Goal: Task Accomplishment & Management: Complete application form

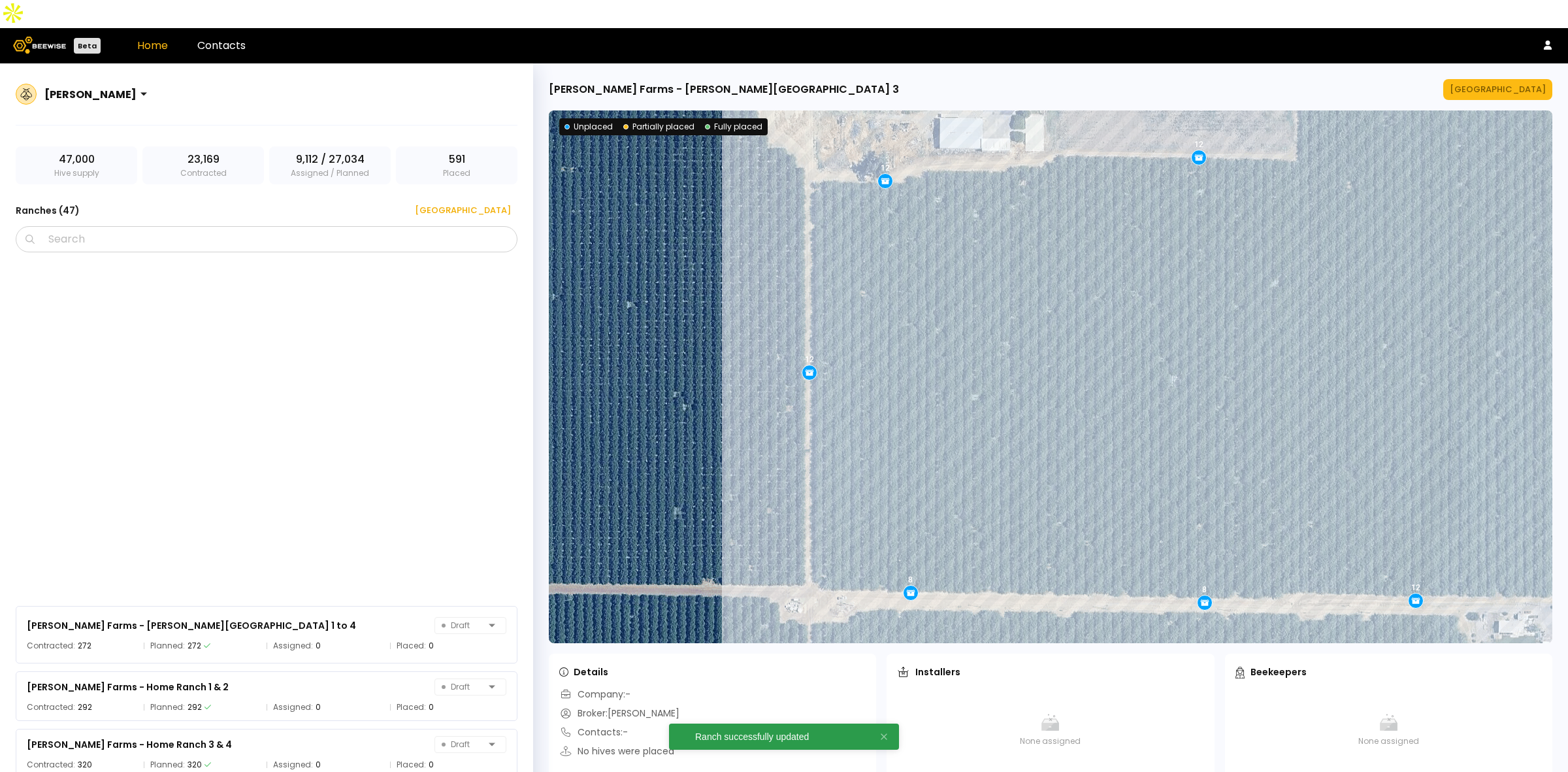
scroll to position [449, 0]
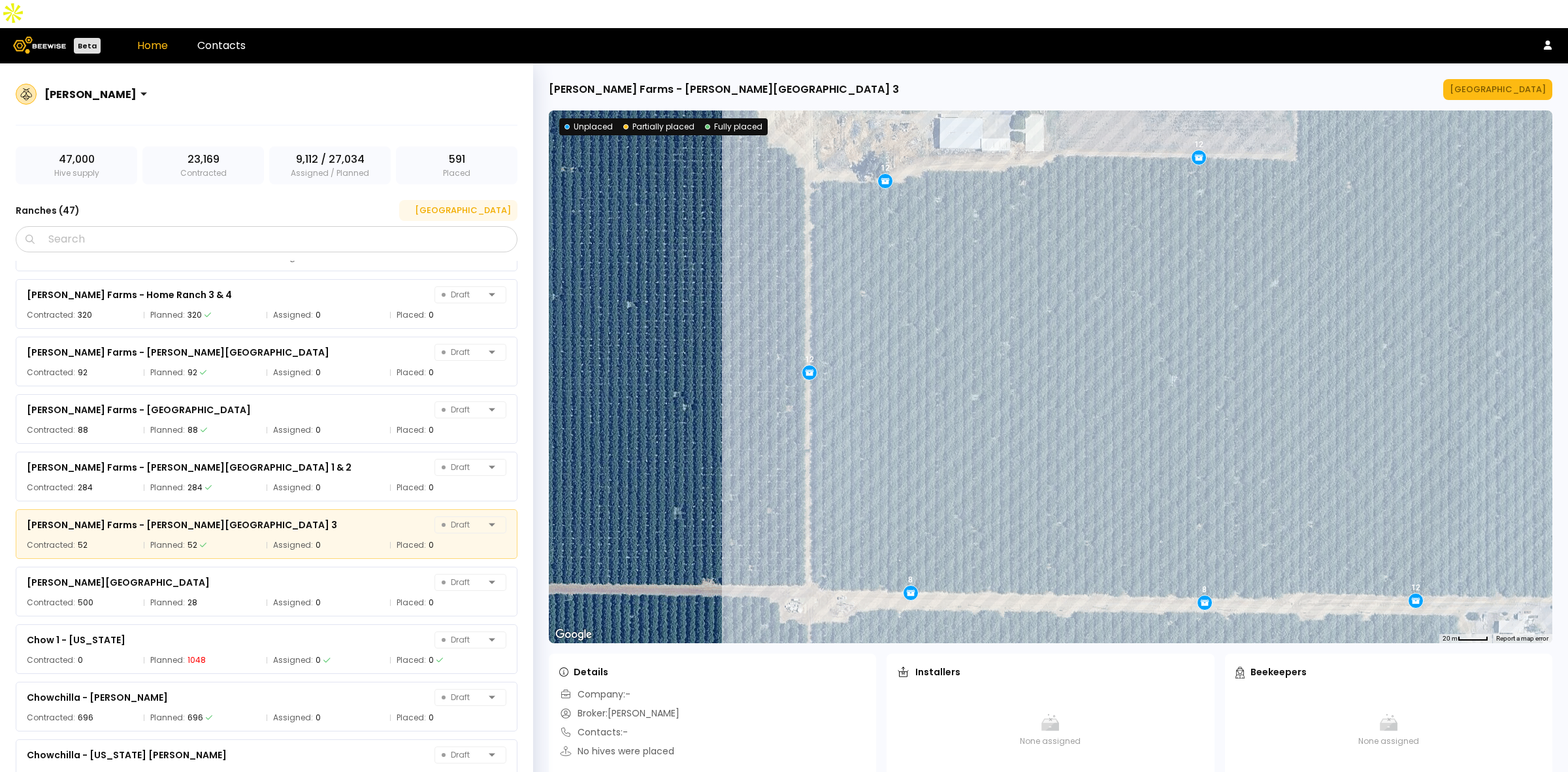
click at [503, 204] on div "[GEOGRAPHIC_DATA]" at bounding box center [458, 211] width 105 height 13
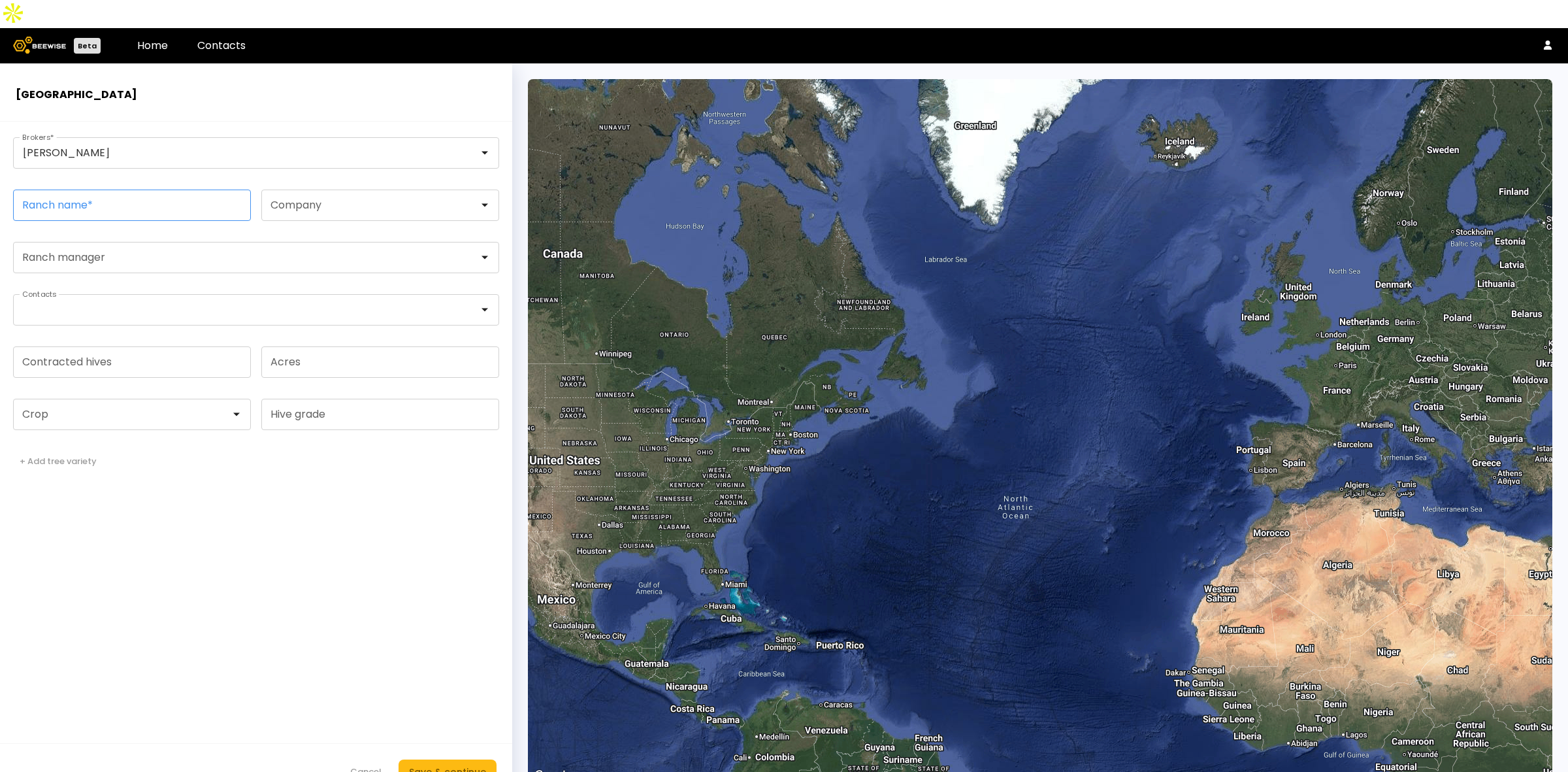
click at [96, 190] on input "Ranch name *" at bounding box center [132, 205] width 236 height 30
paste input "**********"
type input "**********"
click at [205, 609] on form "**********" at bounding box center [256, 460] width 512 height 678
click at [147, 347] on input "Contracted hives" at bounding box center [132, 362] width 236 height 30
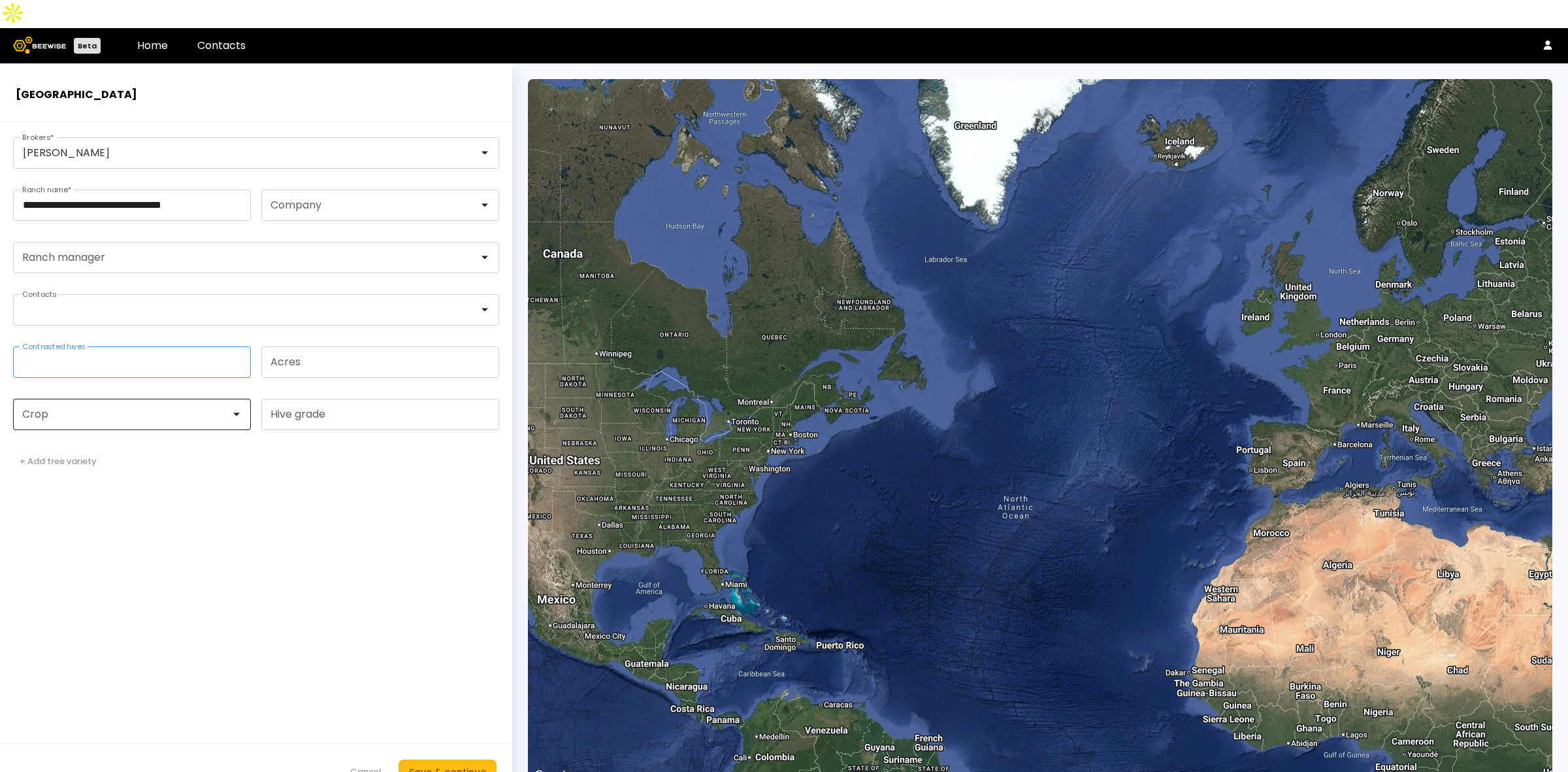
type input "***"
click at [41, 408] on div at bounding box center [127, 414] width 208 height 12
click at [55, 443] on div "Almonds" at bounding box center [132, 446] width 222 height 8
click at [491, 759] on button "Save & continue" at bounding box center [447, 772] width 98 height 25
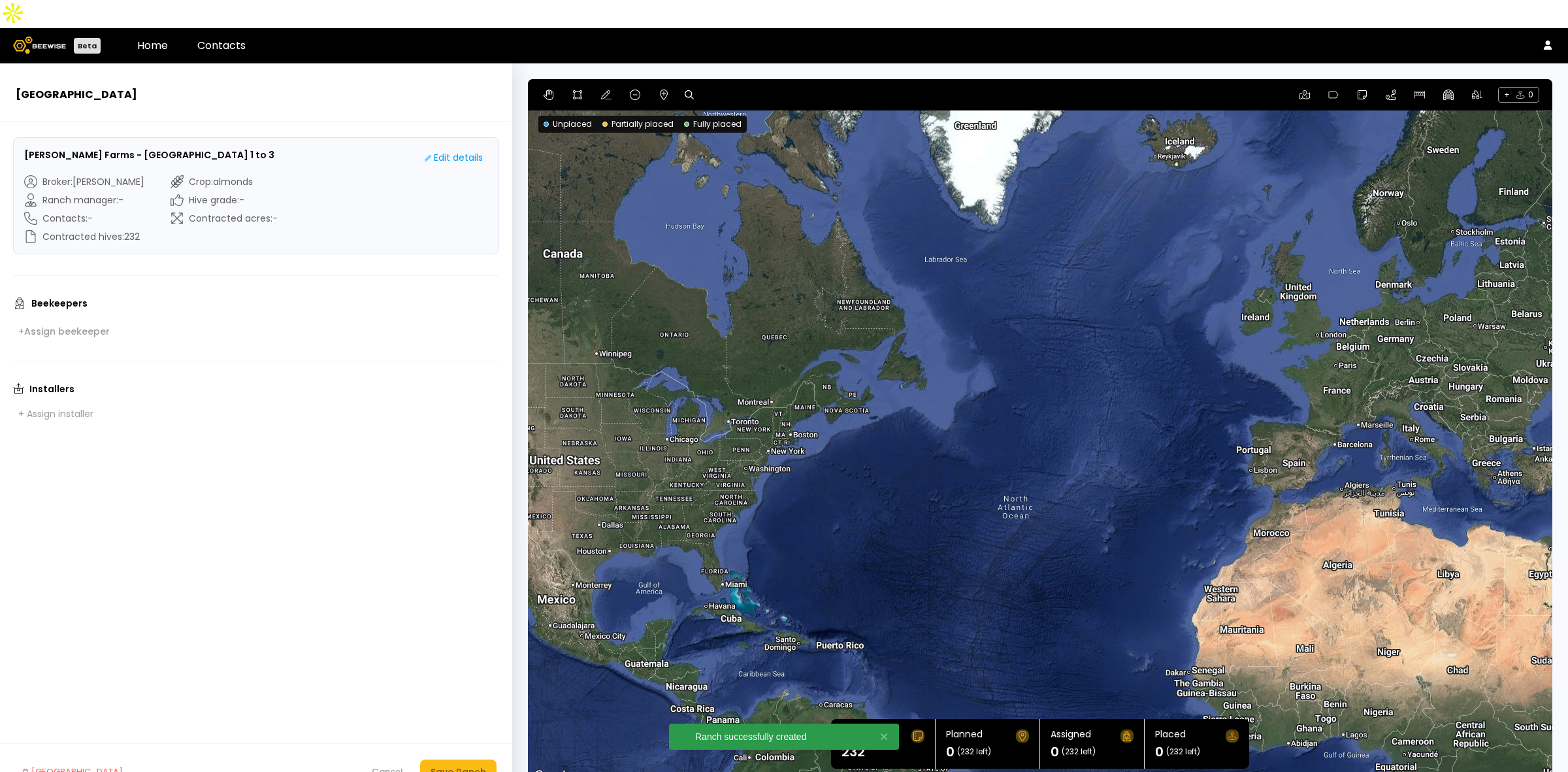
click at [691, 90] on icon at bounding box center [689, 94] width 9 height 9
click at [732, 87] on input at bounding box center [739, 95] width 81 height 16
paste input "**********"
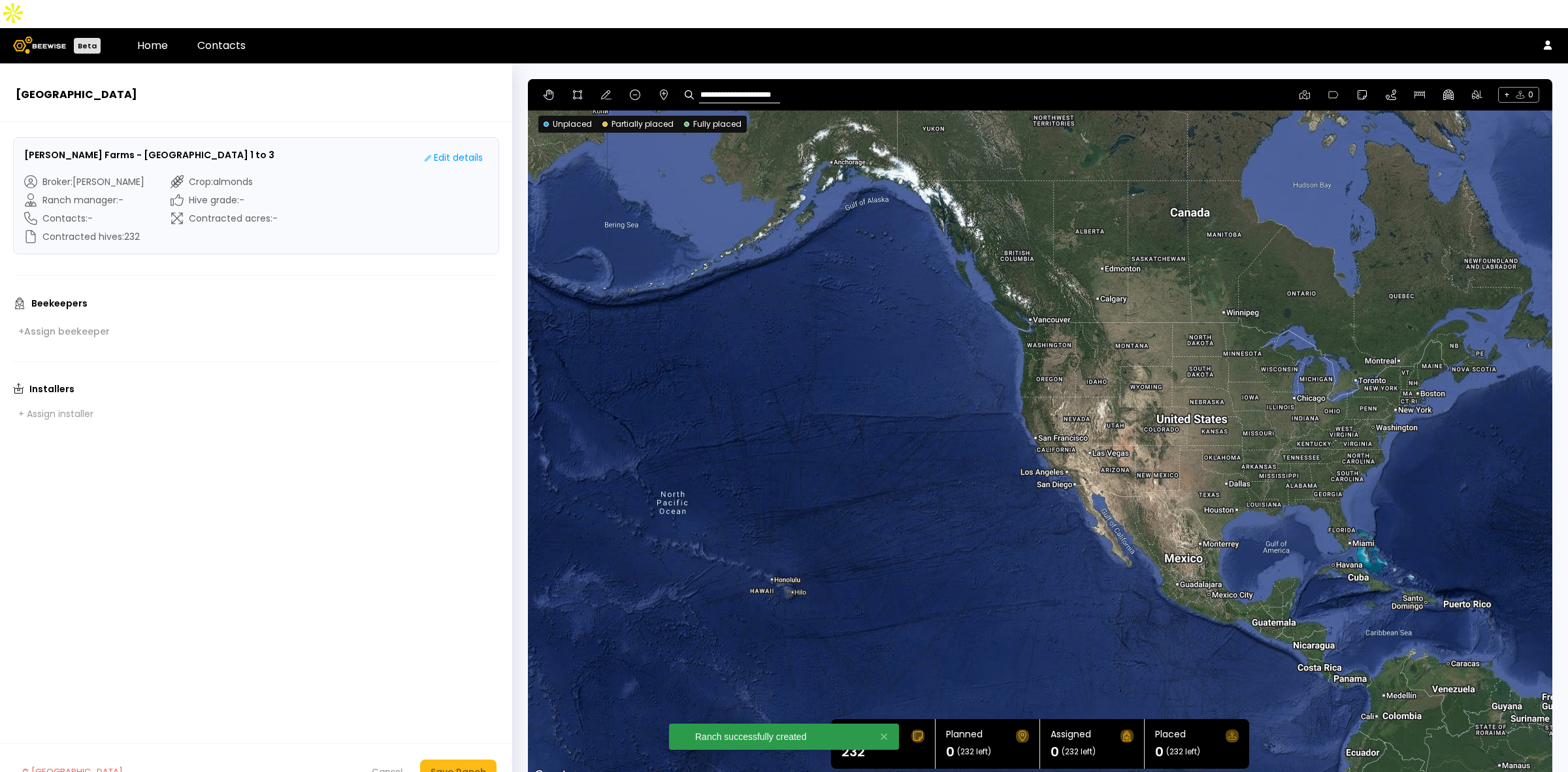
type input "**********"
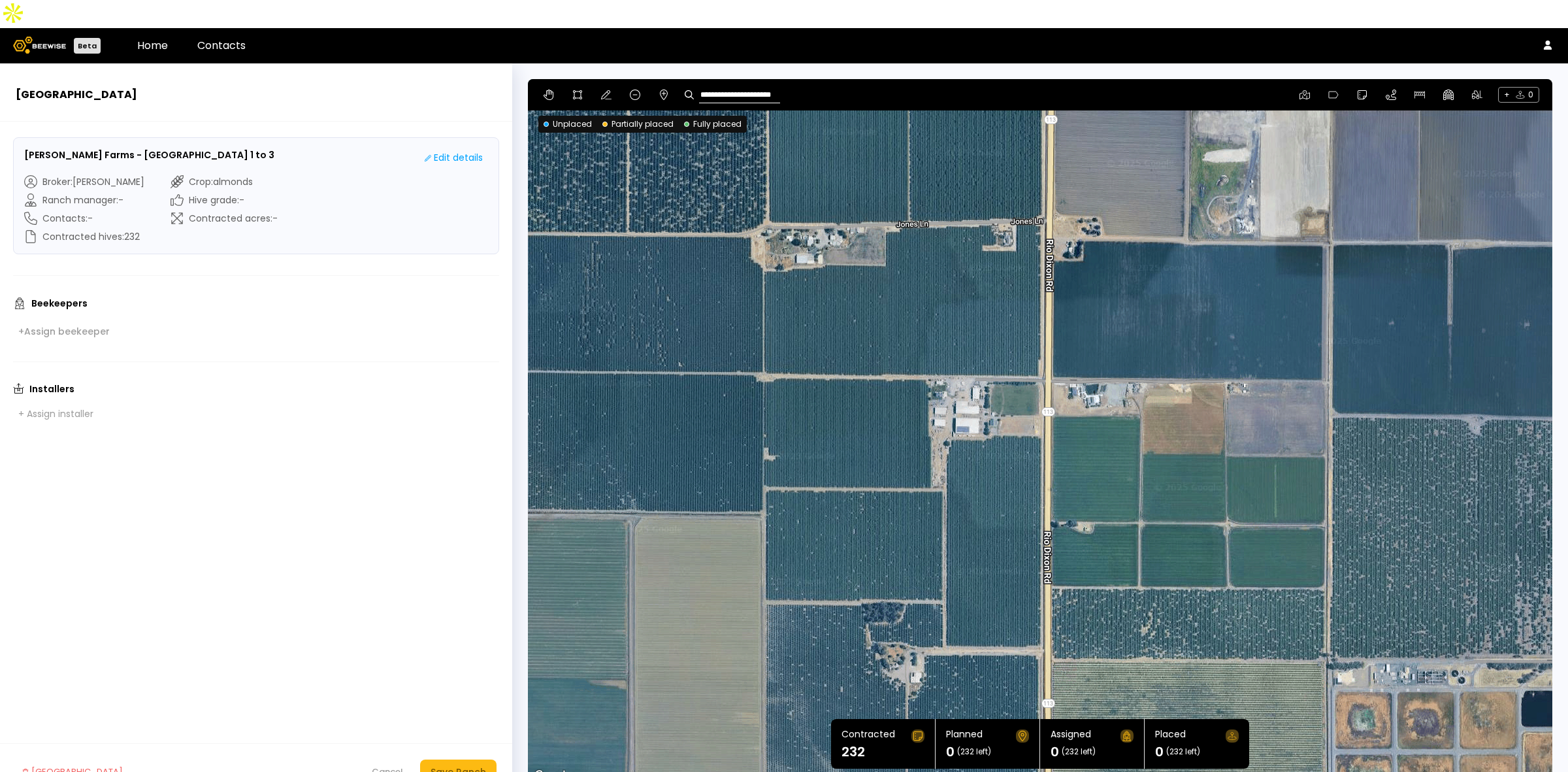
drag, startPoint x: 1170, startPoint y: 340, endPoint x: 1086, endPoint y: 452, distance: 140.0
click at [1086, 452] on div at bounding box center [1040, 431] width 1024 height 705
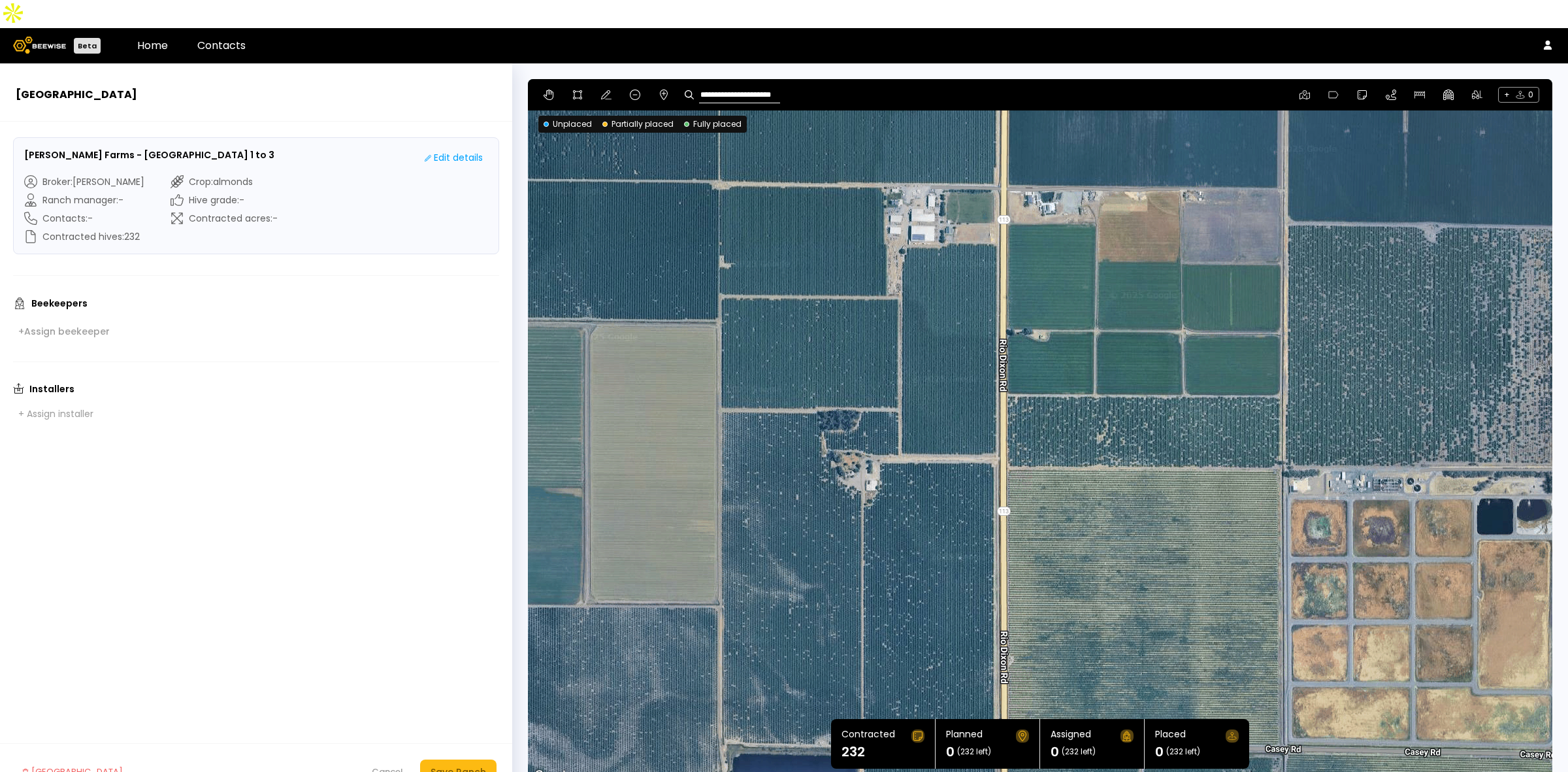
drag, startPoint x: 858, startPoint y: 512, endPoint x: 815, endPoint y: 331, distance: 186.0
click at [815, 331] on div at bounding box center [1040, 431] width 1024 height 705
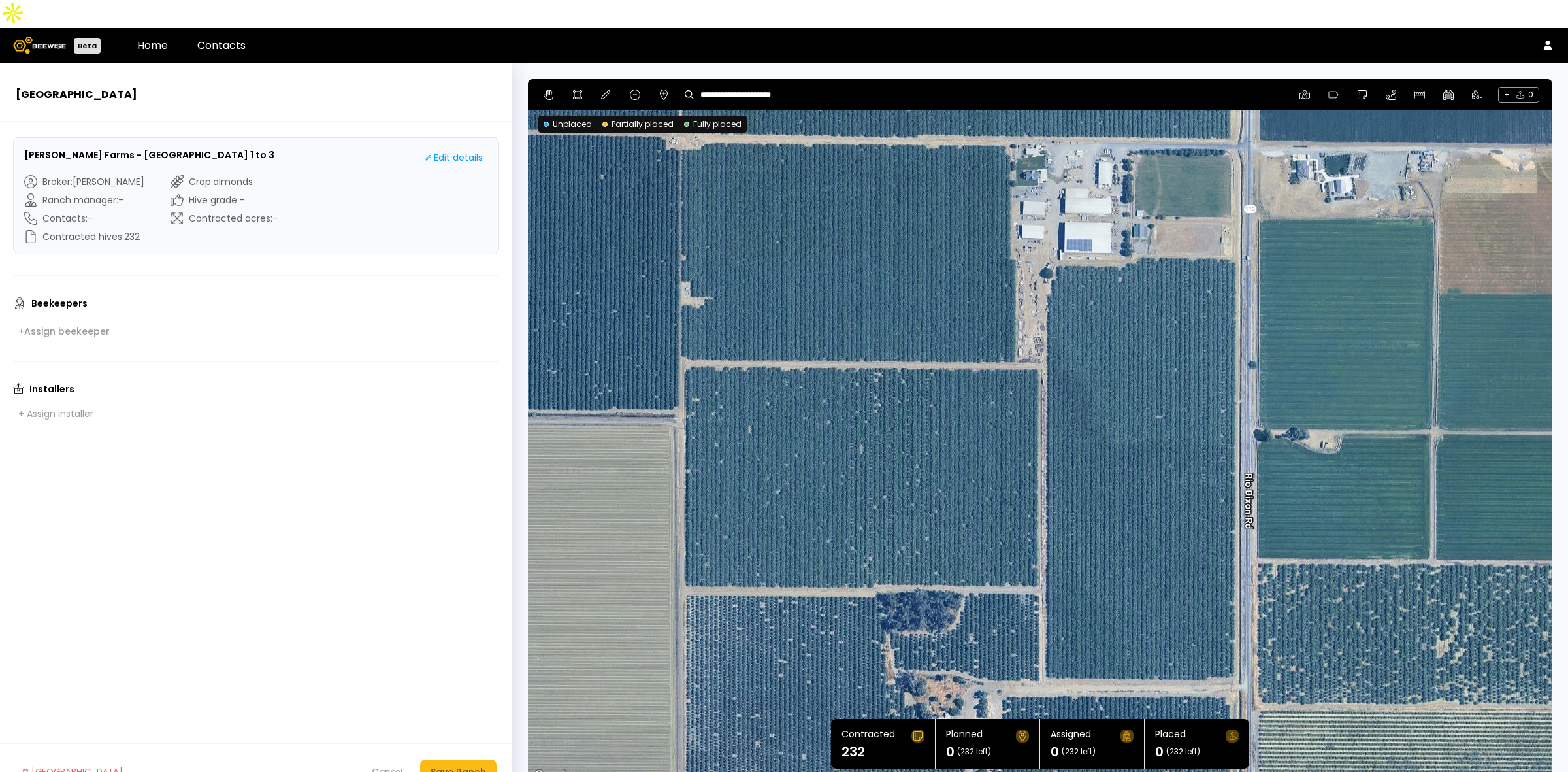
drag, startPoint x: 817, startPoint y: 315, endPoint x: 841, endPoint y: 357, distance: 48.4
click at [841, 357] on div at bounding box center [1040, 431] width 1024 height 705
click at [572, 90] on icon at bounding box center [577, 95] width 10 height 10
click at [683, 559] on div at bounding box center [1040, 431] width 1023 height 705
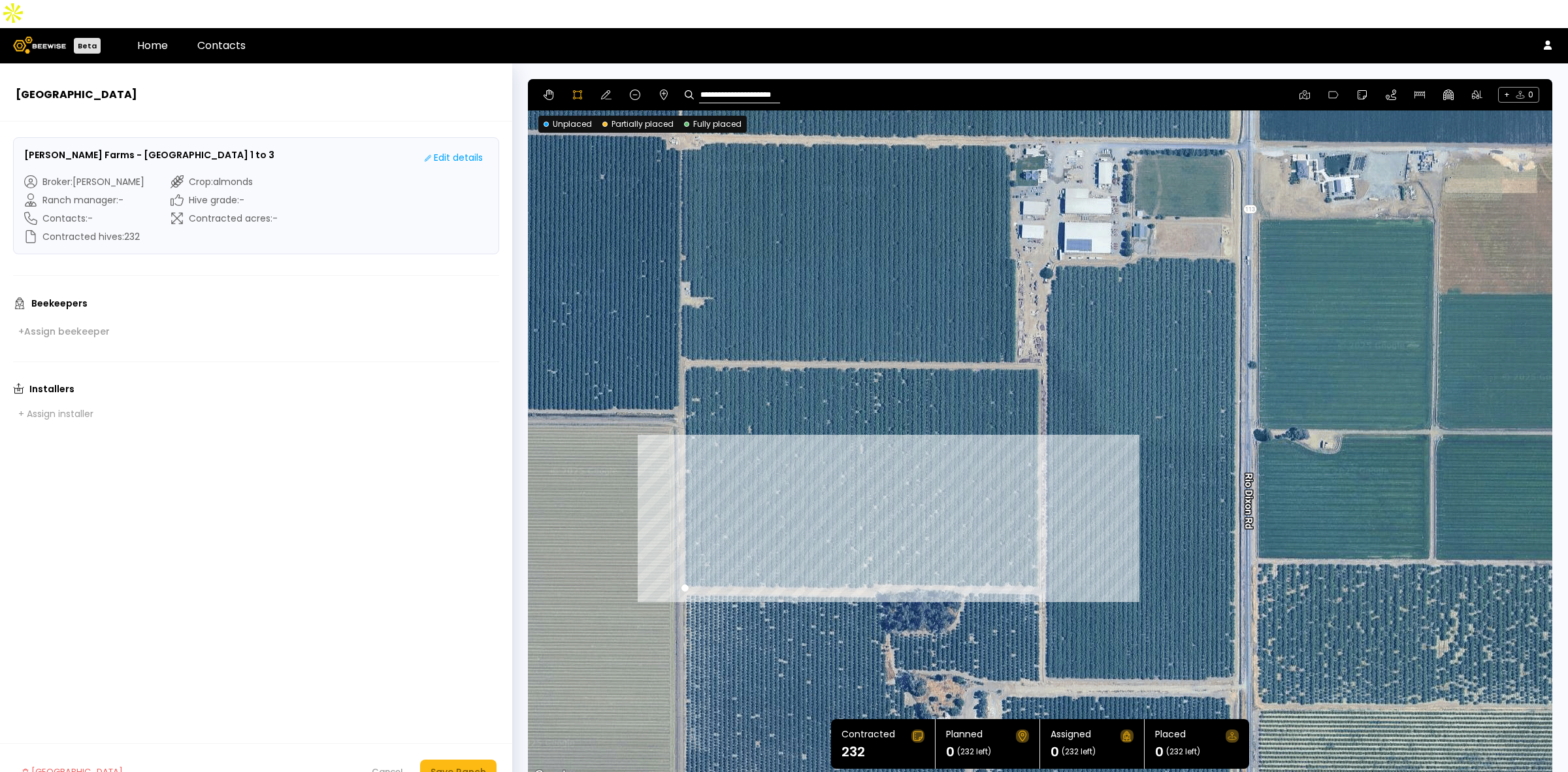
click at [1041, 562] on div at bounding box center [1040, 431] width 1023 height 705
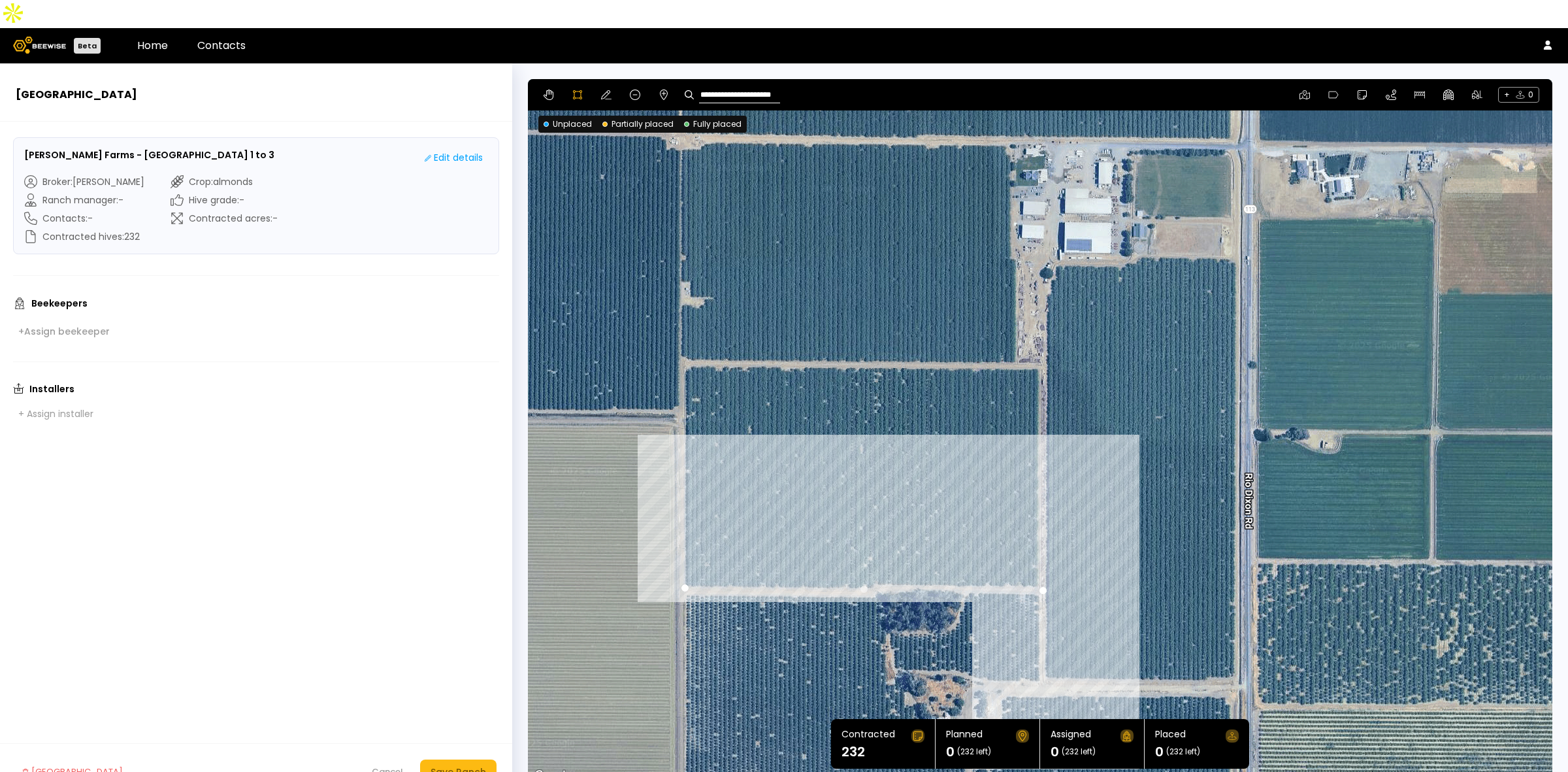
click at [1044, 655] on div at bounding box center [1040, 431] width 1023 height 705
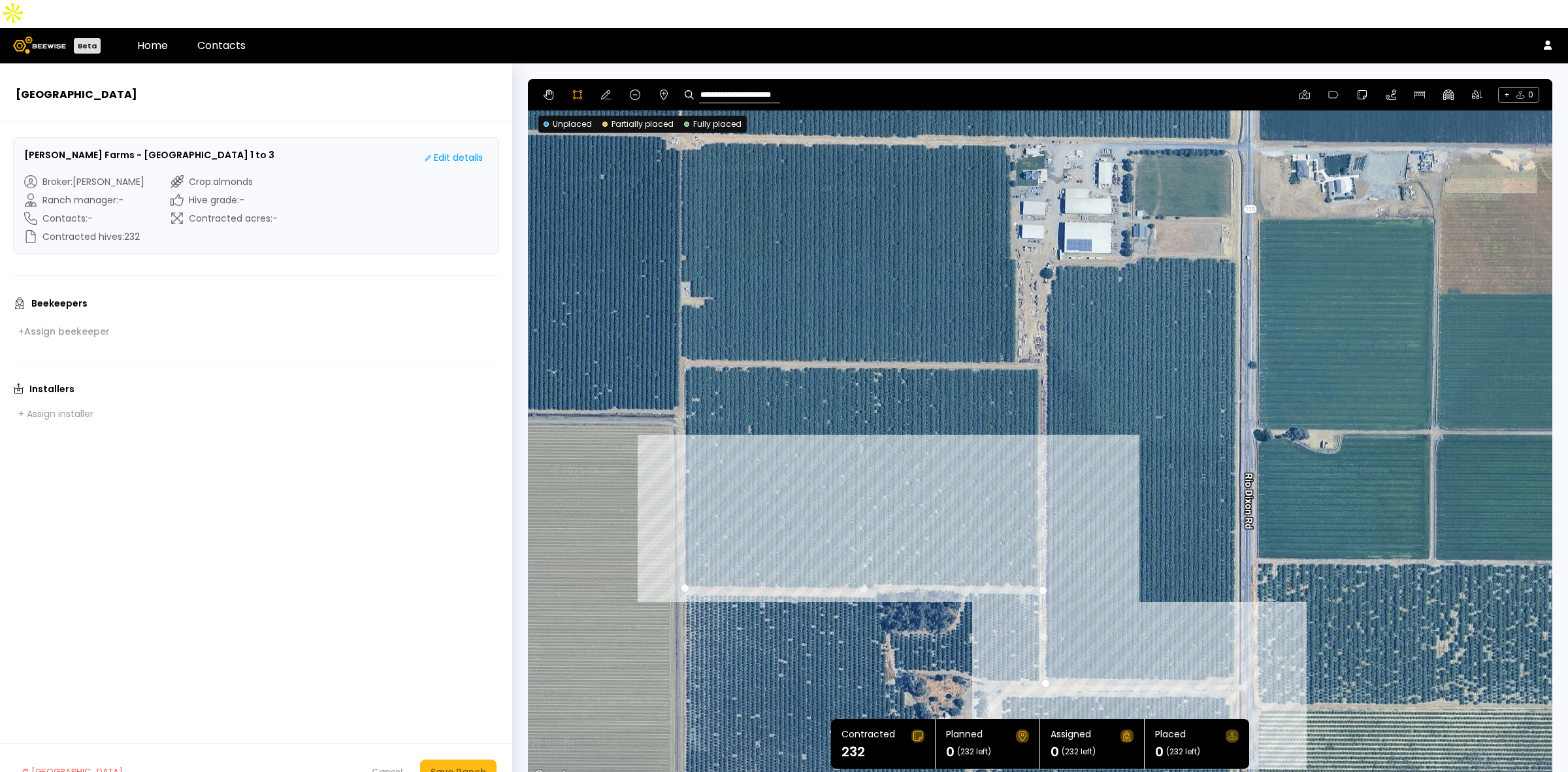
click at [1209, 655] on div at bounding box center [1040, 431] width 1023 height 705
click at [1212, 649] on div at bounding box center [1040, 431] width 1023 height 705
click at [1235, 648] on div at bounding box center [1040, 431] width 1023 height 705
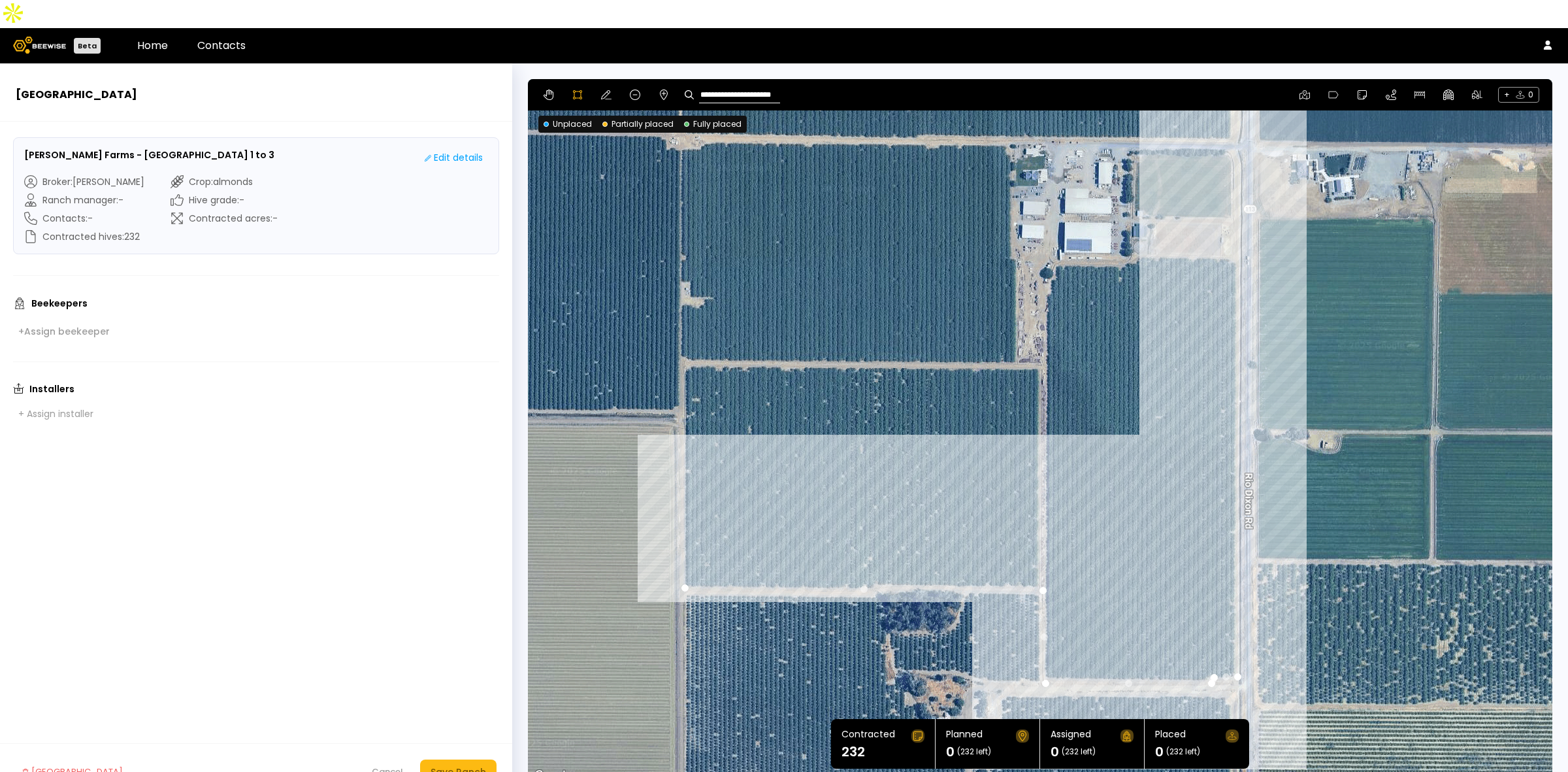
click at [1237, 231] on div at bounding box center [1040, 431] width 1023 height 705
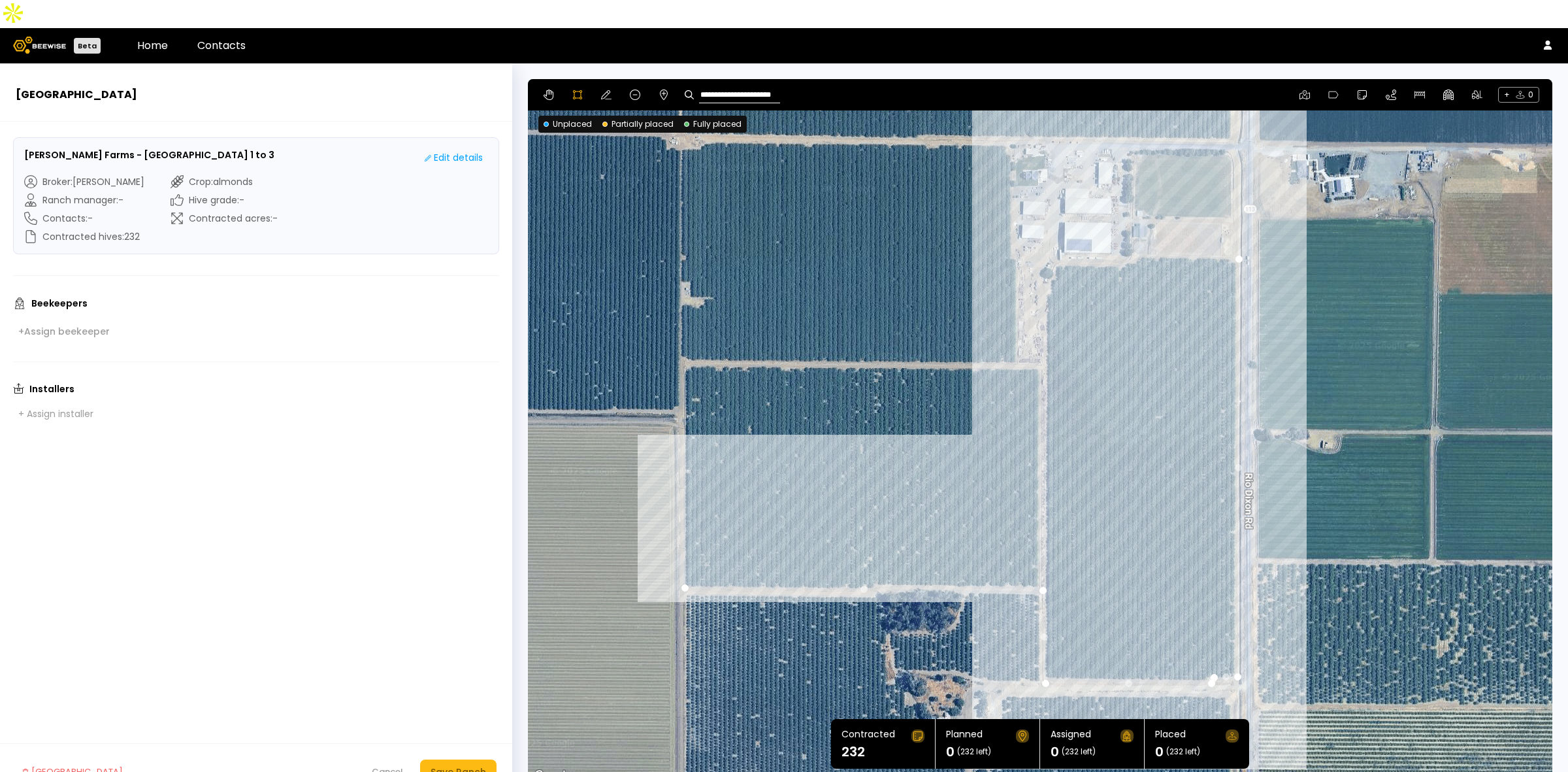
click at [1132, 229] on div at bounding box center [1040, 431] width 1023 height 705
click at [1120, 240] on div at bounding box center [1040, 431] width 1023 height 705
click at [1058, 239] on div at bounding box center [1040, 431] width 1023 height 705
click at [1054, 248] on div at bounding box center [1040, 431] width 1023 height 705
click at [1050, 256] on div at bounding box center [1040, 431] width 1023 height 705
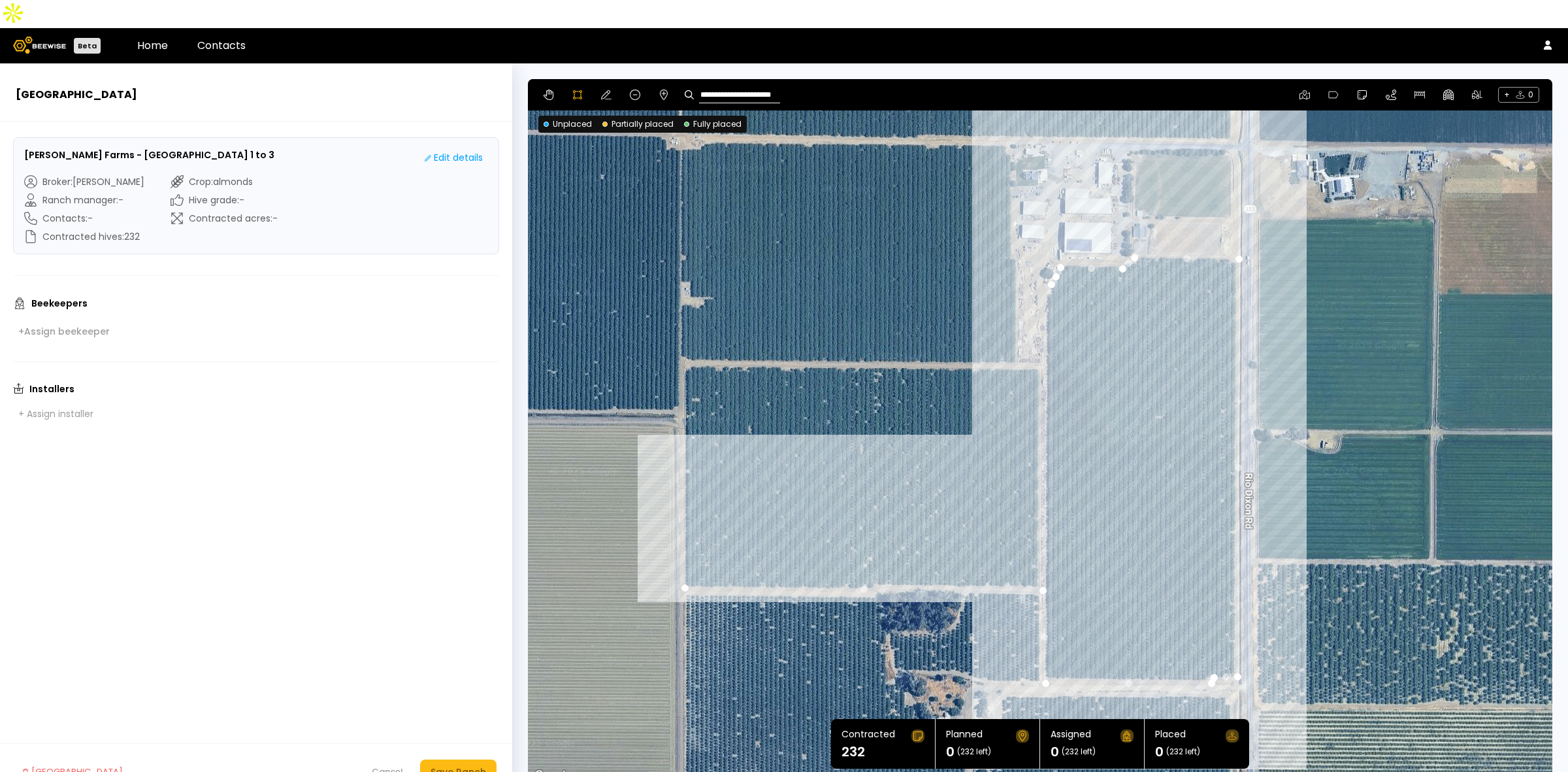
click at [1050, 264] on div at bounding box center [1040, 431] width 1023 height 705
click at [1044, 270] on div at bounding box center [1040, 431] width 1023 height 705
click at [1047, 331] on div at bounding box center [1040, 431] width 1023 height 705
click at [1014, 332] on div at bounding box center [1040, 431] width 1023 height 705
click at [1016, 227] on div at bounding box center [1040, 431] width 1023 height 705
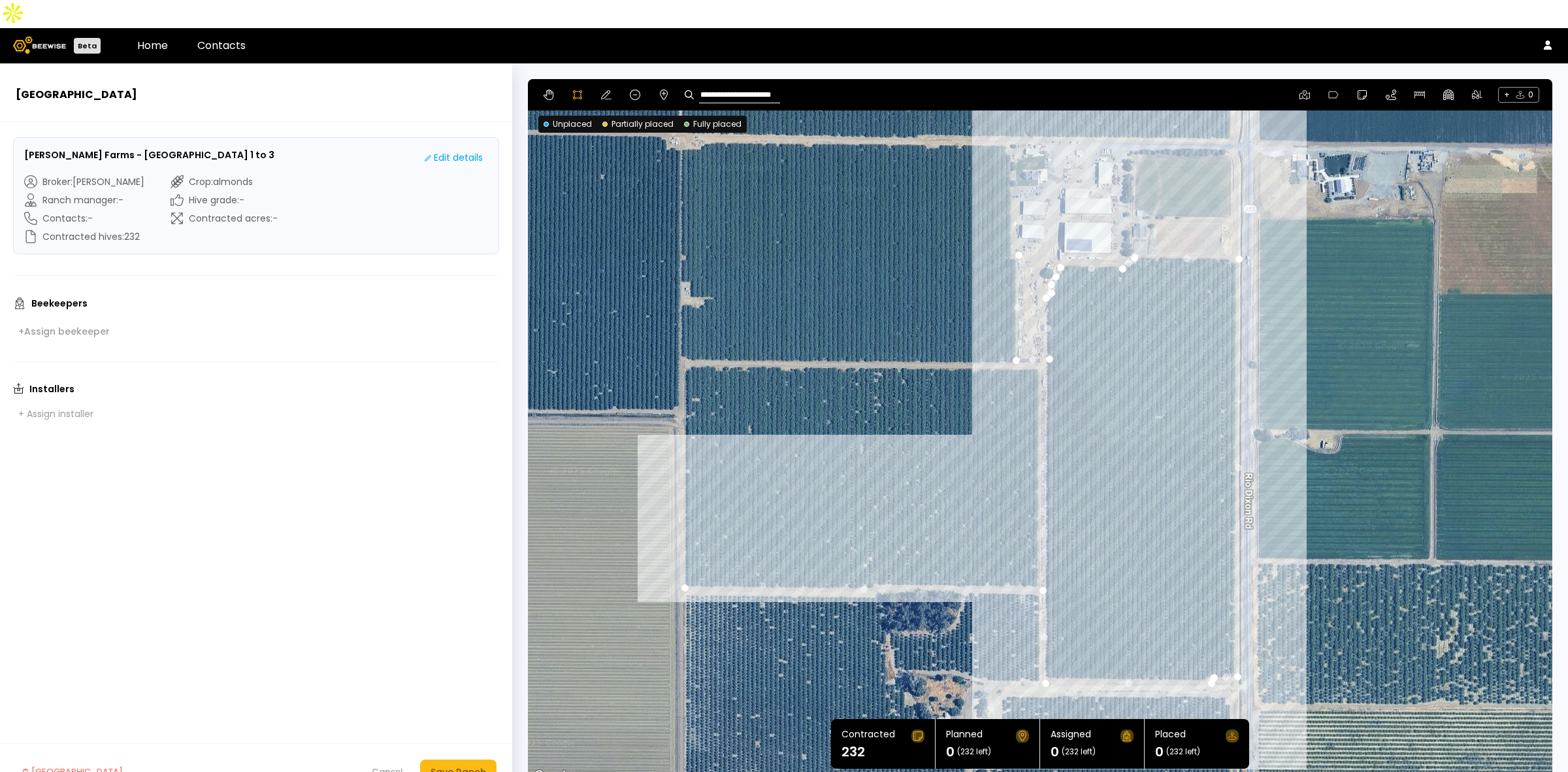
click at [1010, 227] on div at bounding box center [1040, 431] width 1023 height 705
click at [1010, 118] on div at bounding box center [1040, 431] width 1023 height 705
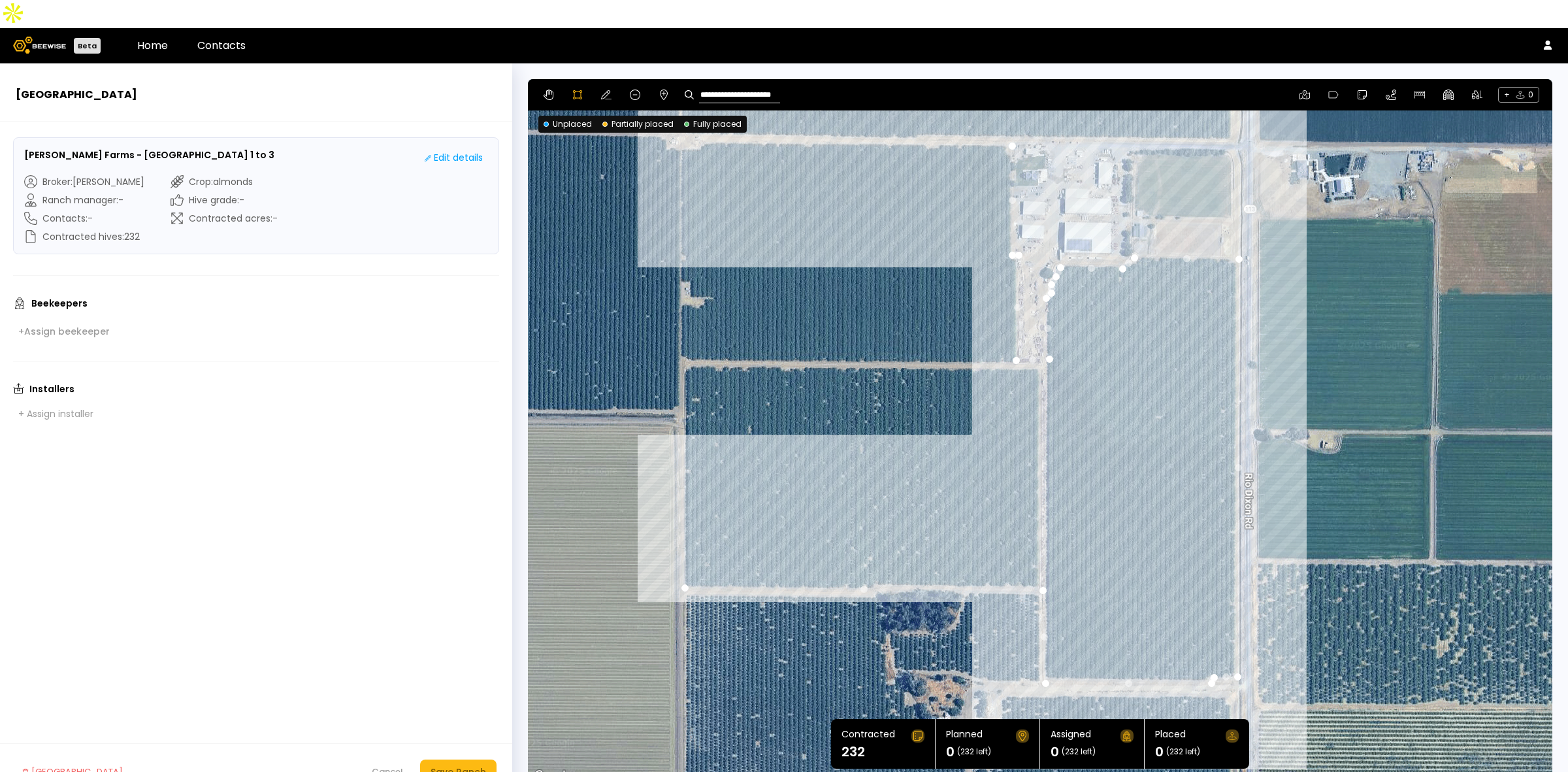
click at [704, 113] on div at bounding box center [1040, 431] width 1023 height 705
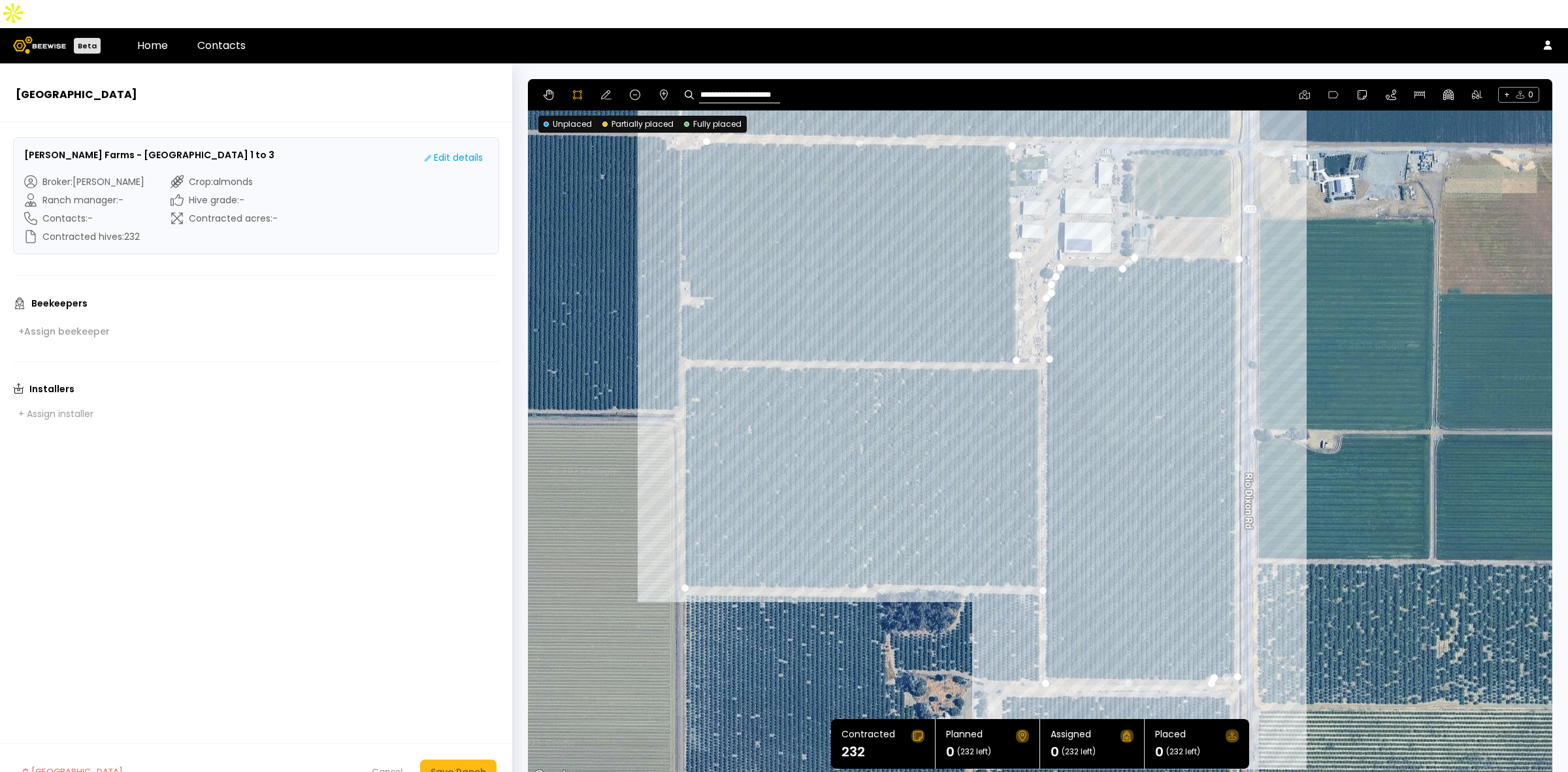
click at [697, 119] on div at bounding box center [1040, 431] width 1023 height 705
click at [678, 121] on div at bounding box center [1040, 431] width 1023 height 705
click at [679, 327] on div at bounding box center [1040, 431] width 1023 height 705
click at [689, 337] on div at bounding box center [1040, 431] width 1023 height 705
click at [684, 344] on div at bounding box center [1040, 431] width 1023 height 705
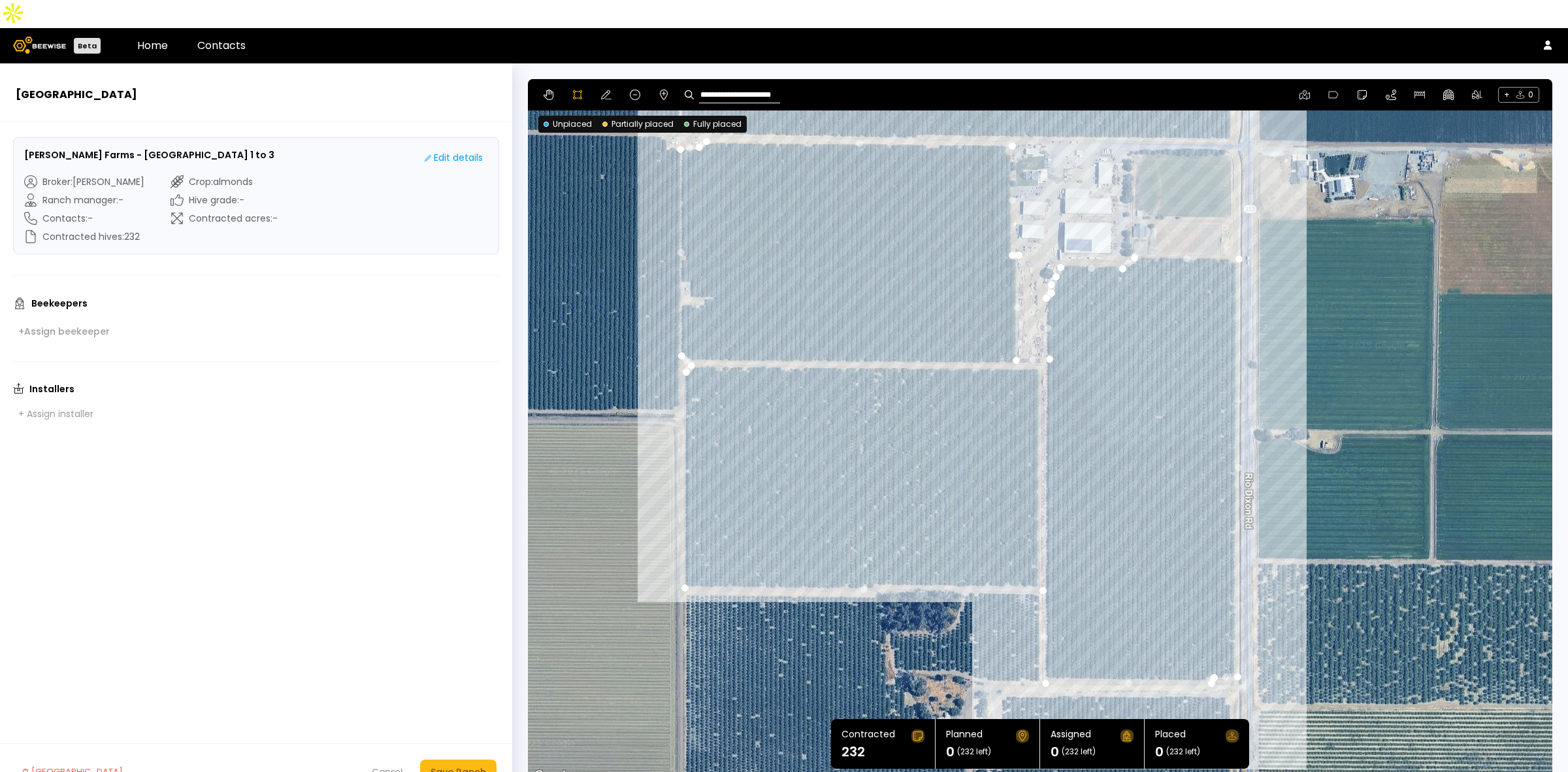
click at [686, 558] on div at bounding box center [1040, 431] width 1023 height 705
click at [458, 765] on div "Save Ranch" at bounding box center [458, 772] width 55 height 15
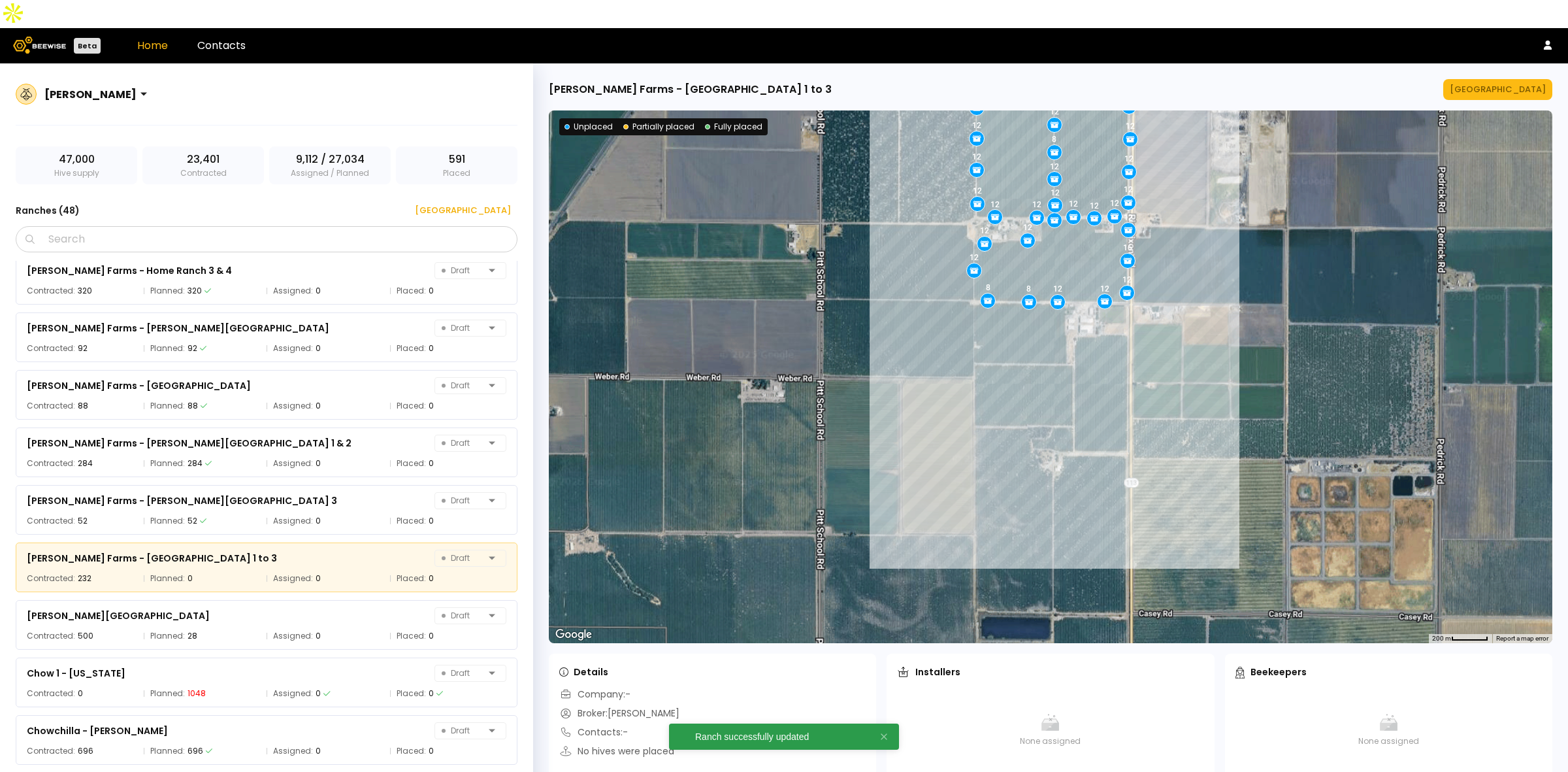
scroll to position [507, 0]
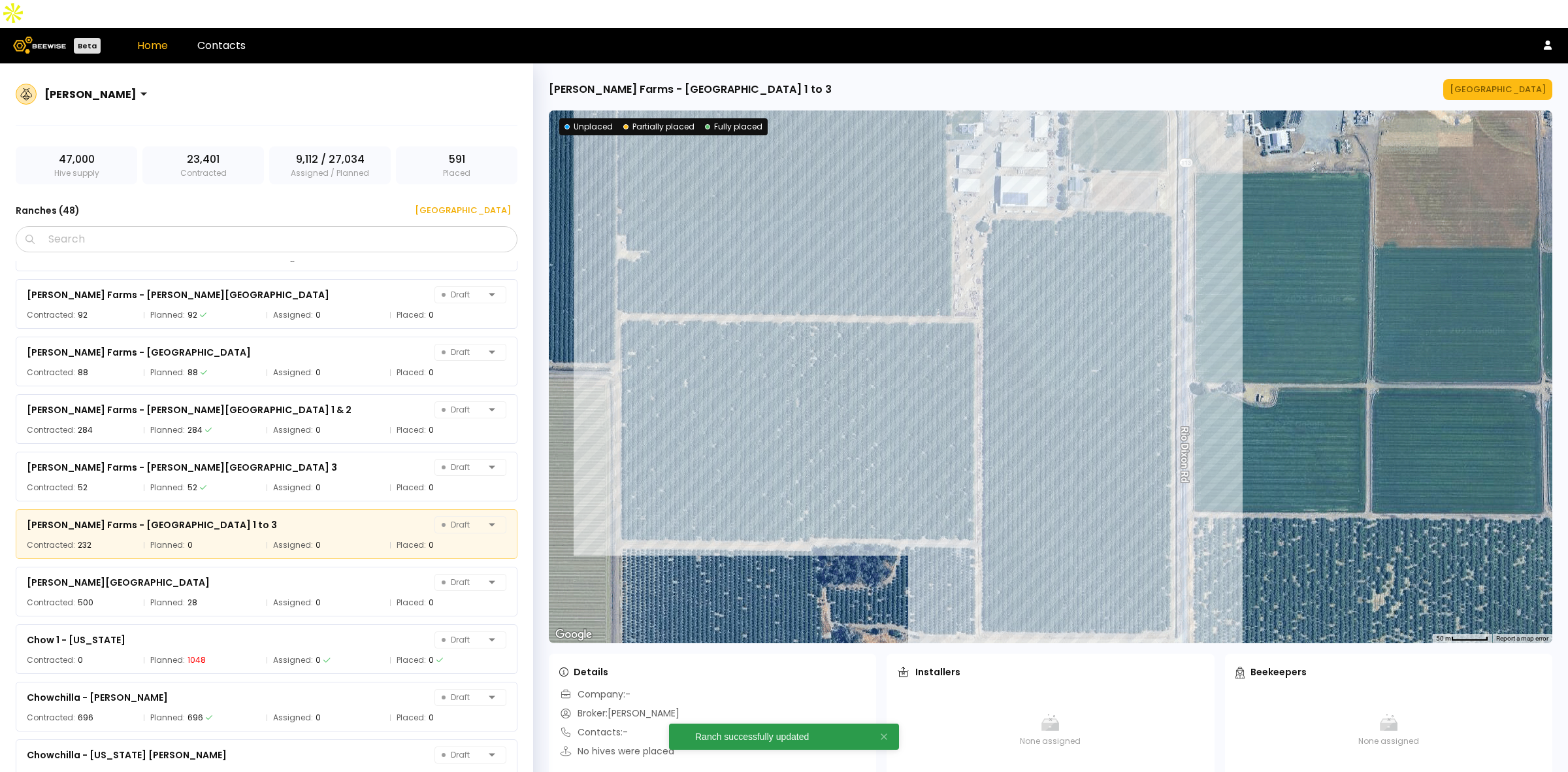
drag, startPoint x: 1091, startPoint y: 259, endPoint x: 1459, endPoint y: 344, distance: 377.7
click at [1459, 344] on div at bounding box center [1050, 376] width 1003 height 533
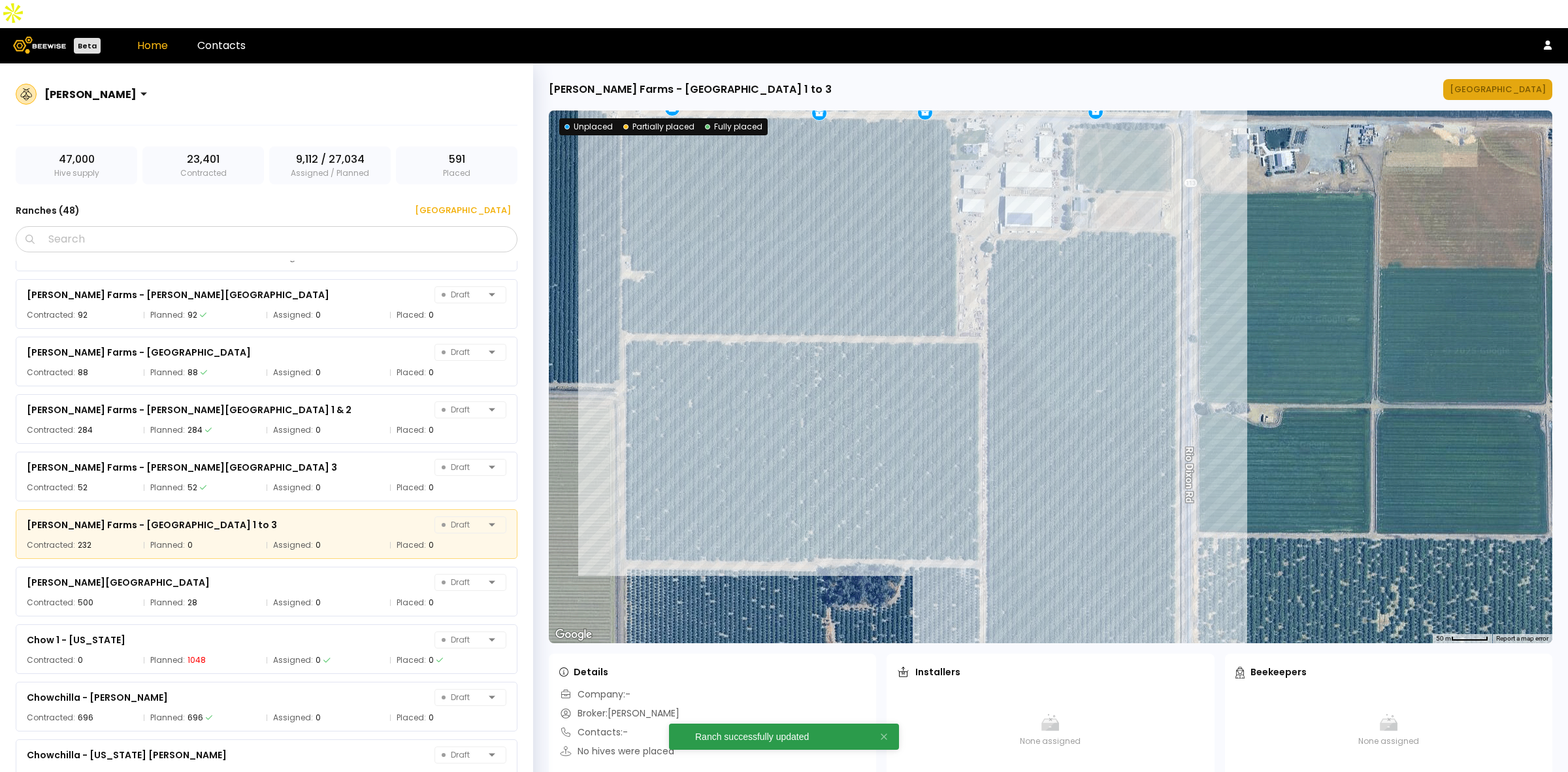
click at [1523, 83] on div "[GEOGRAPHIC_DATA]" at bounding box center [1497, 90] width 96 height 13
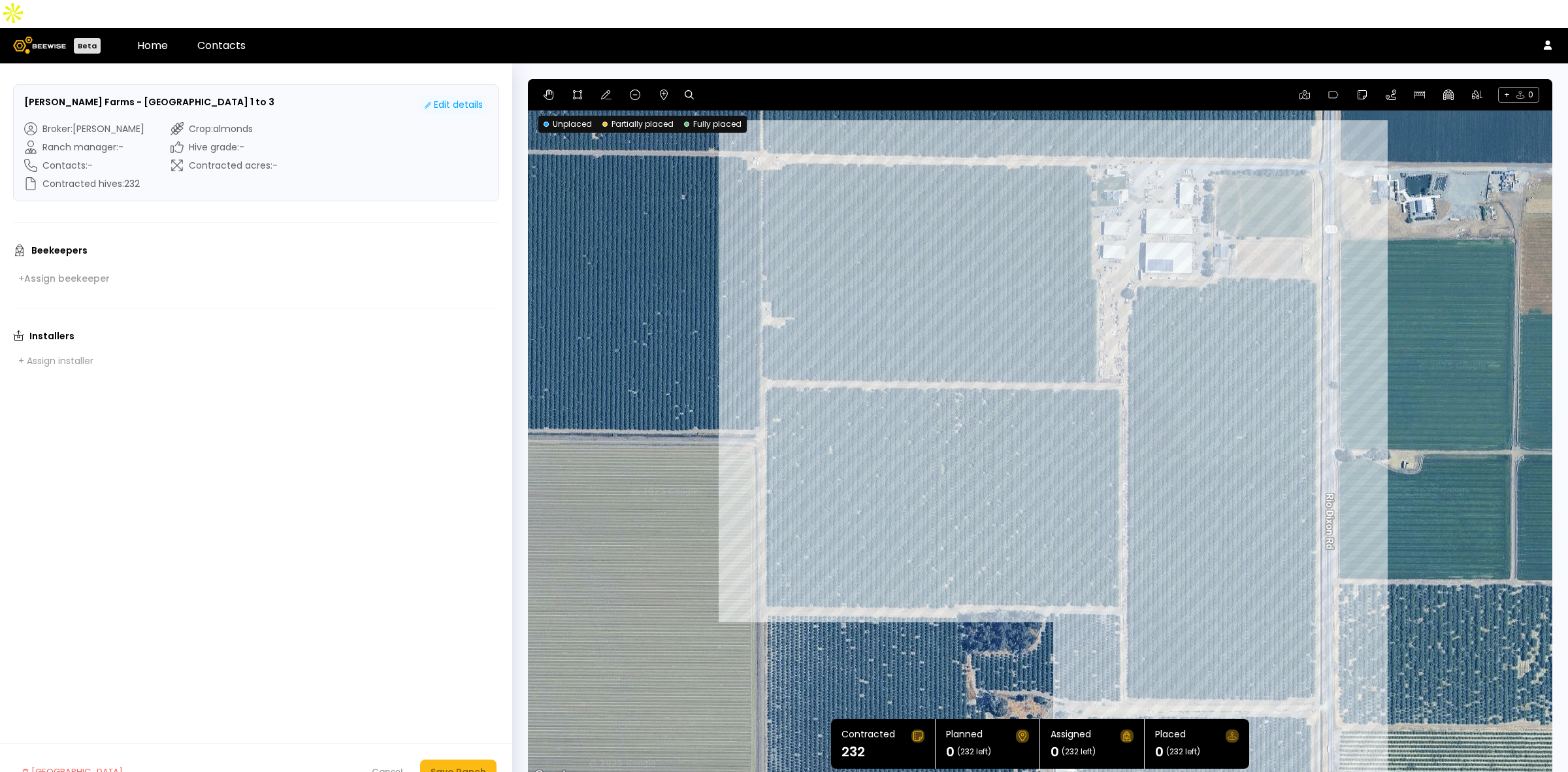
click at [442, 98] on div "Edit details" at bounding box center [454, 105] width 58 height 14
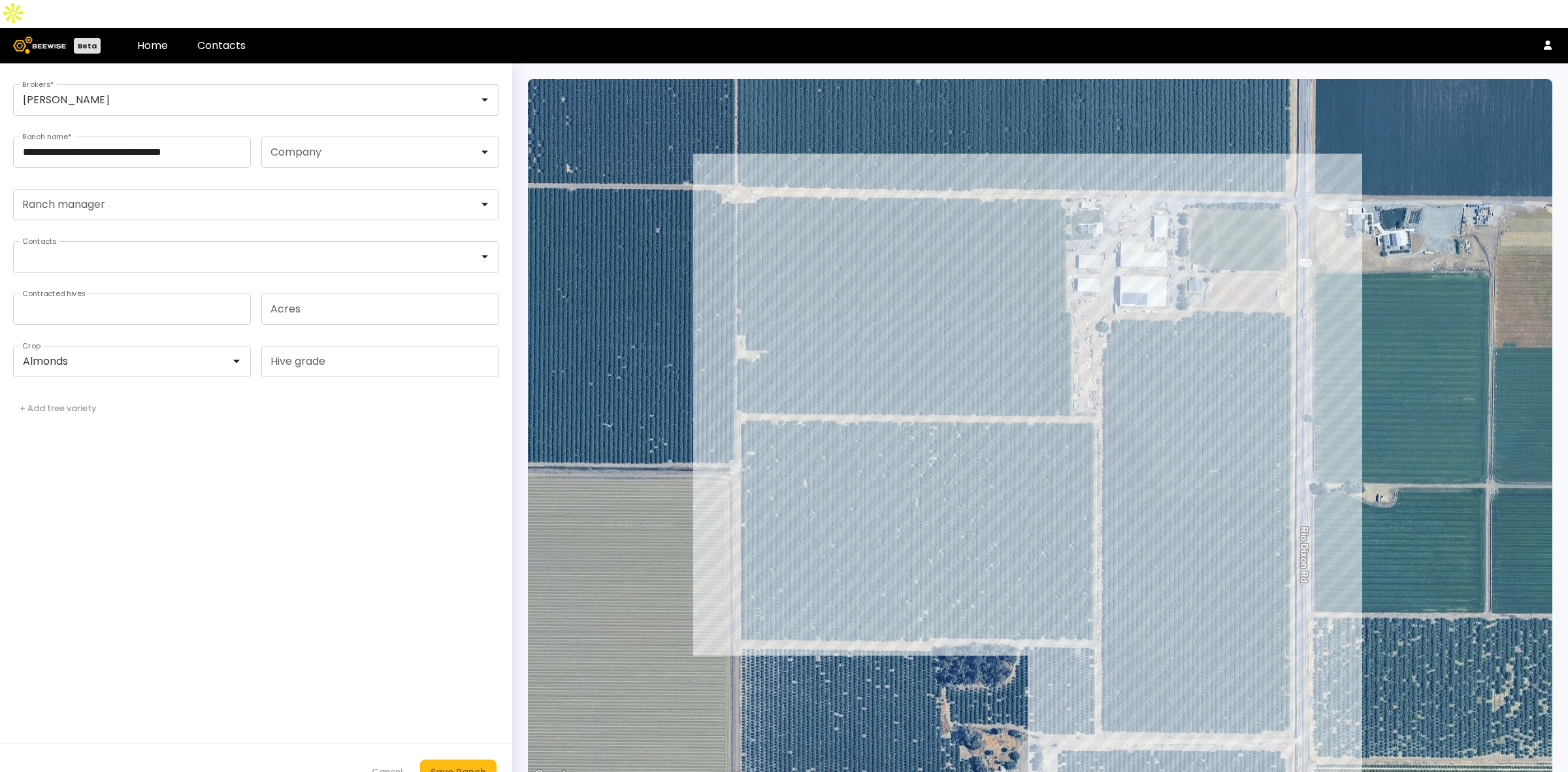
drag, startPoint x: 985, startPoint y: 200, endPoint x: 959, endPoint y: 236, distance: 44.4
click at [959, 236] on div at bounding box center [1040, 431] width 1024 height 705
click at [377, 765] on div "Cancel" at bounding box center [387, 772] width 32 height 13
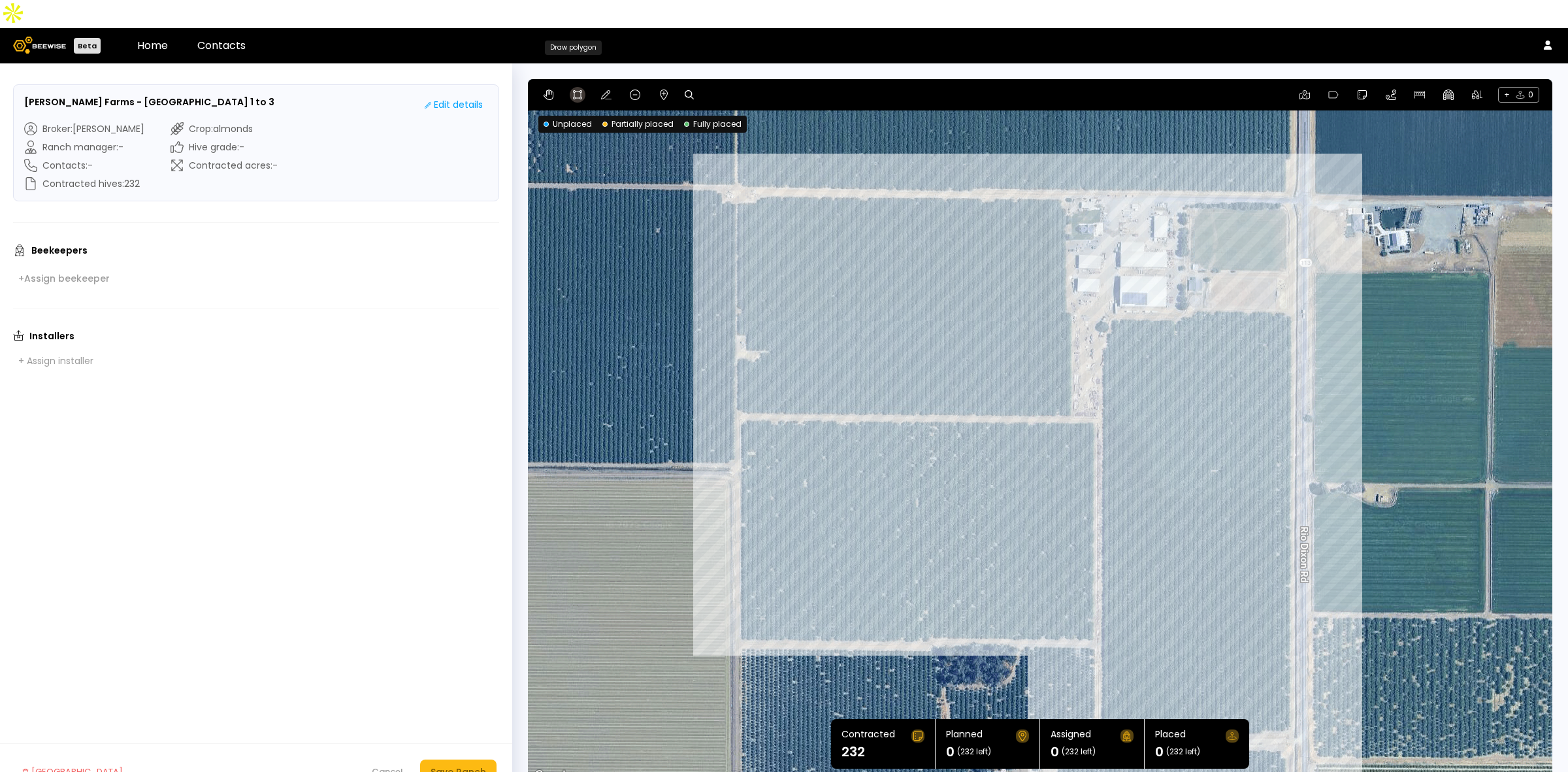
click at [575, 90] on icon at bounding box center [577, 95] width 10 height 10
click at [658, 90] on icon at bounding box center [664, 95] width 10 height 10
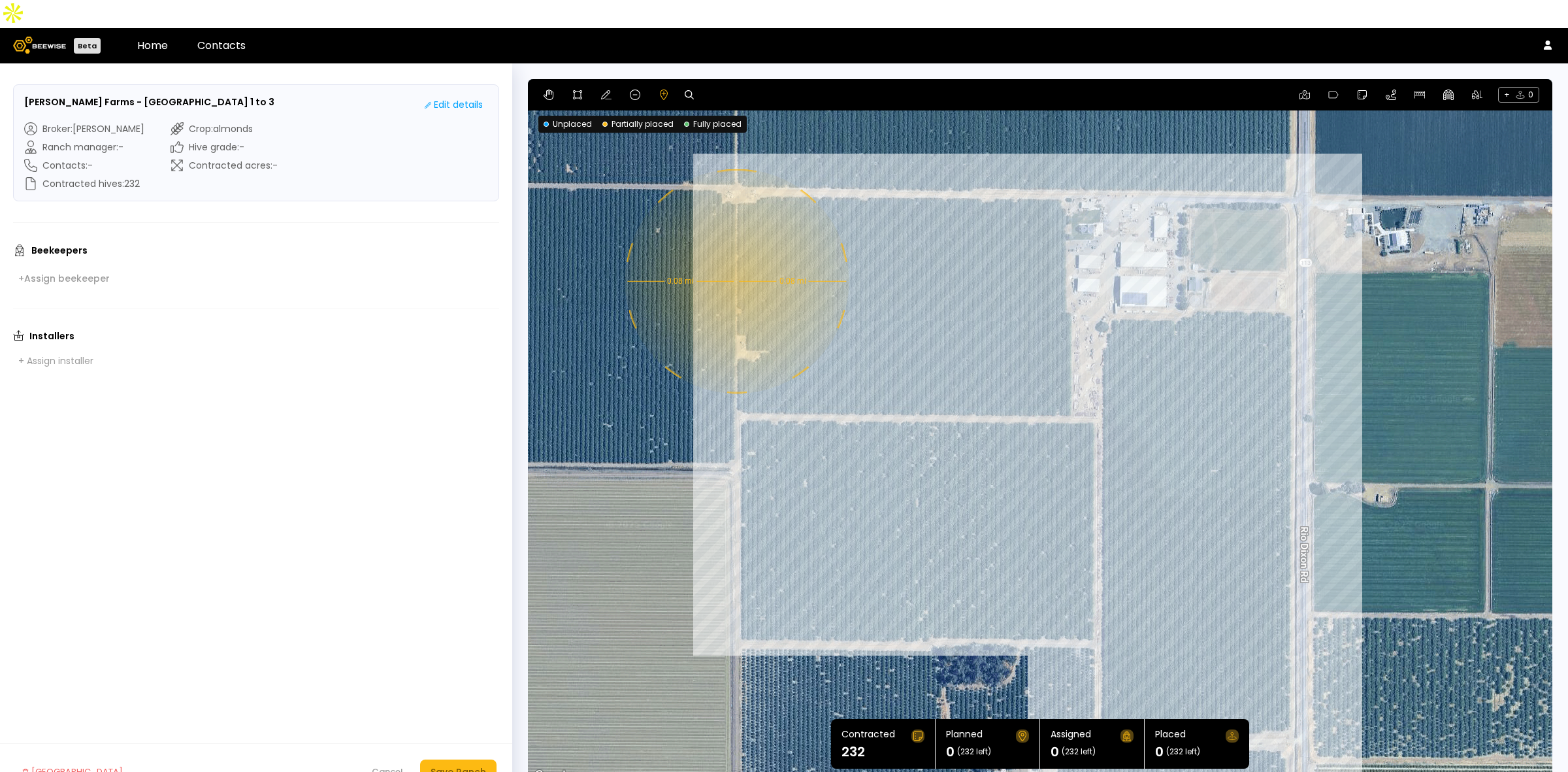
click at [735, 253] on div "0.08 mi 0.08 mi" at bounding box center [1040, 431] width 1024 height 705
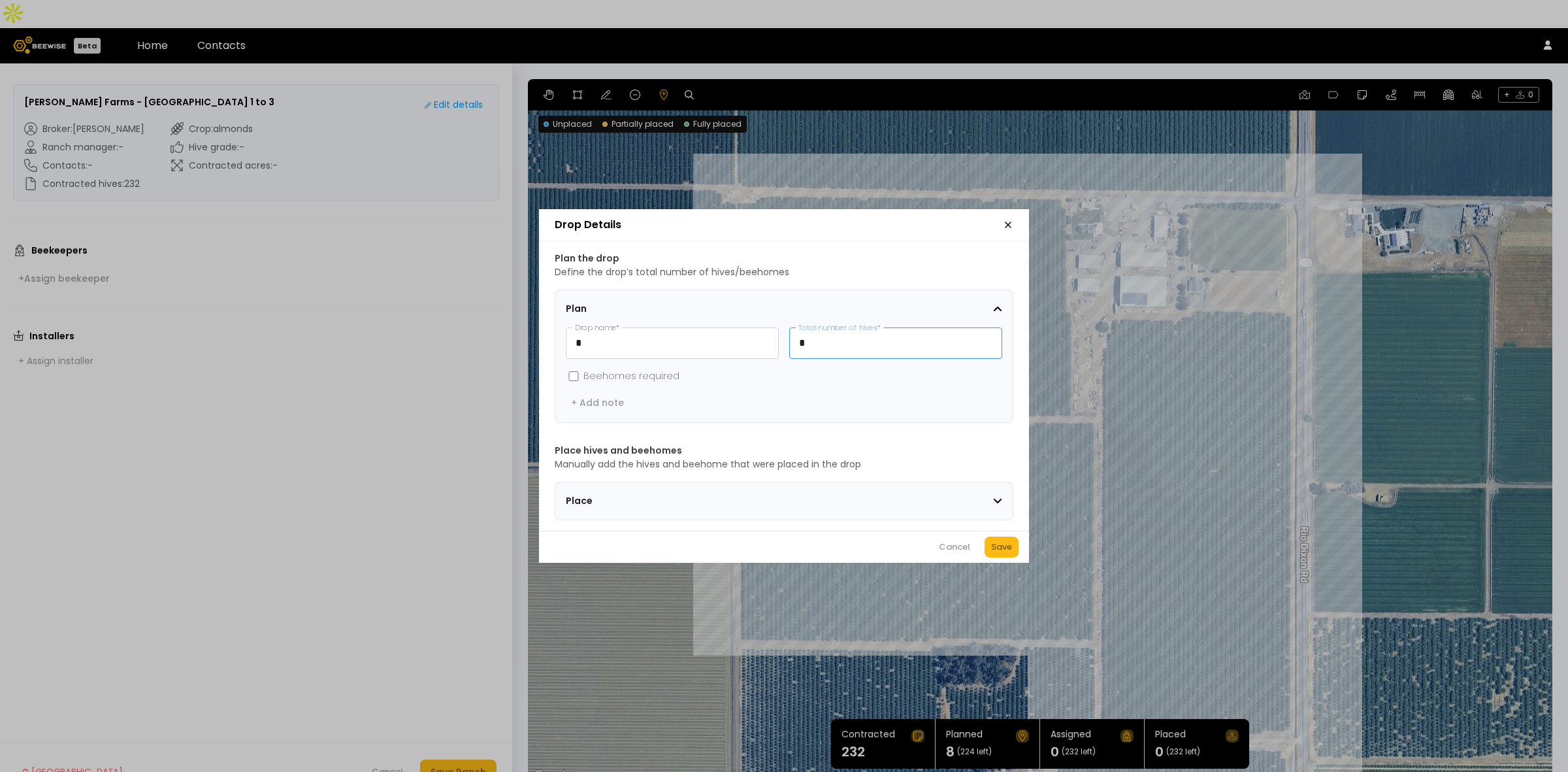
drag, startPoint x: 805, startPoint y: 348, endPoint x: 795, endPoint y: 346, distance: 10.2
click at [795, 346] on input "*" at bounding box center [895, 343] width 211 height 30
type input "**"
click at [1003, 553] on div "Save" at bounding box center [1002, 547] width 21 height 13
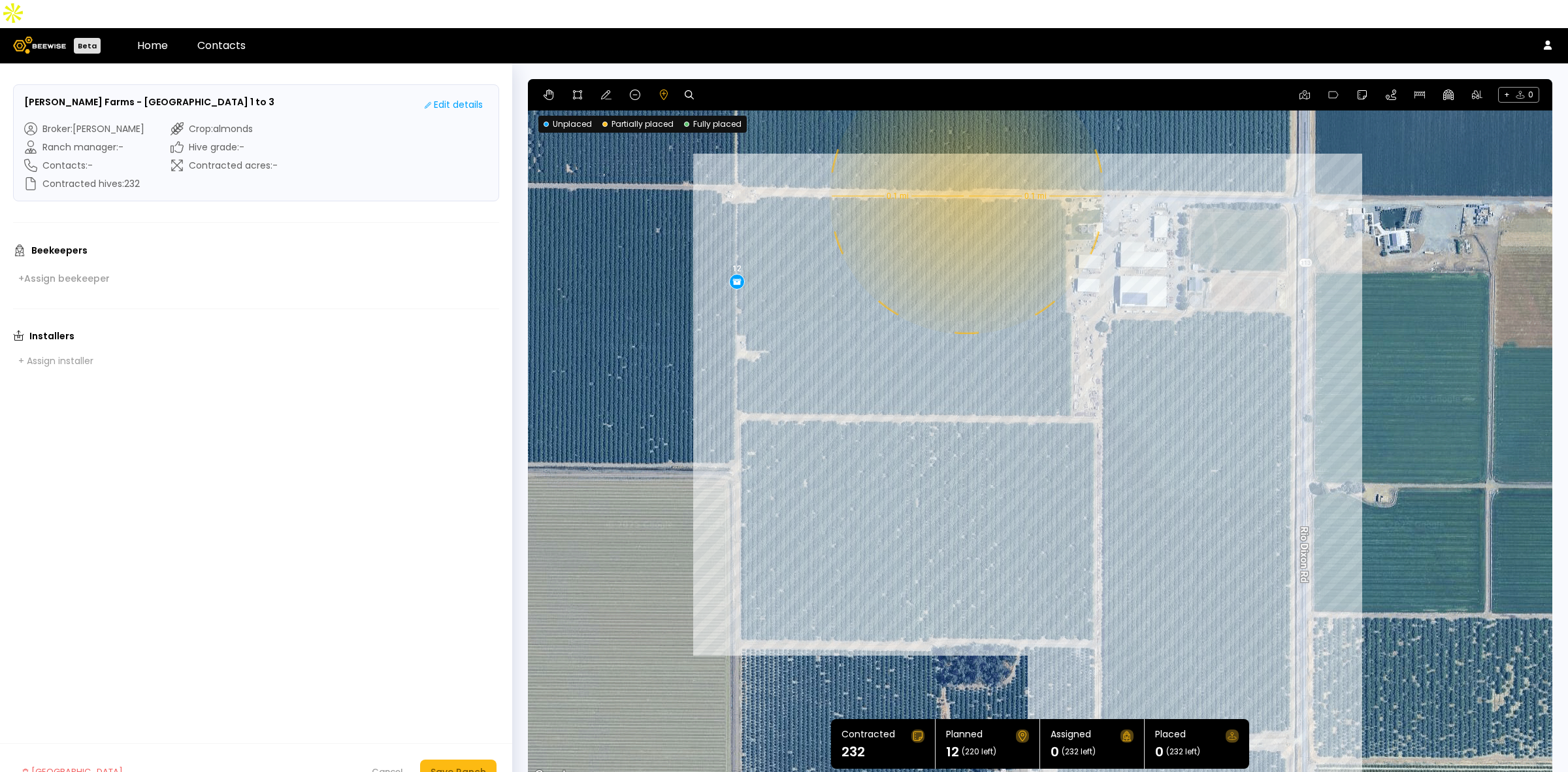
click at [965, 168] on div "0.1 mi 0.1 mi 12" at bounding box center [1040, 431] width 1024 height 705
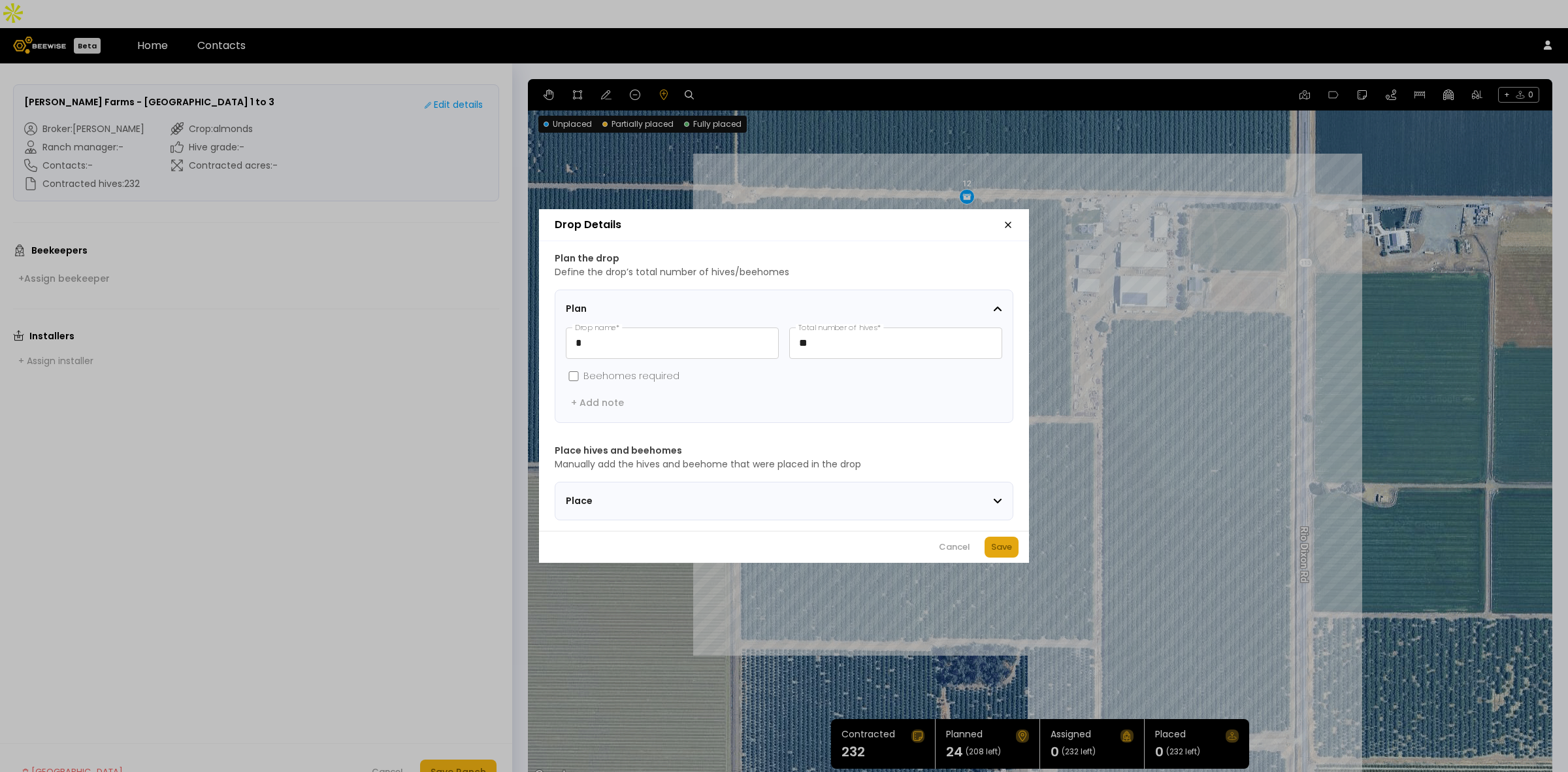
click at [998, 541] on button "Save" at bounding box center [1002, 547] width 34 height 21
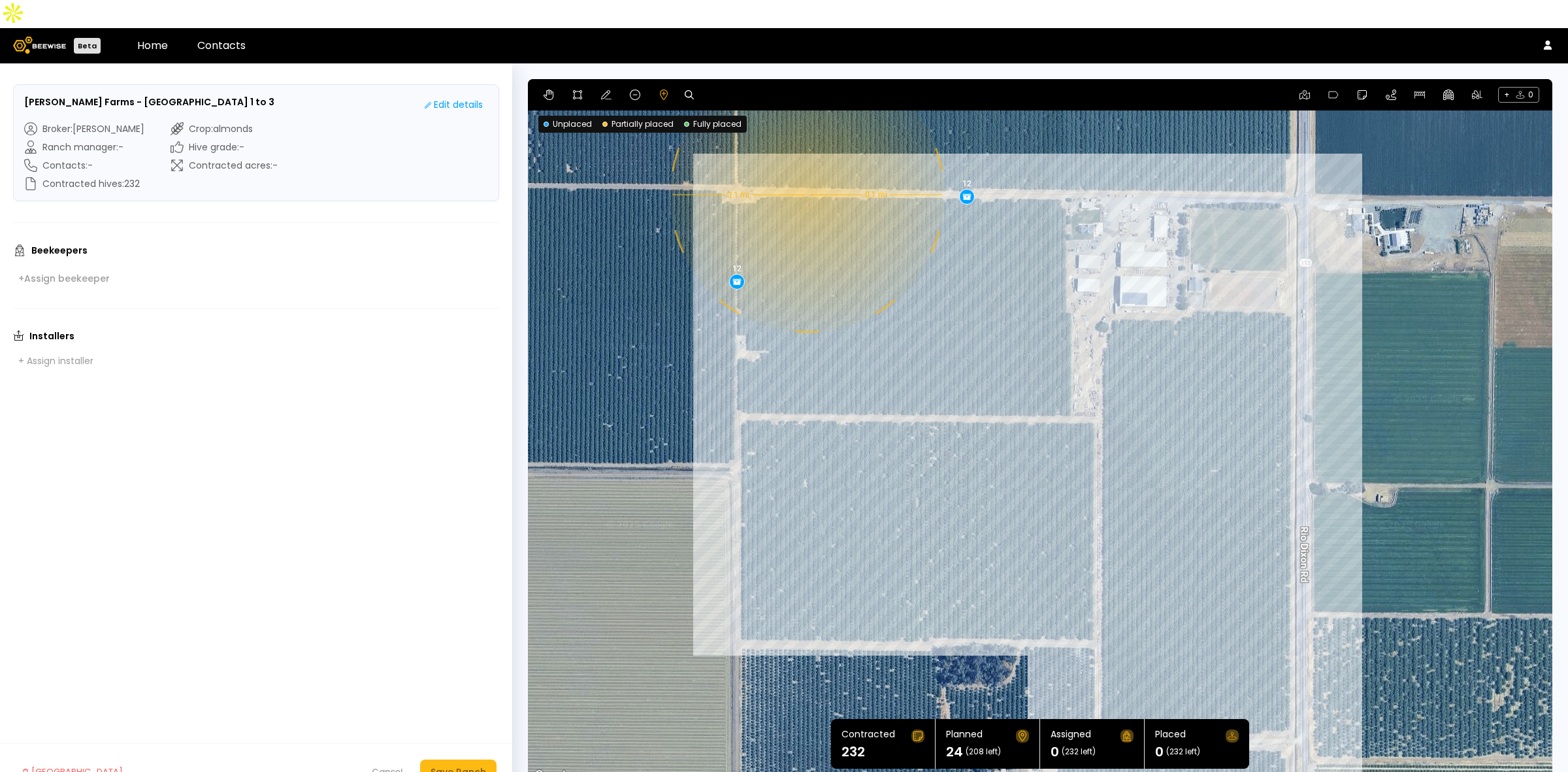
click at [806, 166] on div "0.1 mi 0.1 mi 12 12" at bounding box center [1040, 431] width 1024 height 705
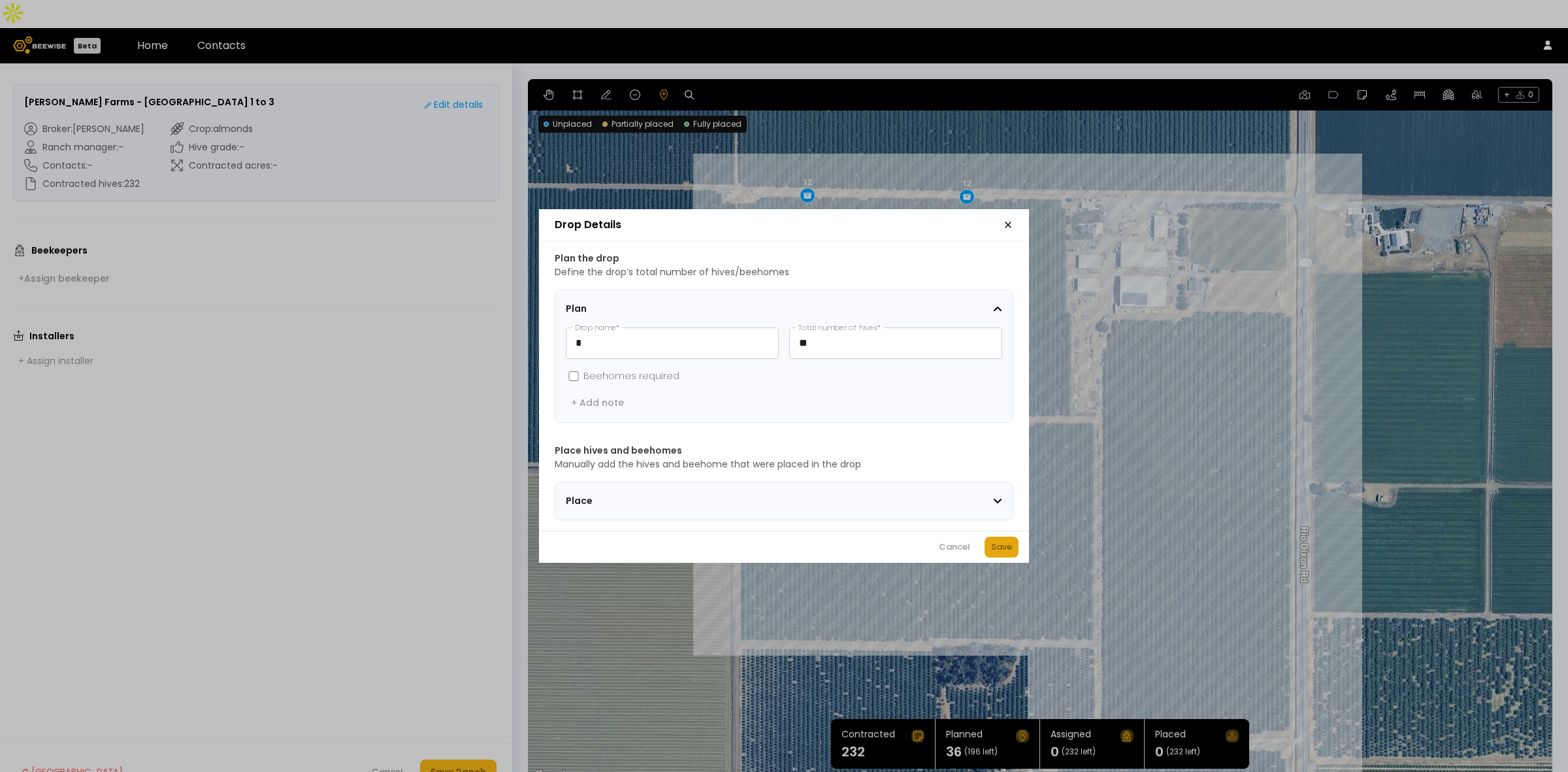
click at [997, 553] on div "Save" at bounding box center [1002, 547] width 21 height 13
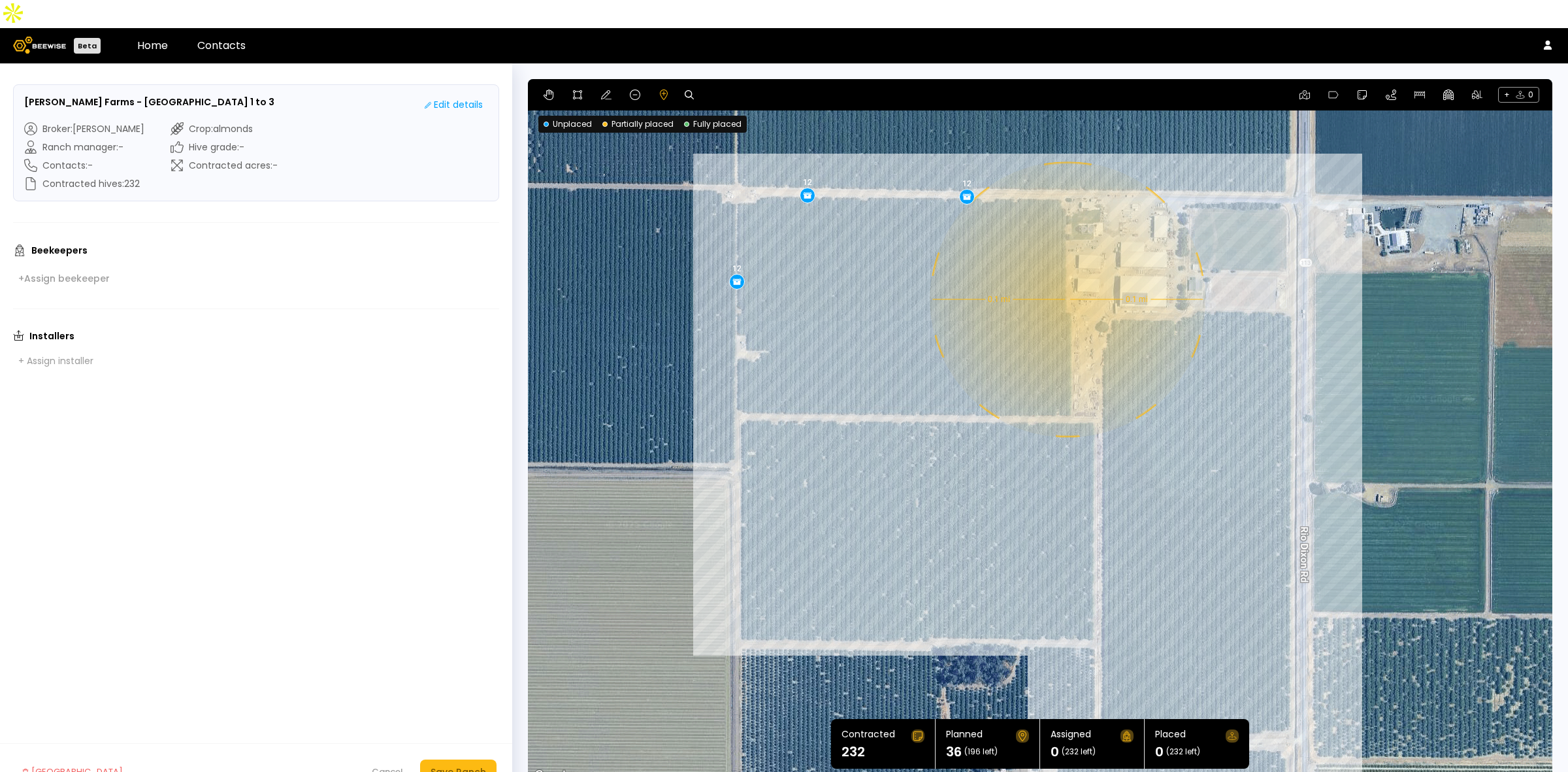
click at [1066, 271] on div "0.1 mi 0.1 mi 12 12 12" at bounding box center [1040, 431] width 1024 height 705
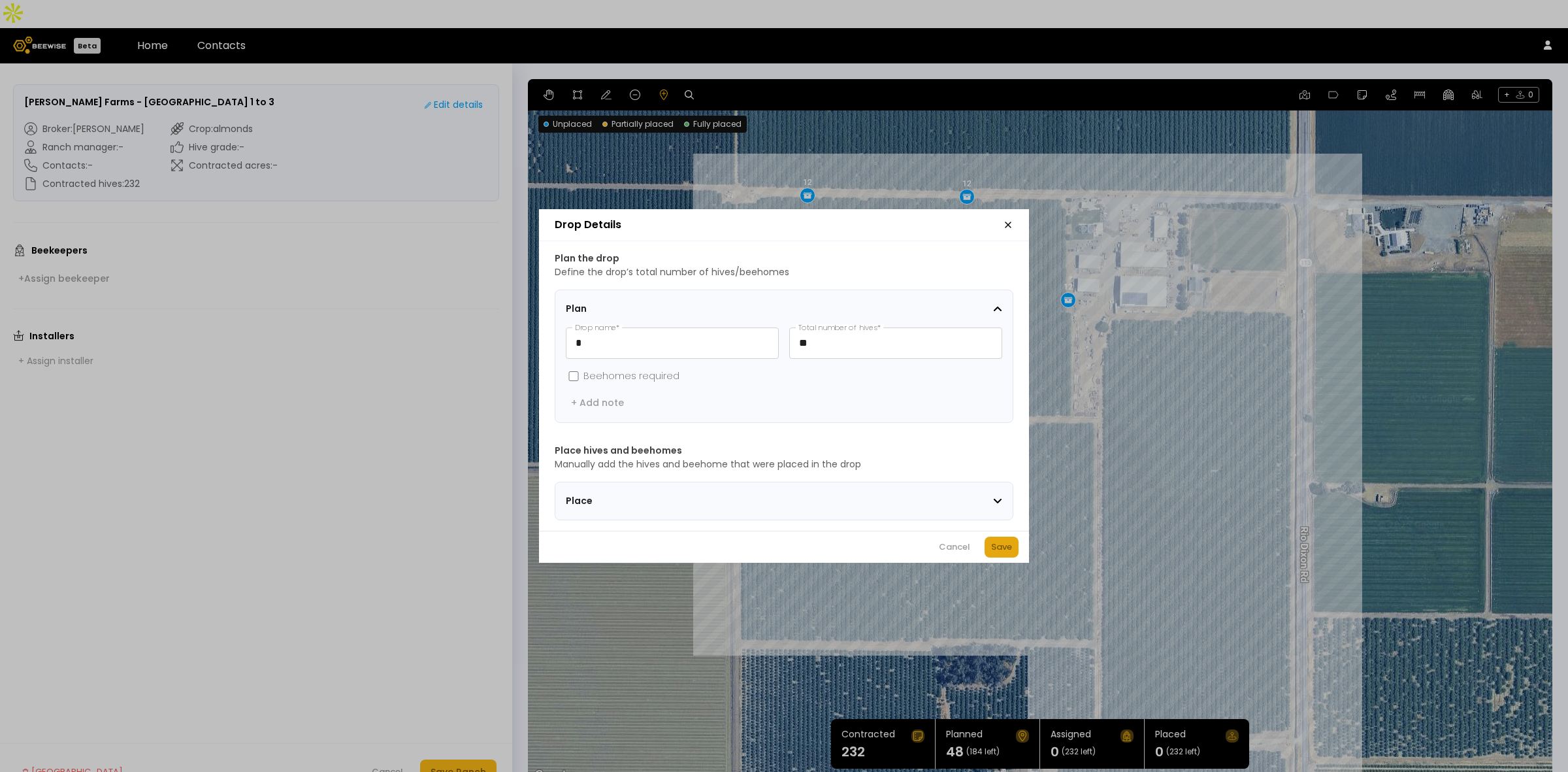
click at [1005, 553] on div "Save" at bounding box center [1002, 547] width 21 height 13
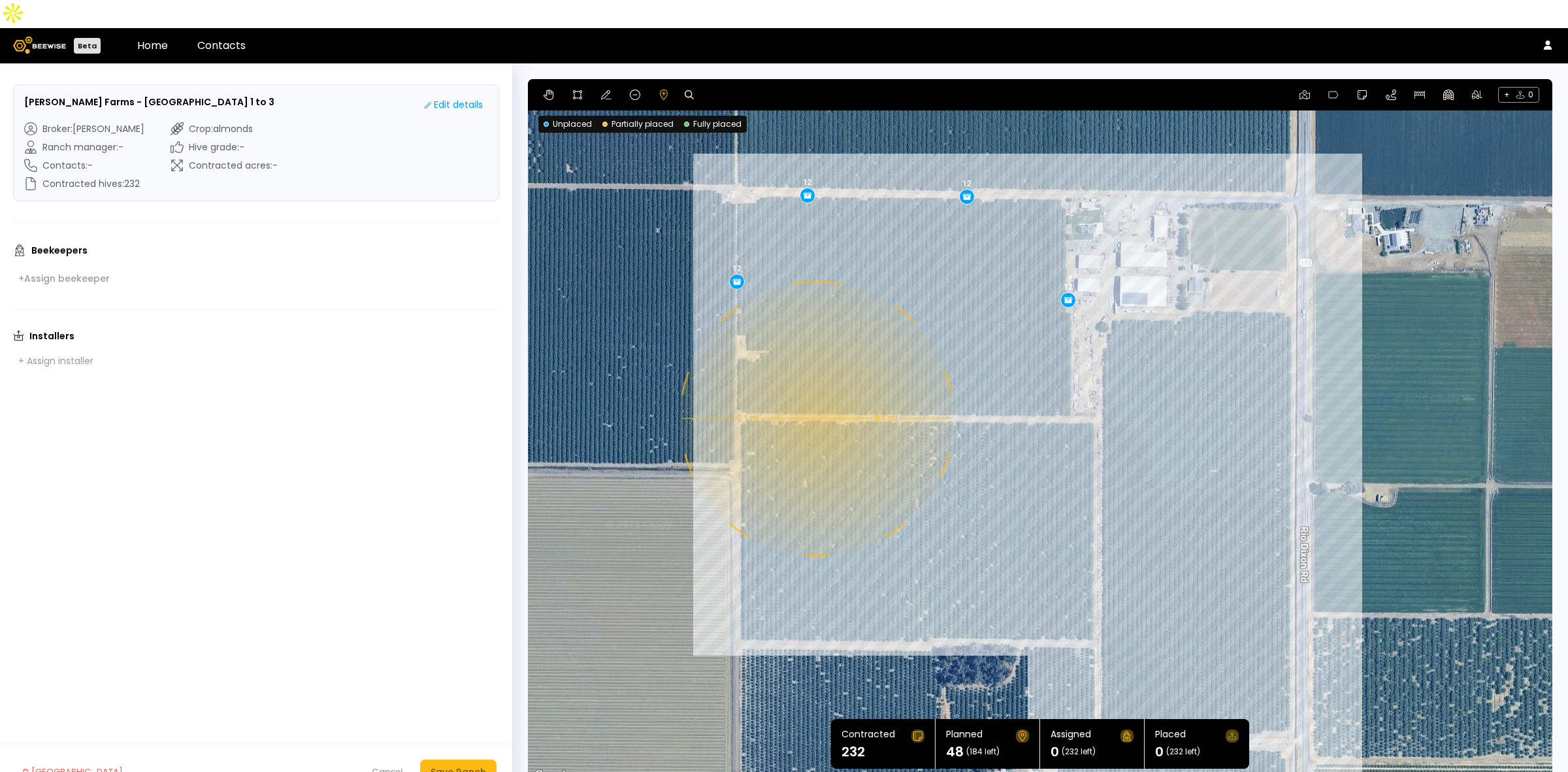
click at [815, 390] on div "0.1 mi 0.1 mi 12 12 12 12" at bounding box center [1040, 431] width 1024 height 705
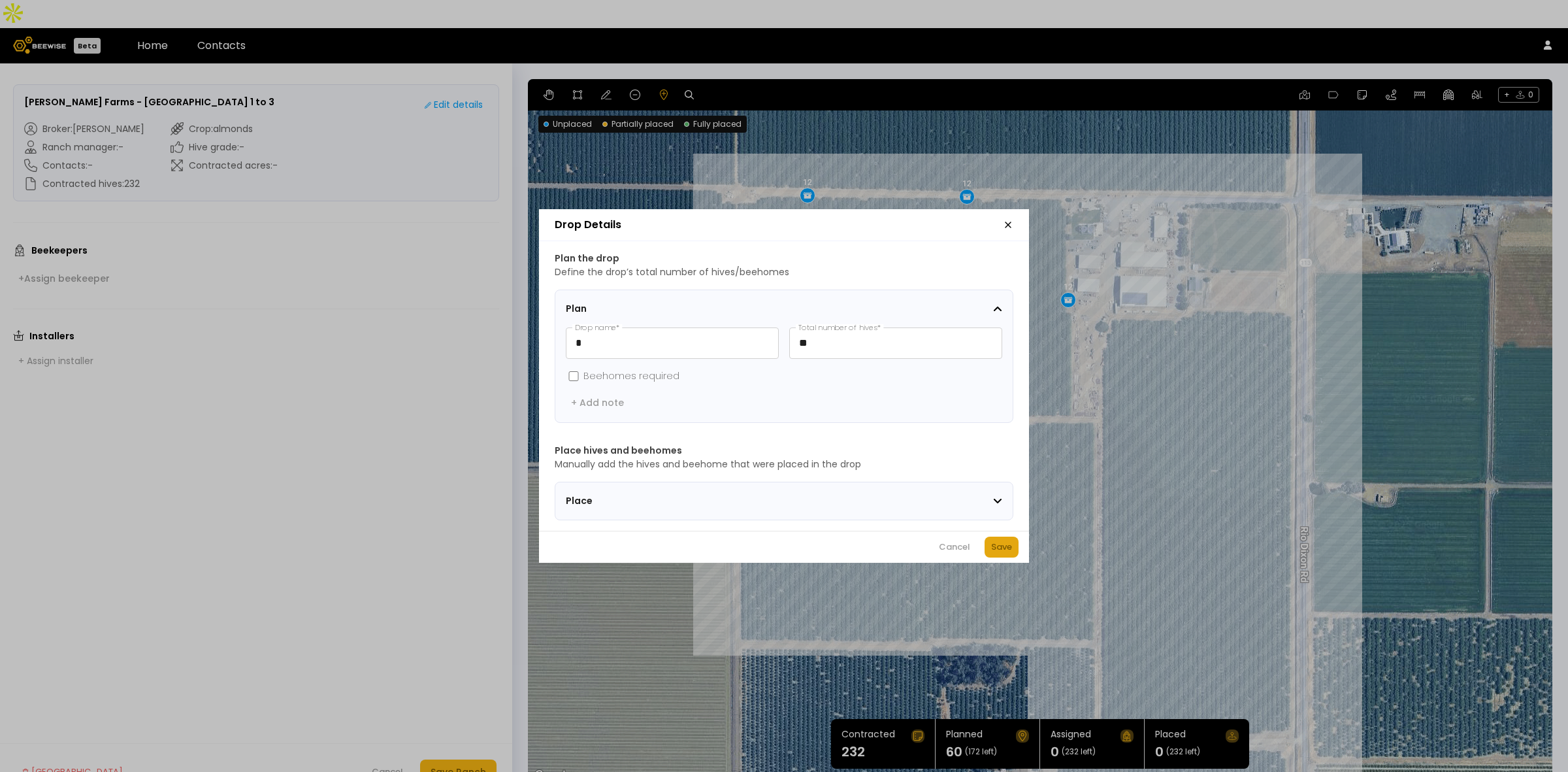
click at [986, 550] on button "Save" at bounding box center [1002, 547] width 34 height 21
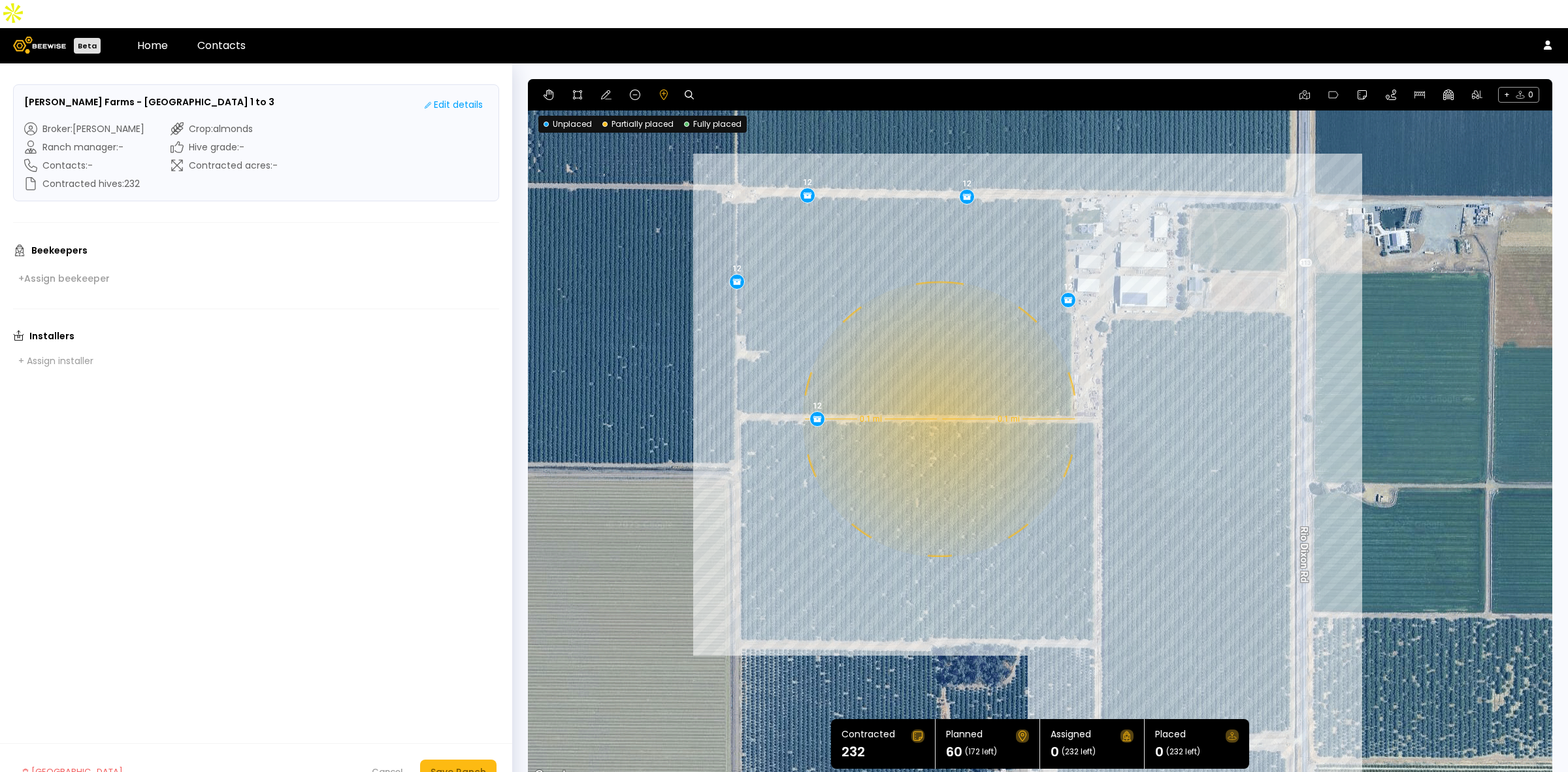
click at [938, 390] on div "0.1 mi 0.1 mi 12 12 12 12 12" at bounding box center [1040, 431] width 1024 height 705
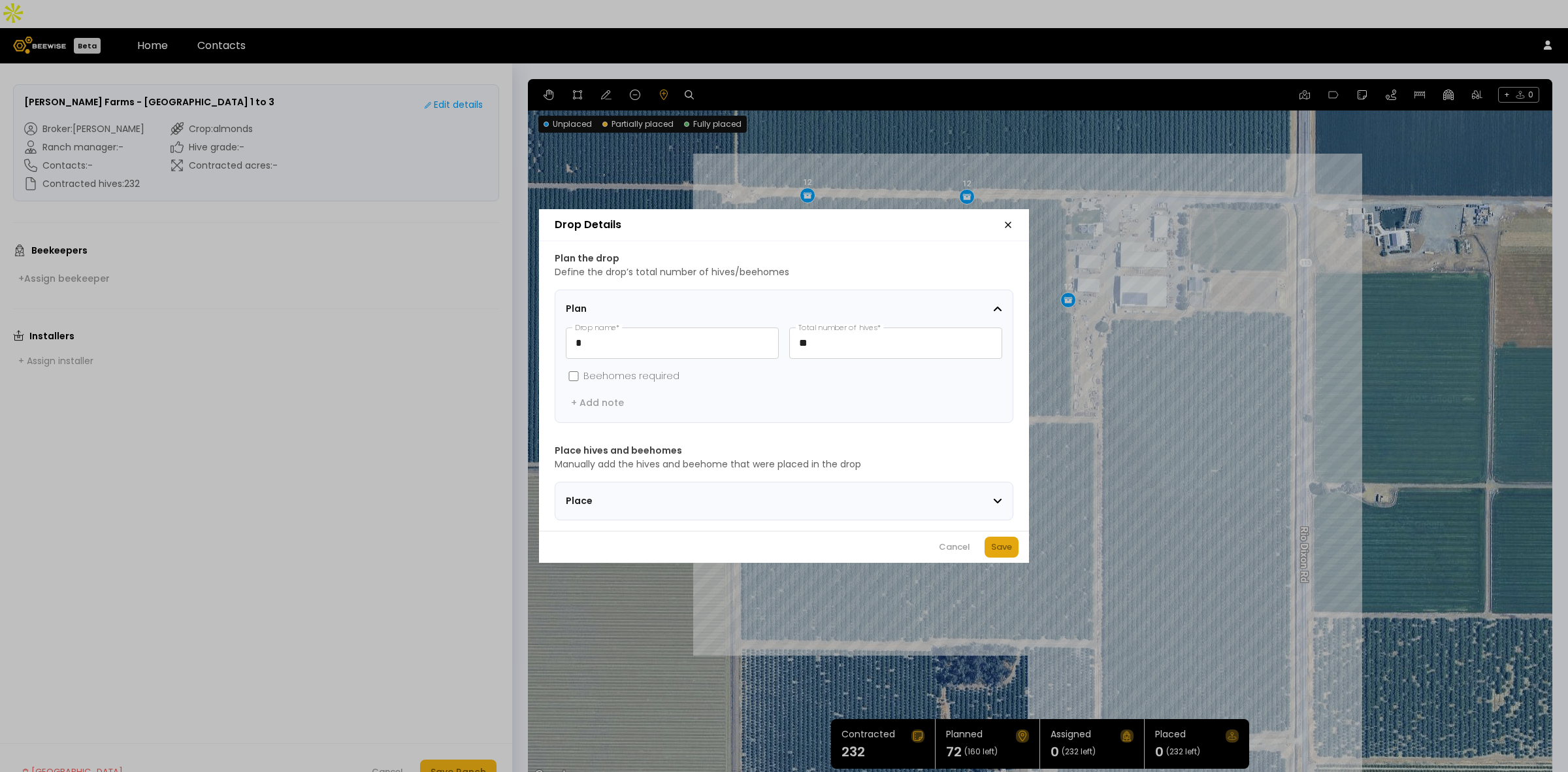
click at [991, 553] on div "Save" at bounding box center [1002, 547] width 21 height 13
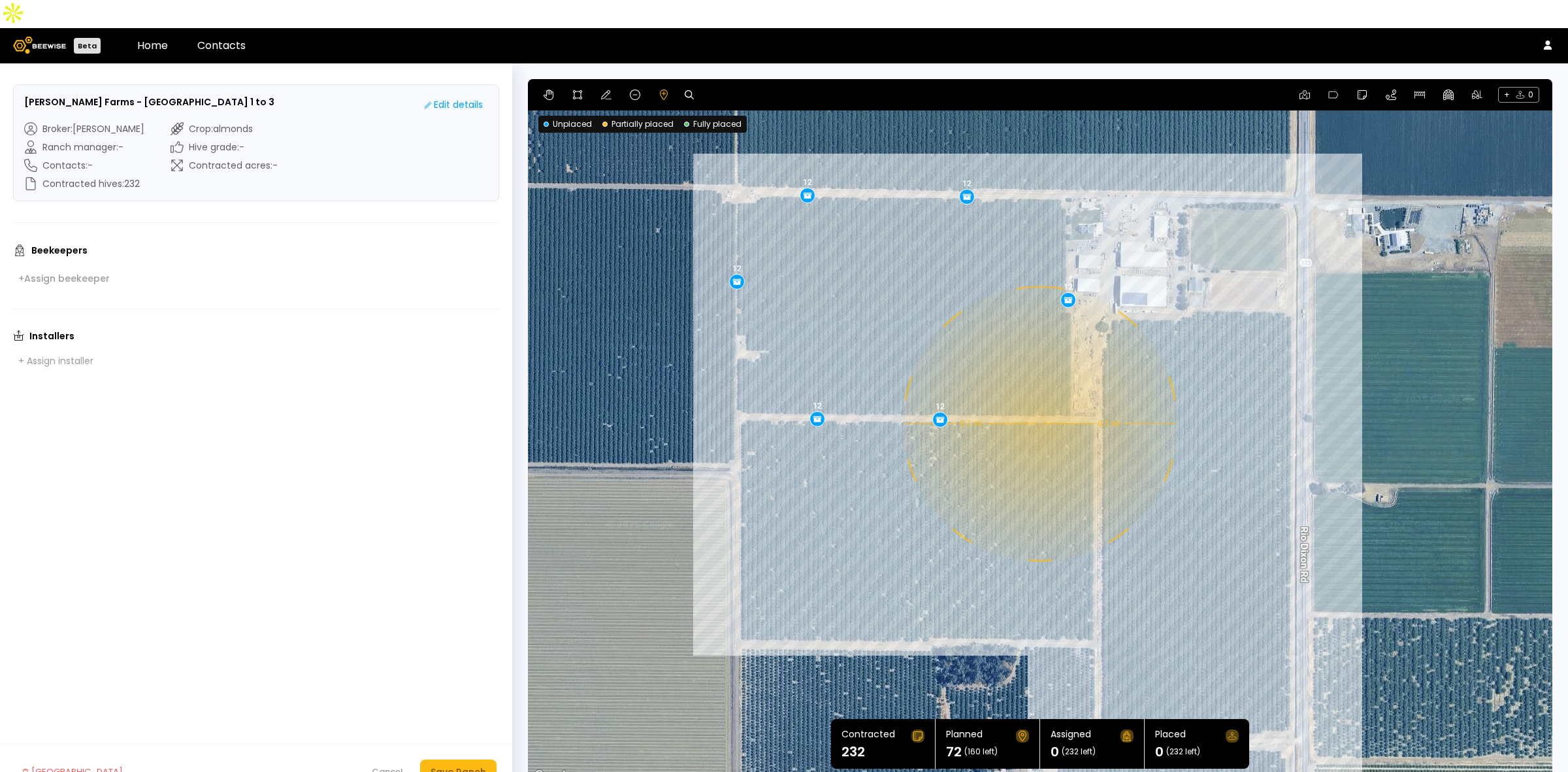
click at [1038, 396] on div "0.1 mi 0.1 mi 12 12 12 12 12 12" at bounding box center [1040, 431] width 1024 height 705
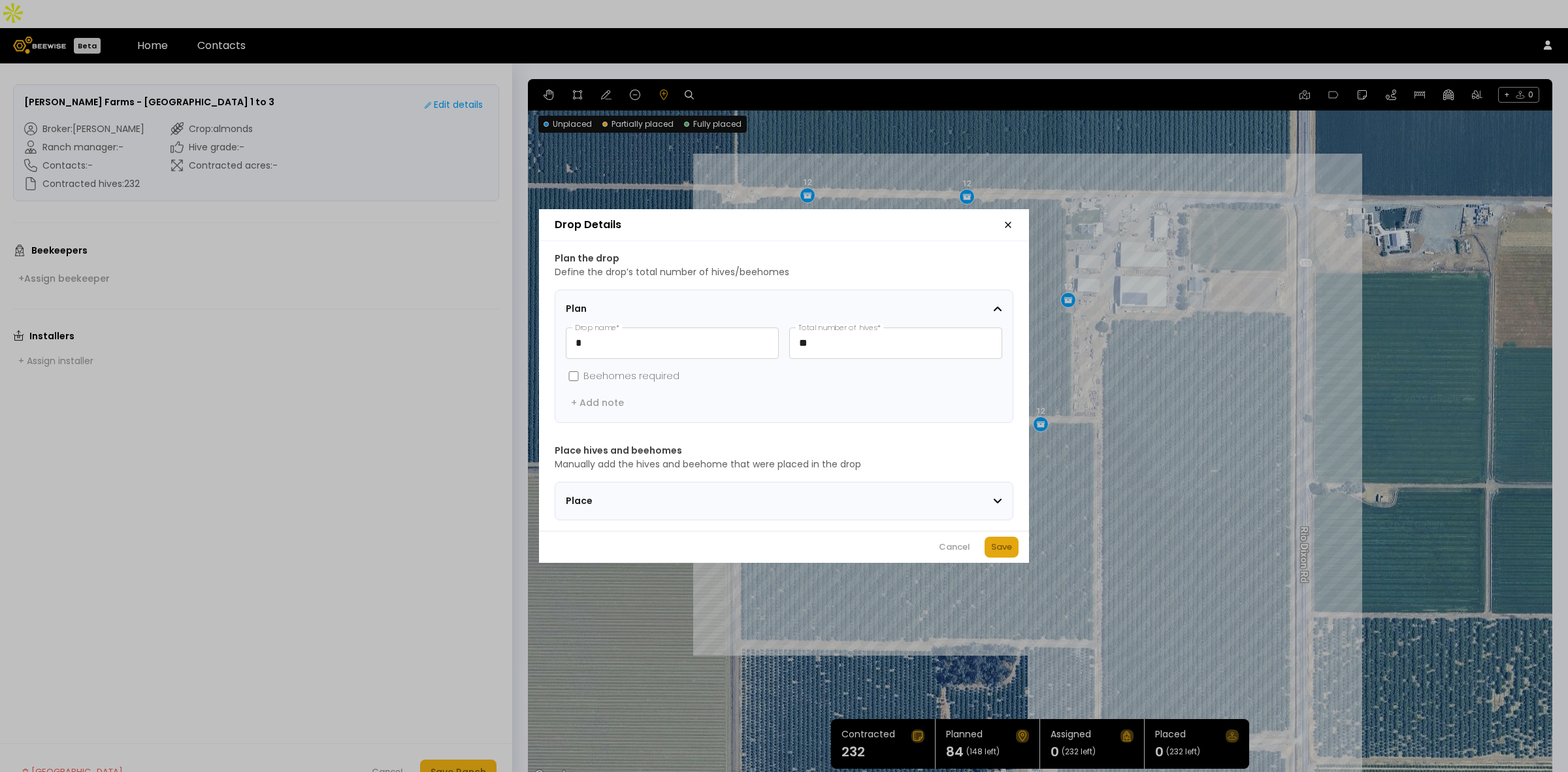
click at [1000, 553] on div "Save" at bounding box center [1002, 547] width 21 height 13
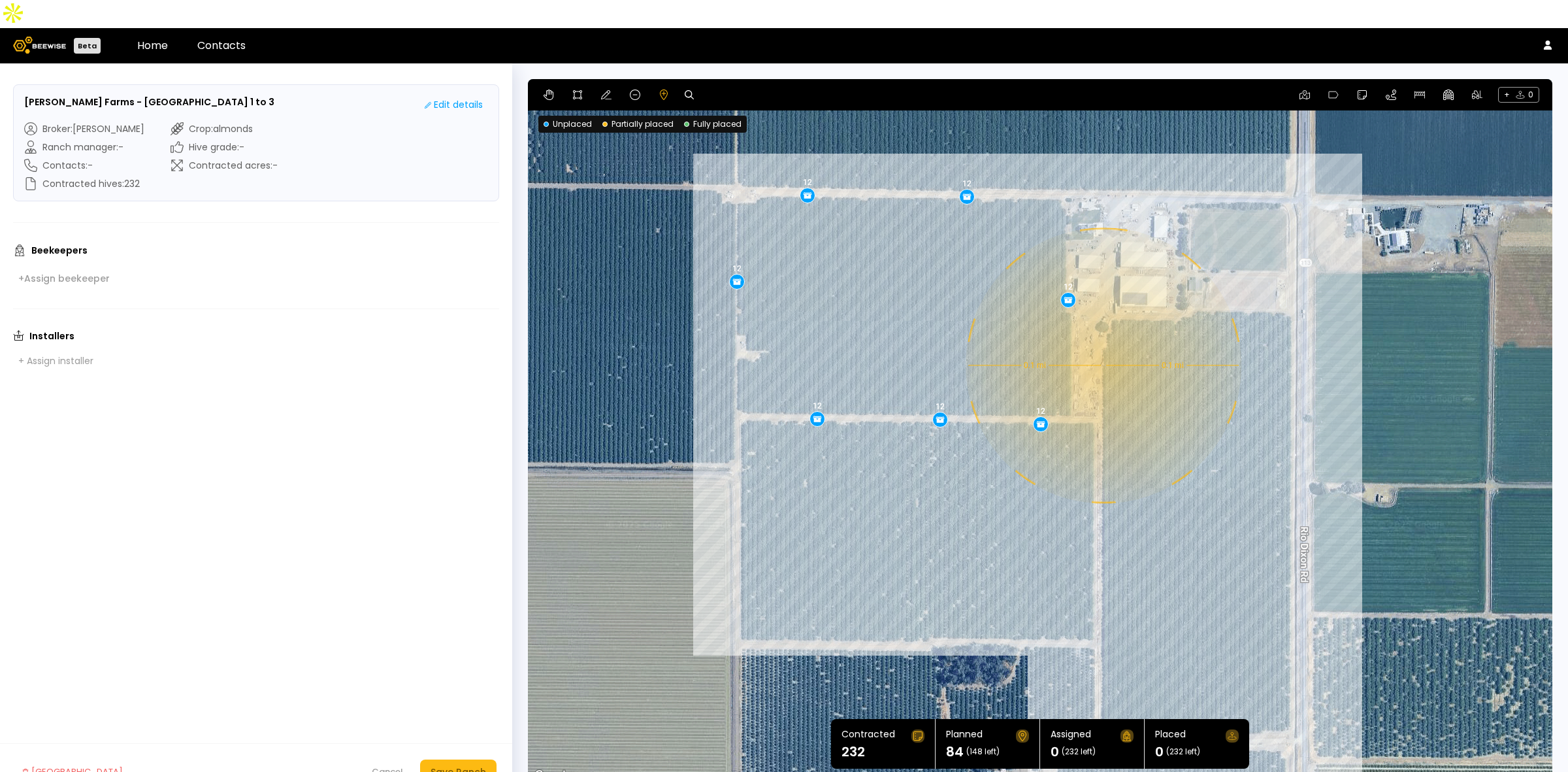
click at [1102, 337] on div "0.1 mi 0.1 mi 12 12 12 12 12 12 12" at bounding box center [1040, 431] width 1024 height 705
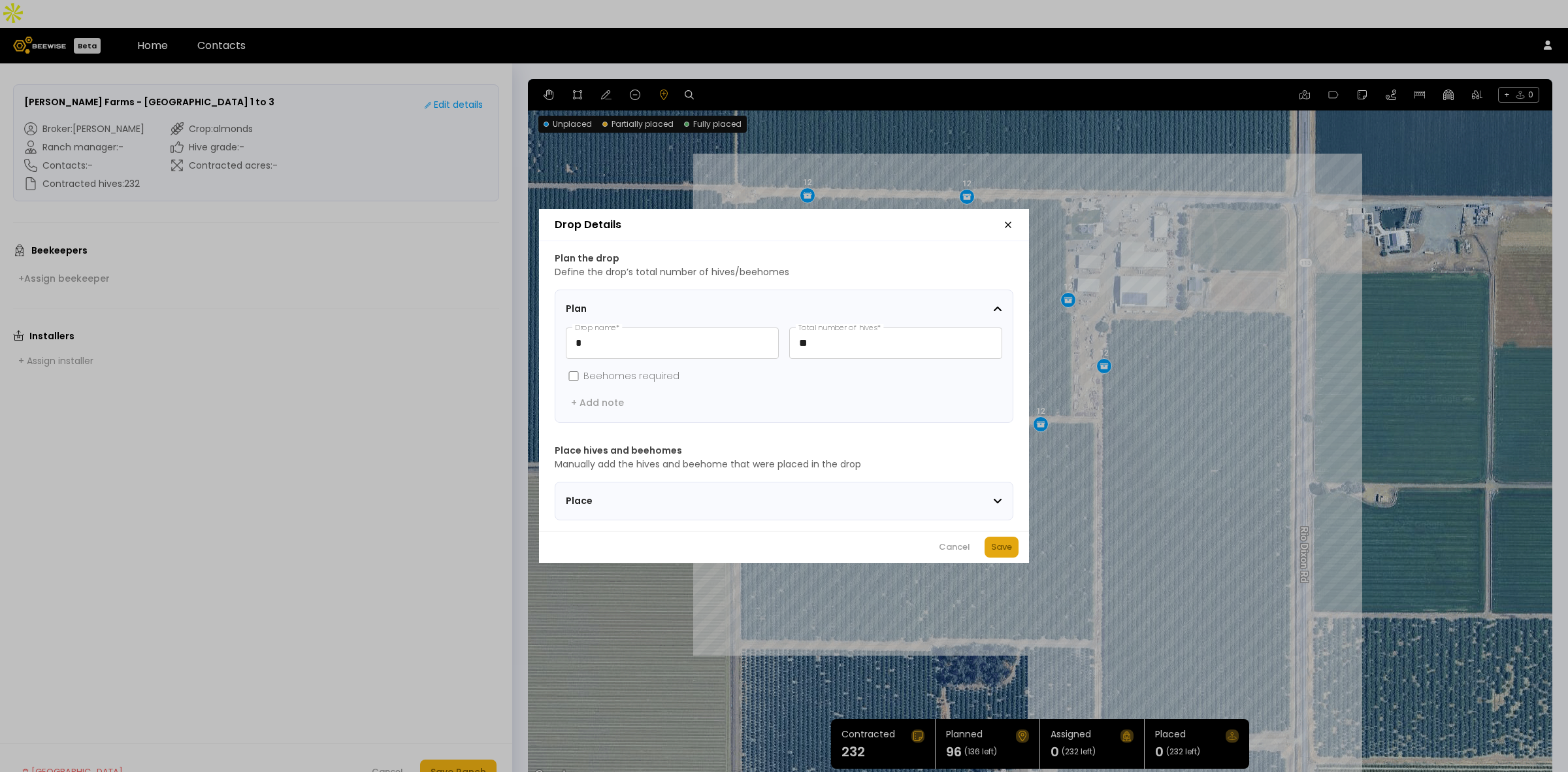
click at [1002, 544] on button "Save" at bounding box center [1002, 547] width 34 height 21
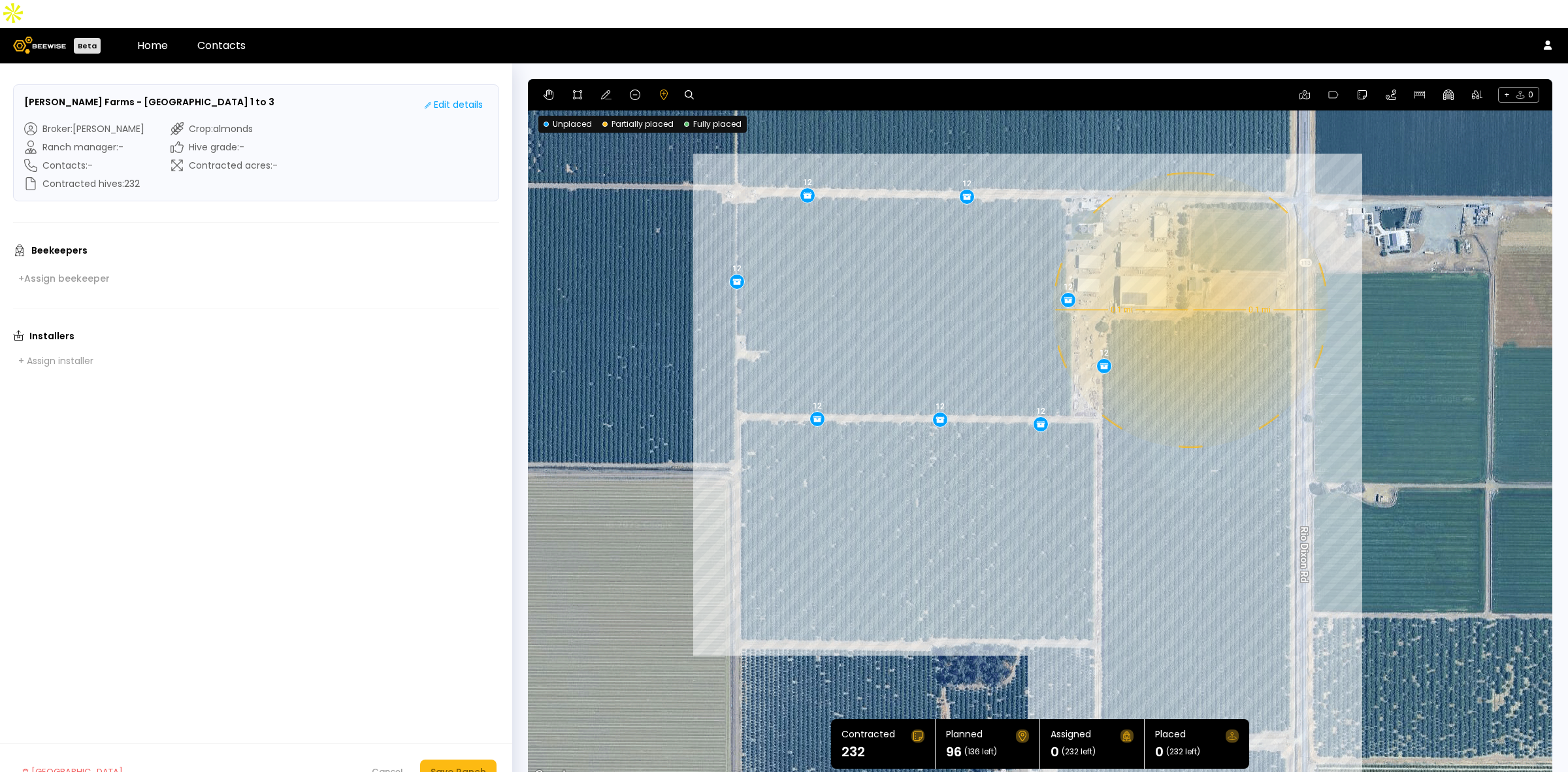
click at [1189, 281] on div "0.1 mi 0.1 mi 12 12 12 12 12 12 12 12" at bounding box center [1040, 431] width 1024 height 705
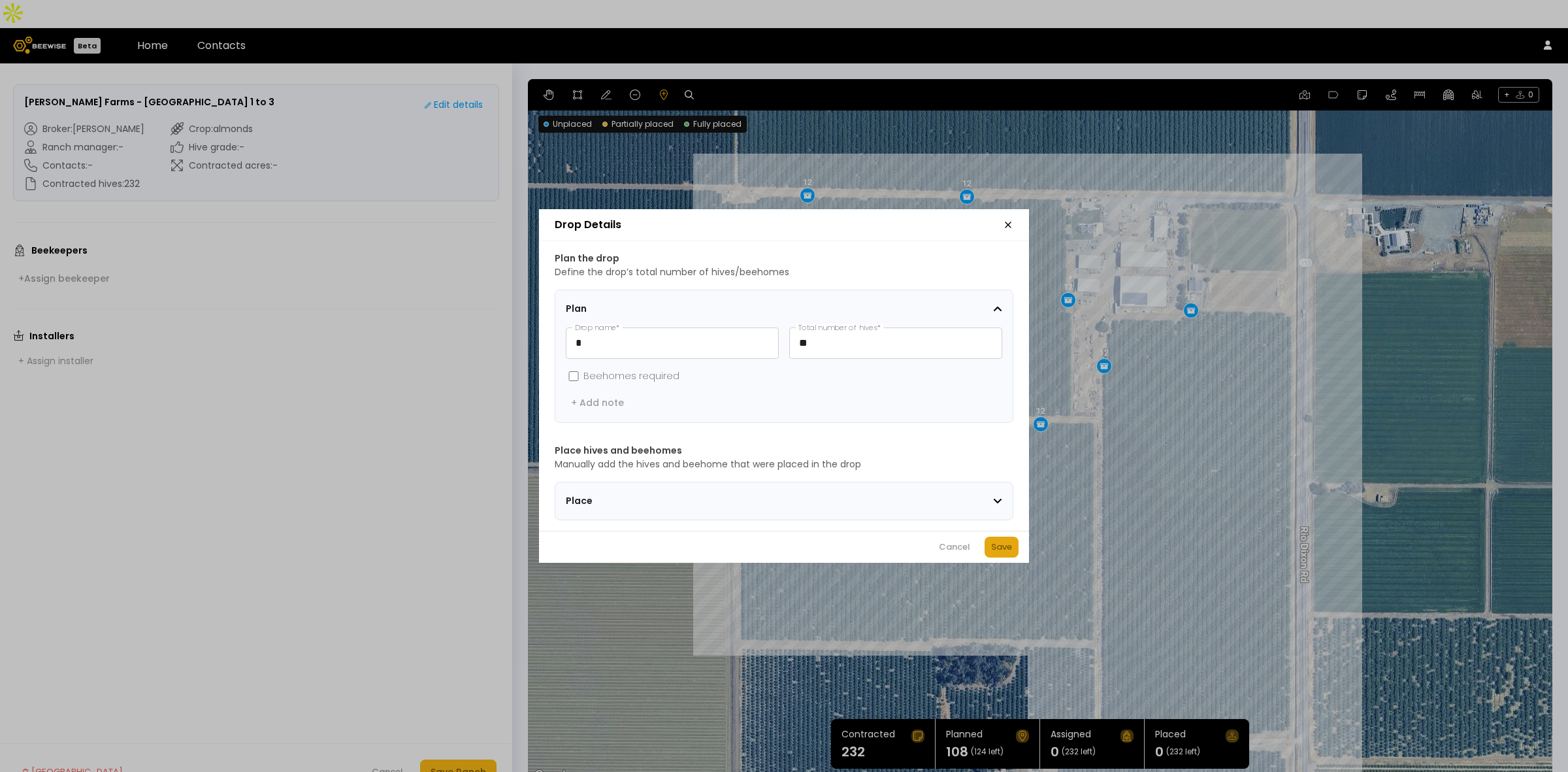
click at [1000, 550] on div "Save" at bounding box center [1002, 547] width 21 height 13
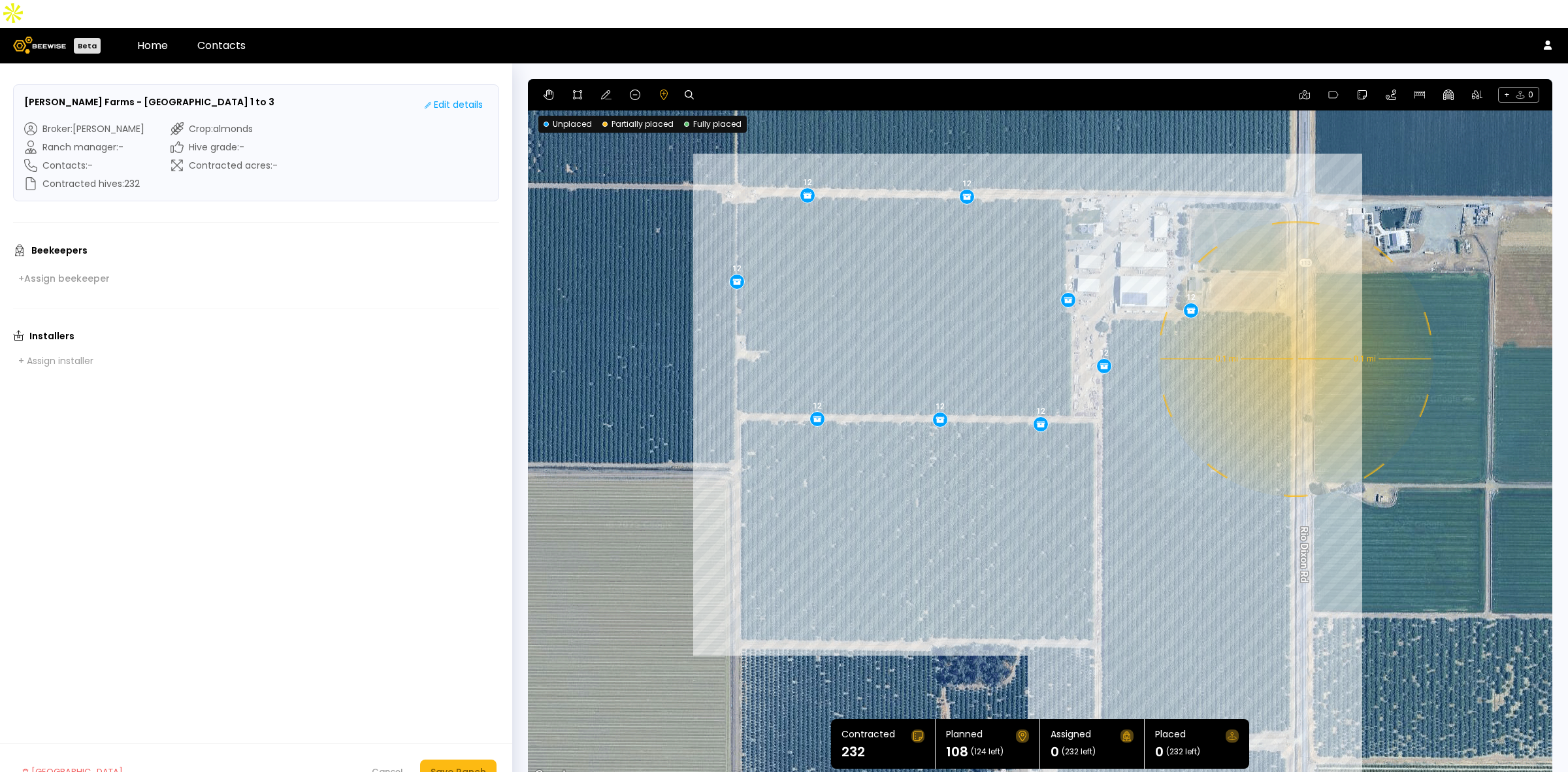
click at [1294, 331] on div "0.1 mi 0.1 mi 12 12 12 12 12 12 12 12 12" at bounding box center [1040, 431] width 1024 height 705
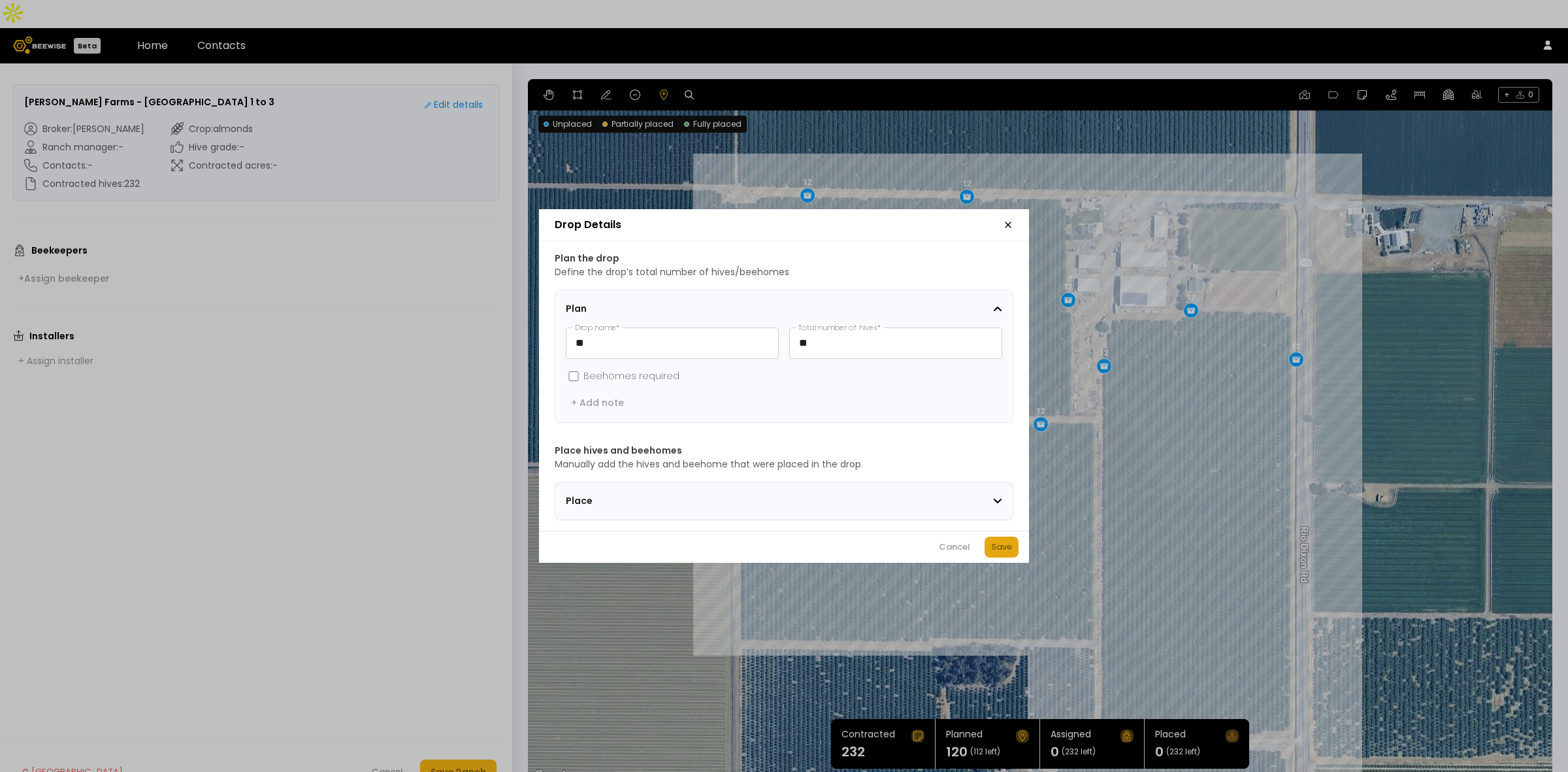
click at [1003, 547] on div "Save" at bounding box center [1002, 547] width 21 height 13
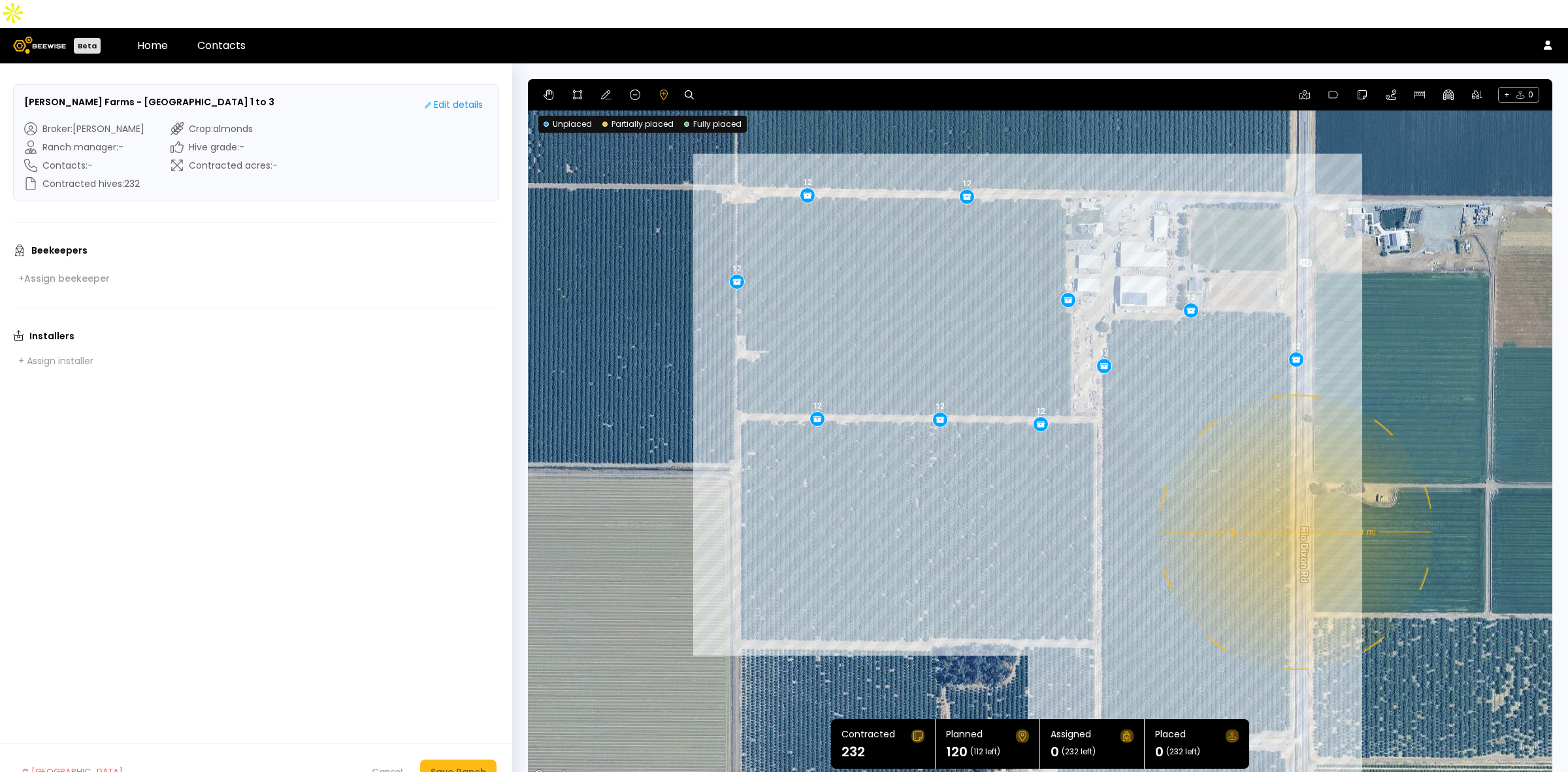
click at [1294, 504] on div "0.1 mi 0.1 mi 12 12 12 12 12 12 12 12 12 12" at bounding box center [1040, 431] width 1024 height 705
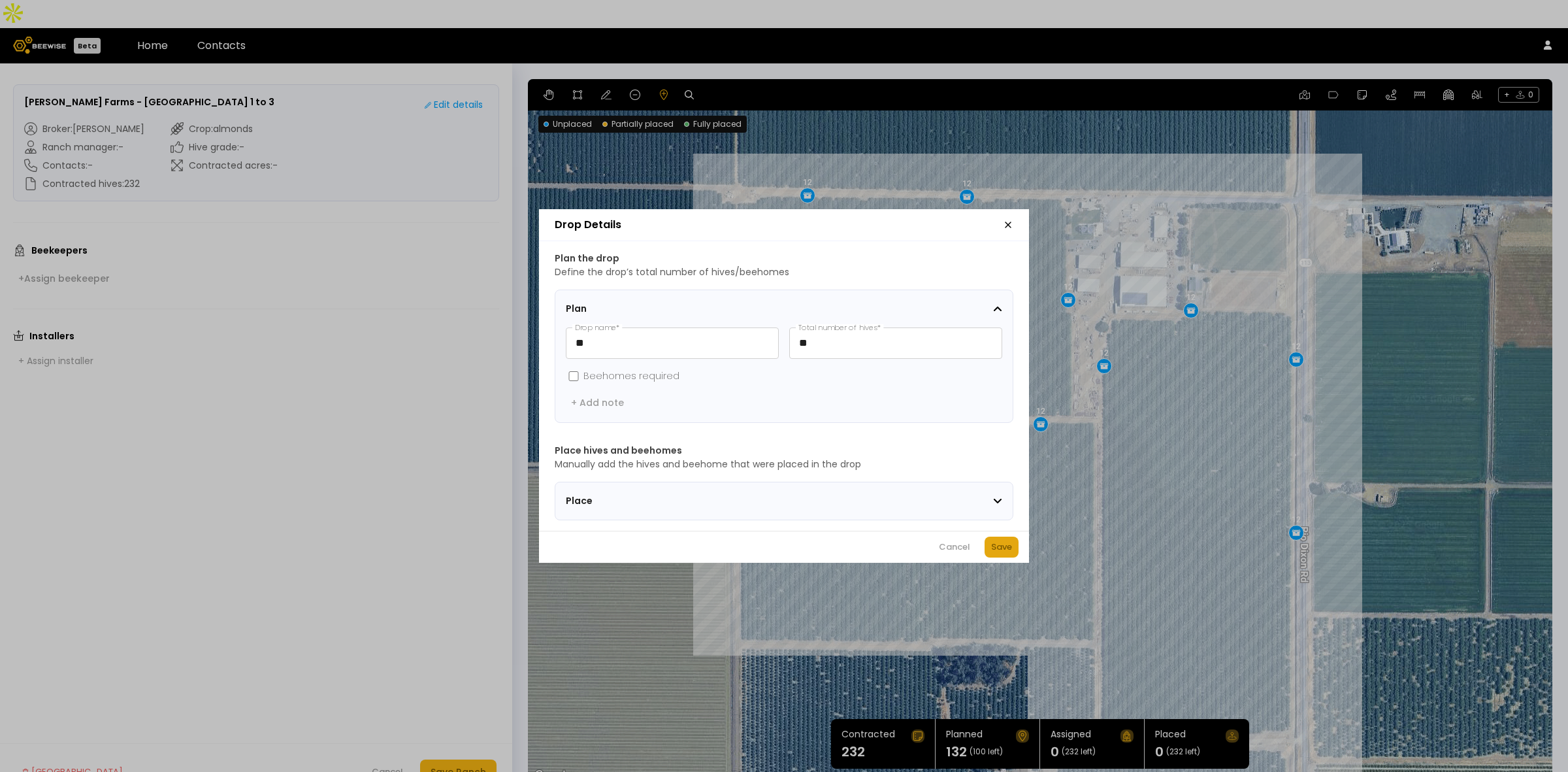
click at [1016, 554] on button "Save" at bounding box center [1002, 547] width 34 height 21
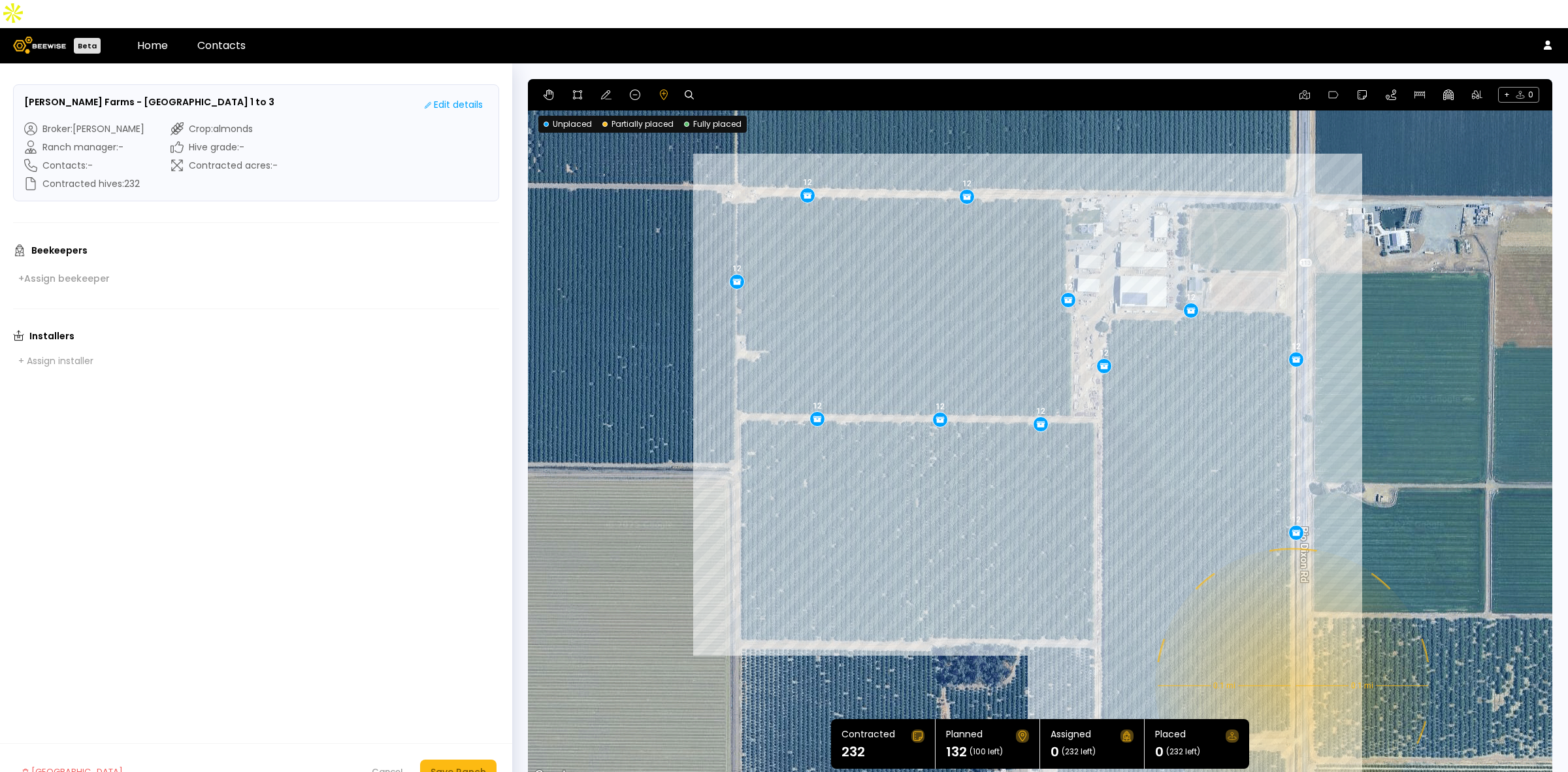
click at [1292, 657] on div "0.1 mi 0.1 mi 12 12 12 12 12 12 12 12 12 12 12" at bounding box center [1040, 431] width 1024 height 705
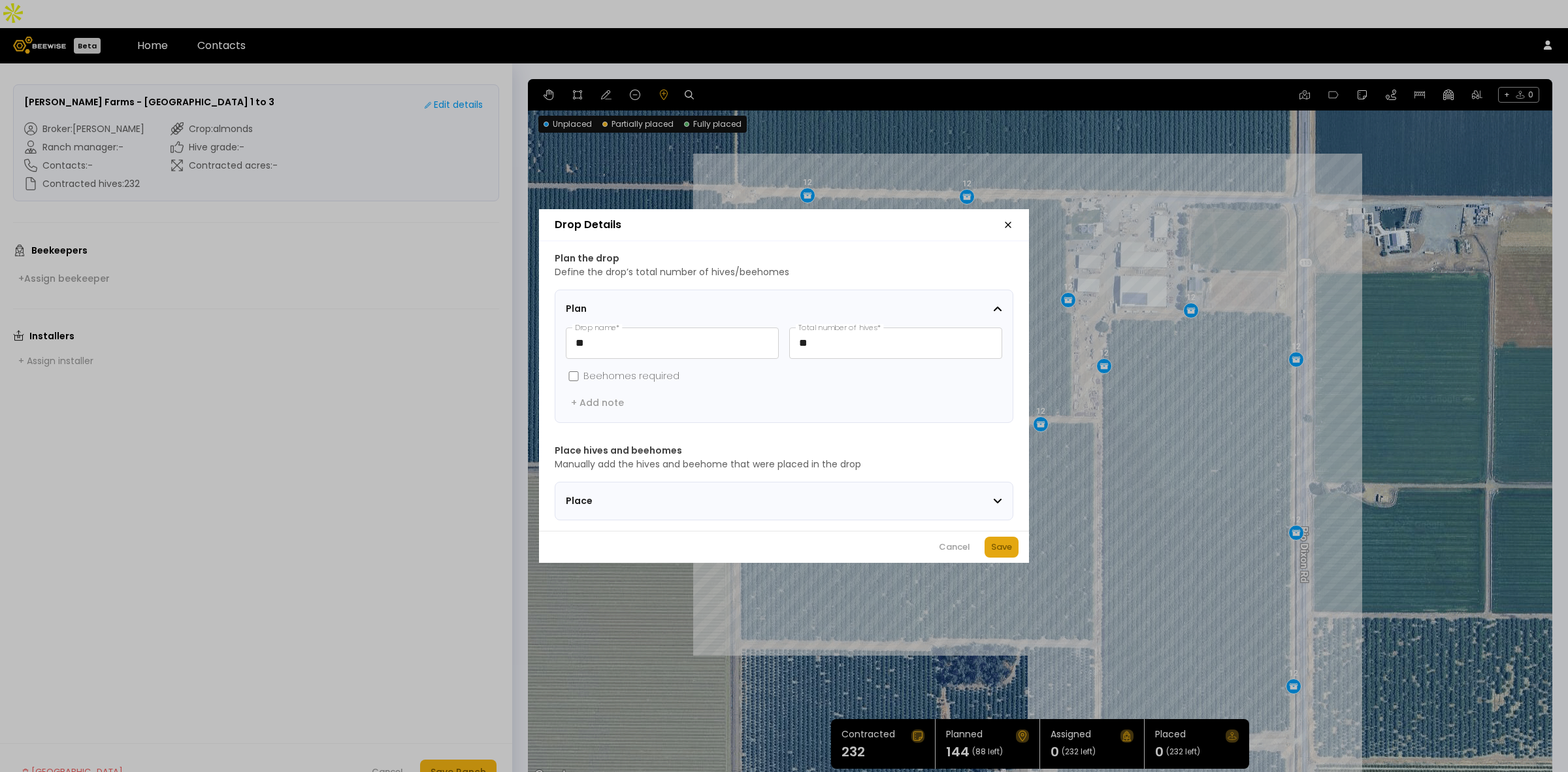
click at [1011, 544] on button "Save" at bounding box center [1002, 547] width 34 height 21
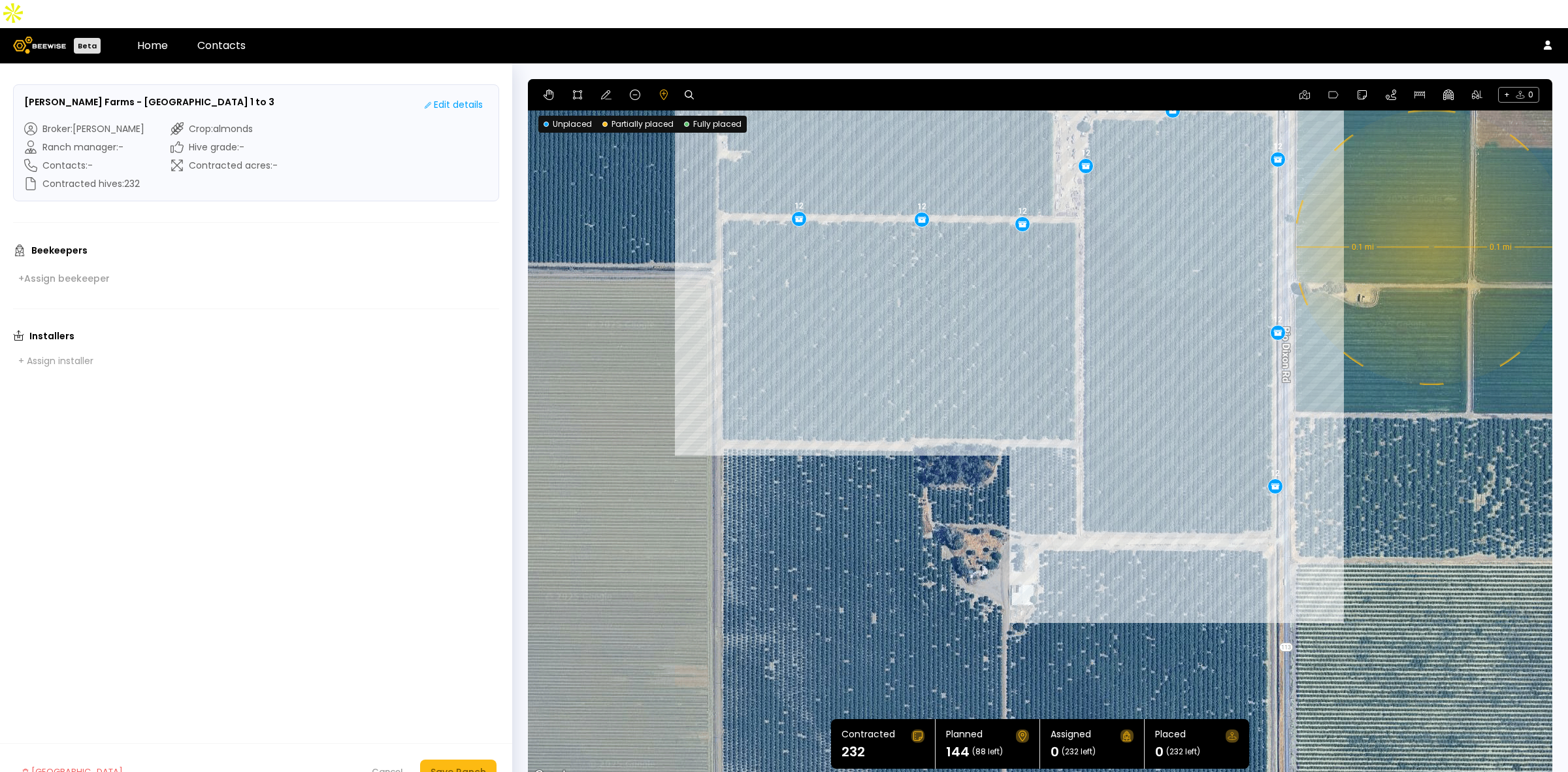
drag, startPoint x: 1466, startPoint y: 625, endPoint x: 1449, endPoint y: 419, distance: 206.7
click at [1449, 419] on div "0.1 mi 0.1 mi 12 12 12 12 12 12 12 12 12 12 12 12" at bounding box center [1040, 431] width 1024 height 705
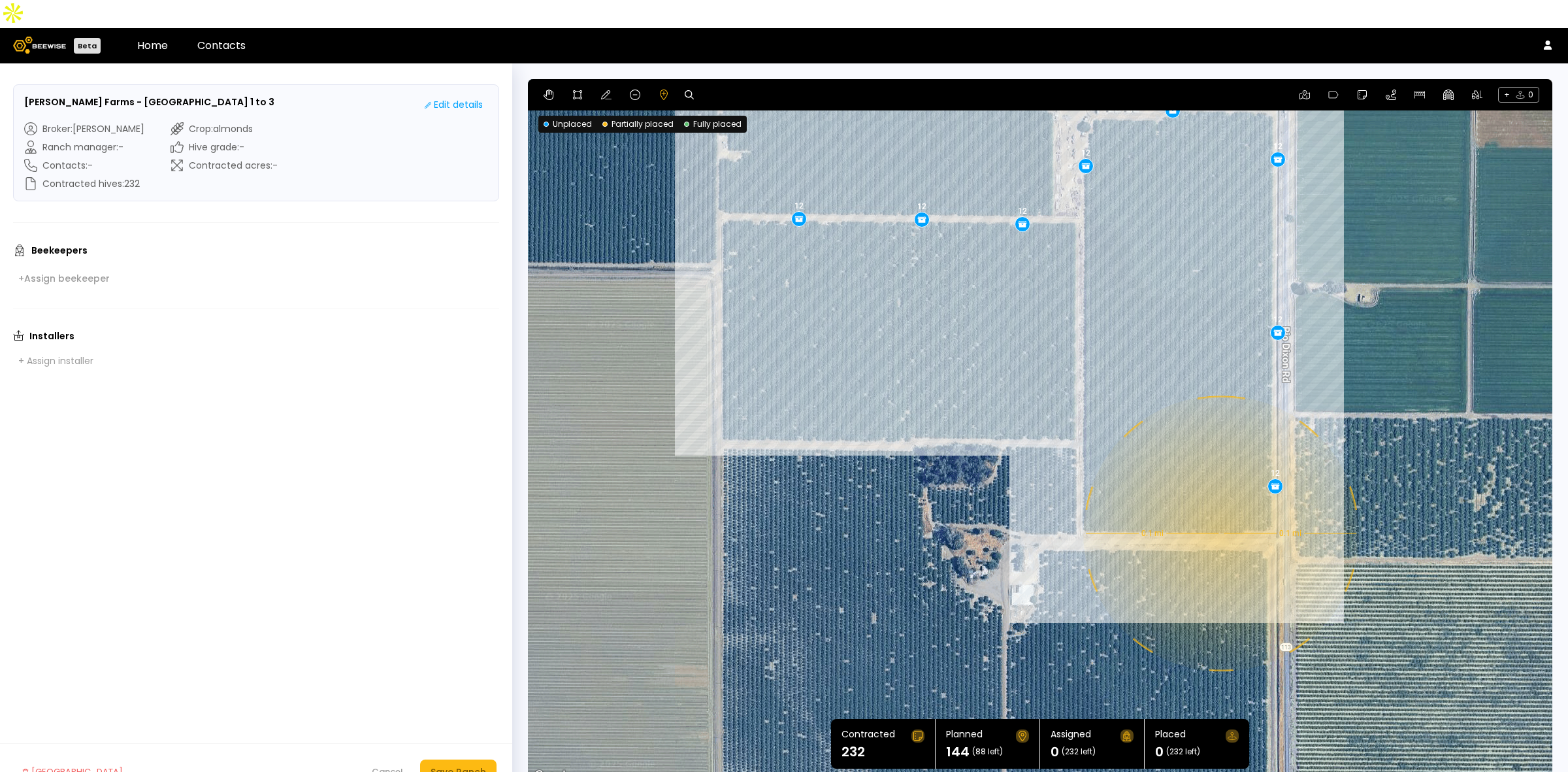
click at [1220, 505] on div "0.1 mi 0.1 mi 12 12 12 12 12 12 12 12 12 12 12 12" at bounding box center [1040, 431] width 1024 height 705
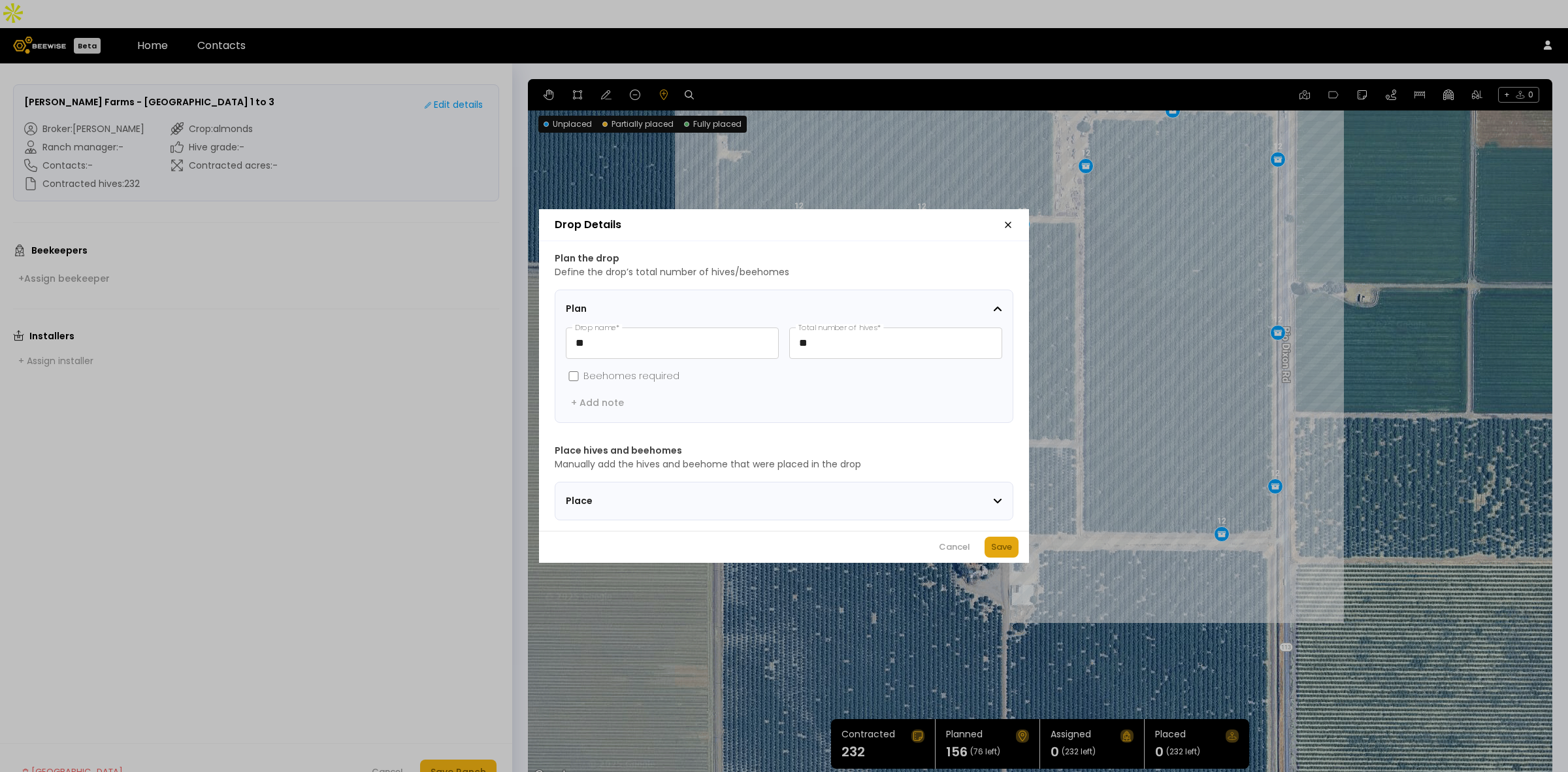
click at [999, 553] on div "Save" at bounding box center [1002, 547] width 21 height 13
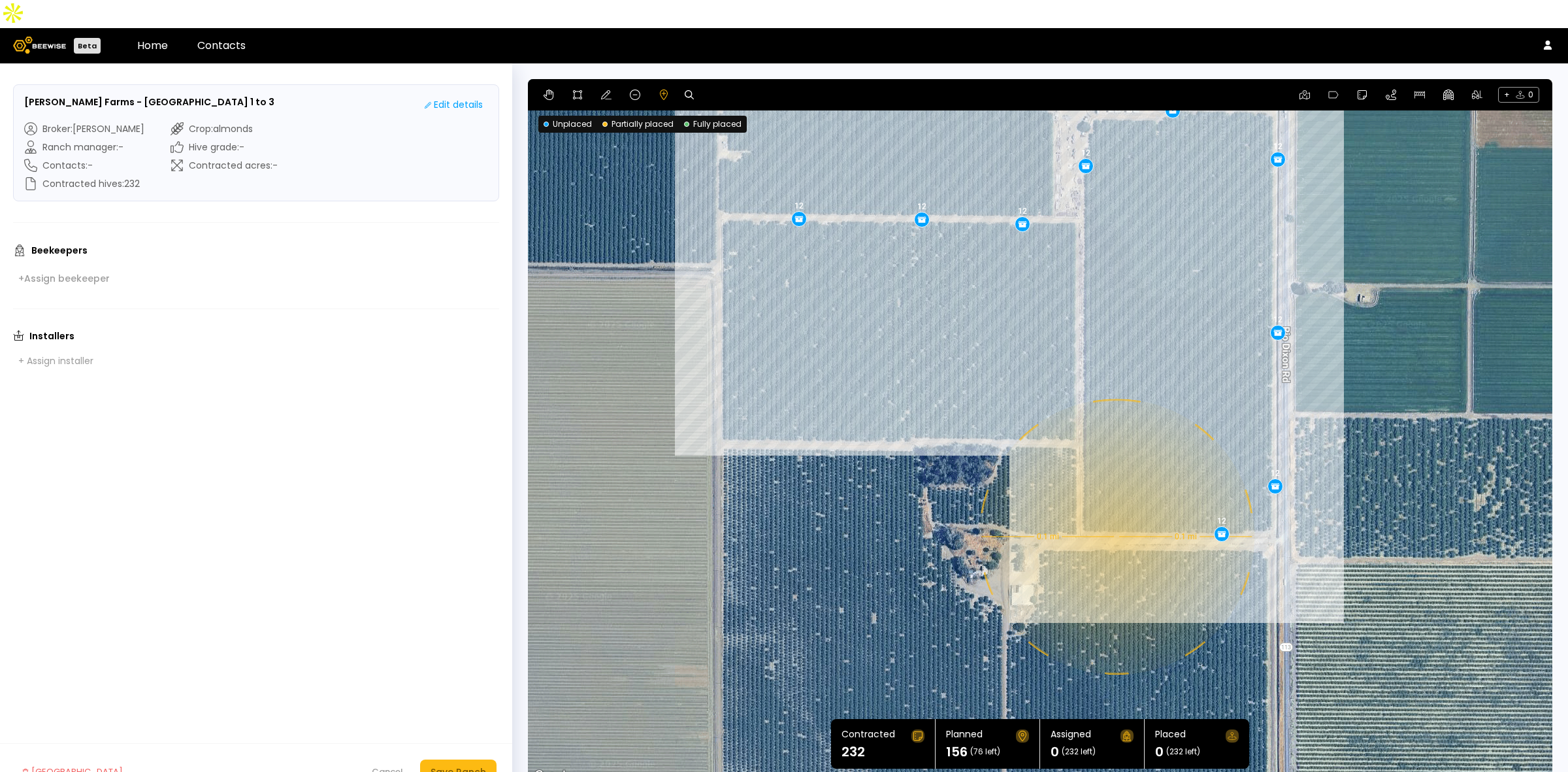
click at [1115, 508] on div "0.1 mi 0.1 mi 12 12 12 12 12 12 12 12 12 12 12 12 12" at bounding box center [1040, 431] width 1024 height 705
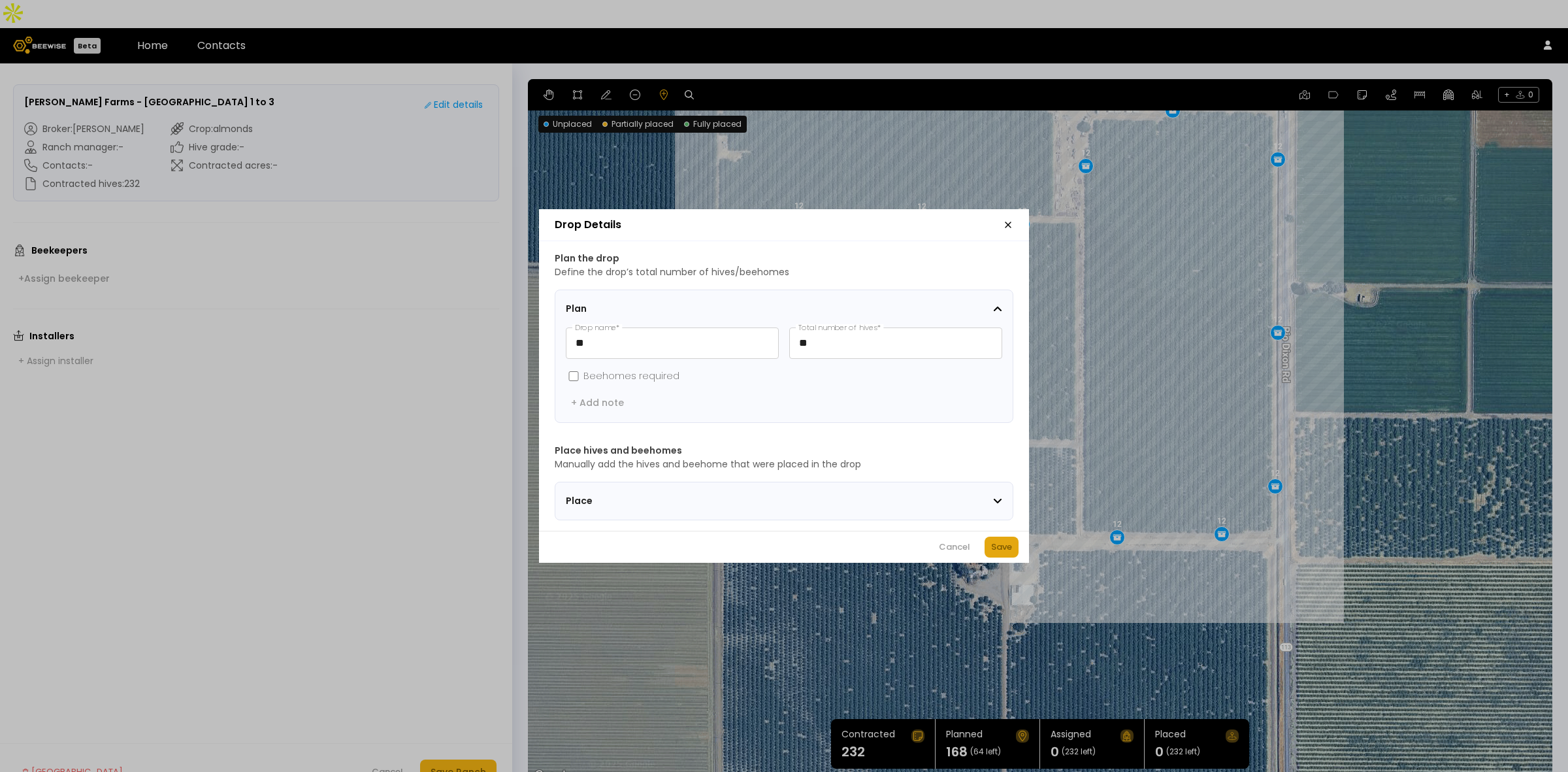
click at [999, 547] on div "Save" at bounding box center [1002, 547] width 21 height 13
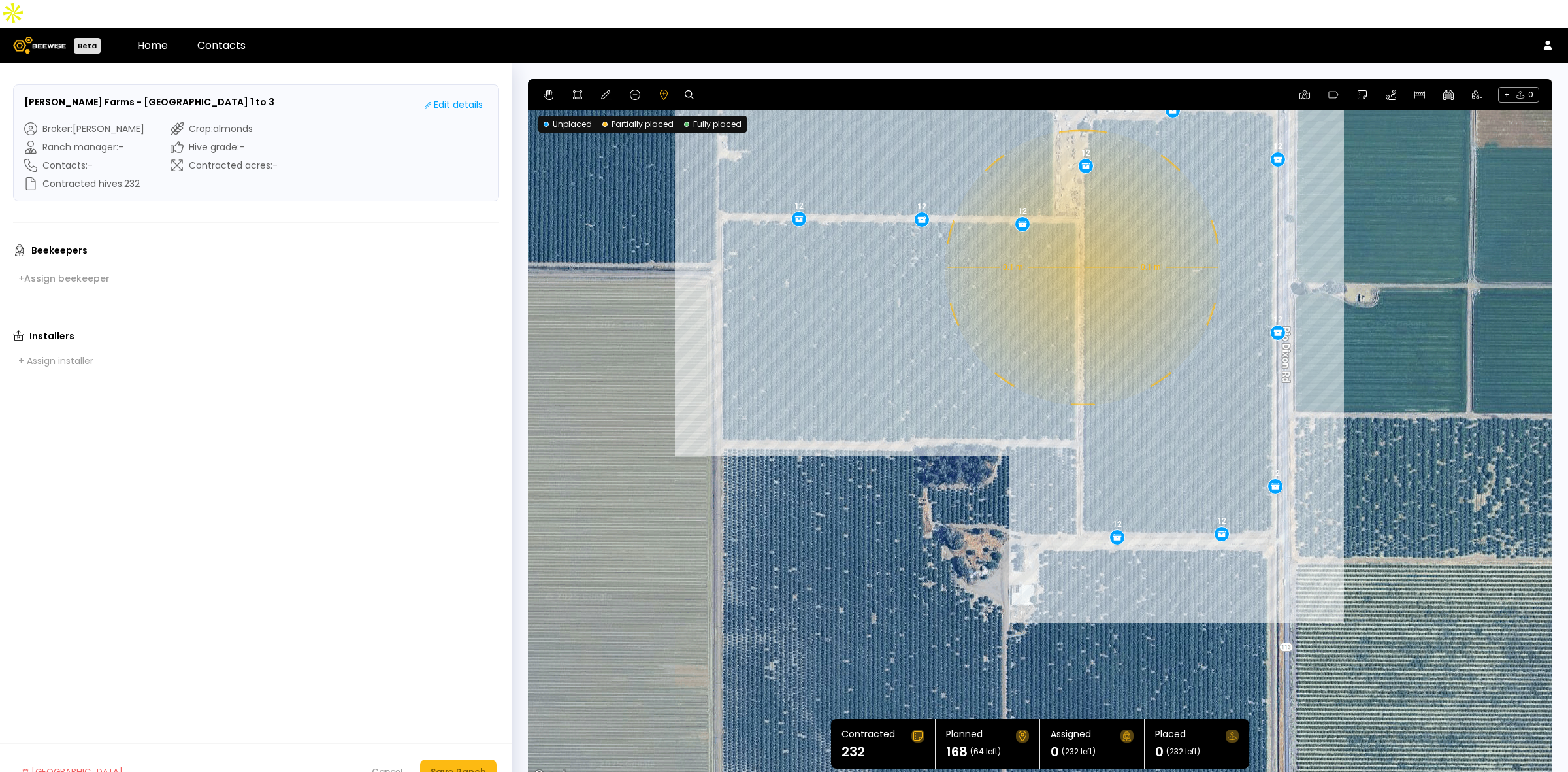
click at [1081, 239] on div "0.1 mi 0.1 mi 12 12 12 12 12 12 12 12 12 12 12 12 12 12" at bounding box center [1040, 431] width 1024 height 705
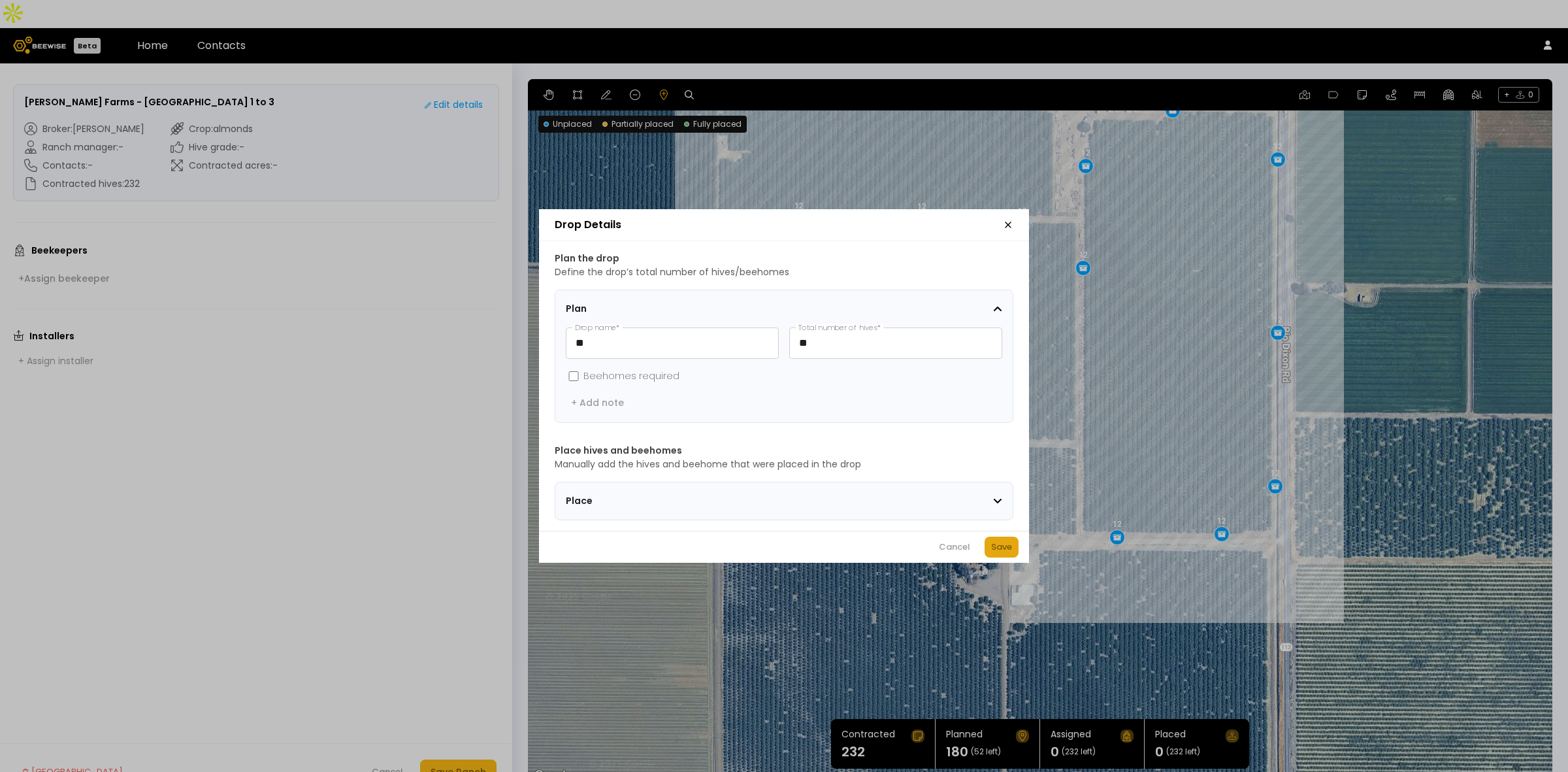
click at [998, 550] on div "Save" at bounding box center [1002, 547] width 21 height 13
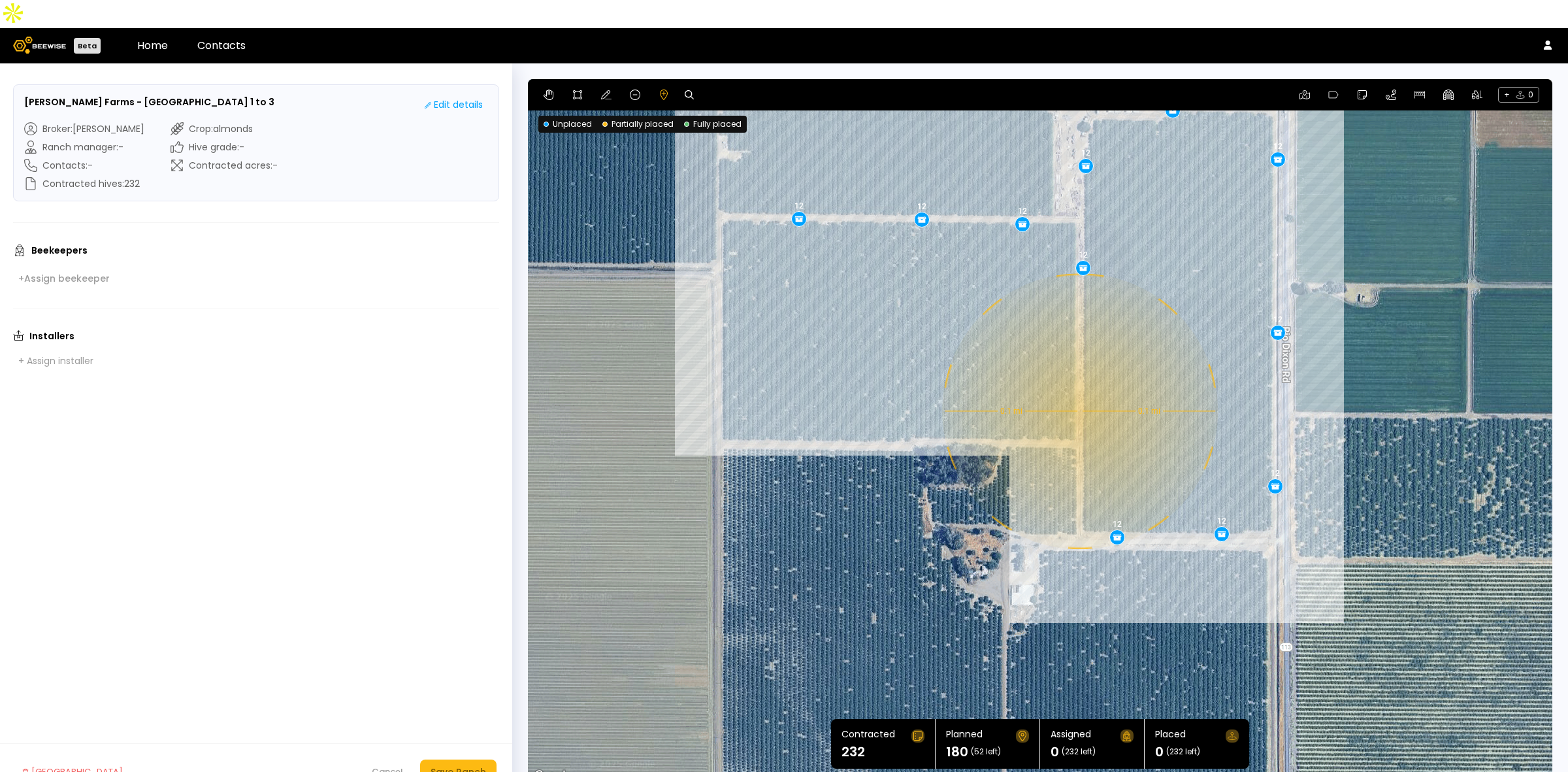
click at [1078, 383] on div "0.1 mi 0.1 mi 12 12 12 12 12 12 12 12 12 12 12 12 12 12 12" at bounding box center [1040, 431] width 1024 height 705
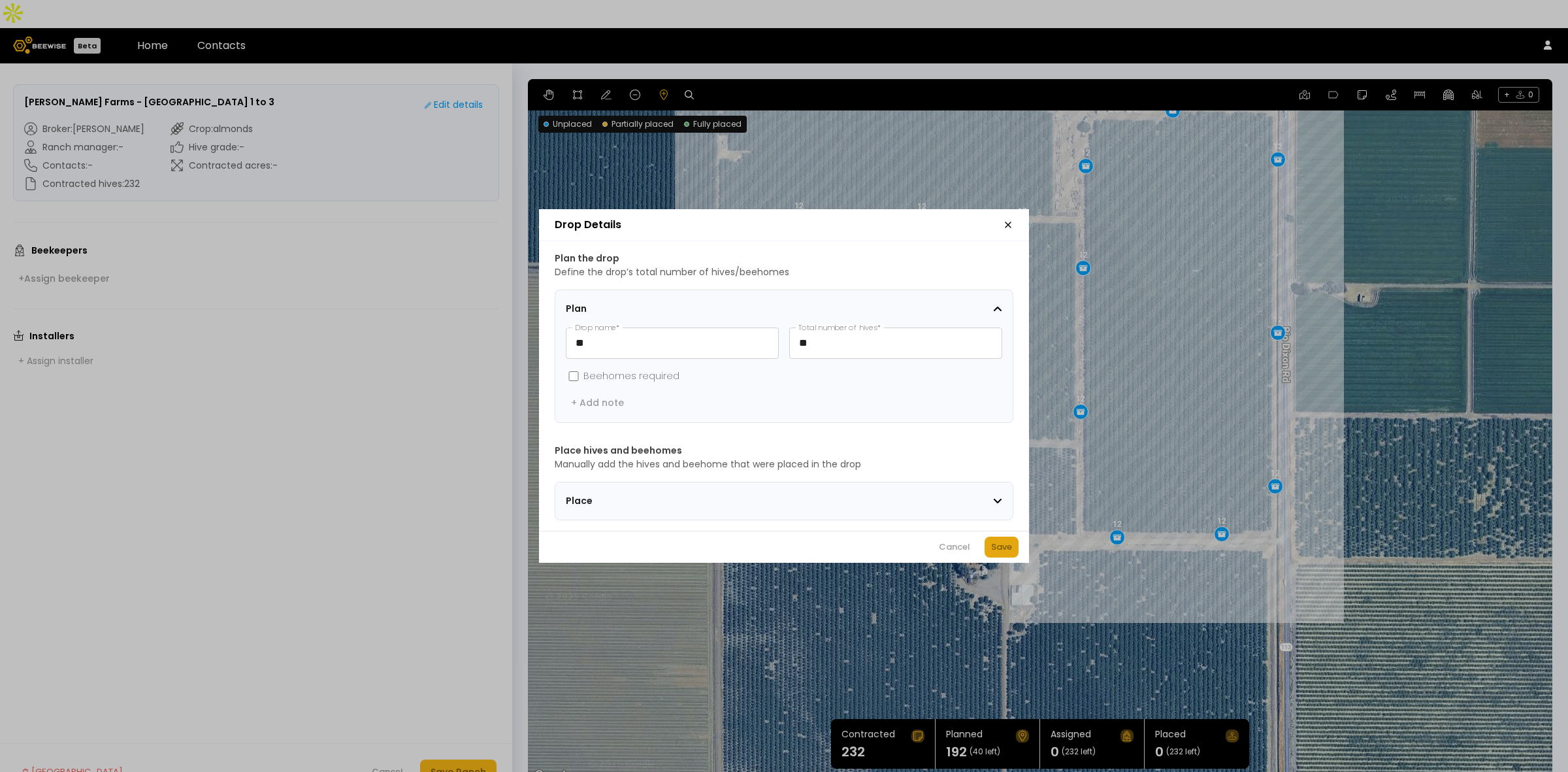
click at [997, 552] on div "Save" at bounding box center [1002, 547] width 21 height 13
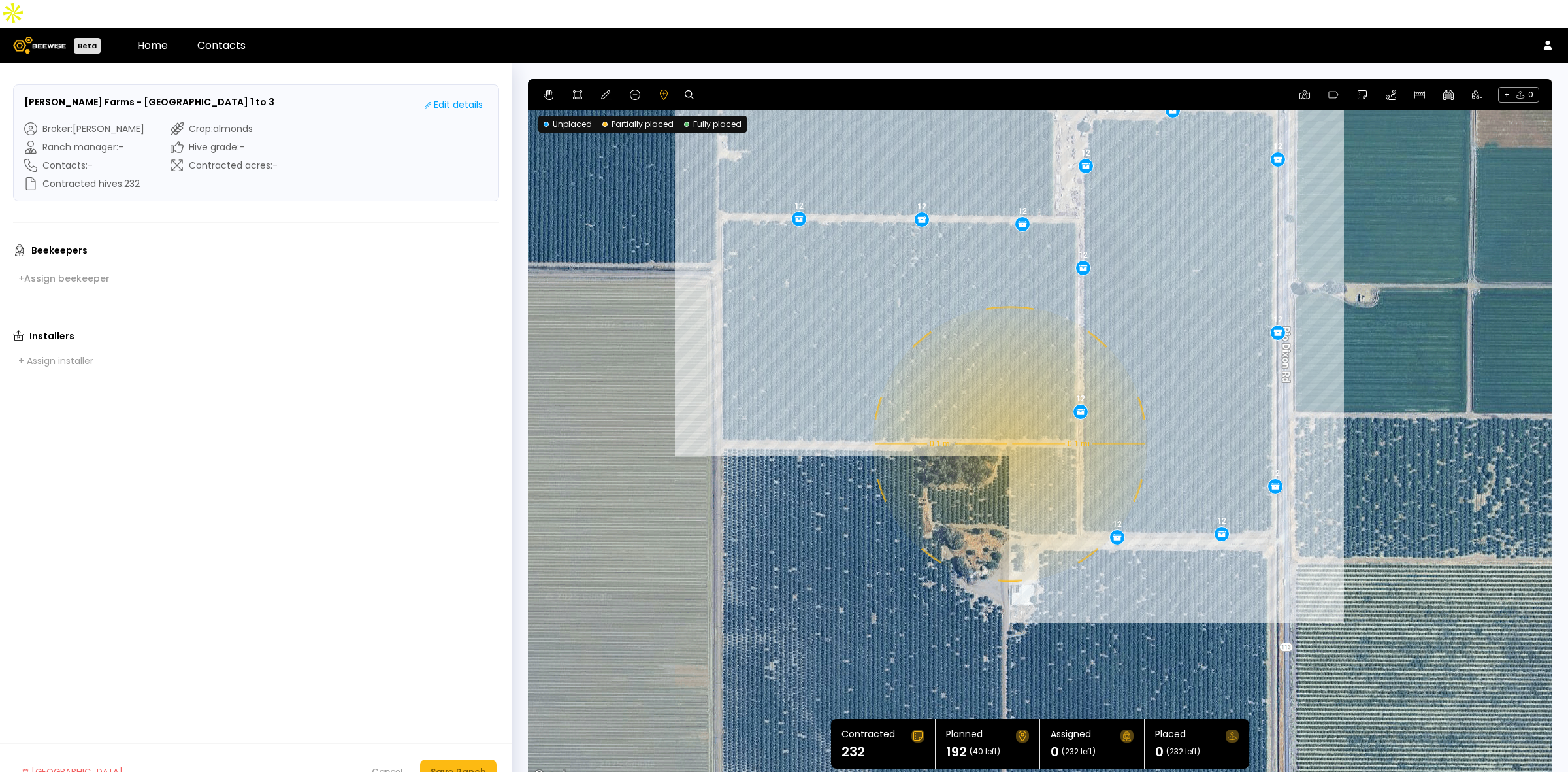
click at [1008, 415] on div "0.1 mi 0.1 mi 12 12 12 12 12 12 12 12 12 12 12 12 12 12 12 12" at bounding box center [1040, 431] width 1024 height 705
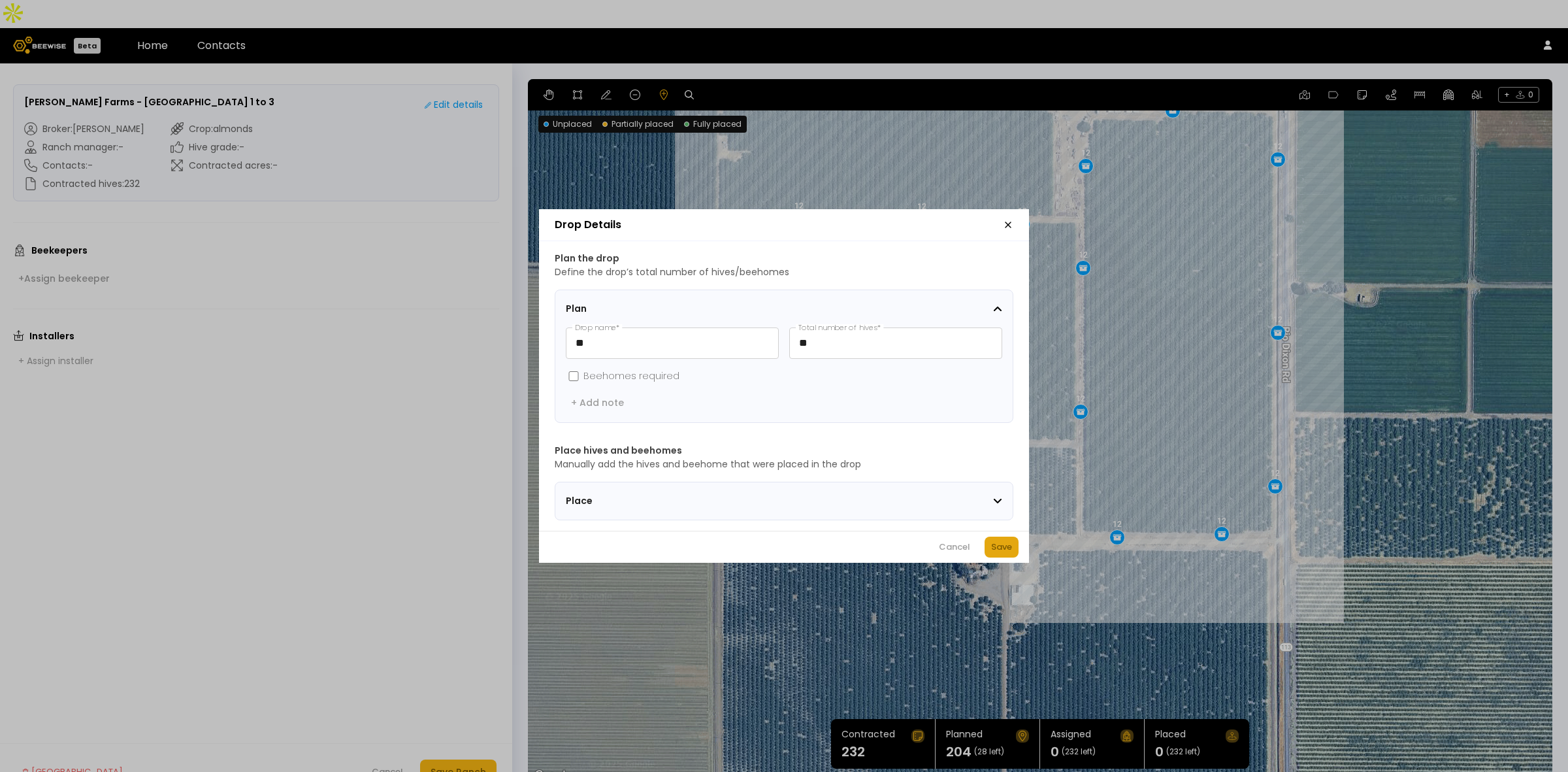
click at [990, 552] on button "Save" at bounding box center [1002, 547] width 34 height 21
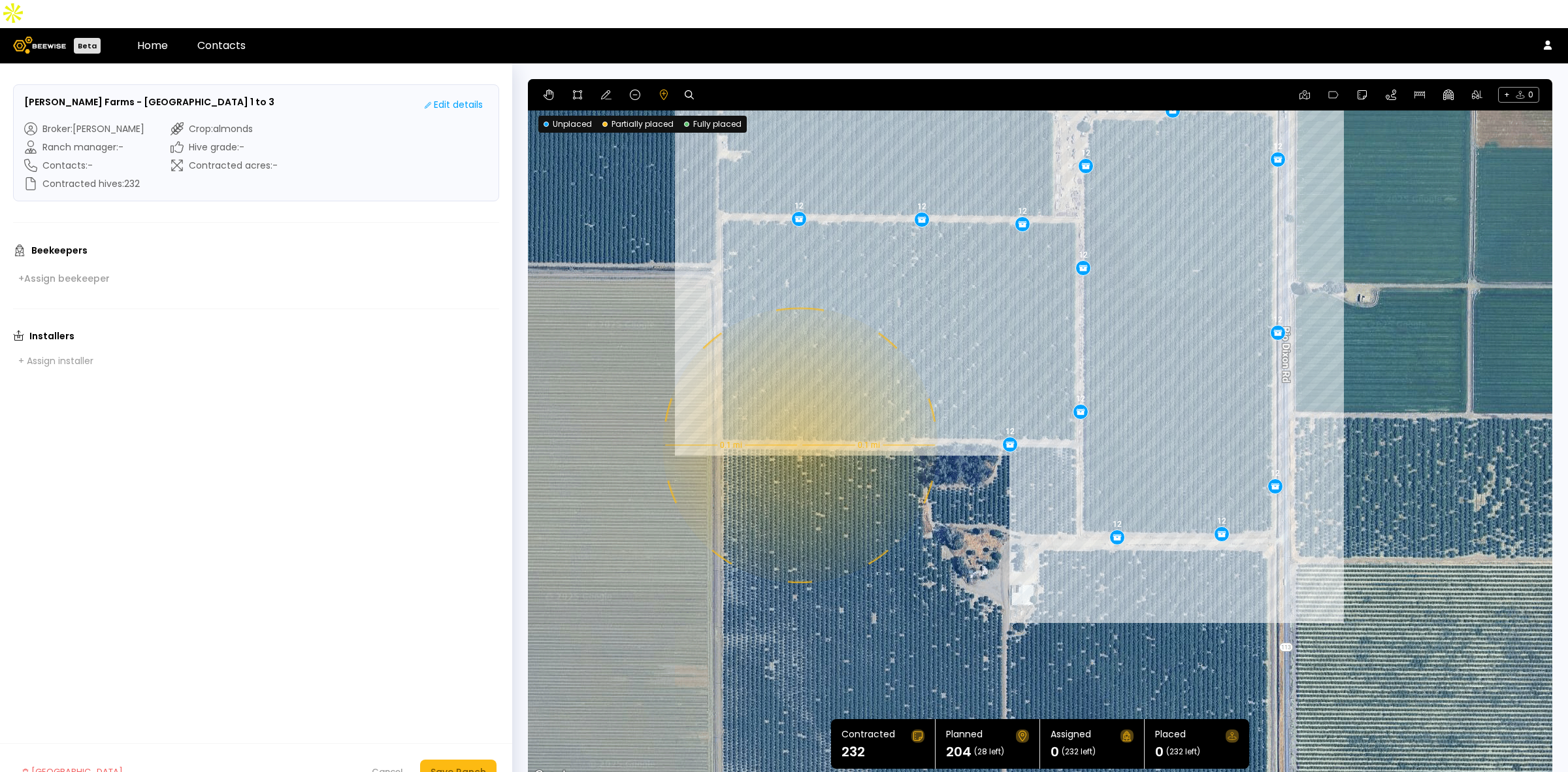
click at [798, 417] on div "0.1 mi 0.1 mi 12 12 12 12 12 12 12 12 12 12 12 12 12 12 12 12 12" at bounding box center [1040, 431] width 1024 height 705
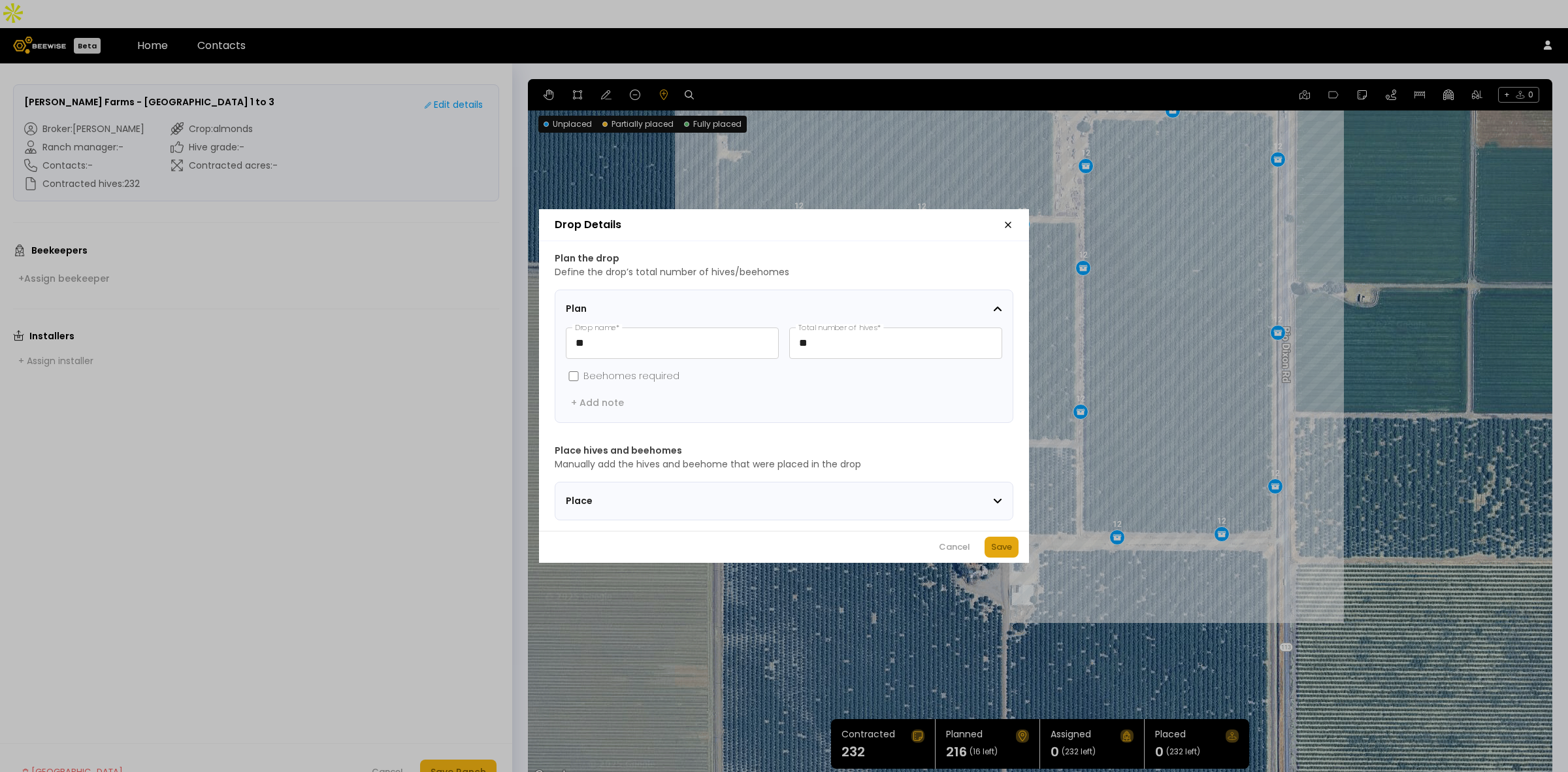
click at [991, 553] on div "Save" at bounding box center [1002, 547] width 21 height 13
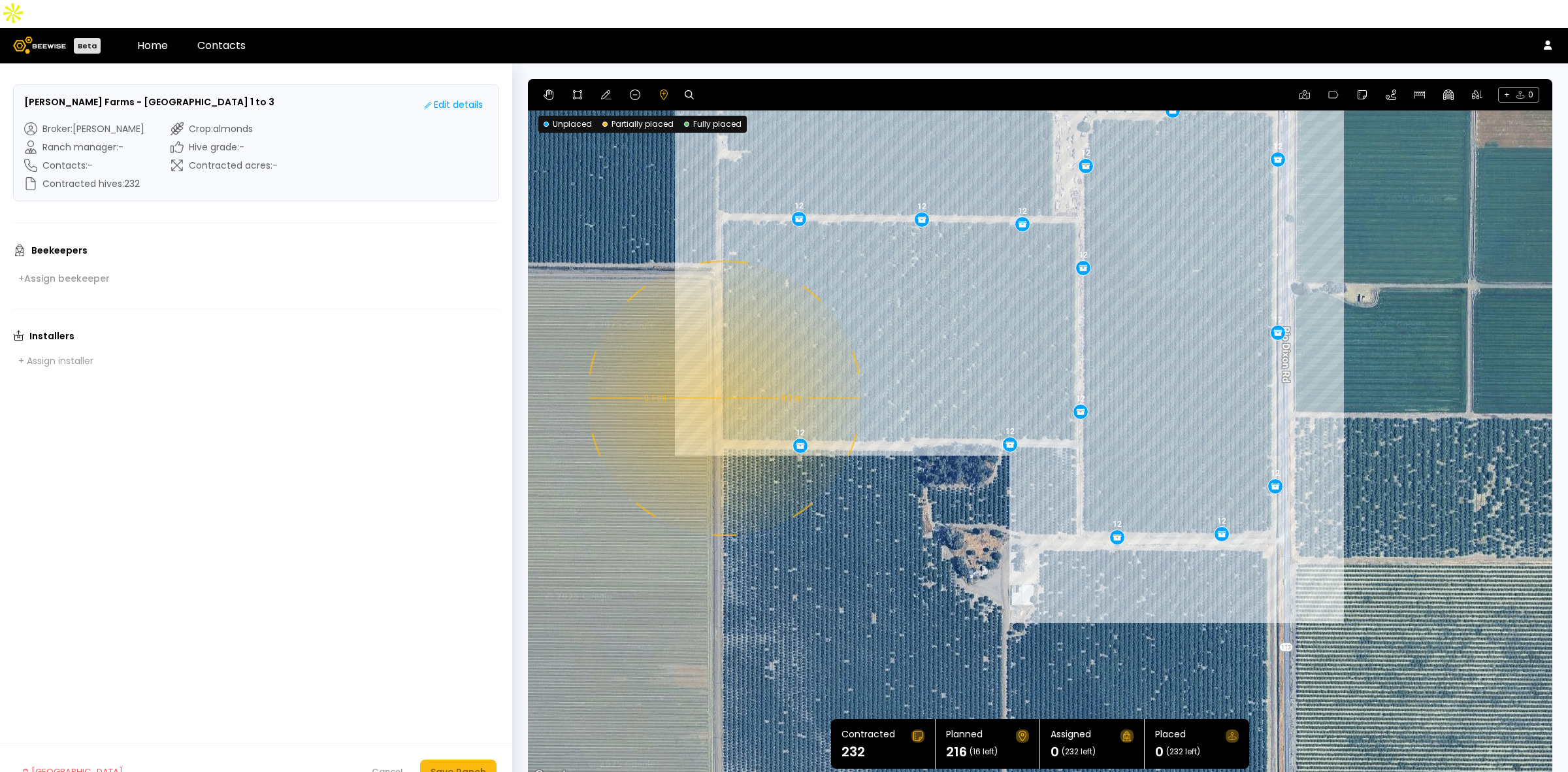
click at [723, 370] on div "0.1 mi 0.1 mi 12 12 12 12 12 12 12 12 12 12 12 12 12 12 12 12 12 12" at bounding box center [1040, 431] width 1024 height 705
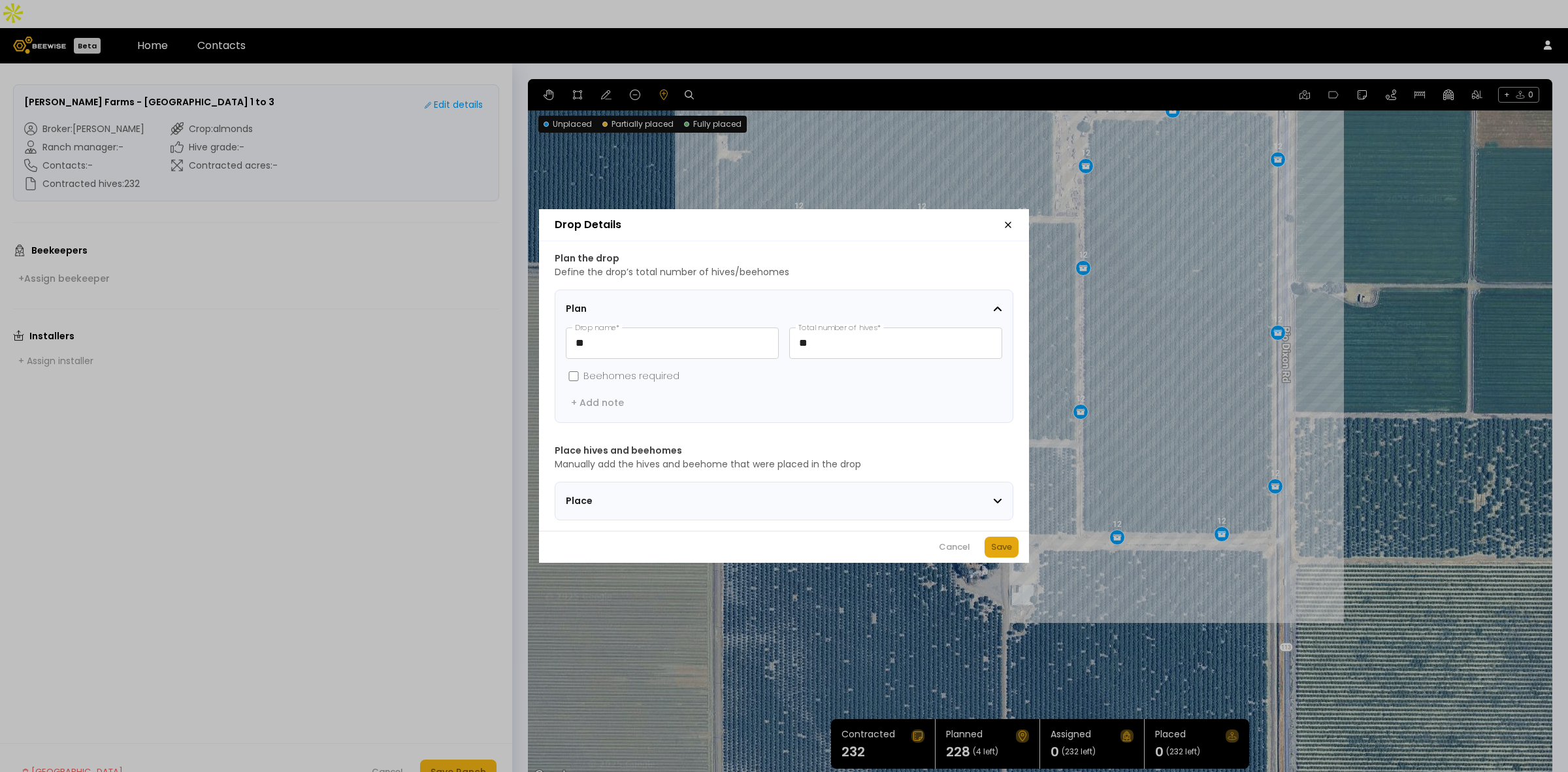
click at [999, 550] on div "Save" at bounding box center [1002, 547] width 21 height 13
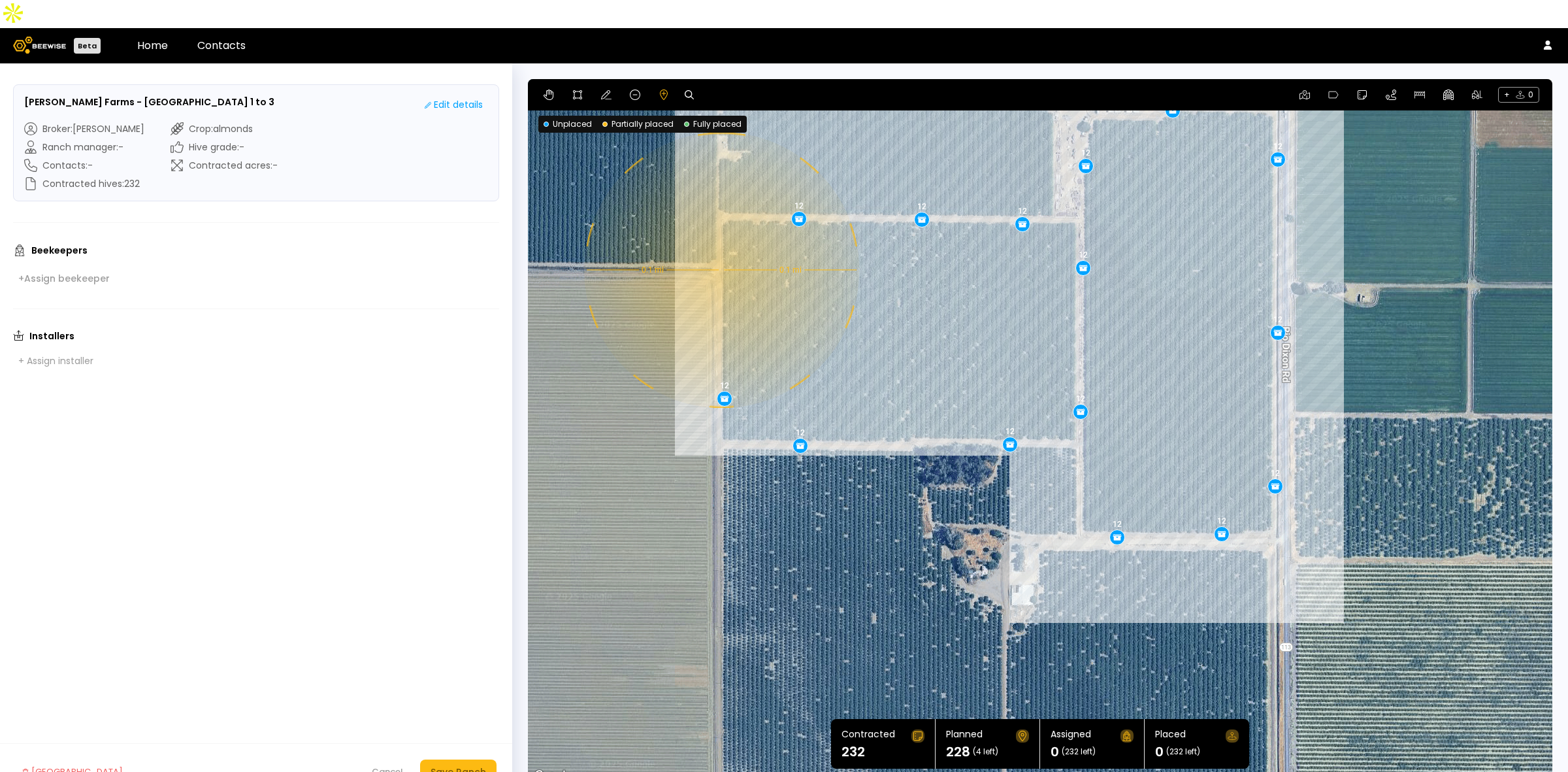
click at [720, 242] on div "0.1 mi 0.1 mi 12 12 12 12 12 12 12 12 12 12 12 12 12 12 12 12 12 12 12" at bounding box center [1040, 431] width 1024 height 705
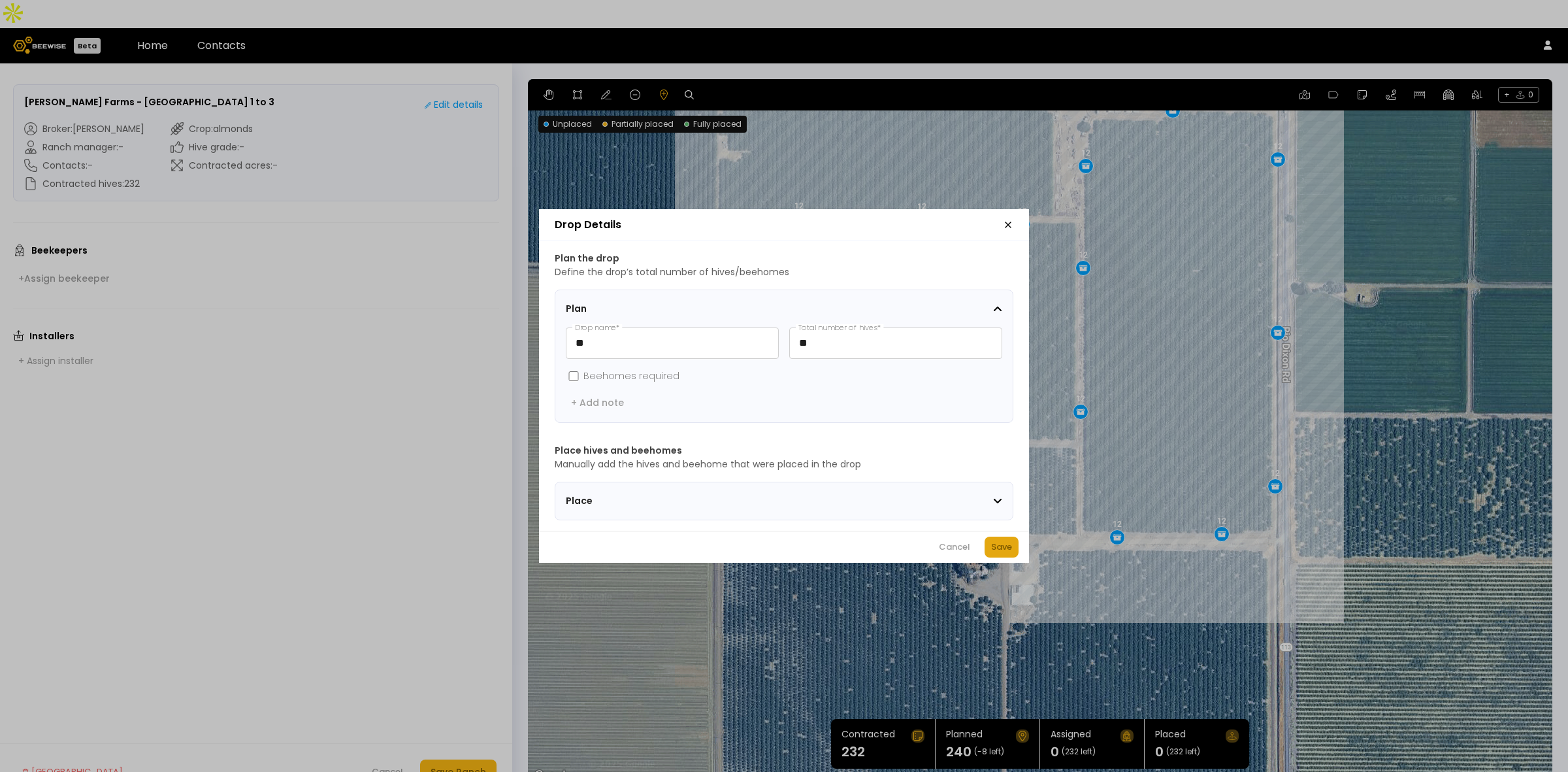
click at [1007, 558] on button "Save" at bounding box center [1002, 547] width 34 height 21
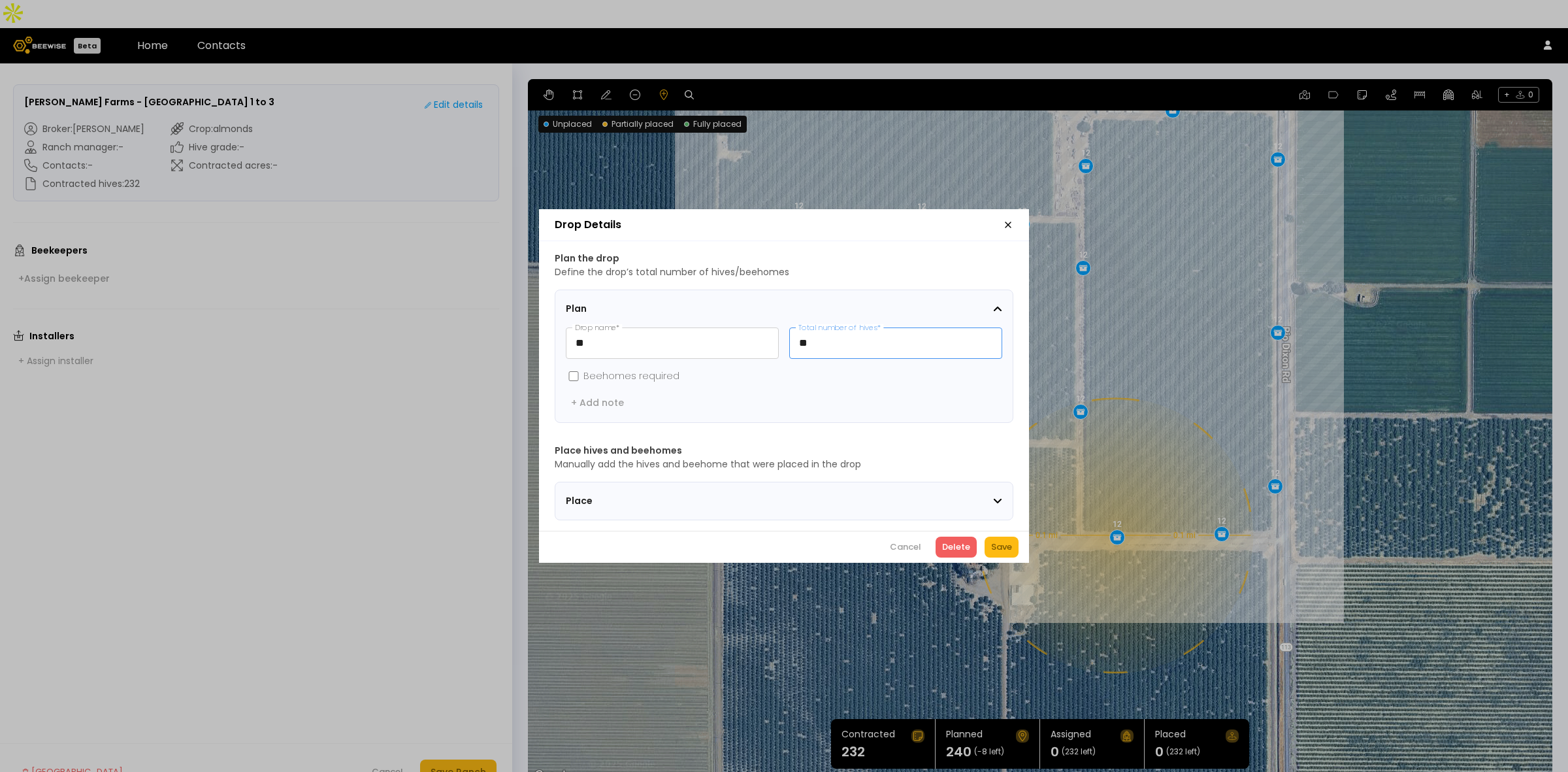
drag, startPoint x: 835, startPoint y: 343, endPoint x: 778, endPoint y: 335, distance: 57.6
click at [778, 335] on div "** Drop name * ** Total number of hives *" at bounding box center [784, 343] width 437 height 32
type input "*"
click at [1009, 553] on div "Save" at bounding box center [1002, 547] width 21 height 13
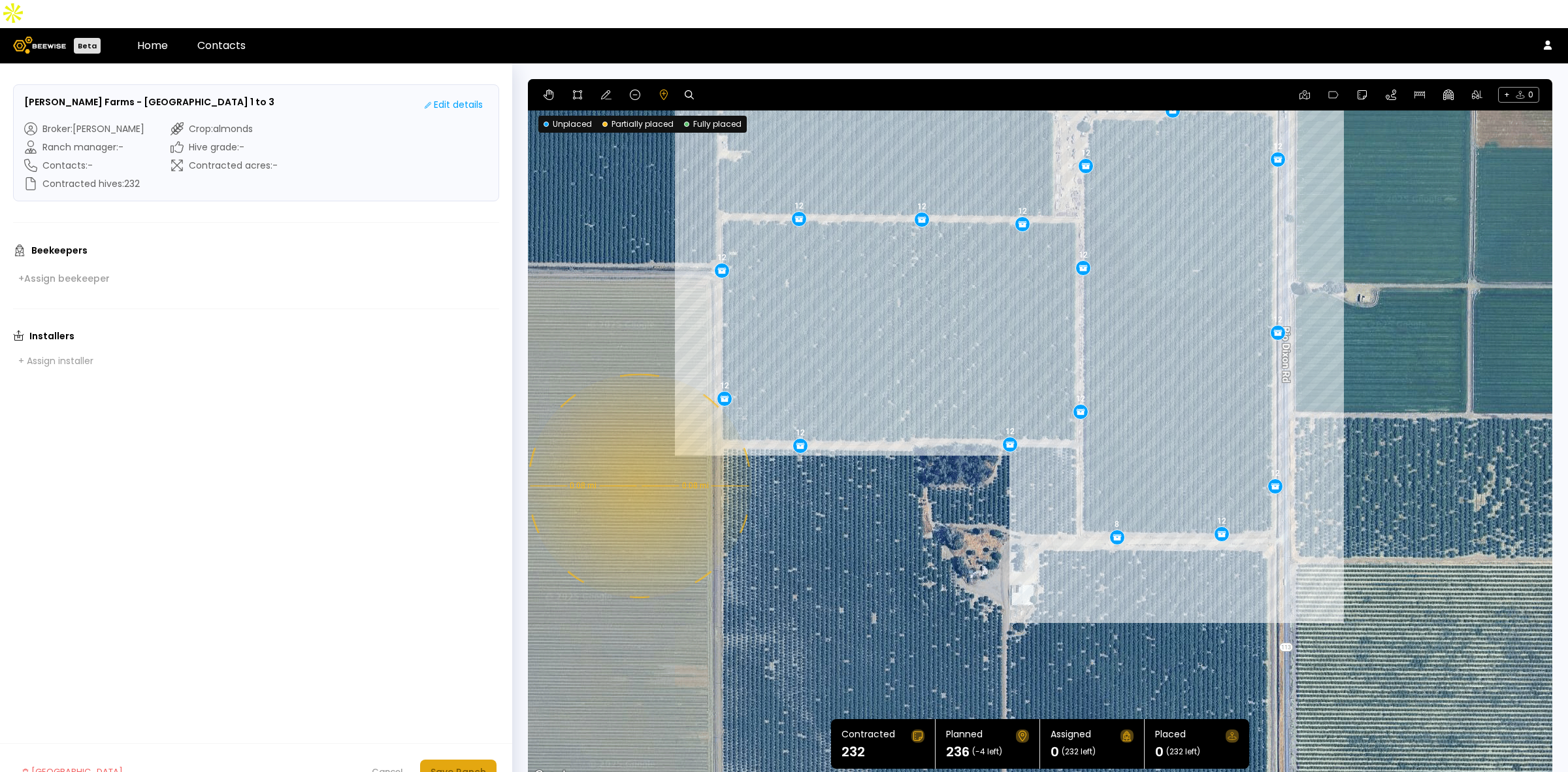
click at [443, 759] on button "Save Ranch" at bounding box center [458, 772] width 77 height 25
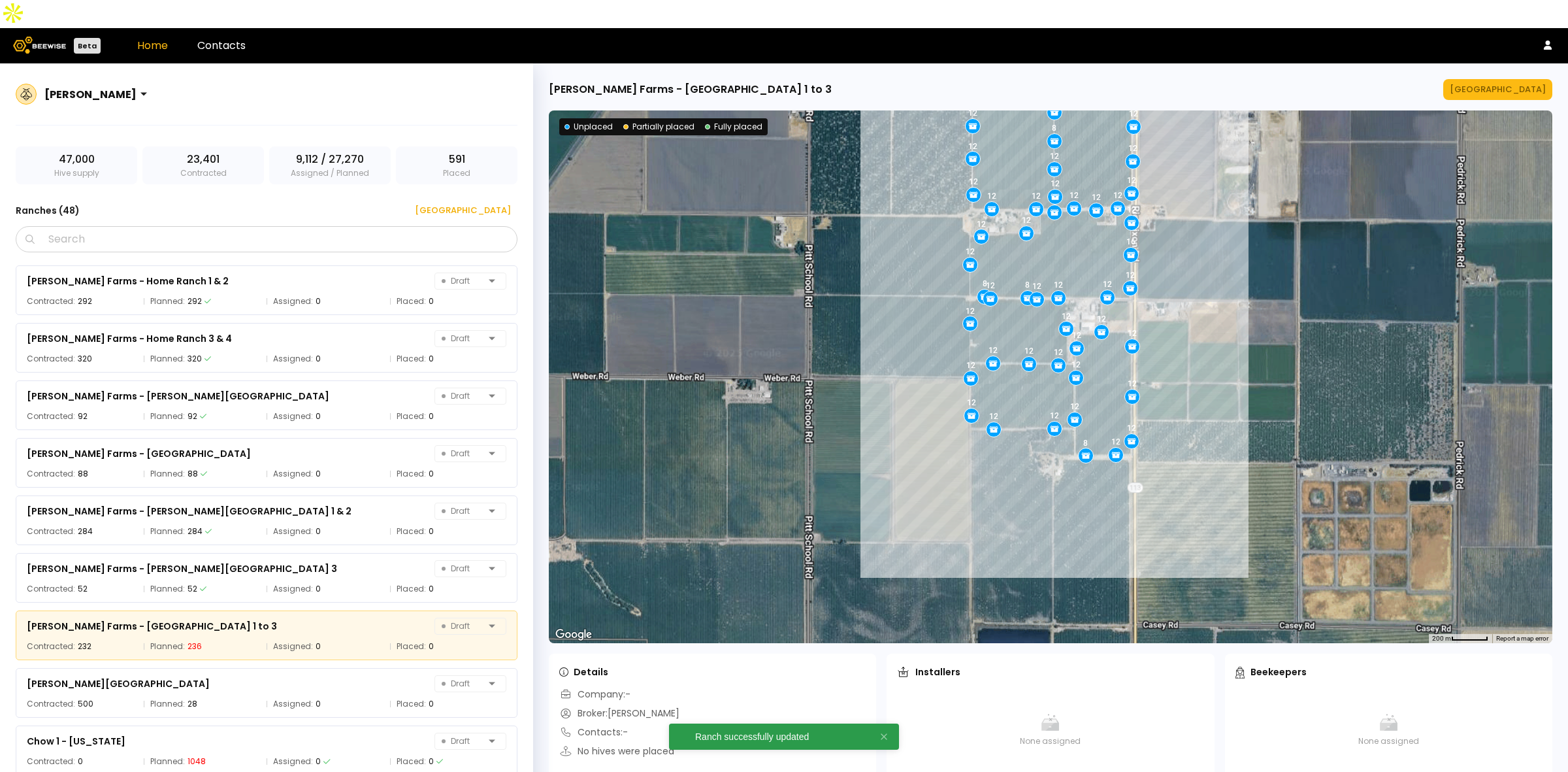
scroll to position [507, 0]
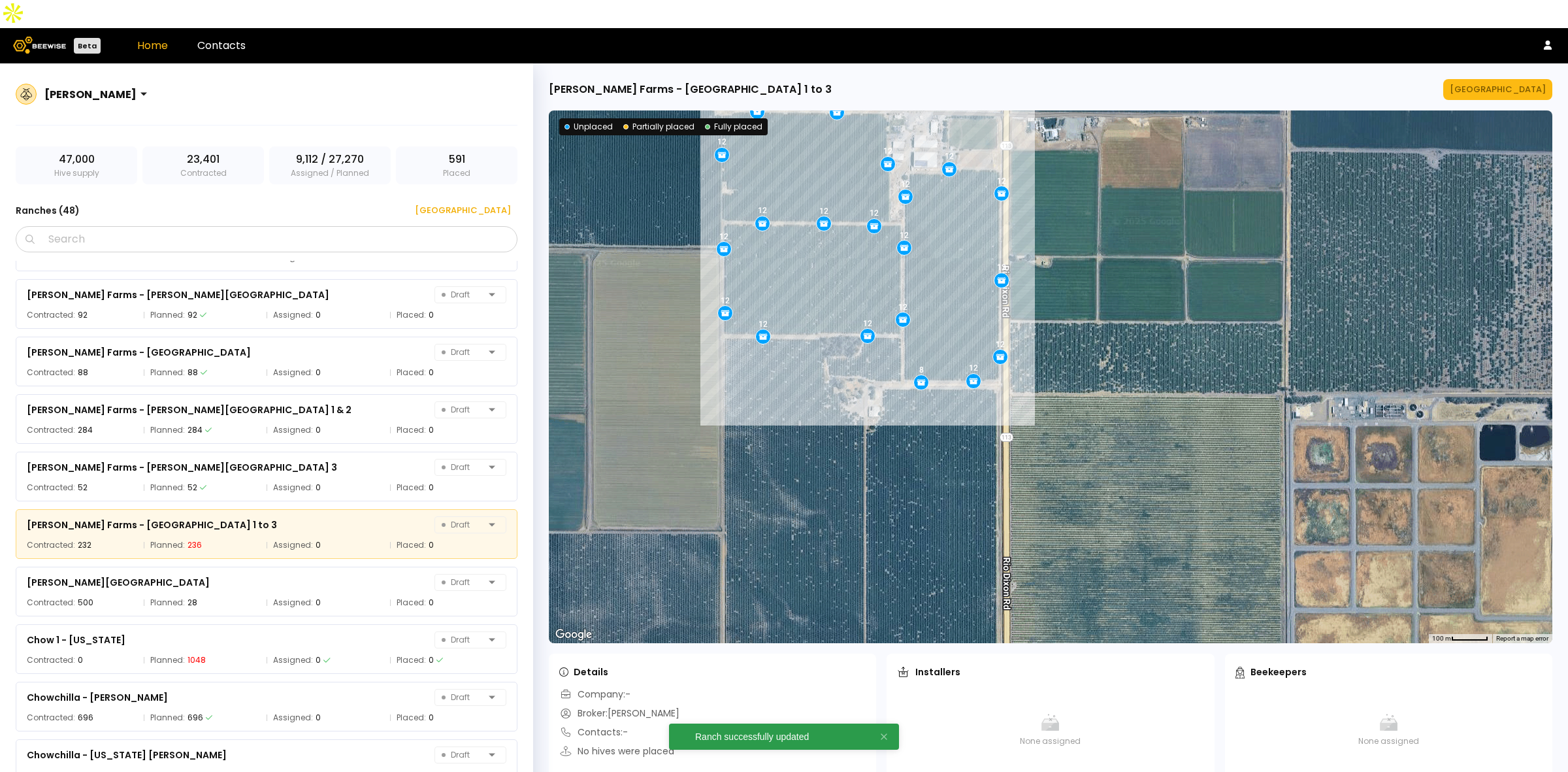
drag, startPoint x: 1060, startPoint y: 327, endPoint x: 1153, endPoint y: 422, distance: 132.9
click at [1153, 422] on div "12 12 12 12 12 12 12 12 12 12 8 12 12 12 12 12 12 12 12 12" at bounding box center [1050, 376] width 1003 height 533
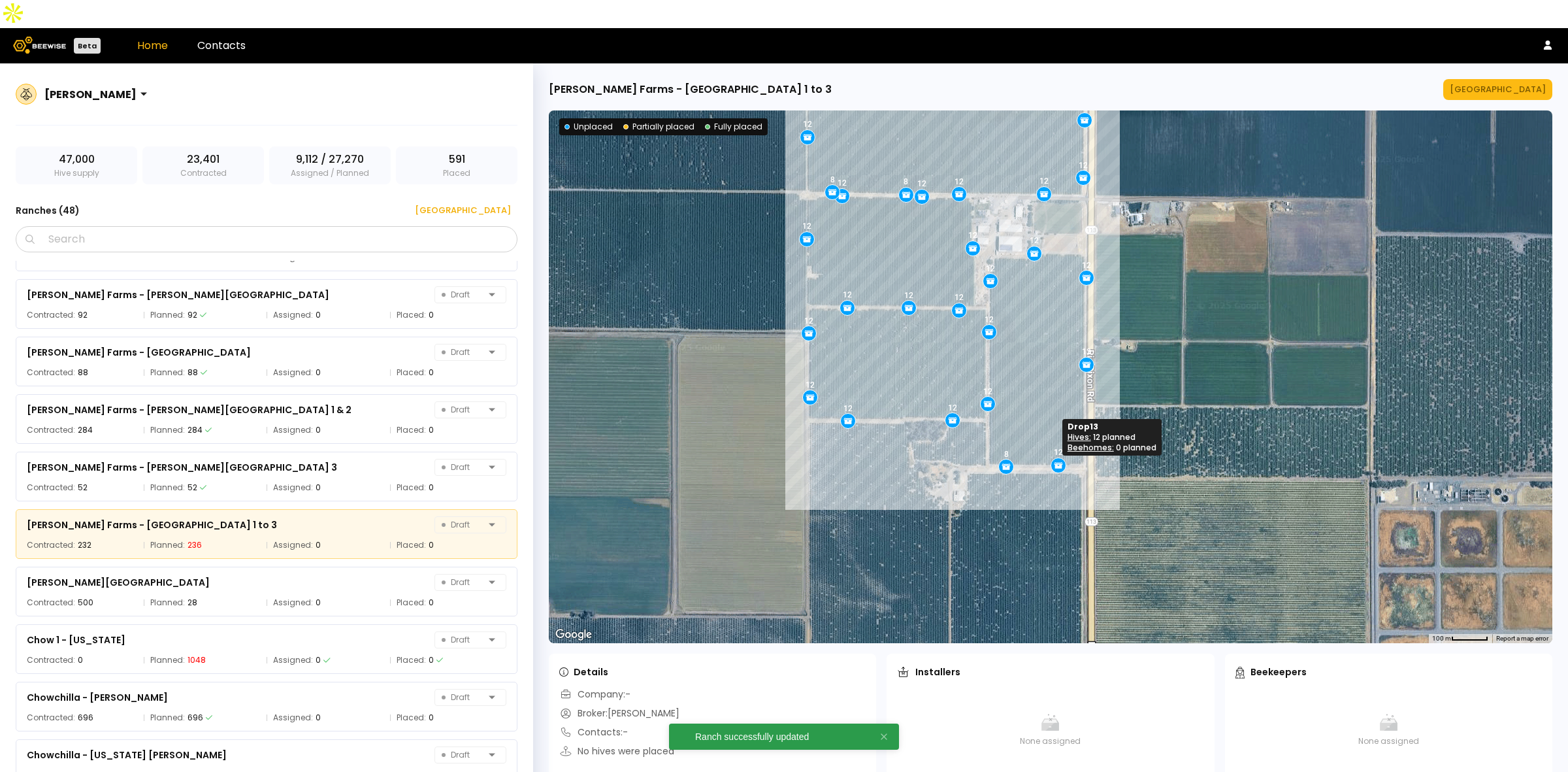
click at [1056, 459] on icon at bounding box center [1058, 465] width 12 height 12
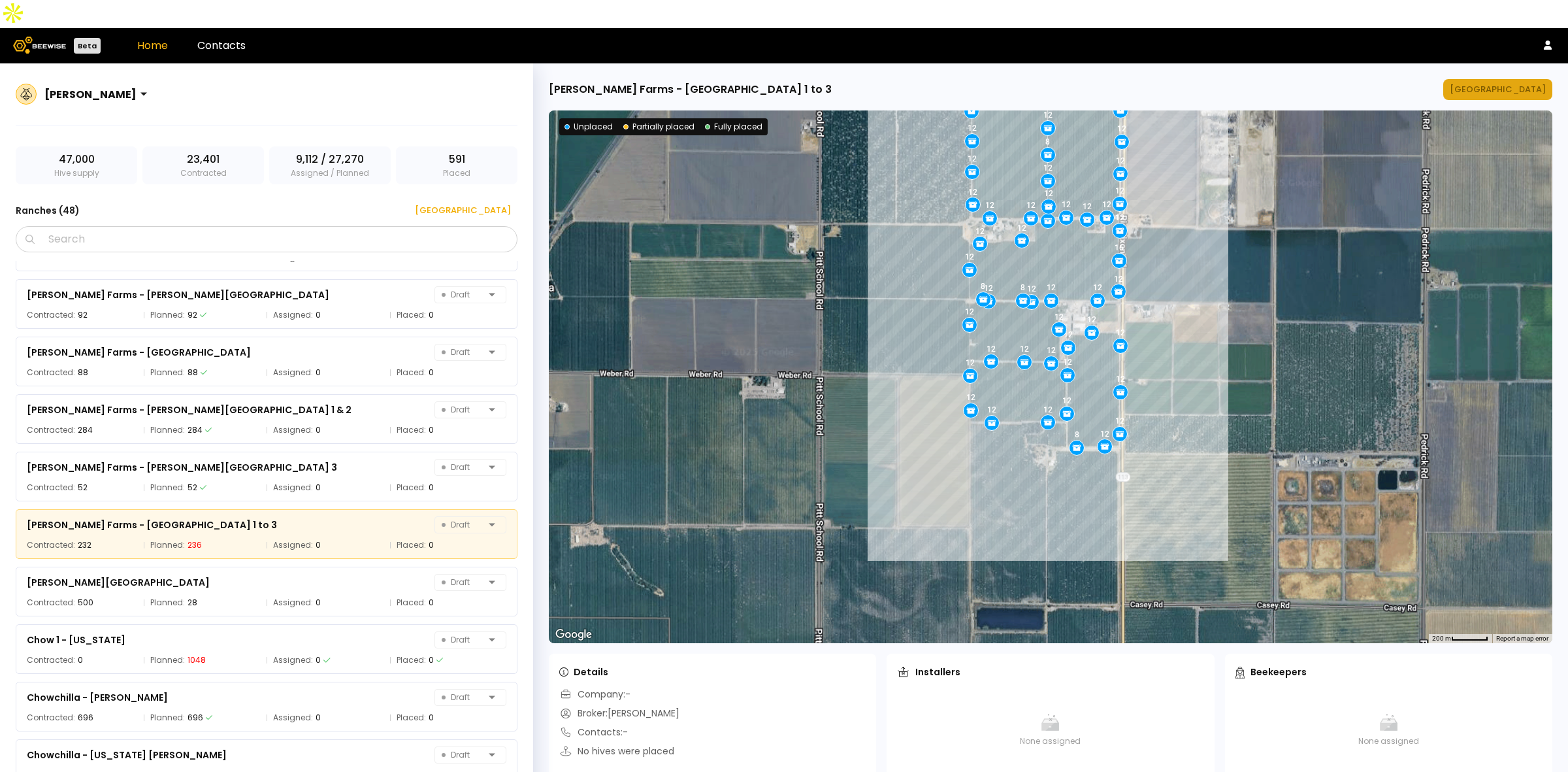
click at [1513, 83] on div "[GEOGRAPHIC_DATA]" at bounding box center [1497, 90] width 96 height 13
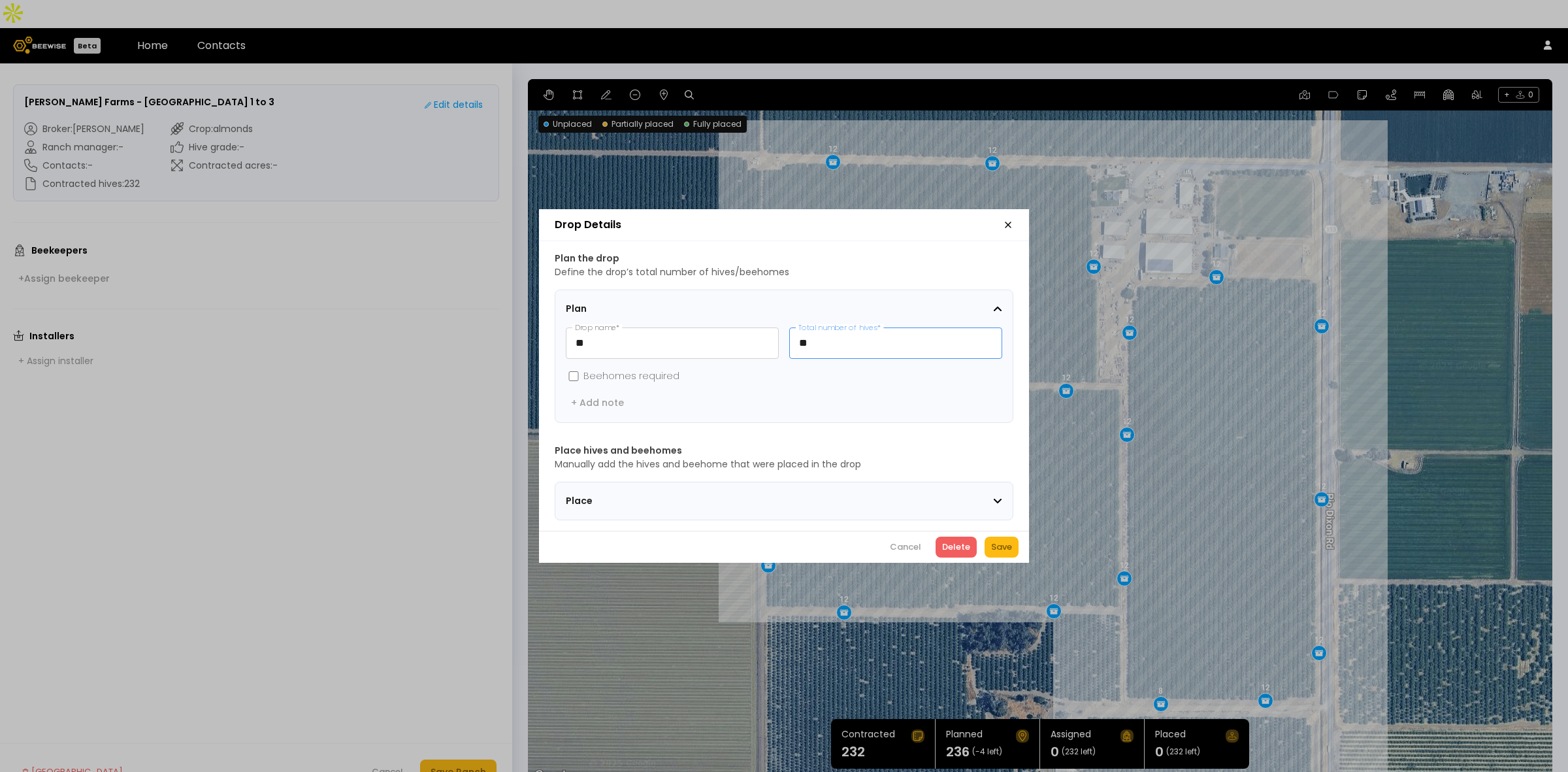
drag, startPoint x: 830, startPoint y: 344, endPoint x: 745, endPoint y: 319, distance: 88.6
click at [734, 327] on div "** Drop name * ** Total number of hives *" at bounding box center [784, 343] width 437 height 32
type input "*"
click at [996, 553] on div "Save" at bounding box center [1002, 547] width 21 height 13
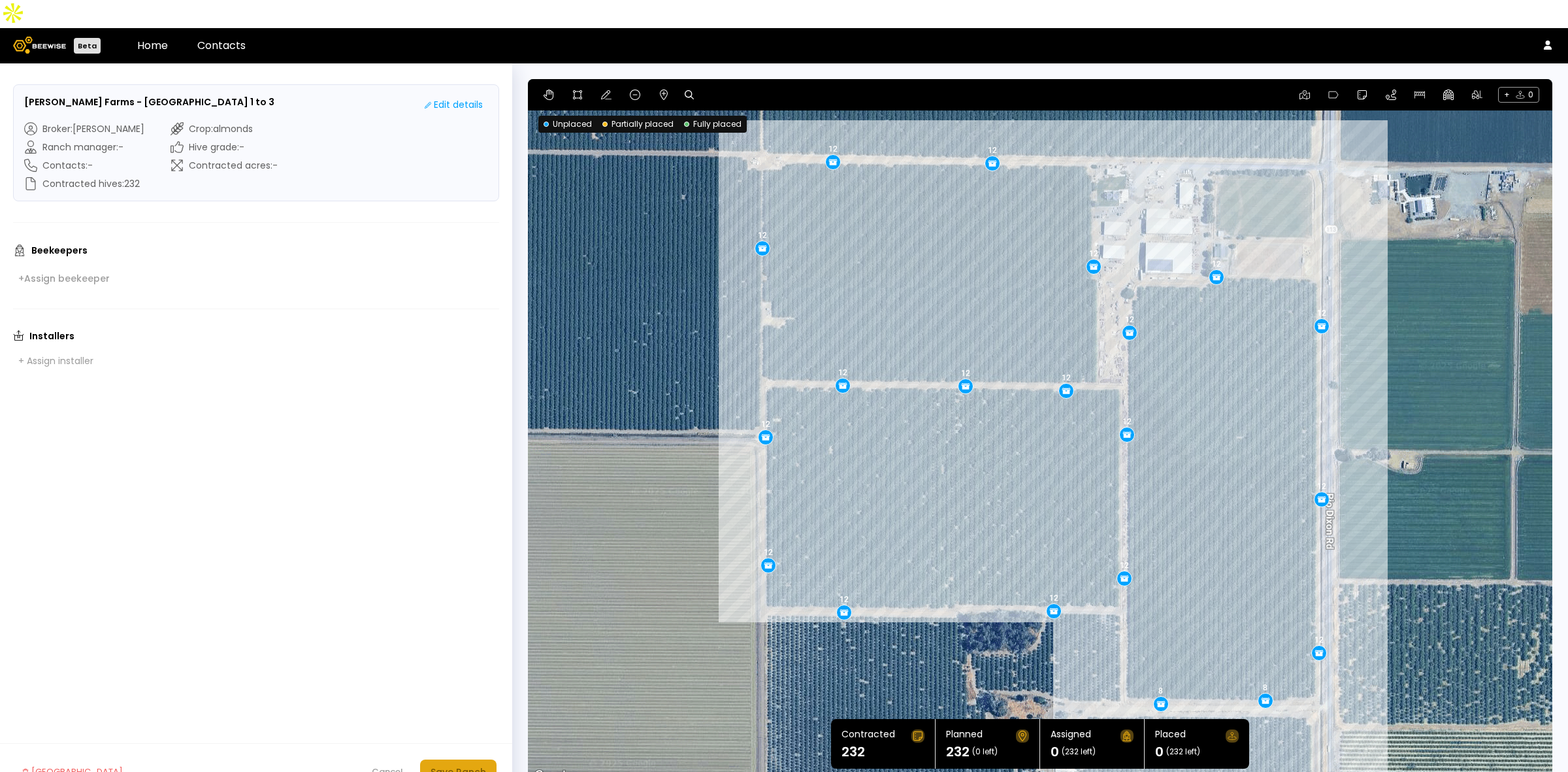
click at [459, 759] on button "Save Ranch" at bounding box center [458, 772] width 77 height 25
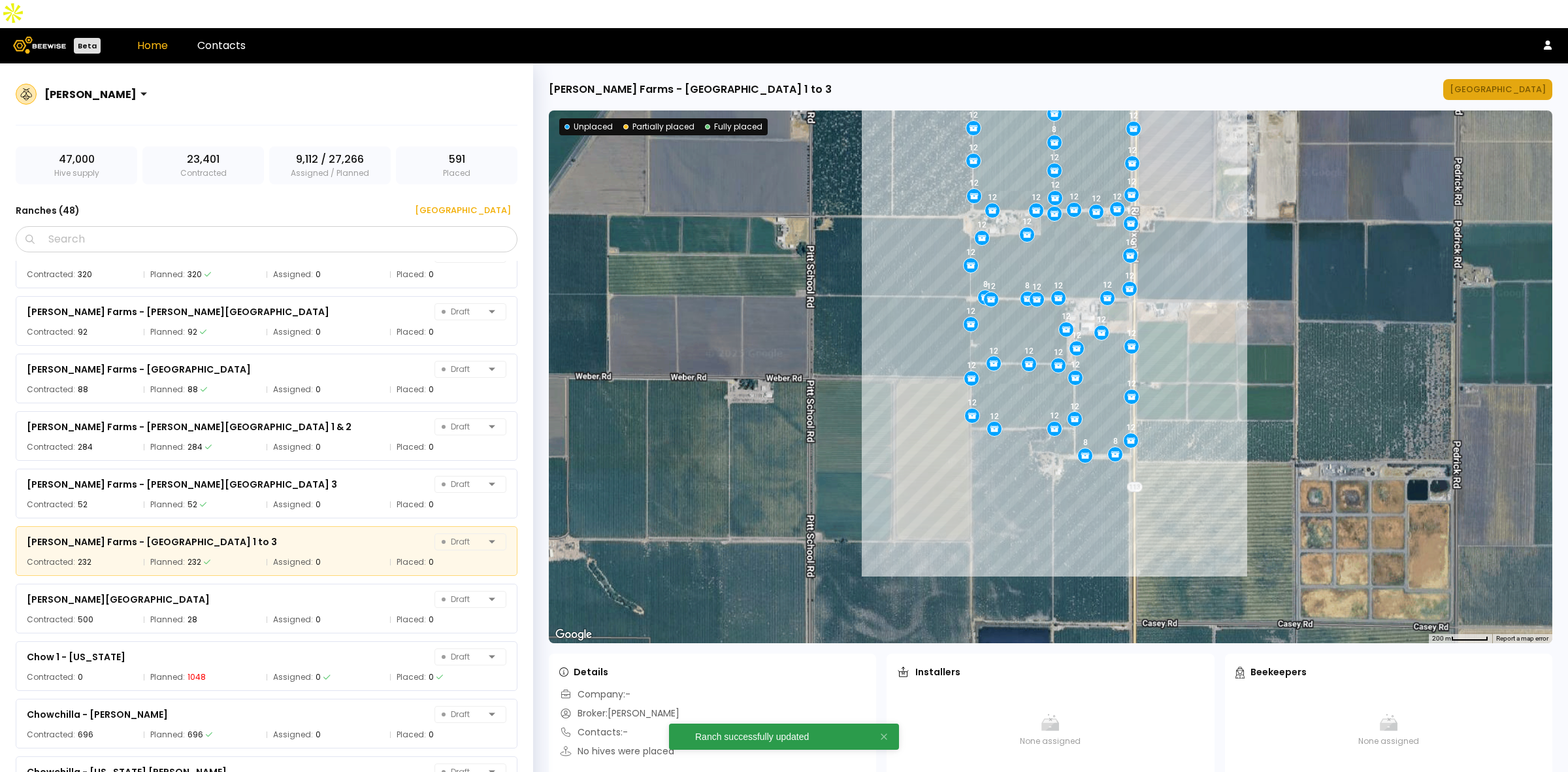
scroll to position [507, 0]
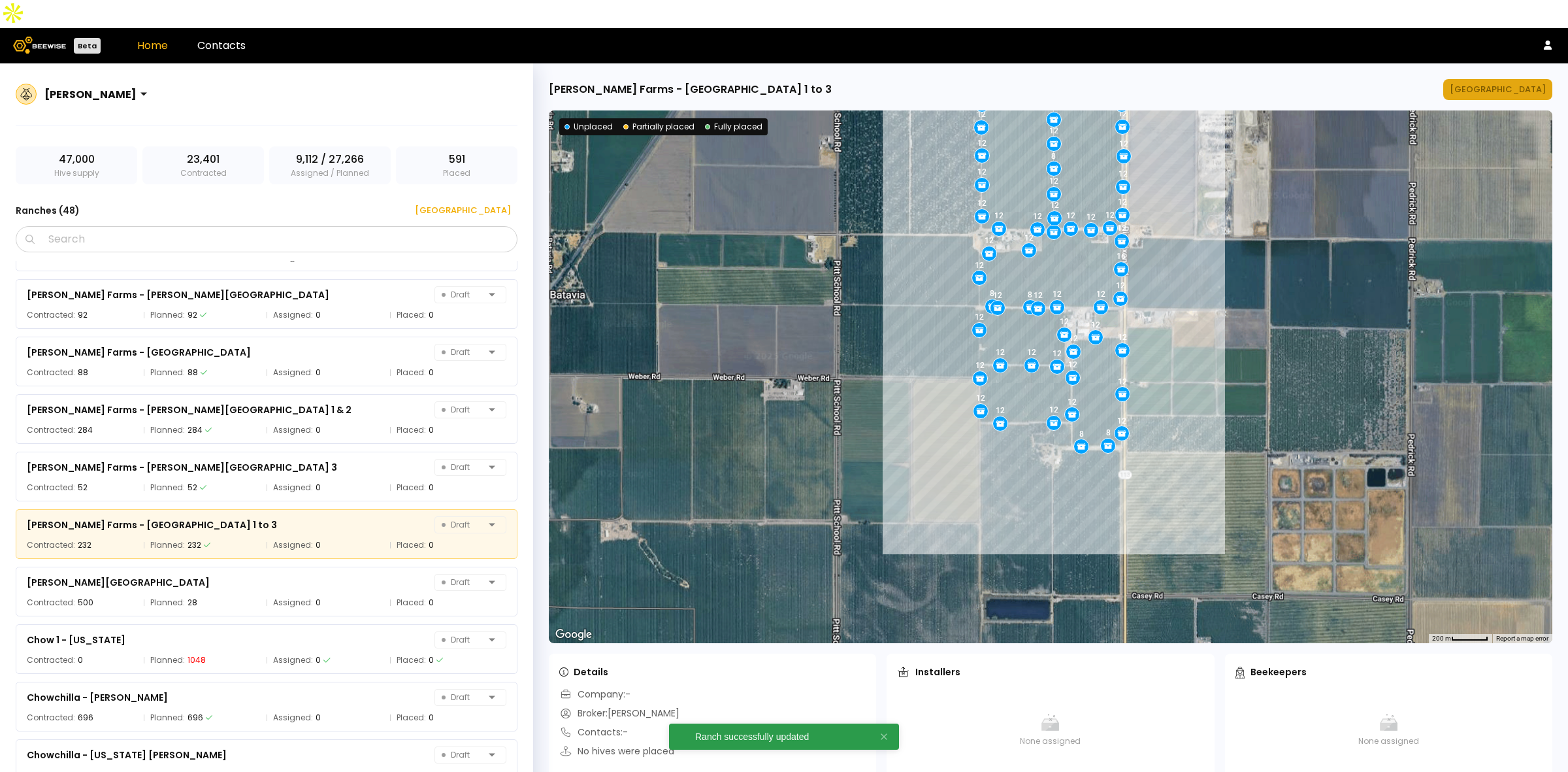
click at [1511, 83] on div "[GEOGRAPHIC_DATA]" at bounding box center [1497, 90] width 96 height 13
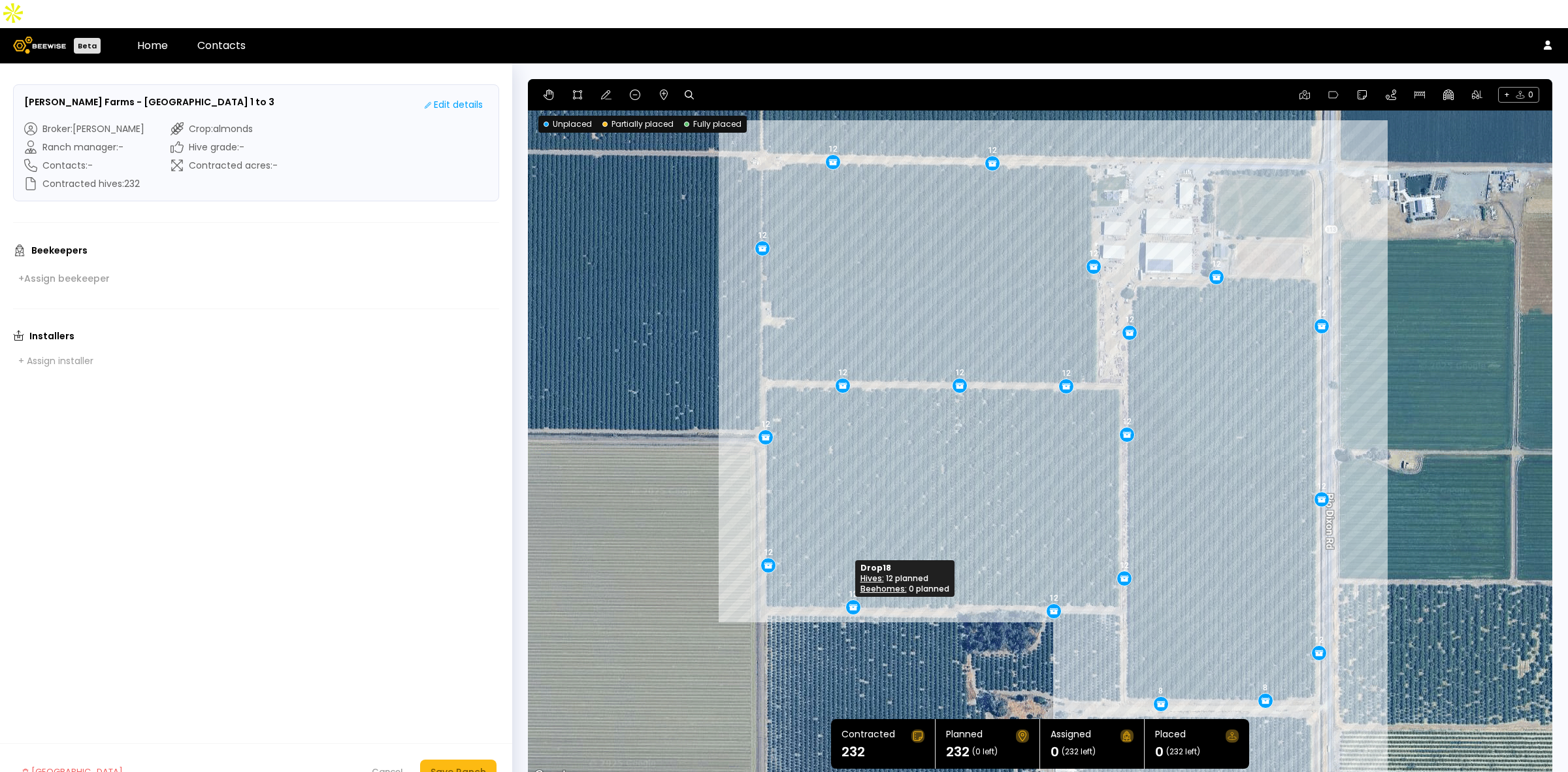
drag, startPoint x: 843, startPoint y: 586, endPoint x: 853, endPoint y: 580, distance: 11.7
drag, startPoint x: 1050, startPoint y: 582, endPoint x: 1061, endPoint y: 582, distance: 11.0
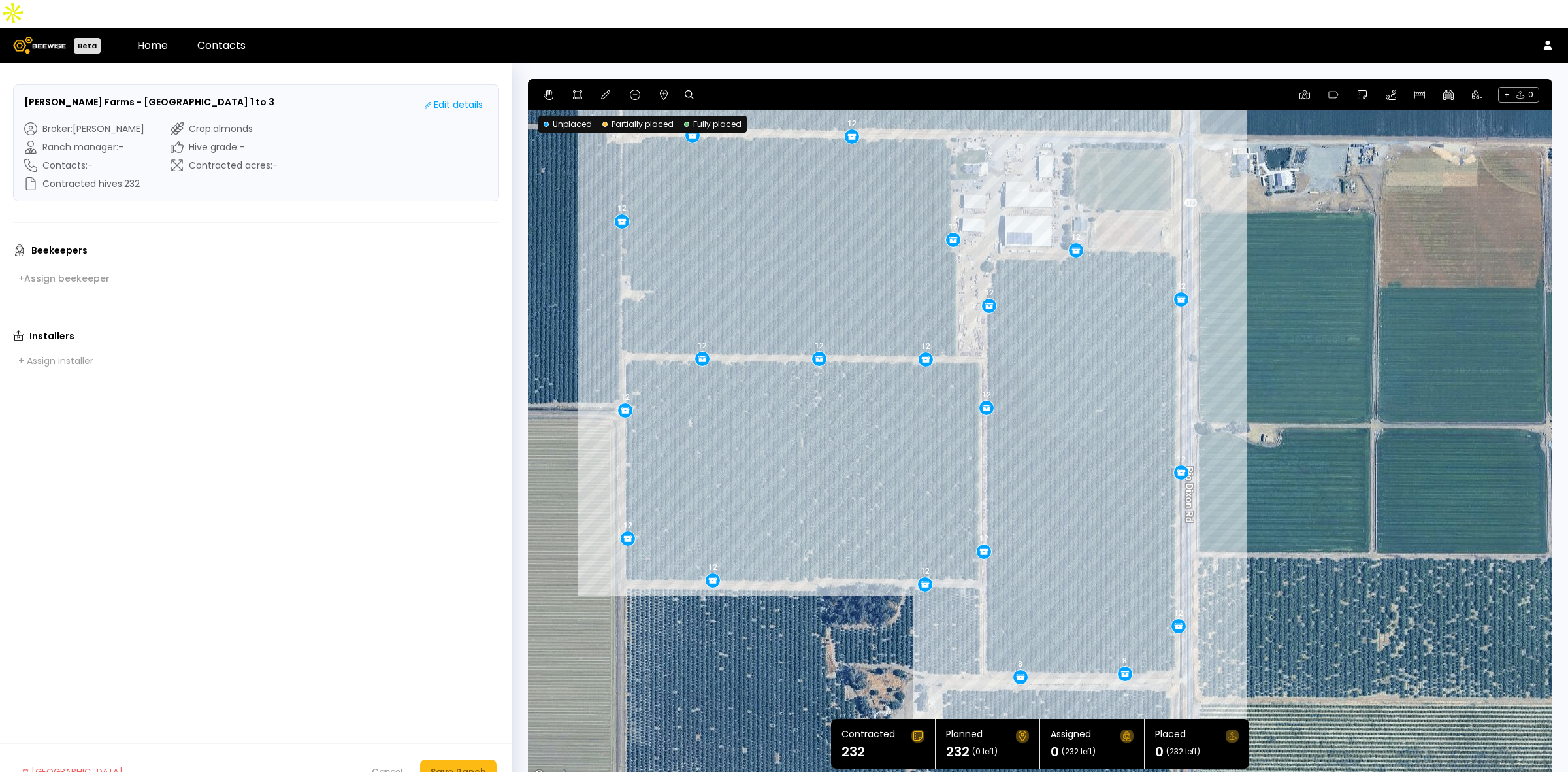
drag, startPoint x: 1245, startPoint y: 523, endPoint x: 1111, endPoint y: 498, distance: 136.3
click at [1111, 498] on div "12 12 12 12 8 12 12 12 12 8 12 12 12 12 12 12 12 12 12 12" at bounding box center [1040, 431] width 1024 height 705
drag, startPoint x: 981, startPoint y: 527, endPoint x: 981, endPoint y: 505, distance: 22.0
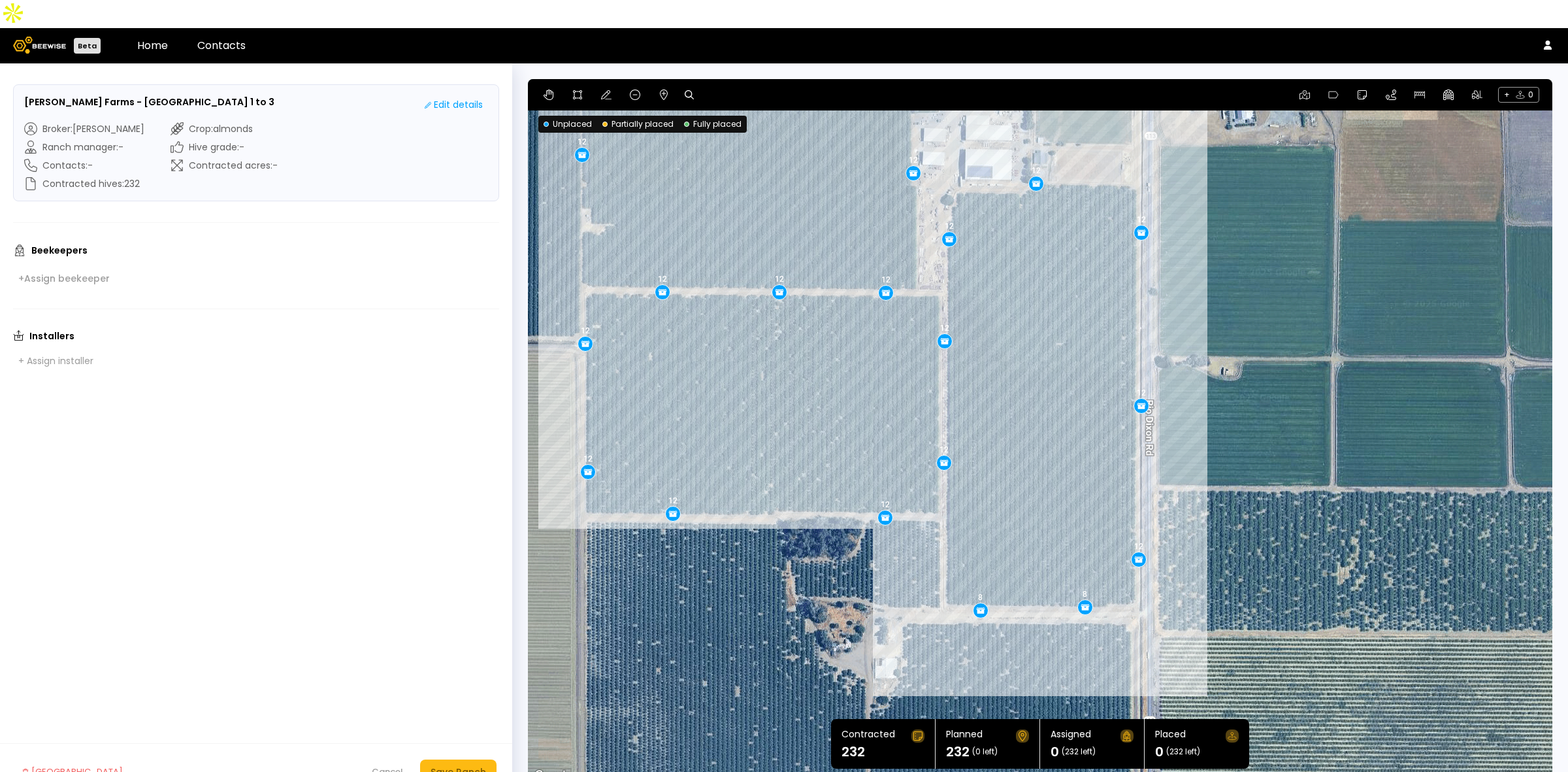
drag, startPoint x: 1091, startPoint y: 565, endPoint x: 1049, endPoint y: 494, distance: 82.5
click at [1049, 494] on div "12 12 12 8 12 12 12 8 12 12 12 12 12 12 12 12 12 12 12 12" at bounding box center [1040, 431] width 1024 height 705
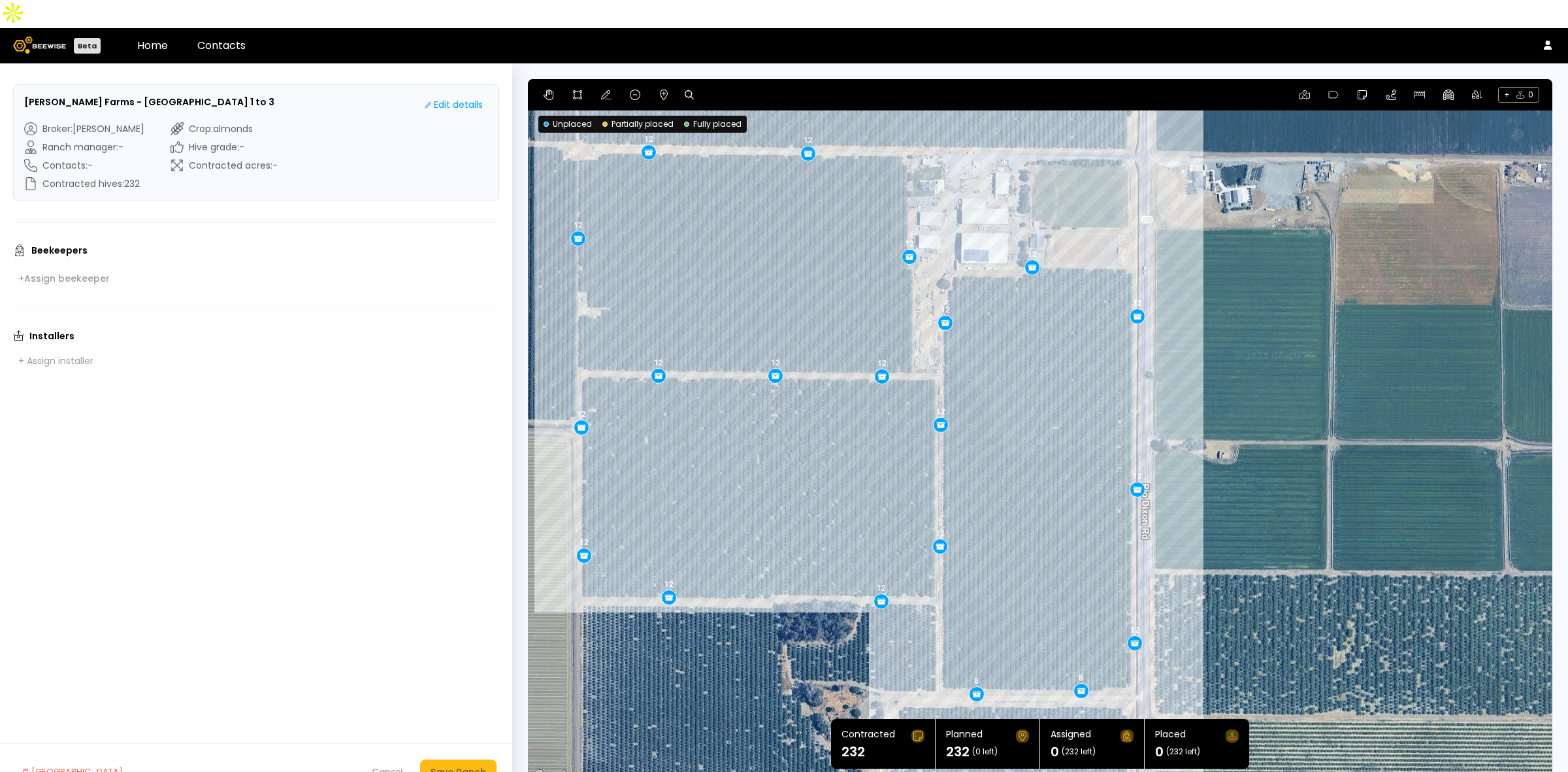
drag, startPoint x: 1031, startPoint y: 265, endPoint x: 1027, endPoint y: 354, distance: 89.1
click at [1027, 354] on div "12 12 12 8 12 12 12 8 12 12 12 12 12 12 12 12 12 12 12 12" at bounding box center [1040, 431] width 1024 height 705
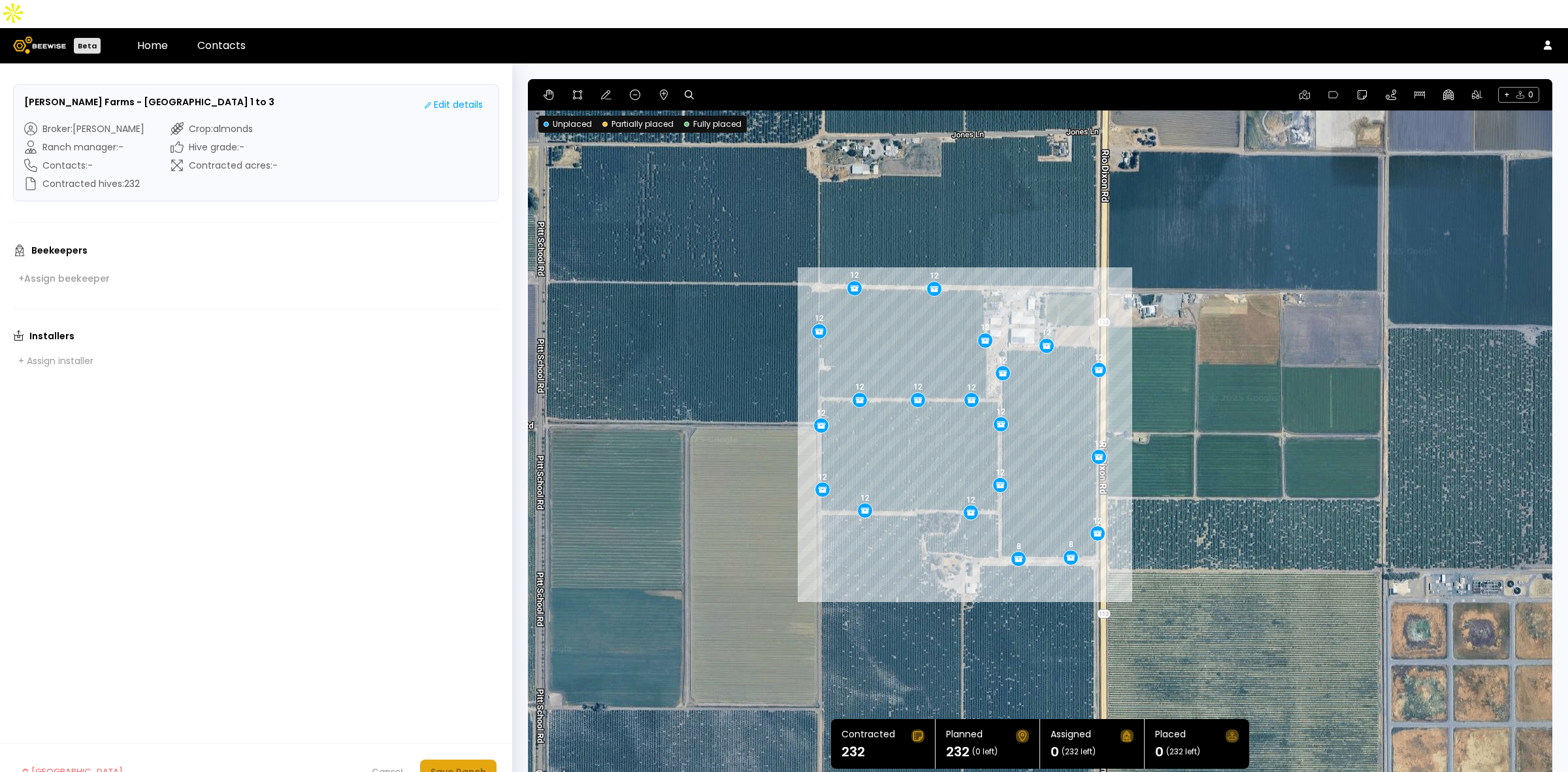
click at [471, 759] on button "Save Ranch" at bounding box center [458, 772] width 77 height 25
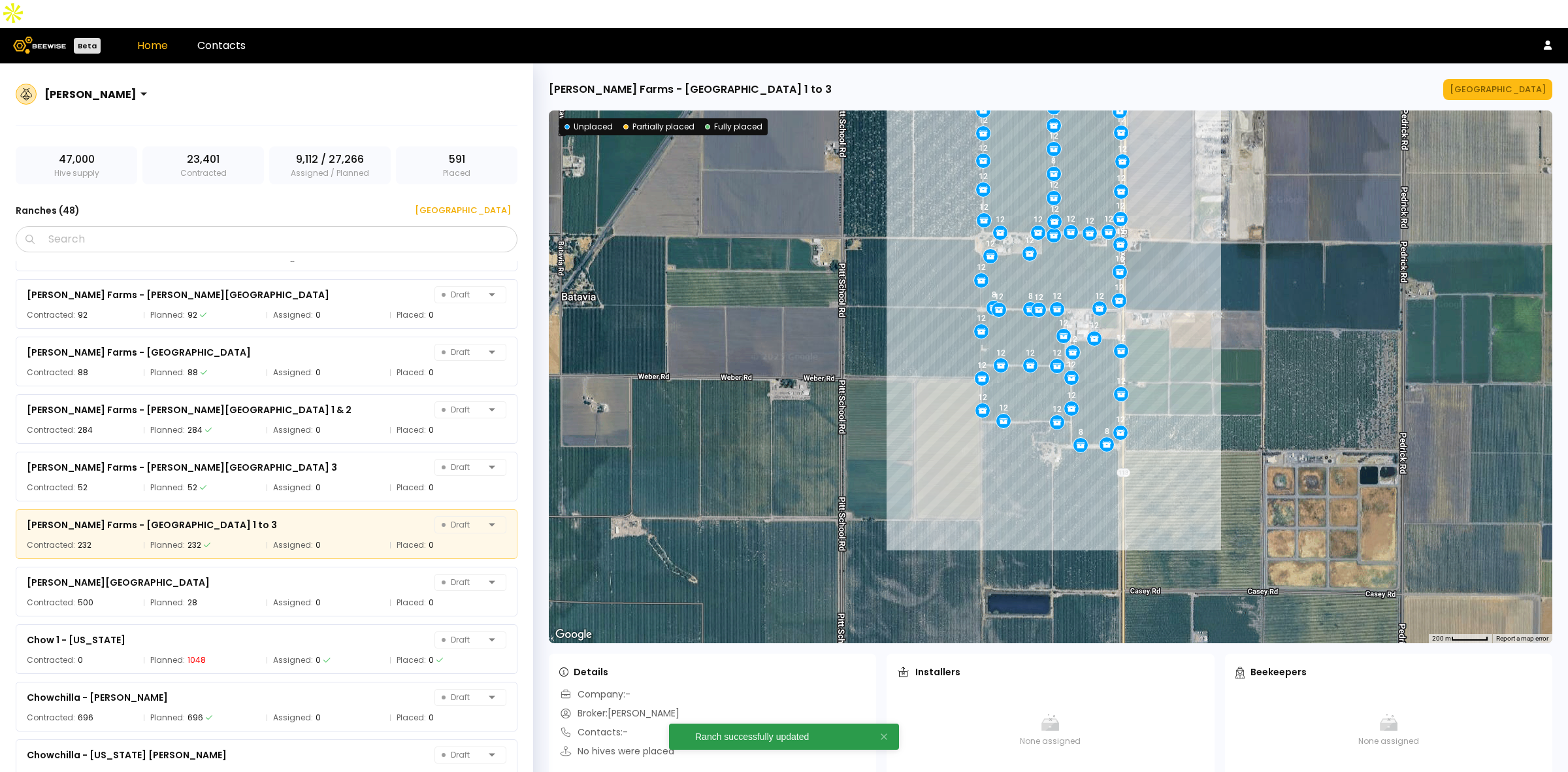
scroll to position [507, 0]
click at [491, 200] on button "[GEOGRAPHIC_DATA]" at bounding box center [458, 210] width 119 height 21
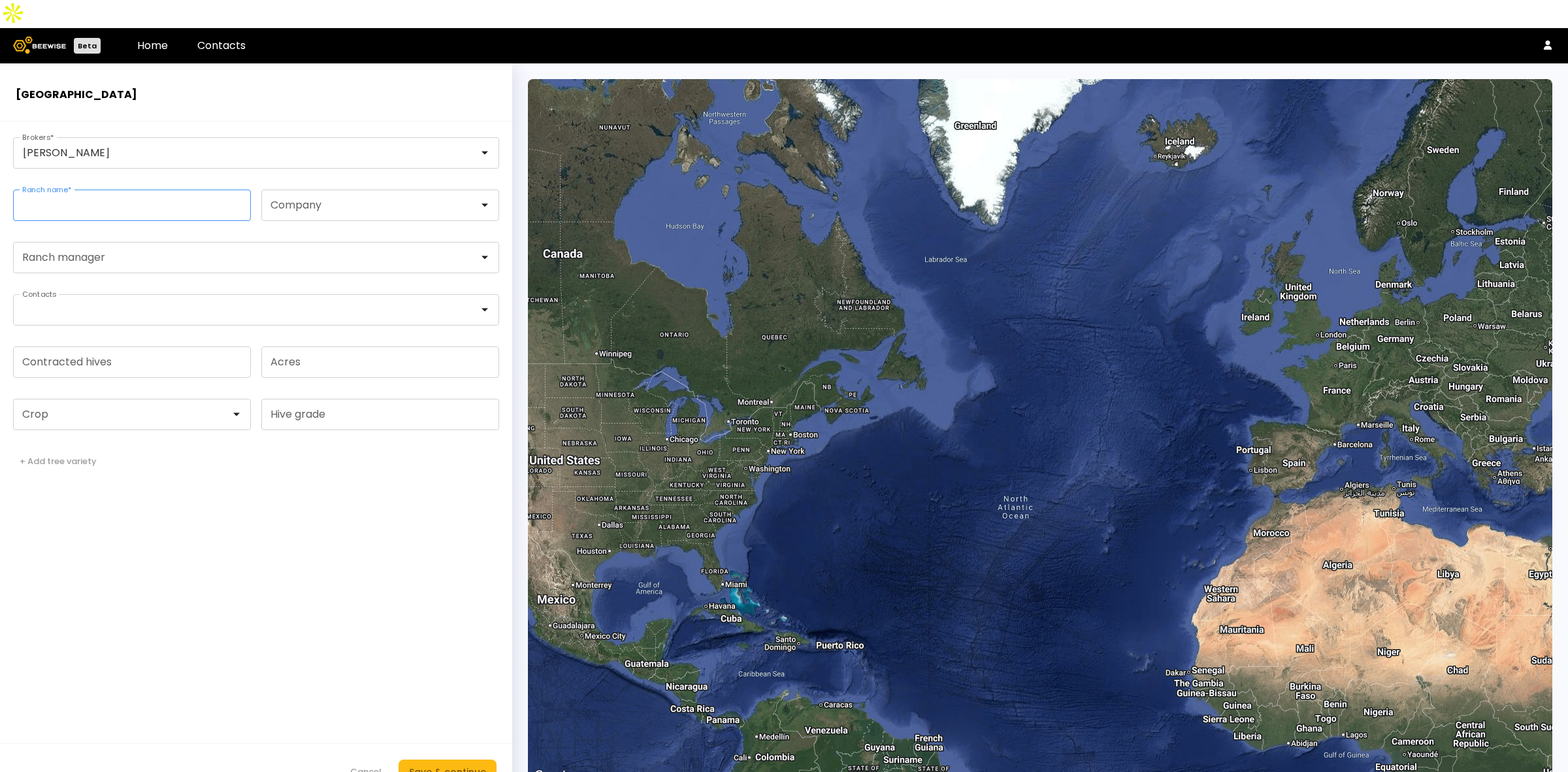
click at [105, 190] on input "Ranch name *" at bounding box center [132, 205] width 236 height 30
paste input "**********"
type input "**********"
click at [131, 347] on input "Contracted hives" at bounding box center [132, 362] width 236 height 30
type input "***"
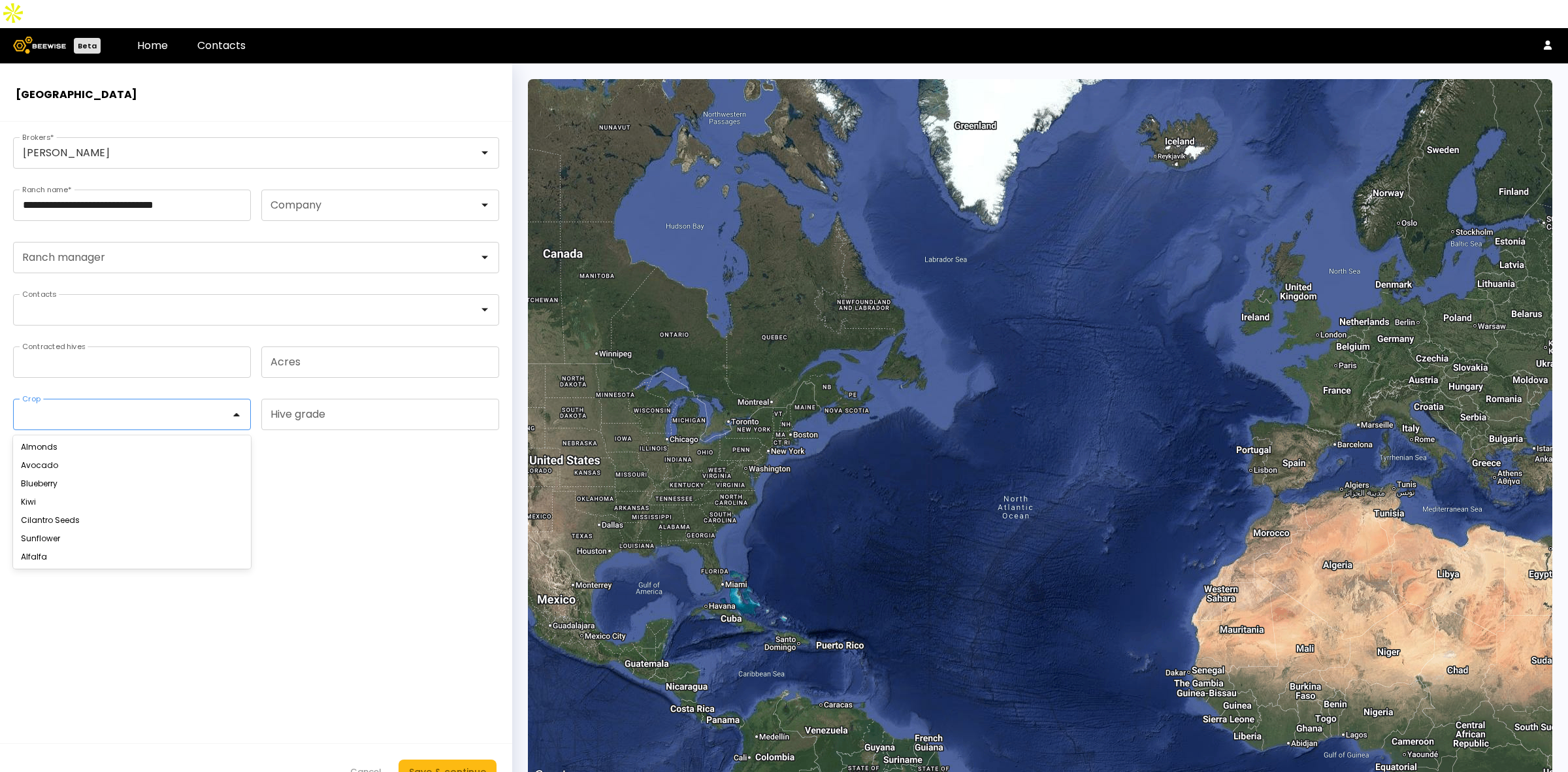
click at [100, 408] on div at bounding box center [127, 414] width 208 height 12
click at [92, 438] on div "Almonds" at bounding box center [132, 446] width 238 height 18
click at [66, 438] on div "Almonds" at bounding box center [132, 446] width 238 height 18
click at [91, 443] on div "Almonds" at bounding box center [132, 446] width 222 height 8
click at [361, 514] on form "**********" at bounding box center [256, 460] width 512 height 678
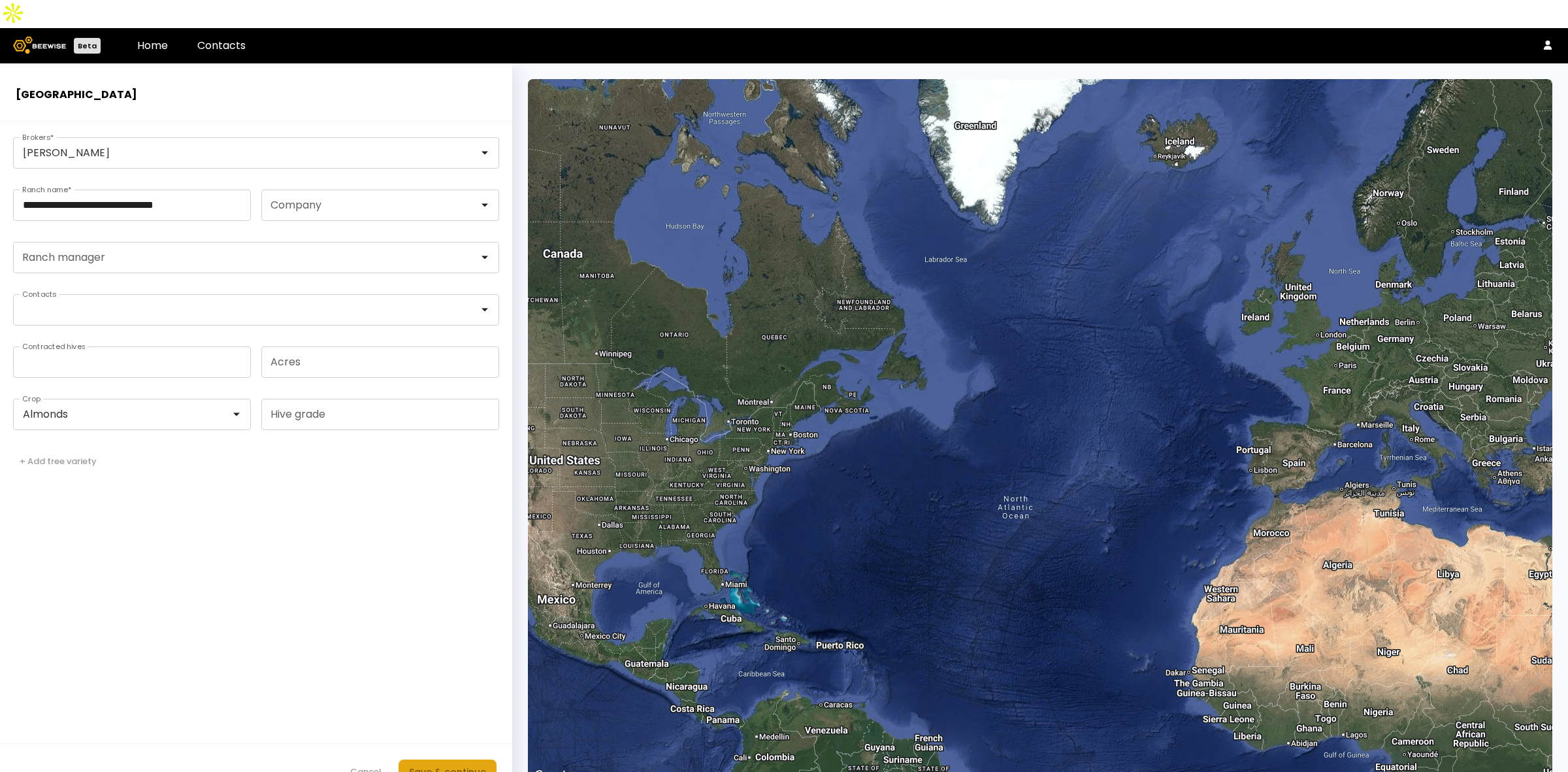
click at [431, 765] on div "Save & continue" at bounding box center [447, 772] width 77 height 15
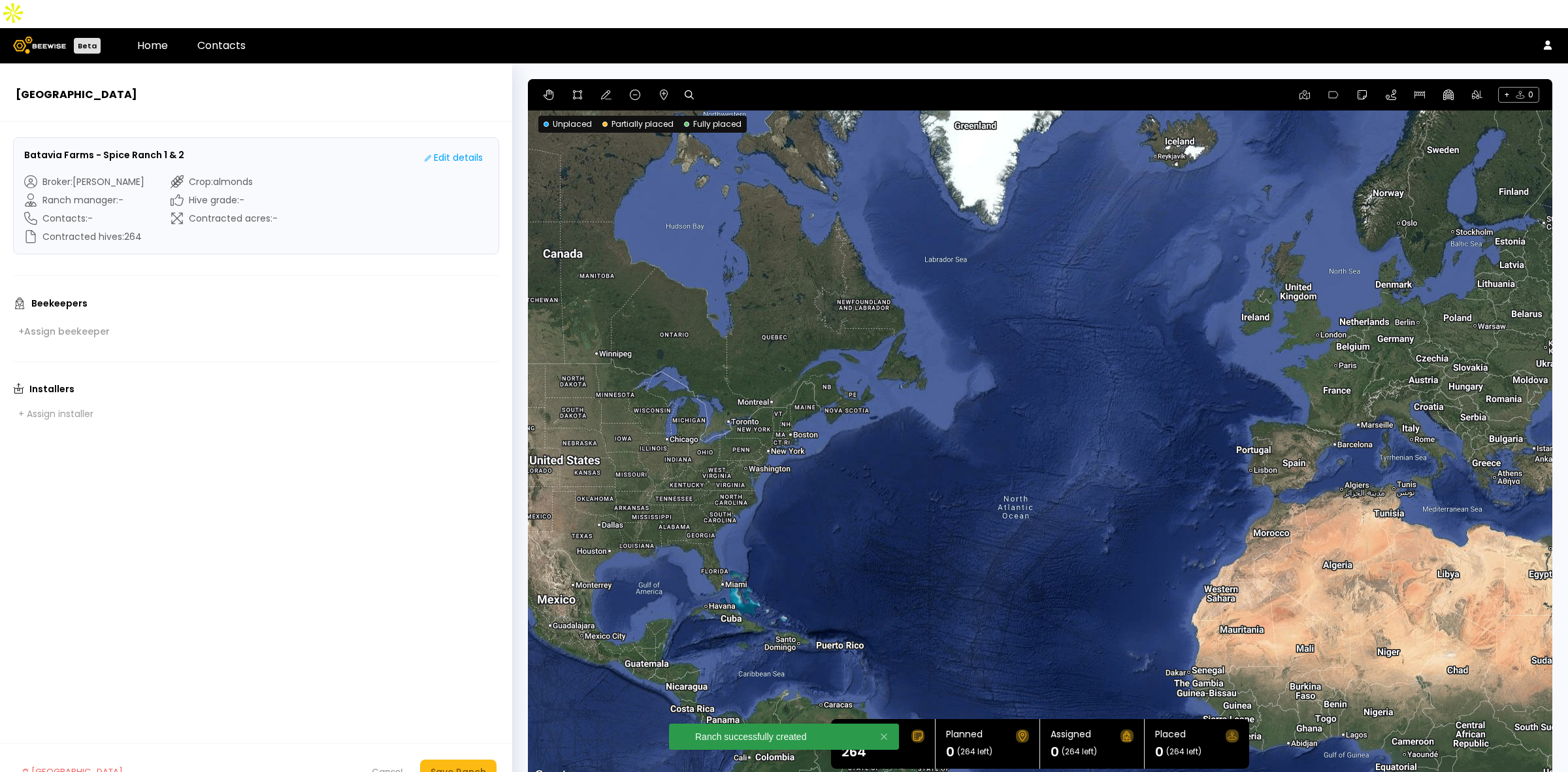
click at [688, 90] on icon at bounding box center [689, 94] width 9 height 9
click at [716, 87] on input at bounding box center [739, 95] width 81 height 16
paste input "**********"
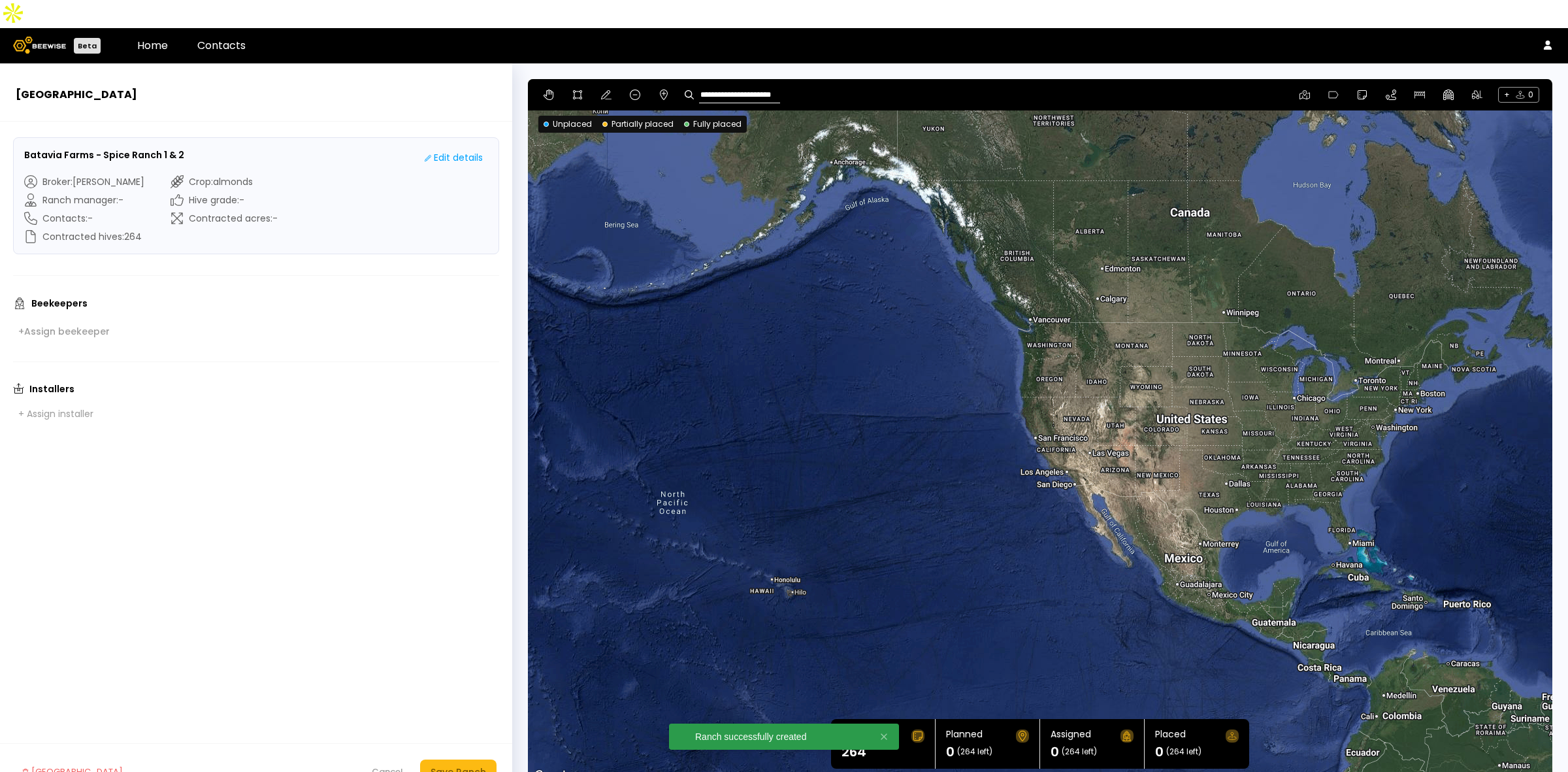
type input "**********"
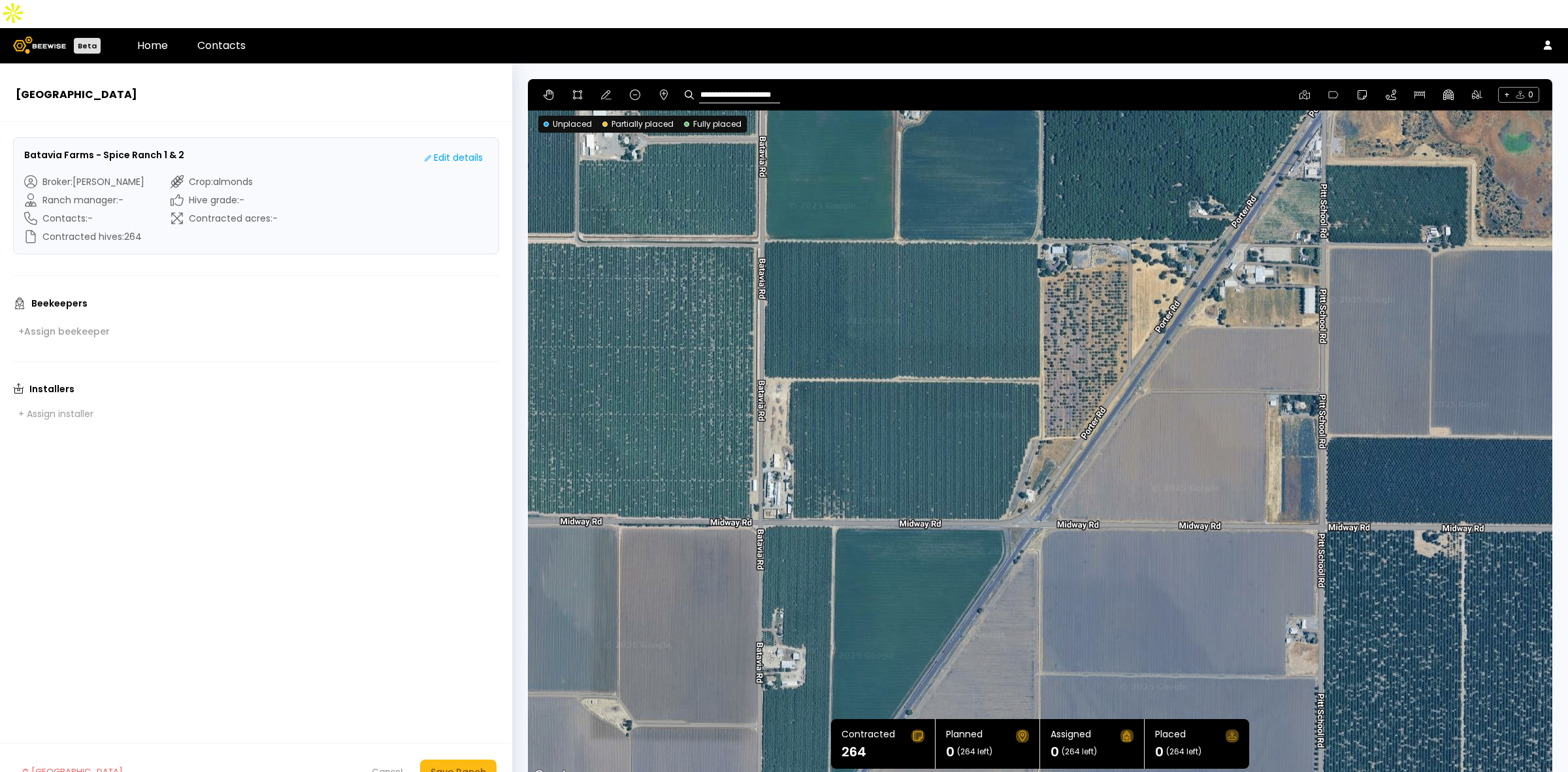
drag, startPoint x: 887, startPoint y: 301, endPoint x: 896, endPoint y: 527, distance: 226.2
click at [896, 527] on div at bounding box center [1040, 431] width 1024 height 705
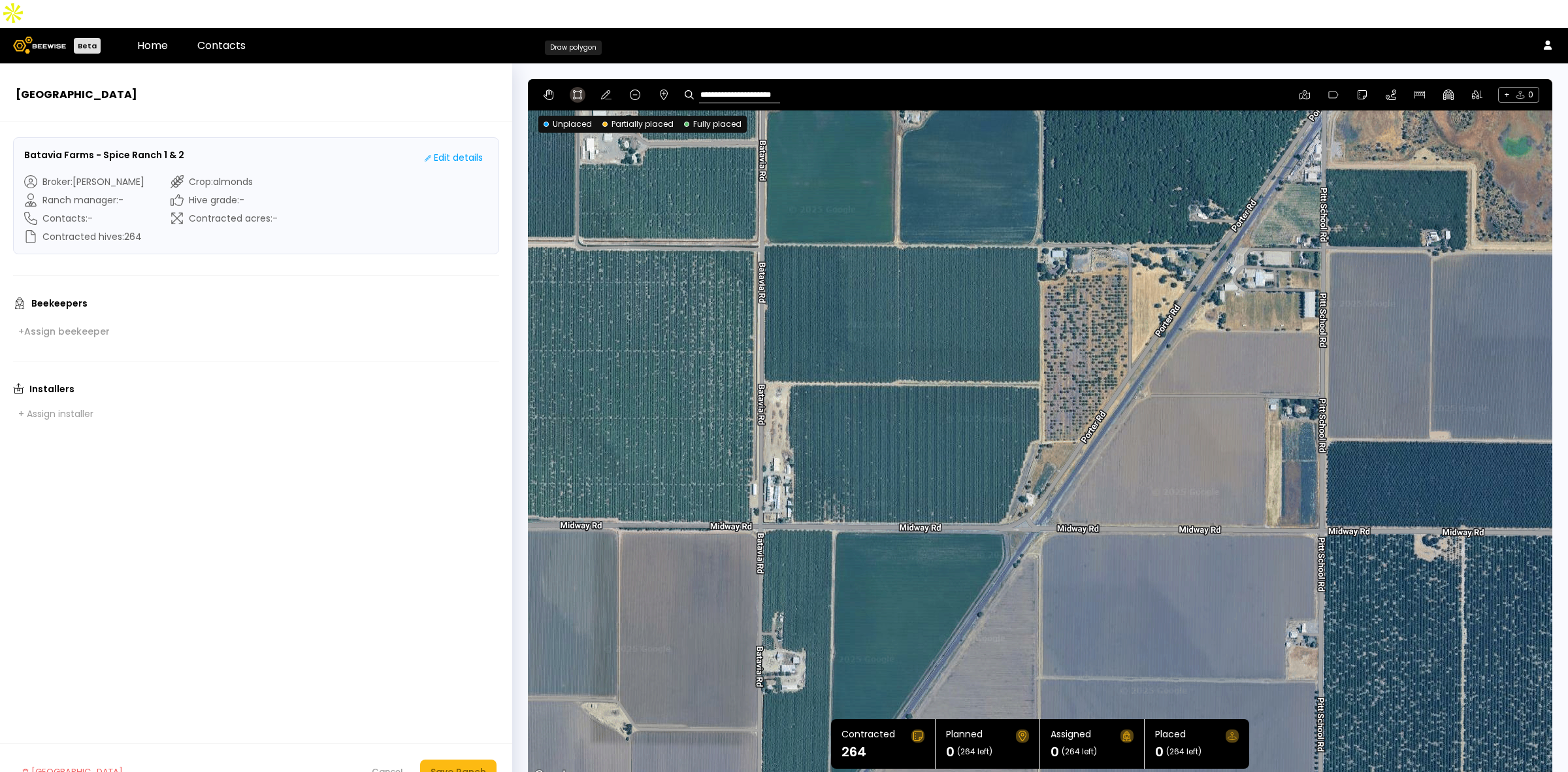
click at [573, 90] on icon at bounding box center [577, 95] width 10 height 10
click at [760, 212] on div at bounding box center [1040, 431] width 1023 height 705
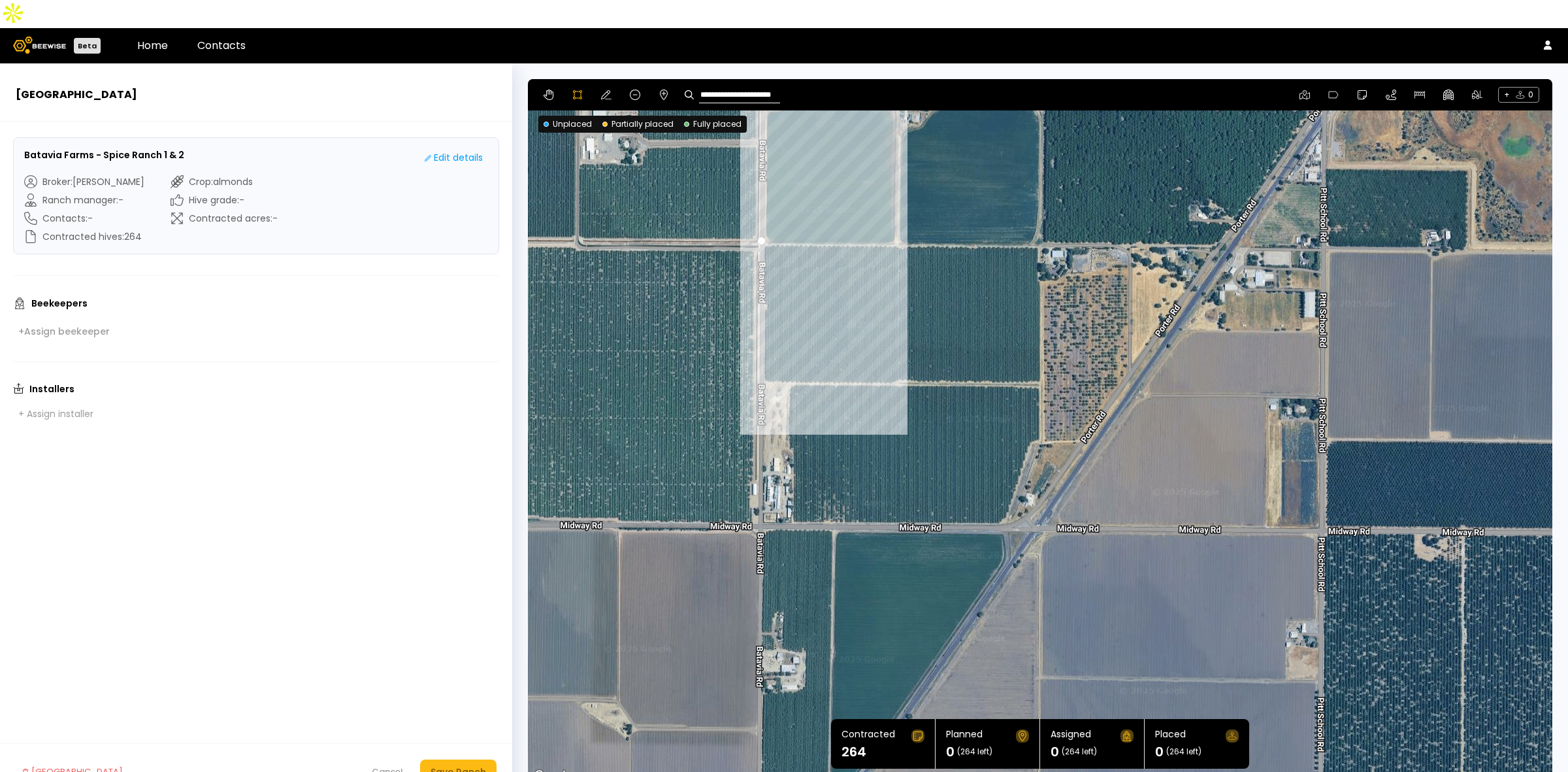
click at [759, 351] on div at bounding box center [1040, 431] width 1023 height 705
click at [789, 354] on div at bounding box center [1040, 431] width 1023 height 705
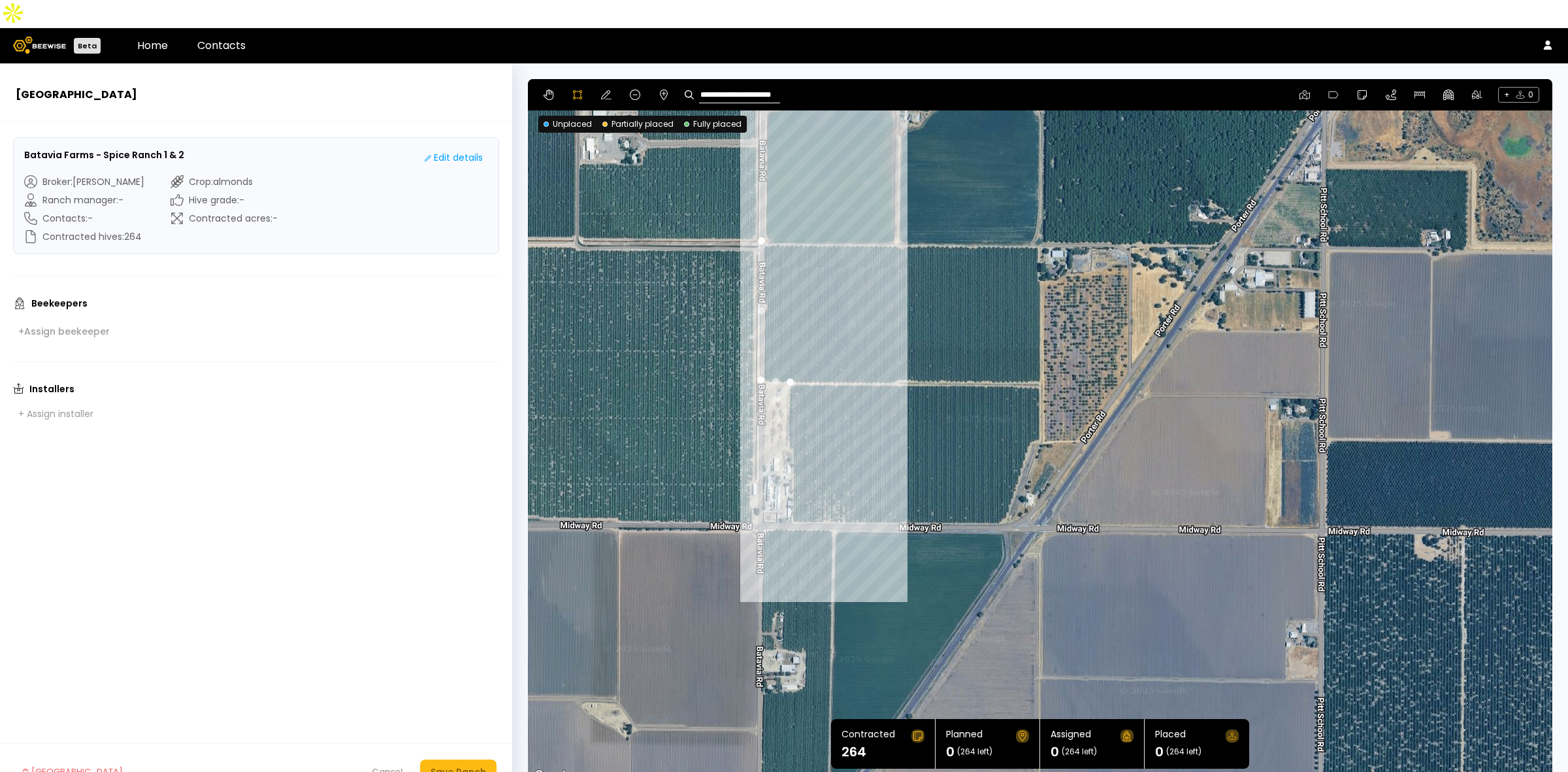
click at [788, 418] on div at bounding box center [1040, 431] width 1023 height 705
click at [792, 421] on div at bounding box center [1040, 431] width 1023 height 705
click at [630, 90] on icon at bounding box center [635, 95] width 10 height 10
click at [753, 268] on div at bounding box center [1040, 431] width 1024 height 705
click at [762, 265] on div at bounding box center [1040, 431] width 1024 height 705
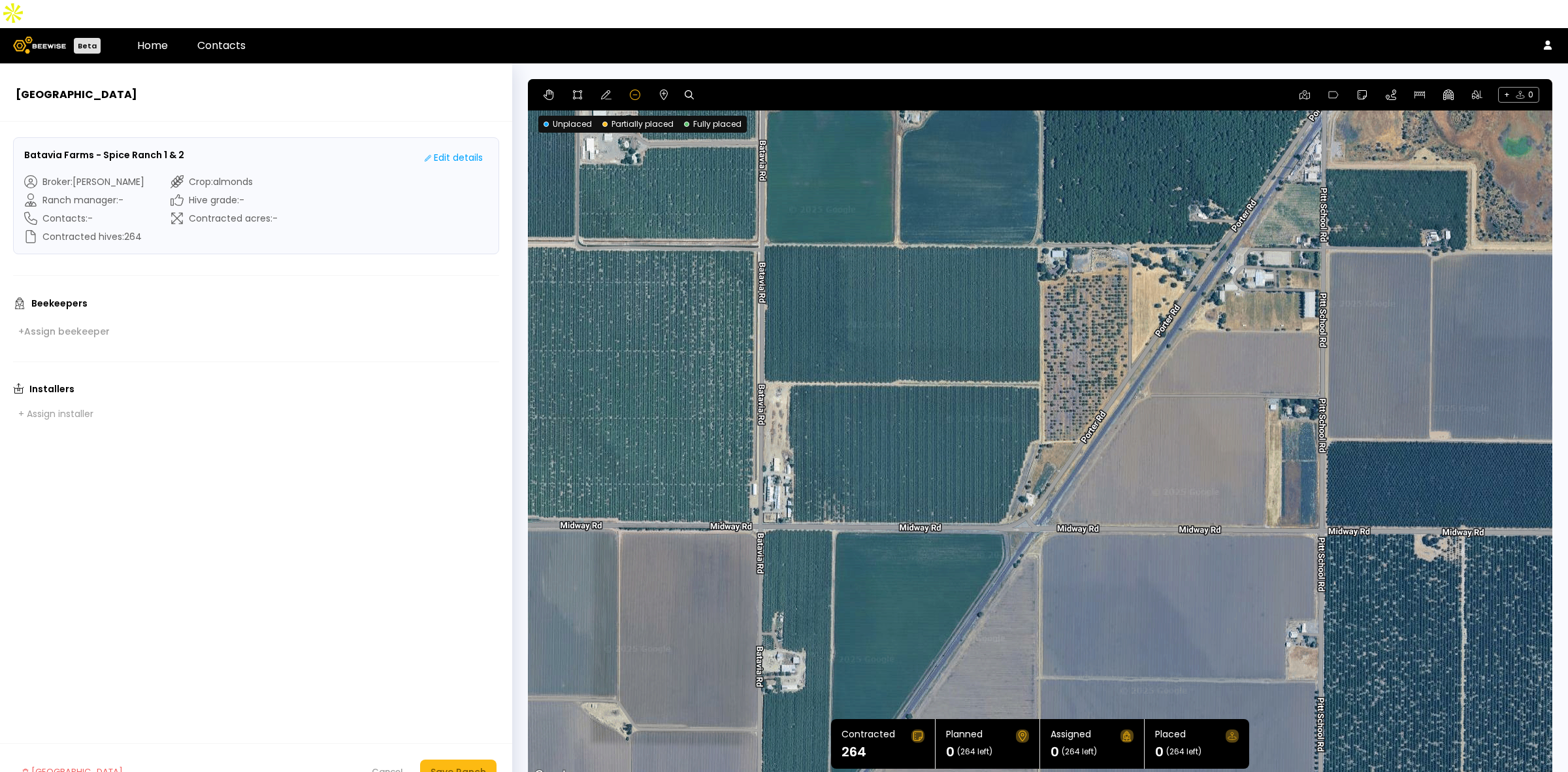
click at [570, 79] on div "+ 0" at bounding box center [1040, 94] width 1024 height 32
click at [577, 90] on icon at bounding box center [577, 95] width 10 height 10
click at [761, 214] on div at bounding box center [1040, 431] width 1023 height 705
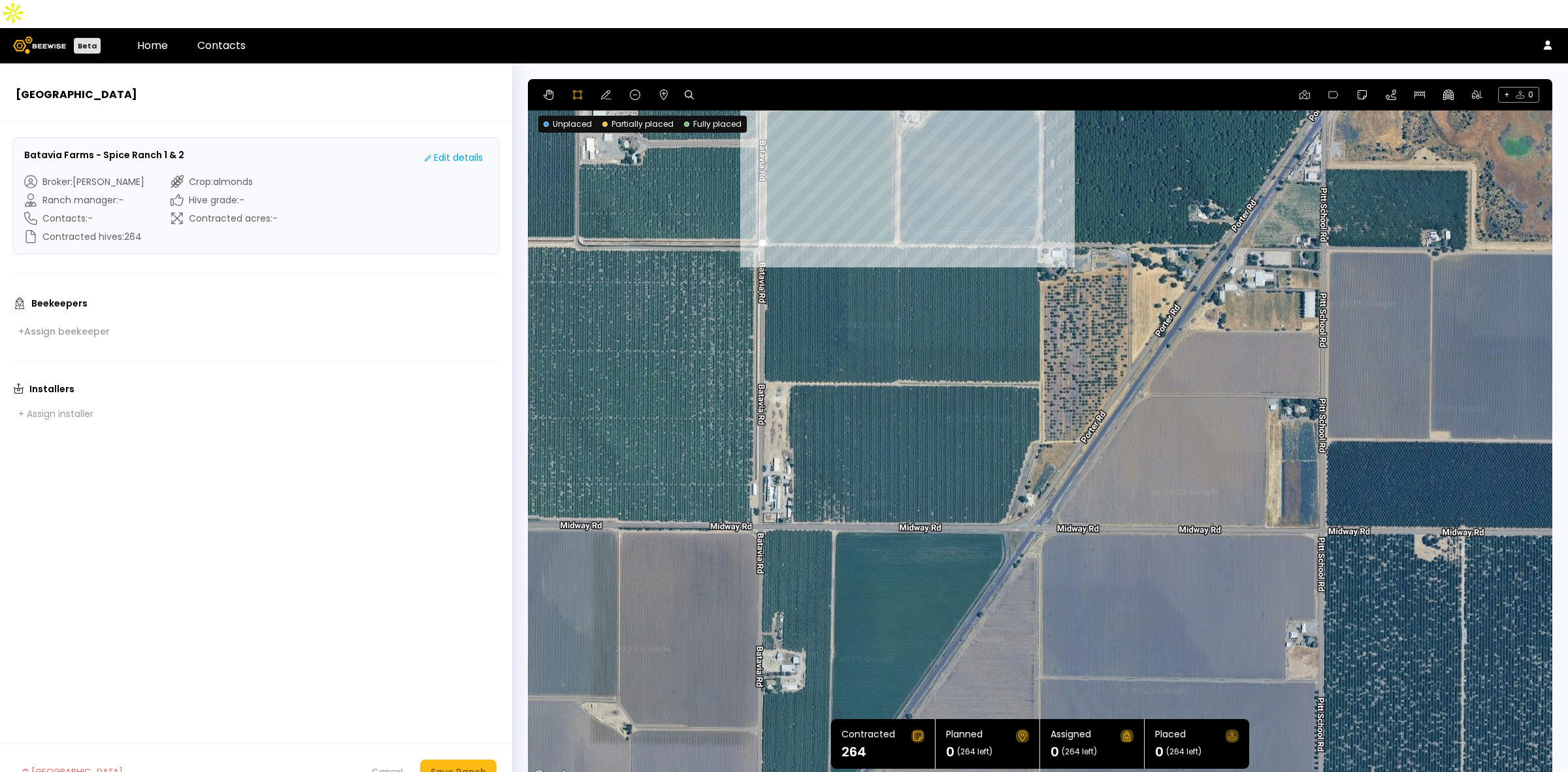
click at [1038, 217] on div at bounding box center [1040, 431] width 1023 height 705
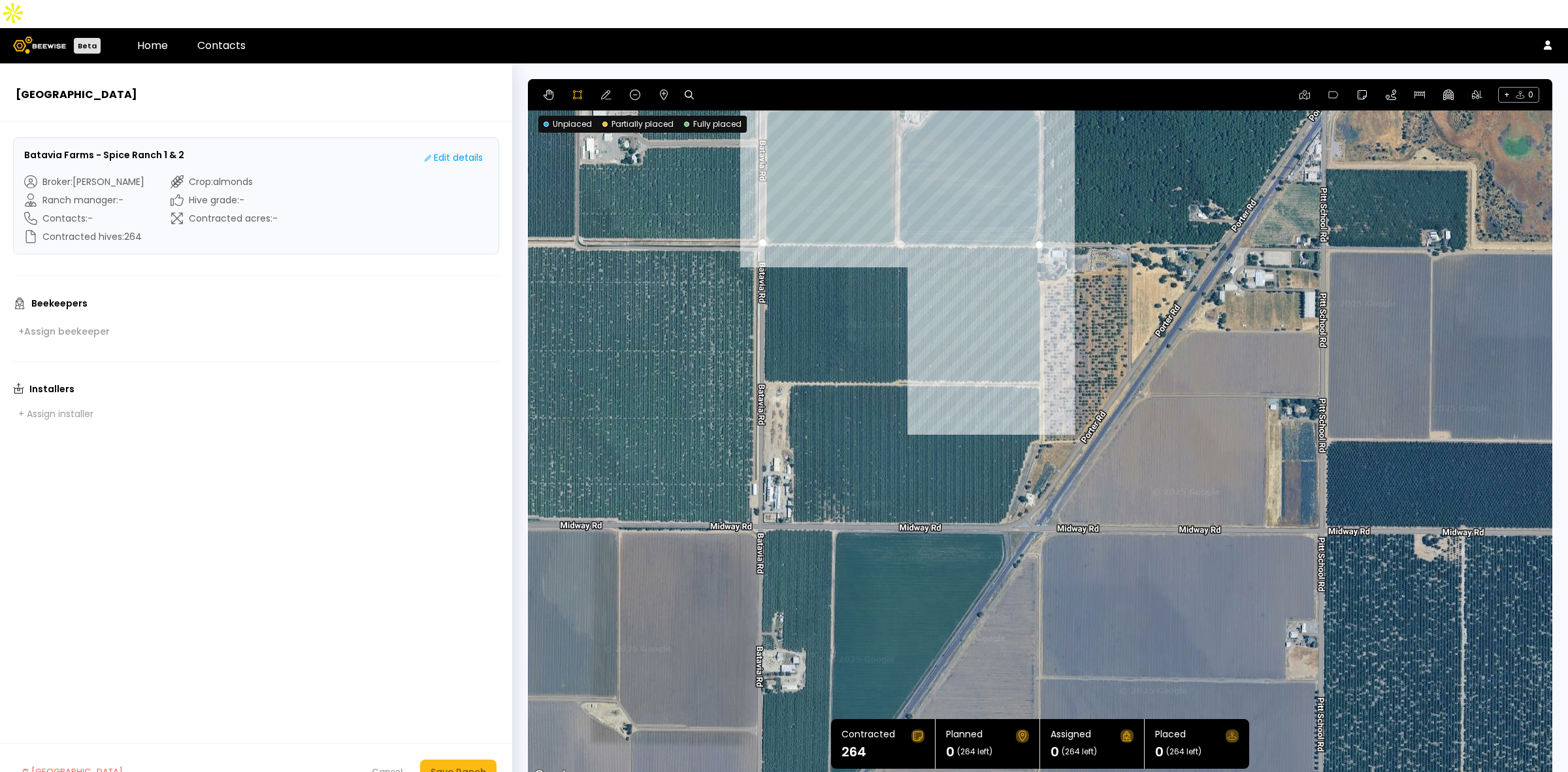
click at [1037, 250] on div at bounding box center [1040, 431] width 1023 height 705
click at [1040, 255] on div at bounding box center [1040, 431] width 1023 height 705
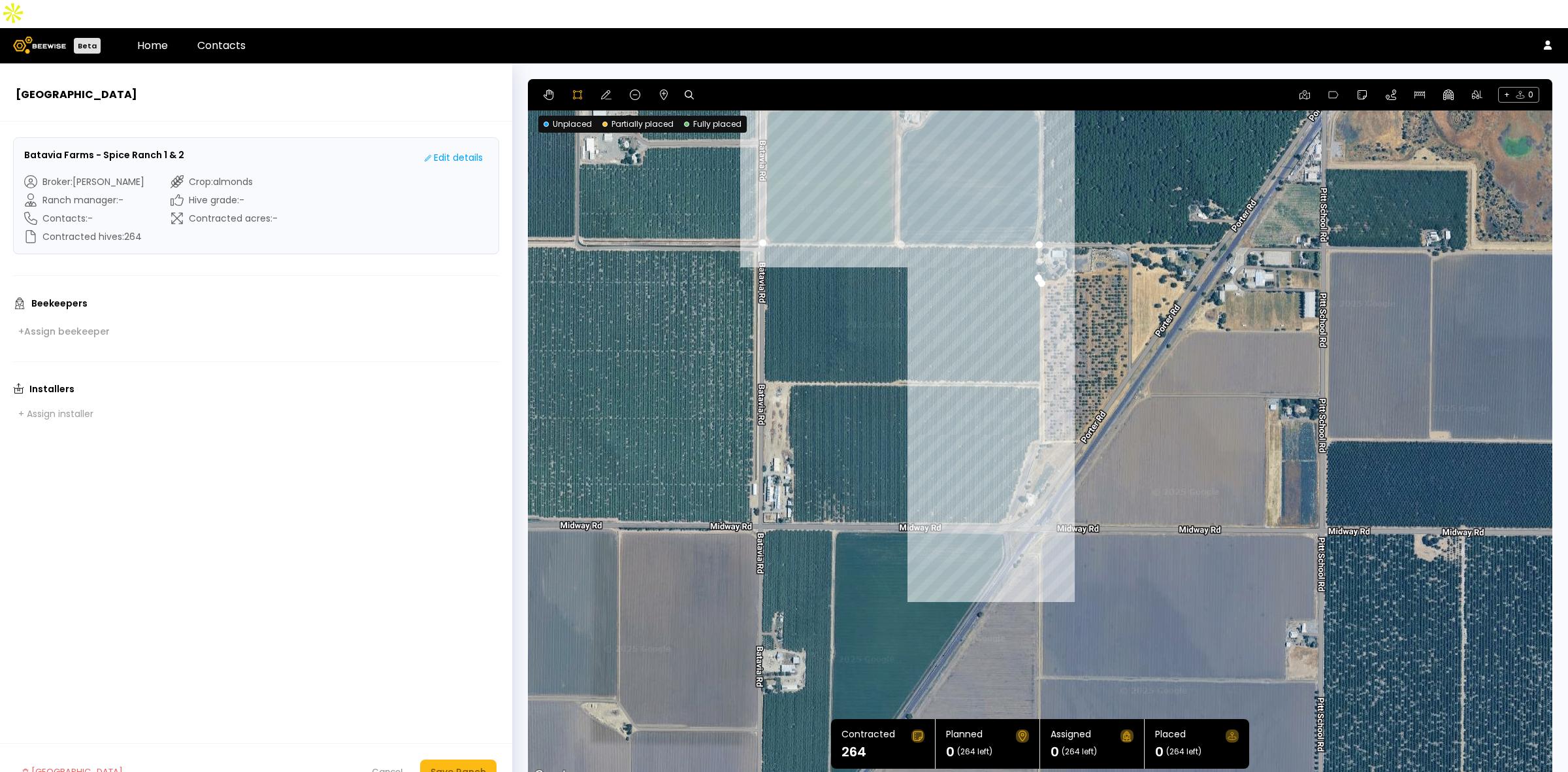
click at [1043, 408] on div at bounding box center [1040, 431] width 1023 height 705
click at [1027, 415] on div at bounding box center [1040, 431] width 1023 height 705
click at [1000, 495] on div at bounding box center [1040, 431] width 1023 height 705
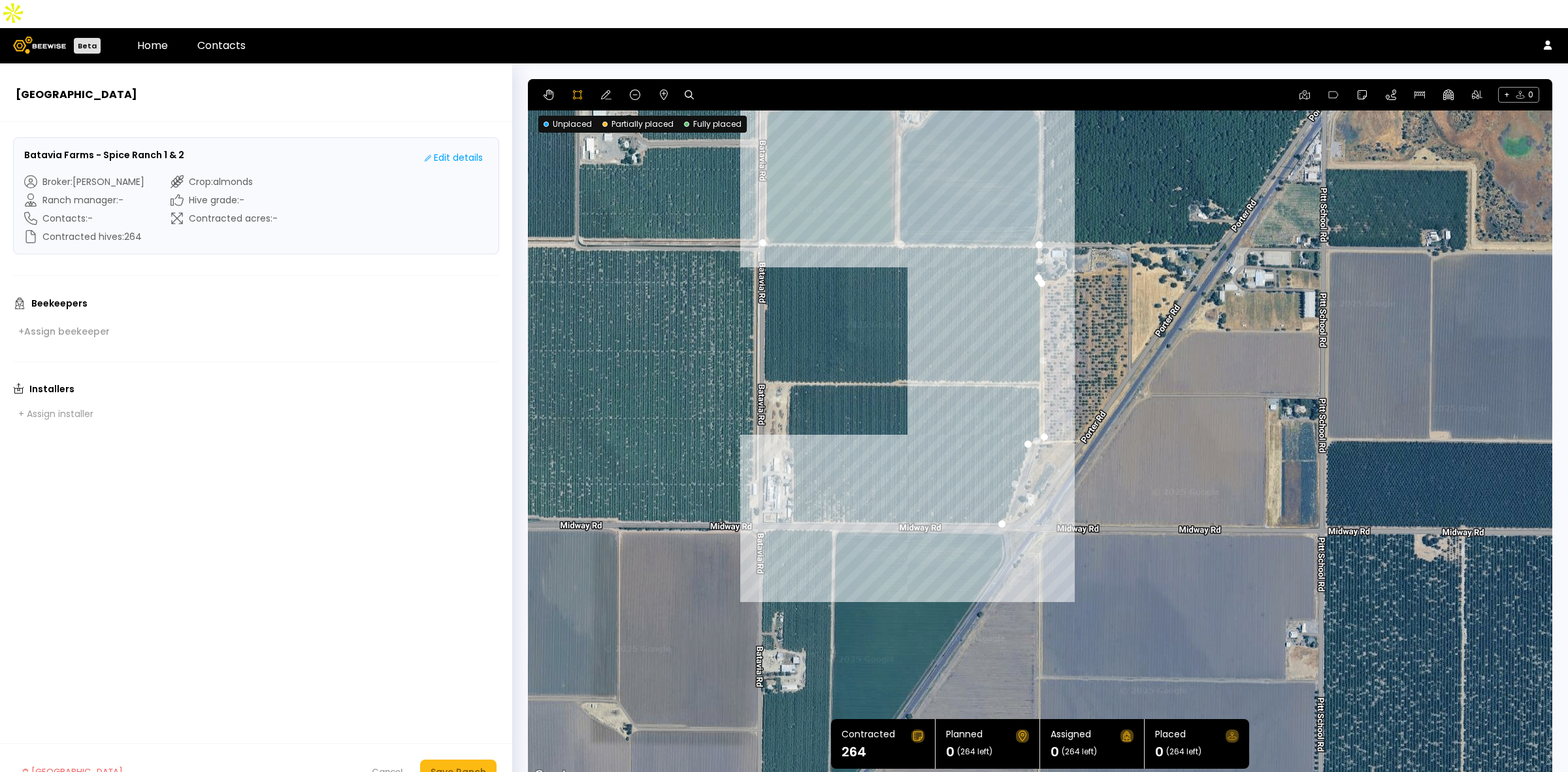
click at [791, 495] on div at bounding box center [1040, 431] width 1023 height 705
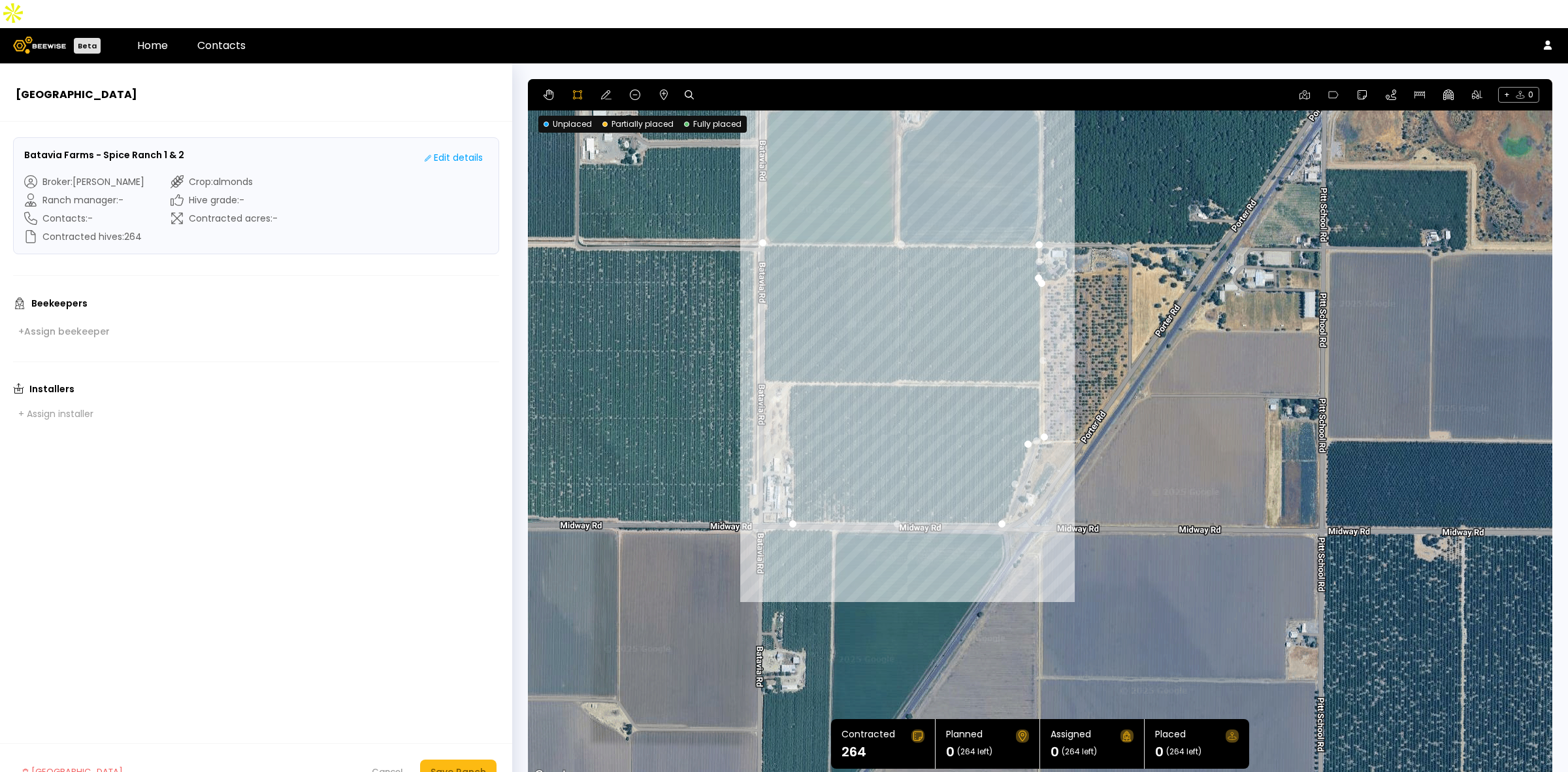
click at [792, 419] on div at bounding box center [1040, 431] width 1023 height 705
click at [785, 419] on div at bounding box center [1040, 431] width 1023 height 705
click at [788, 355] on div at bounding box center [1040, 431] width 1023 height 705
click at [759, 354] on div at bounding box center [1040, 431] width 1023 height 705
click at [762, 216] on div at bounding box center [1040, 431] width 1023 height 705
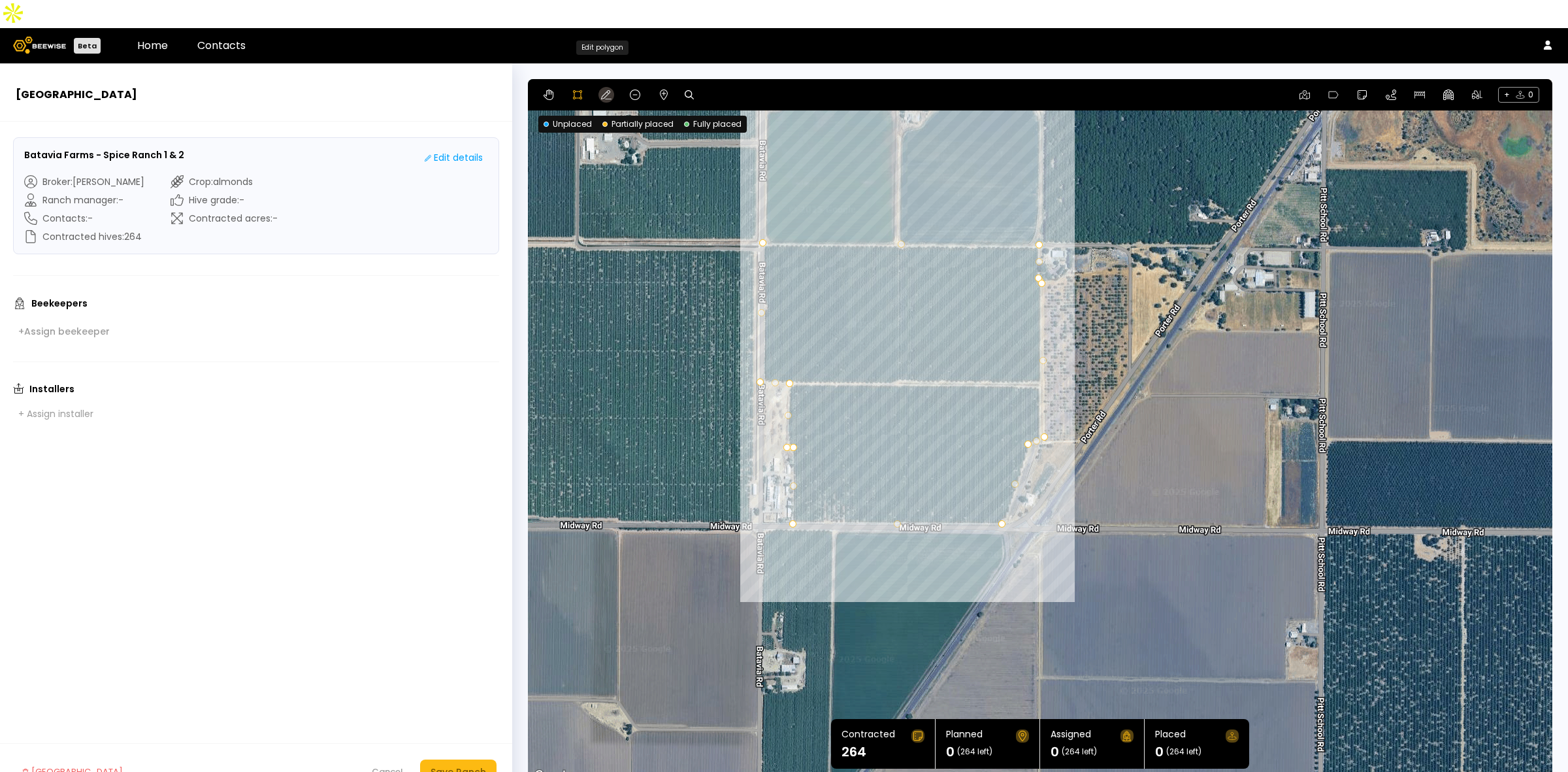
click at [608, 90] on icon at bounding box center [606, 95] width 10 height 10
click at [449, 765] on div "Save Ranch" at bounding box center [458, 772] width 55 height 15
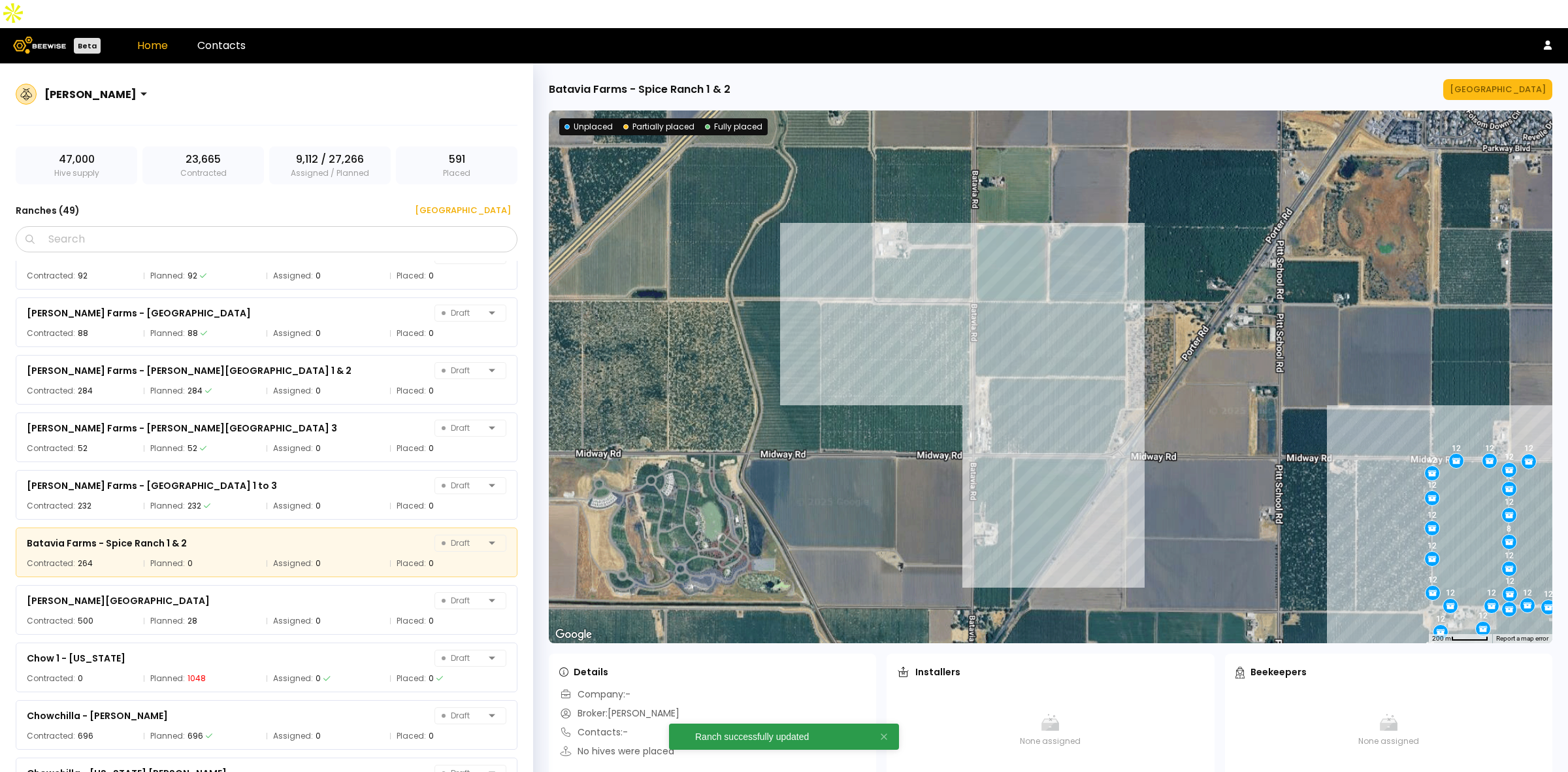
scroll to position [565, 0]
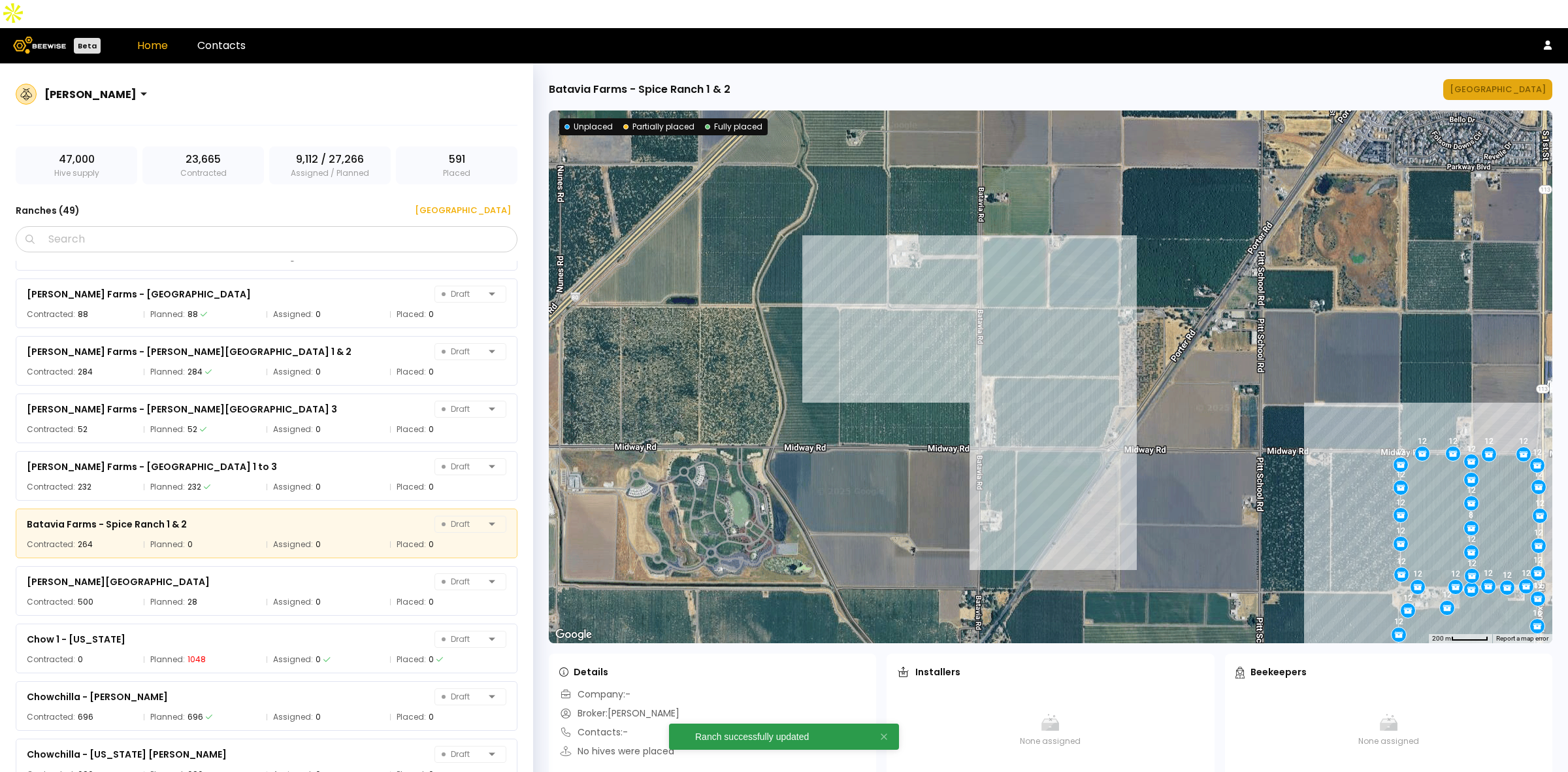
click at [1504, 83] on div "[GEOGRAPHIC_DATA]" at bounding box center [1497, 90] width 96 height 13
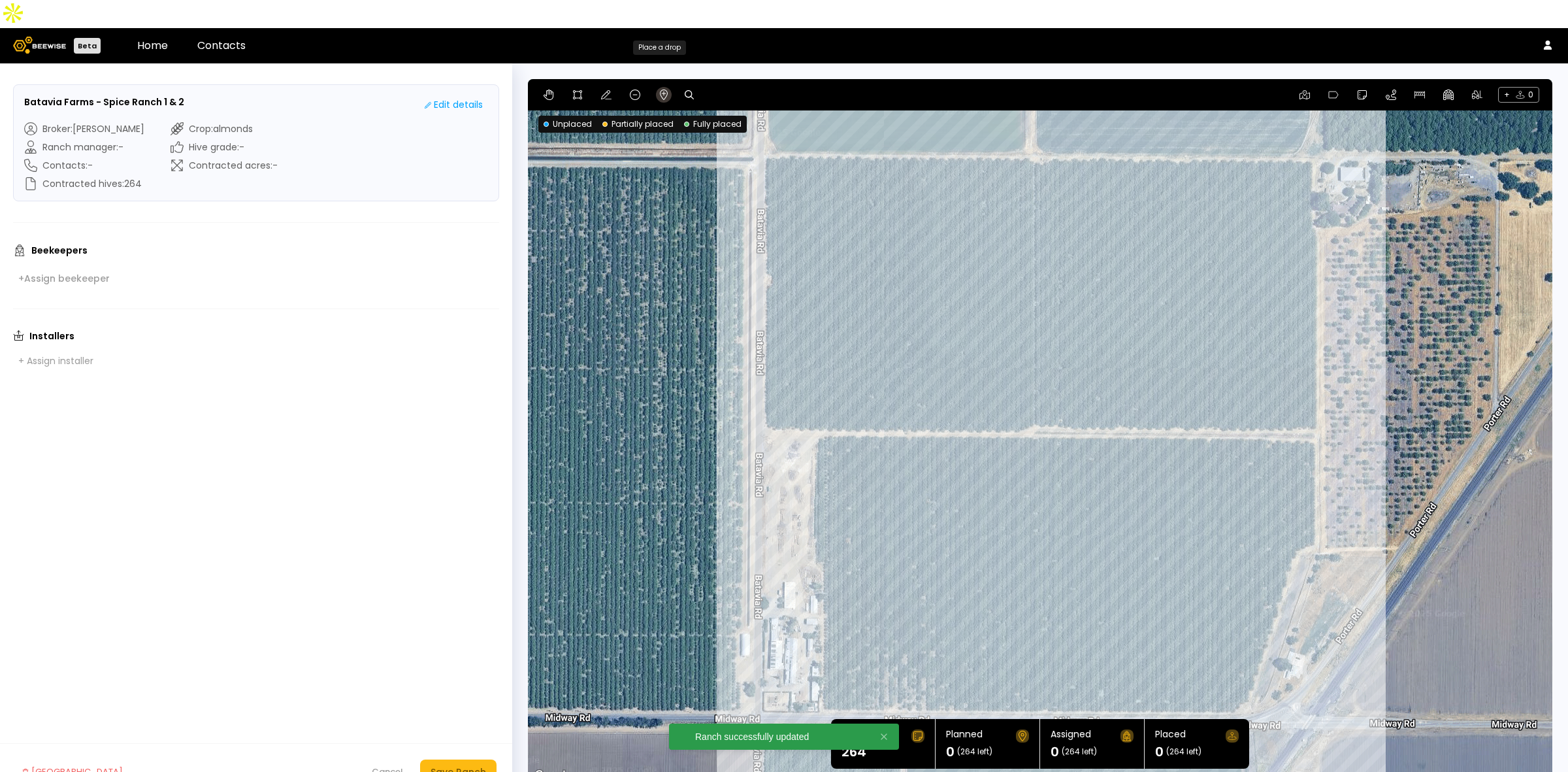
click at [667, 90] on icon at bounding box center [664, 95] width 10 height 10
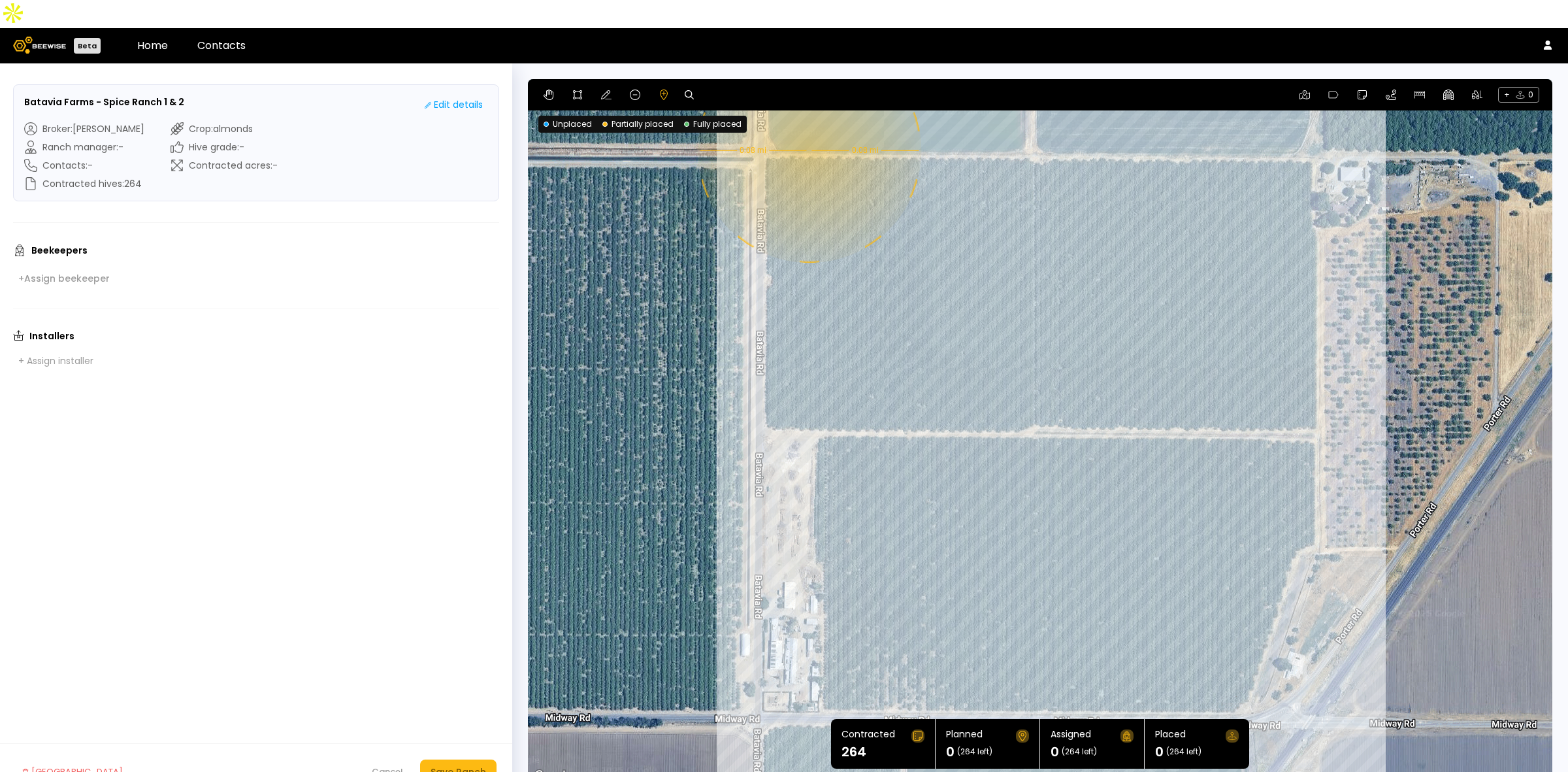
click at [807, 122] on div "0.08 mi 0.08 mi" at bounding box center [1040, 431] width 1024 height 705
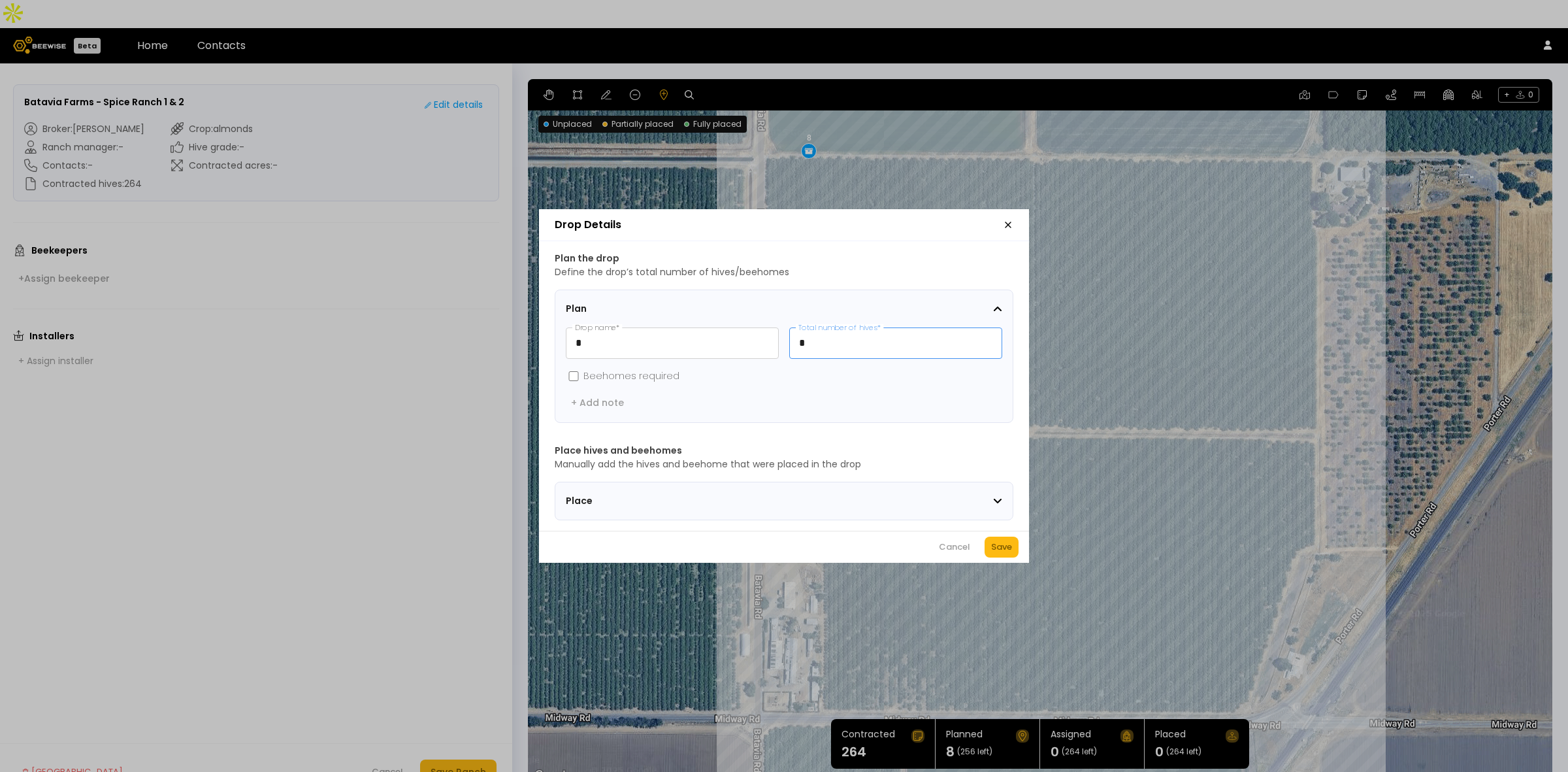
drag, startPoint x: 849, startPoint y: 346, endPoint x: 790, endPoint y: 341, distance: 59.2
click at [790, 341] on input "*" at bounding box center [895, 343] width 211 height 30
type input "**"
click at [1002, 552] on div "Save" at bounding box center [1002, 547] width 21 height 13
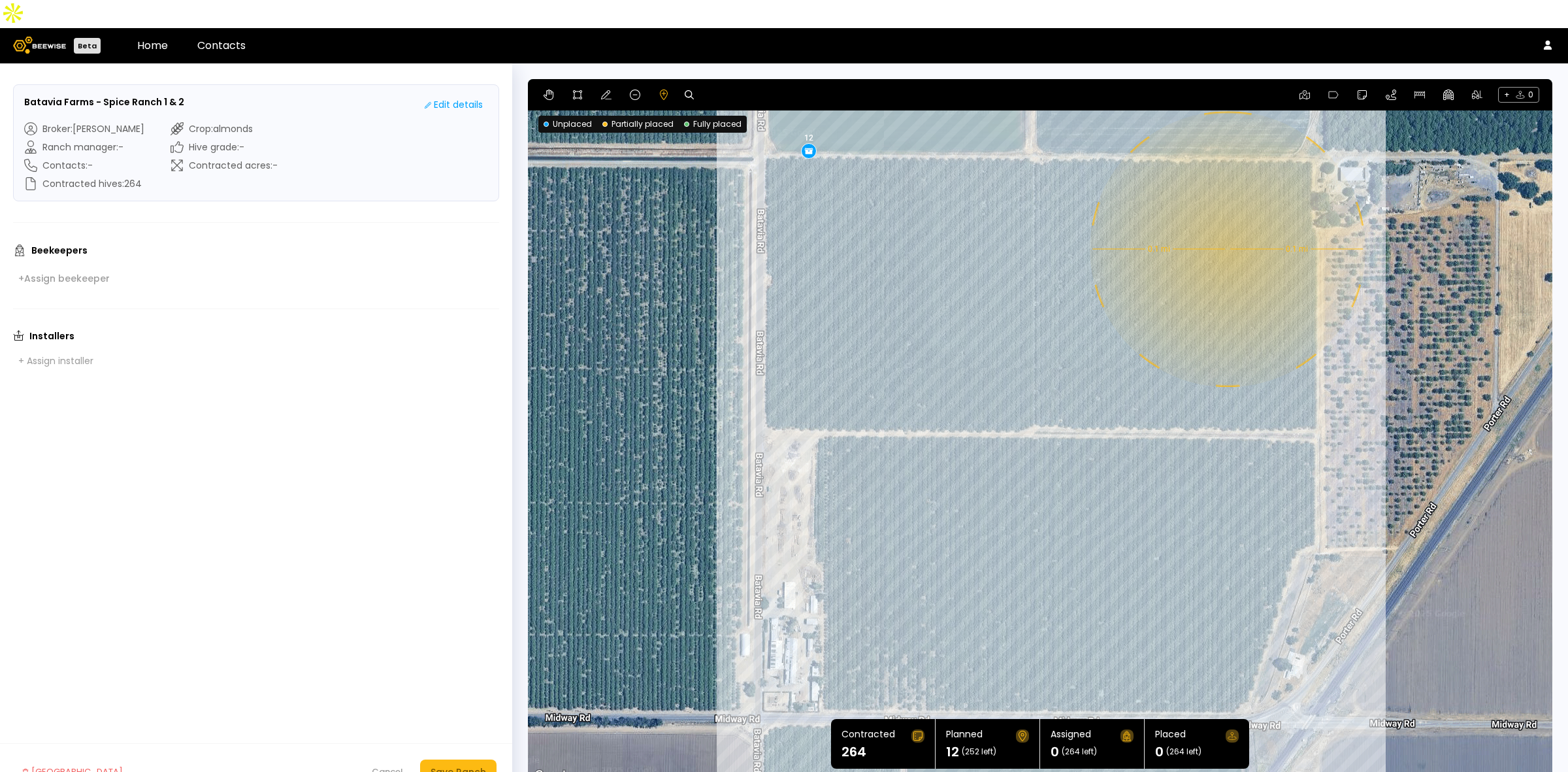
click at [1223, 228] on div "0.1 mi 0.1 mi 12" at bounding box center [1040, 431] width 1024 height 705
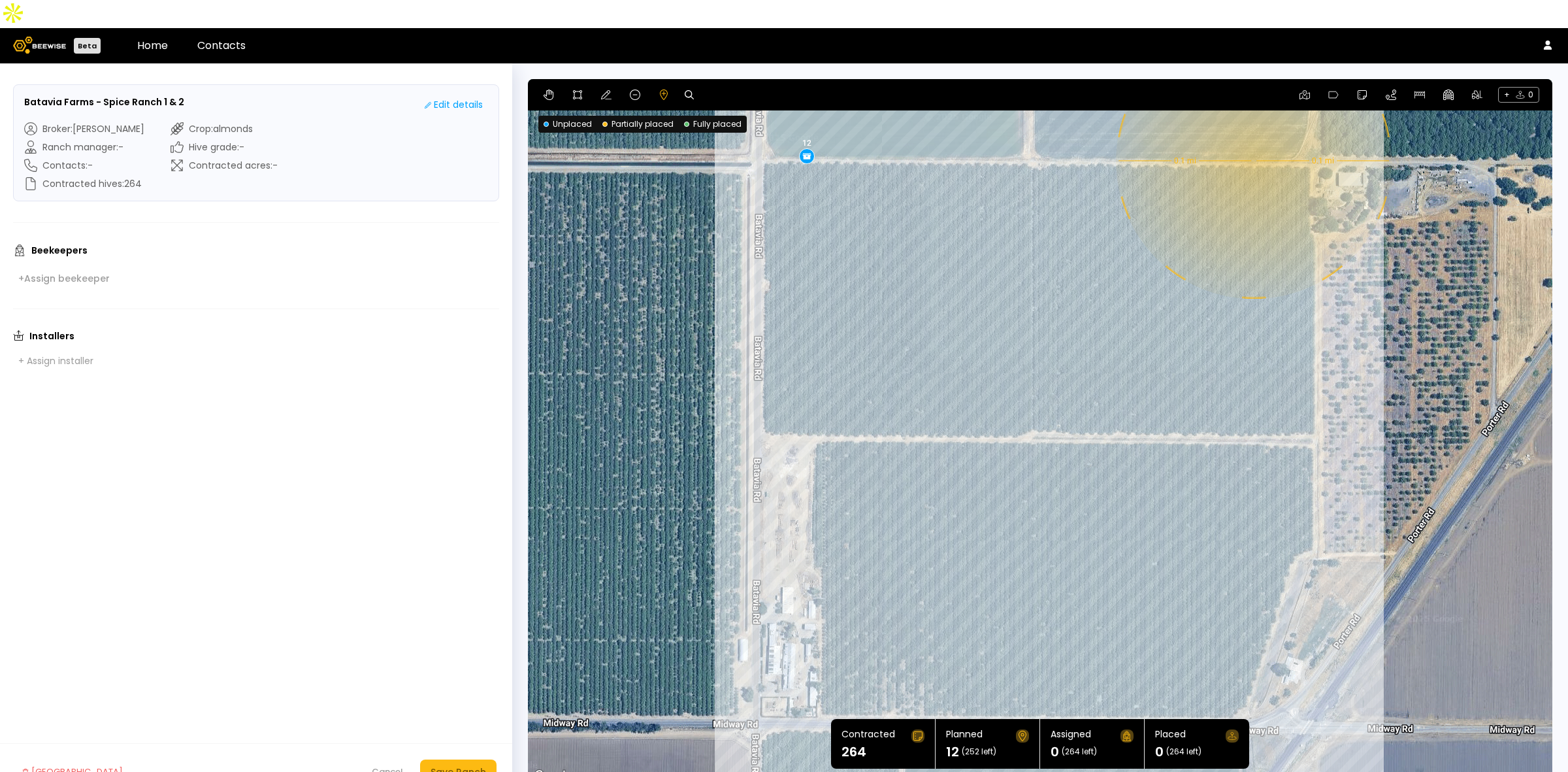
click at [1252, 133] on div "0.1 mi 0.1 mi 12" at bounding box center [1040, 431] width 1024 height 705
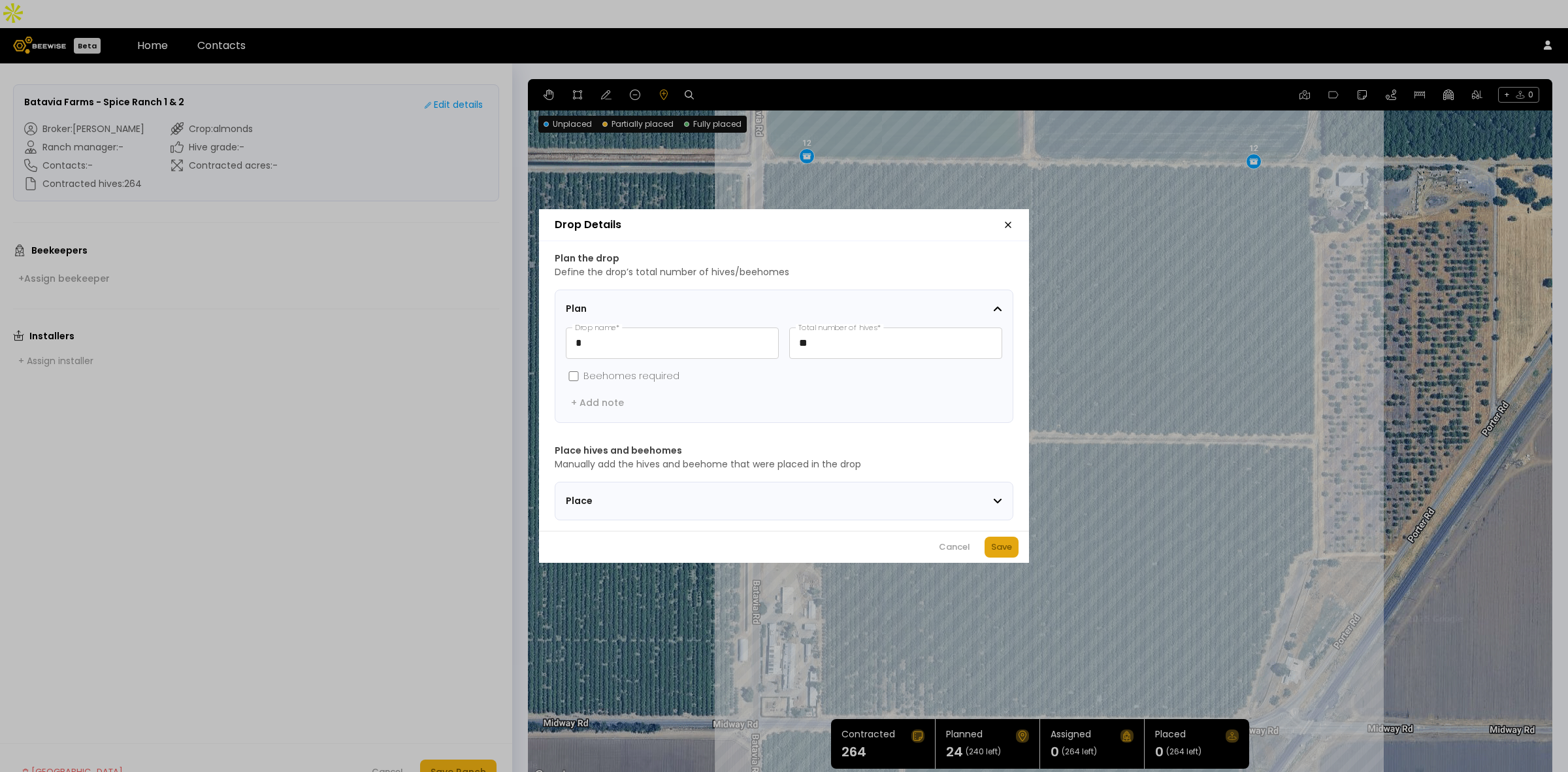
click at [1002, 552] on div "Save" at bounding box center [1002, 547] width 21 height 13
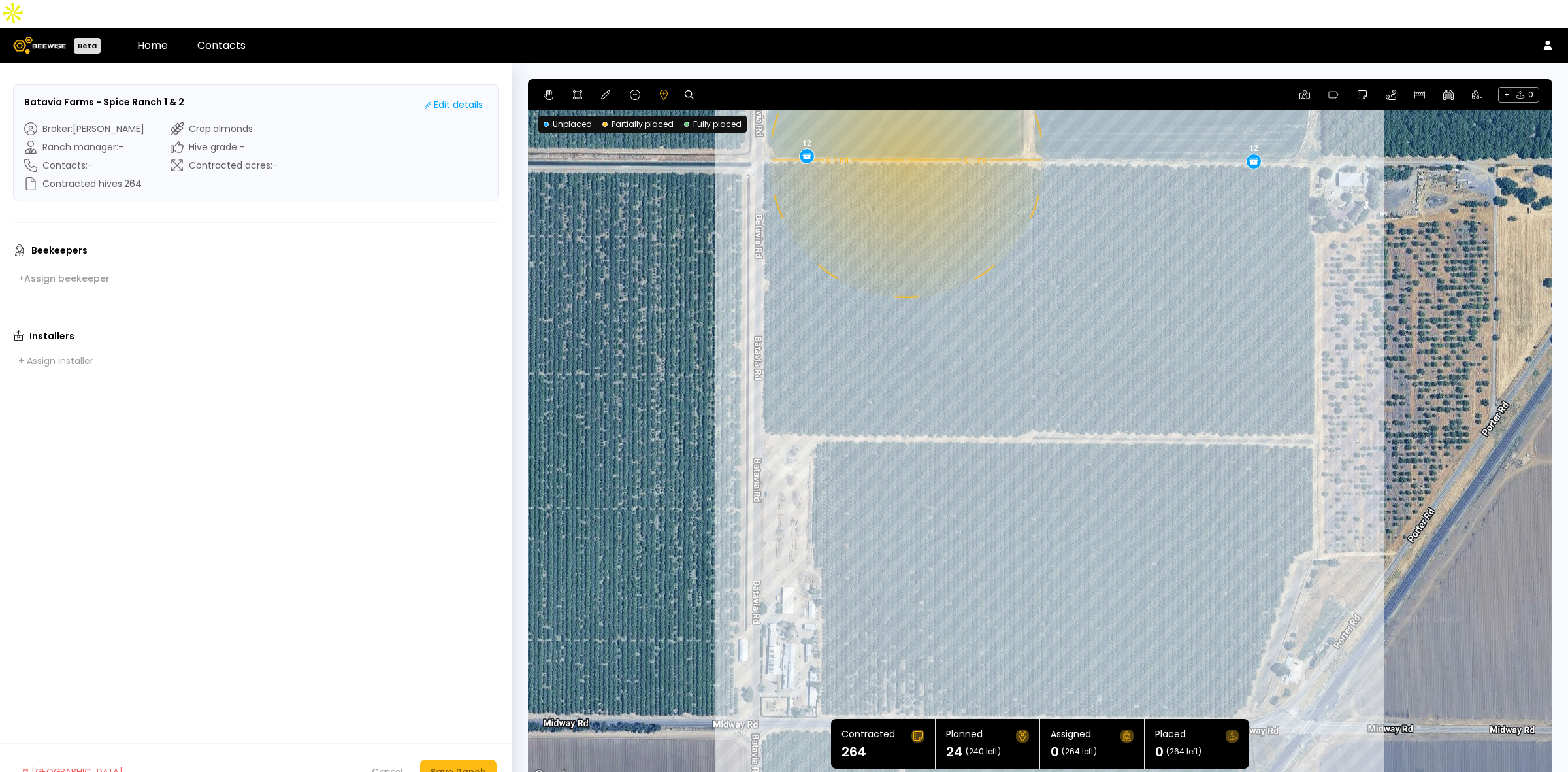
click at [905, 132] on div "0.1 mi 0.1 mi 12 12" at bounding box center [1040, 431] width 1024 height 705
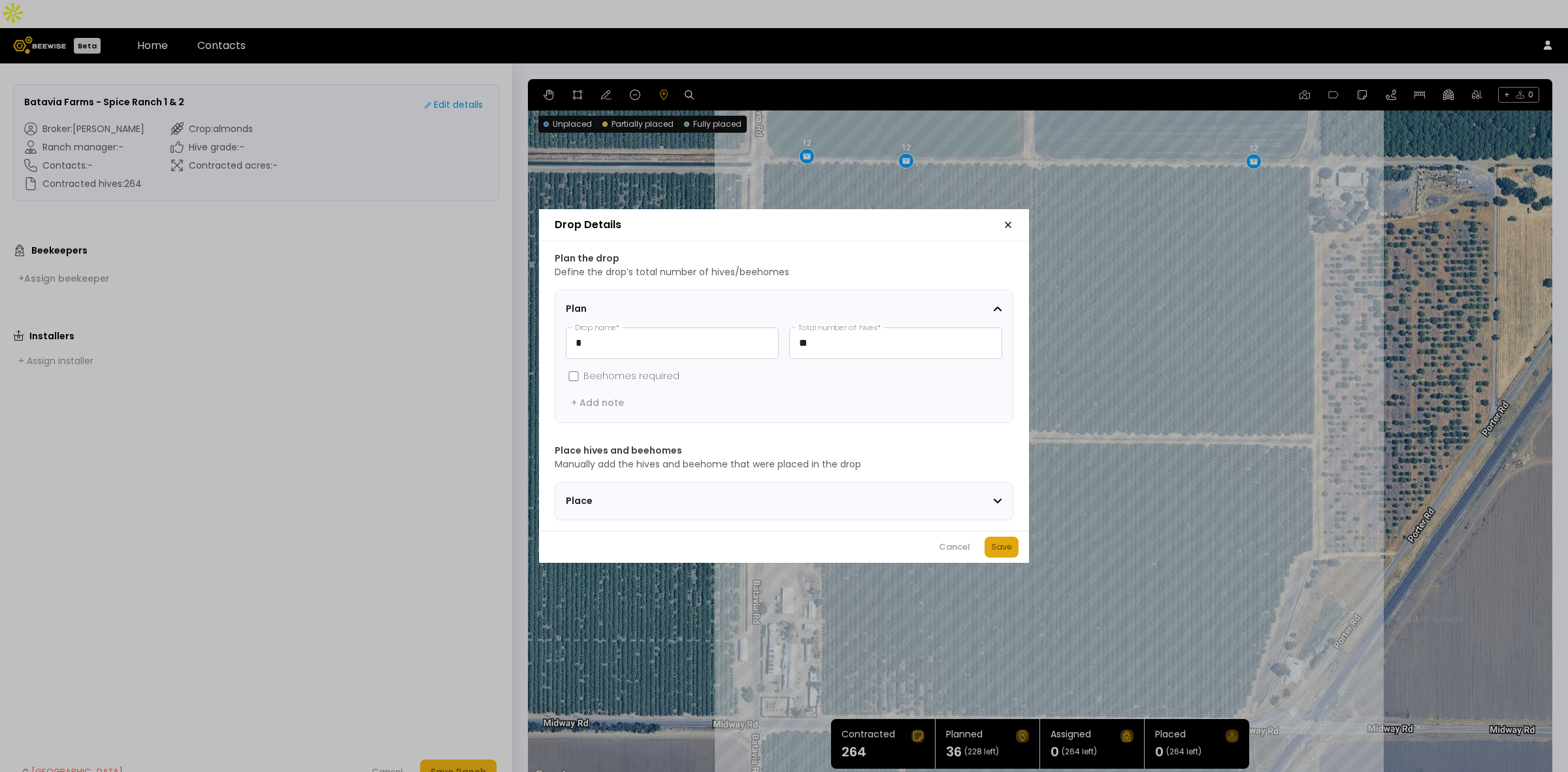
click at [1009, 550] on div "Save" at bounding box center [1002, 547] width 21 height 13
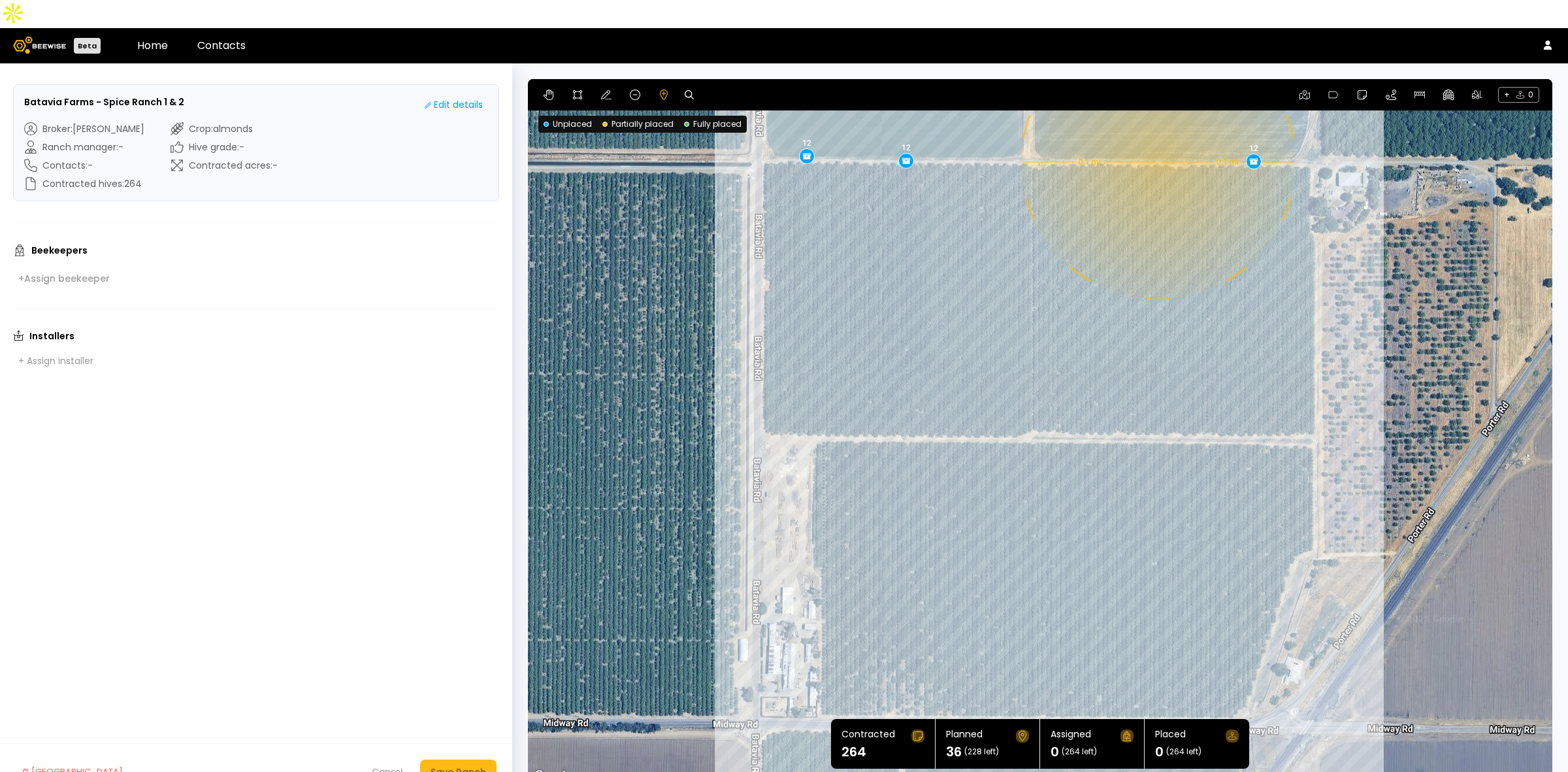
click at [1157, 134] on div "0.1 mi 0.1 mi 12 12 12" at bounding box center [1040, 431] width 1024 height 705
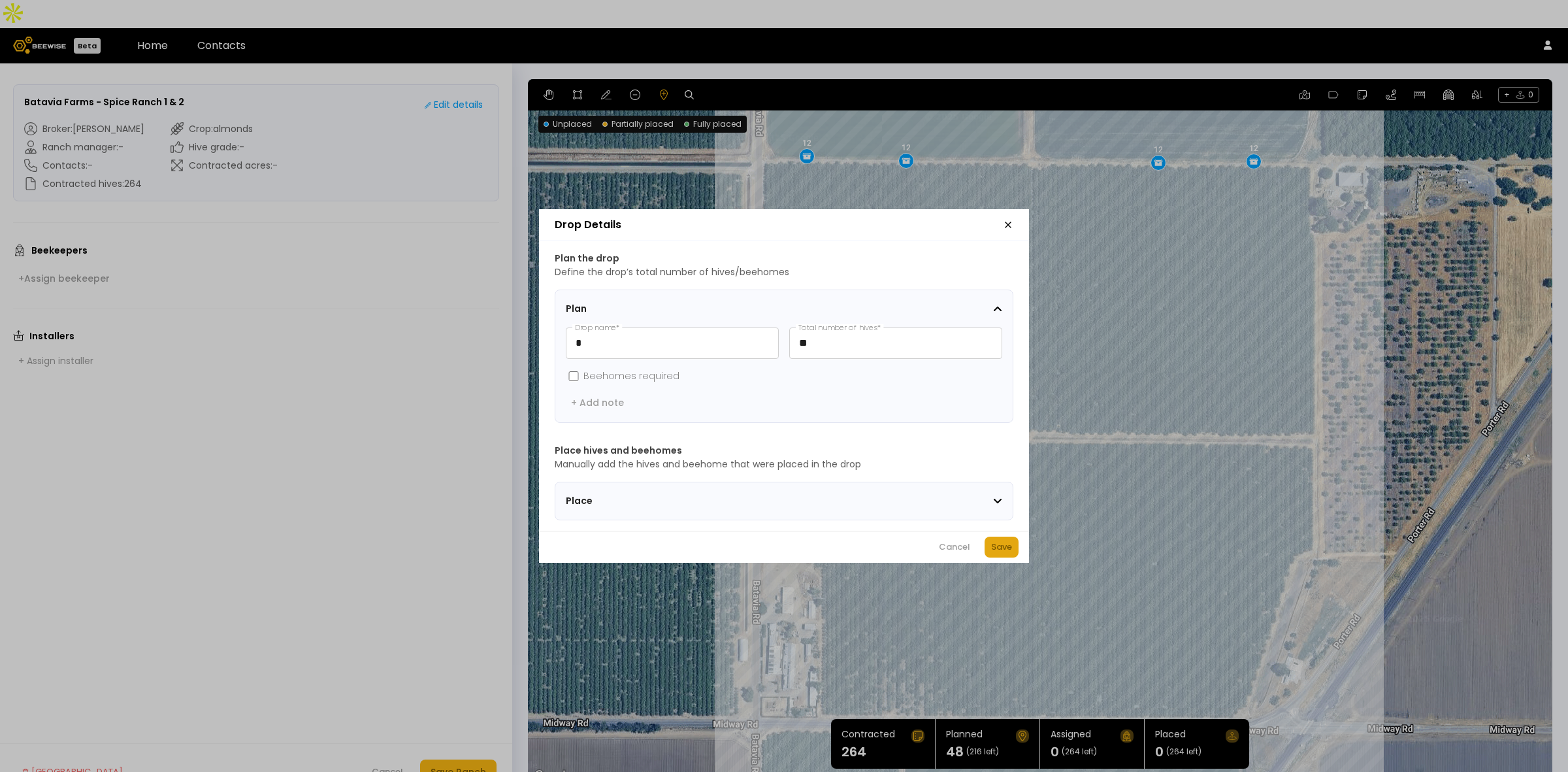
click at [1006, 547] on div "Save" at bounding box center [1002, 547] width 21 height 13
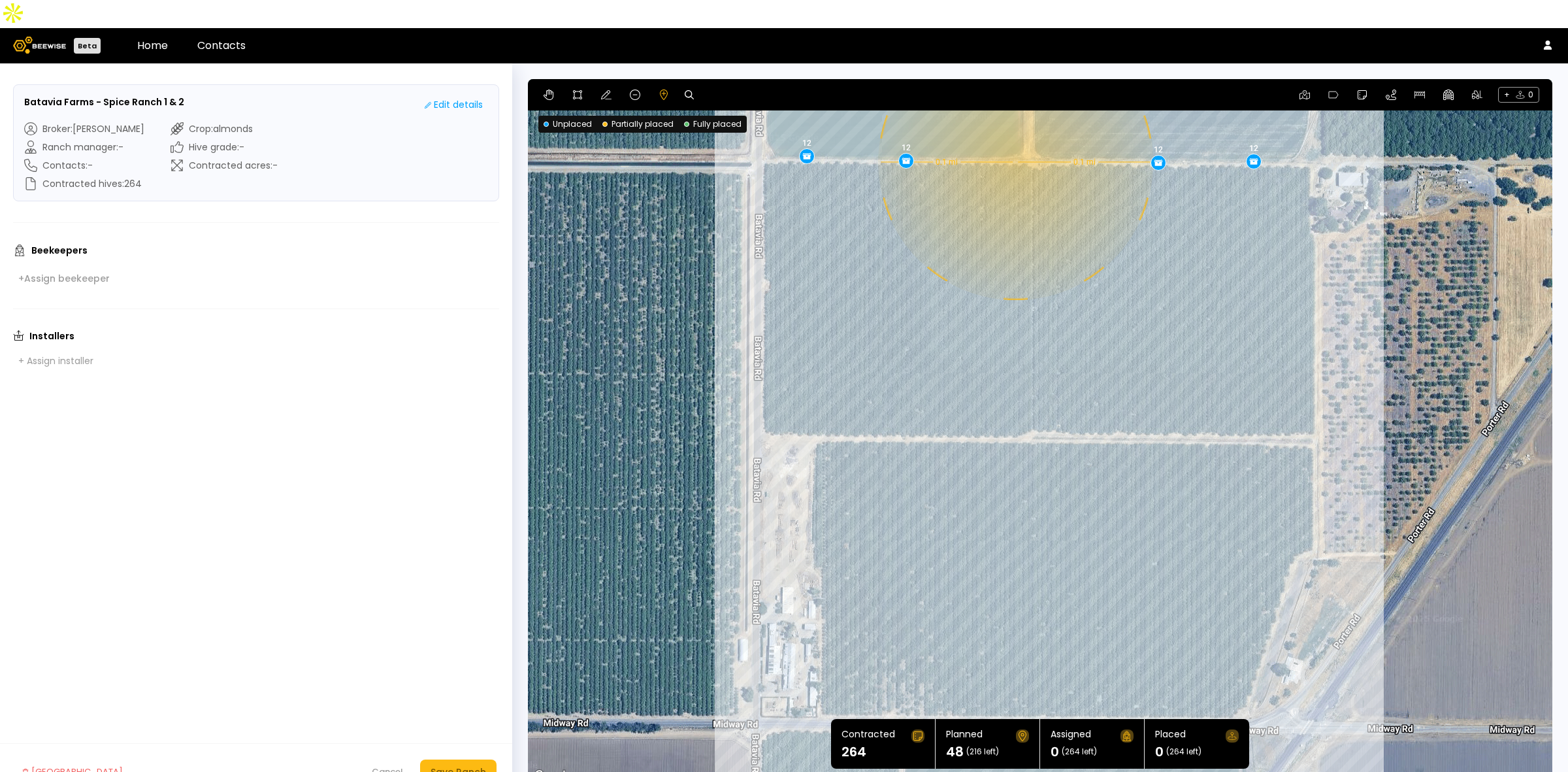
click at [1014, 134] on div "0.1 mi 0.1 mi 12 12 12 12" at bounding box center [1040, 431] width 1024 height 705
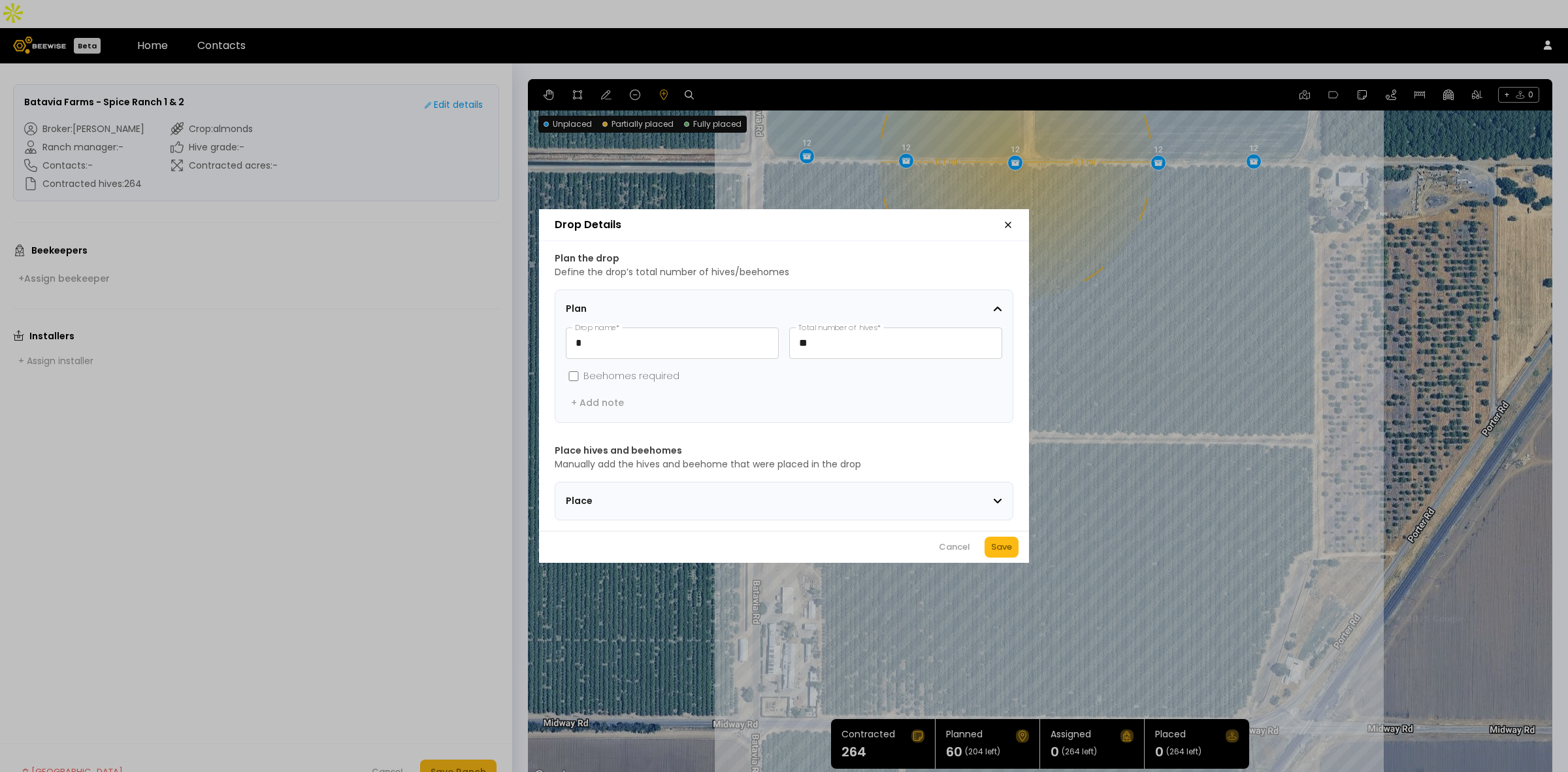
click at [1011, 547] on div "Save" at bounding box center [1002, 547] width 21 height 13
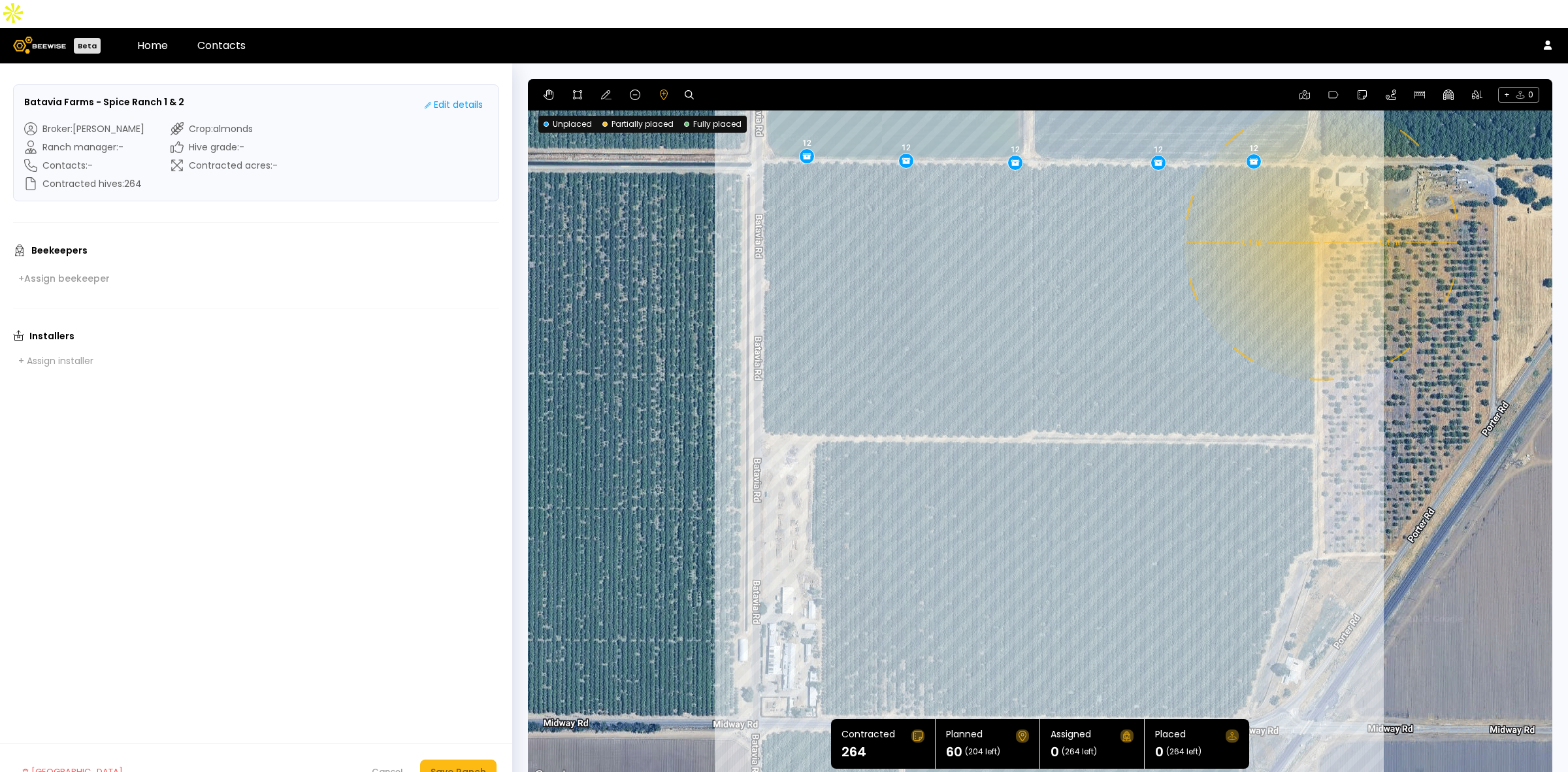
click at [1321, 214] on div "0.1 mi 0.1 mi 12 12 12 12 12" at bounding box center [1040, 431] width 1024 height 705
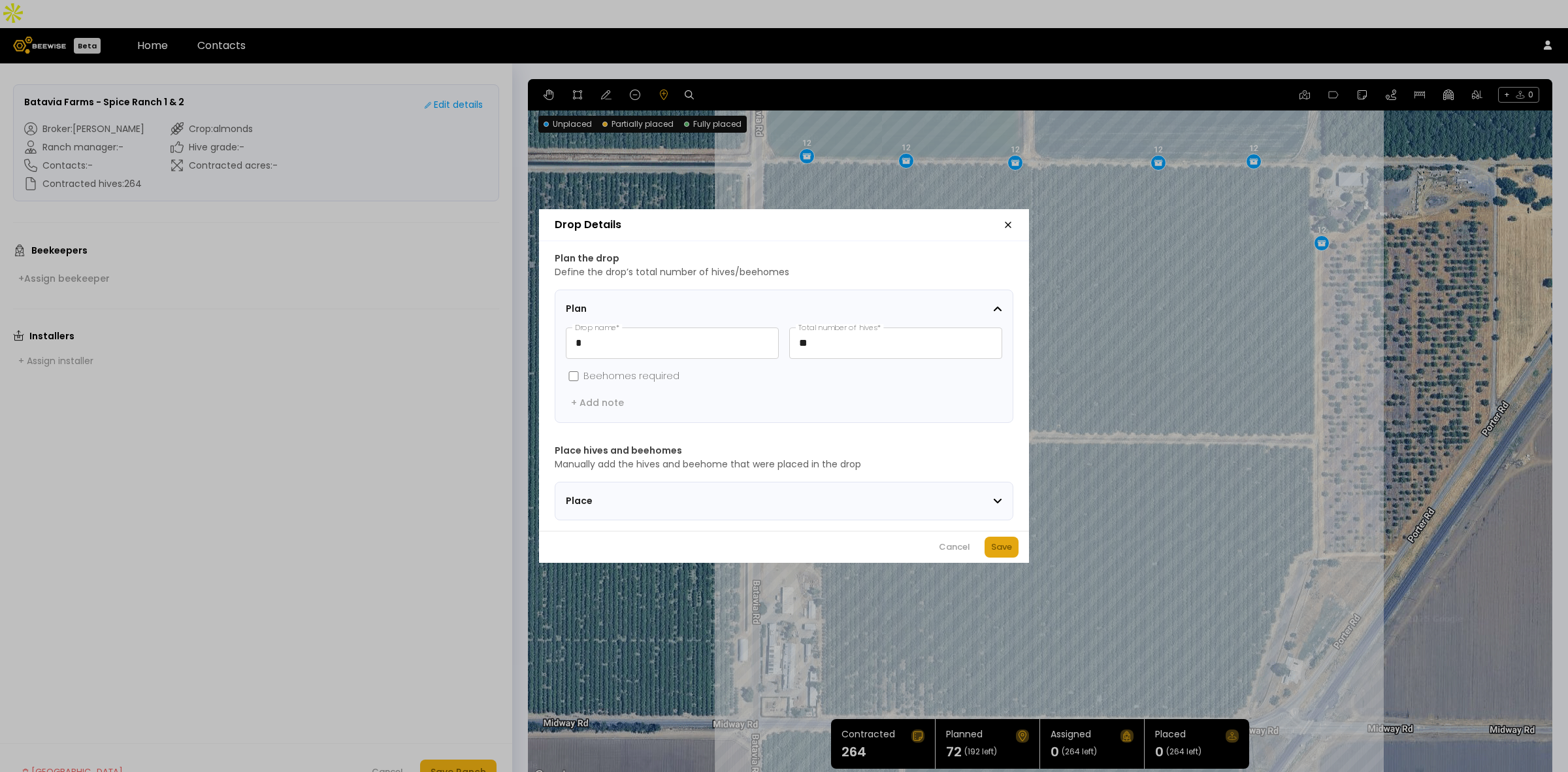
click at [1006, 550] on div "Save" at bounding box center [1002, 547] width 21 height 13
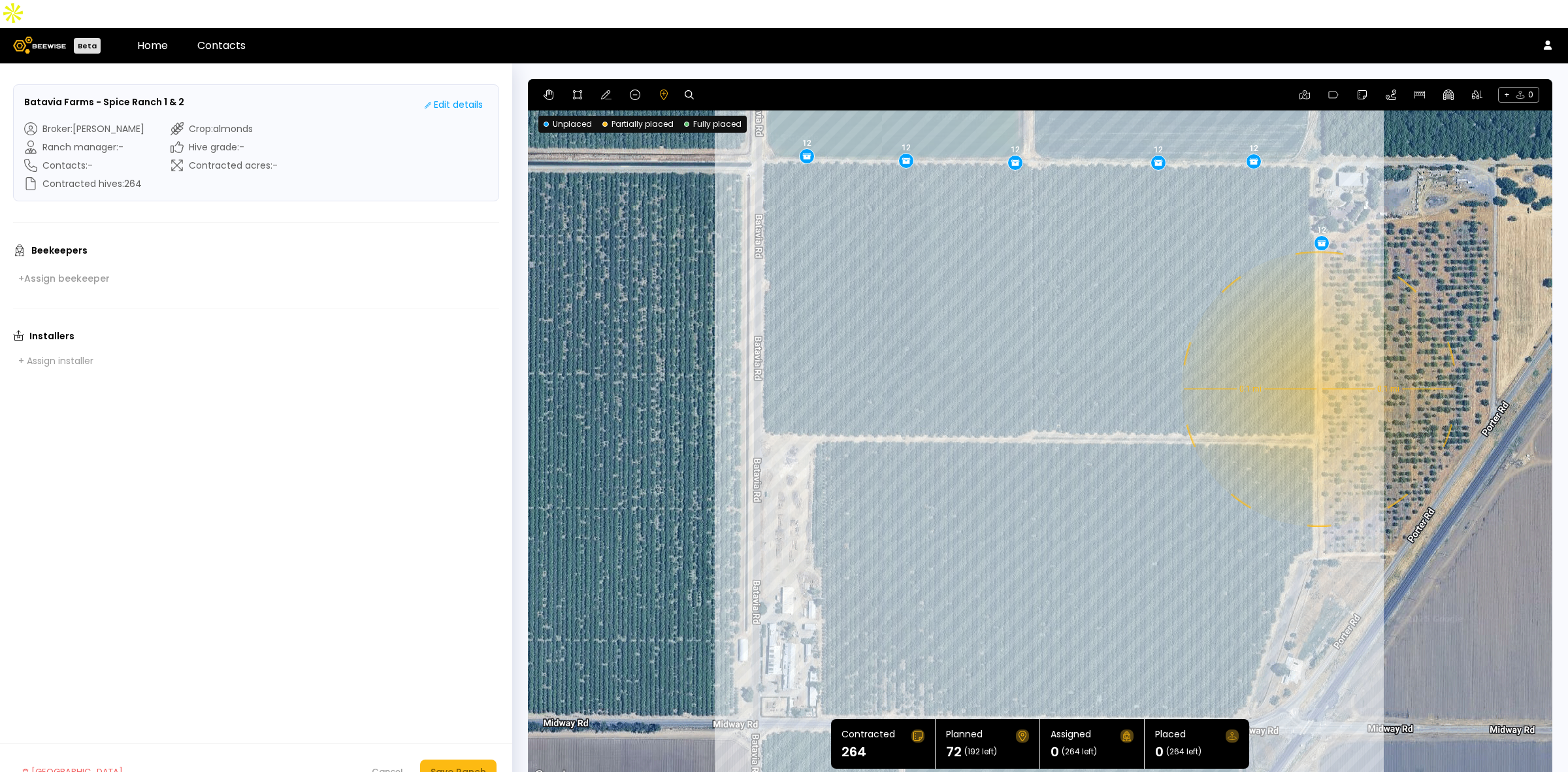
click at [1318, 361] on div "0.1 mi 0.1 mi 12 12 12 12 12 12" at bounding box center [1040, 431] width 1024 height 705
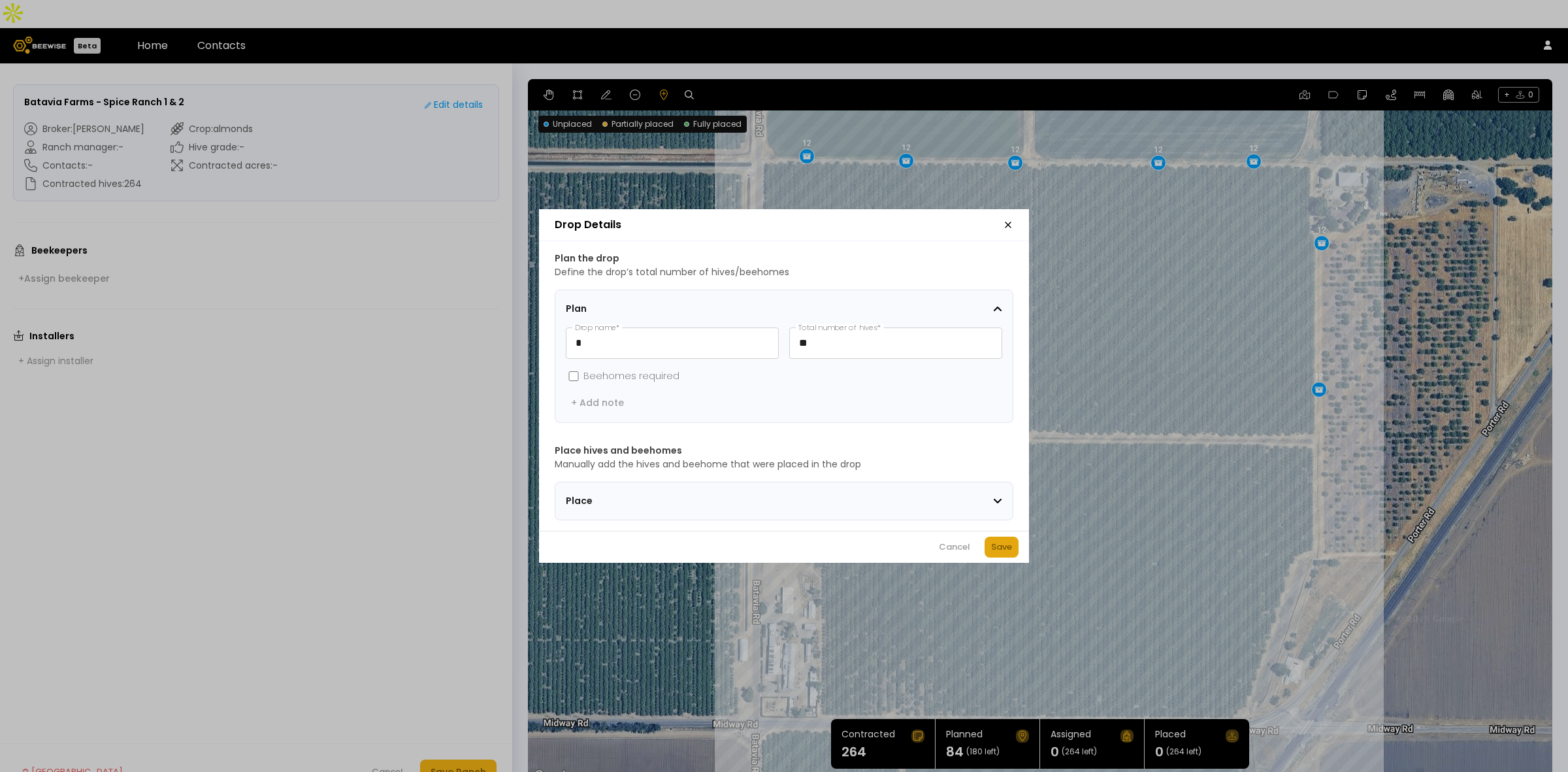
click at [994, 551] on div "Save" at bounding box center [1002, 547] width 21 height 13
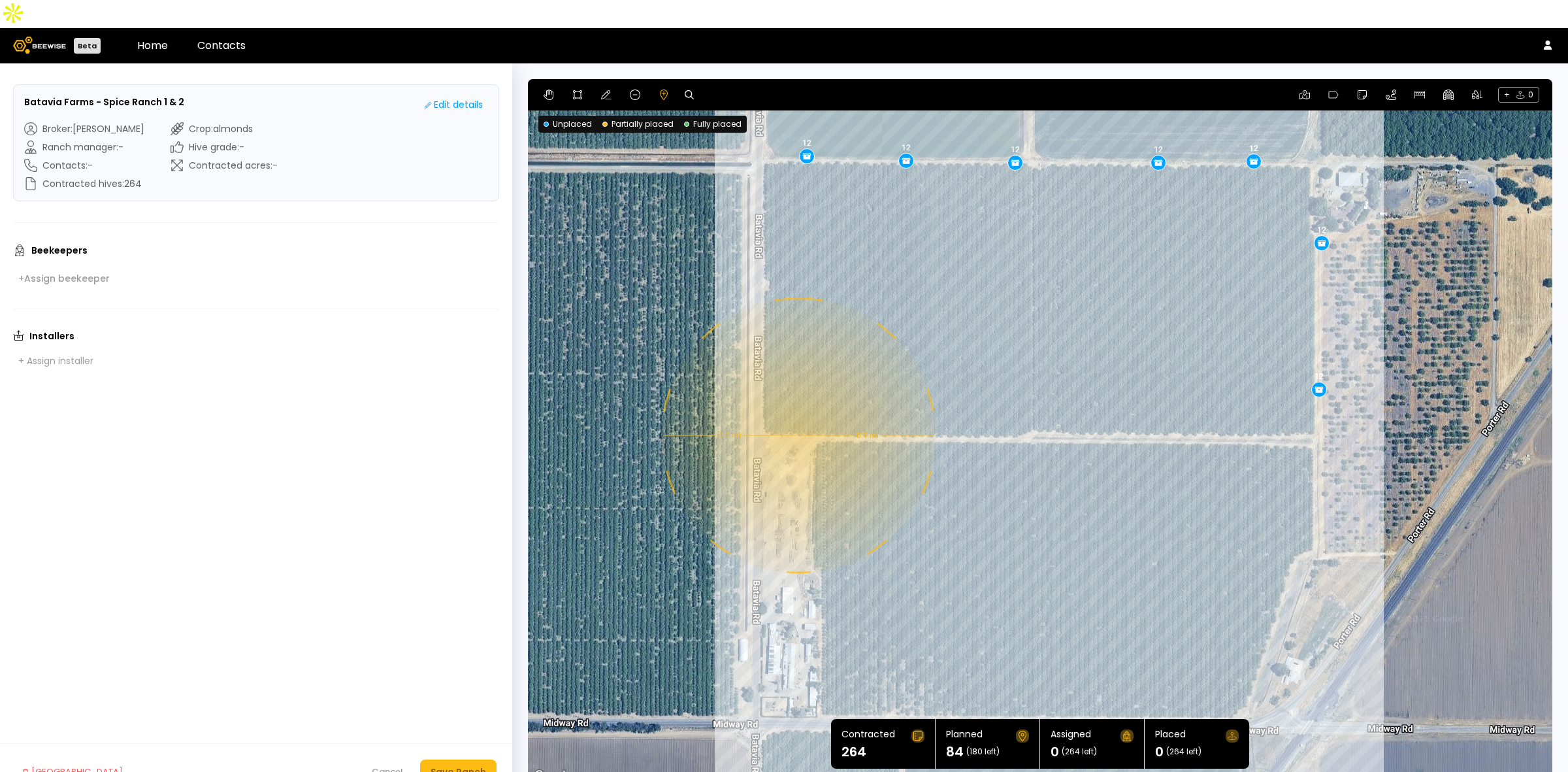
click at [797, 407] on div "0.1 mi 0.1 mi 12 12 12 12 12 12 12" at bounding box center [1040, 431] width 1024 height 705
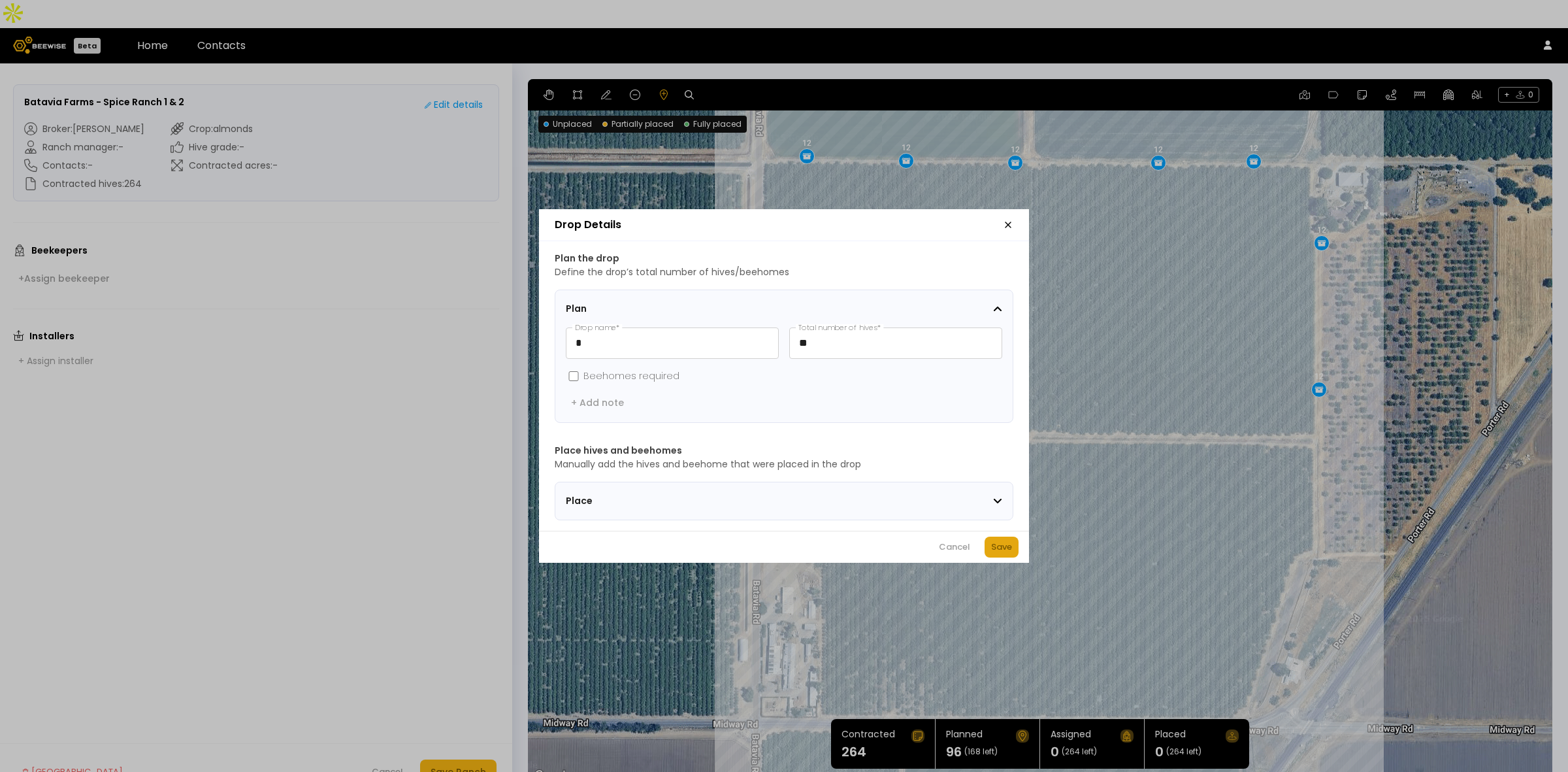
click at [1016, 550] on button "Save" at bounding box center [1002, 547] width 34 height 21
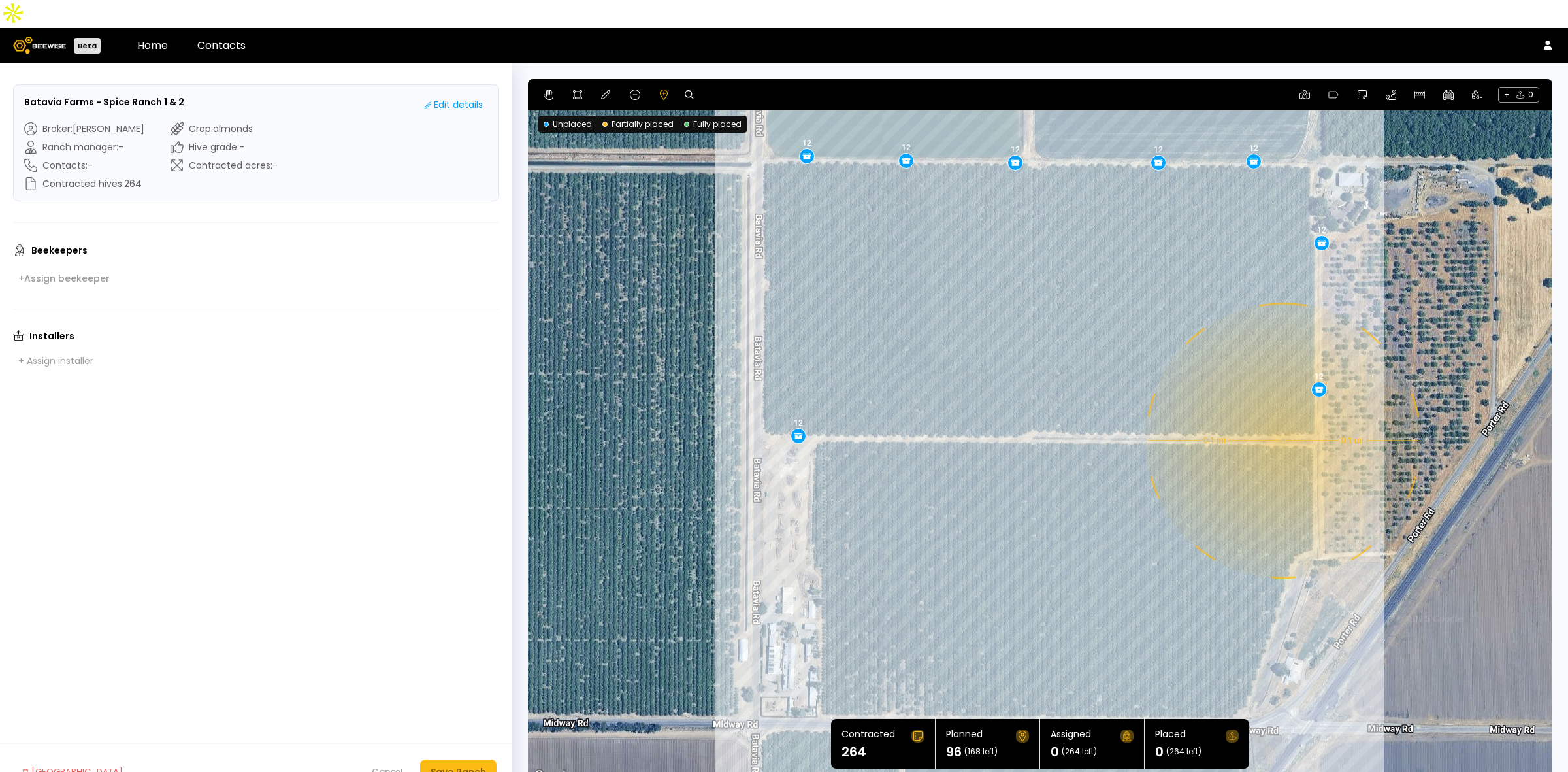
click at [1282, 410] on div "0.1 mi 0.1 mi 12 12 12 12 12 12 12 12" at bounding box center [1040, 431] width 1024 height 705
click at [1279, 413] on div "0.1 mi 0.1 mi 12 12 12 12 12 12 12 12" at bounding box center [1040, 431] width 1024 height 705
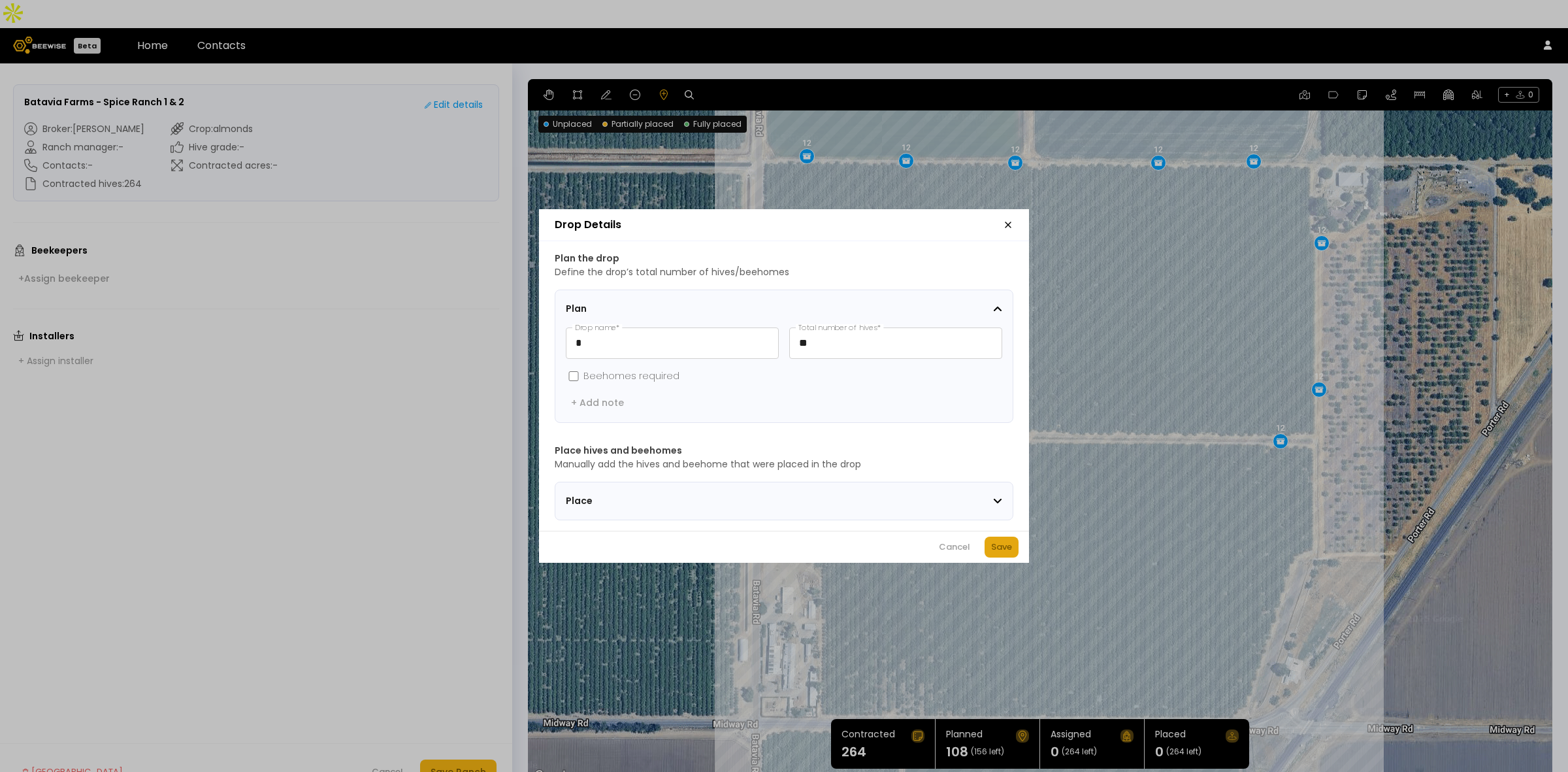
click at [1010, 544] on button "Save" at bounding box center [1002, 547] width 34 height 21
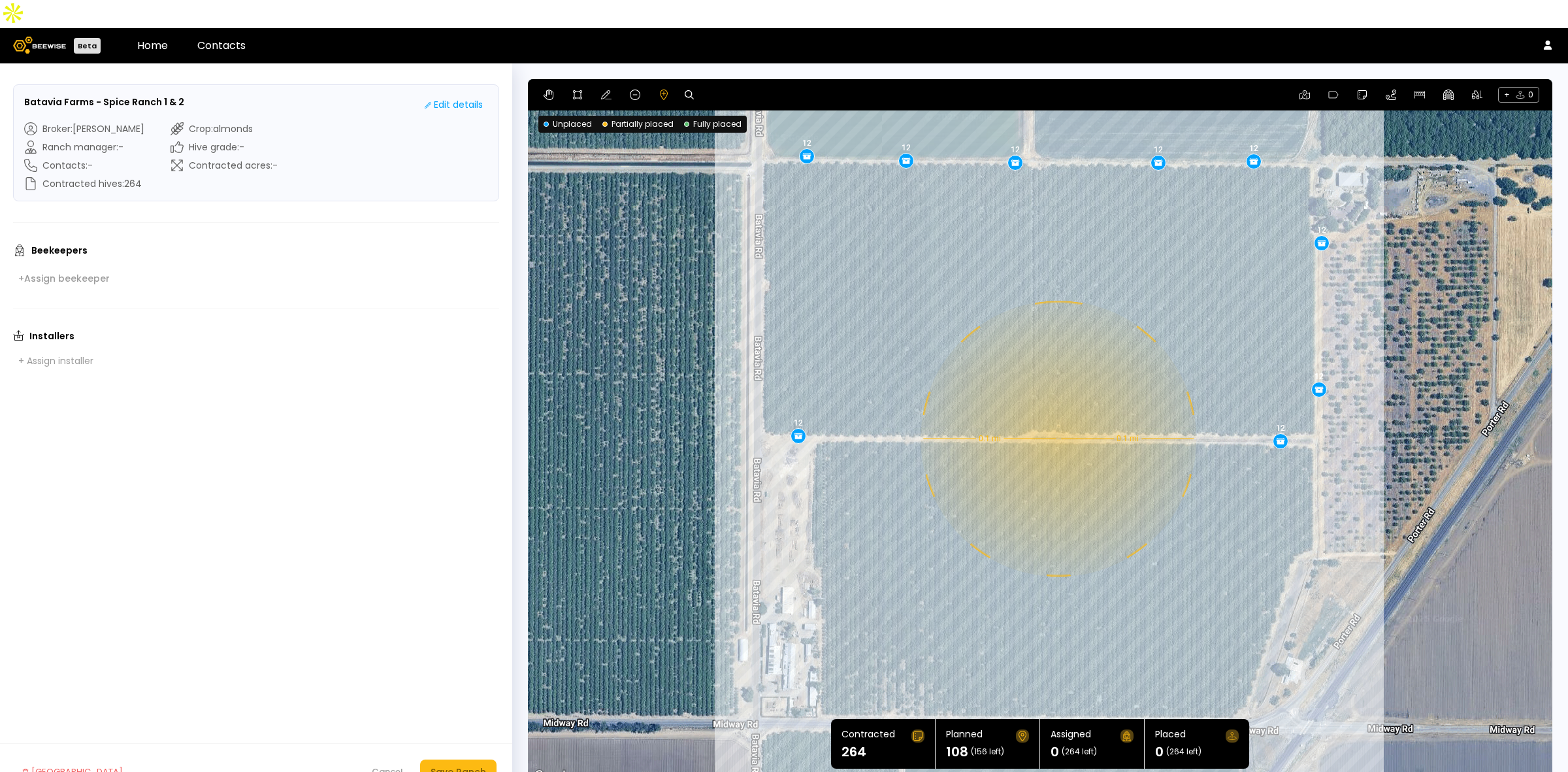
click at [1057, 410] on div "0.1 mi 0.1 mi 12 12 12 12 12 12 12 12 12" at bounding box center [1040, 431] width 1024 height 705
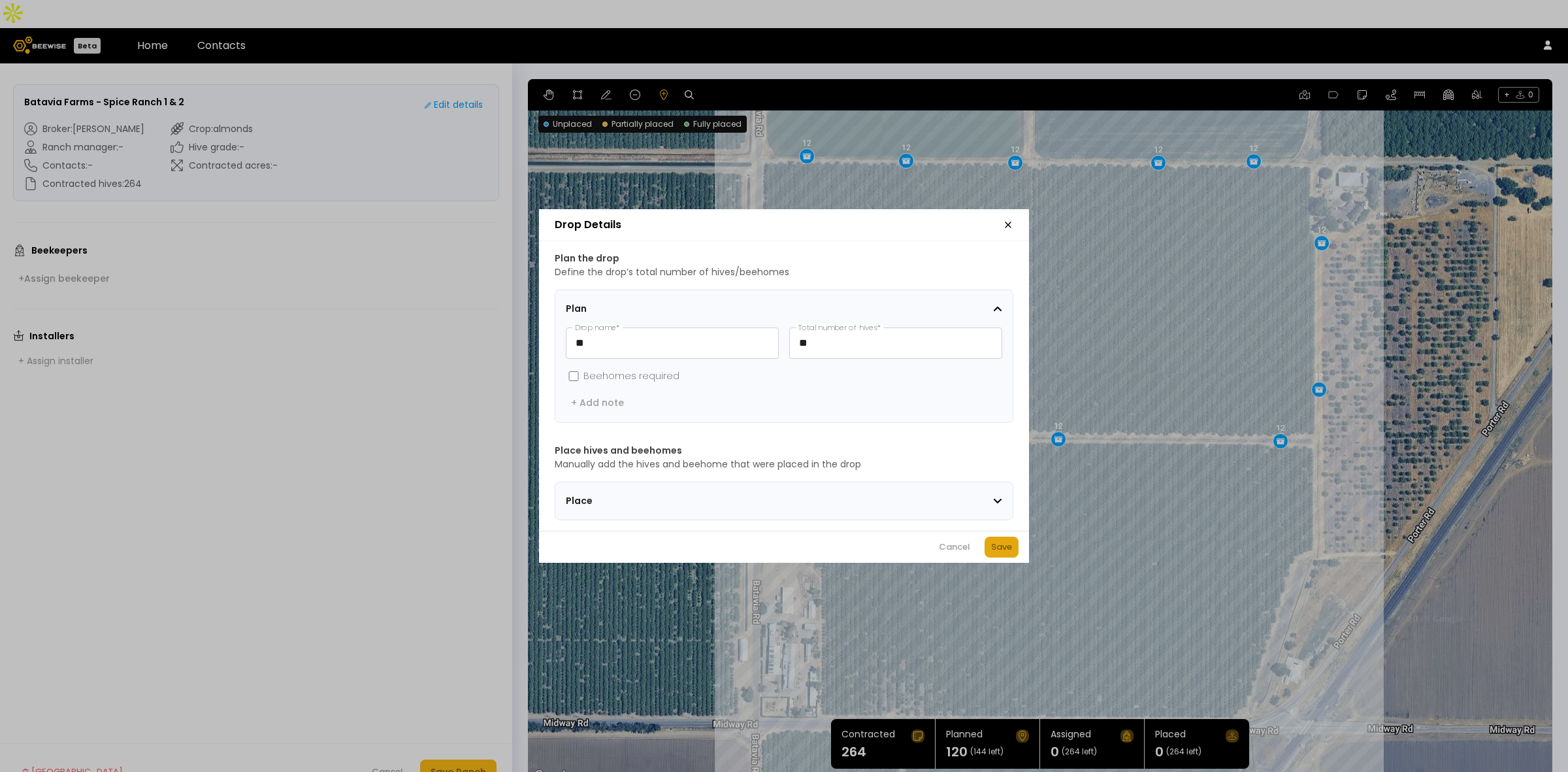
click at [1000, 553] on div "Save" at bounding box center [1002, 547] width 21 height 13
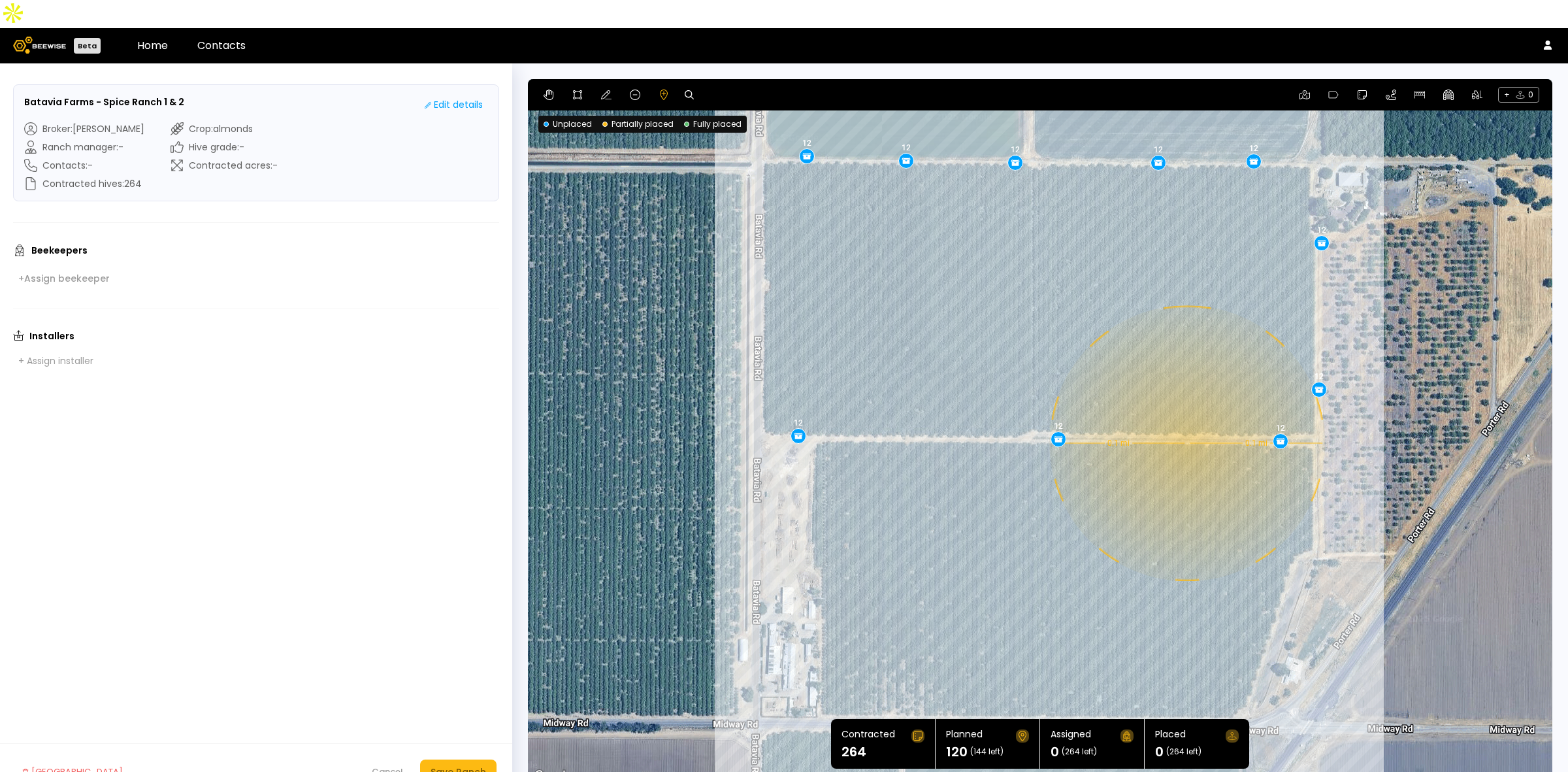
click at [1186, 415] on div "0.1 mi 0.1 mi 12 12 12 12 12 12 12 12 12 12" at bounding box center [1040, 431] width 1024 height 705
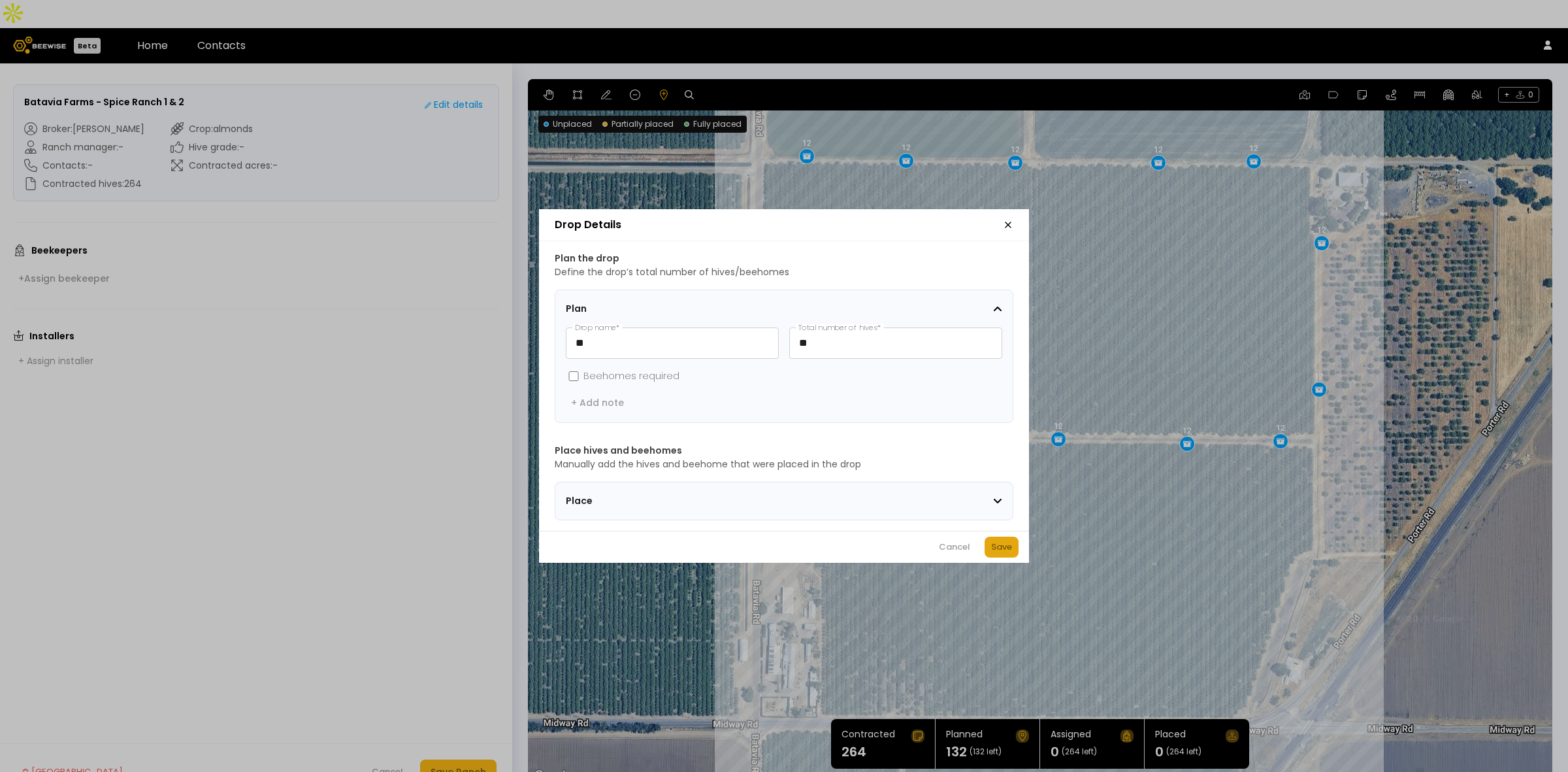
click at [1008, 550] on div "Save" at bounding box center [1002, 547] width 21 height 13
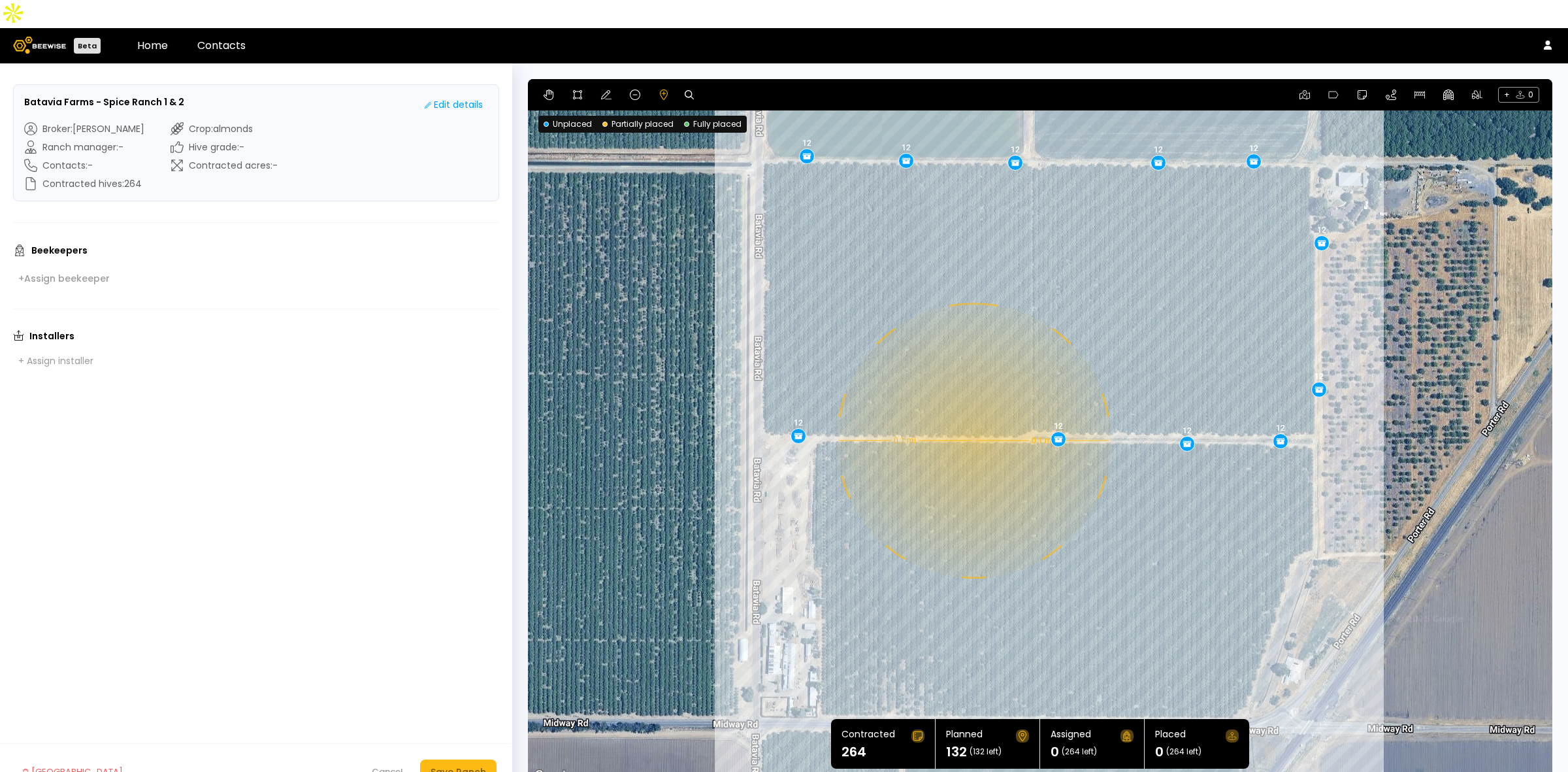
click at [972, 413] on div "0.1 mi 0.1 mi 12 12 12 12 12 12 12 12 12 12 12" at bounding box center [1040, 431] width 1024 height 705
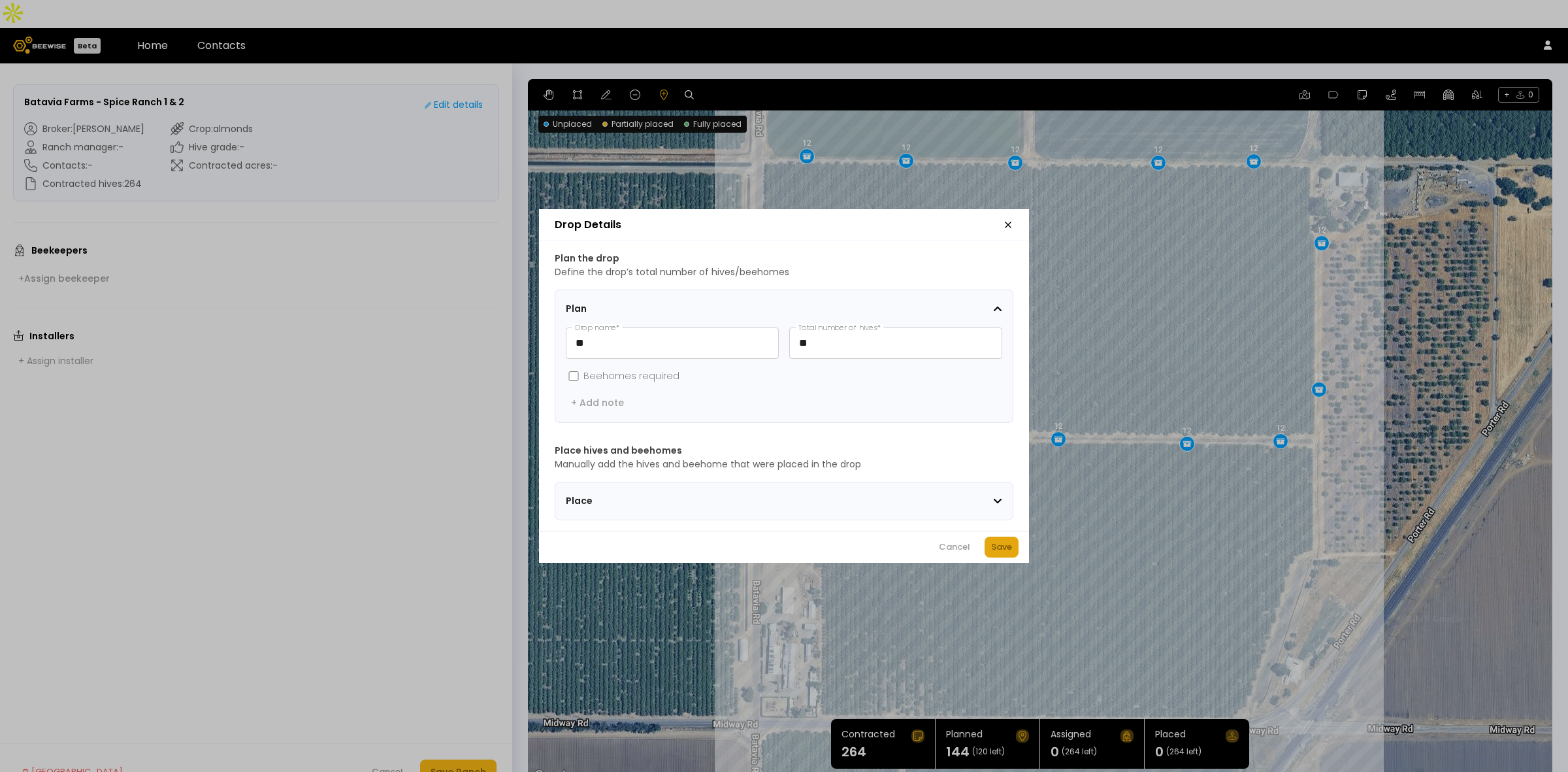
click at [1003, 543] on button "Save" at bounding box center [1002, 547] width 34 height 21
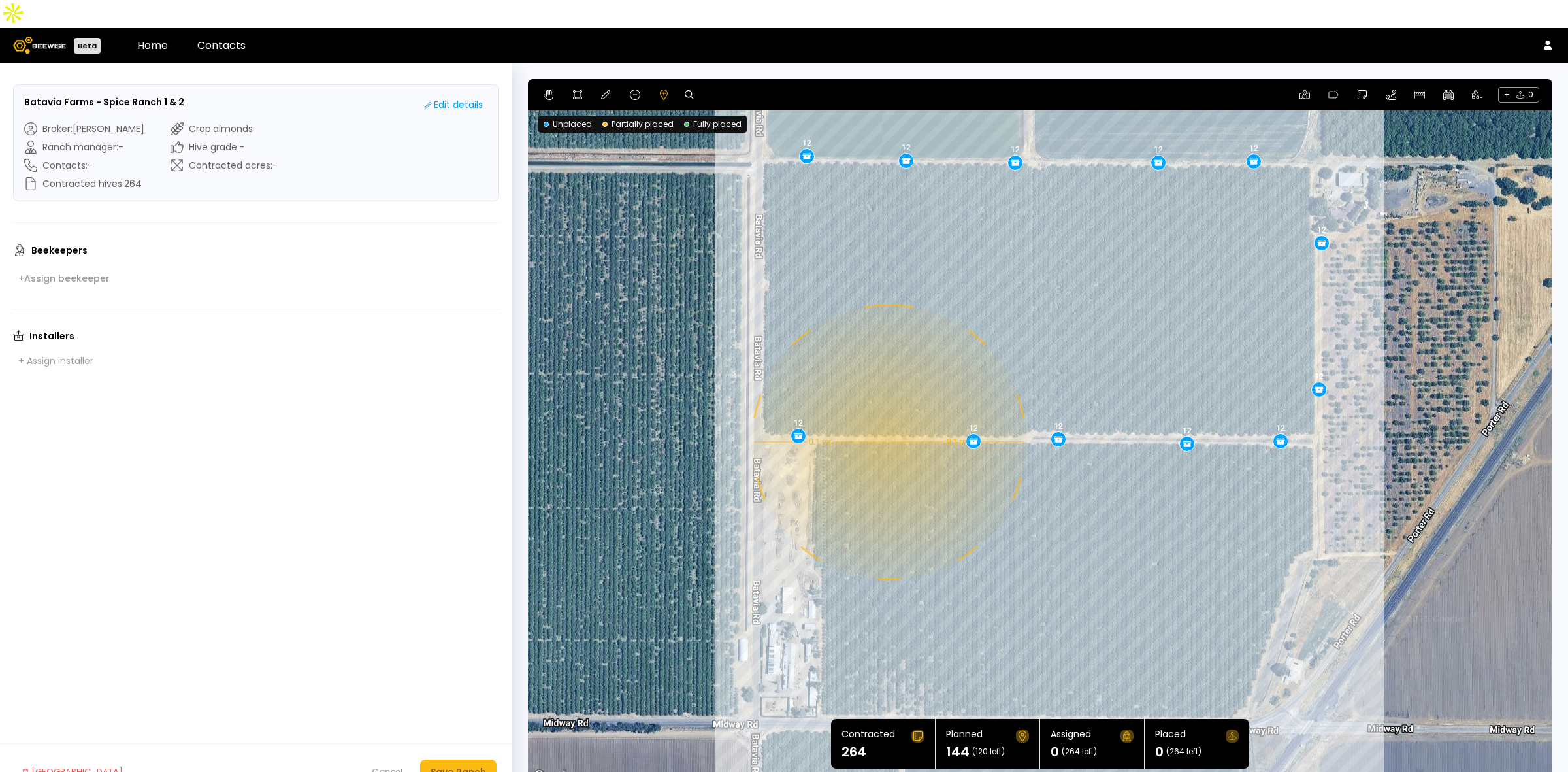
click at [887, 413] on div "0.1 mi 0.1 mi 12 12 12 12 12 12 12 12 12 12 12 12" at bounding box center [1040, 431] width 1024 height 705
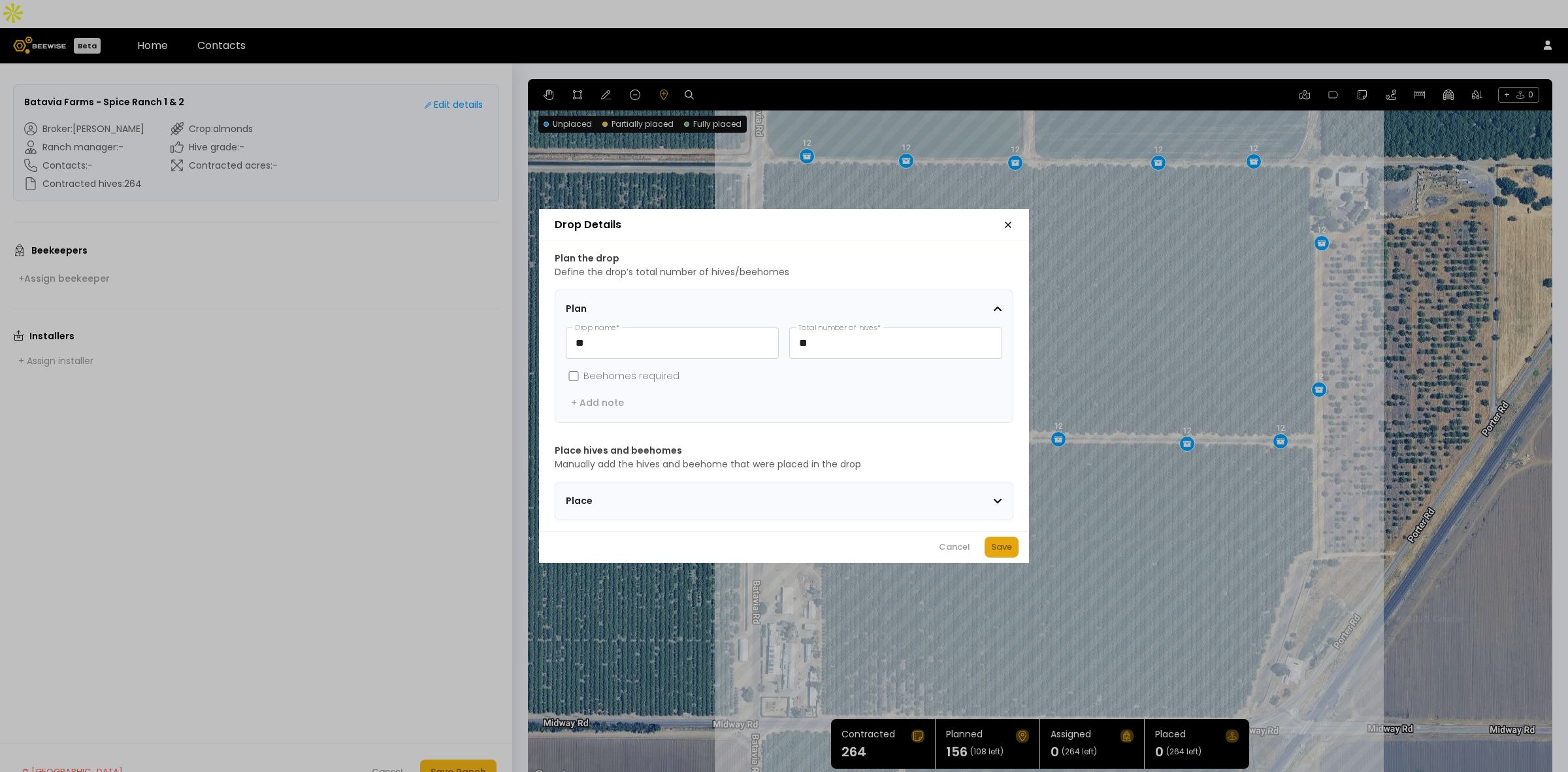
click at [1003, 544] on button "Save" at bounding box center [1002, 547] width 34 height 21
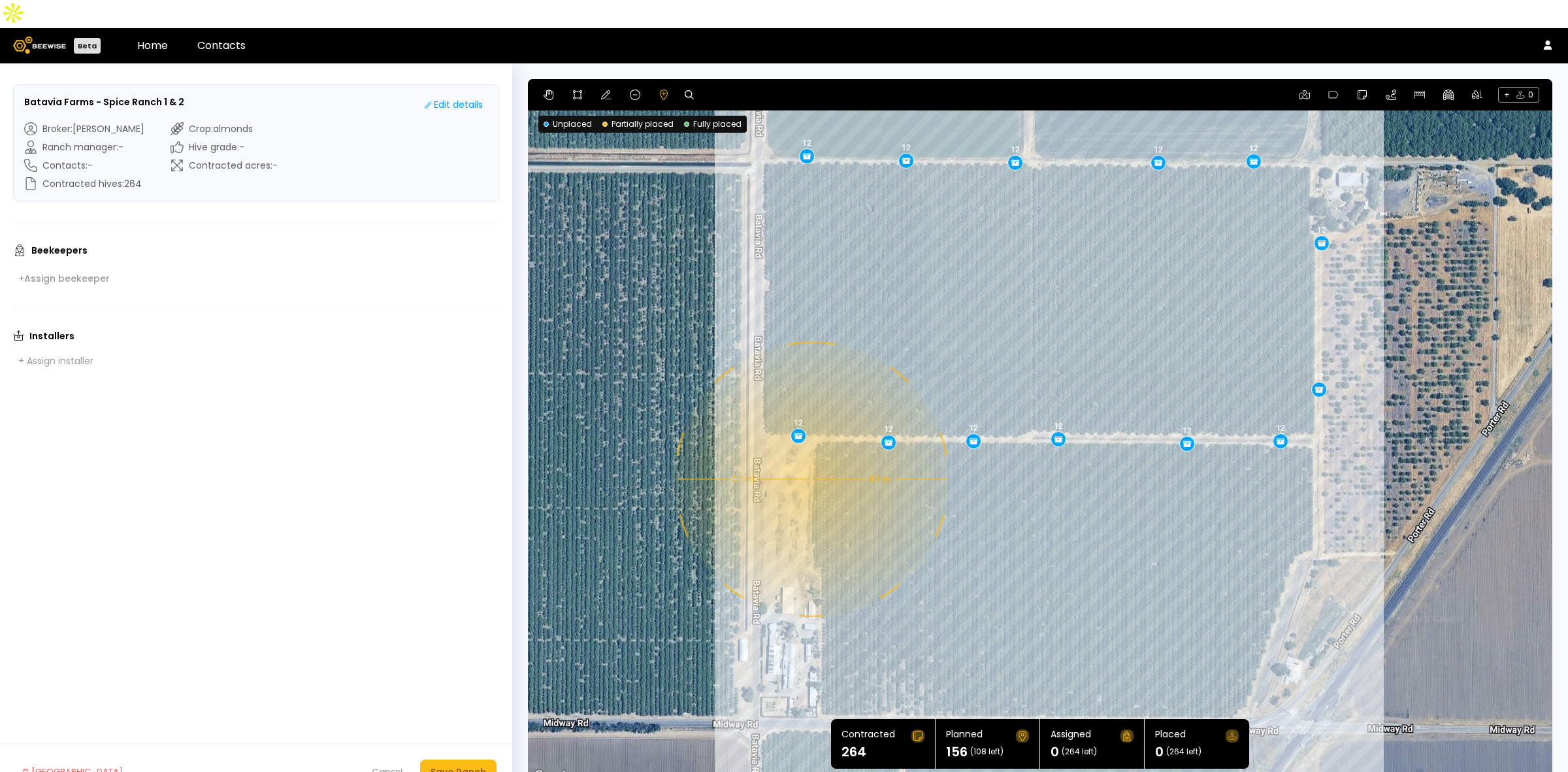
click at [810, 451] on div "0.1 mi 0.1 mi 12 12 12 12 12 12 12 12 12 12 12 12 12" at bounding box center [1040, 431] width 1024 height 705
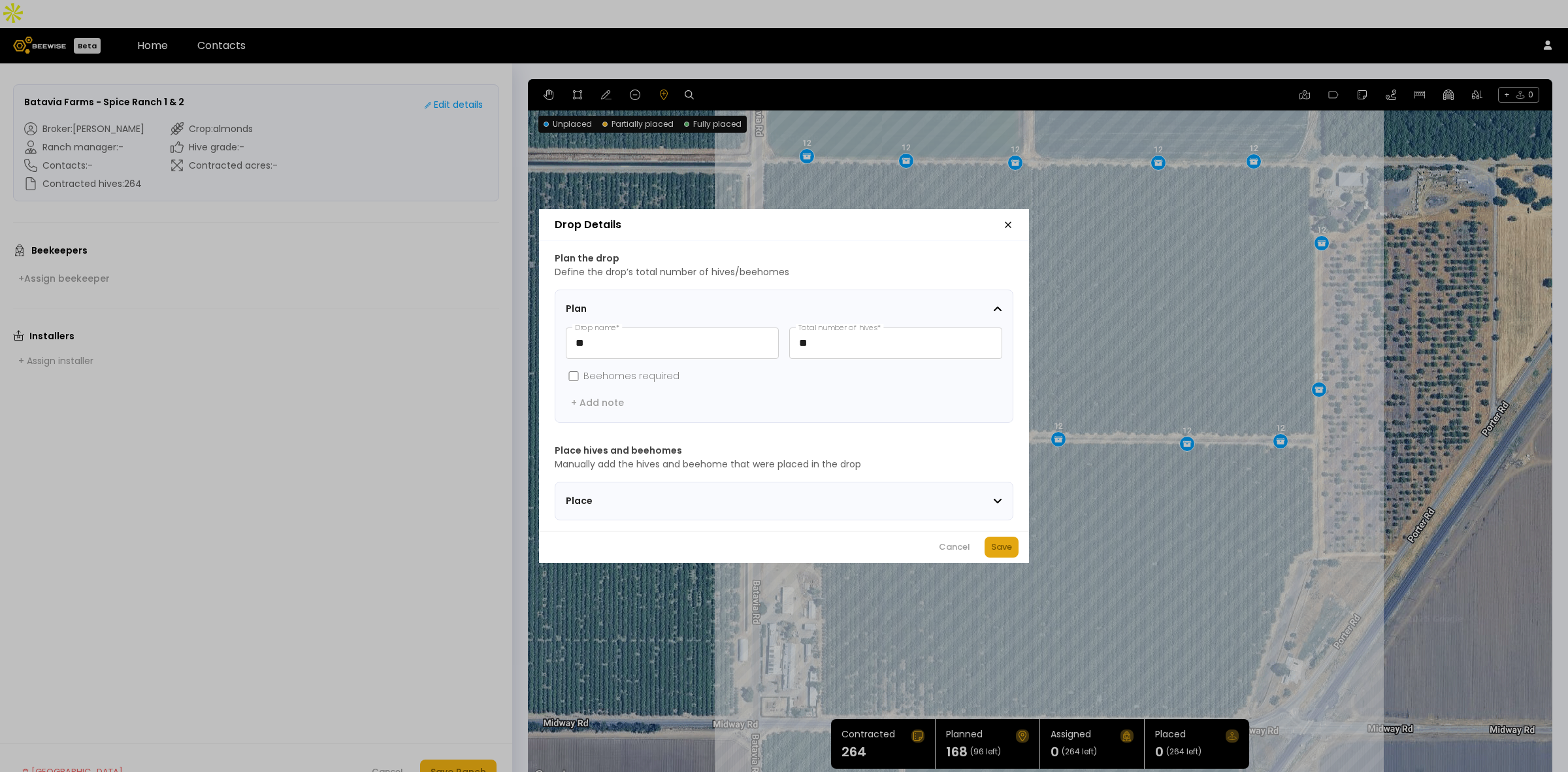
click at [1013, 547] on button "Save" at bounding box center [1002, 547] width 34 height 21
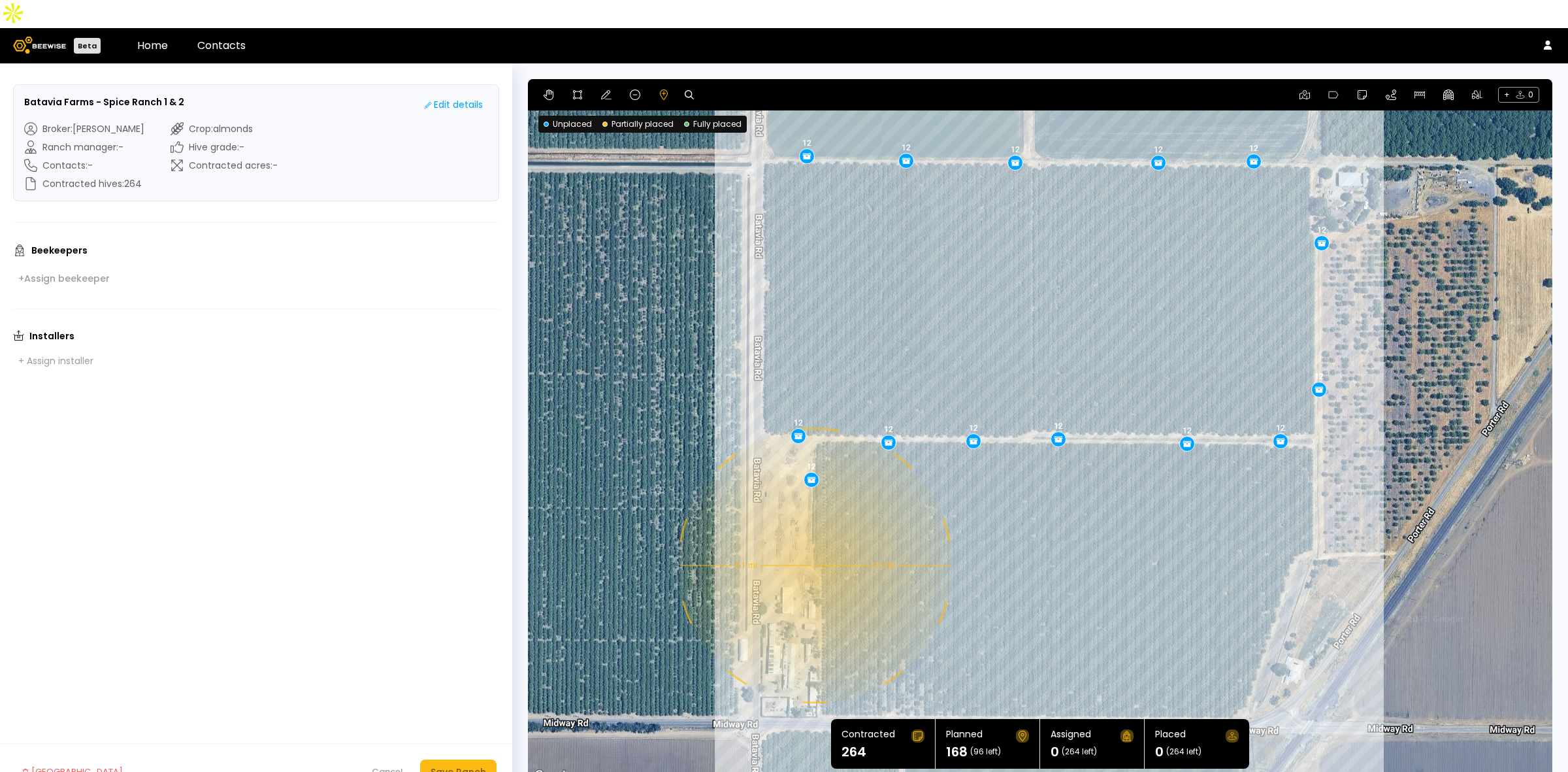
click at [813, 537] on div "0.1 mi 0.1 mi 12 12 12 12 12 12 12 12 12 12 12 12 12 12" at bounding box center [1040, 431] width 1024 height 705
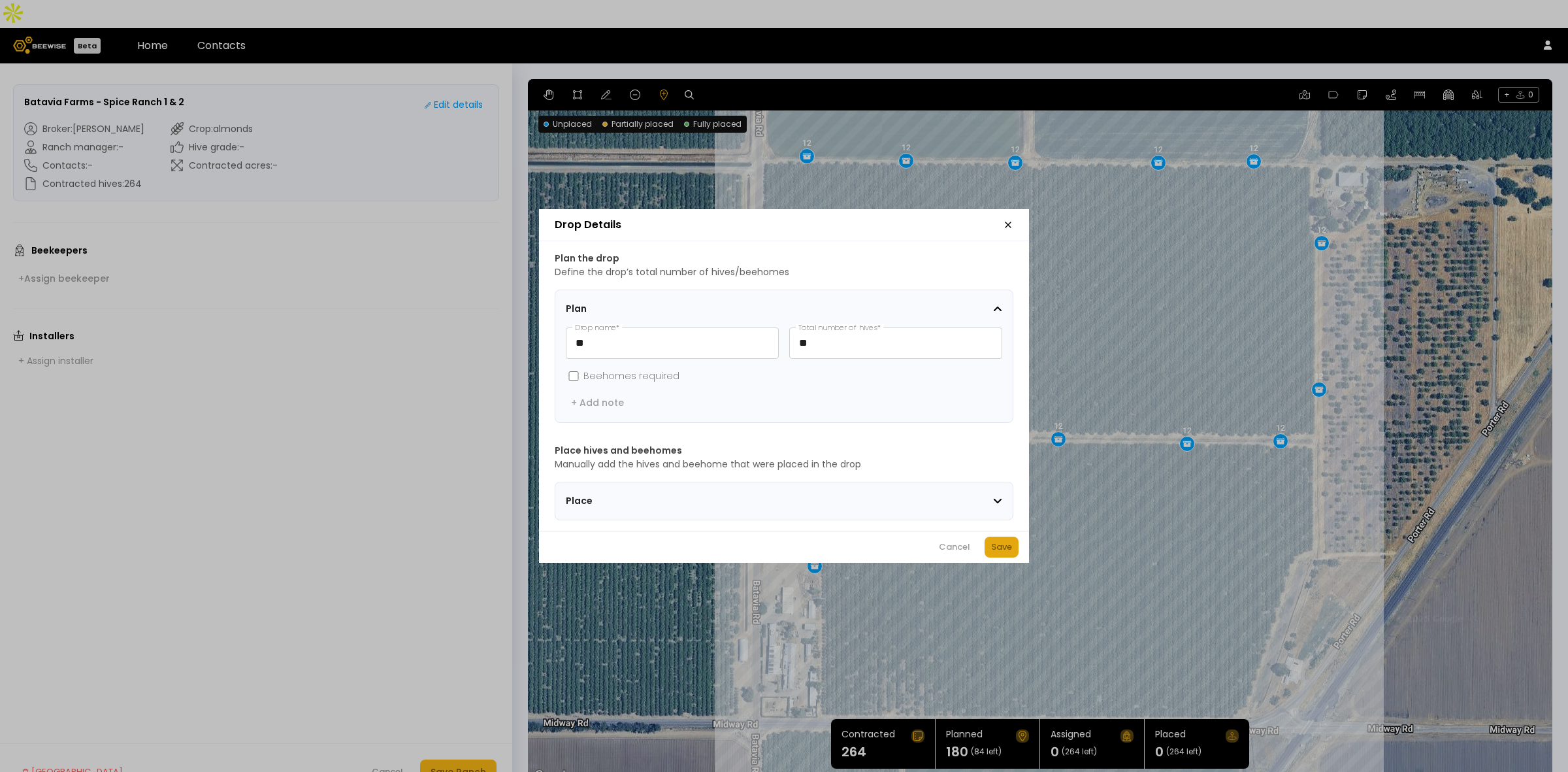
click at [985, 552] on button "Save" at bounding box center [1002, 547] width 34 height 21
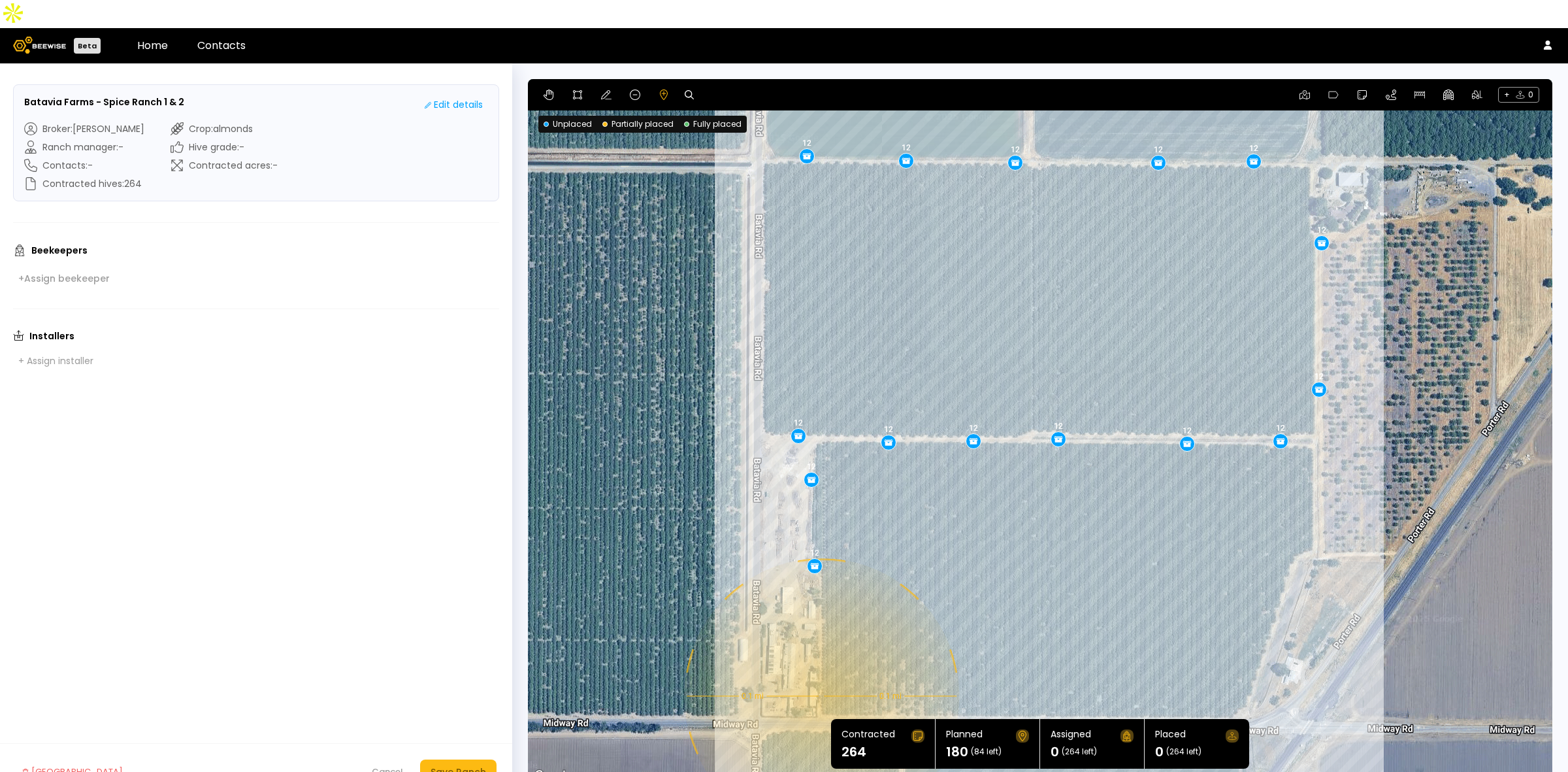
click at [820, 668] on div "0.1 mi 0.1 mi 12 12 12 12 12 12 12 12 12 12 12 12 12 12 12" at bounding box center [1040, 431] width 1024 height 705
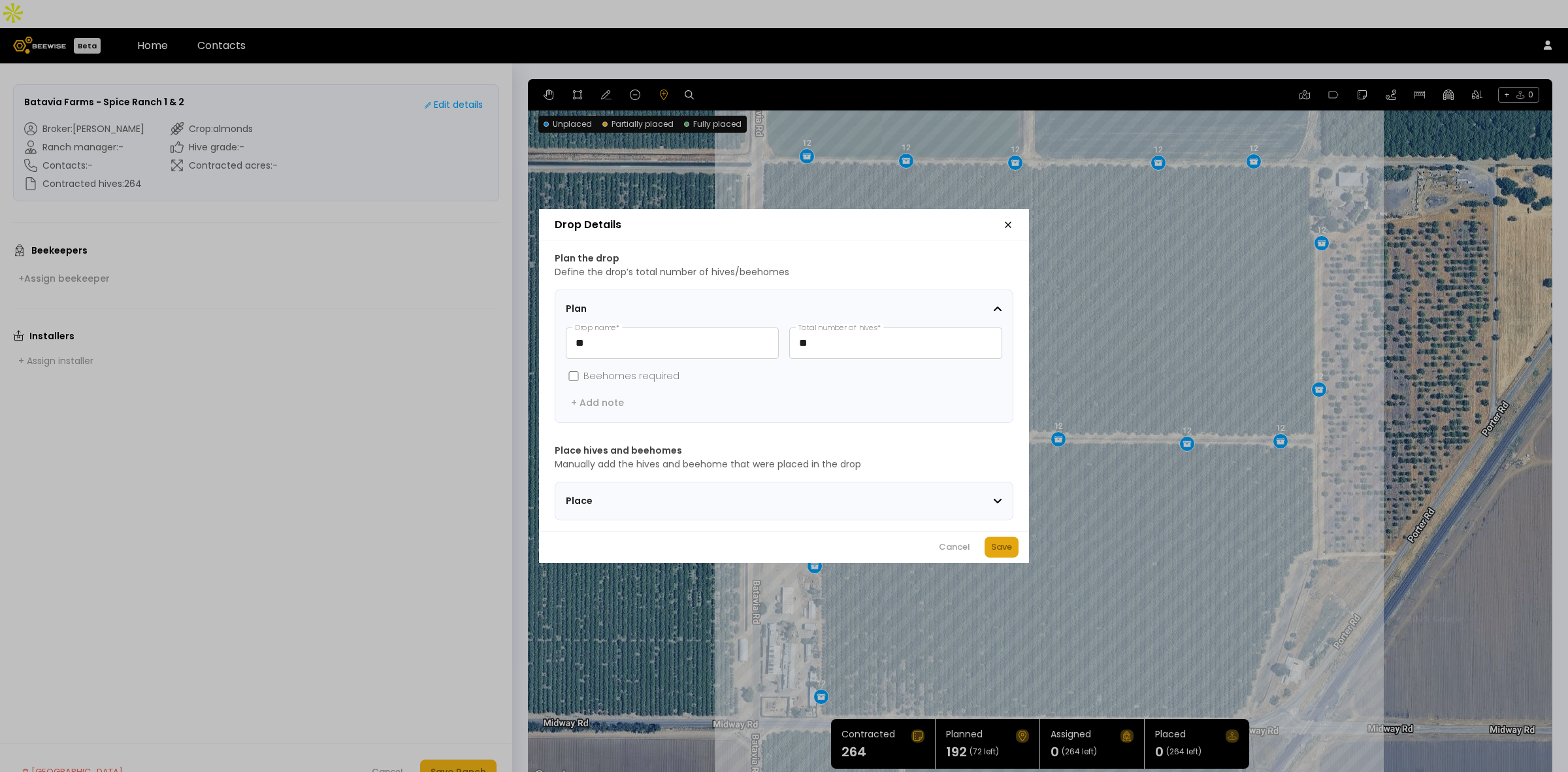
click at [1006, 553] on div "Save" at bounding box center [1002, 547] width 21 height 13
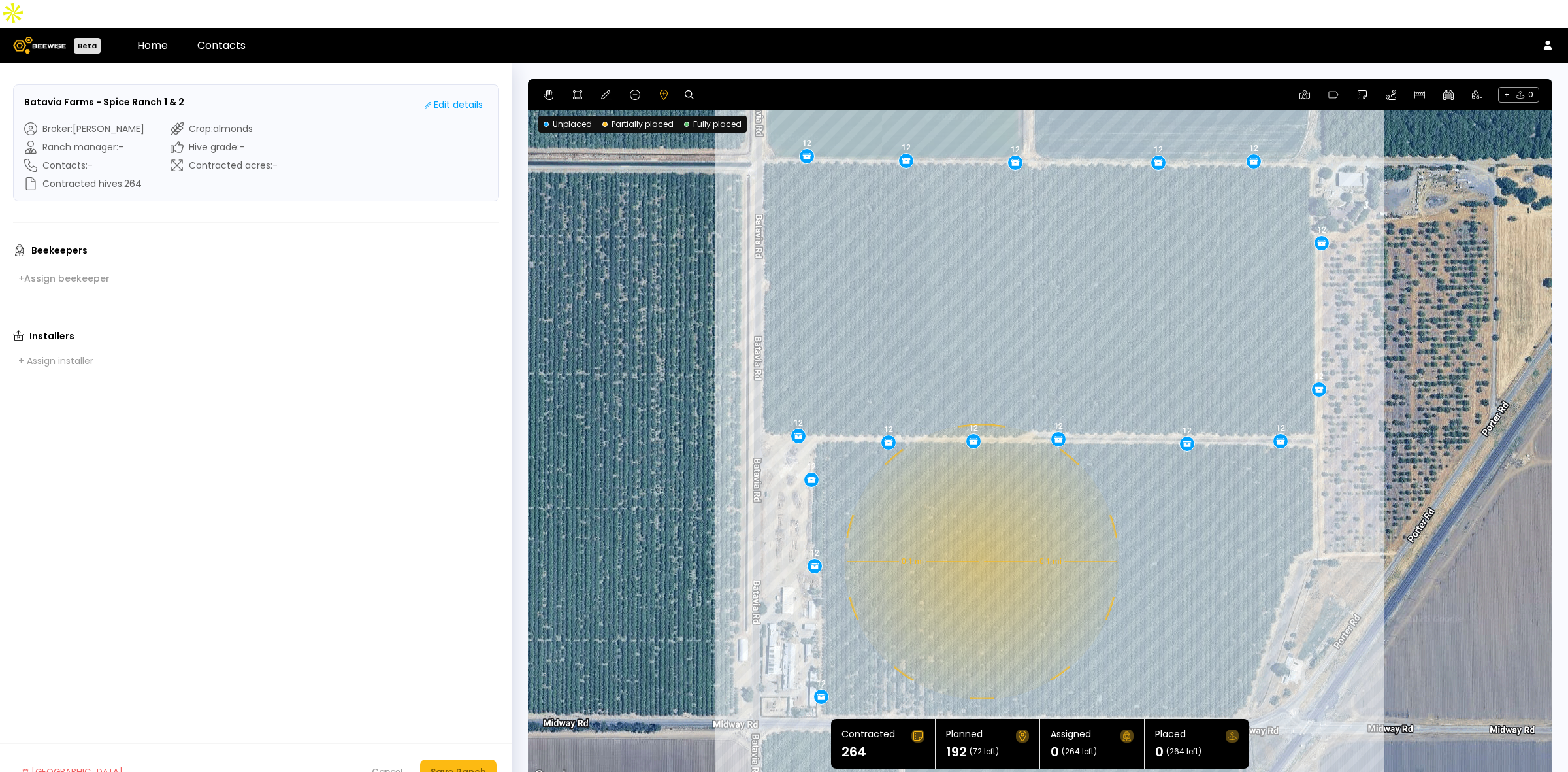
drag, startPoint x: 1031, startPoint y: 622, endPoint x: 979, endPoint y: 531, distance: 104.8
click at [979, 531] on div "0.1 mi 0.1 mi 12 12 12 12 12 12 12 12 12 12 12 12 12 12 12 12" at bounding box center [1040, 431] width 1024 height 705
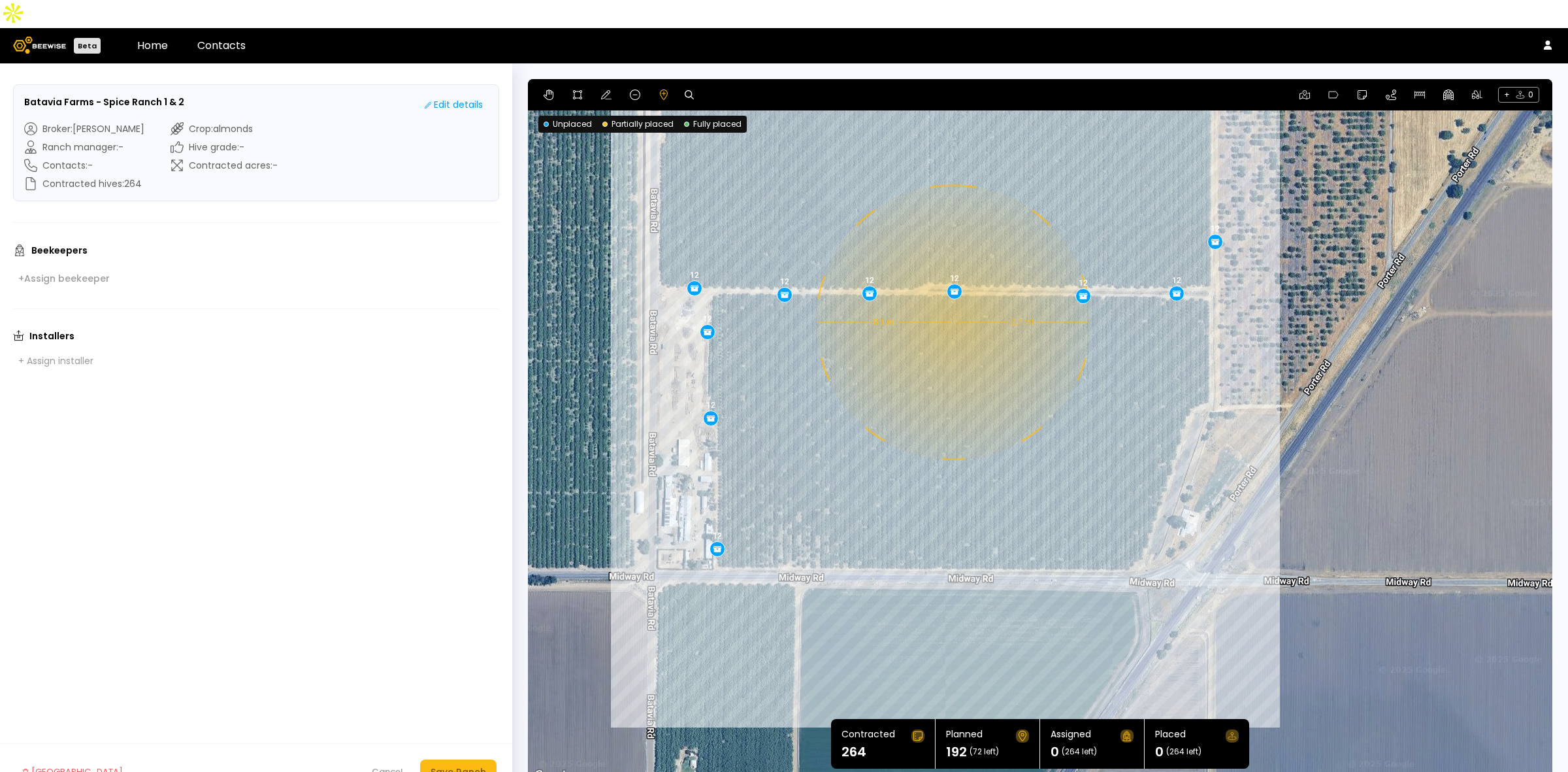
drag, startPoint x: 1159, startPoint y: 589, endPoint x: 1055, endPoint y: 442, distance: 180.1
click at [1055, 442] on div "0.1 mi 0.1 mi 12 12 12 12 12 12 12 12 12 12 12 12 12 12 12 12" at bounding box center [1040, 431] width 1024 height 705
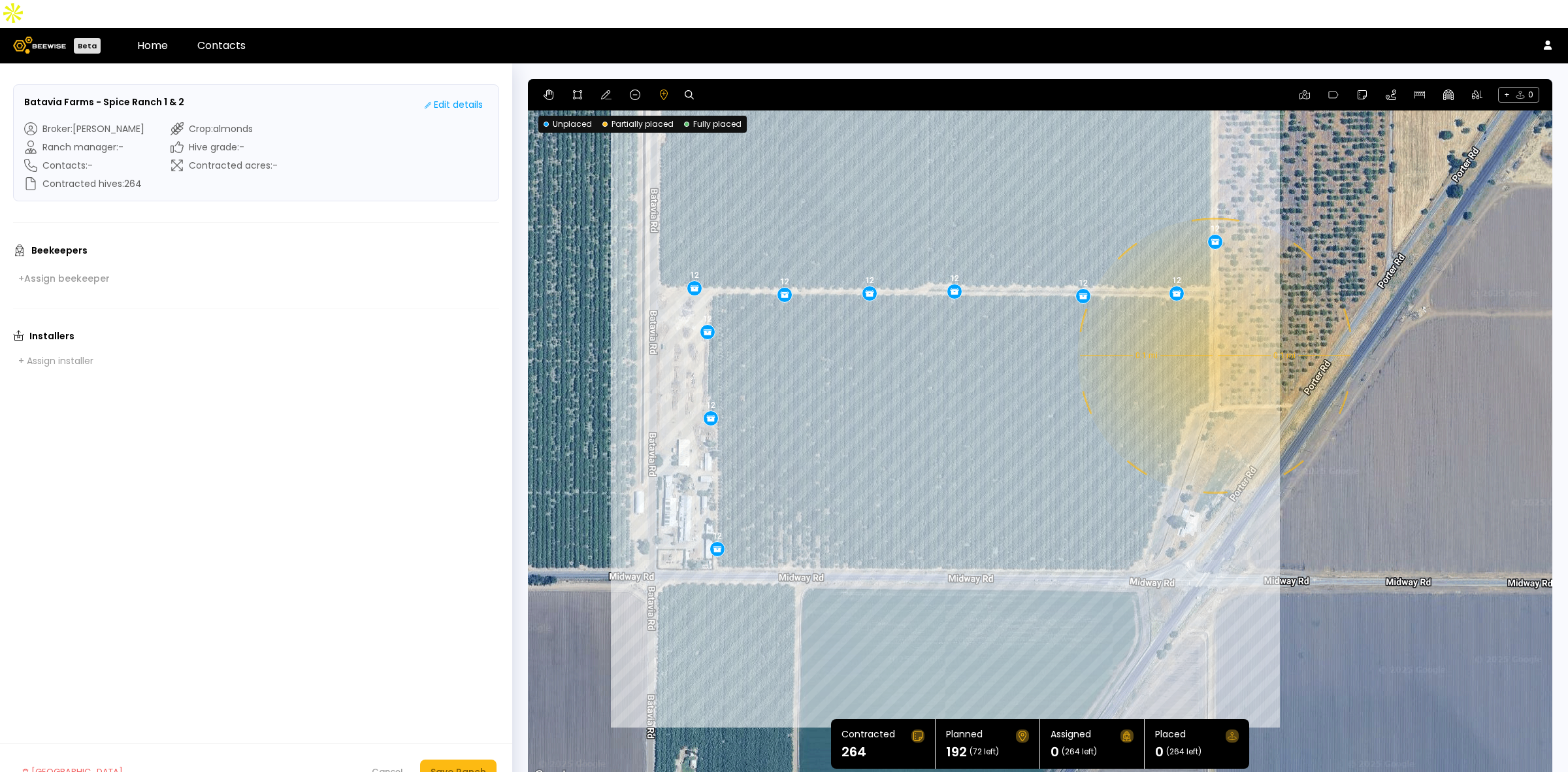
click at [1214, 327] on div "0.1 mi 0.1 mi 12 12 12 12 12 12 12 12 12 12 12 12 12 12 12 12" at bounding box center [1040, 431] width 1024 height 705
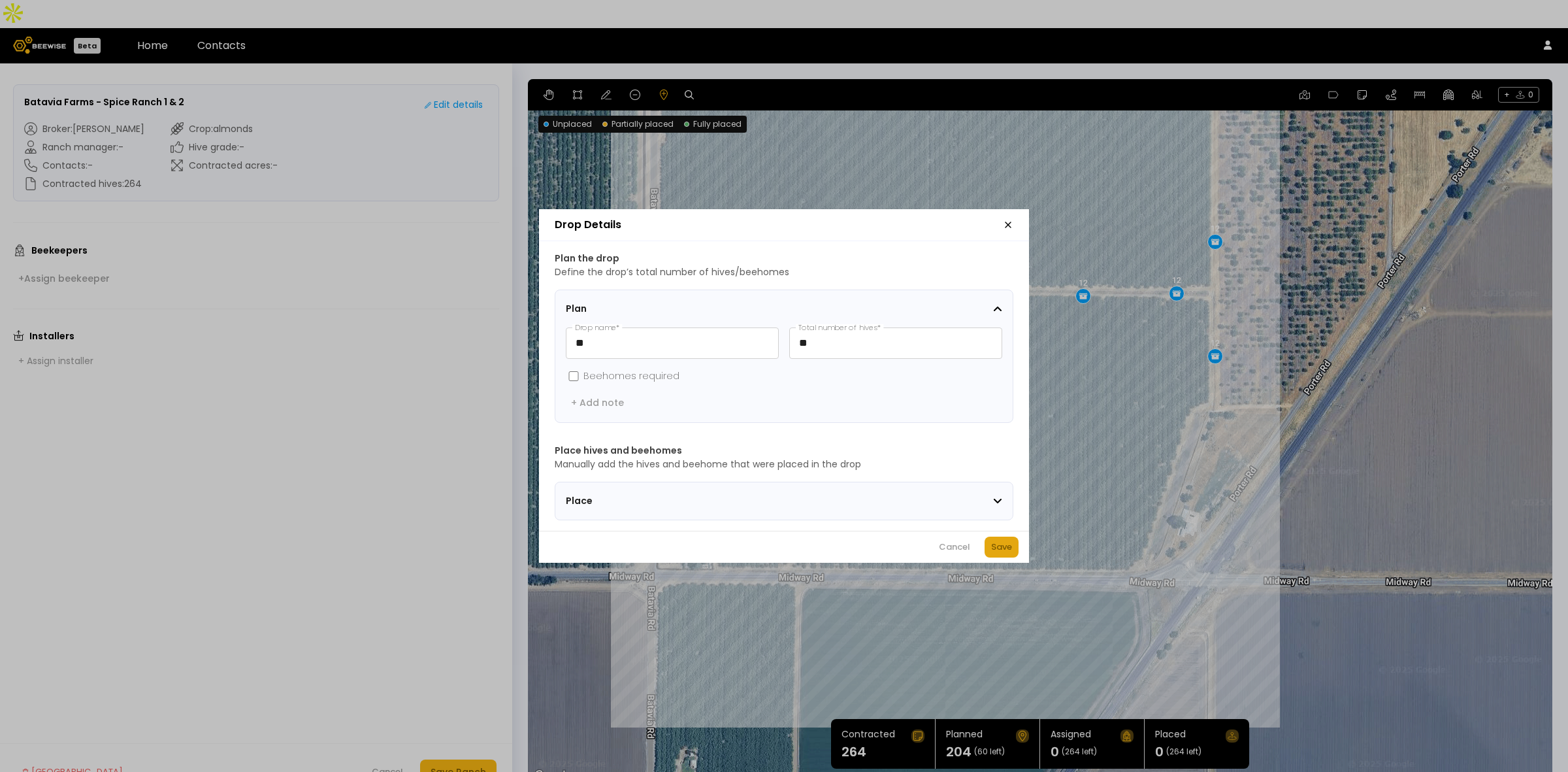
click at [1007, 552] on div "Save" at bounding box center [1002, 547] width 21 height 13
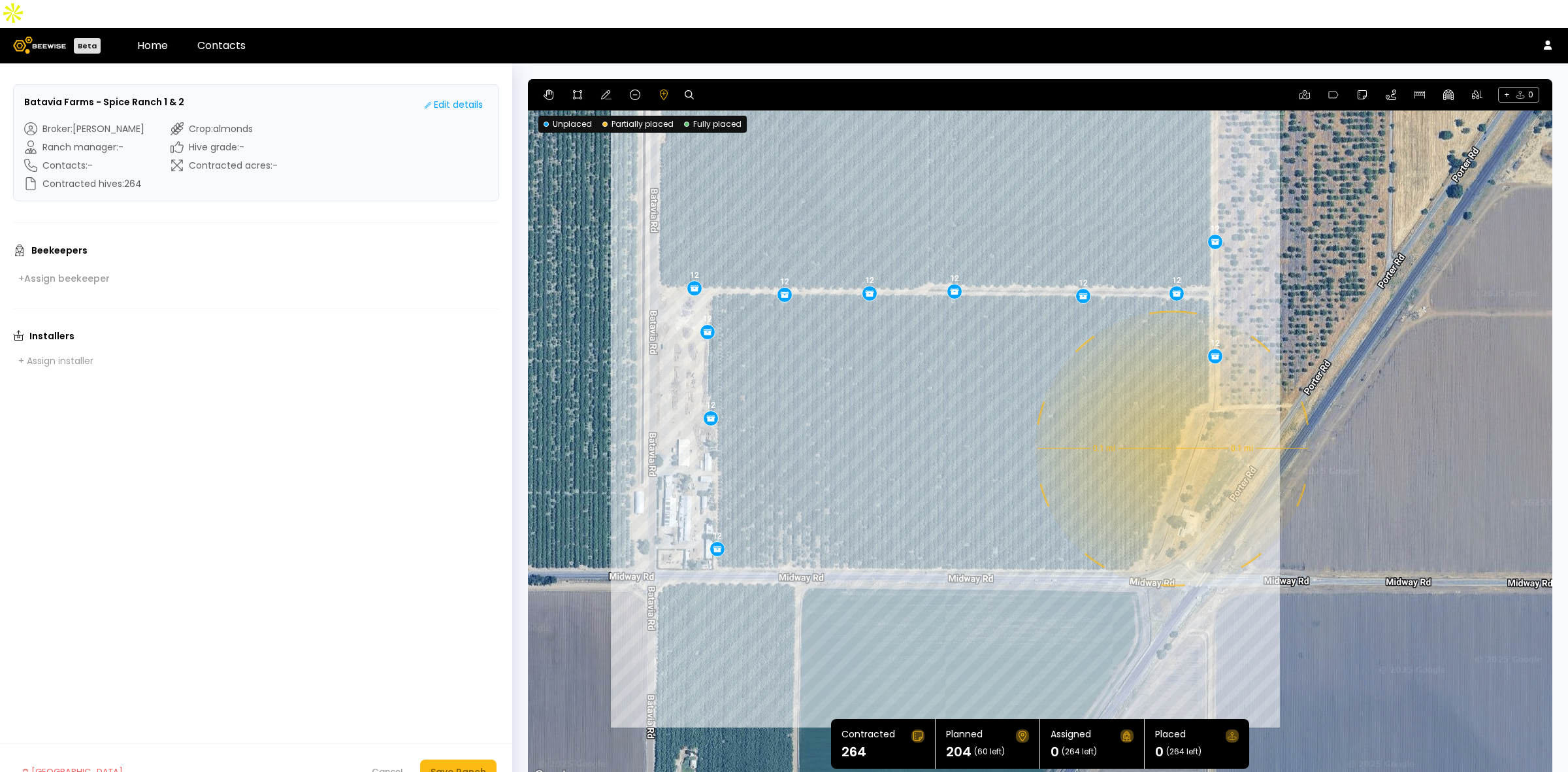
click at [1171, 419] on div "0.1 mi 0.1 mi 12 12 12 12 12 12 12 12 12 12 12 12 12 12 12 12 12" at bounding box center [1040, 431] width 1024 height 705
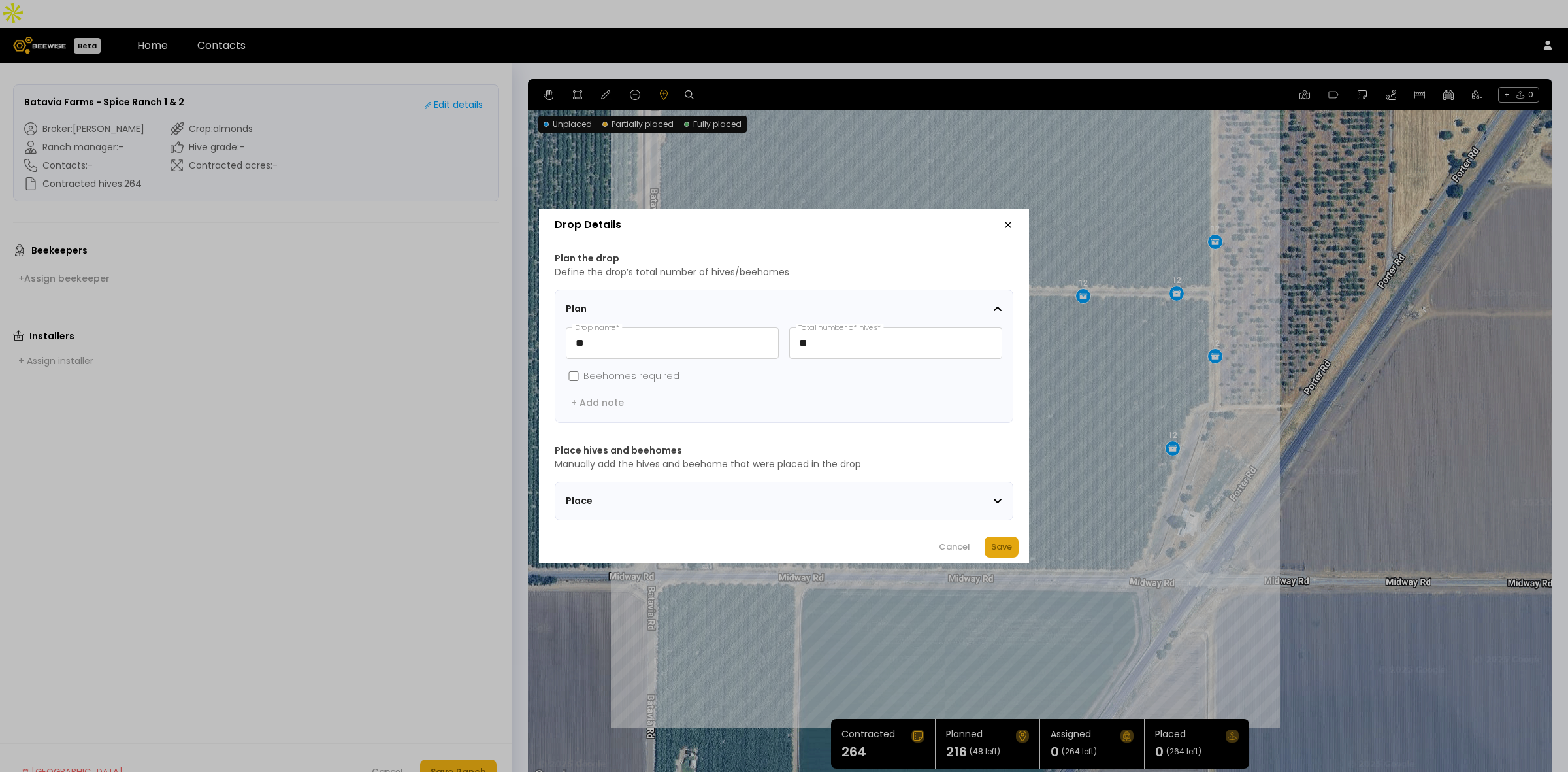
click at [998, 544] on button "Save" at bounding box center [1002, 547] width 34 height 21
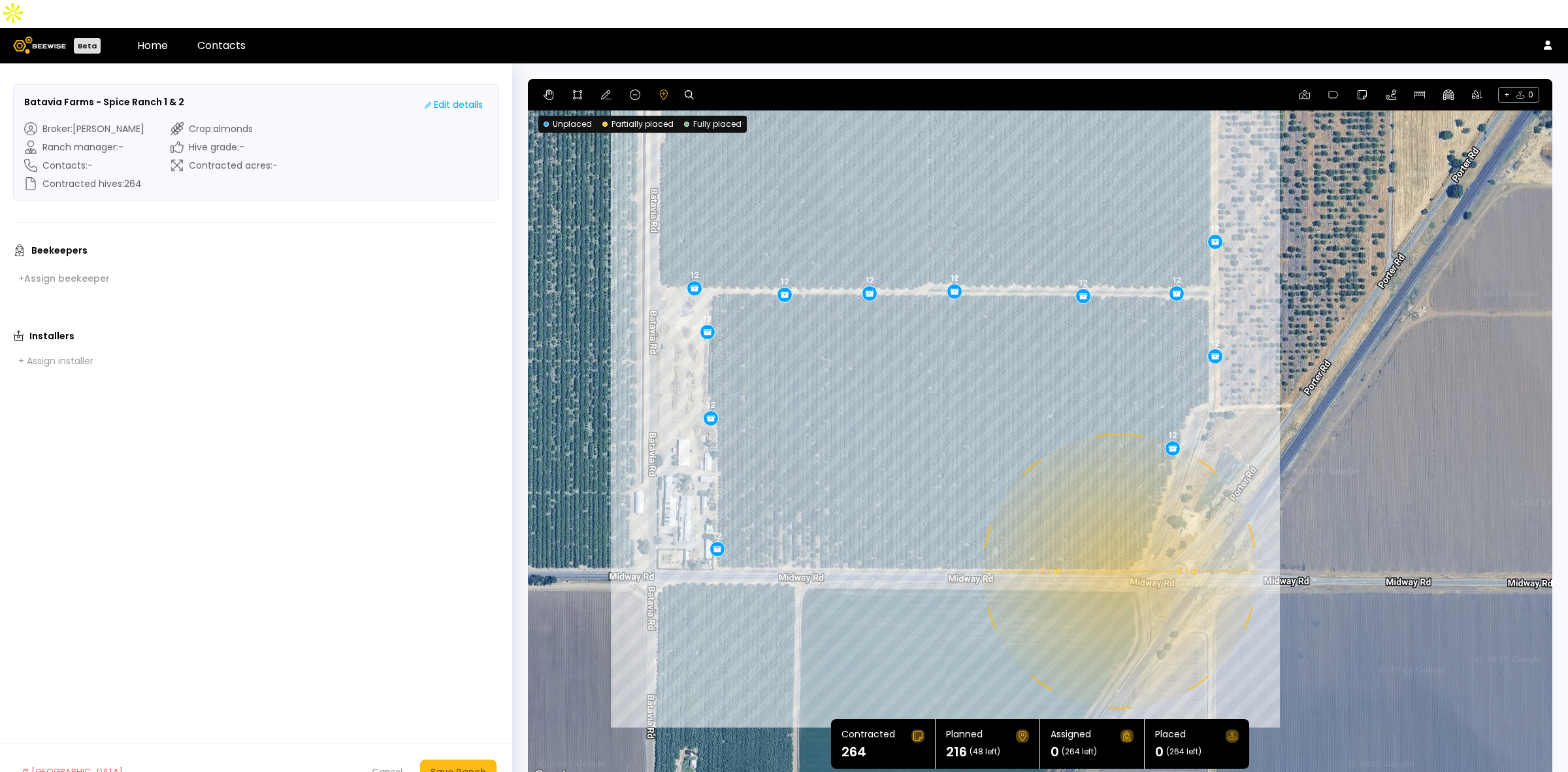
click at [1118, 543] on div "0.1 mi 0.1 mi 12 12 12 12 12 12 12 12 12 12 12 12 12 12 12 12 12 12" at bounding box center [1040, 431] width 1024 height 705
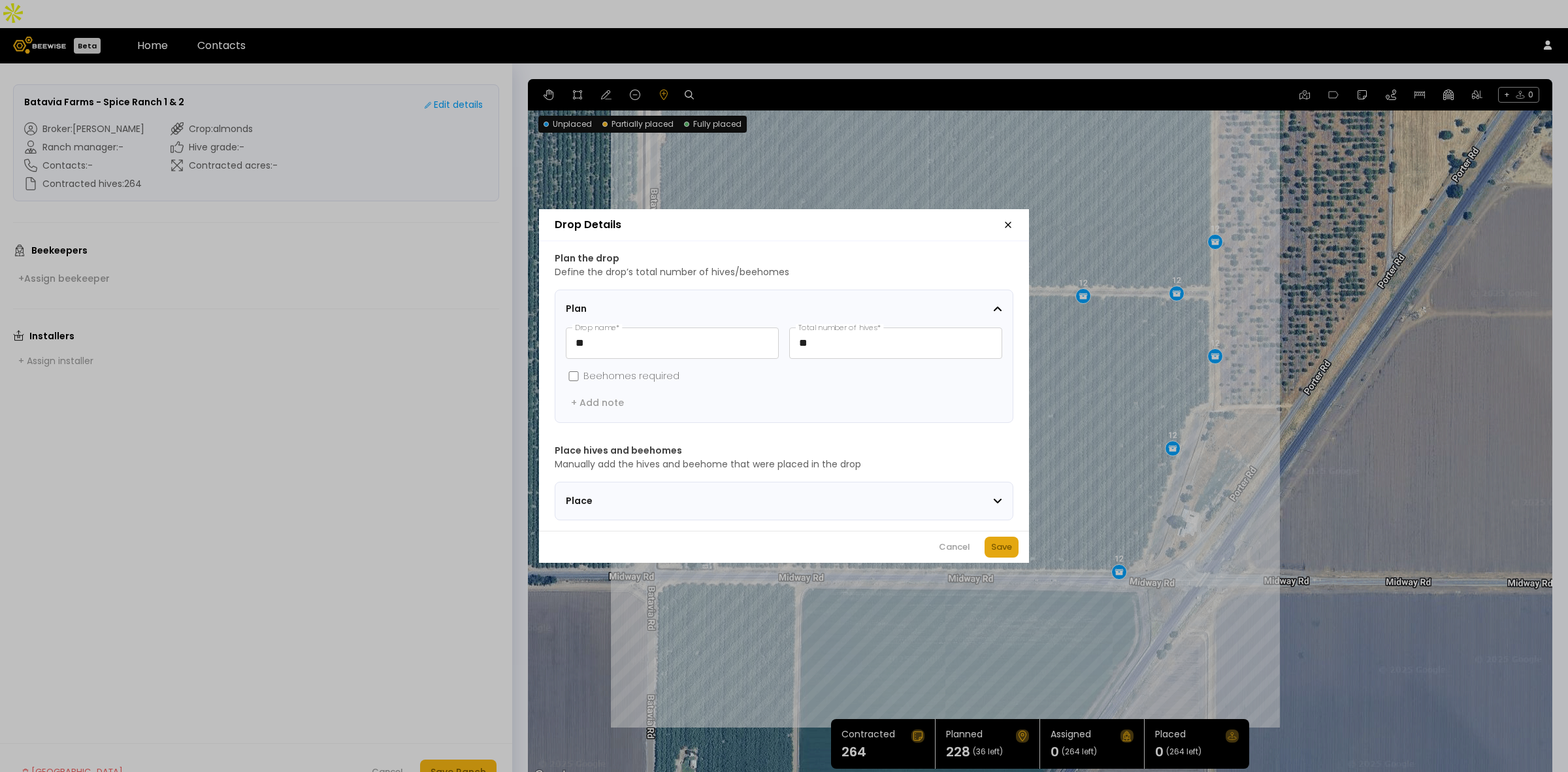
click at [1010, 552] on div "Save" at bounding box center [1002, 547] width 21 height 13
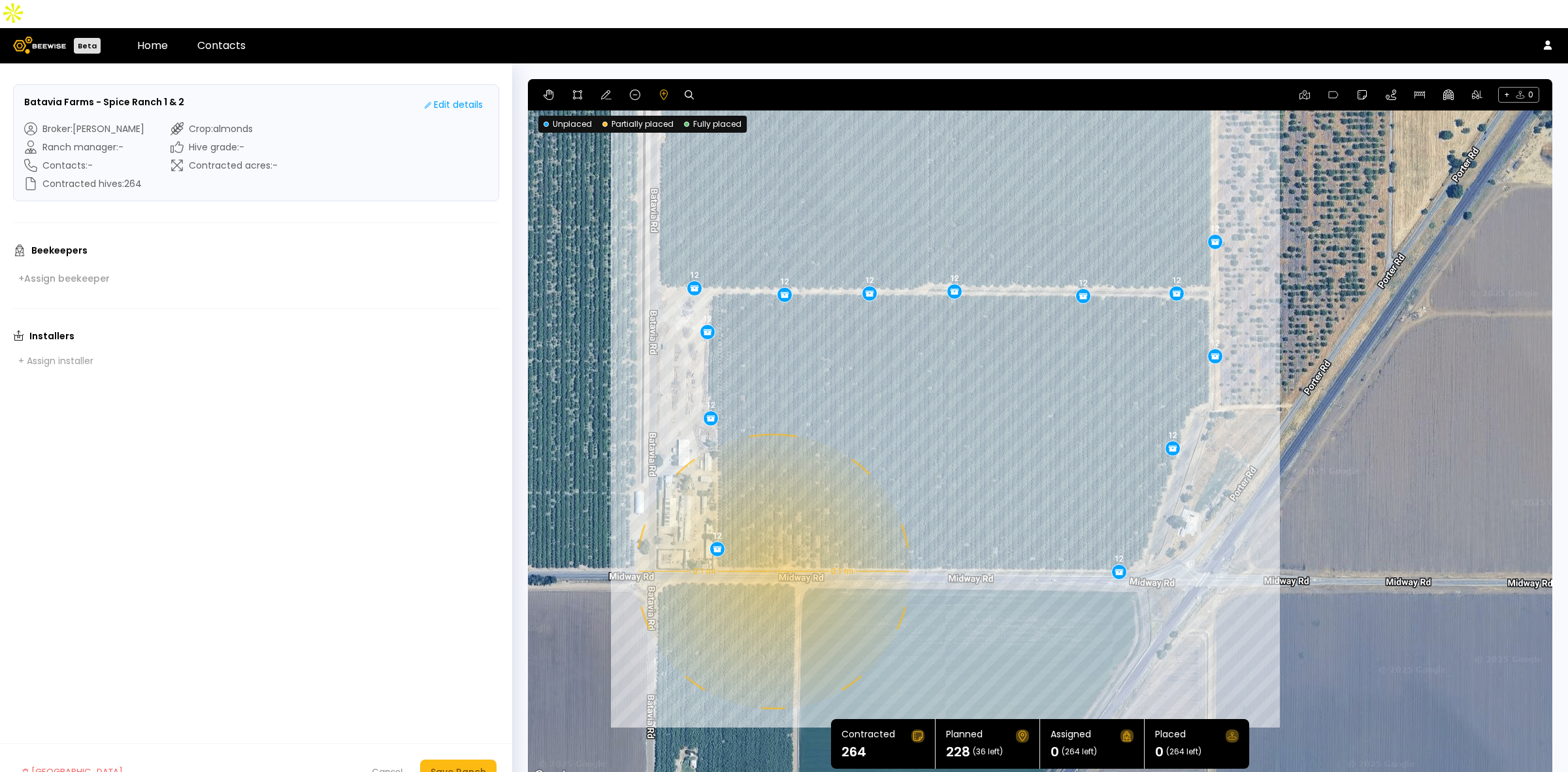
click at [772, 543] on div "0.1 mi 0.1 mi 12 12 12 12 12 12 12 12 12 12 12 12 12 12 12 12 12 12 12" at bounding box center [1040, 431] width 1024 height 705
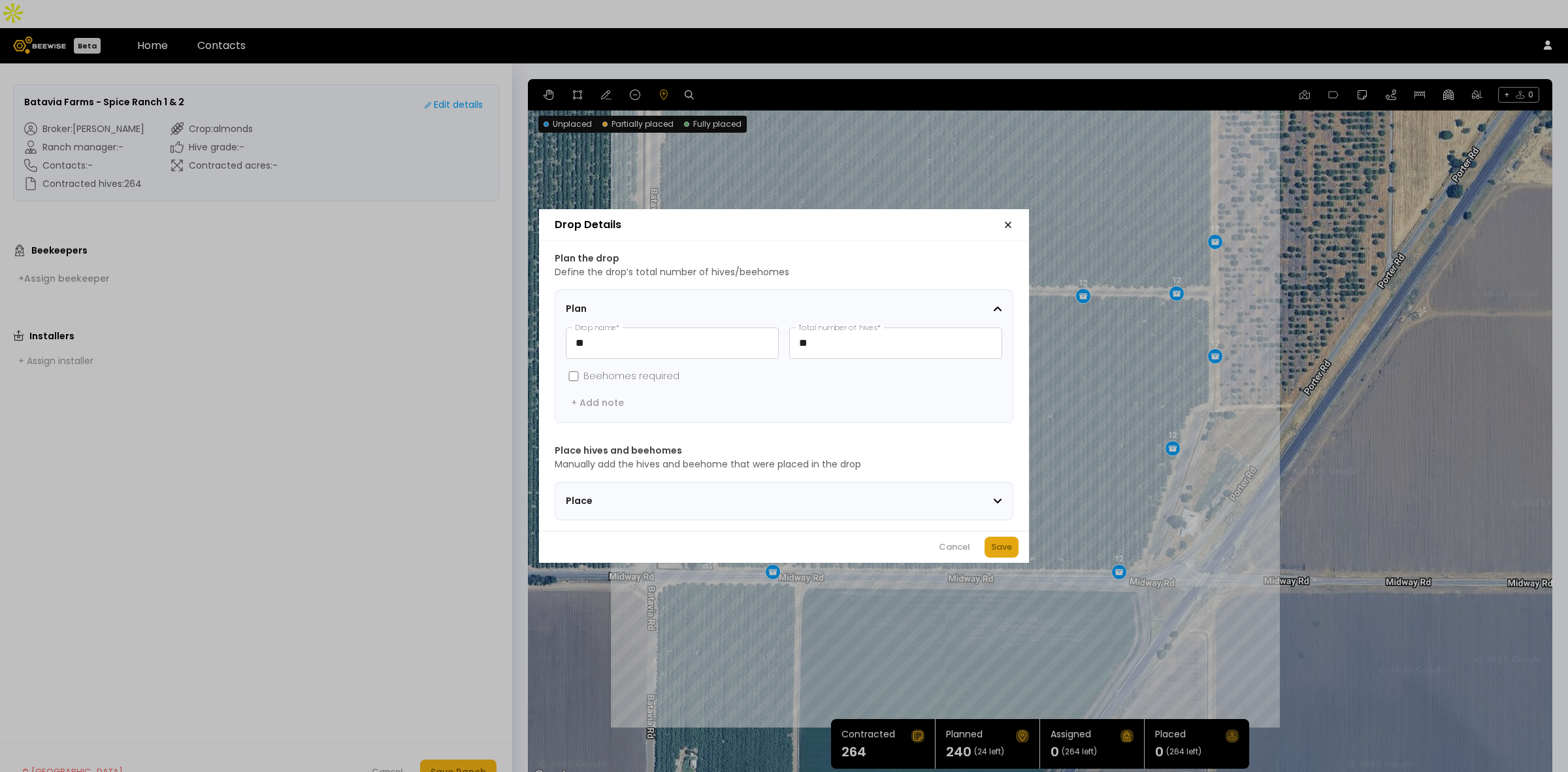
click at [994, 551] on div "Save" at bounding box center [1002, 547] width 21 height 13
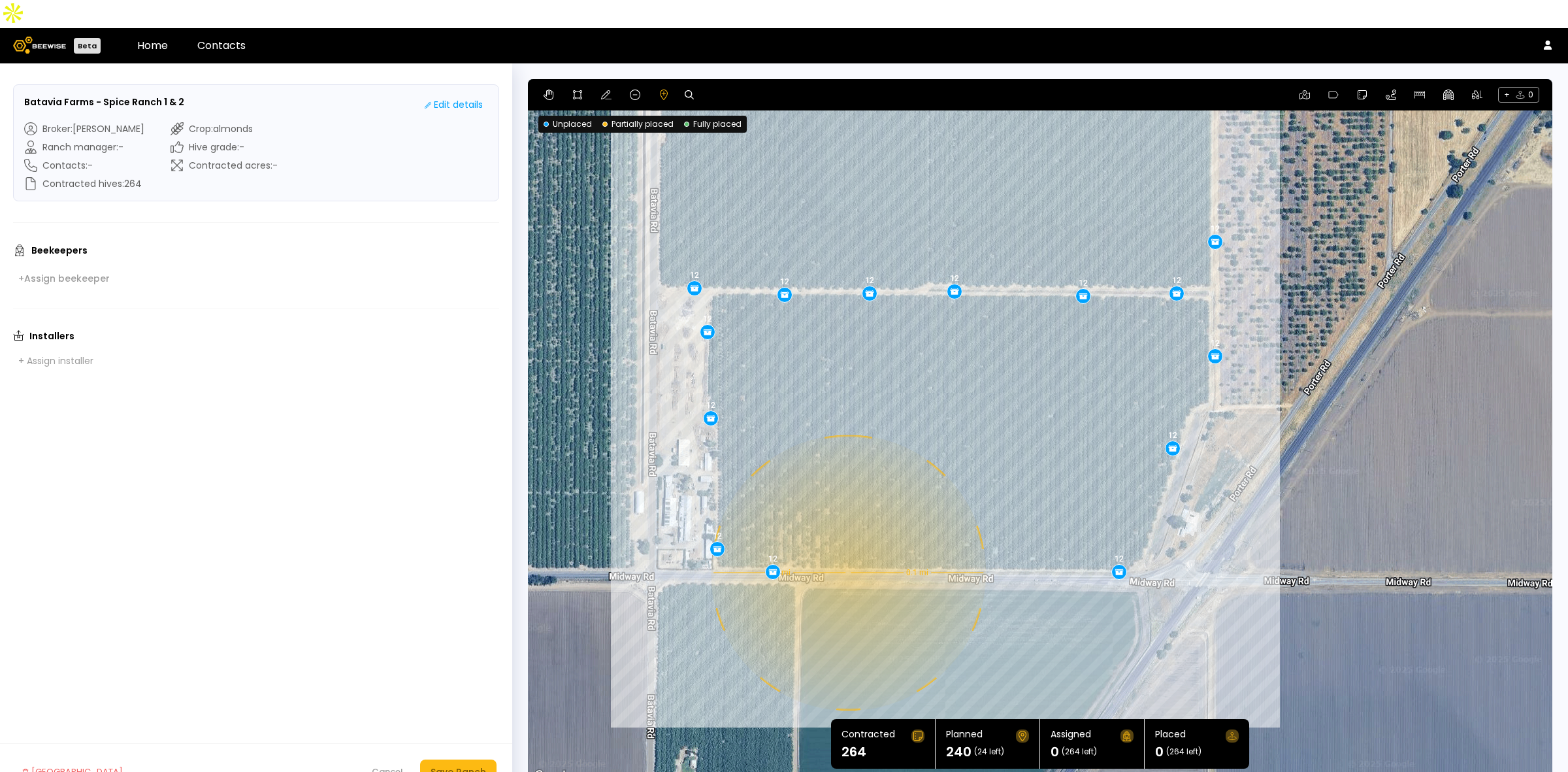
click at [847, 544] on div "0.1 mi 0.1 mi 12 12 12 12 12 12 12 12 12 12 12 12 12 12 12 12 12 12 12 12" at bounding box center [1040, 431] width 1024 height 705
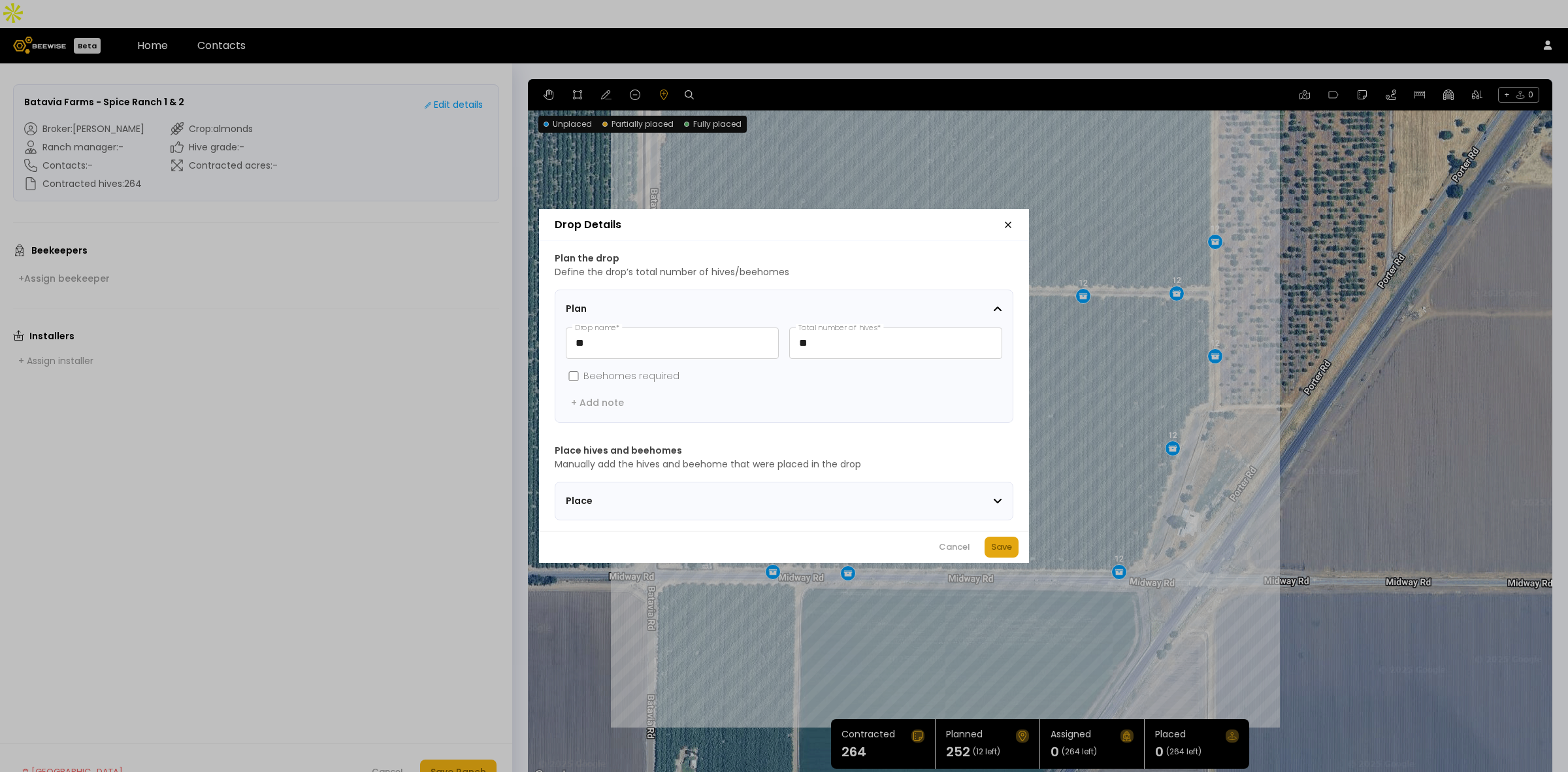
click at [1003, 553] on div "Save" at bounding box center [1002, 547] width 21 height 13
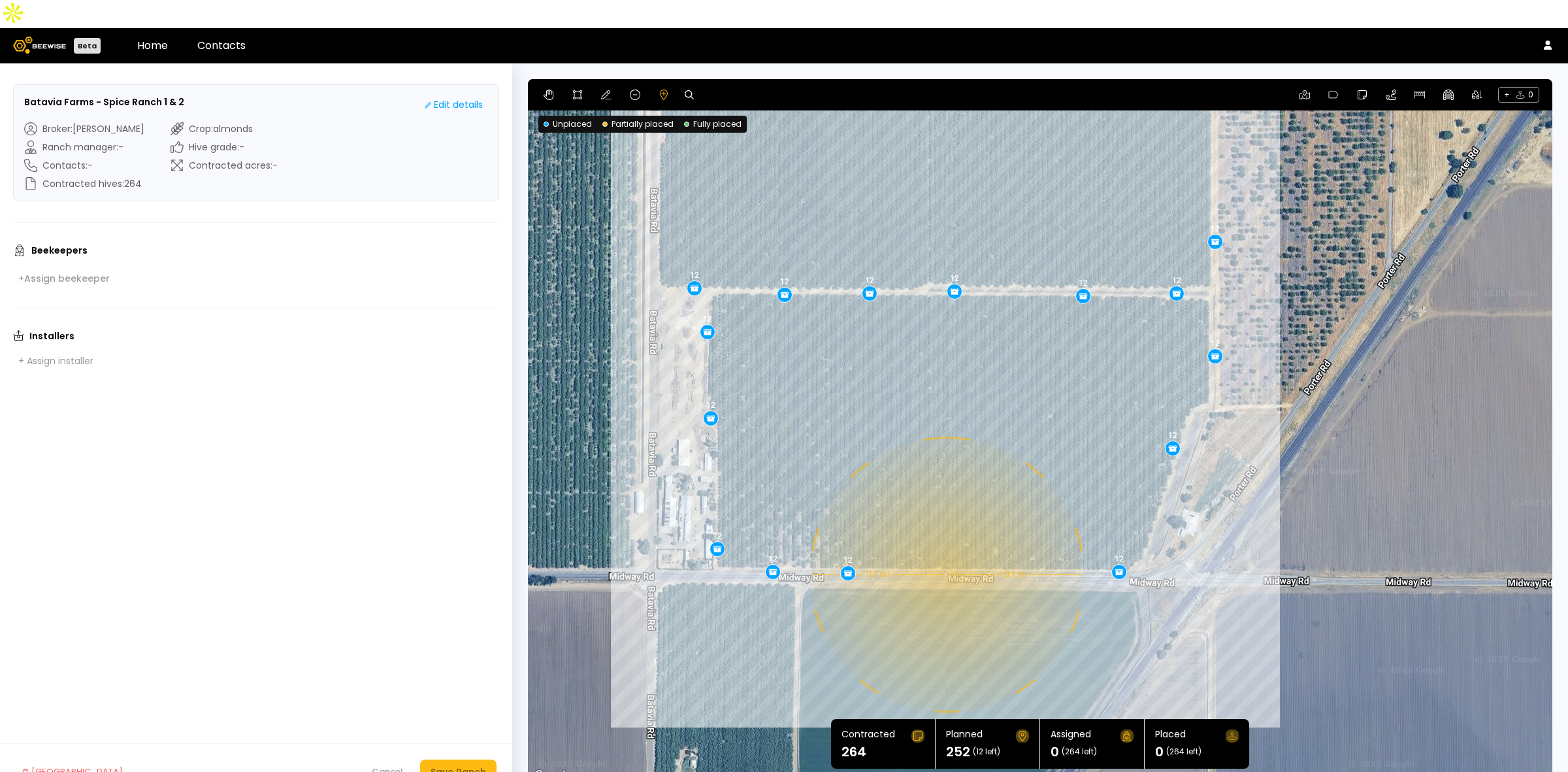
click at [946, 547] on div "0.1 mi 0.1 mi 12 12 12 12 12 12 12 12 12 12 12 12 12 12 12 12 12 12 12 12 12" at bounding box center [1040, 431] width 1024 height 705
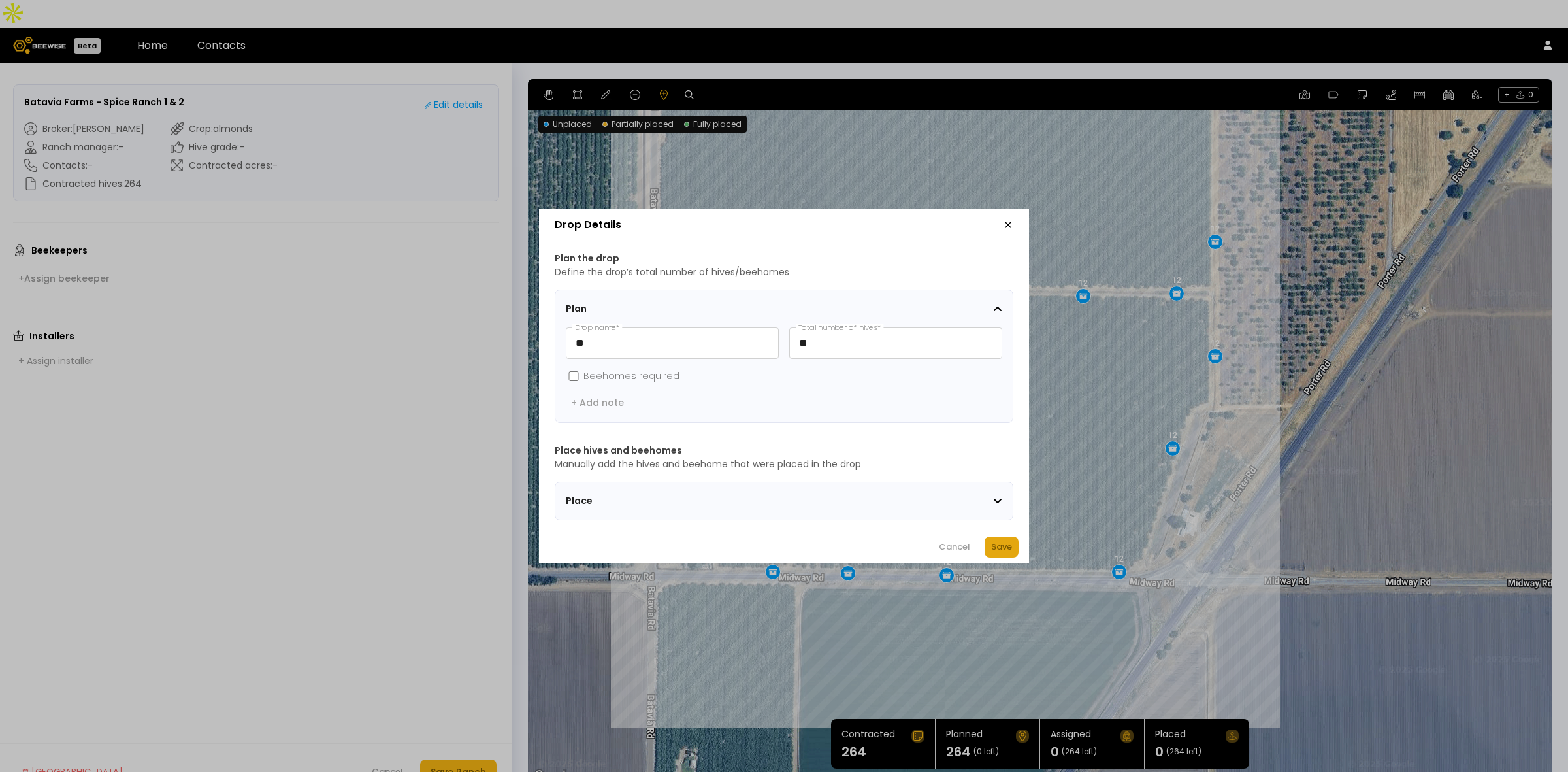
click at [1000, 553] on div "Save" at bounding box center [1002, 547] width 21 height 13
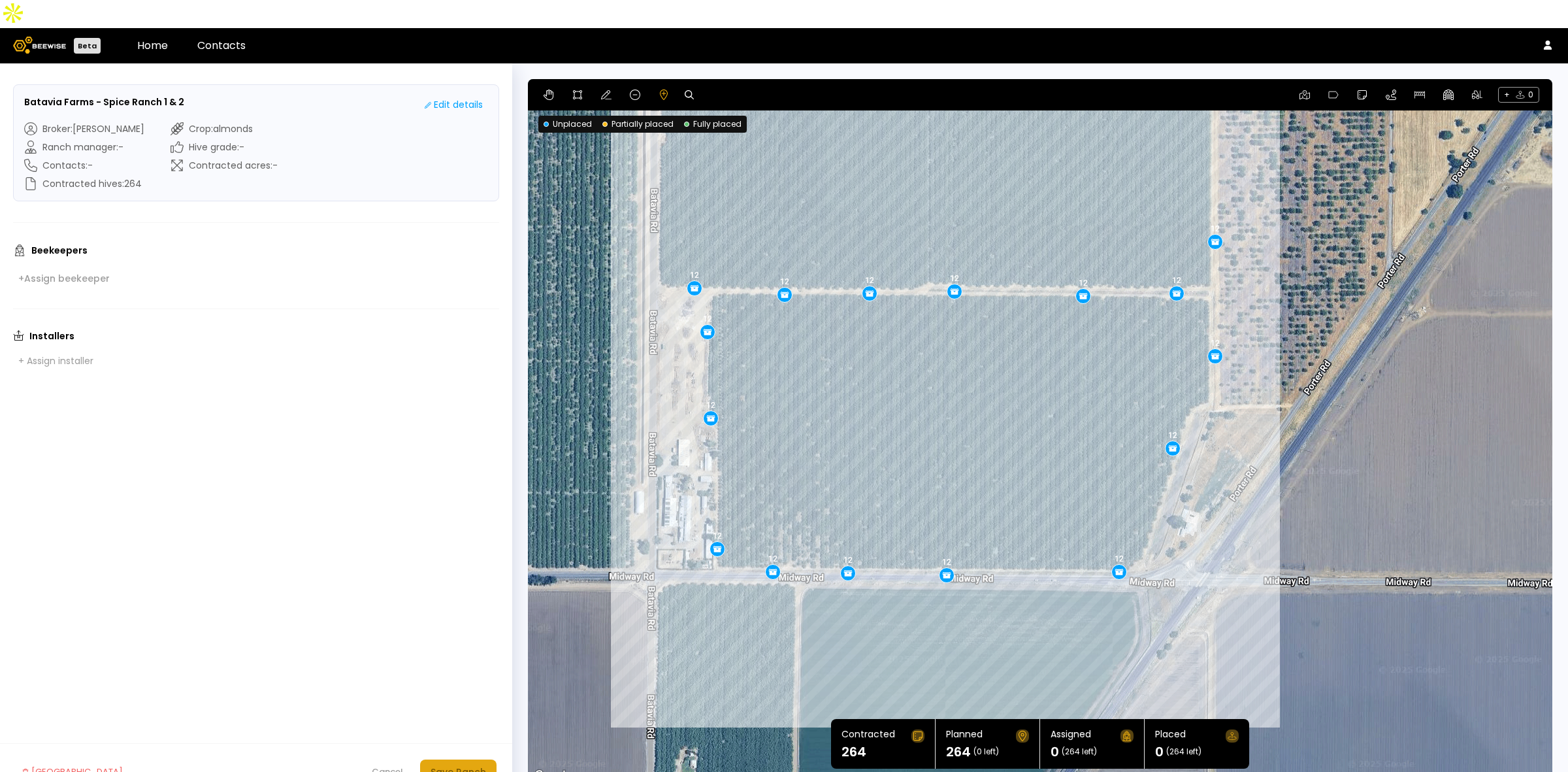
click at [462, 765] on div "Save Ranch" at bounding box center [458, 772] width 55 height 15
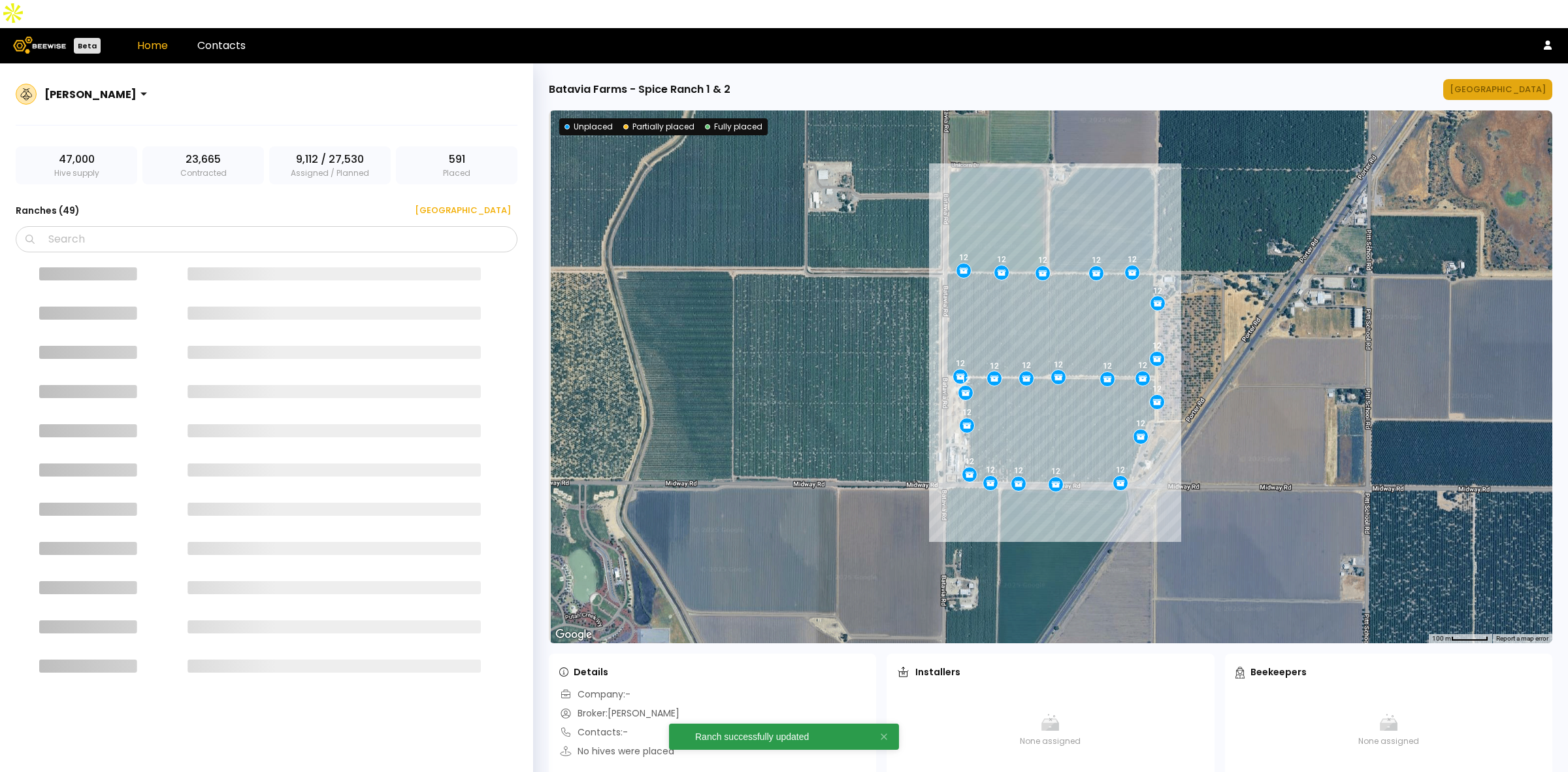
click at [1511, 83] on div "[GEOGRAPHIC_DATA]" at bounding box center [1497, 90] width 96 height 13
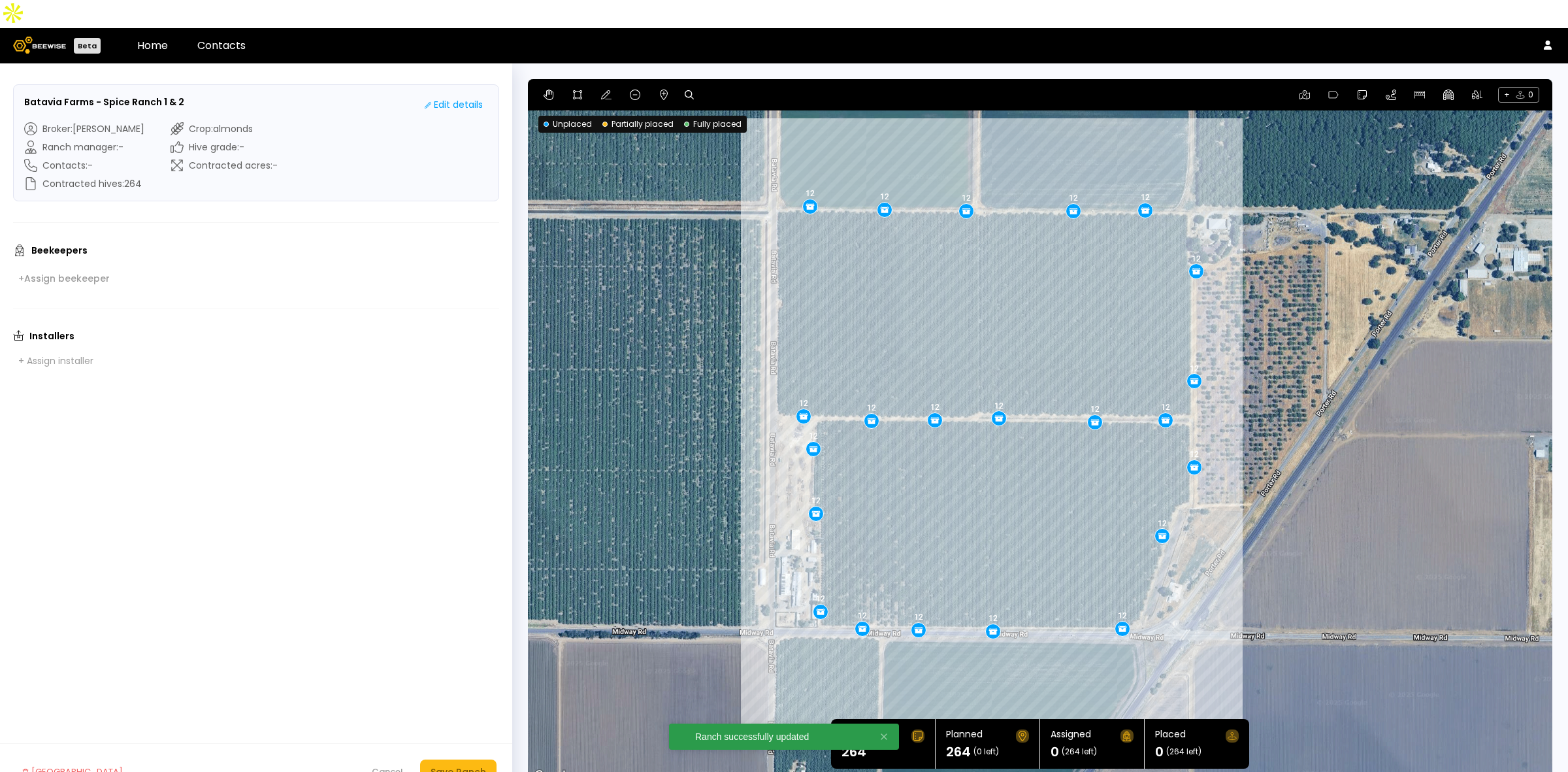
drag, startPoint x: 1404, startPoint y: 303, endPoint x: 1286, endPoint y: 302, distance: 118.0
click at [1286, 302] on div "12 12 12 12 12 12 12 12 12 12 12 12 12 12 12 12 12 12 12 12 12 12" at bounding box center [1040, 431] width 1024 height 705
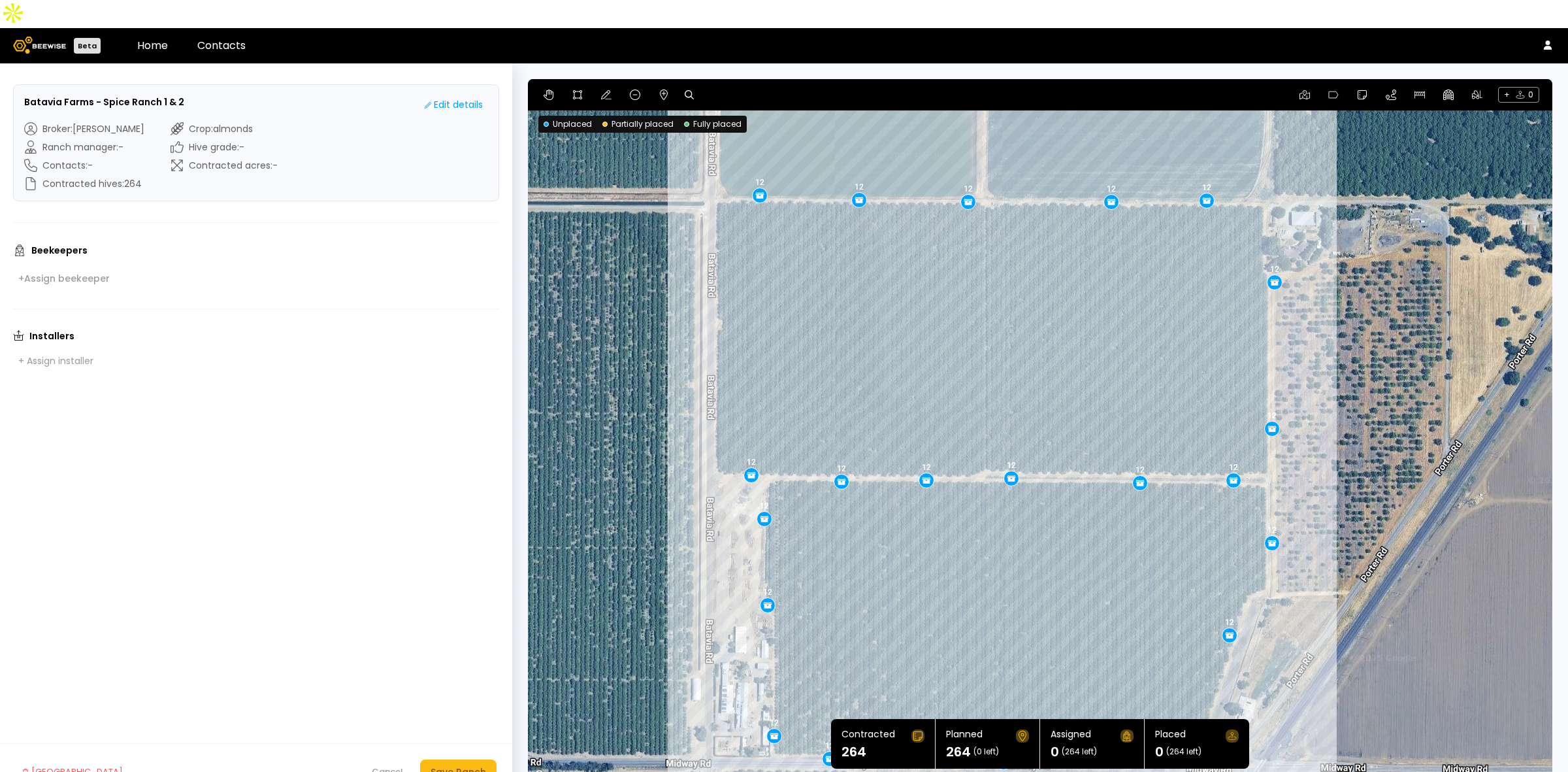
drag, startPoint x: 1399, startPoint y: 240, endPoint x: 1393, endPoint y: 255, distance: 16.2
click at [1393, 255] on div "12 12 12 12 12 12 12 12 12 12 12 12 12 12 12 12 12 12 12 12 12 12" at bounding box center [1040, 431] width 1024 height 705
drag, startPoint x: 1272, startPoint y: 403, endPoint x: 1270, endPoint y: 385, distance: 18.1
drag, startPoint x: 1010, startPoint y: 451, endPoint x: 1027, endPoint y: 453, distance: 17.1
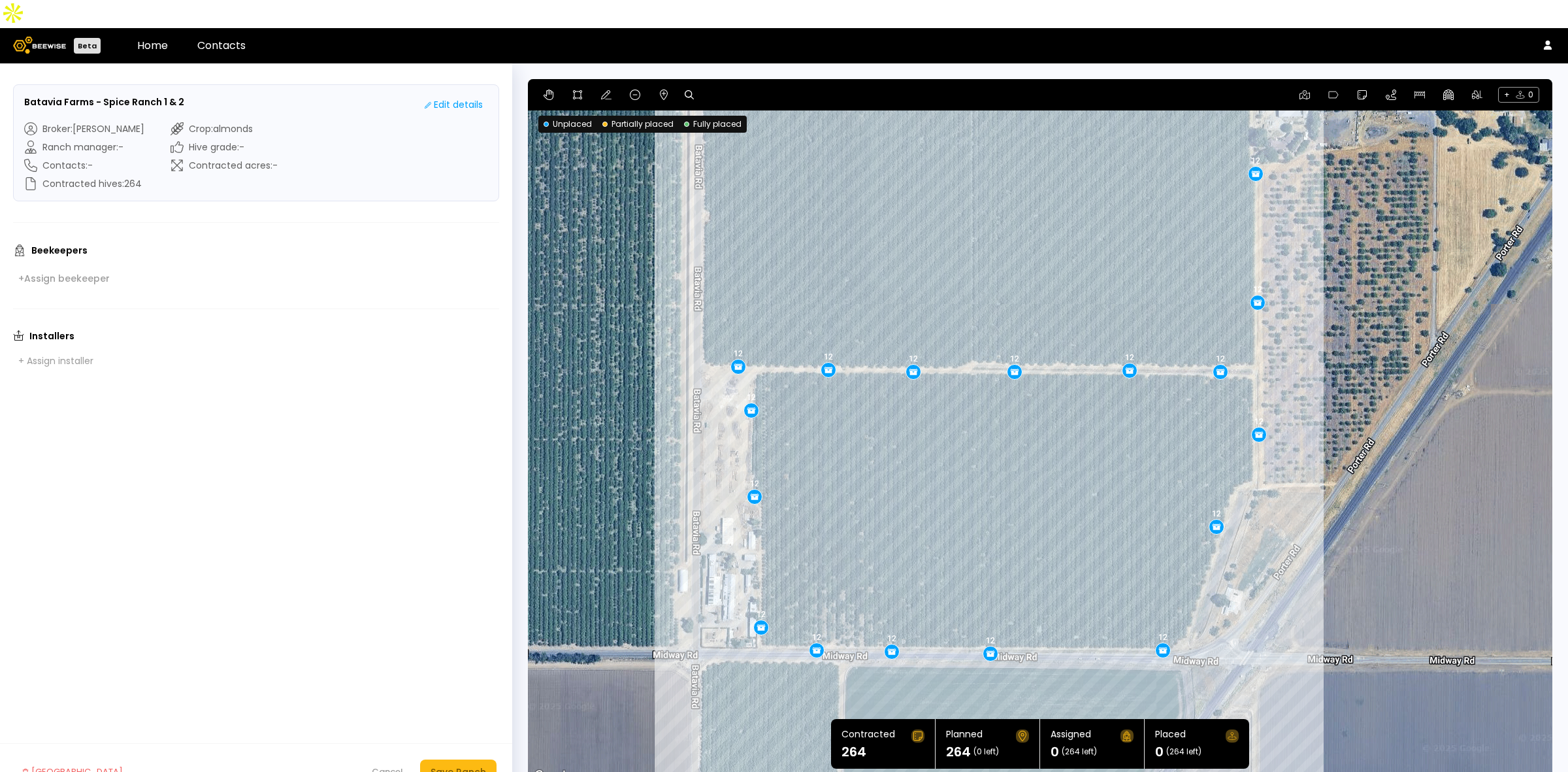
drag, startPoint x: 985, startPoint y: 565, endPoint x: 972, endPoint y: 455, distance: 110.8
click at [972, 455] on div "12 12 12 12 12 12 12 12 12 12 12 12 12 12 12 12 12 12 12 12 12 12" at bounding box center [1040, 431] width 1024 height 705
drag, startPoint x: 994, startPoint y: 622, endPoint x: 1006, endPoint y: 622, distance: 12.0
drag, startPoint x: 892, startPoint y: 621, endPoint x: 903, endPoint y: 622, distance: 11.0
click at [460, 765] on div "Save Ranch" at bounding box center [458, 772] width 55 height 15
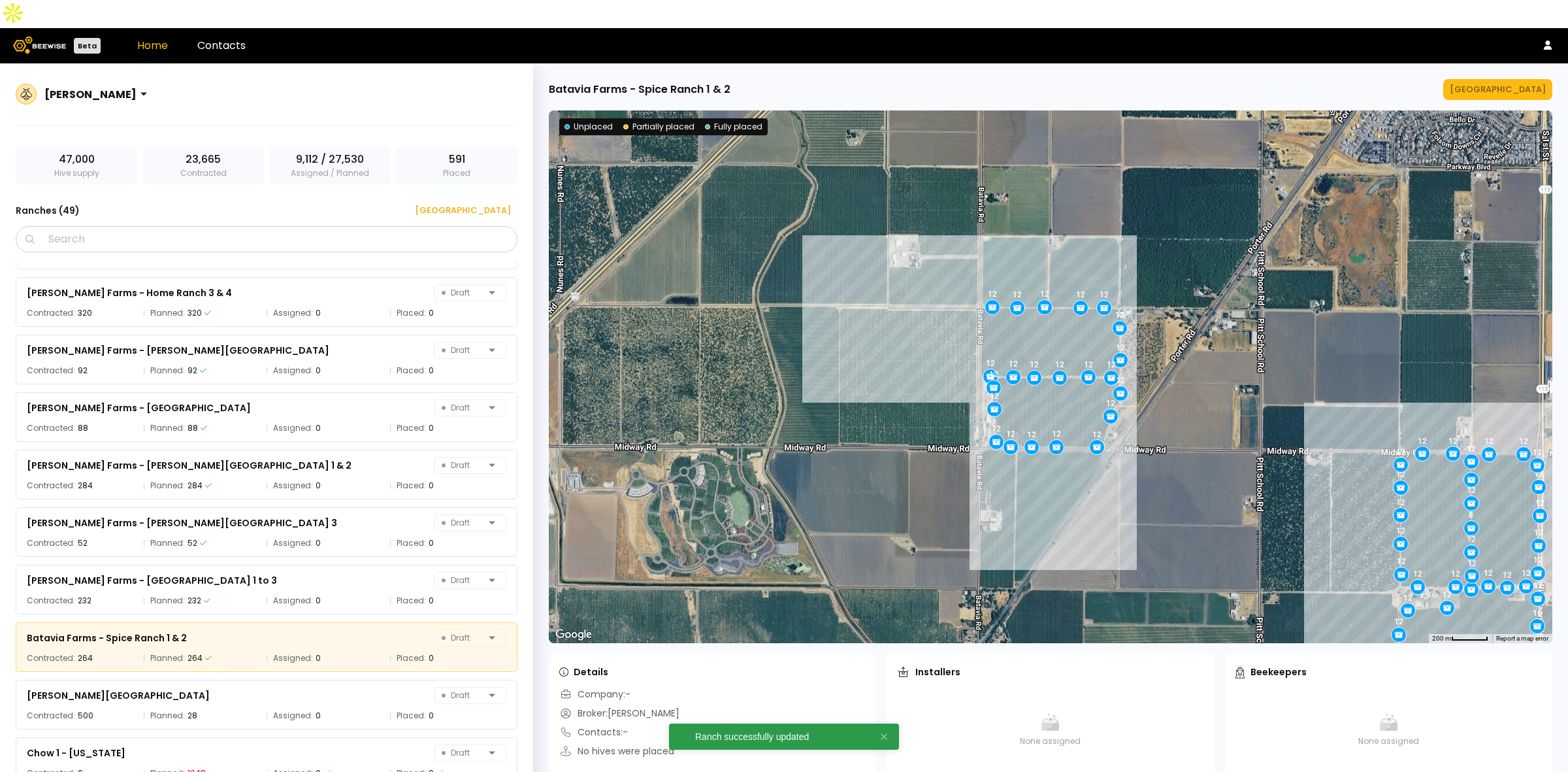
scroll to position [565, 0]
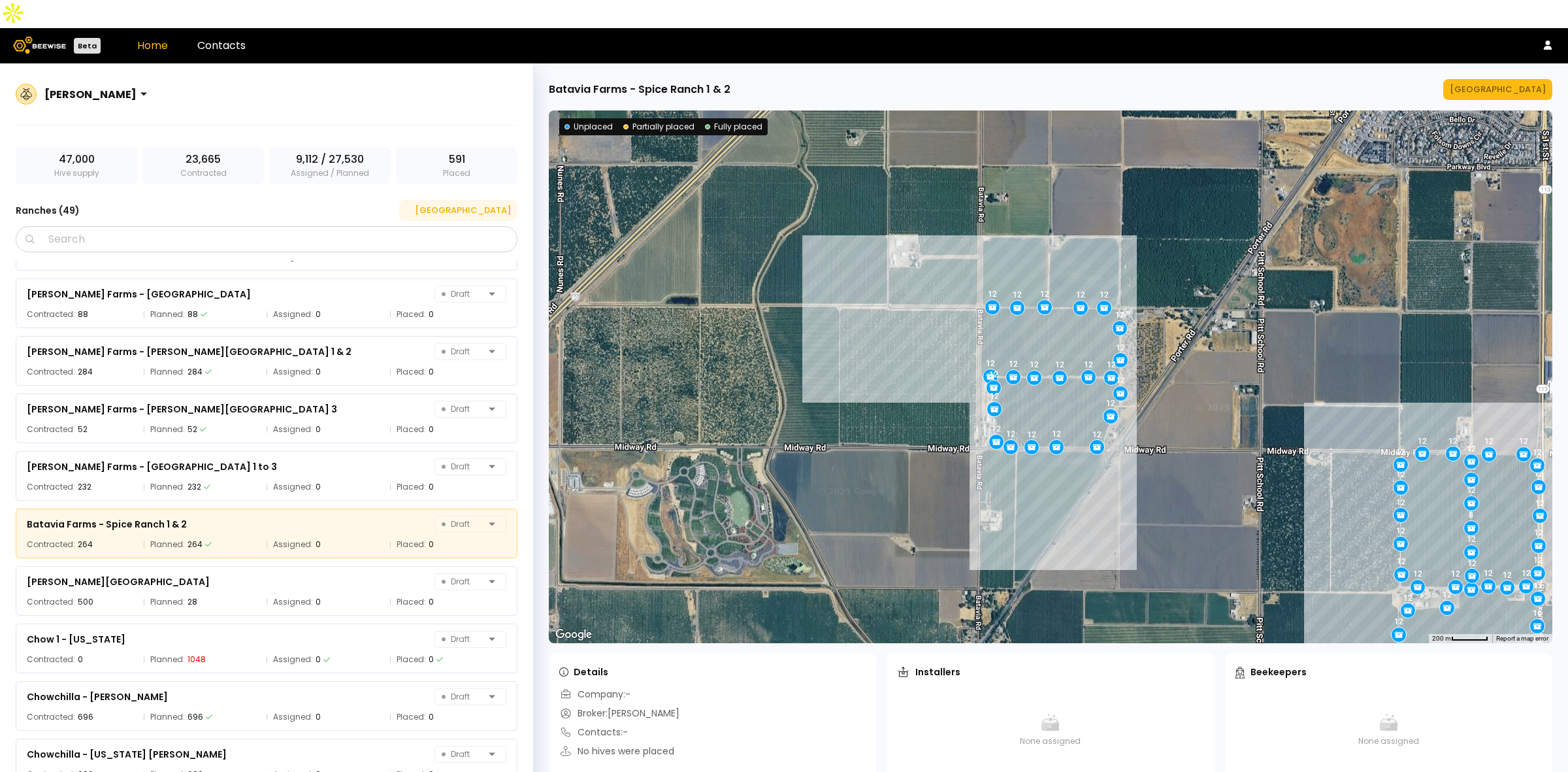
click at [488, 204] on div "[GEOGRAPHIC_DATA]" at bounding box center [458, 211] width 105 height 13
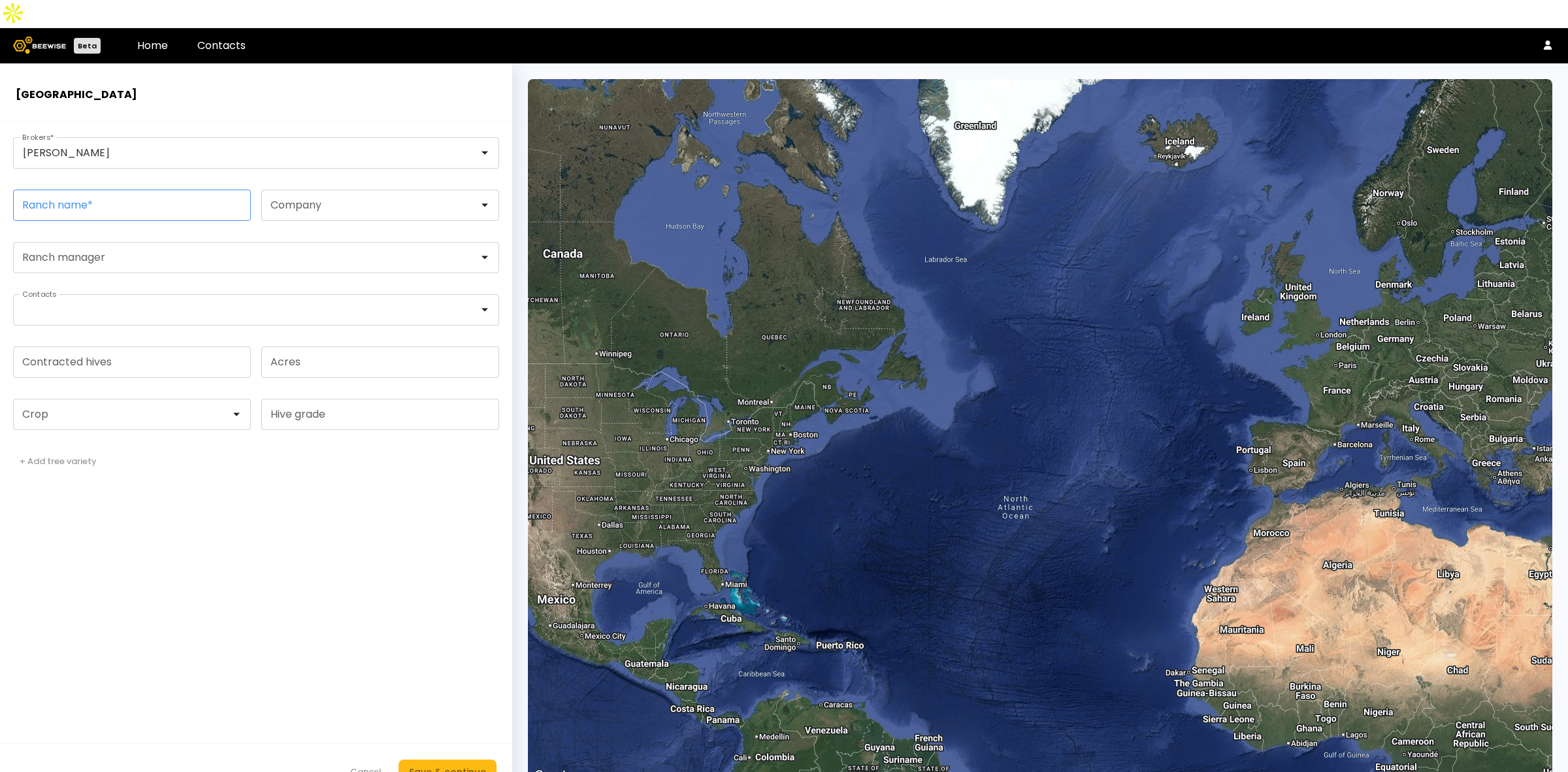
click at [162, 190] on input "Ranch name *" at bounding box center [132, 205] width 236 height 30
paste input "**********"
type input "**********"
click at [73, 399] on div at bounding box center [127, 414] width 226 height 30
click at [78, 443] on div "Almonds" at bounding box center [132, 446] width 222 height 8
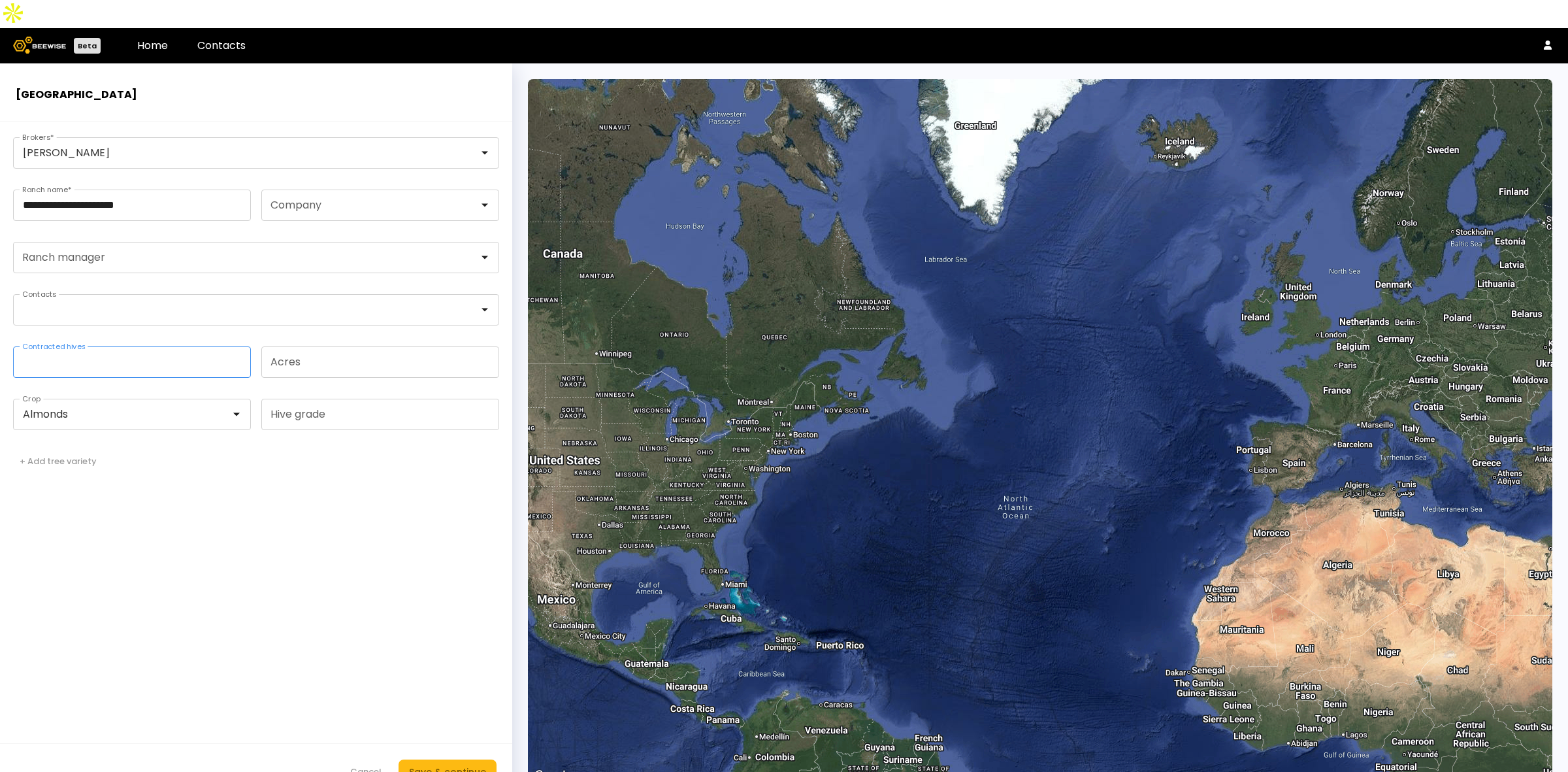
click at [93, 347] on input "Contracted hives" at bounding box center [132, 362] width 236 height 30
type input "**"
click at [350, 578] on form "**********" at bounding box center [256, 460] width 512 height 678
click at [475, 765] on div "Save & continue" at bounding box center [447, 772] width 77 height 15
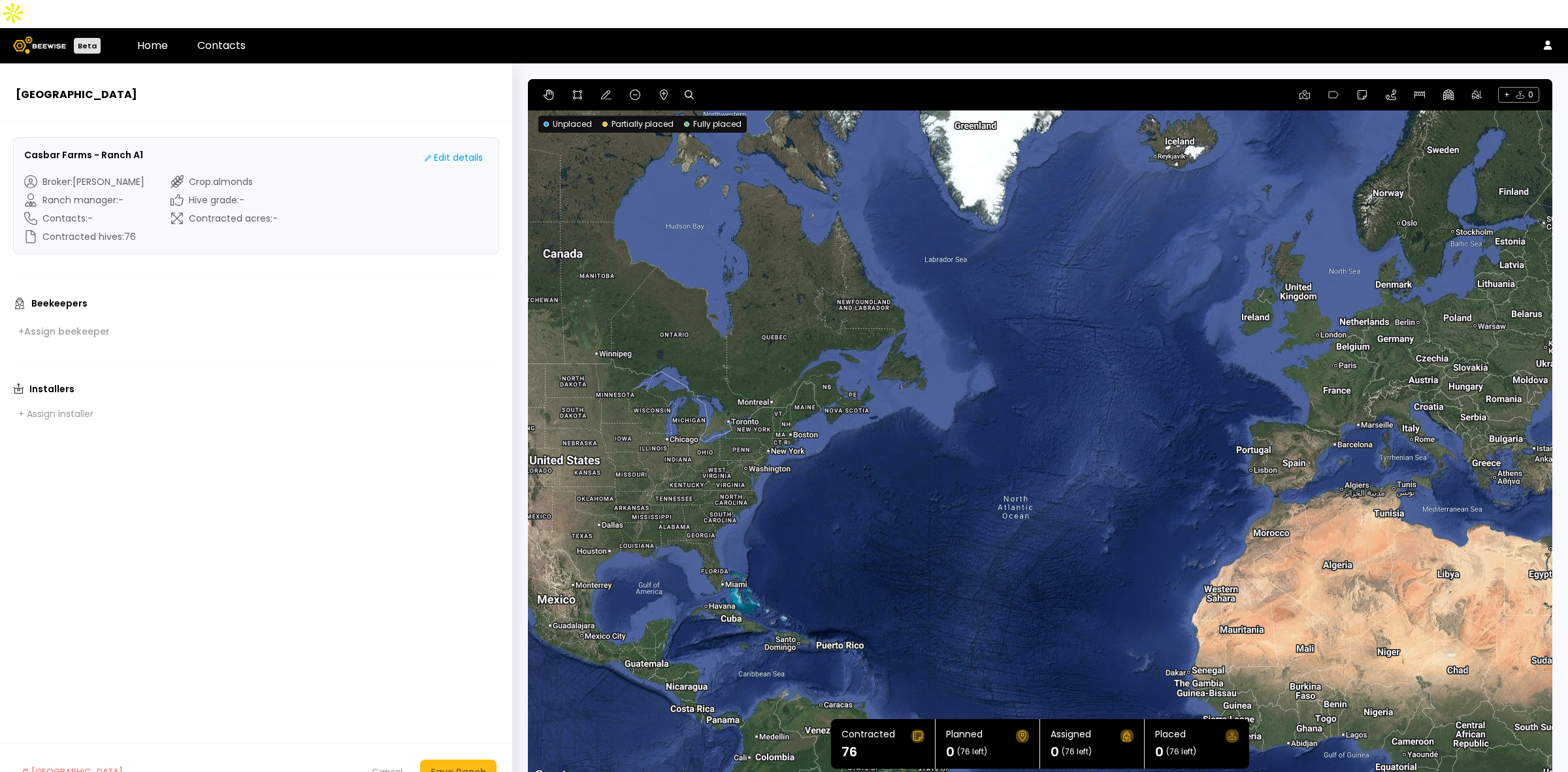
click at [689, 90] on icon at bounding box center [689, 94] width 9 height 9
click at [755, 87] on input at bounding box center [739, 95] width 81 height 16
paste input "**********"
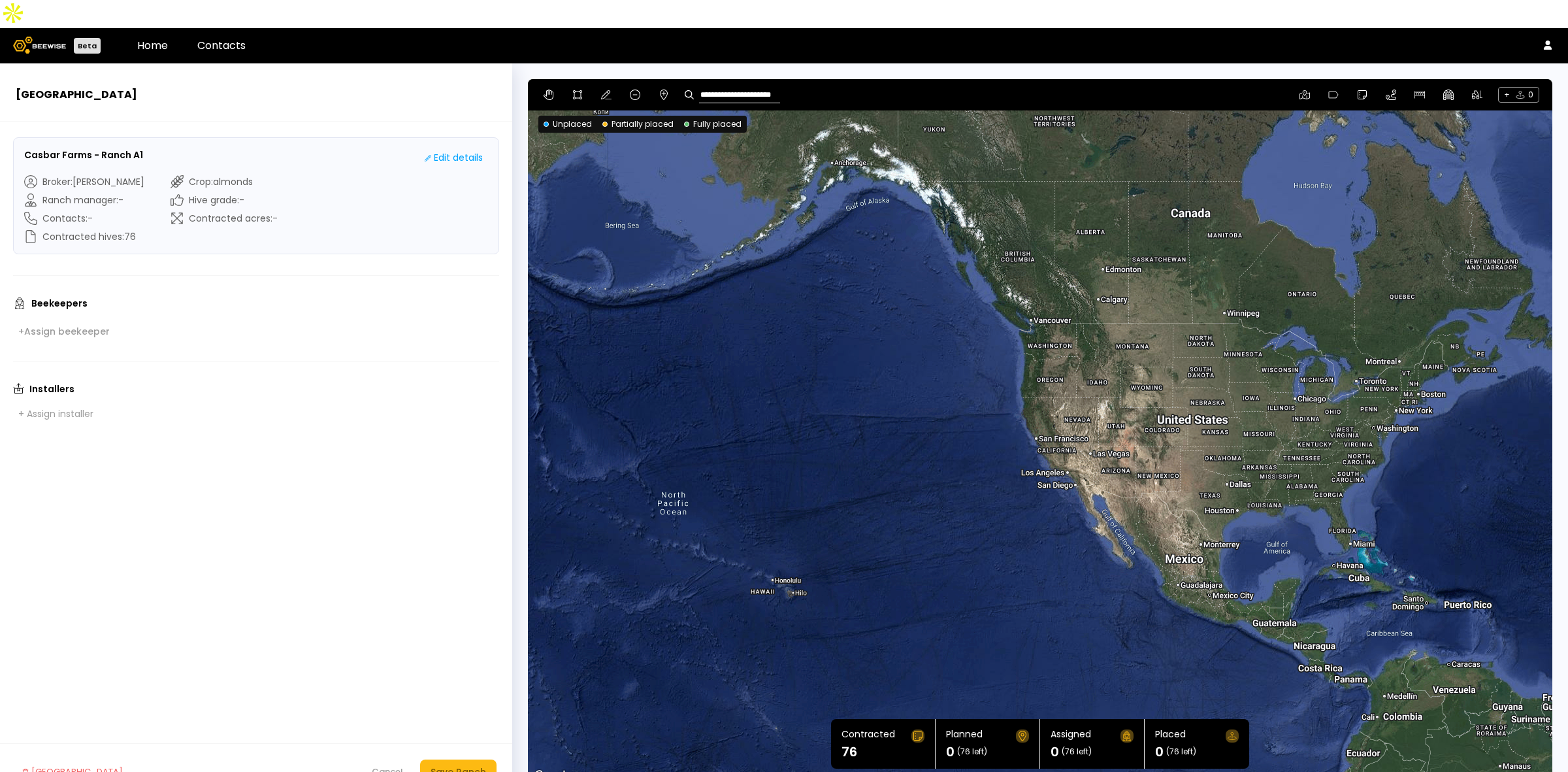
type input "**********"
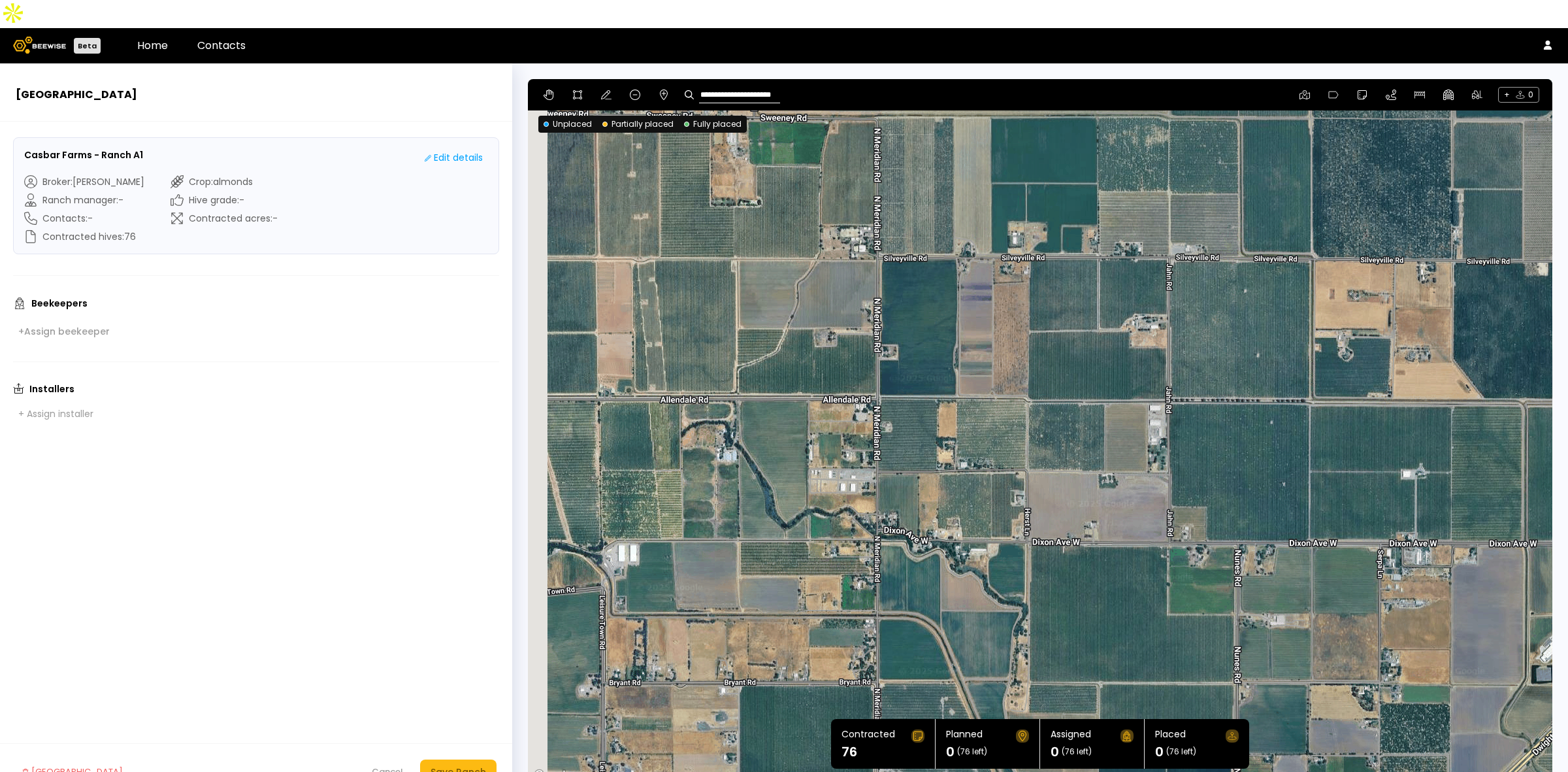
drag, startPoint x: 915, startPoint y: 370, endPoint x: 1062, endPoint y: 373, distance: 147.0
click at [1076, 396] on div at bounding box center [1040, 431] width 1024 height 705
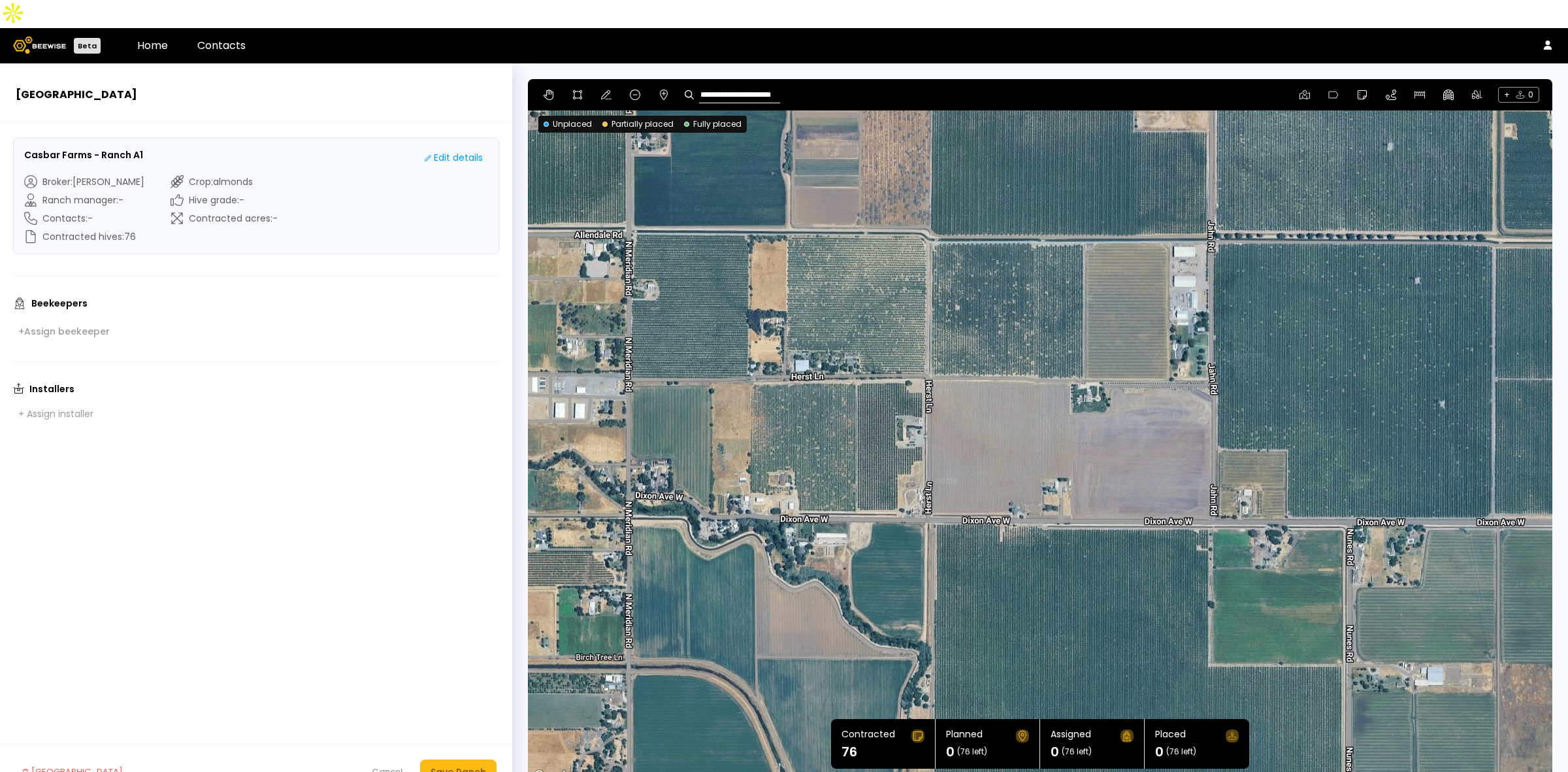
drag, startPoint x: 1231, startPoint y: 396, endPoint x: 1075, endPoint y: 279, distance: 195.0
click at [1075, 279] on div at bounding box center [1040, 431] width 1024 height 705
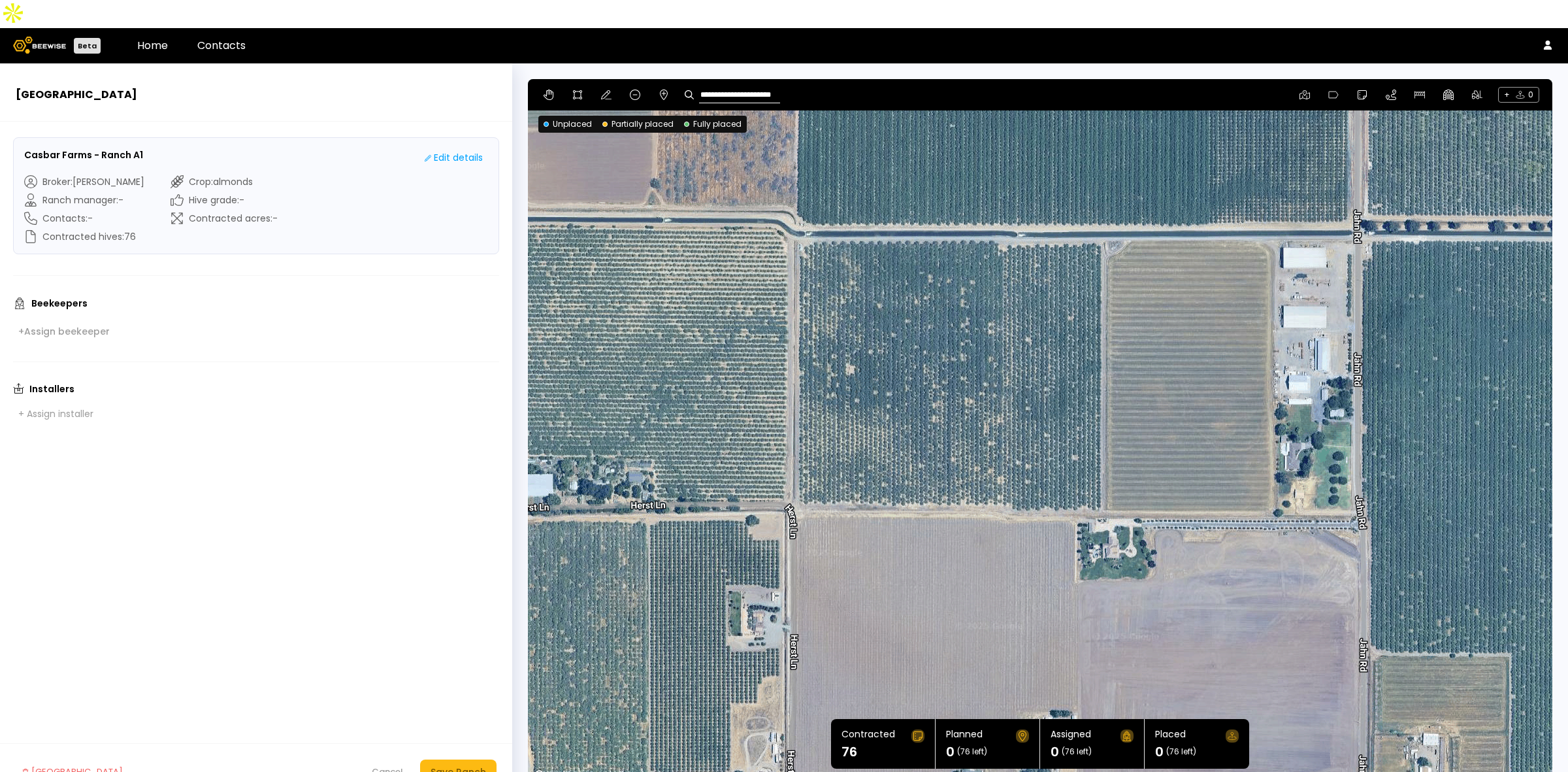
drag, startPoint x: 909, startPoint y: 231, endPoint x: 959, endPoint y: 312, distance: 95.2
click at [959, 312] on div at bounding box center [1040, 431] width 1024 height 705
click at [605, 90] on icon at bounding box center [606, 95] width 10 height 10
drag, startPoint x: 580, startPoint y: 62, endPoint x: 599, endPoint y: 77, distance: 24.2
click at [580, 90] on icon at bounding box center [577, 95] width 10 height 10
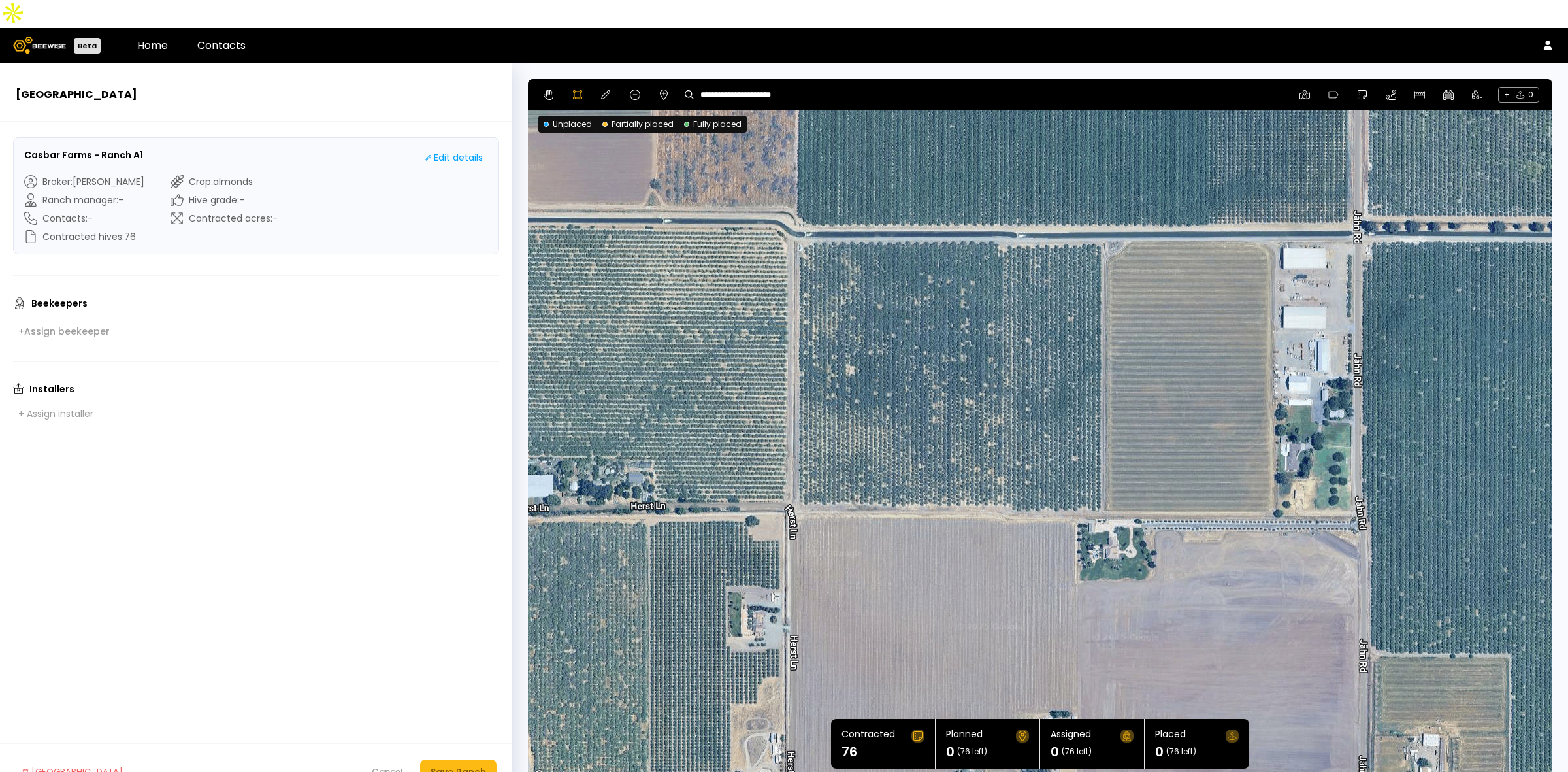
click at [792, 208] on div at bounding box center [1040, 431] width 1023 height 705
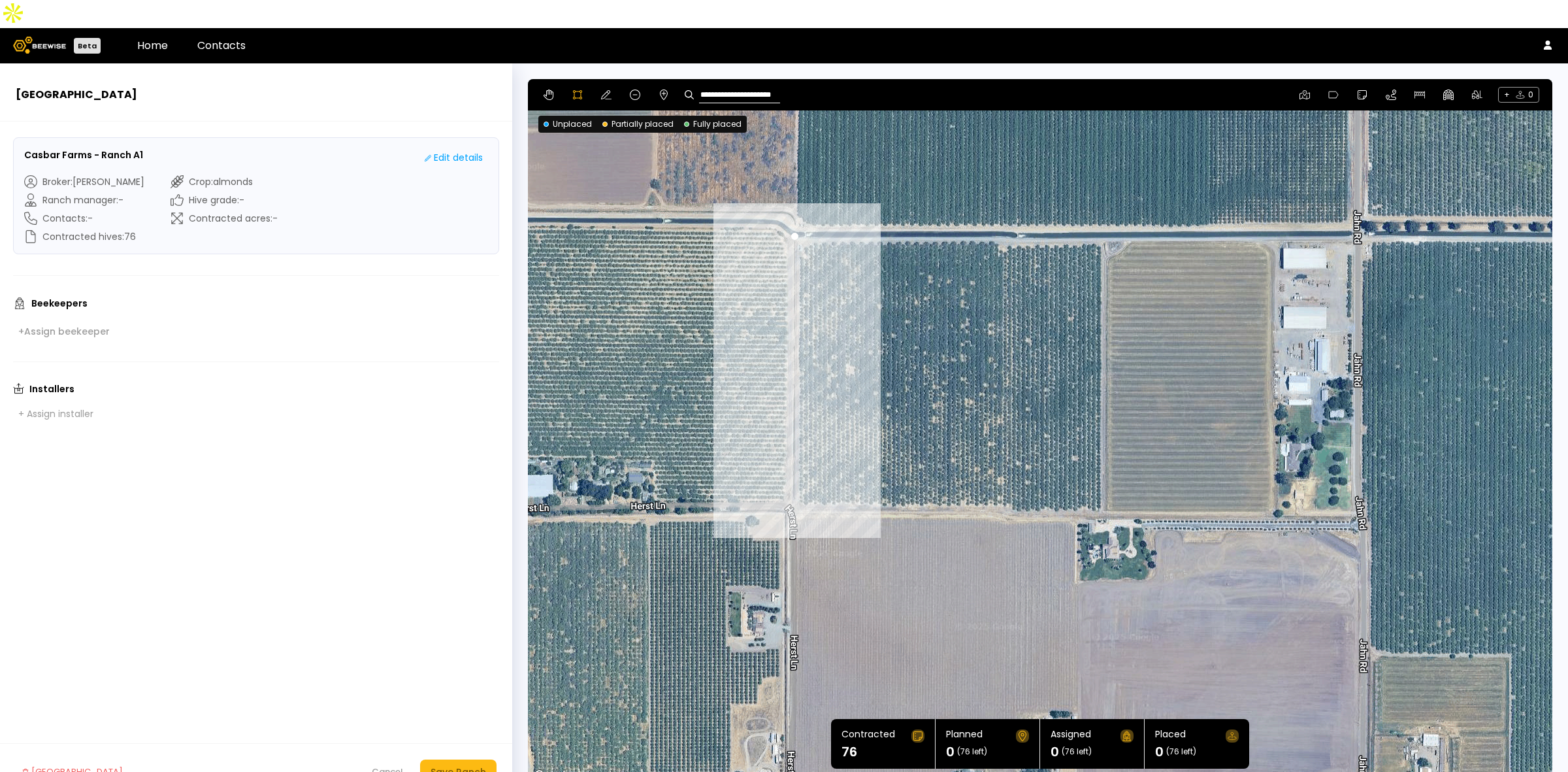
click at [791, 471] on div at bounding box center [1040, 431] width 1023 height 705
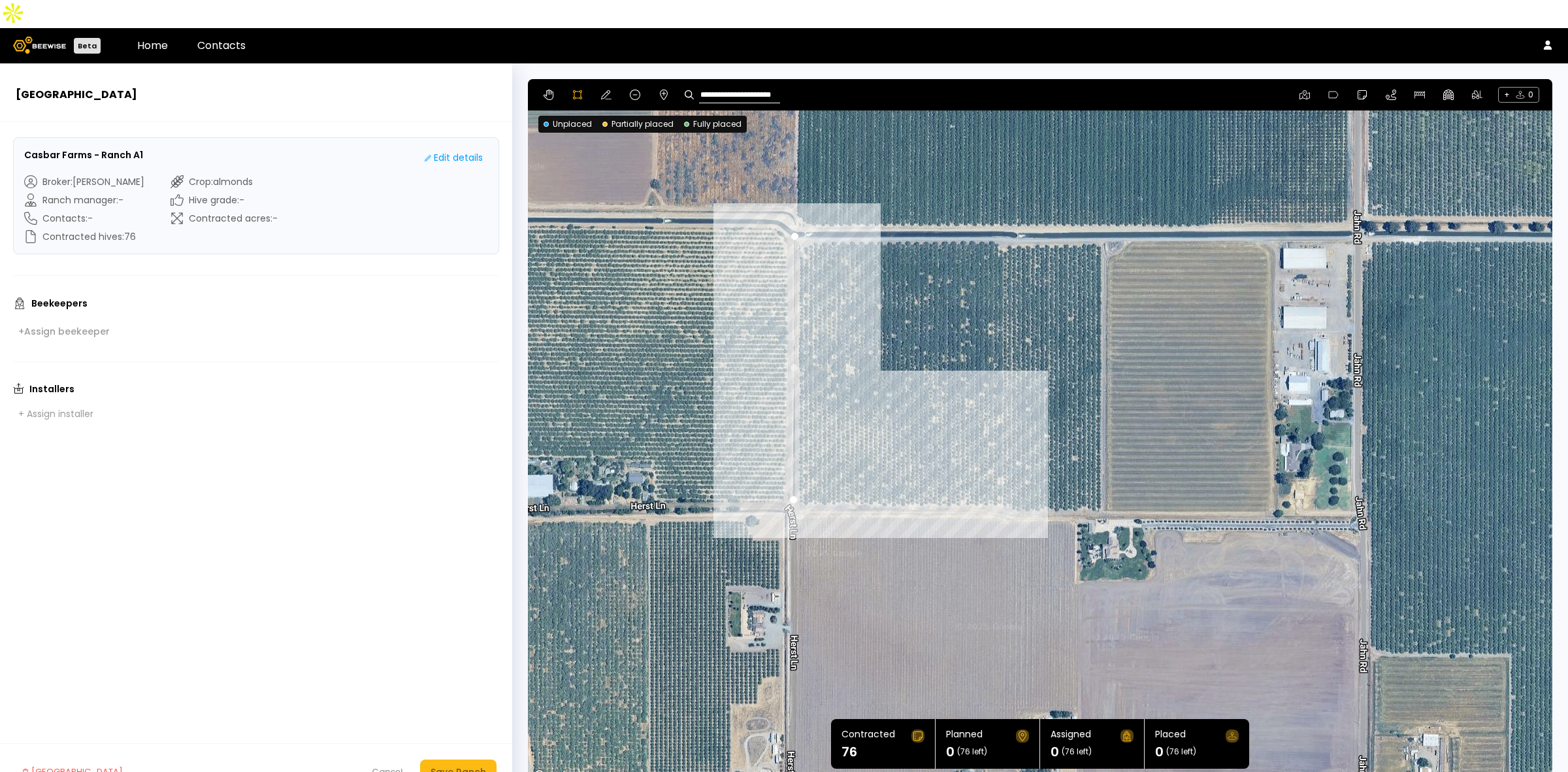
click at [1010, 476] on div at bounding box center [1040, 431] width 1023 height 705
click at [1013, 485] on div at bounding box center [1040, 431] width 1023 height 705
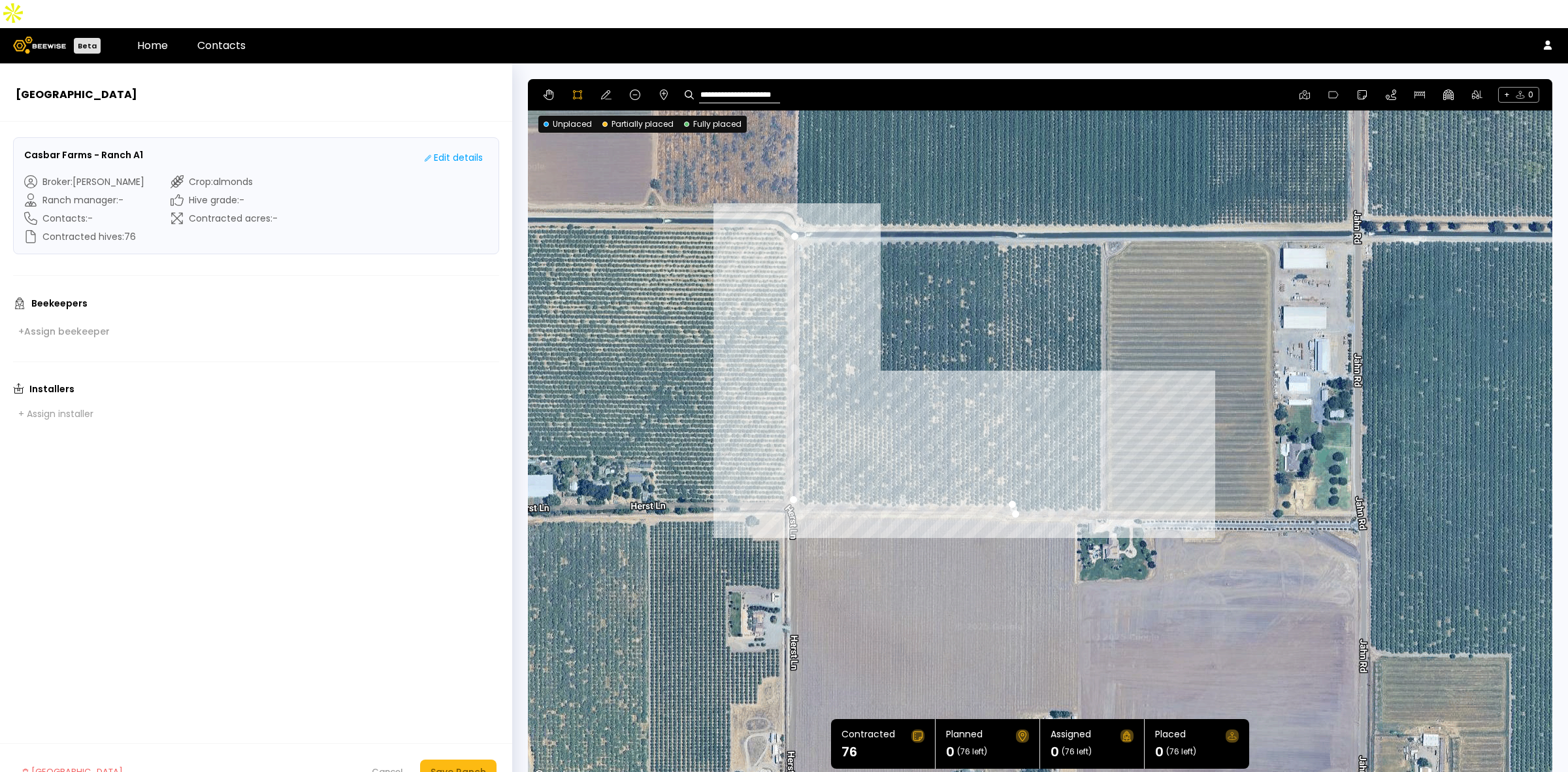
click at [1101, 483] on div at bounding box center [1040, 431] width 1023 height 705
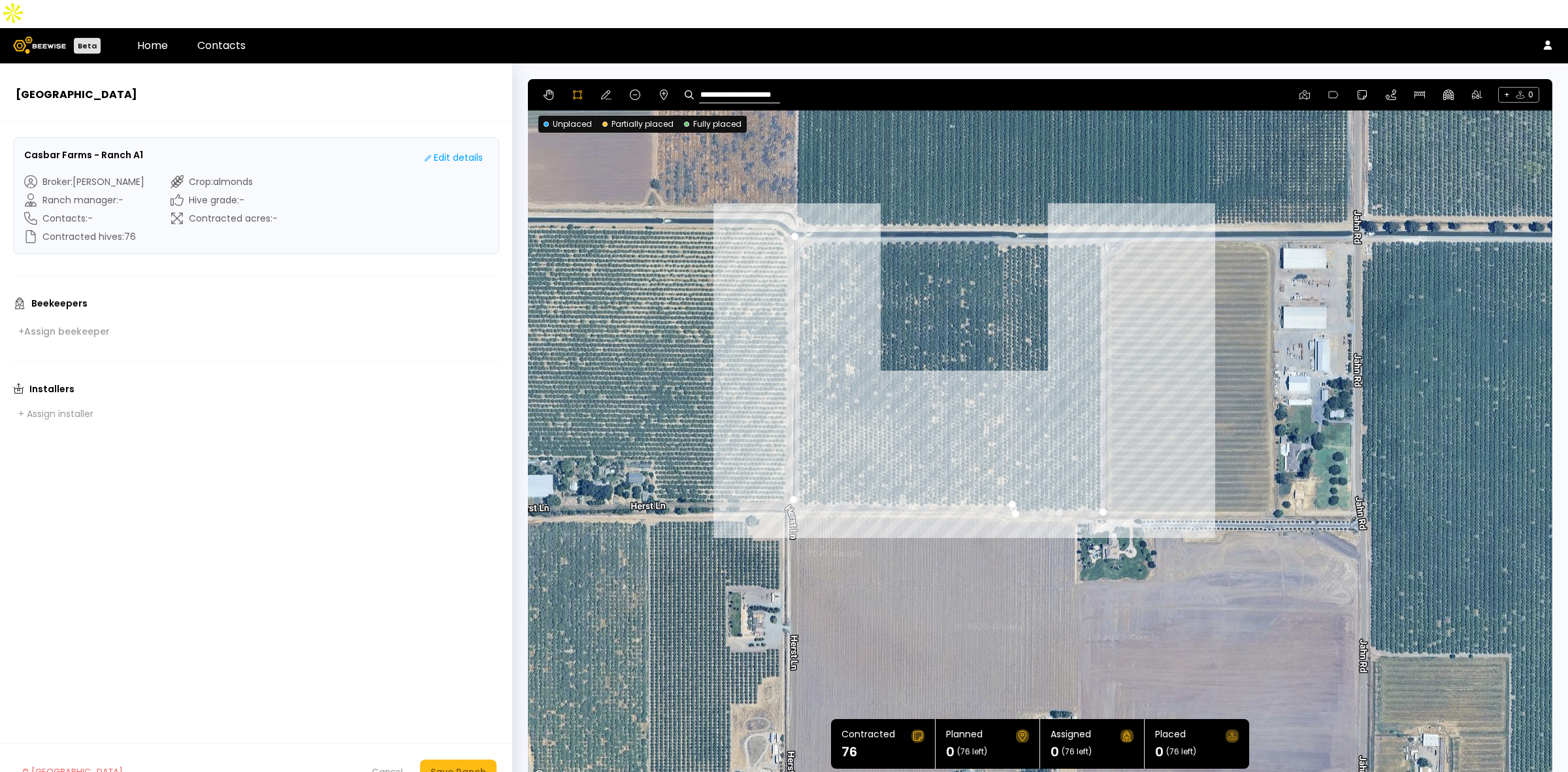
click at [1099, 212] on div at bounding box center [1040, 431] width 1023 height 705
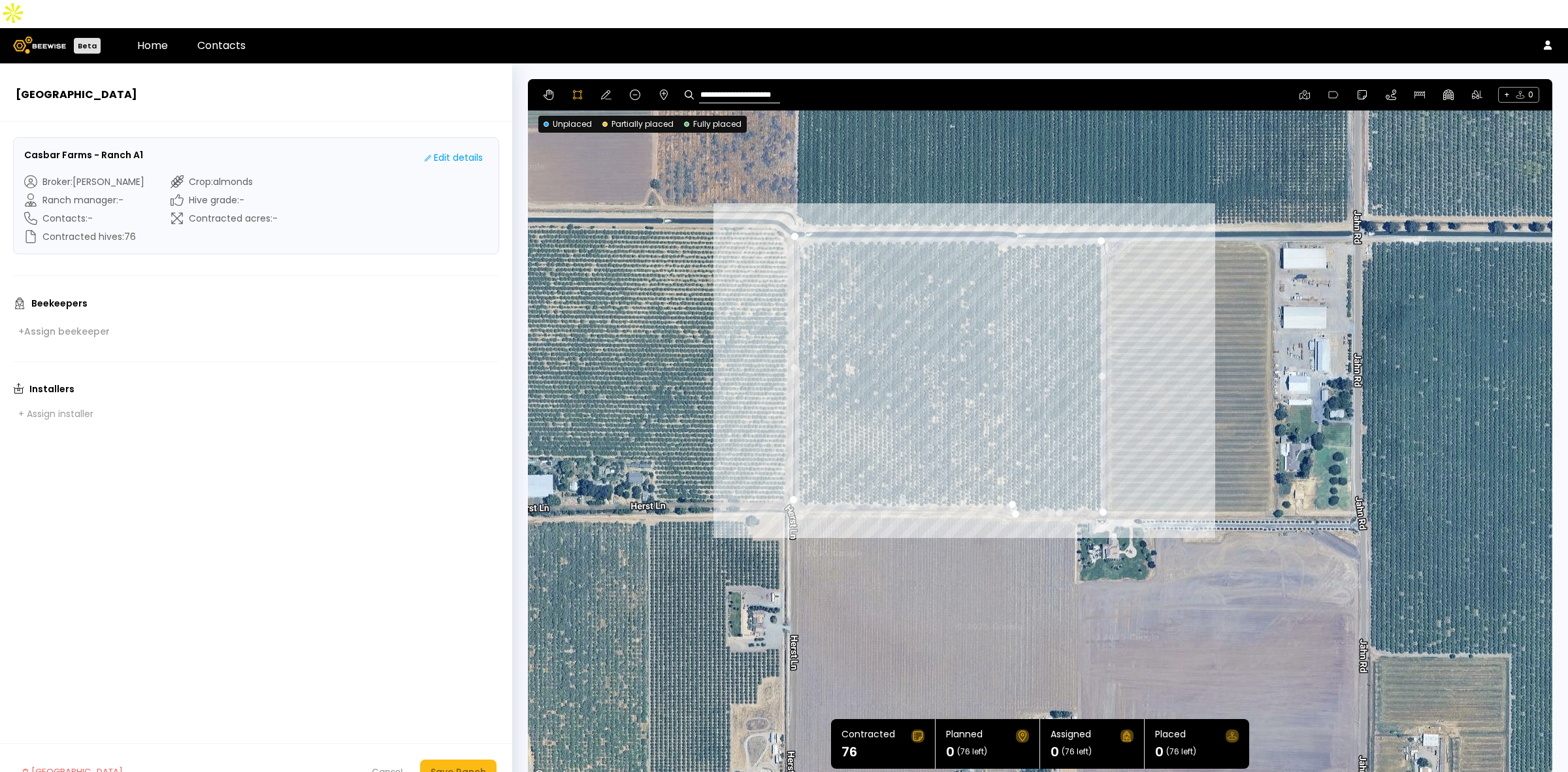
click at [1000, 214] on div at bounding box center [1040, 431] width 1023 height 705
click at [991, 211] on div at bounding box center [1040, 431] width 1023 height 705
click at [794, 209] on div at bounding box center [1040, 431] width 1023 height 705
click at [605, 90] on icon at bounding box center [606, 94] width 10 height 9
click at [449, 765] on div "Save Ranch" at bounding box center [458, 772] width 55 height 15
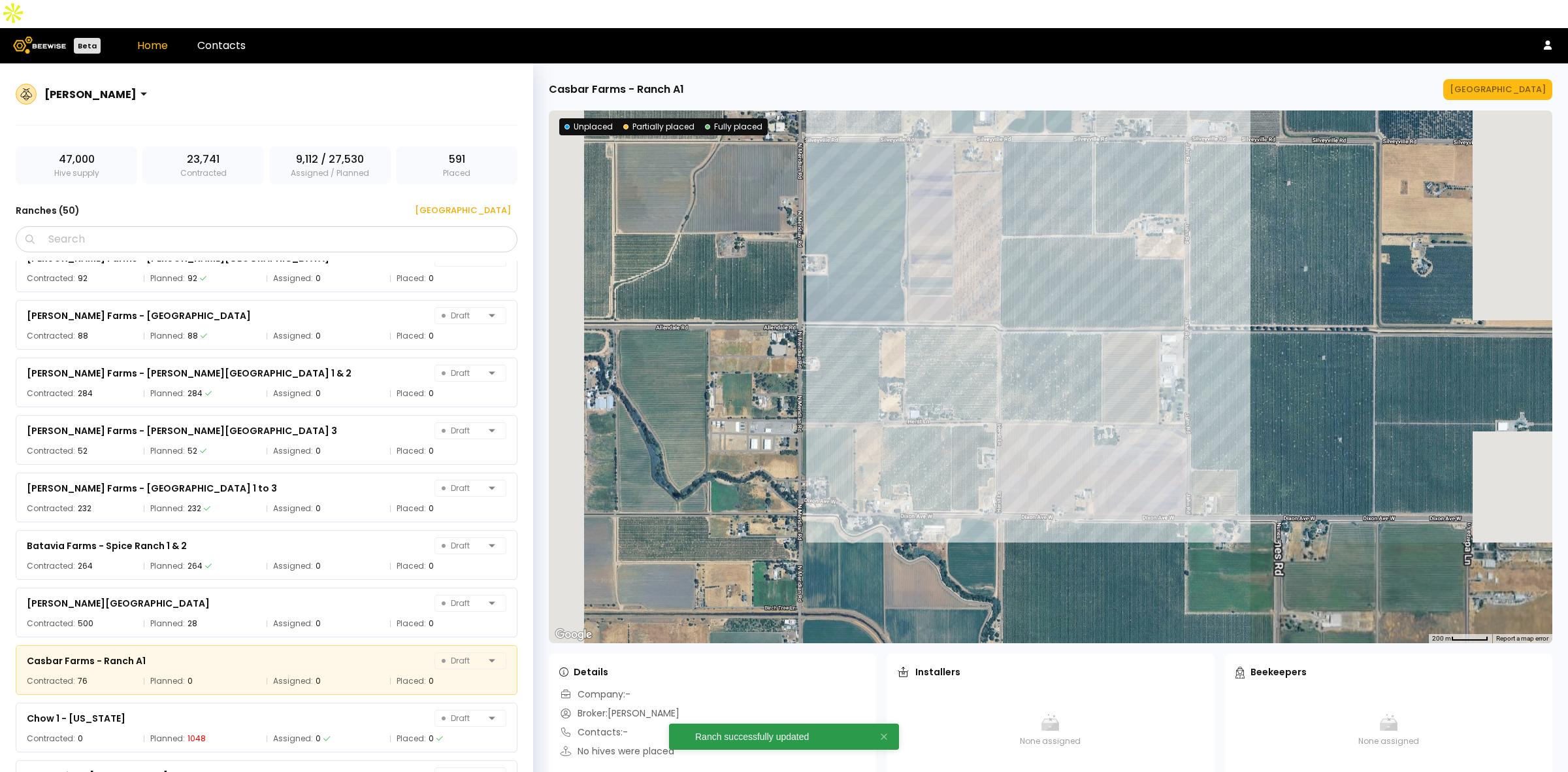
scroll to position [679, 0]
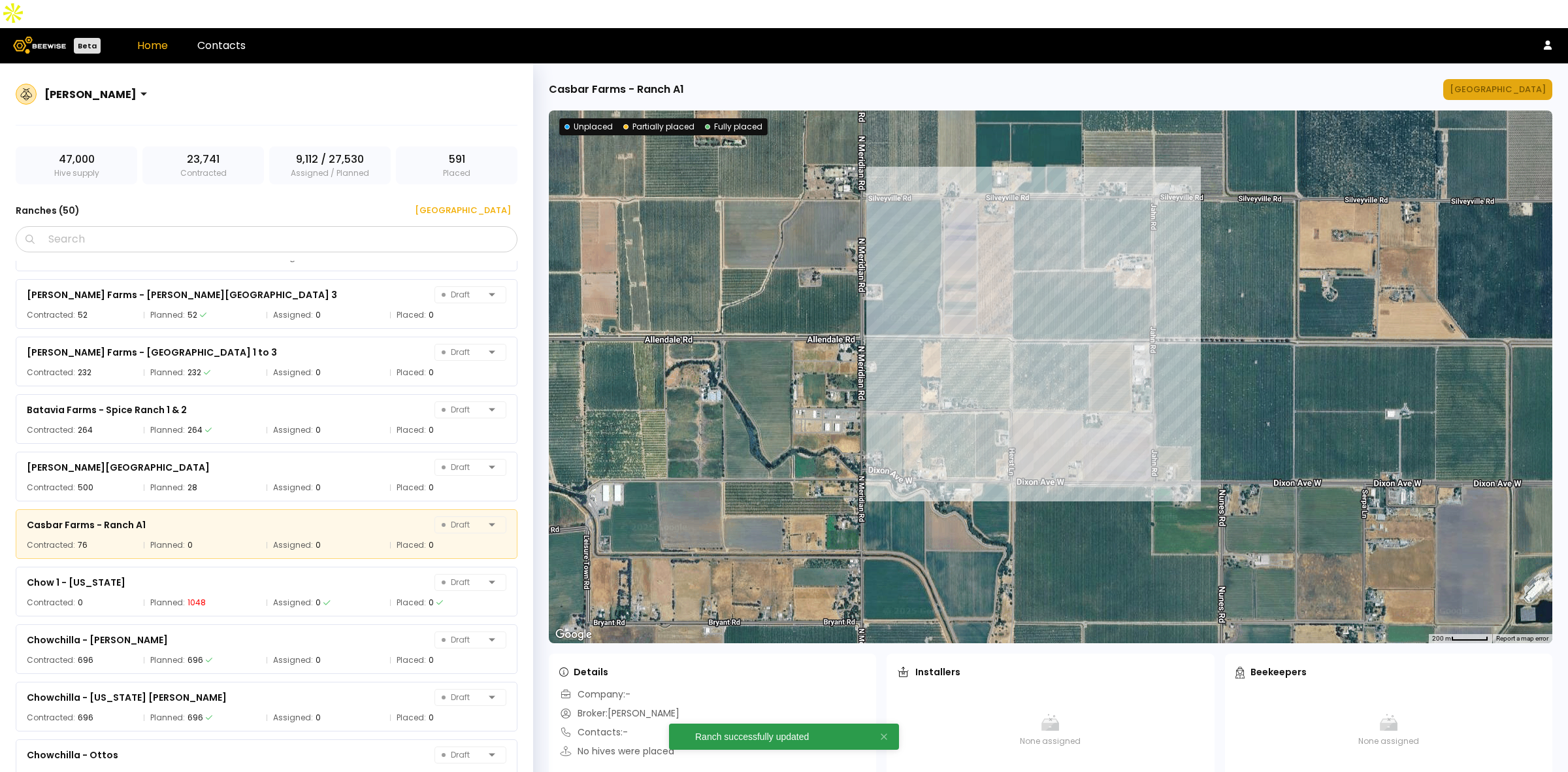
click at [1530, 83] on div "[GEOGRAPHIC_DATA]" at bounding box center [1497, 90] width 96 height 13
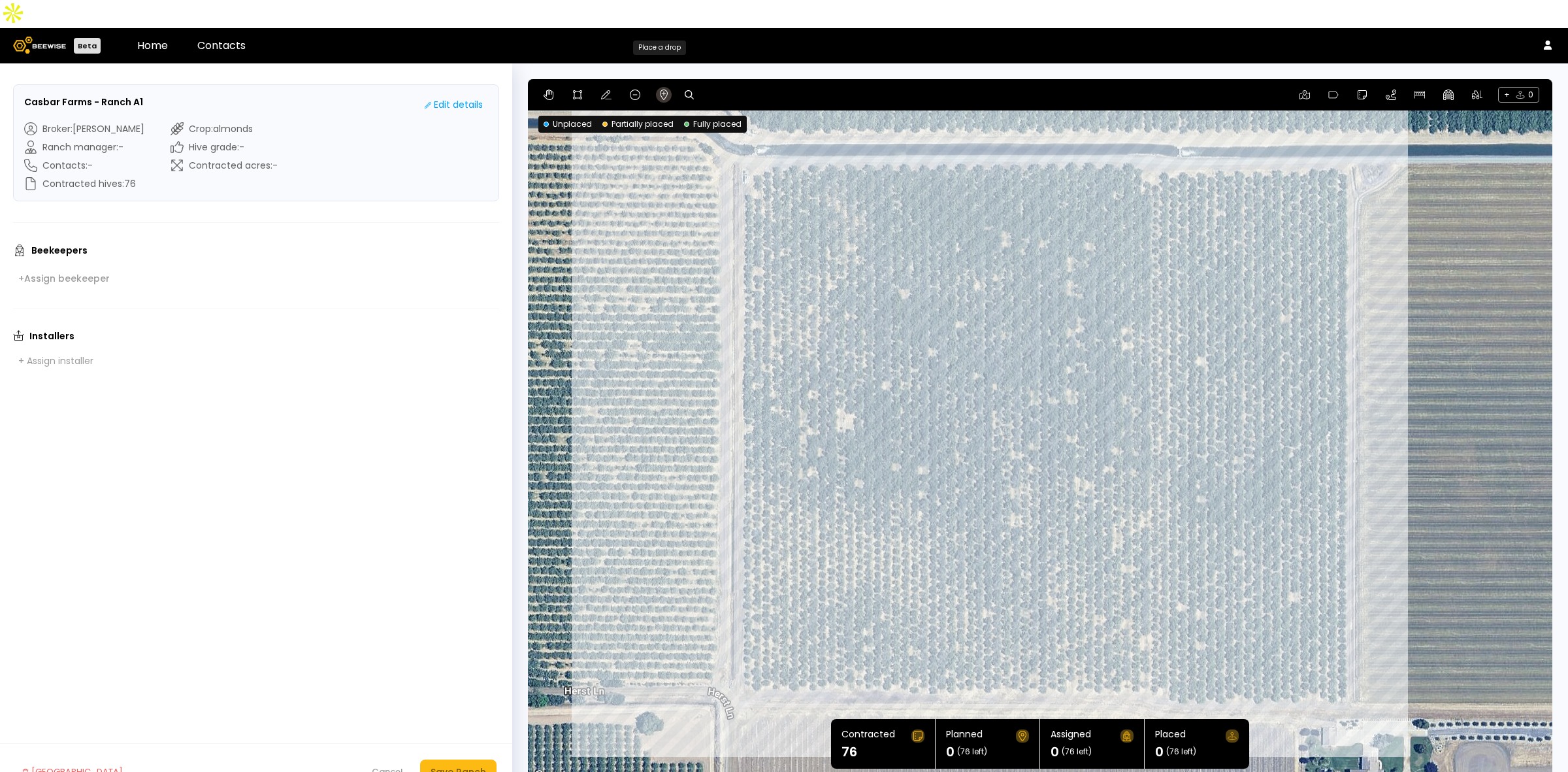
click at [663, 90] on icon at bounding box center [664, 95] width 8 height 10
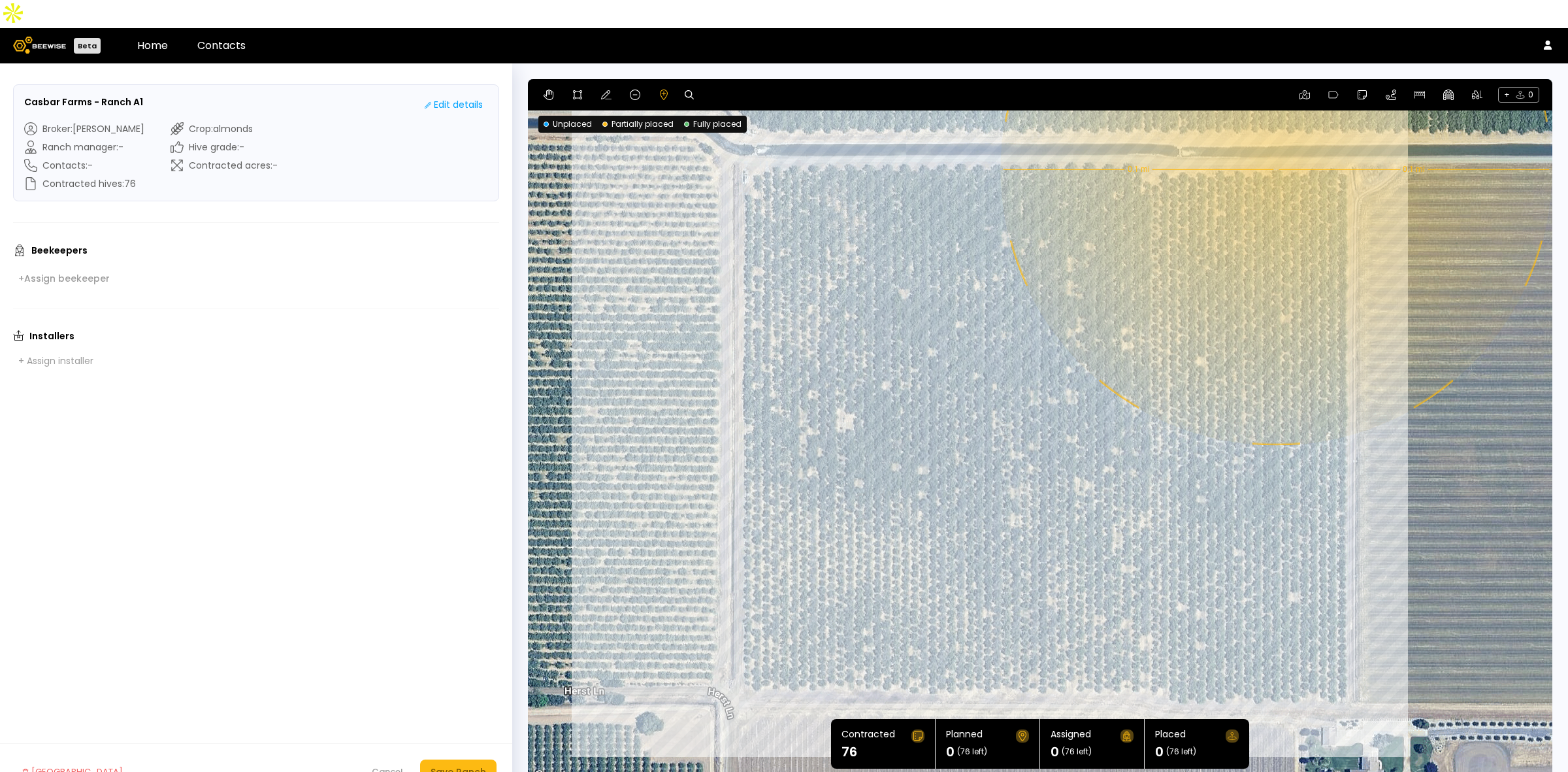
click at [1275, 141] on div "0.1 mi 0.1 mi" at bounding box center [1040, 431] width 1024 height 705
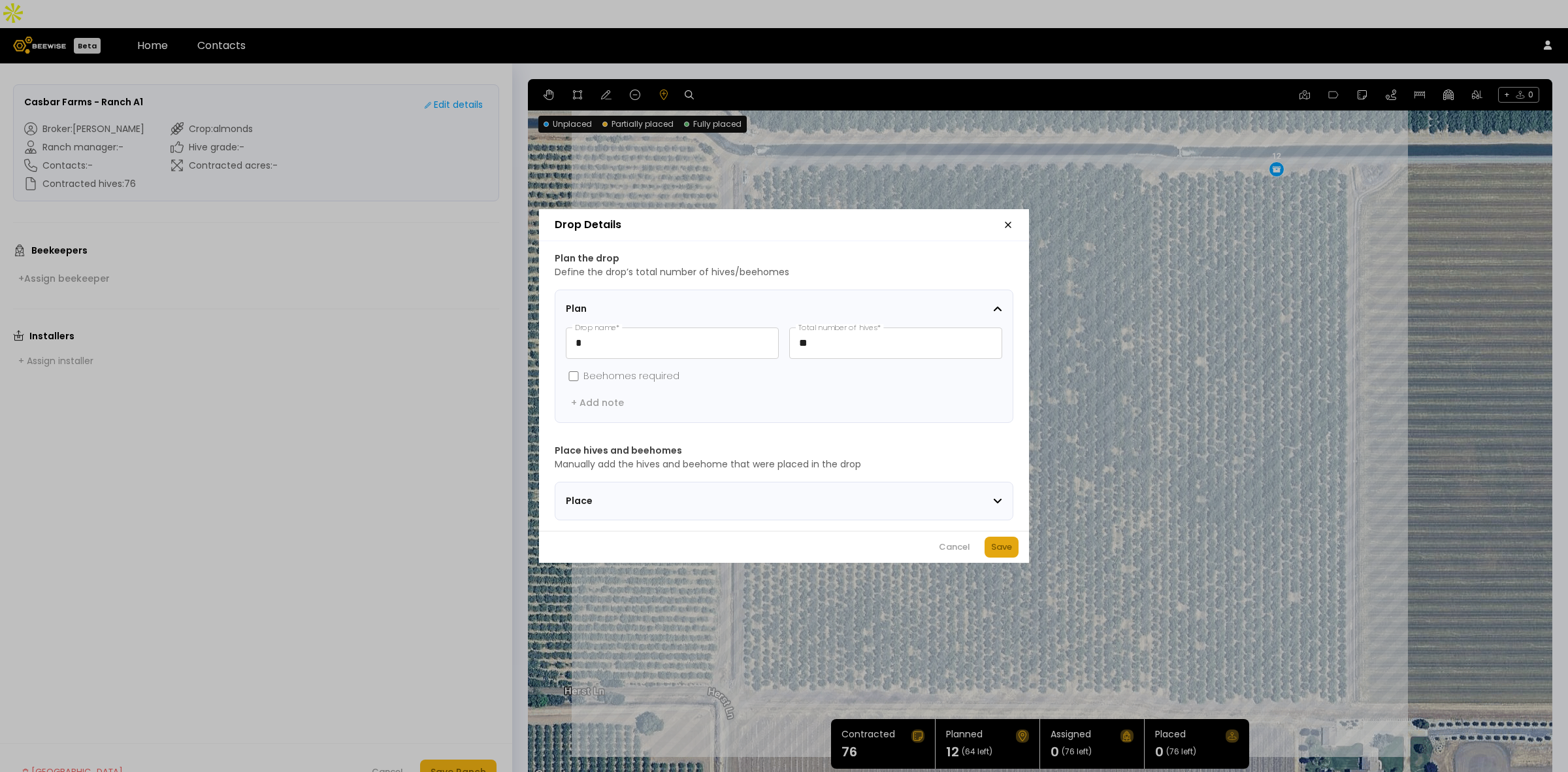
click at [1007, 553] on div "Save" at bounding box center [1002, 547] width 21 height 13
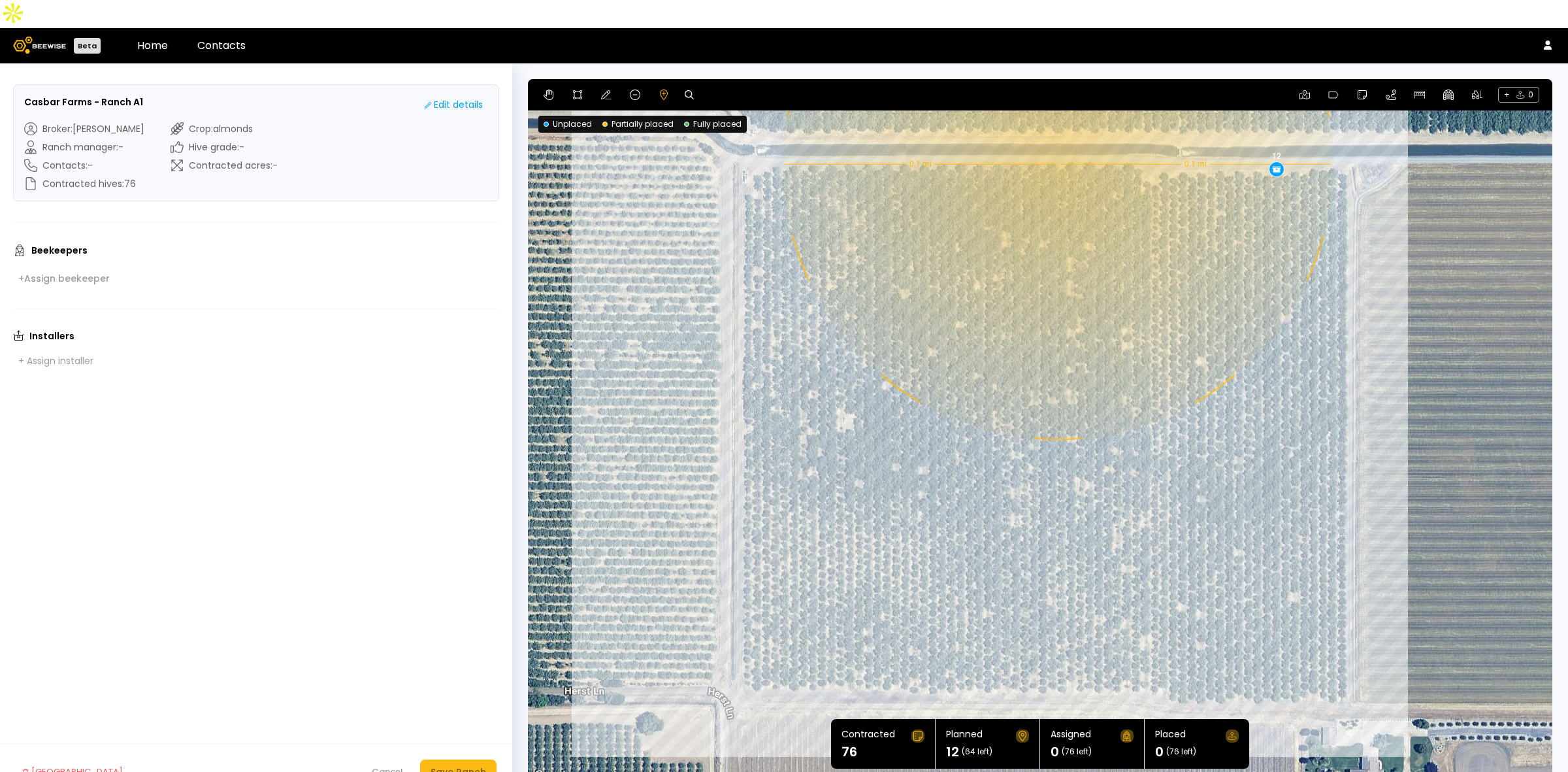
click at [1056, 136] on div "0.1 mi 0.1 mi 12" at bounding box center [1040, 431] width 1024 height 705
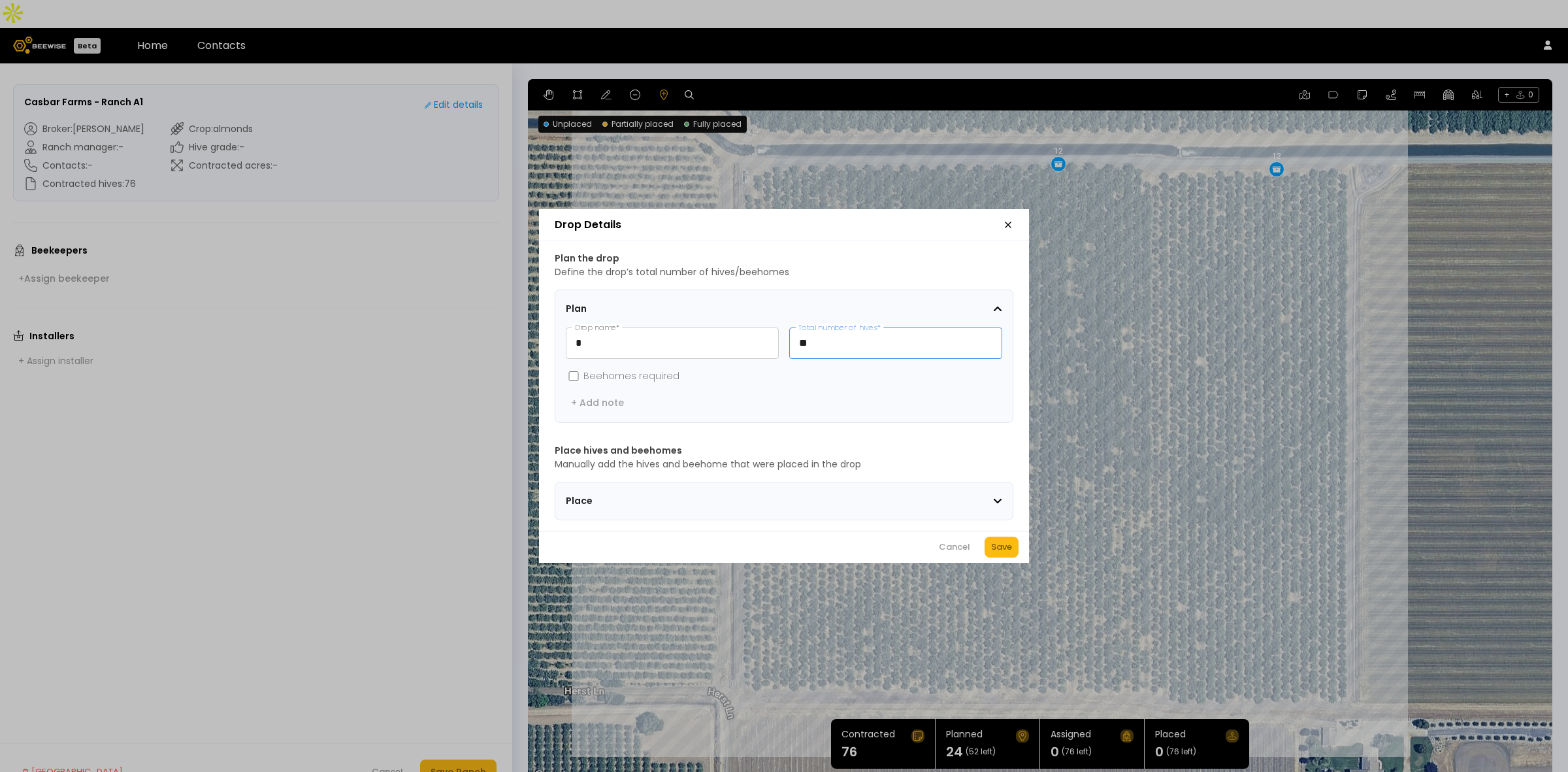
click at [818, 340] on input "**" at bounding box center [895, 343] width 211 height 30
type input "**"
click at [991, 547] on div "Save" at bounding box center [1002, 547] width 21 height 13
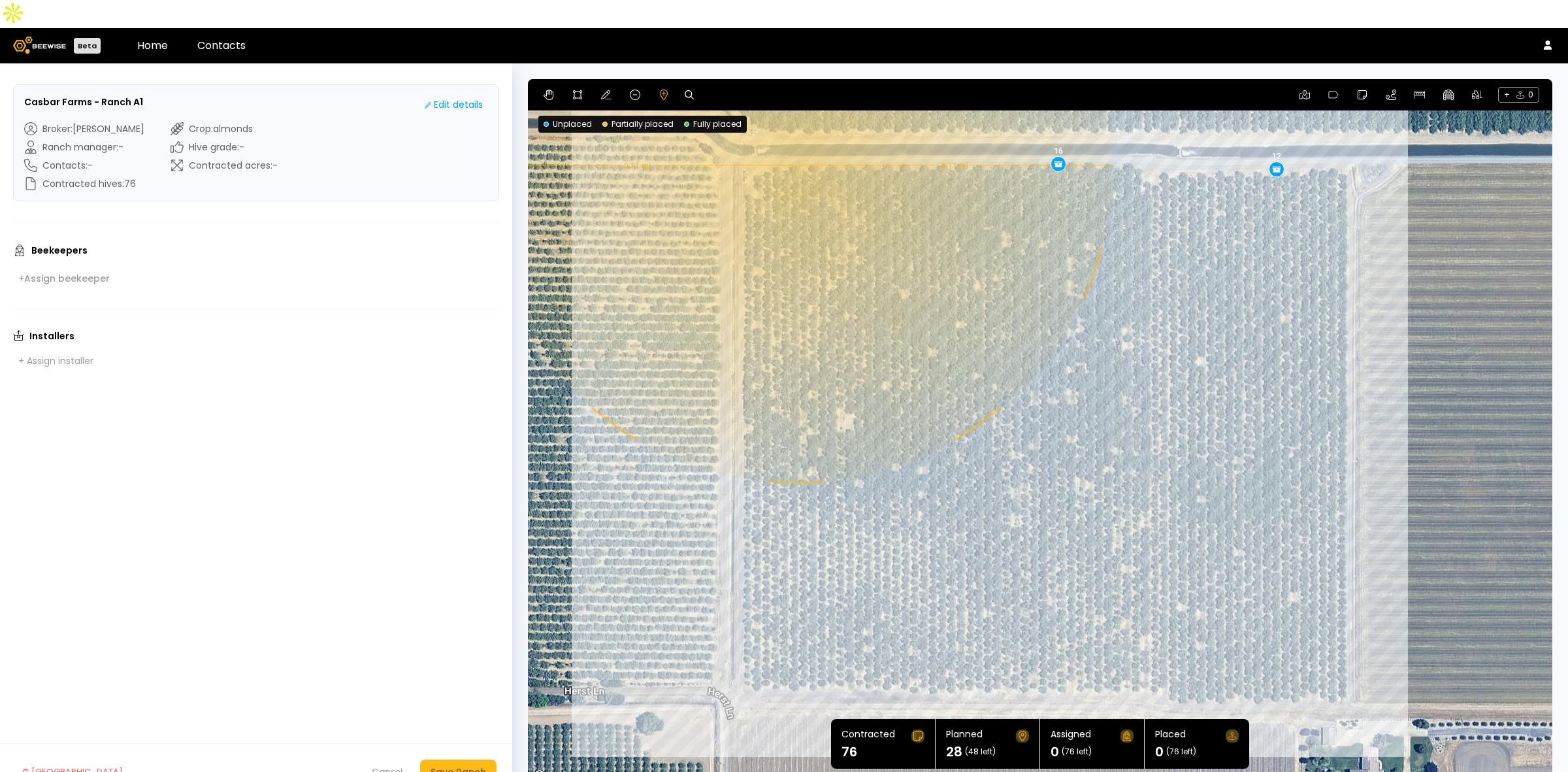
click at [795, 137] on div "0.11 mi 0.11 mi 12 16" at bounding box center [1040, 431] width 1024 height 705
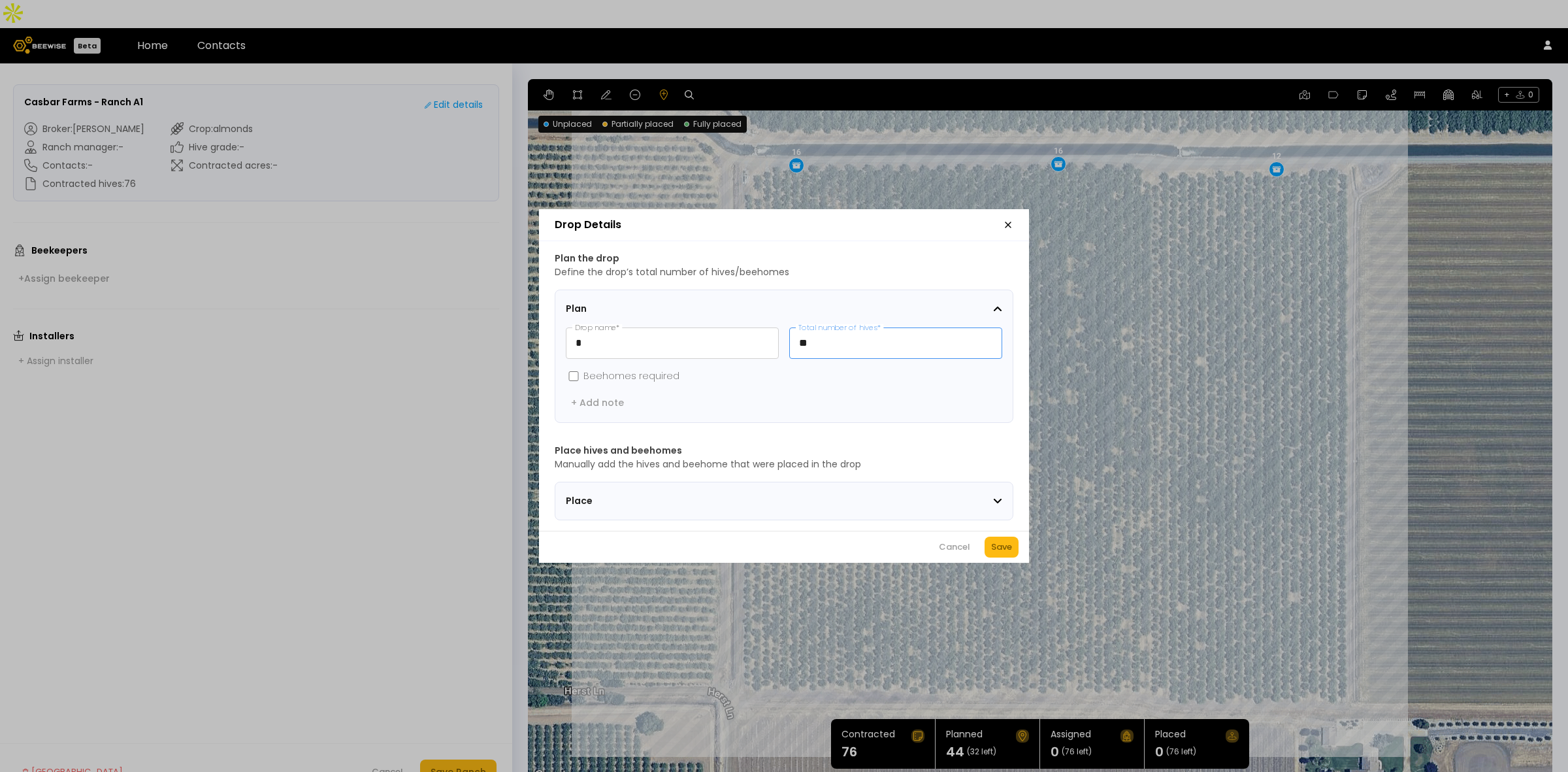
click at [923, 332] on input "**" at bounding box center [895, 343] width 211 height 30
type input "**"
click at [1013, 558] on button "Save" at bounding box center [1002, 547] width 34 height 21
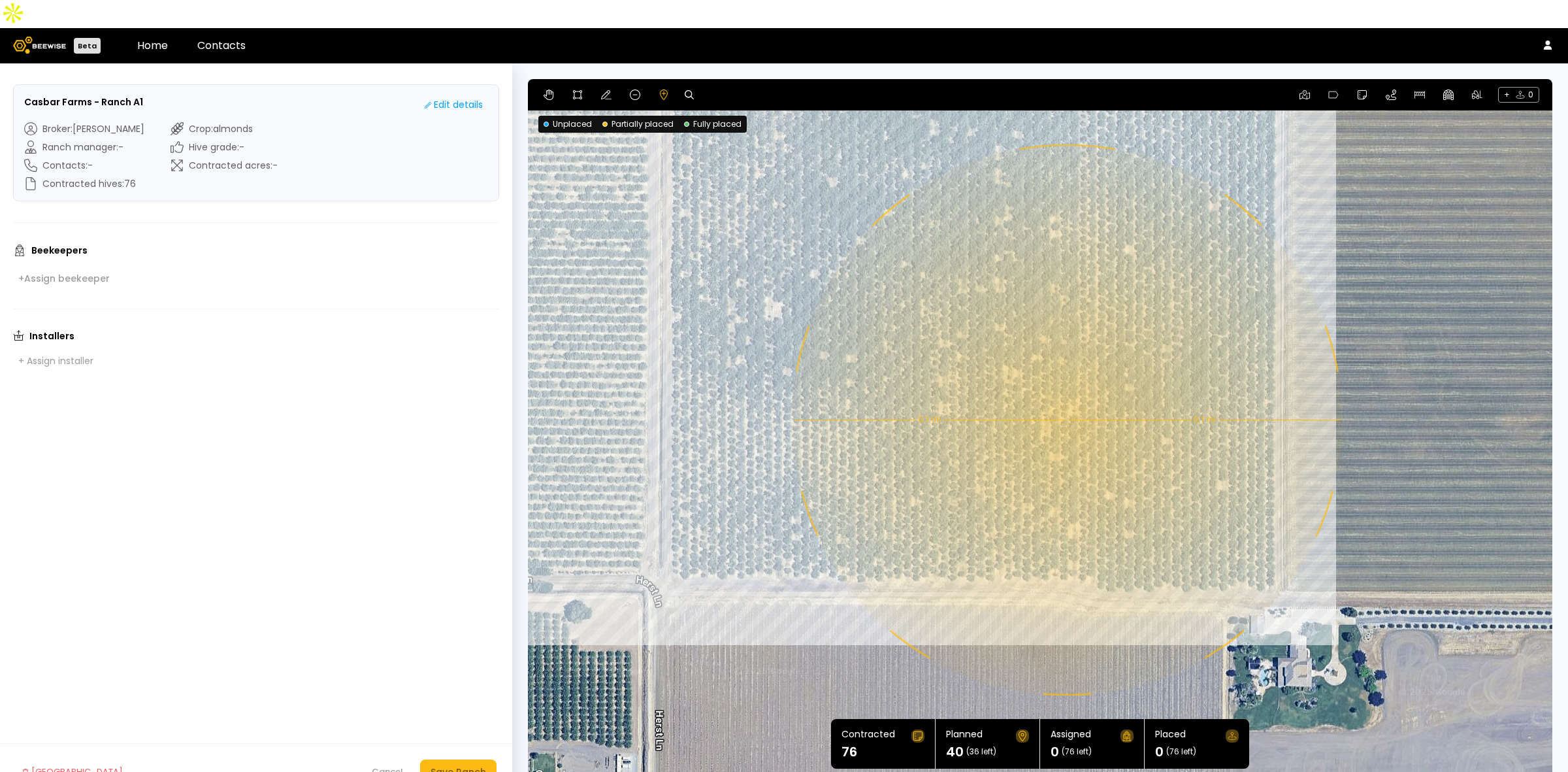
drag, startPoint x: 1211, startPoint y: 616, endPoint x: 1137, endPoint y: 503, distance: 135.1
click at [1137, 503] on div "0.1 mi 0.1 mi 12 16 12" at bounding box center [1040, 431] width 1024 height 705
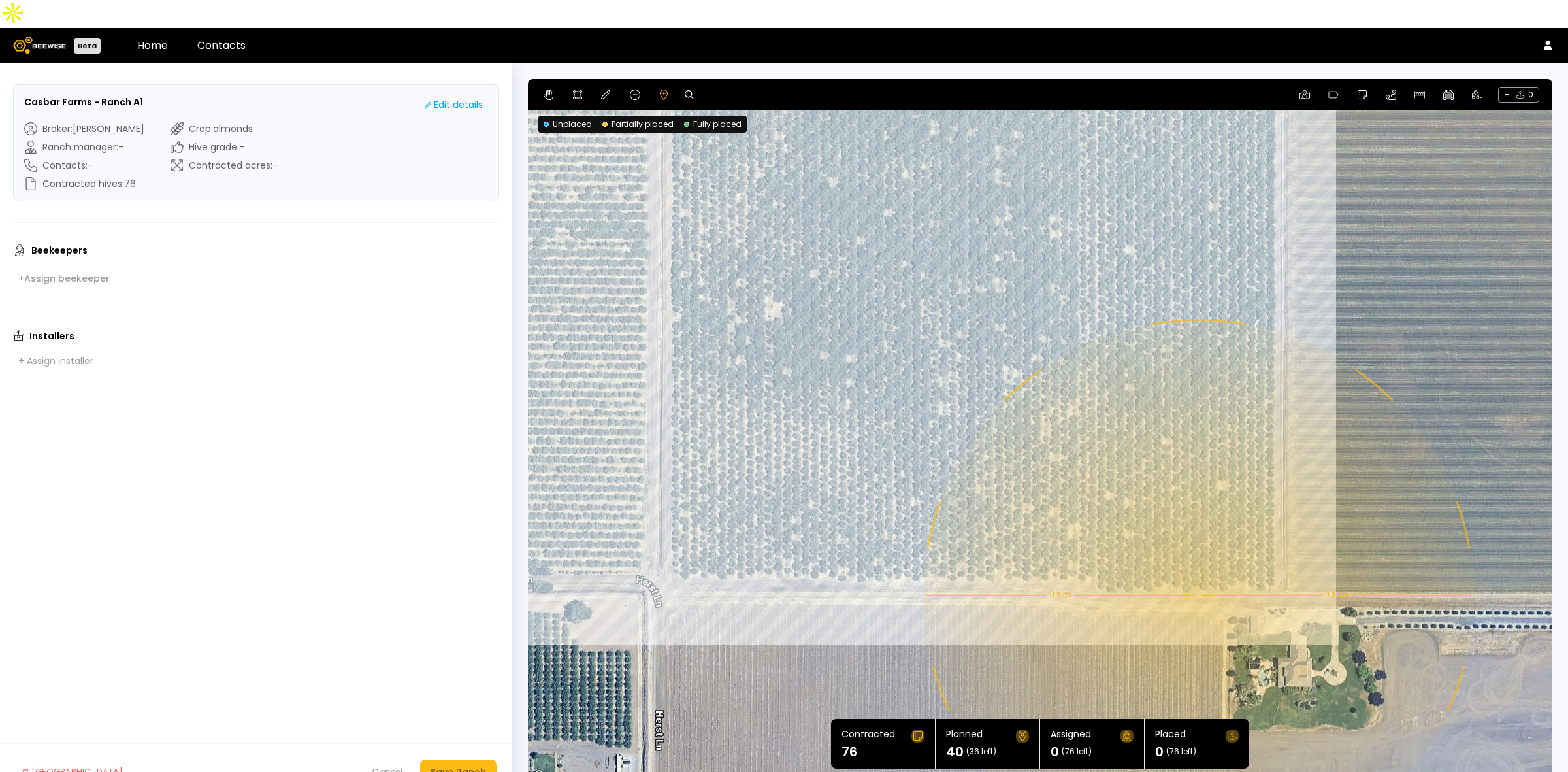
click at [1197, 566] on div "0.1 mi 0.1 mi 12 16 12" at bounding box center [1040, 431] width 1024 height 705
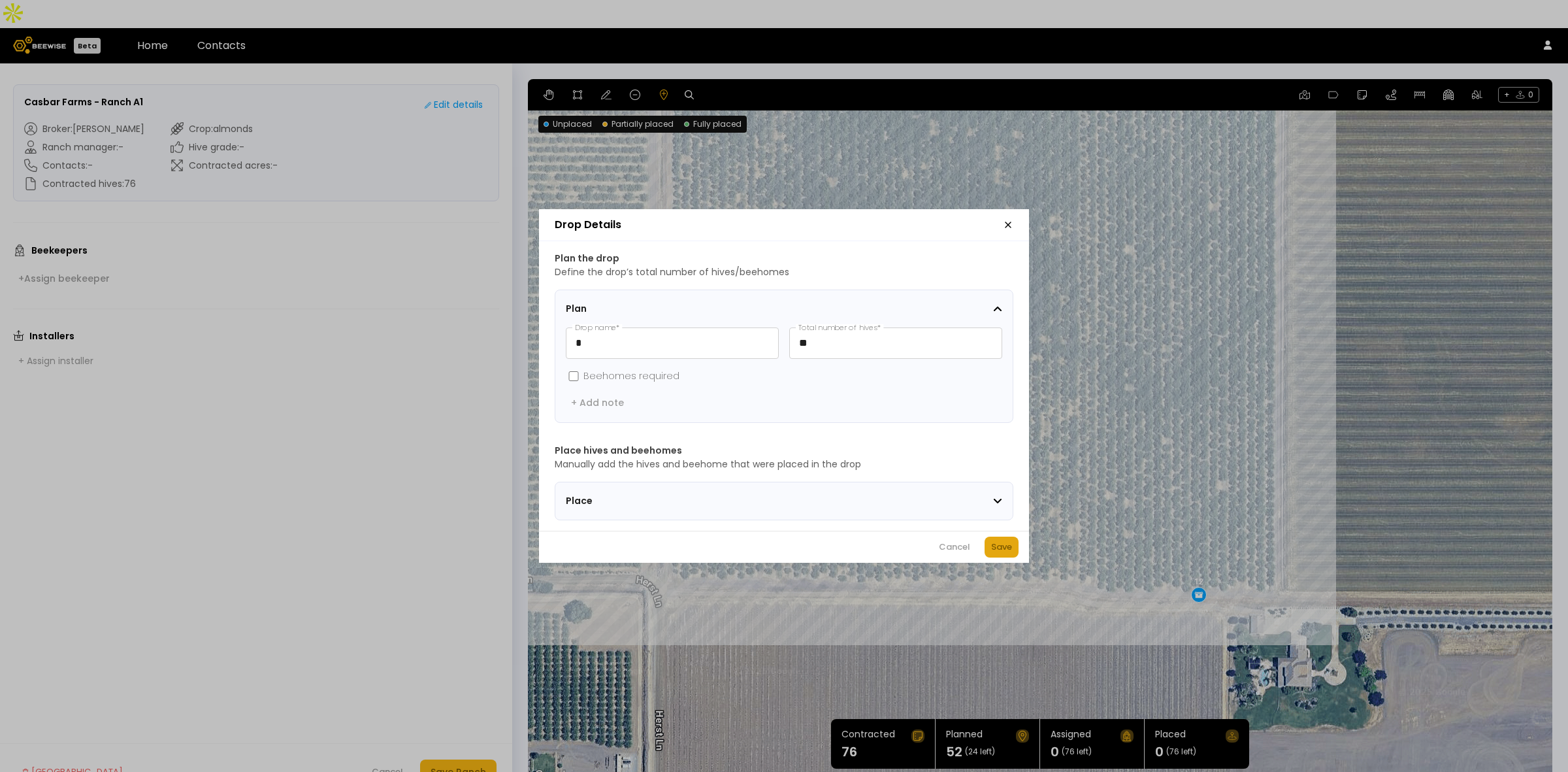
click at [1013, 552] on button "Save" at bounding box center [1002, 547] width 34 height 21
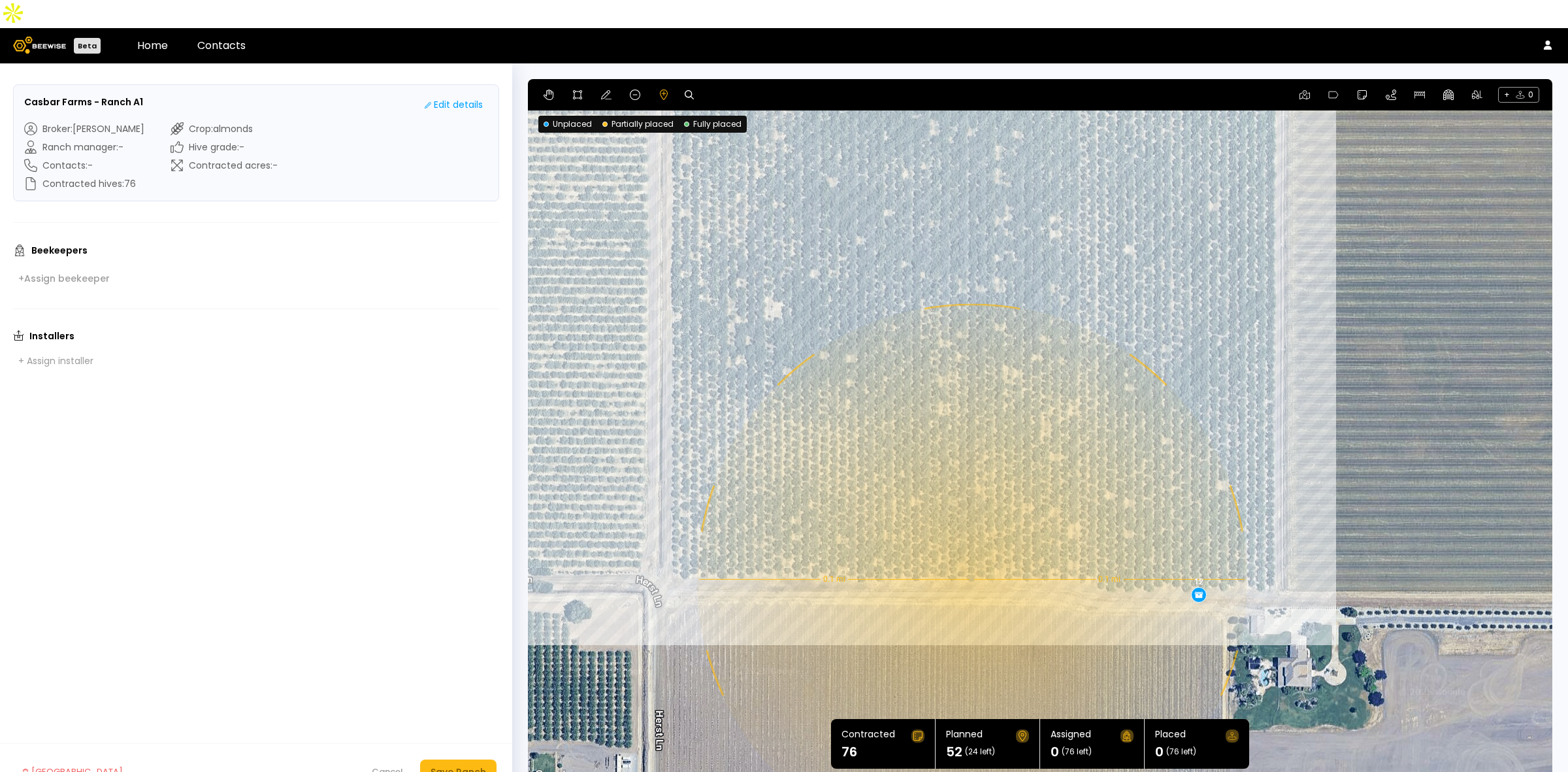
click at [970, 551] on div "0.1 mi 0.1 mi 12 16 12 12" at bounding box center [1040, 431] width 1024 height 705
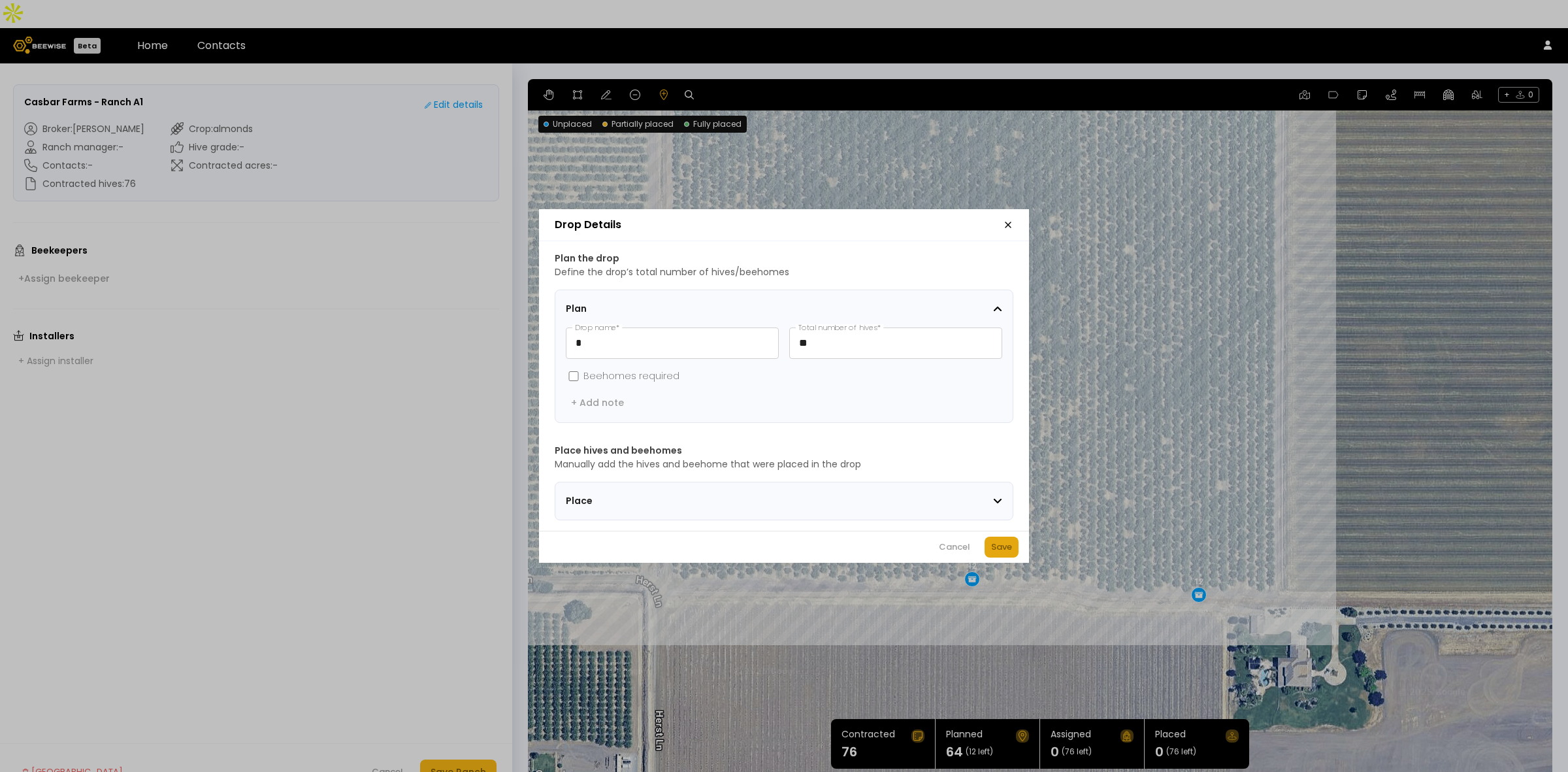
click at [1016, 556] on button "Save" at bounding box center [1002, 547] width 34 height 21
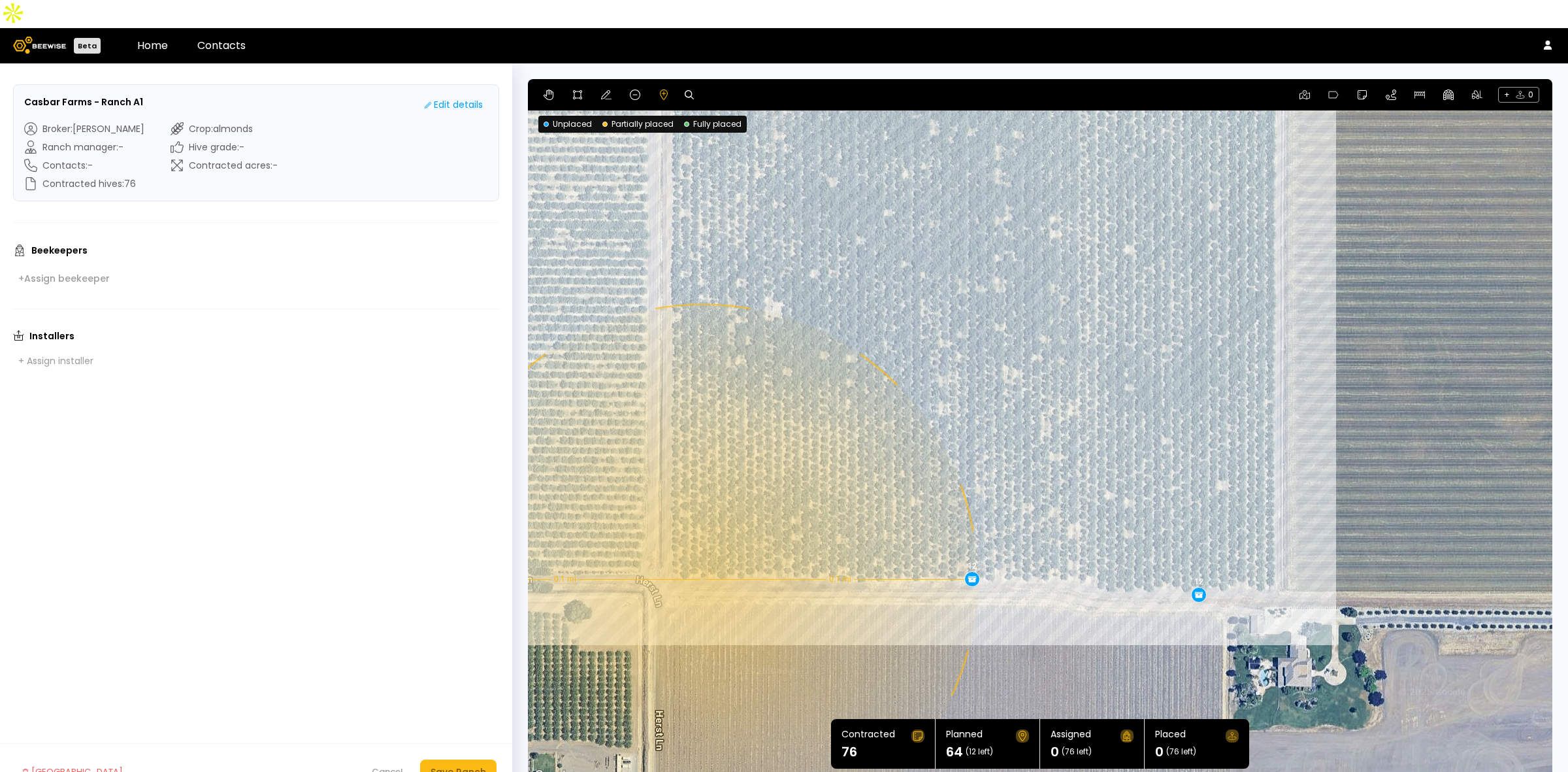
click at [701, 551] on div "0.1 mi 0.1 mi 12 16 12 12 12" at bounding box center [1040, 431] width 1024 height 705
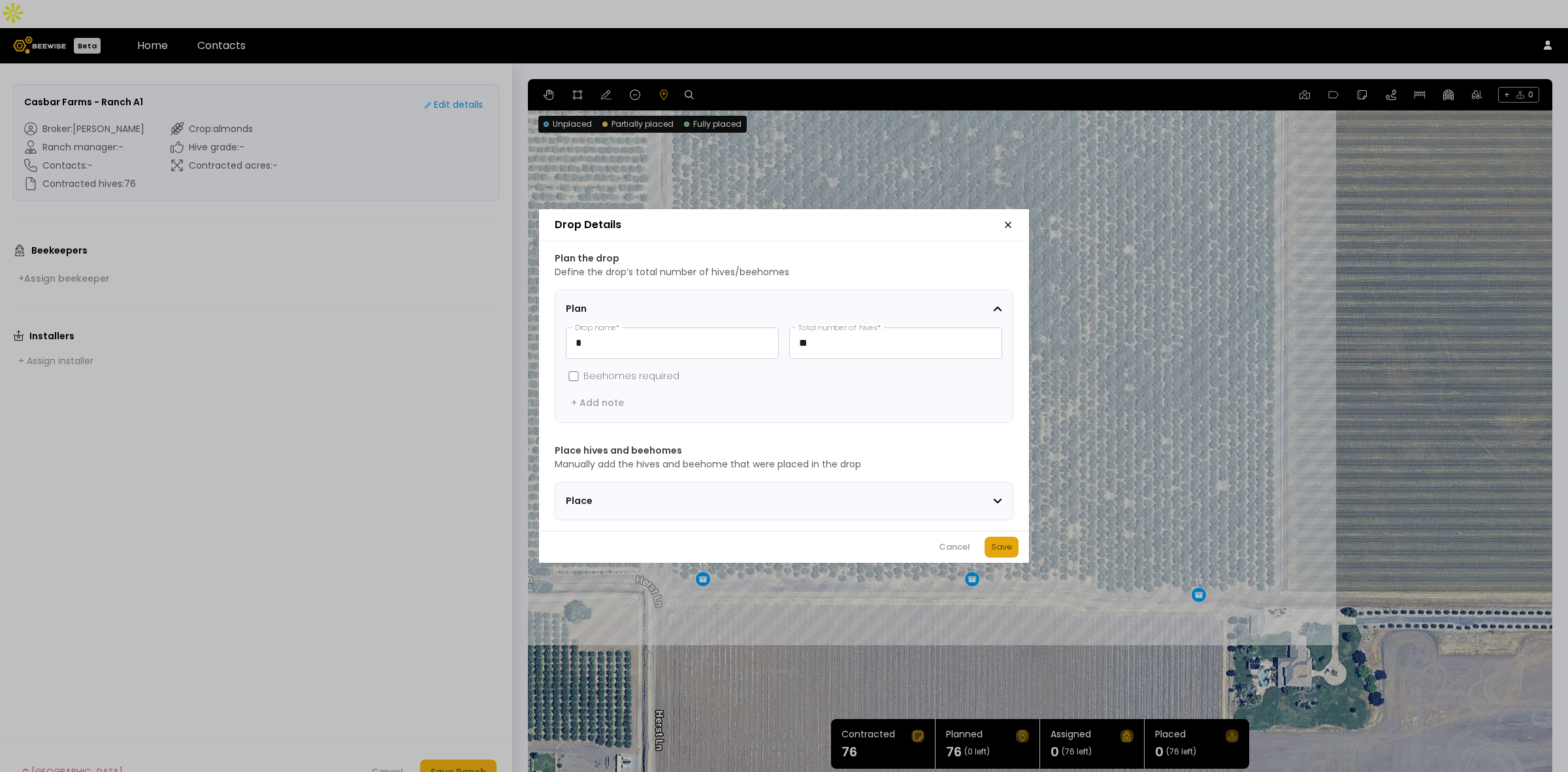
click at [1015, 551] on button "Save" at bounding box center [1002, 547] width 34 height 21
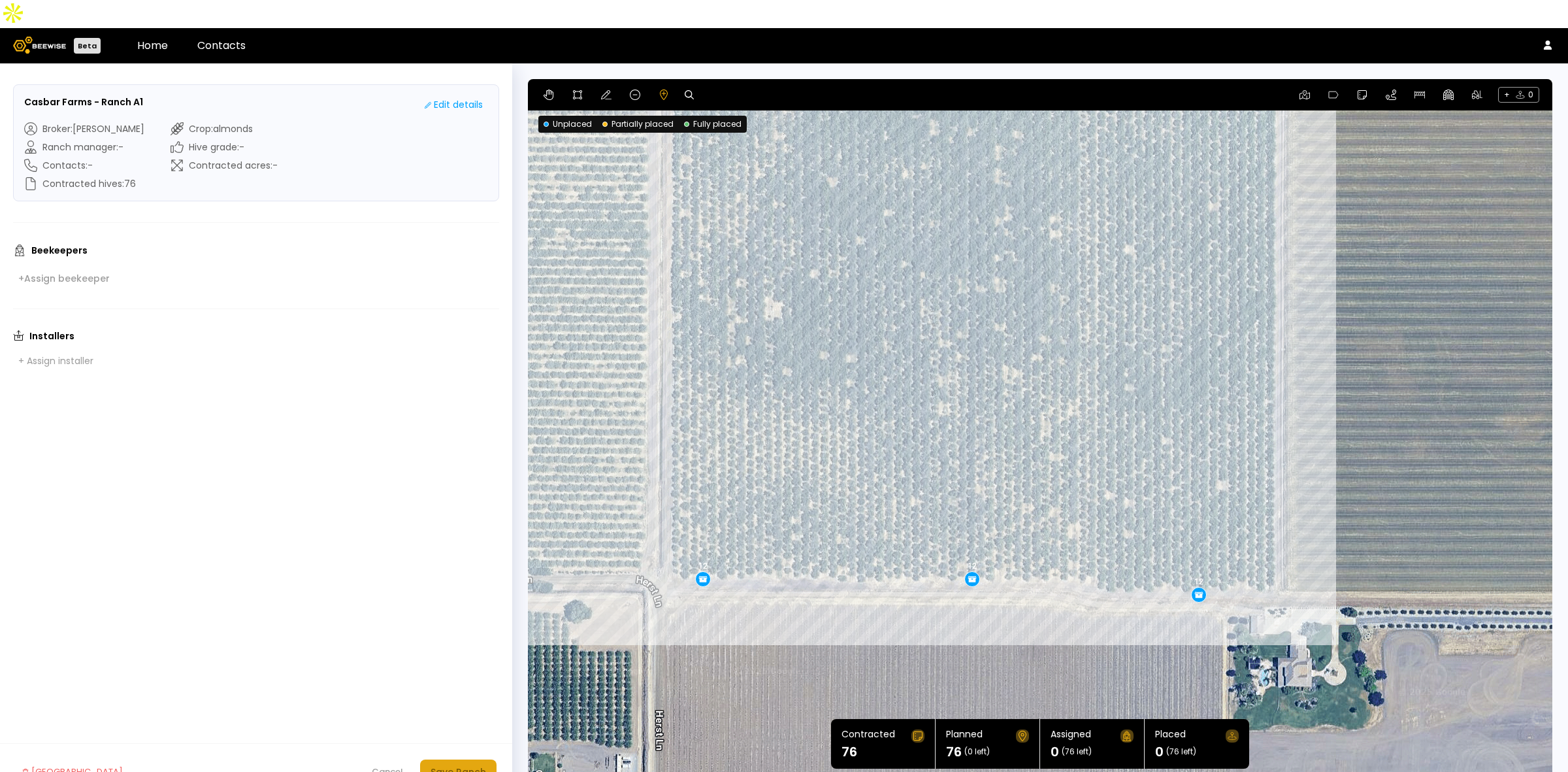
click at [459, 765] on div "Save Ranch" at bounding box center [458, 772] width 55 height 15
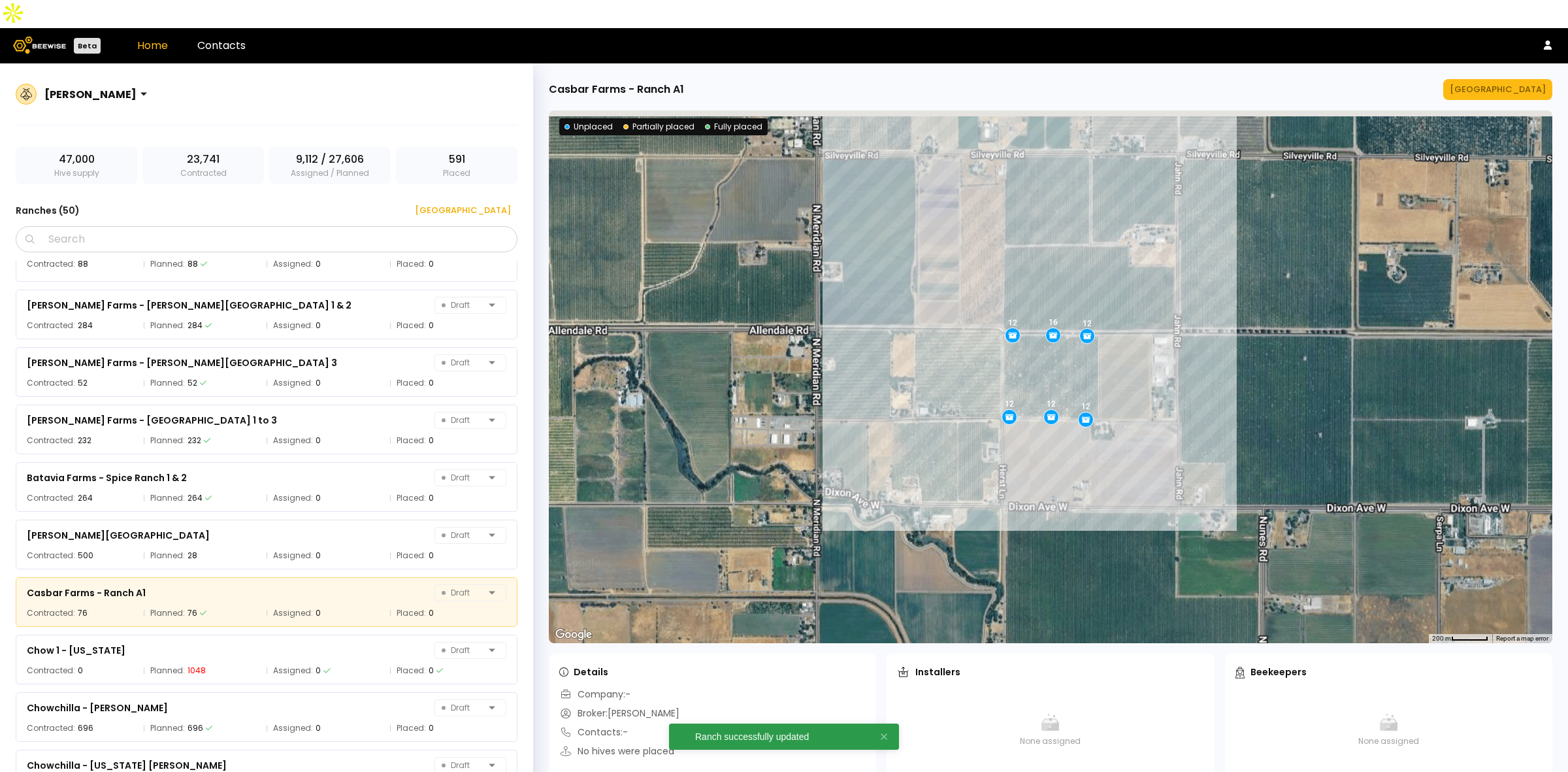
scroll to position [679, 0]
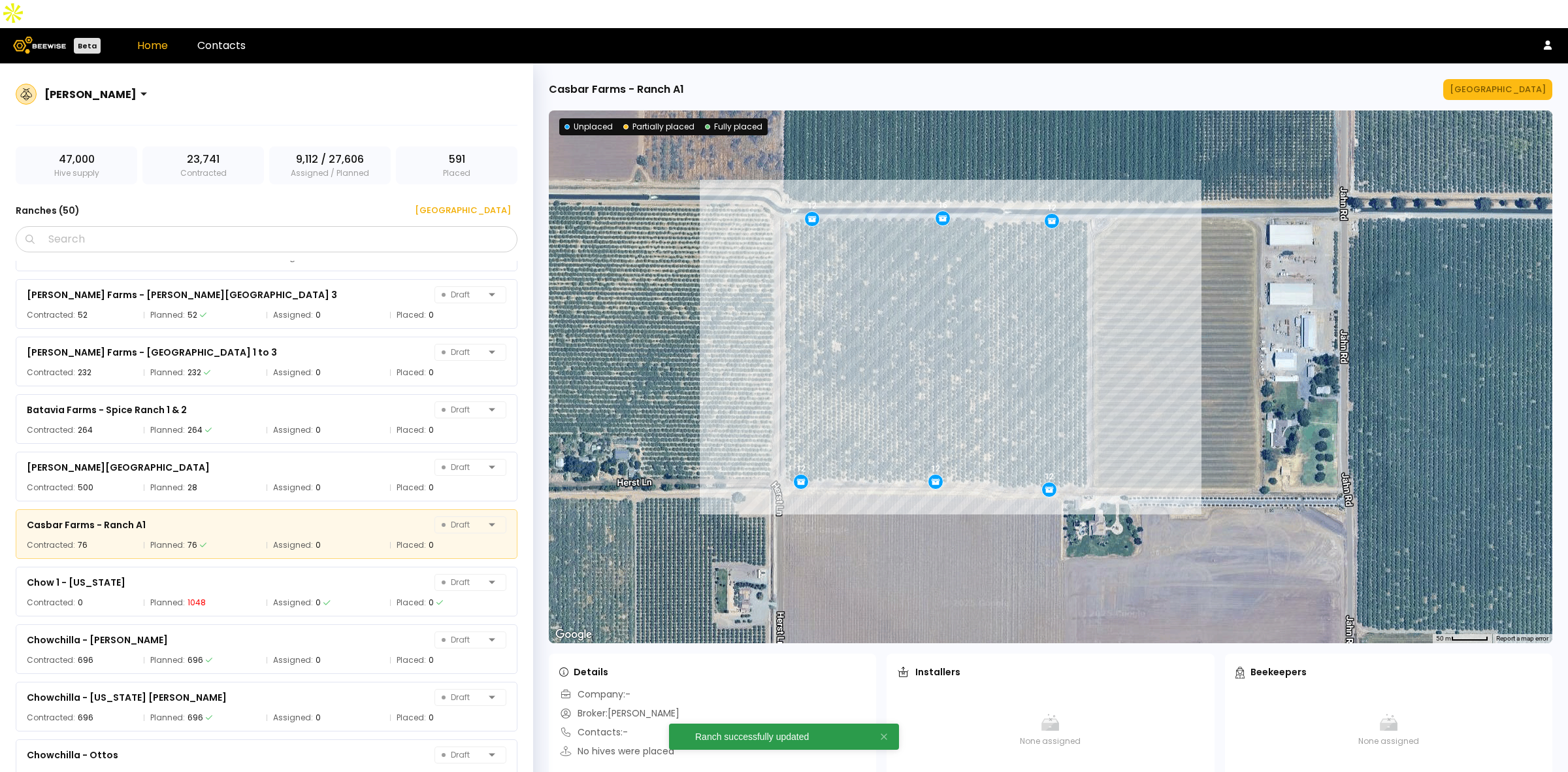
drag, startPoint x: 1076, startPoint y: 332, endPoint x: 1182, endPoint y: 361, distance: 109.9
click at [1182, 361] on div "12 12 16 12 12 12" at bounding box center [1050, 376] width 1003 height 533
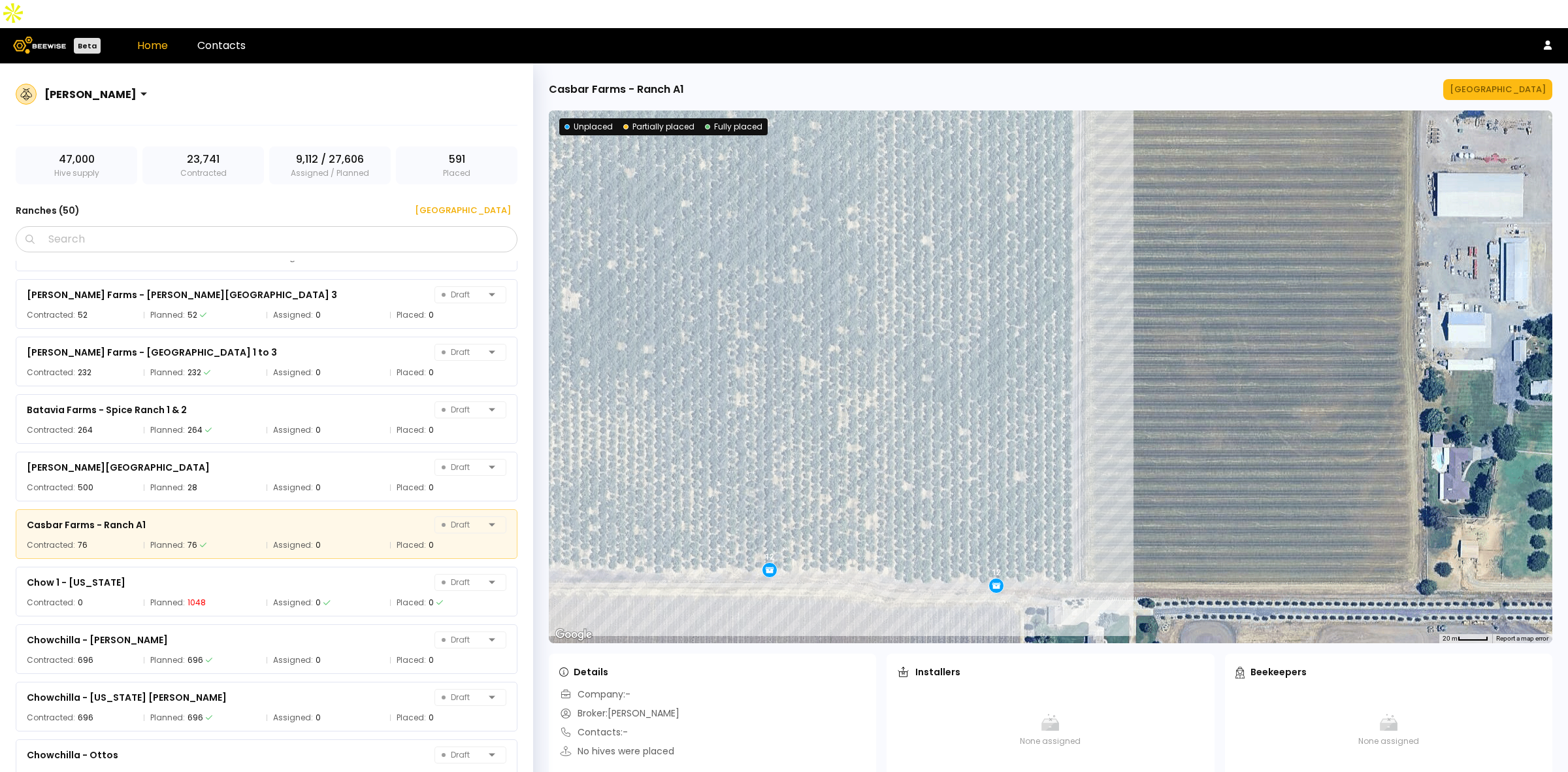
drag, startPoint x: 1171, startPoint y: 488, endPoint x: 1164, endPoint y: 370, distance: 118.2
click at [1164, 370] on div "12 12 16 12 12 12" at bounding box center [1050, 376] width 1003 height 533
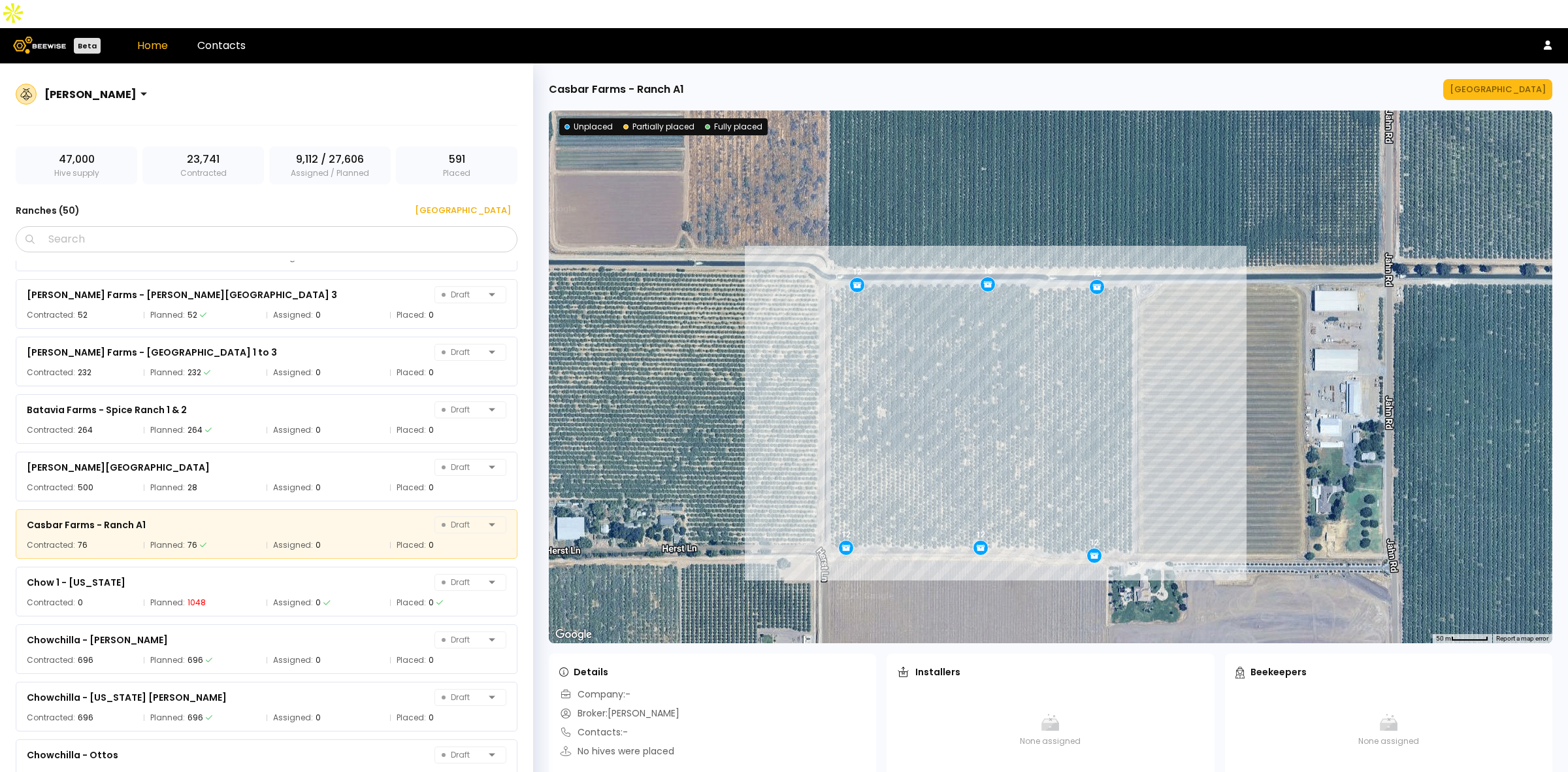
click at [1099, 549] on icon at bounding box center [1094, 555] width 12 height 12
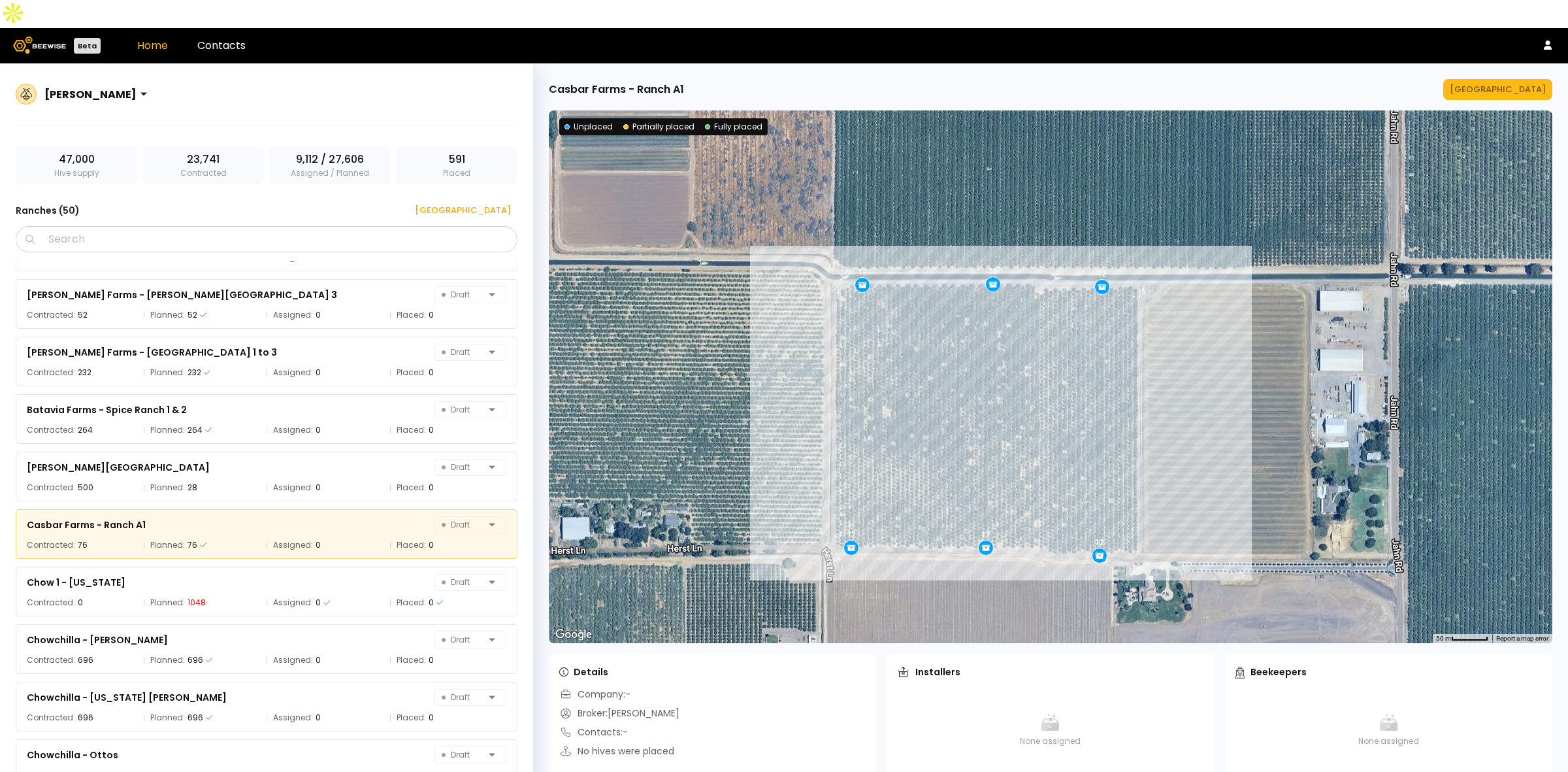
drag, startPoint x: 1092, startPoint y: 524, endPoint x: 1207, endPoint y: 278, distance: 271.6
click at [1098, 549] on icon at bounding box center [1100, 555] width 12 height 12
click at [1501, 83] on div "[GEOGRAPHIC_DATA]" at bounding box center [1497, 90] width 96 height 13
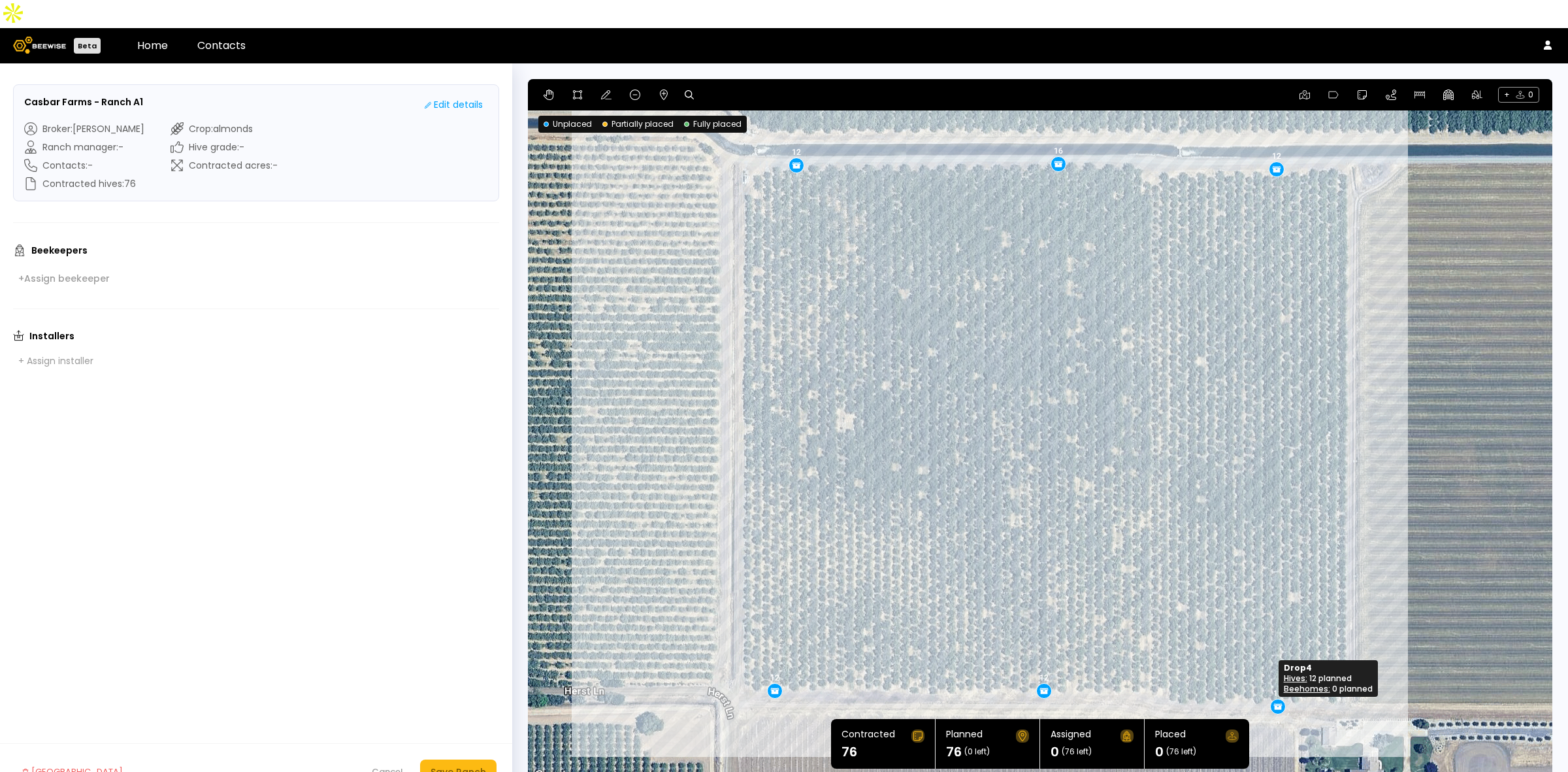
drag, startPoint x: 1265, startPoint y: 680, endPoint x: 1273, endPoint y: 680, distance: 8.0
drag, startPoint x: 1275, startPoint y: 139, endPoint x: 1268, endPoint y: 139, distance: 7.0
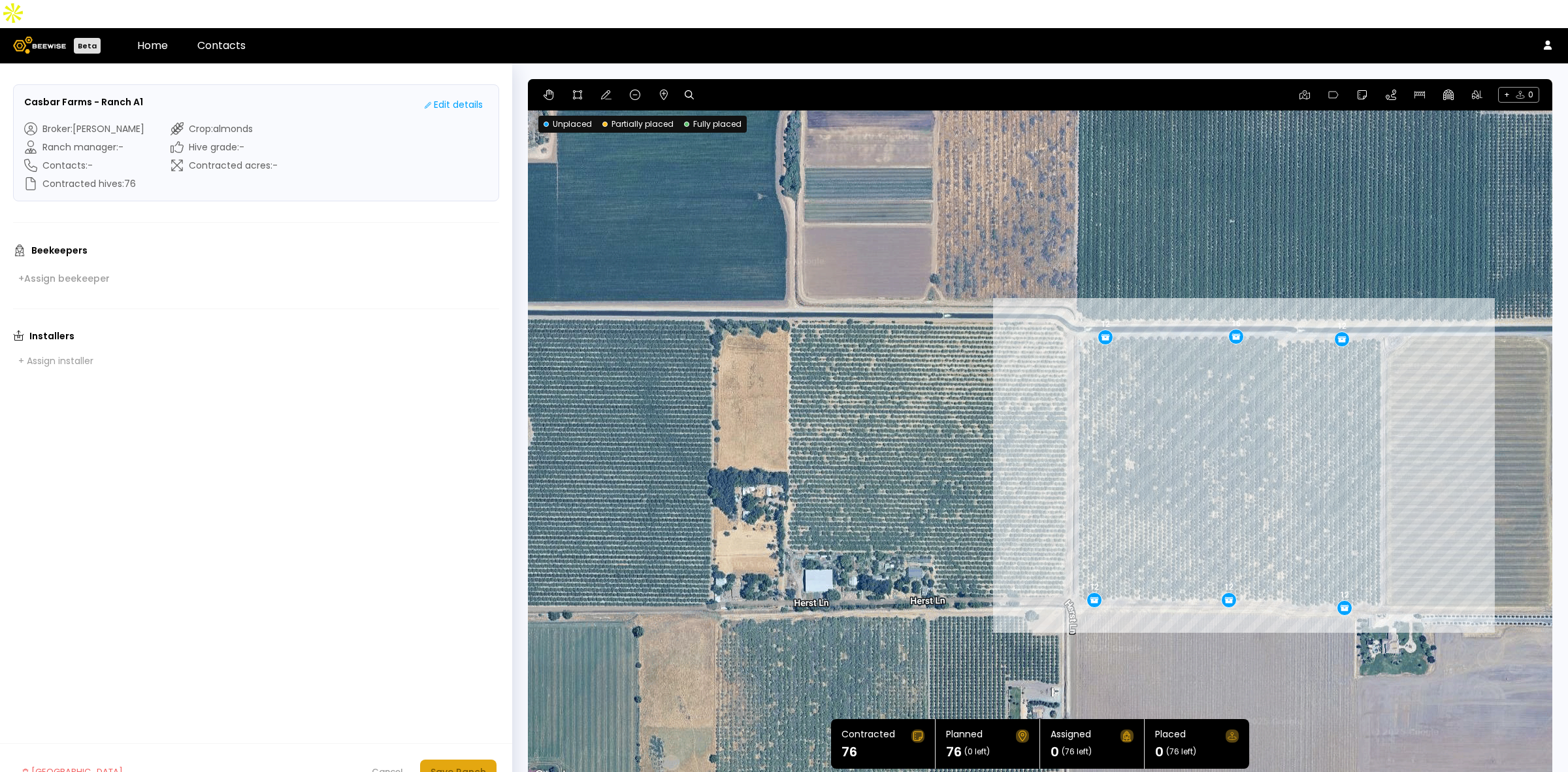
click at [460, 765] on div "Save Ranch" at bounding box center [458, 772] width 55 height 15
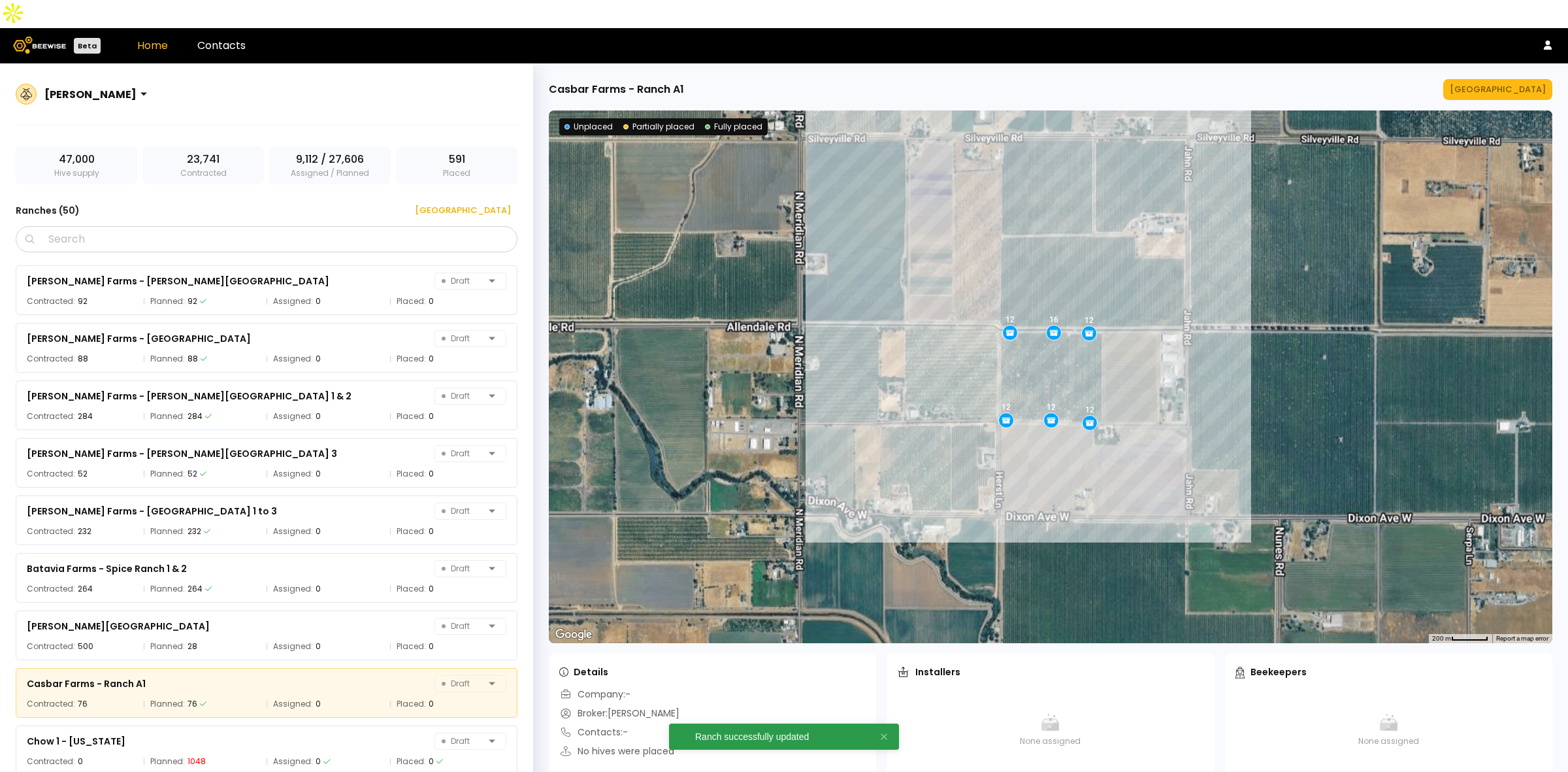
scroll to position [679, 0]
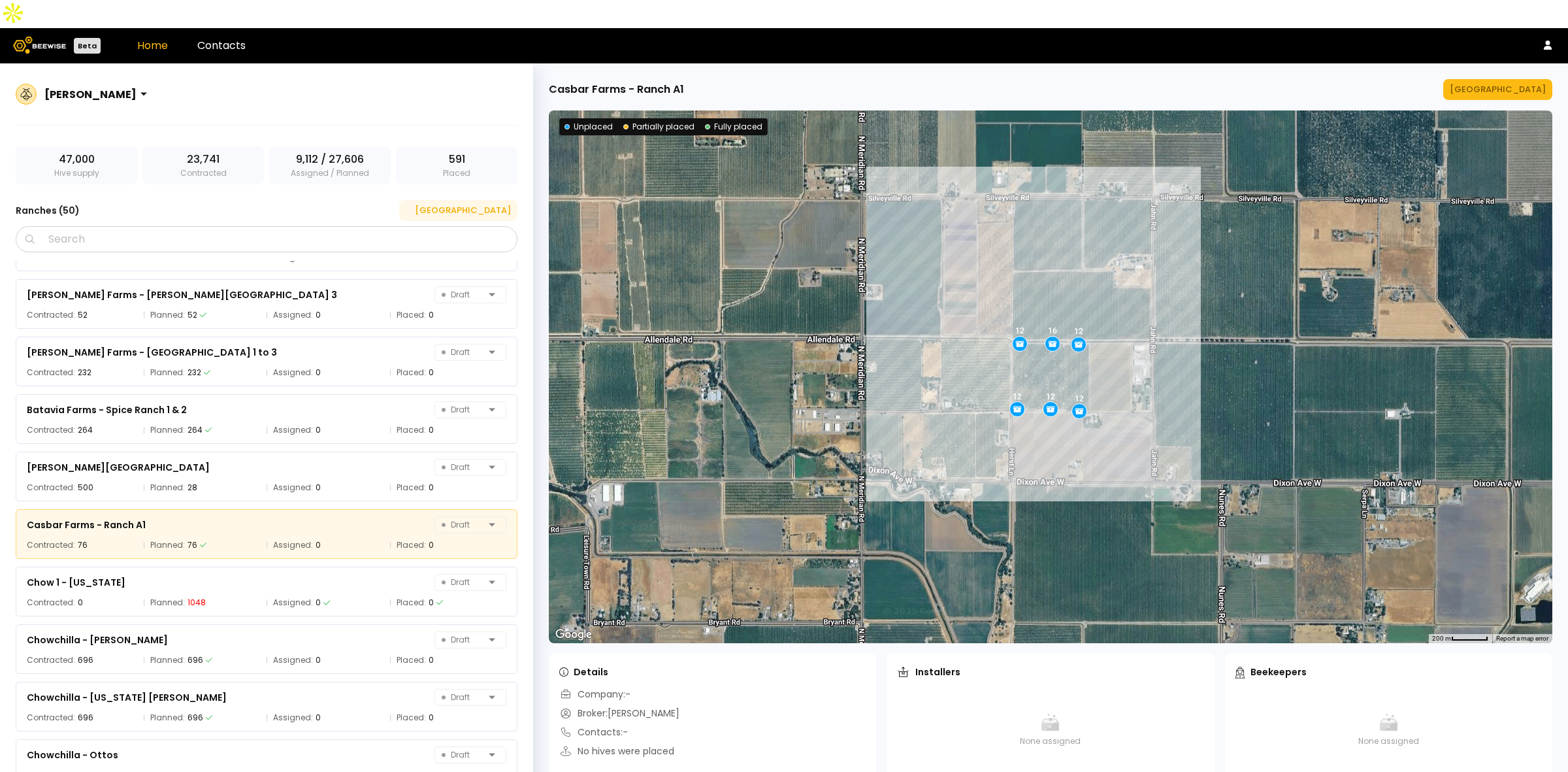
click at [491, 204] on div "[GEOGRAPHIC_DATA]" at bounding box center [458, 211] width 105 height 13
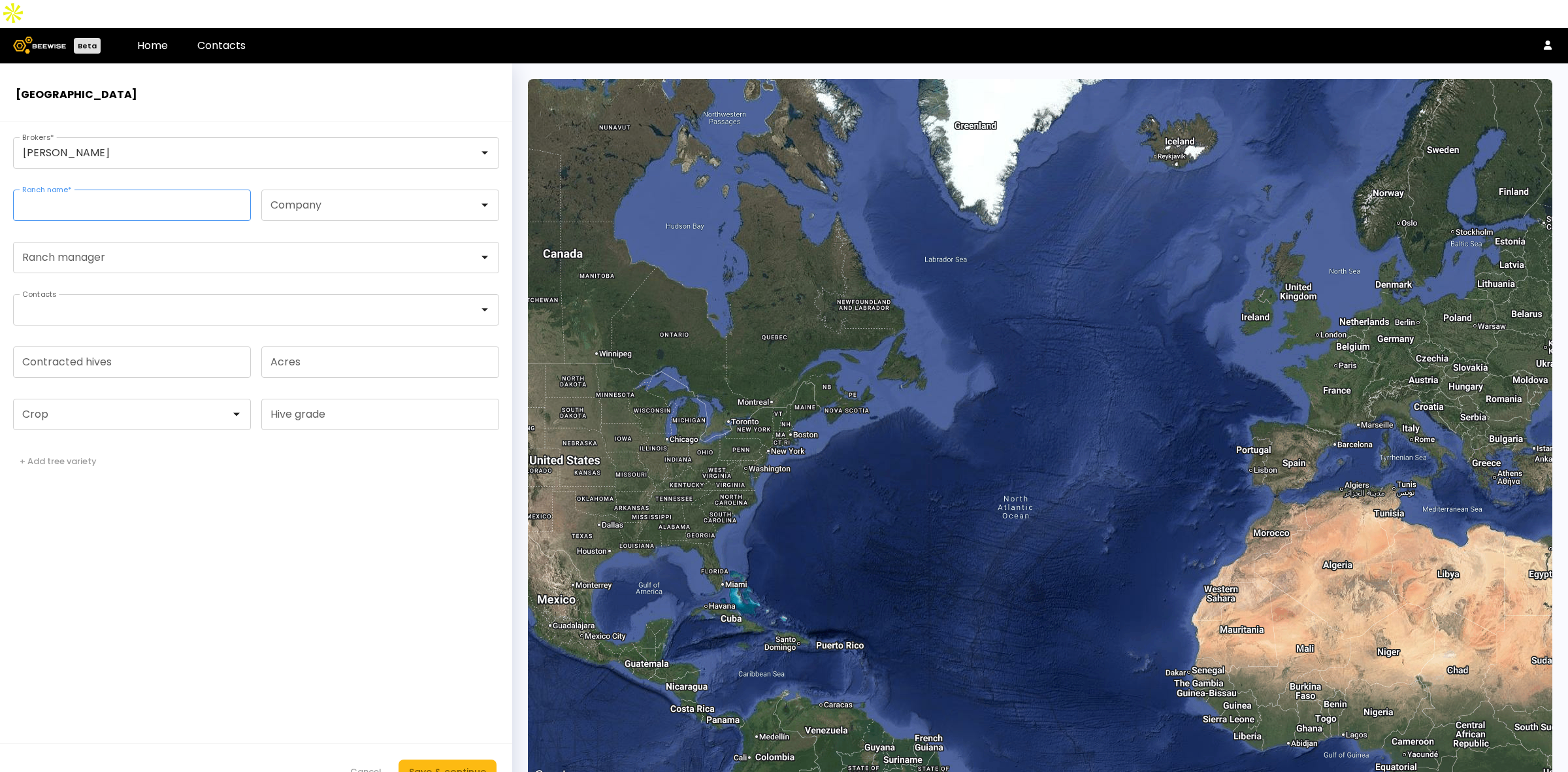
click at [119, 190] on input "Ranch name *" at bounding box center [132, 205] width 236 height 30
paste input "**********"
type input "**********"
click at [124, 347] on input "Contracted hives" at bounding box center [132, 362] width 236 height 30
type input "***"
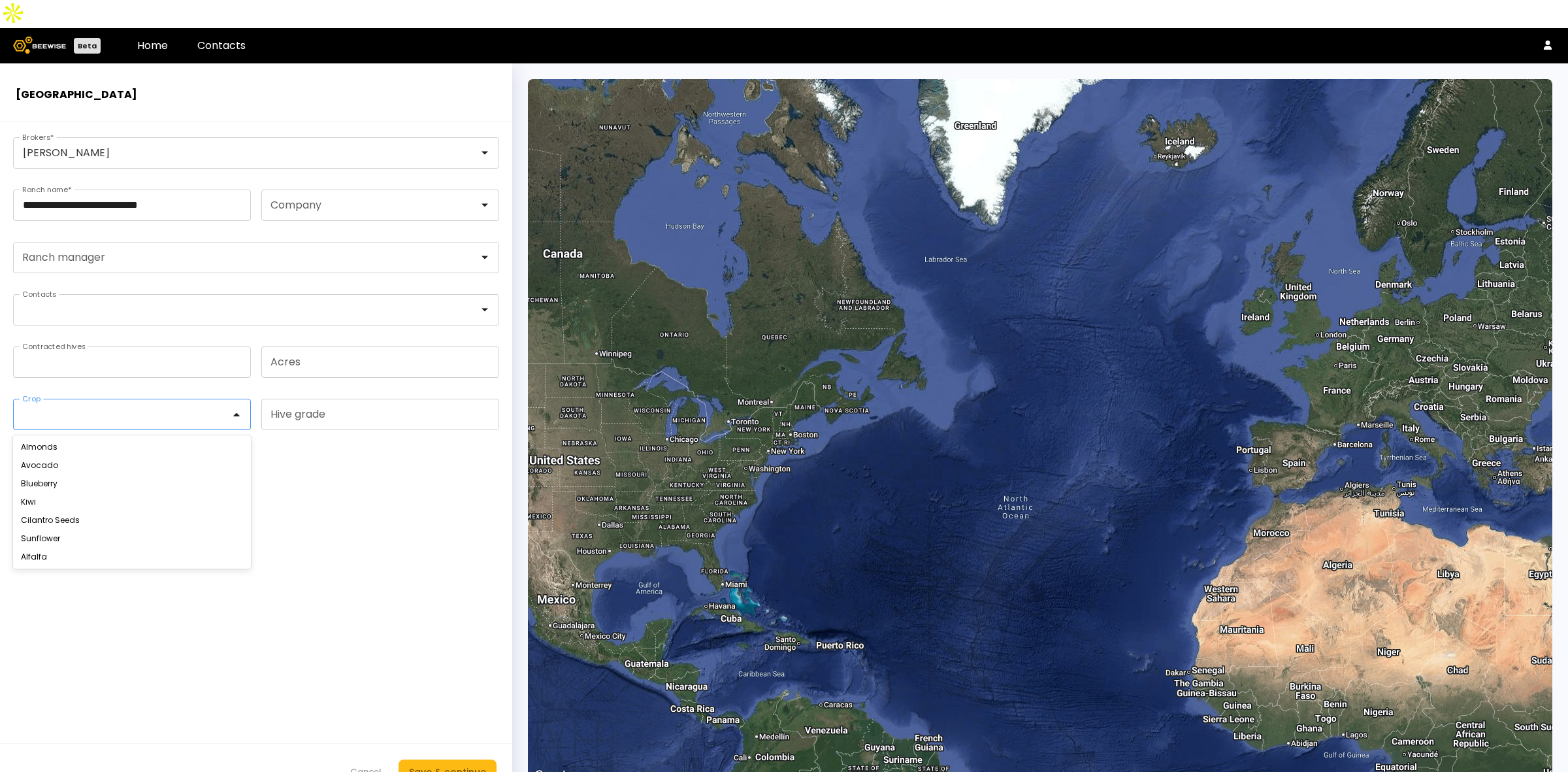
click at [90, 408] on div at bounding box center [127, 414] width 208 height 12
click at [62, 443] on div "Almonds" at bounding box center [132, 446] width 222 height 8
click at [469, 765] on div "Save & continue" at bounding box center [447, 772] width 77 height 15
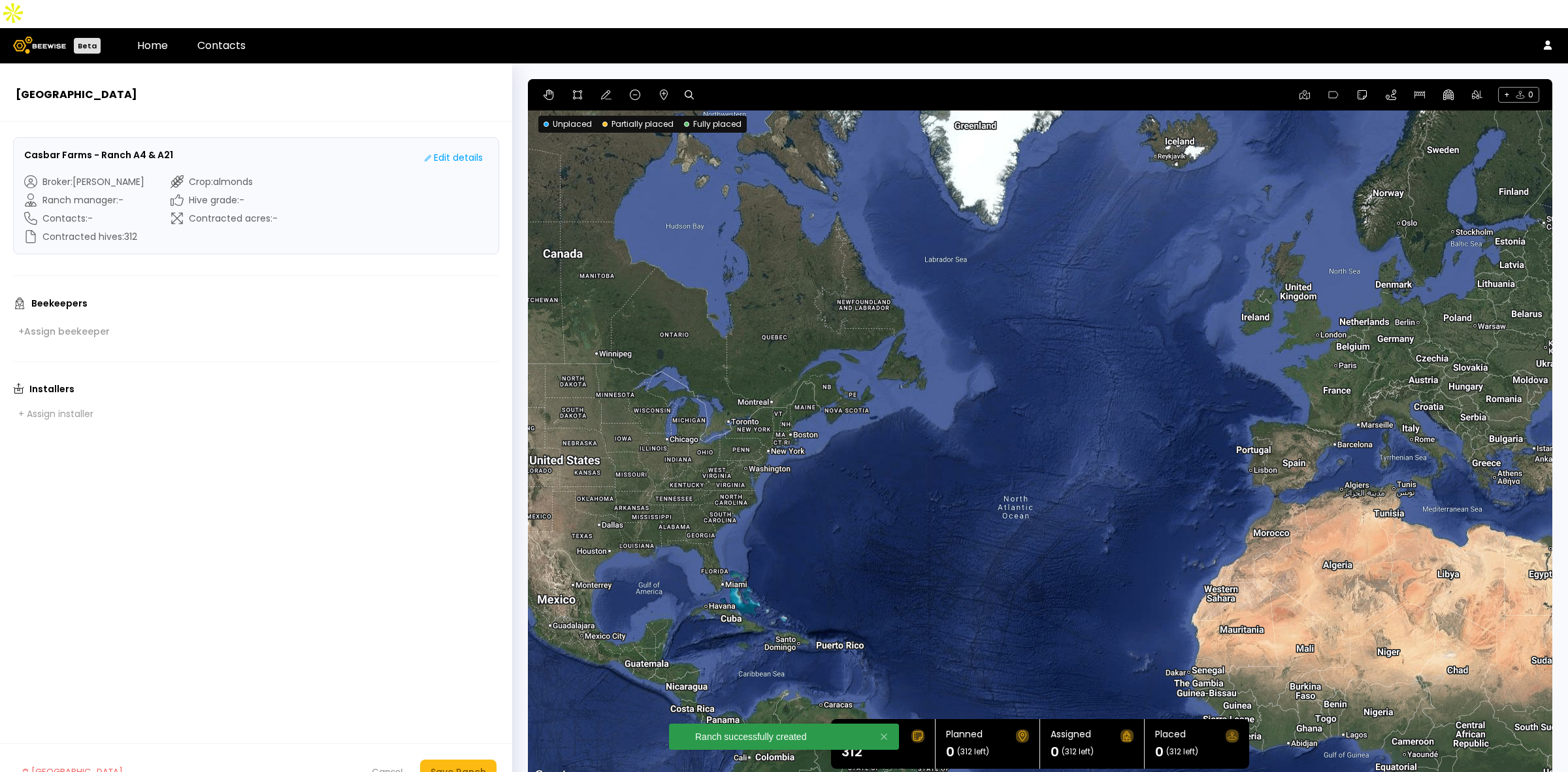
click at [687, 90] on icon at bounding box center [689, 94] width 9 height 9
click at [720, 87] on input at bounding box center [739, 95] width 81 height 16
paste input "**********"
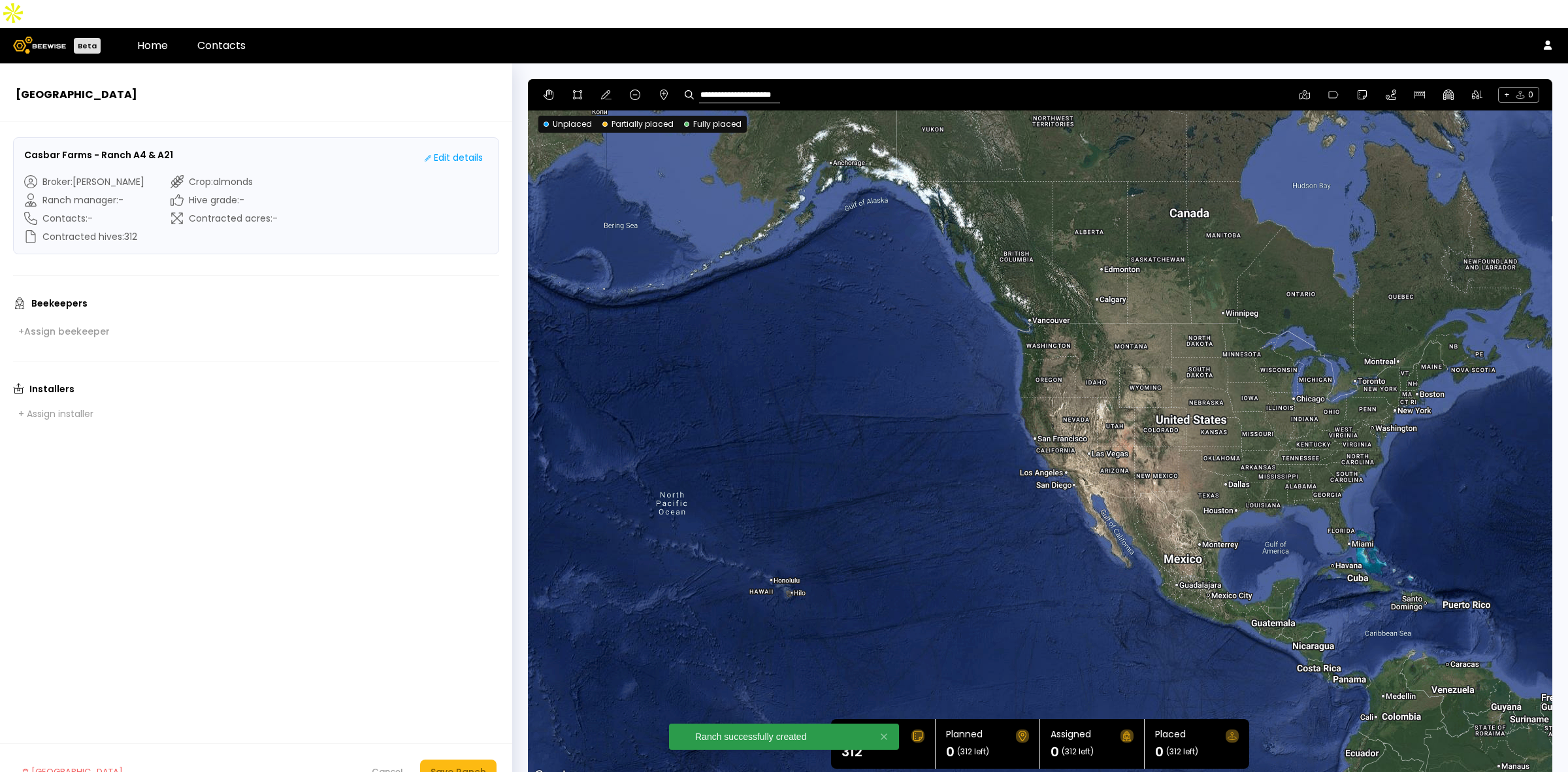
type input "**********"
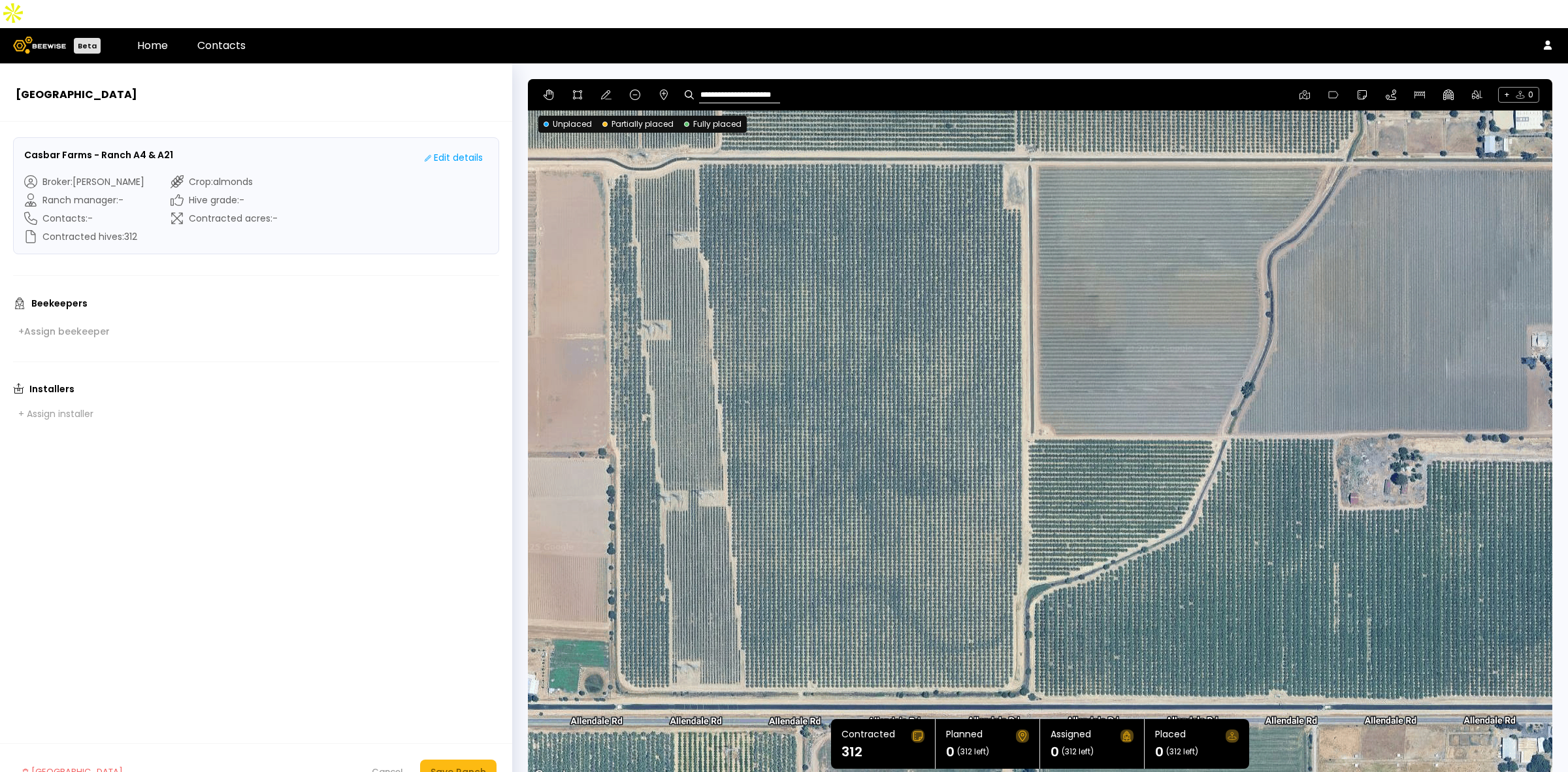
drag, startPoint x: 1165, startPoint y: 448, endPoint x: 924, endPoint y: 396, distance: 246.5
click at [924, 396] on div at bounding box center [1040, 431] width 1024 height 705
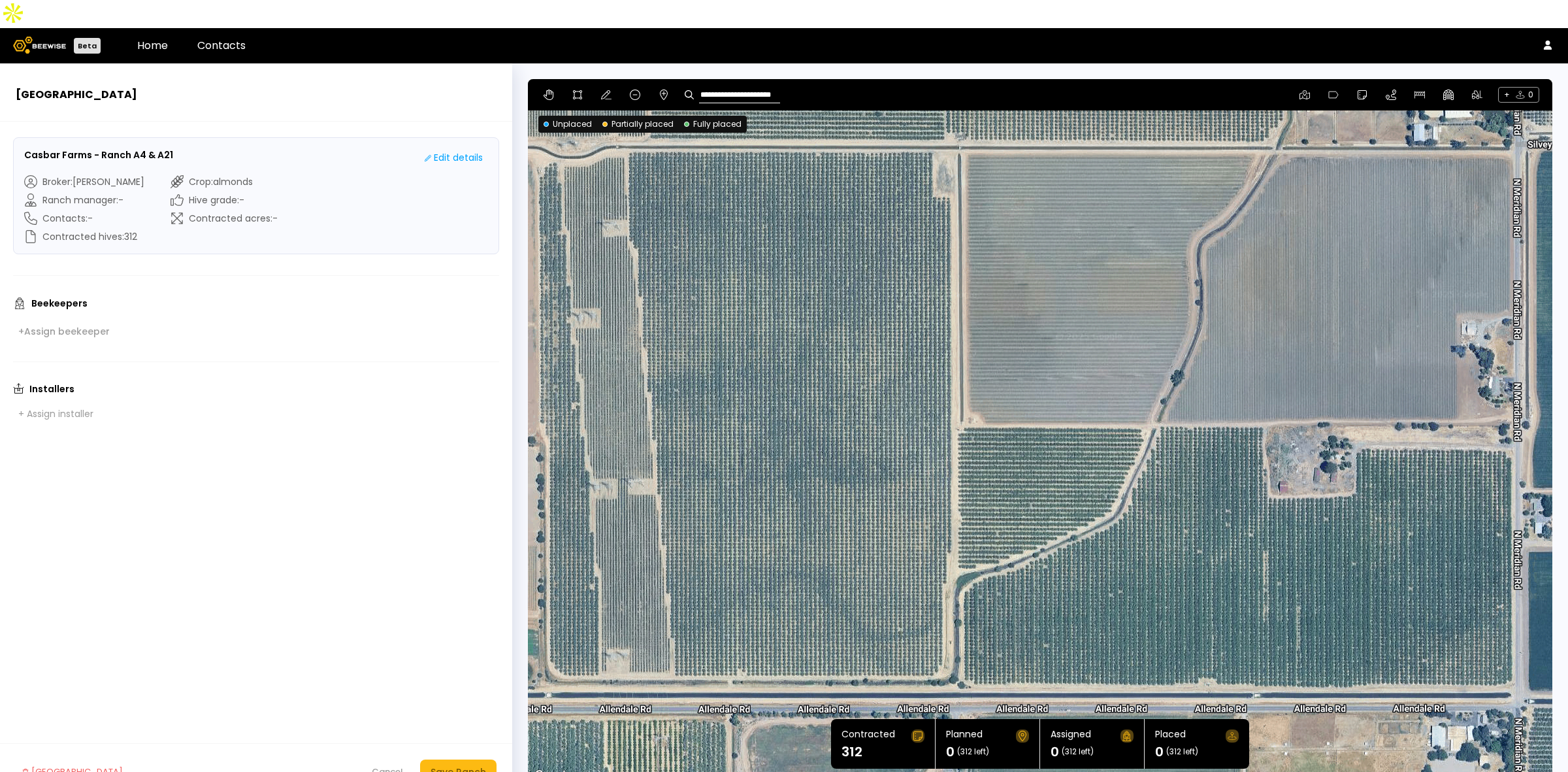
drag, startPoint x: 1430, startPoint y: 565, endPoint x: 1357, endPoint y: 552, distance: 74.1
click at [1357, 552] on div at bounding box center [1040, 431] width 1024 height 705
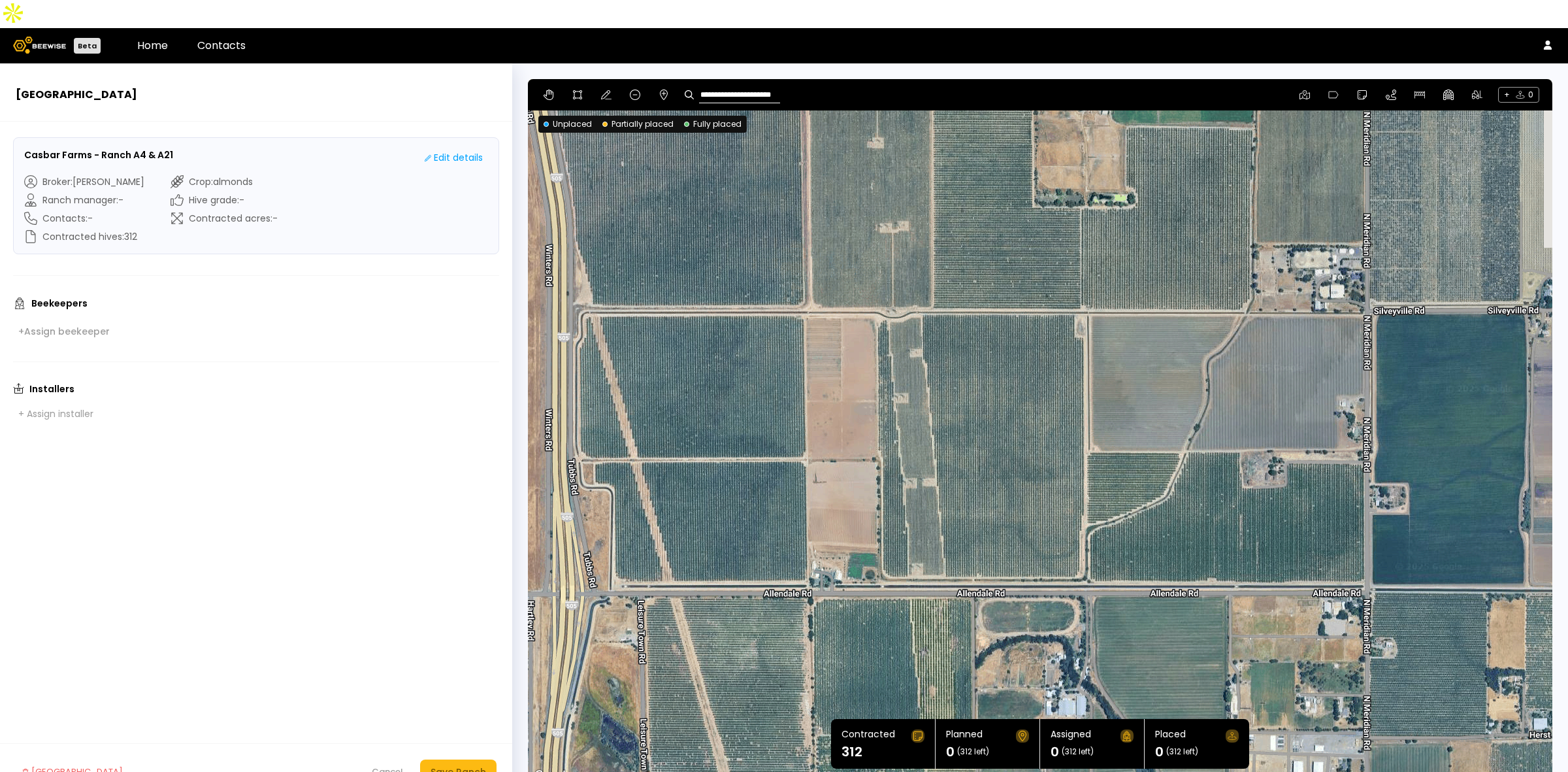
drag, startPoint x: 1292, startPoint y: 530, endPoint x: 1194, endPoint y: 472, distance: 113.9
click at [1194, 472] on div at bounding box center [1040, 431] width 1024 height 705
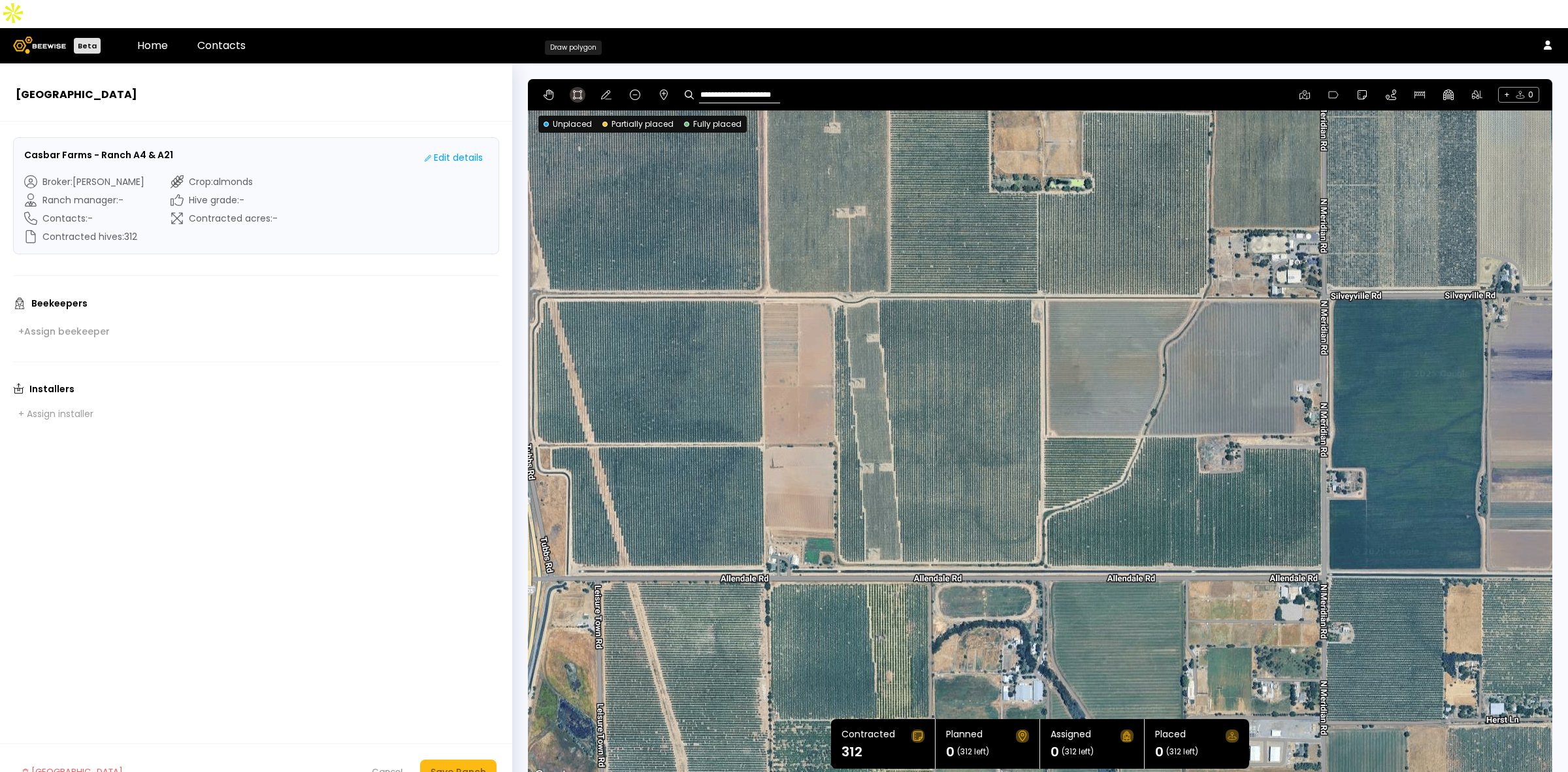
click at [576, 90] on icon at bounding box center [577, 95] width 10 height 10
click at [832, 283] on div at bounding box center [1040, 432] width 1023 height 705
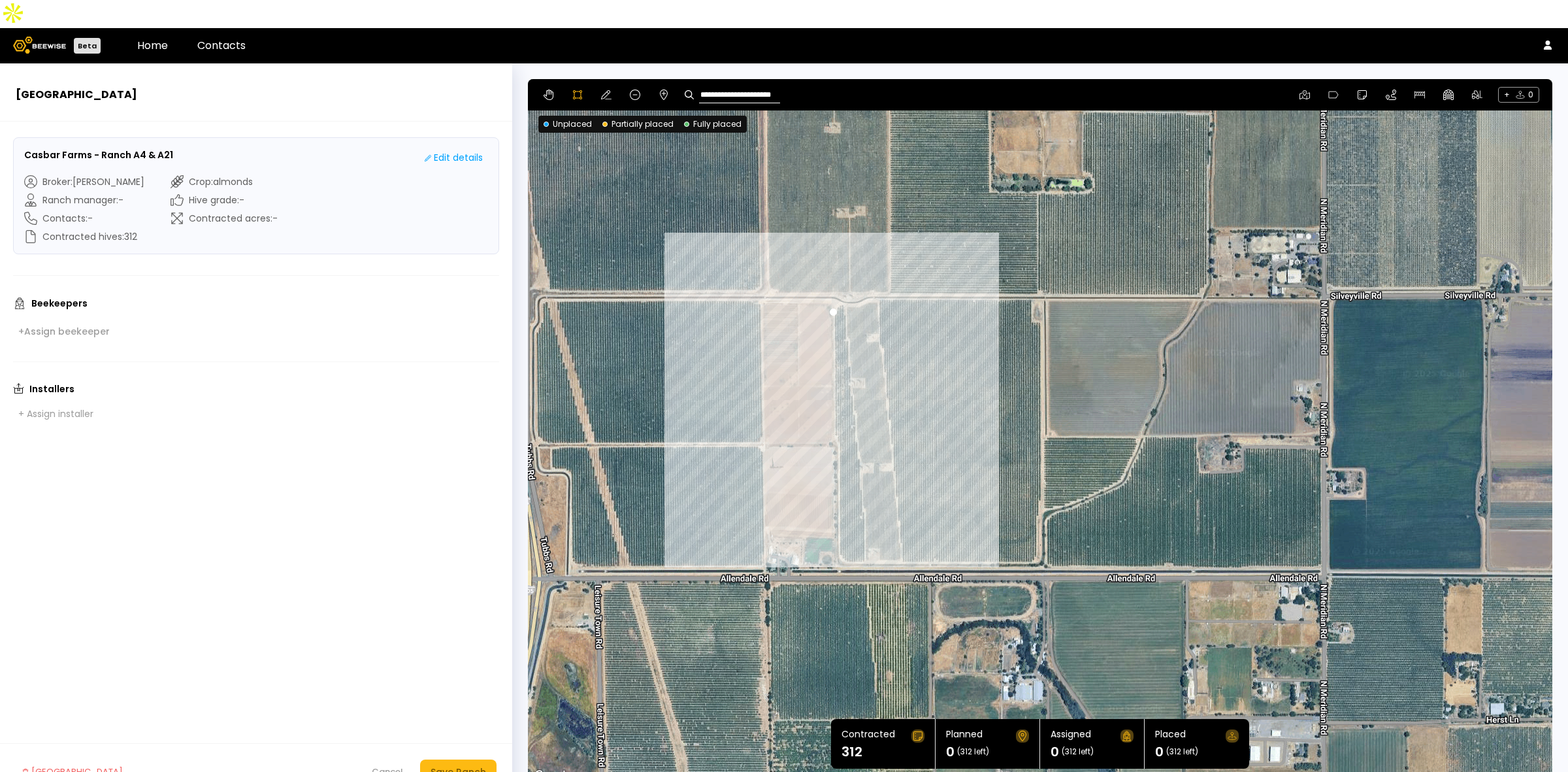
click at [835, 410] on div at bounding box center [1040, 432] width 1023 height 705
click at [838, 420] on div at bounding box center [1040, 432] width 1023 height 705
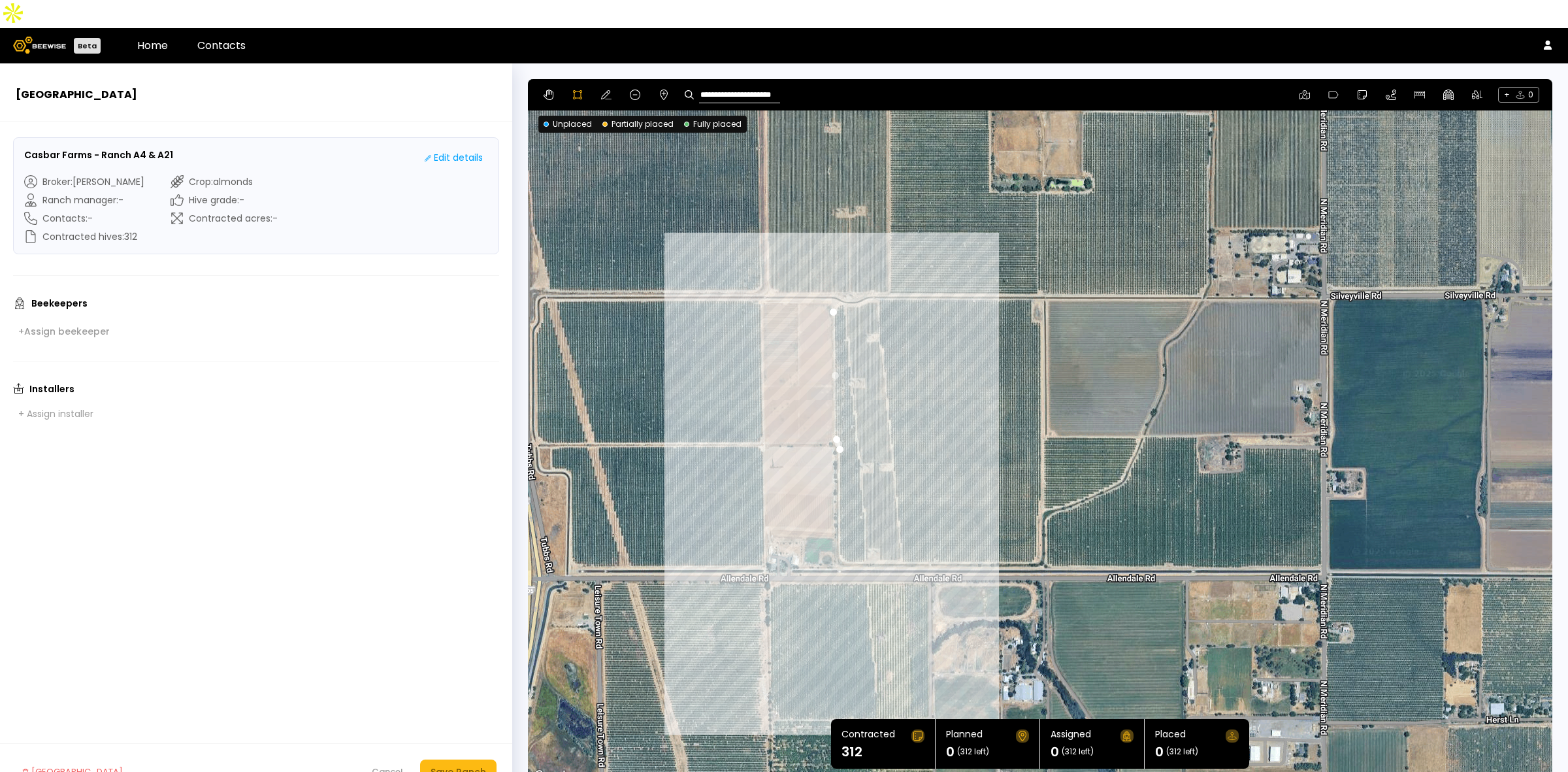
click at [840, 533] on div at bounding box center [1040, 432] width 1023 height 705
click at [865, 533] on div at bounding box center [1040, 432] width 1023 height 705
click at [864, 479] on div at bounding box center [1040, 432] width 1023 height 705
click at [859, 455] on div at bounding box center [1040, 432] width 1023 height 705
click at [859, 431] on div at bounding box center [1040, 432] width 1023 height 705
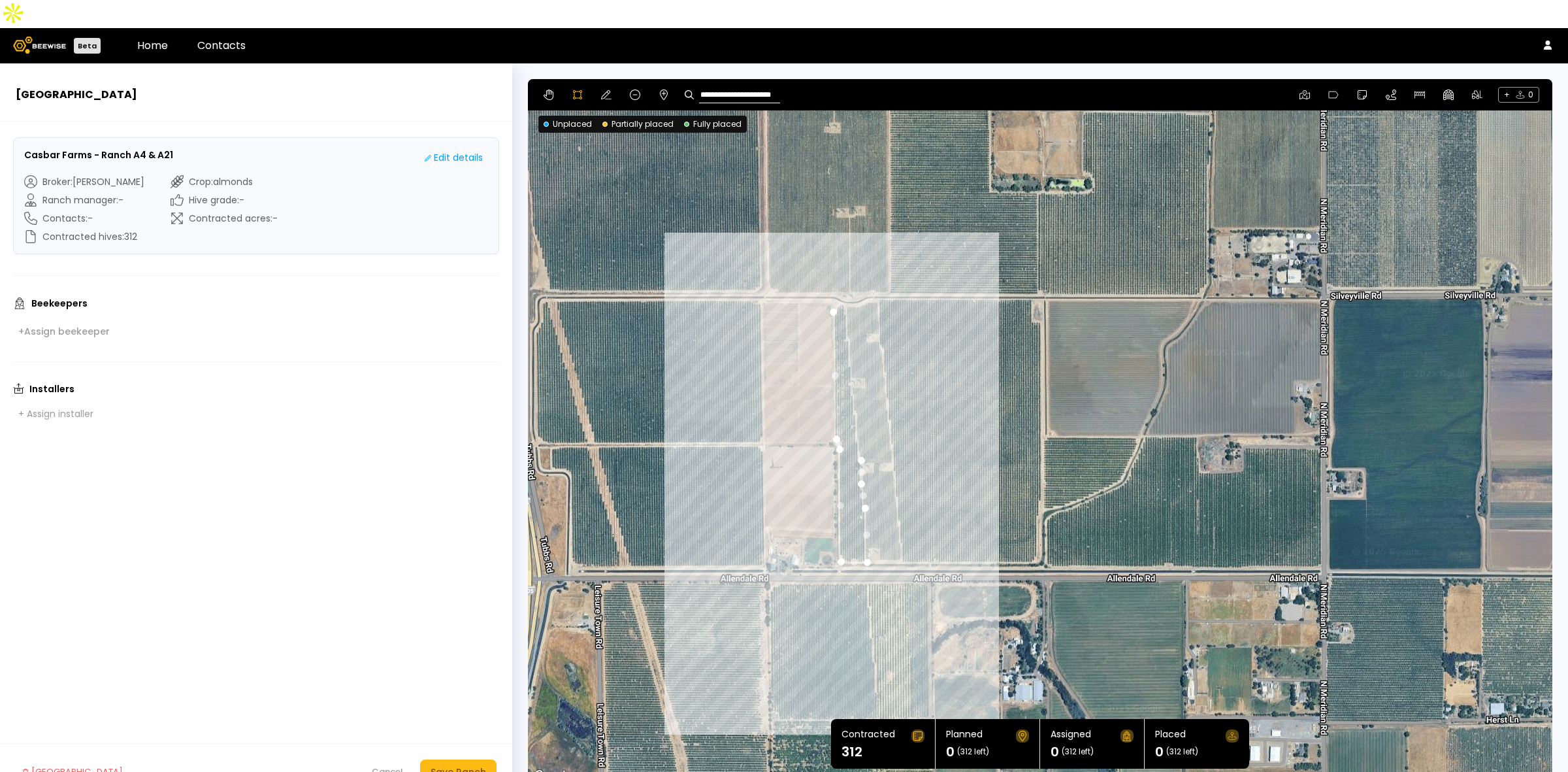
click at [857, 409] on div at bounding box center [1040, 432] width 1023 height 705
click at [854, 387] on div at bounding box center [1040, 432] width 1023 height 705
click at [853, 376] on div at bounding box center [1040, 432] width 1023 height 705
click at [853, 366] on div at bounding box center [1040, 432] width 1023 height 705
click at [847, 351] on div at bounding box center [1040, 432] width 1023 height 705
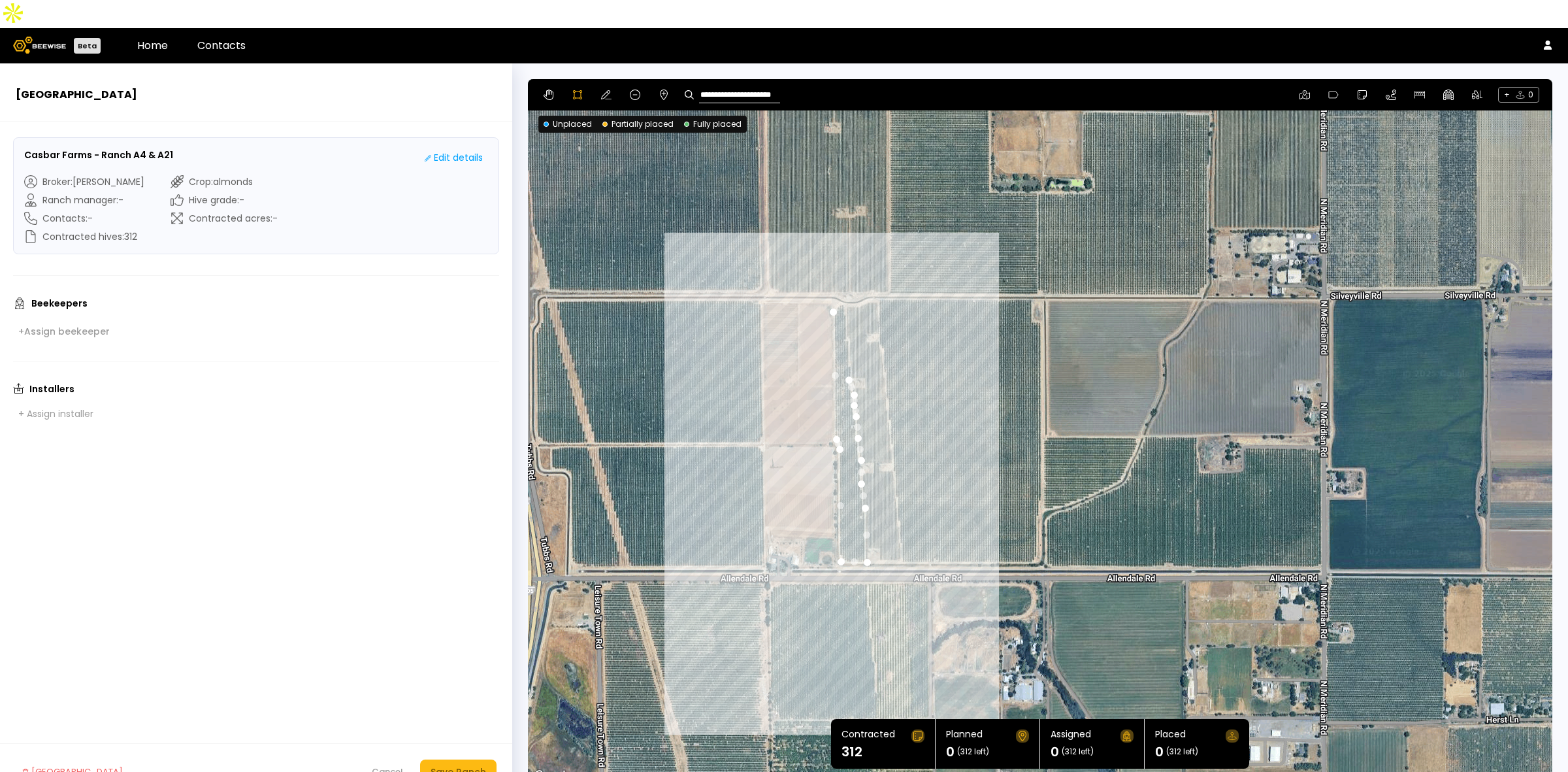
click at [849, 334] on div at bounding box center [1040, 432] width 1023 height 705
click at [848, 311] on div at bounding box center [1040, 432] width 1023 height 705
click at [847, 301] on div at bounding box center [1040, 432] width 1023 height 705
click at [846, 278] on div at bounding box center [1040, 432] width 1023 height 705
click at [832, 278] on div at bounding box center [1040, 432] width 1023 height 705
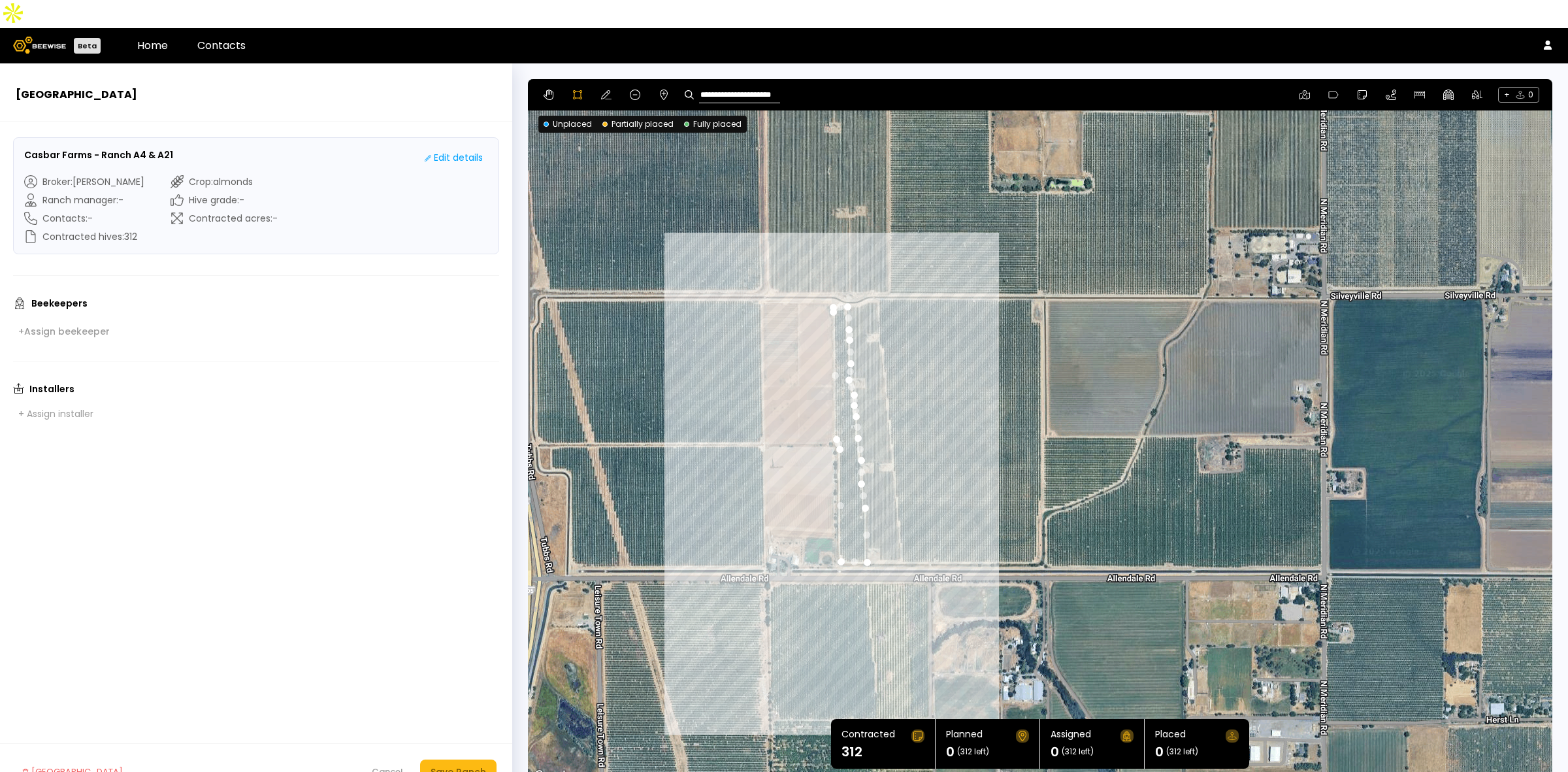
click at [833, 281] on div at bounding box center [1040, 432] width 1023 height 705
click at [877, 270] on div at bounding box center [1040, 432] width 1023 height 705
click at [879, 317] on div at bounding box center [1040, 432] width 1023 height 705
click at [884, 340] on div at bounding box center [1040, 432] width 1023 height 705
click at [885, 357] on div at bounding box center [1040, 432] width 1023 height 705
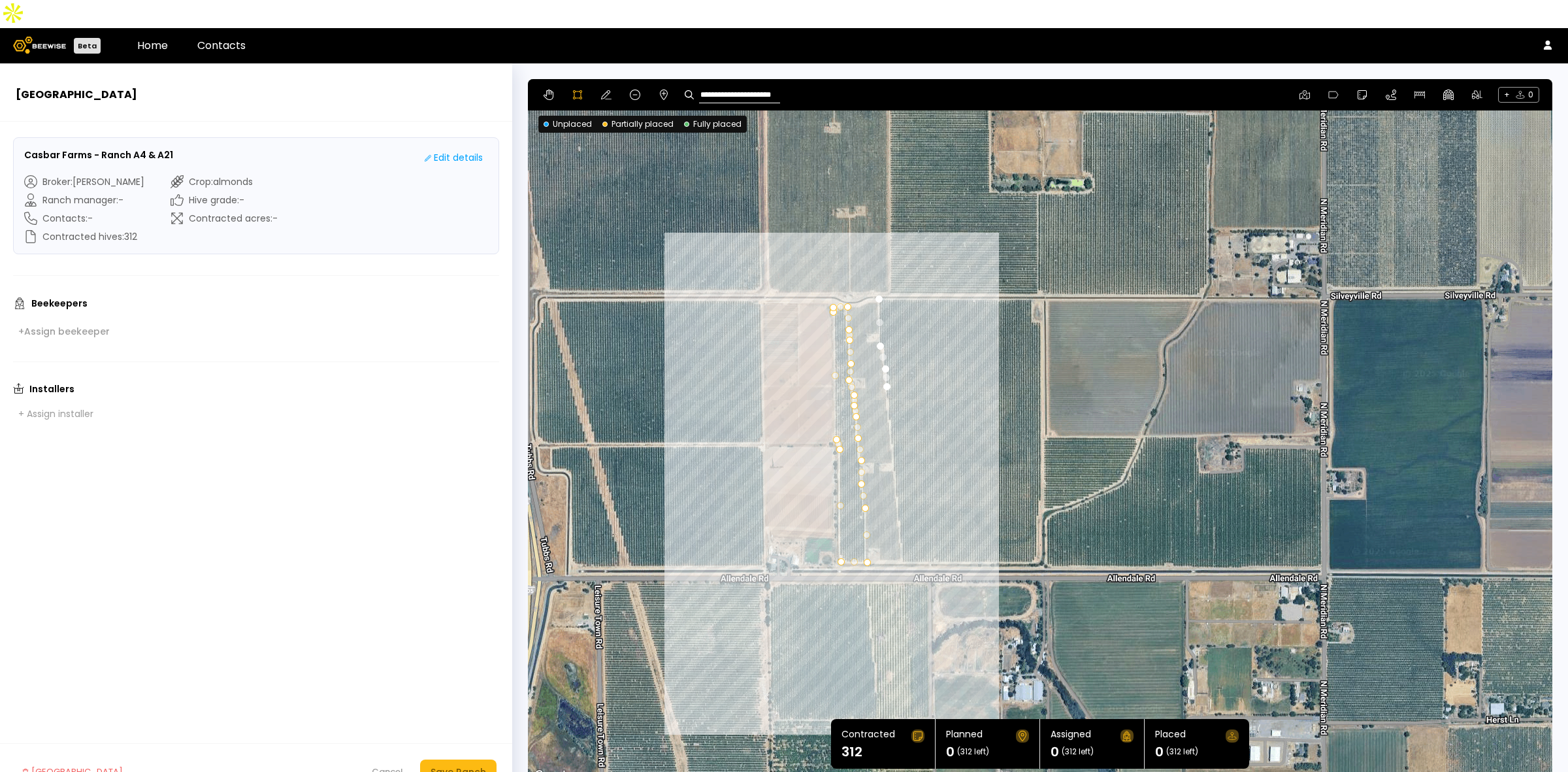
click at [885, 376] on div at bounding box center [1040, 432] width 1023 height 705
click at [887, 399] on div at bounding box center [1040, 432] width 1023 height 705
click at [890, 415] on div at bounding box center [1040, 432] width 1023 height 705
click at [892, 439] on div at bounding box center [1040, 432] width 1023 height 705
click at [893, 460] on div at bounding box center [1040, 432] width 1023 height 705
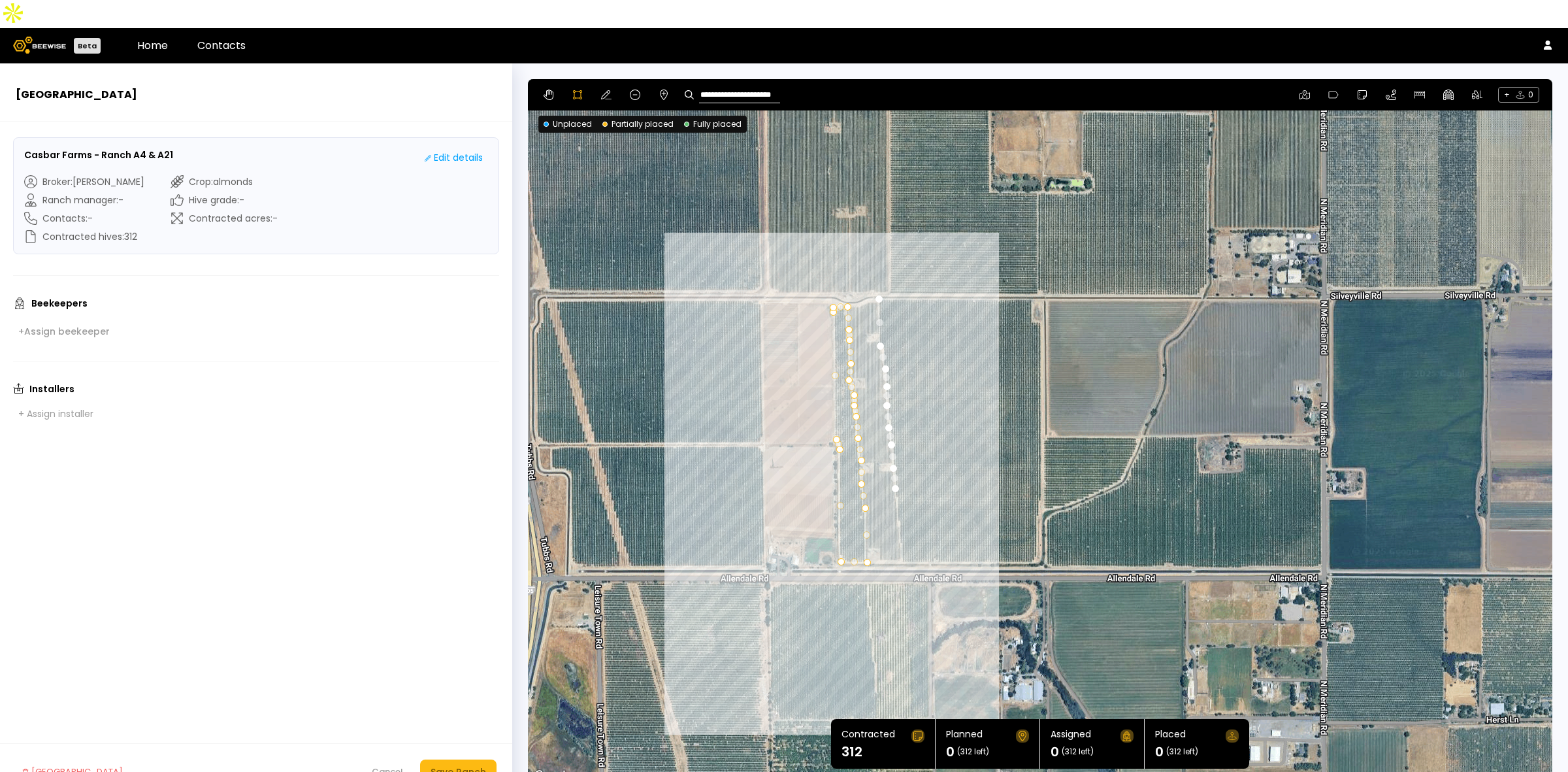
click at [899, 482] on div at bounding box center [1040, 432] width 1023 height 705
click at [899, 503] on div at bounding box center [1040, 432] width 1023 height 705
click at [900, 533] on div at bounding box center [1040, 432] width 1023 height 705
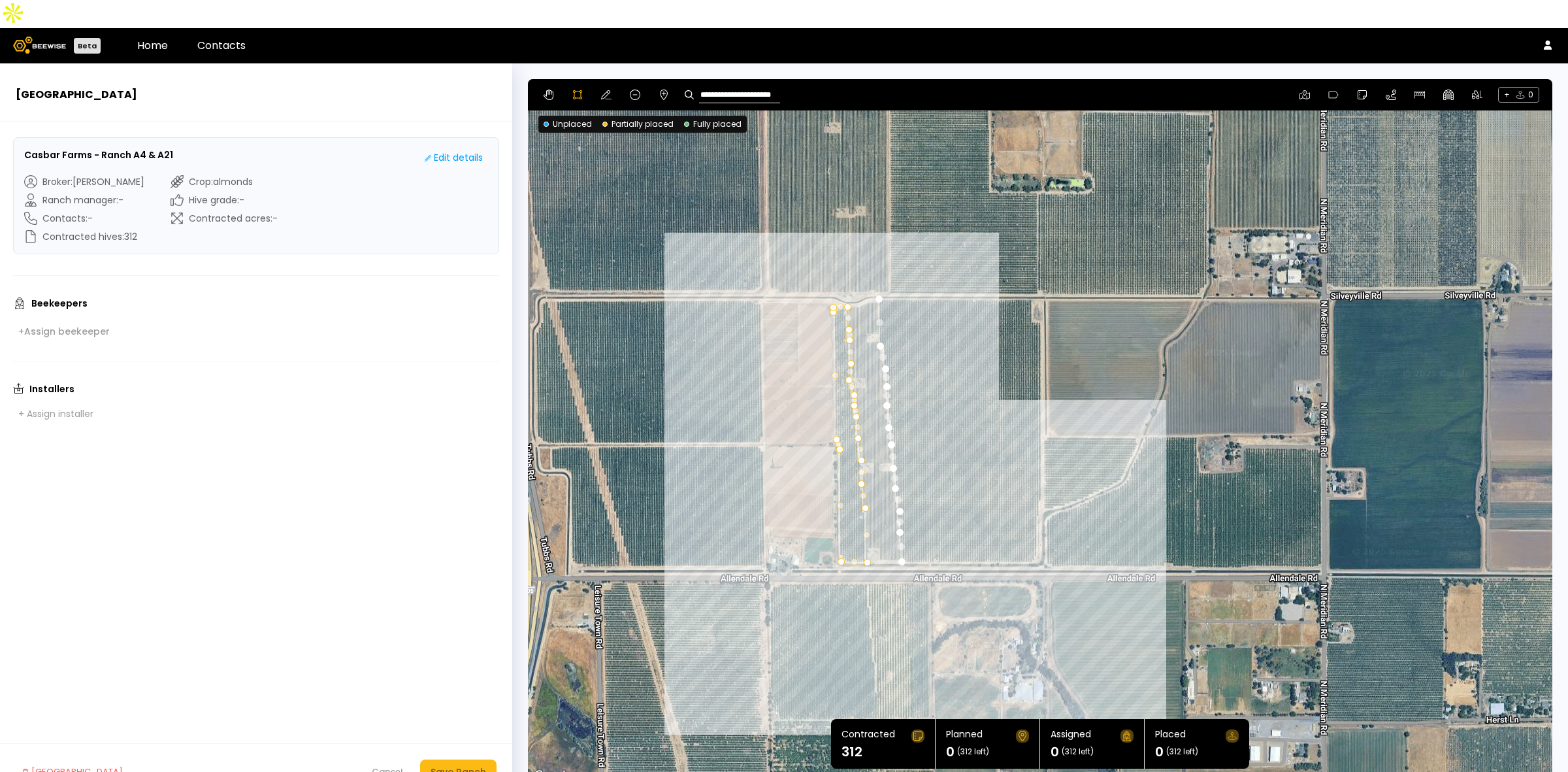
click at [1037, 533] on div at bounding box center [1040, 432] width 1023 height 705
click at [1036, 488] on div at bounding box center [1040, 432] width 1023 height 705
click at [1040, 469] on div at bounding box center [1040, 432] width 1023 height 705
click at [1041, 431] on div at bounding box center [1040, 432] width 1023 height 705
click at [1042, 390] on div at bounding box center [1040, 432] width 1023 height 705
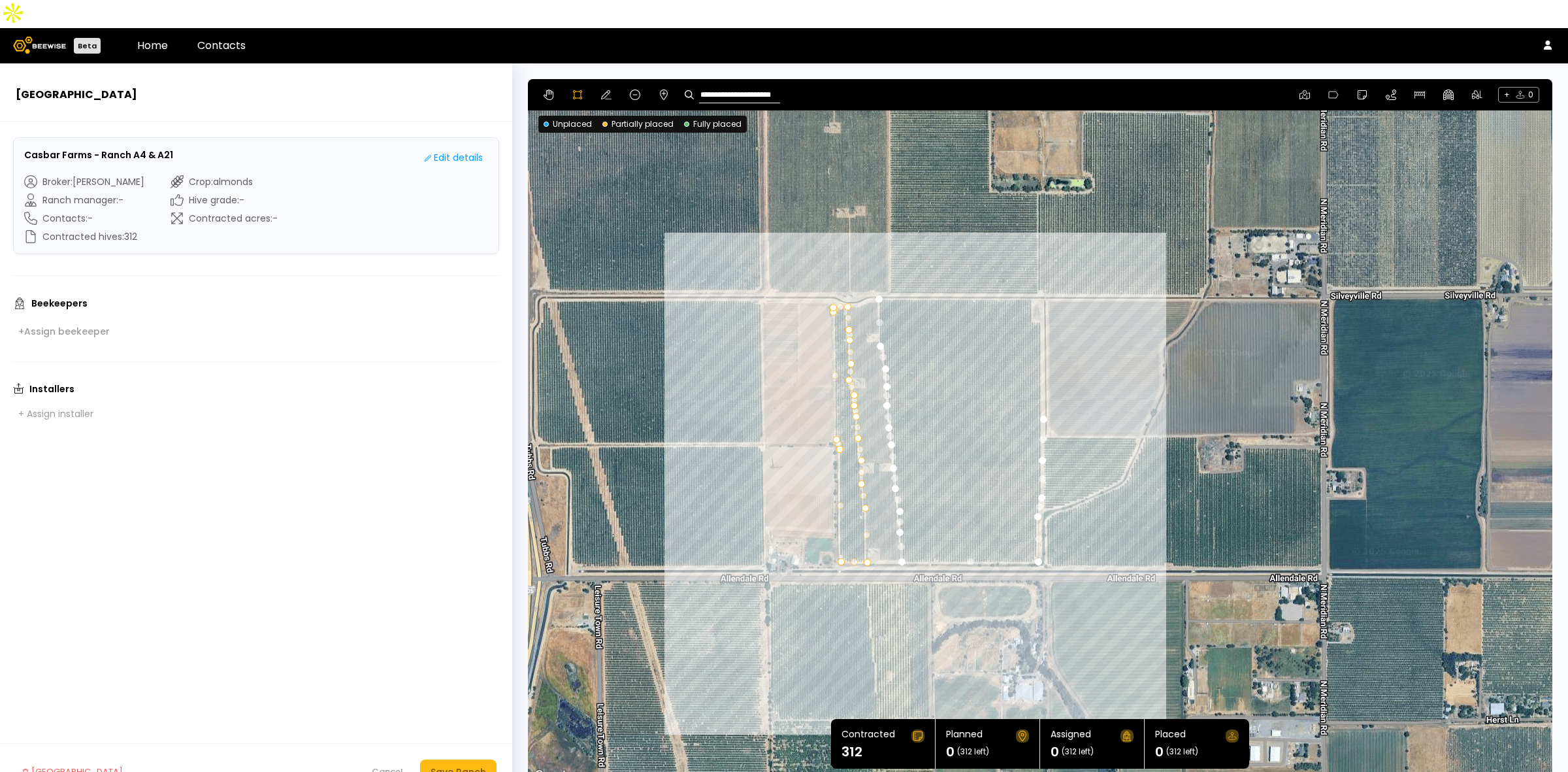
click at [1041, 362] on div at bounding box center [1040, 432] width 1023 height 705
click at [1044, 325] on div at bounding box center [1040, 432] width 1023 height 705
click at [1043, 294] on div at bounding box center [1040, 432] width 1023 height 705
click at [1031, 291] on div at bounding box center [1040, 432] width 1023 height 705
click at [1031, 270] on div at bounding box center [1040, 432] width 1023 height 705
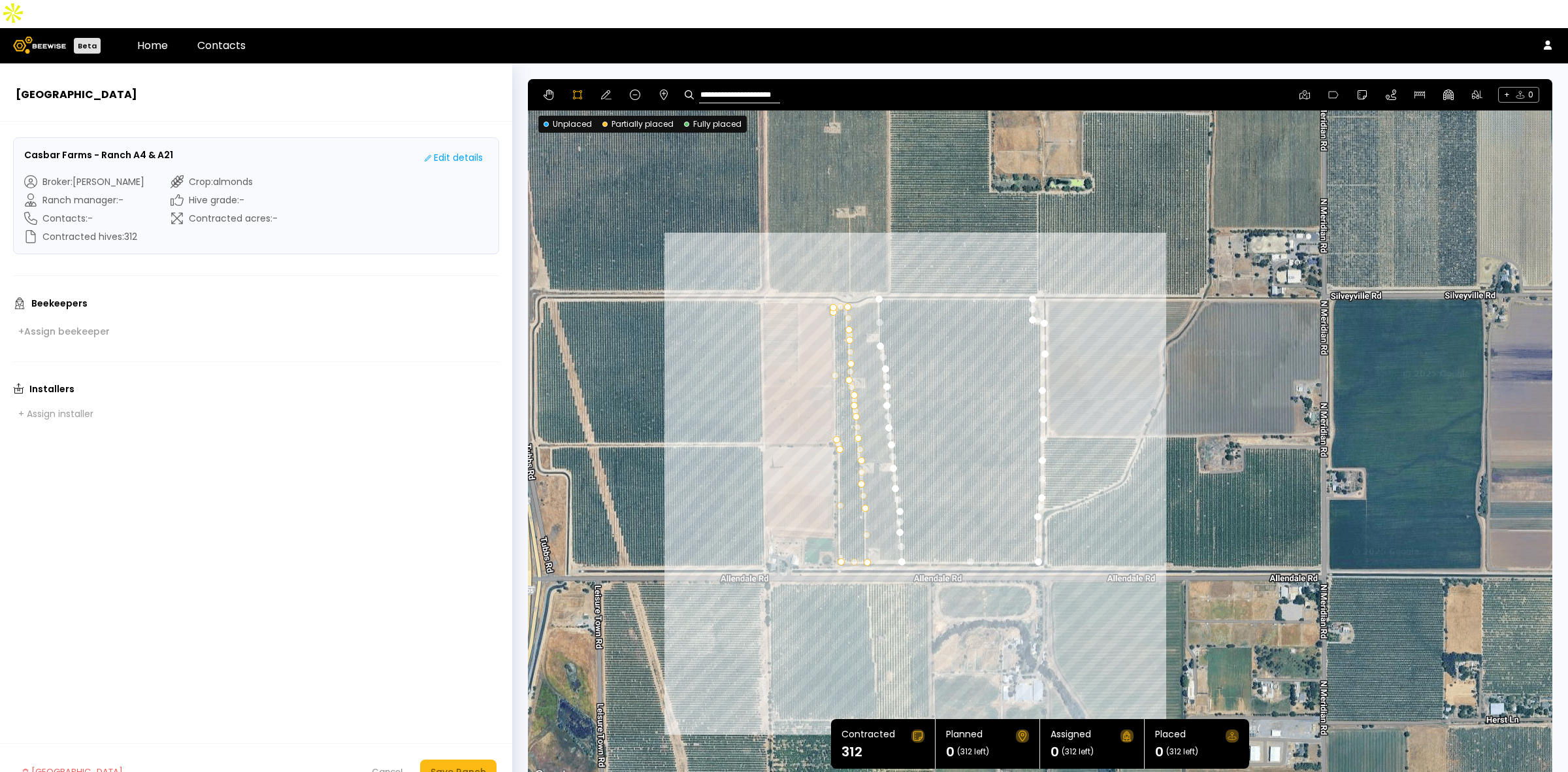
click at [879, 272] on div at bounding box center [1040, 432] width 1023 height 705
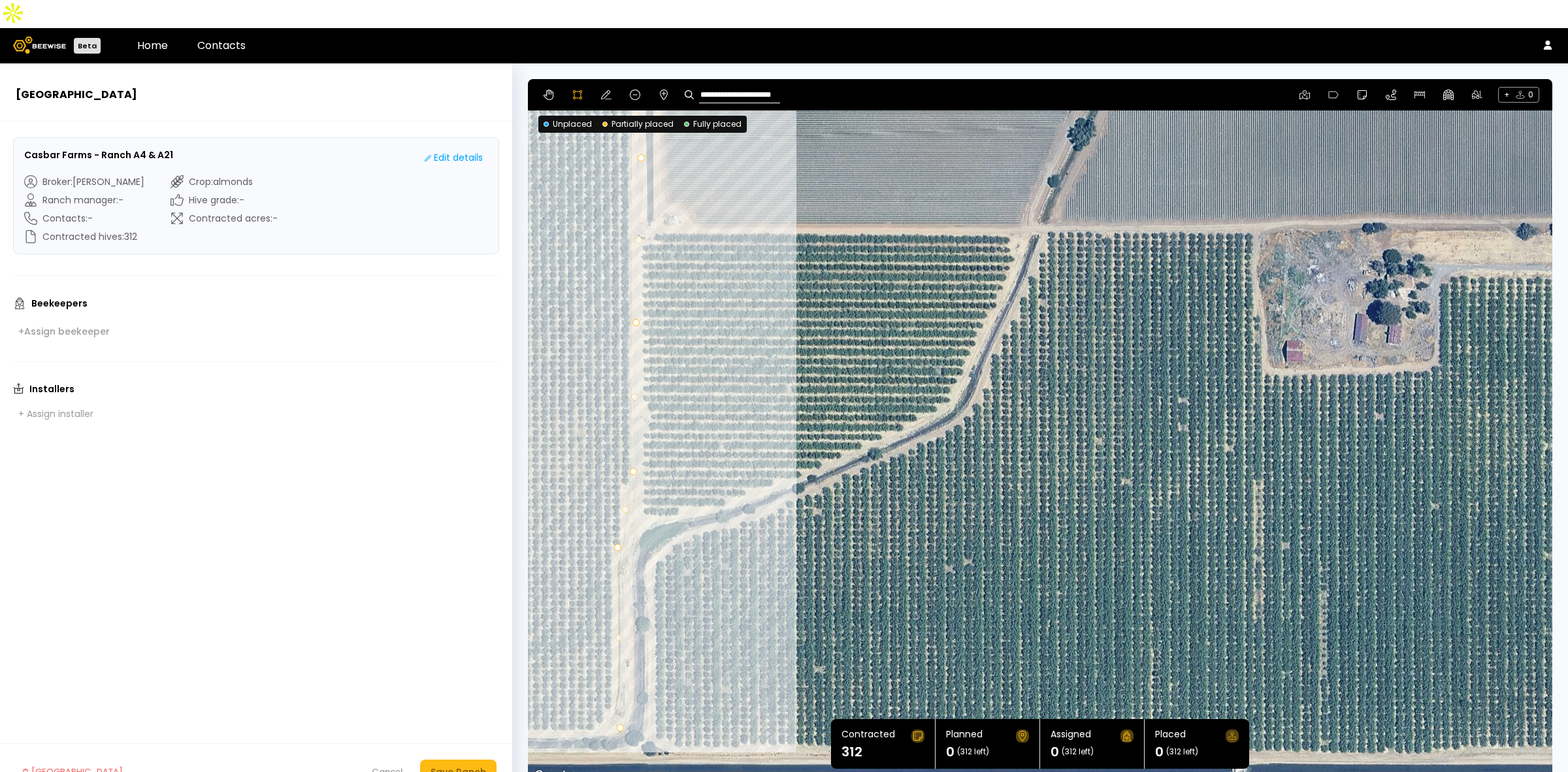
click at [644, 217] on div at bounding box center [1040, 432] width 1023 height 705
click at [642, 368] on div at bounding box center [1040, 432] width 1023 height 705
click at [650, 390] on div at bounding box center [1040, 432] width 1023 height 705
click at [641, 407] on div at bounding box center [1040, 432] width 1023 height 705
drag, startPoint x: 644, startPoint y: 483, endPoint x: 651, endPoint y: 485, distance: 7.3
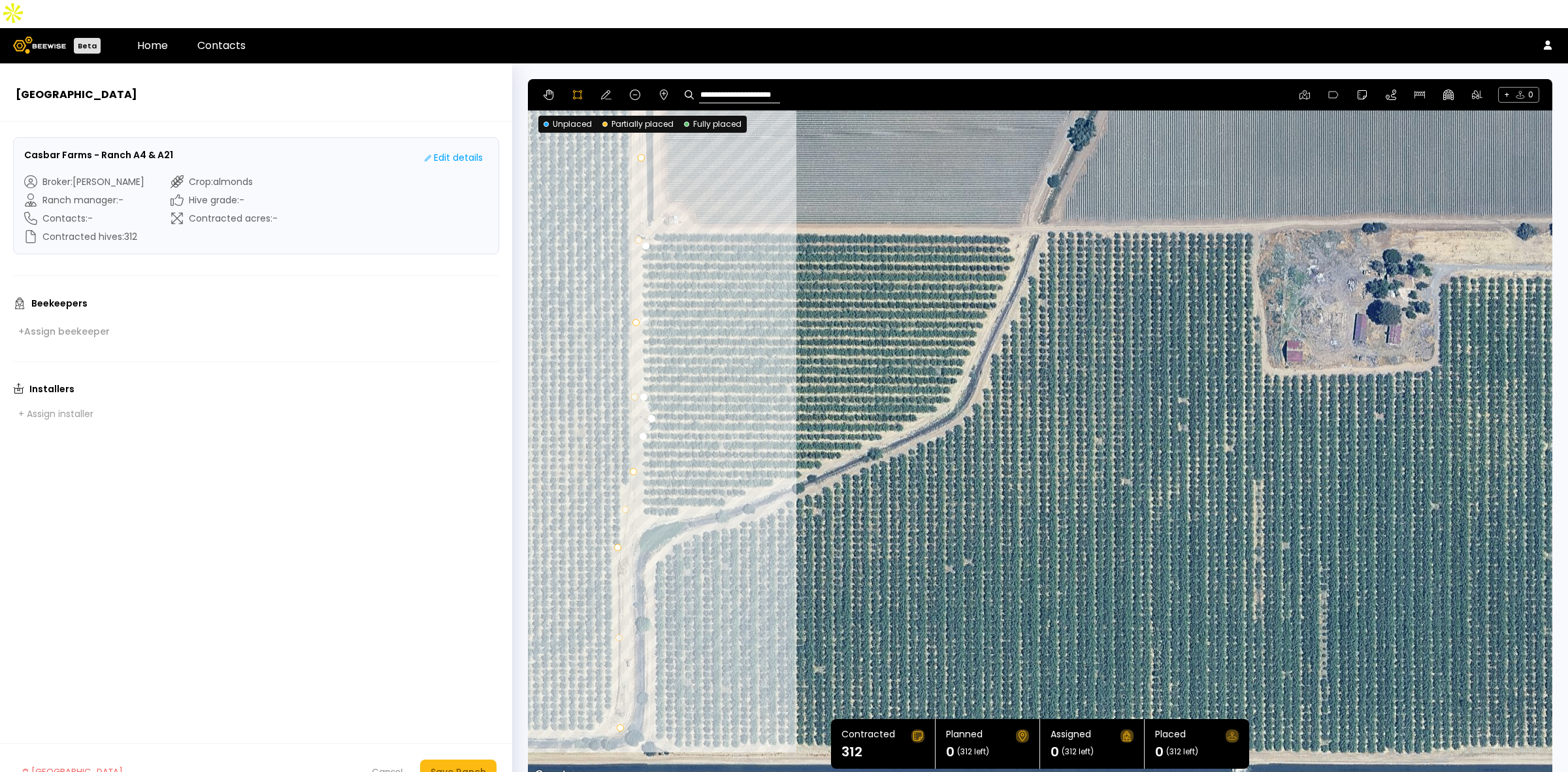
click at [644, 485] on div at bounding box center [1040, 432] width 1023 height 705
click at [641, 485] on div at bounding box center [1040, 432] width 1023 height 705
click at [674, 488] on div at bounding box center [1040, 432] width 1023 height 705
click at [727, 477] on div at bounding box center [1040, 432] width 1023 height 705
click at [766, 460] on div at bounding box center [1040, 432] width 1023 height 705
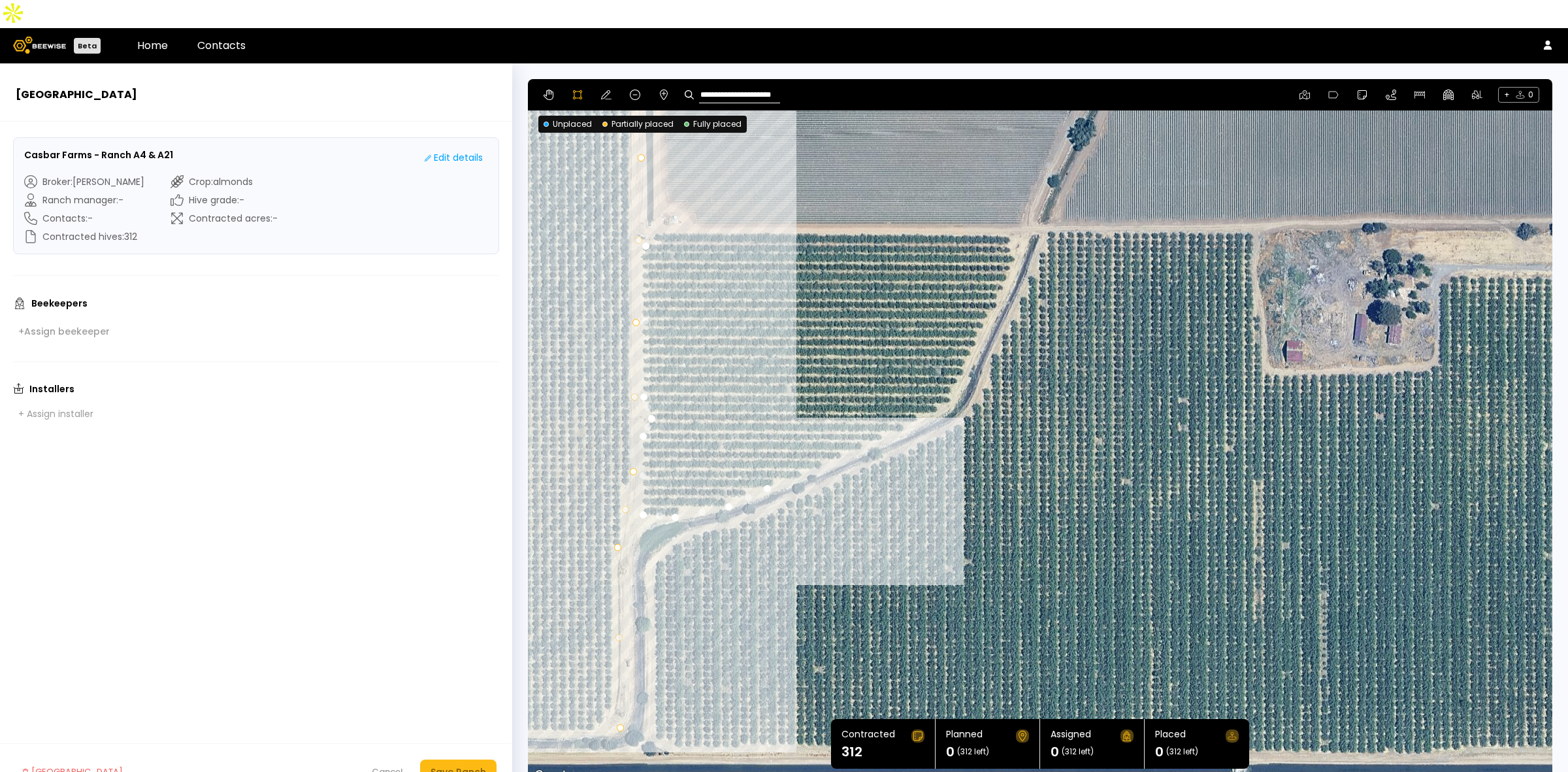
click at [815, 442] on div at bounding box center [1040, 432] width 1023 height 705
click at [857, 420] on div at bounding box center [1040, 432] width 1023 height 705
click at [900, 403] on div at bounding box center [1040, 432] width 1023 height 705
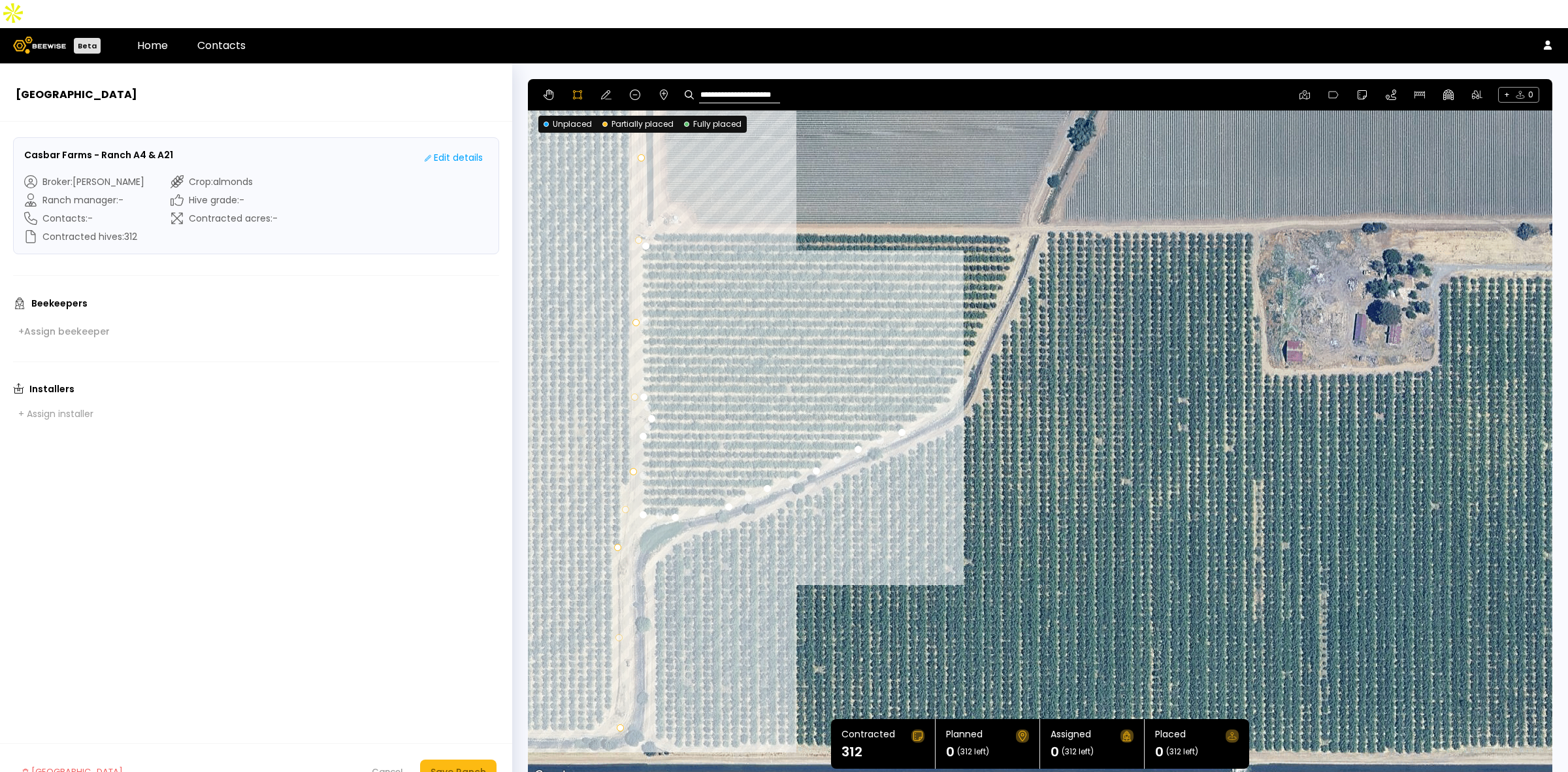
click at [936, 385] on div at bounding box center [1040, 432] width 1023 height 705
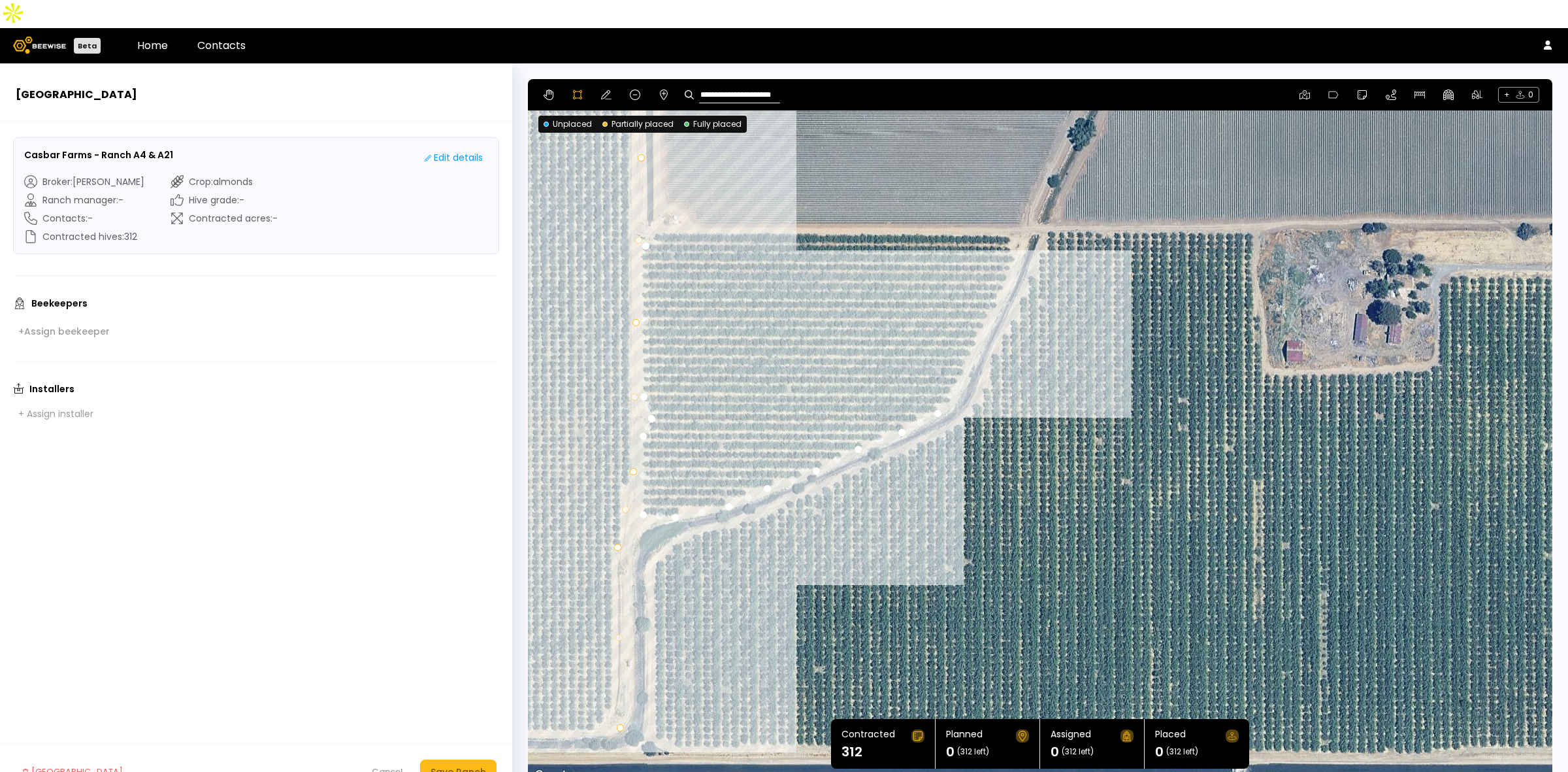
click at [963, 343] on div at bounding box center [1040, 432] width 1023 height 705
click at [981, 298] on div at bounding box center [1040, 432] width 1023 height 705
click at [996, 265] on div at bounding box center [1040, 432] width 1023 height 705
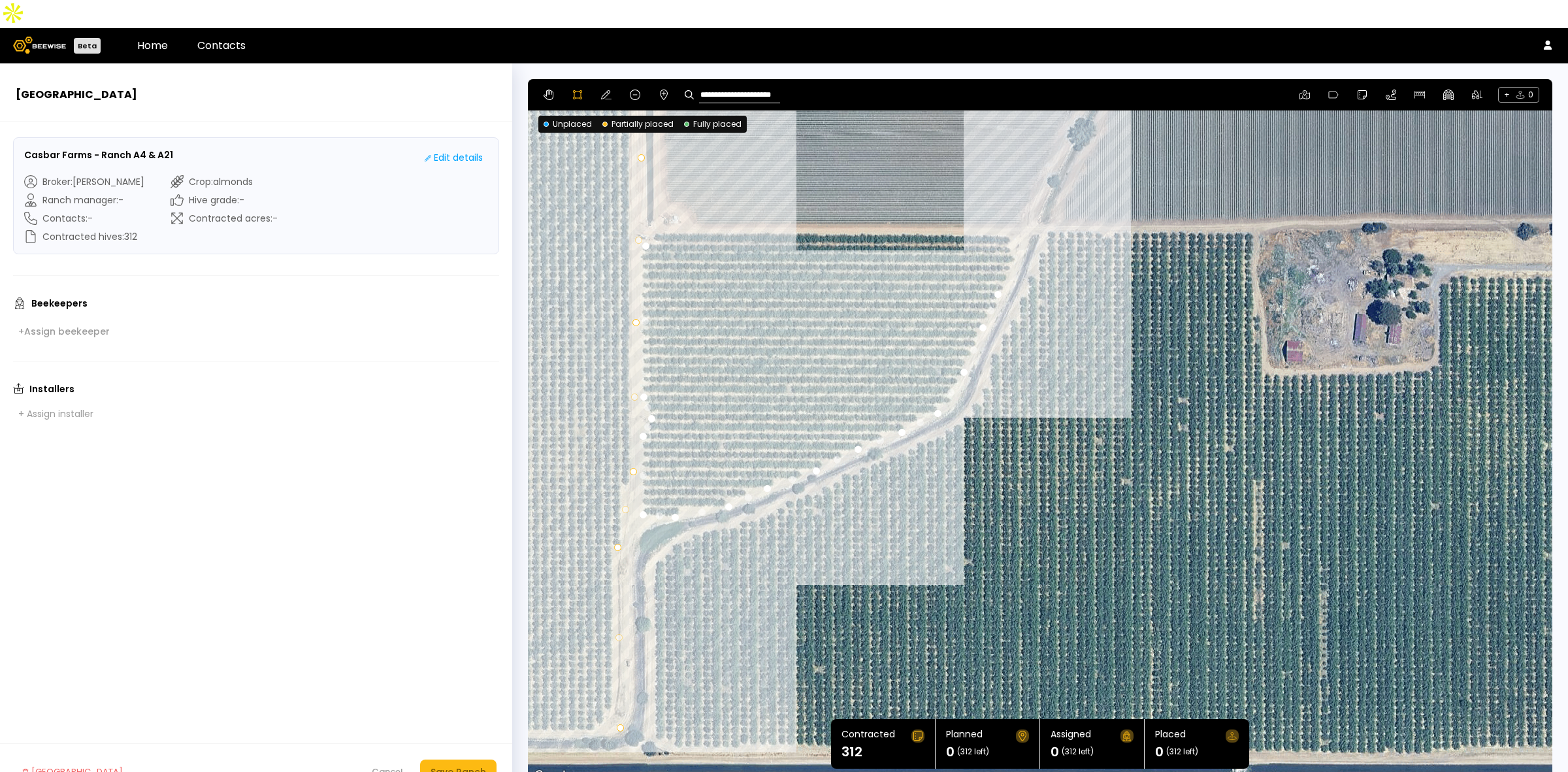
click at [1015, 227] on div at bounding box center [1040, 432] width 1023 height 705
click at [1010, 206] on div at bounding box center [1040, 432] width 1023 height 705
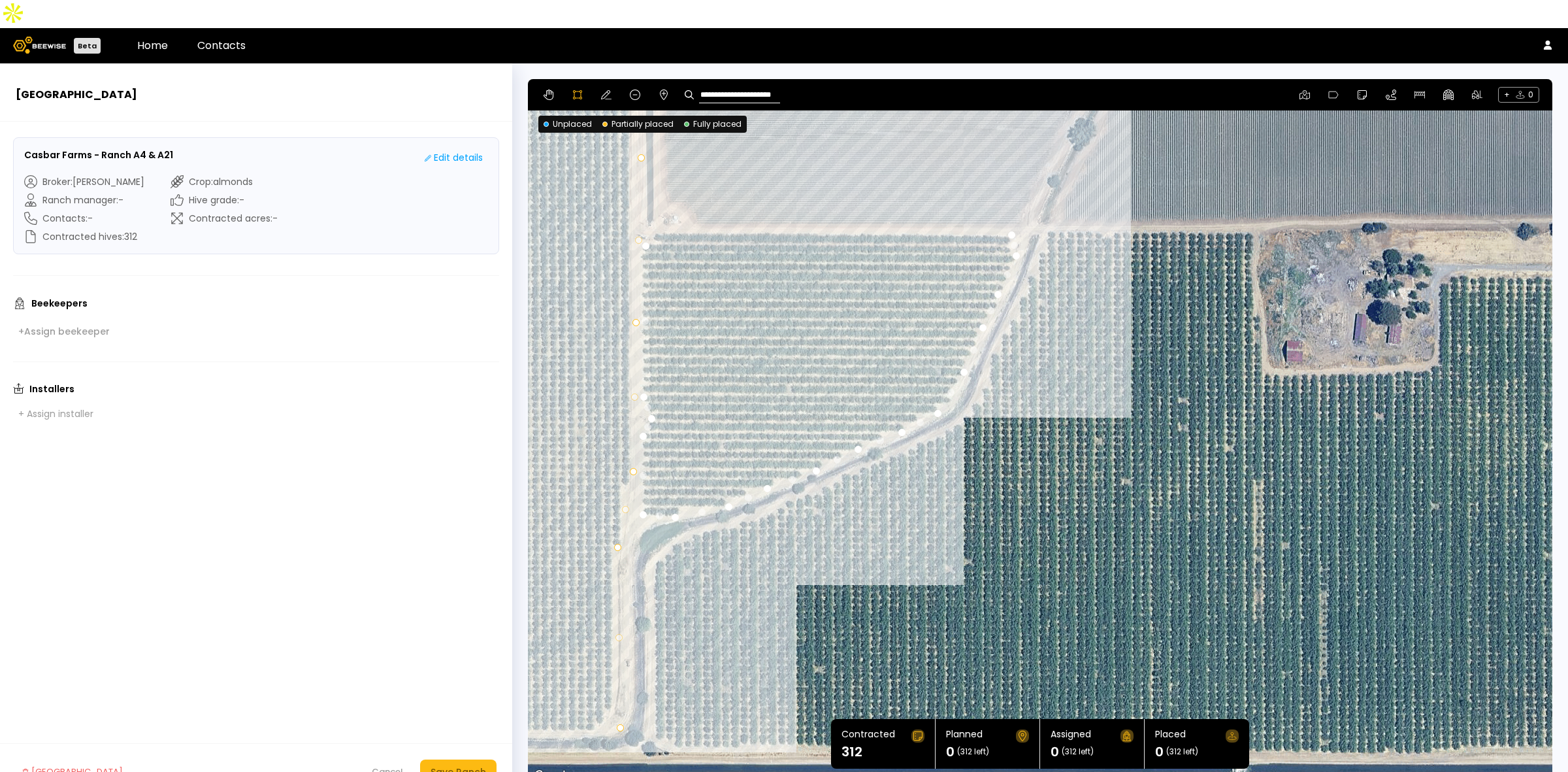
click at [655, 203] on div at bounding box center [1040, 432] width 1023 height 705
click at [644, 213] on div at bounding box center [1040, 432] width 1023 height 705
drag, startPoint x: 1379, startPoint y: 540, endPoint x: 1268, endPoint y: 454, distance: 140.4
click at [1268, 454] on div at bounding box center [1040, 432] width 1023 height 705
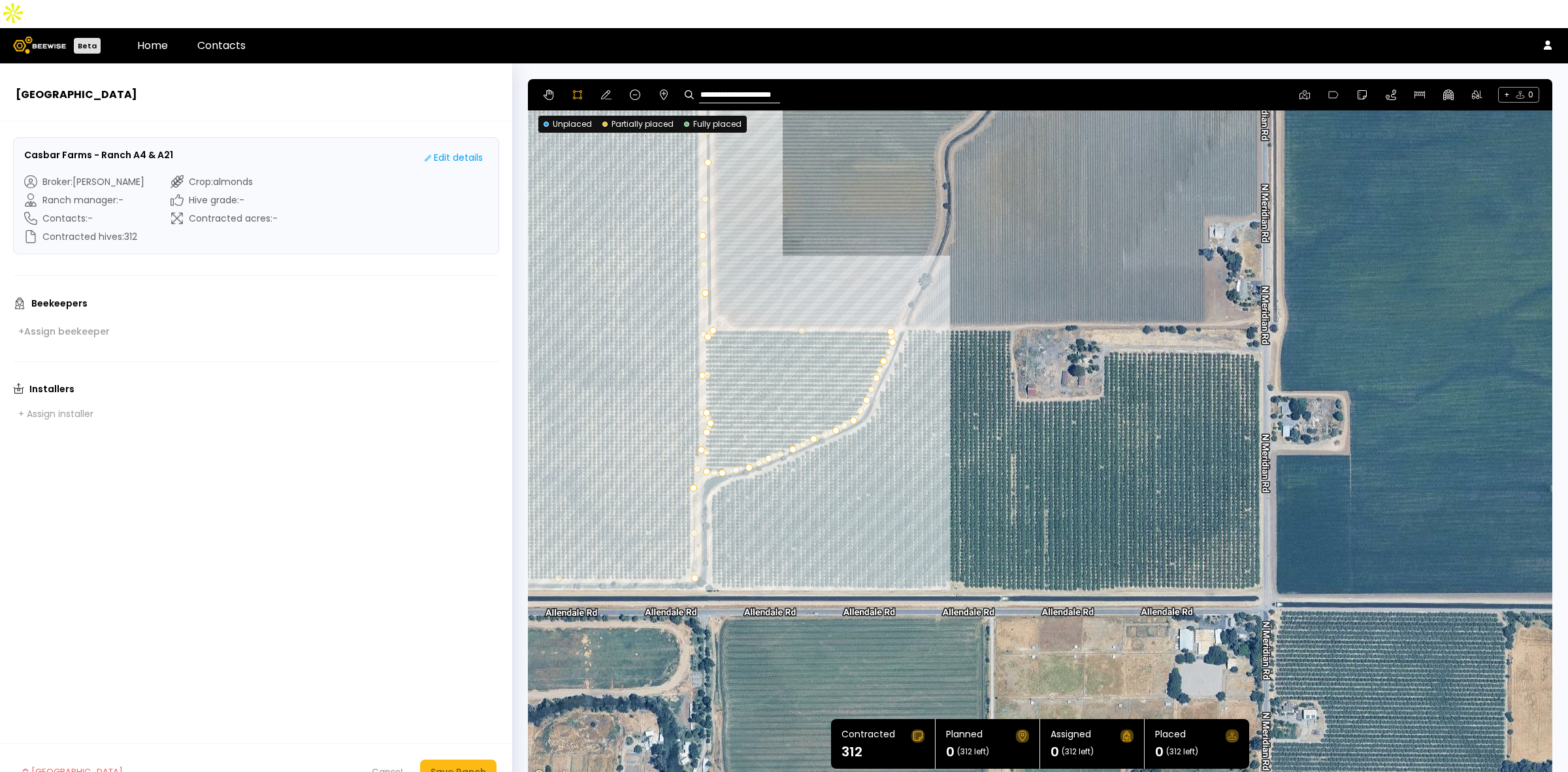
drag, startPoint x: 1406, startPoint y: 555, endPoint x: 1125, endPoint y: 488, distance: 288.9
click at [1125, 488] on div at bounding box center [1040, 431] width 1023 height 705
click at [704, 551] on div at bounding box center [1040, 431] width 1023 height 705
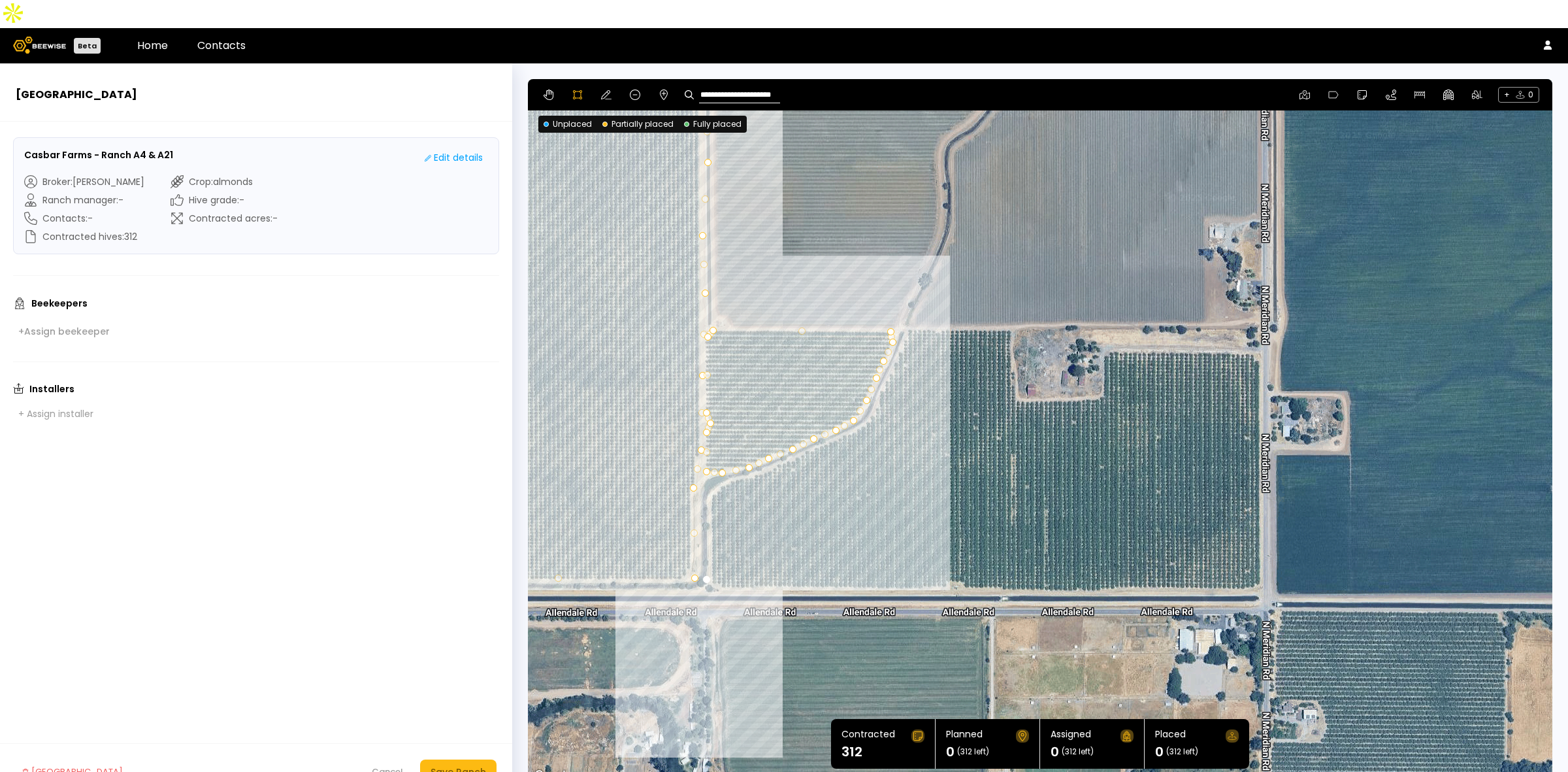
click at [720, 561] on div at bounding box center [1040, 431] width 1023 height 705
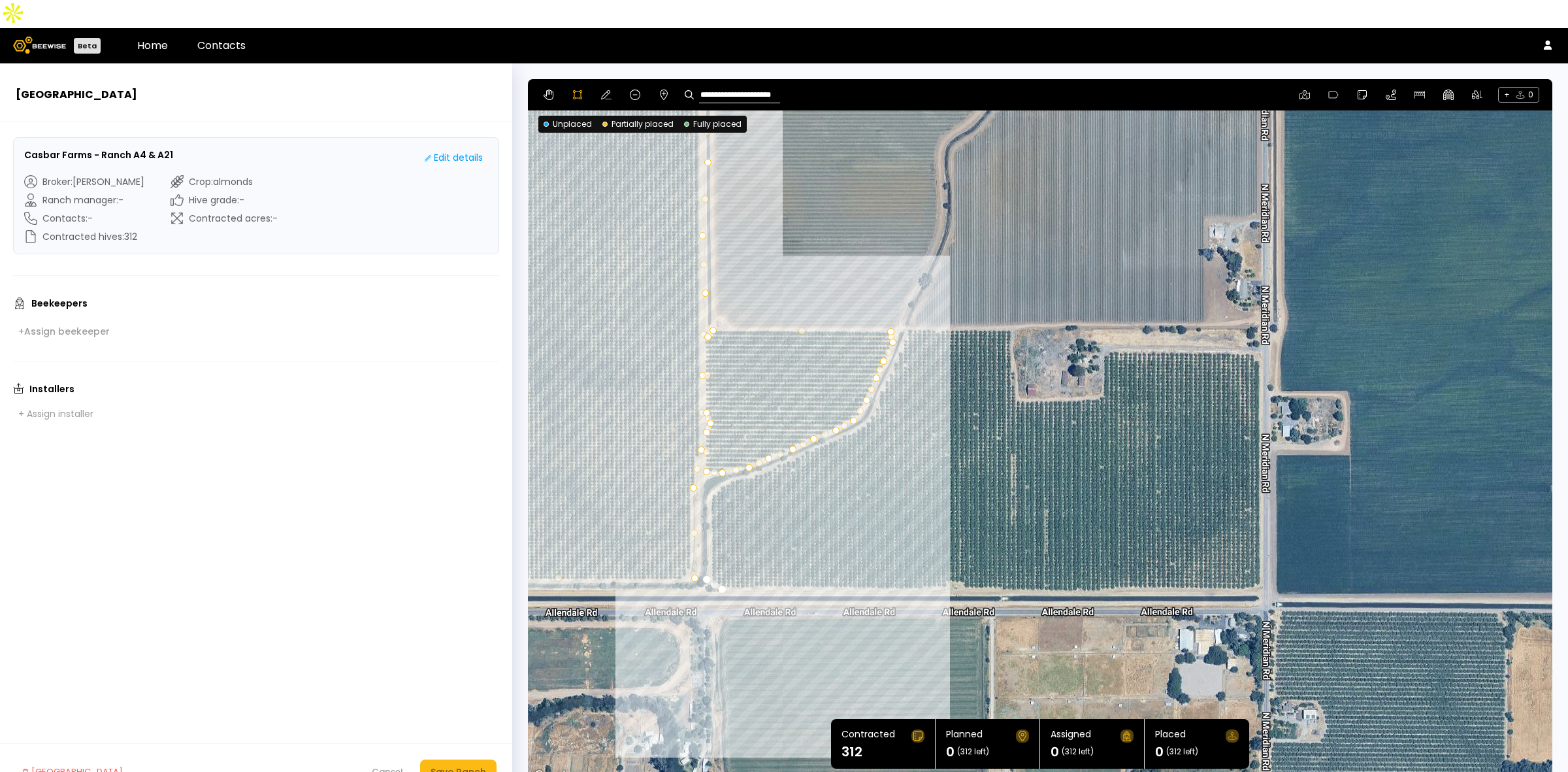
click at [810, 561] on div at bounding box center [1040, 431] width 1023 height 705
click at [884, 562] on div at bounding box center [1040, 431] width 1023 height 705
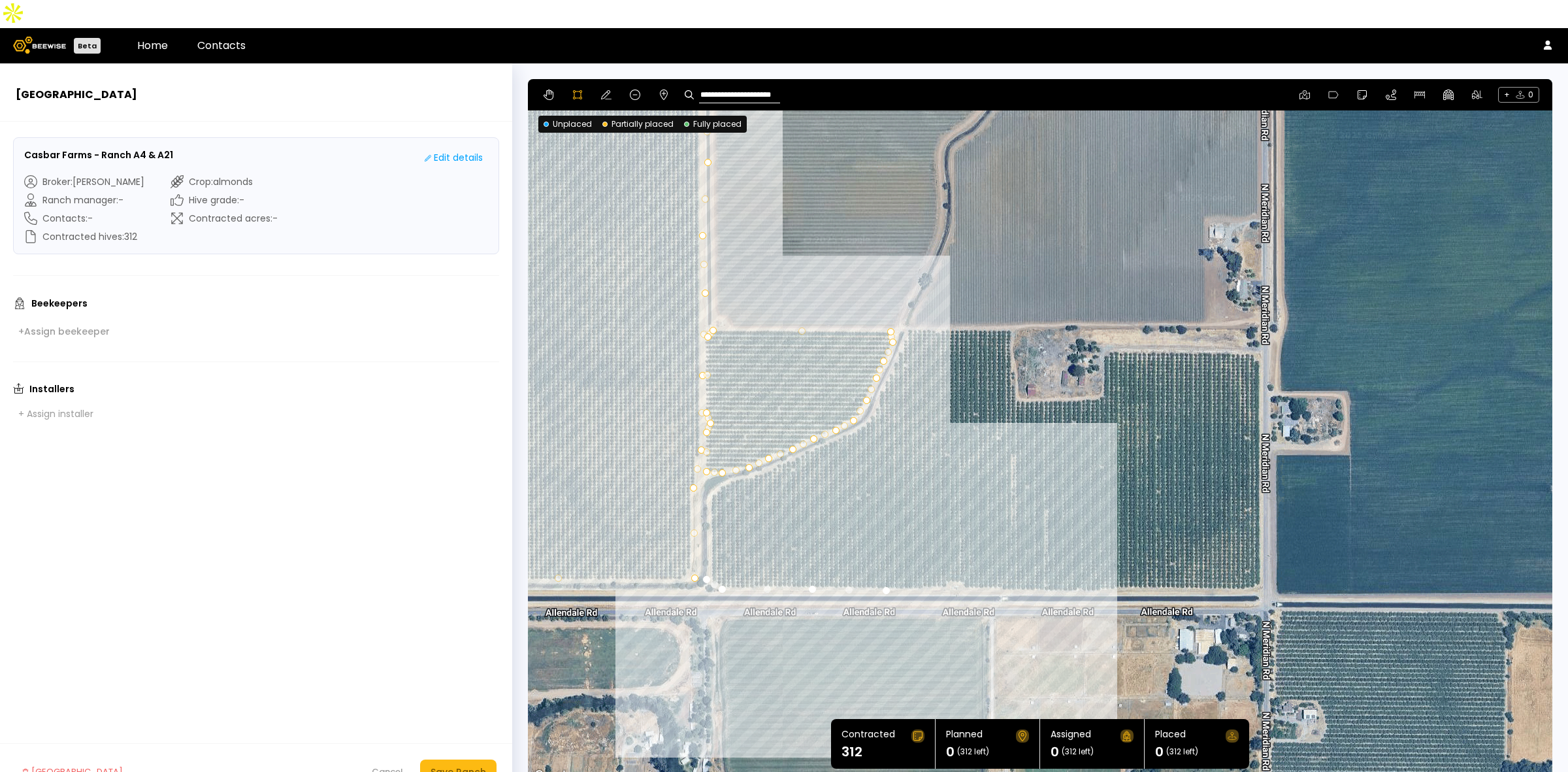
click at [946, 562] on div at bounding box center [1040, 431] width 1023 height 705
click at [1030, 564] on div at bounding box center [1040, 431] width 1023 height 705
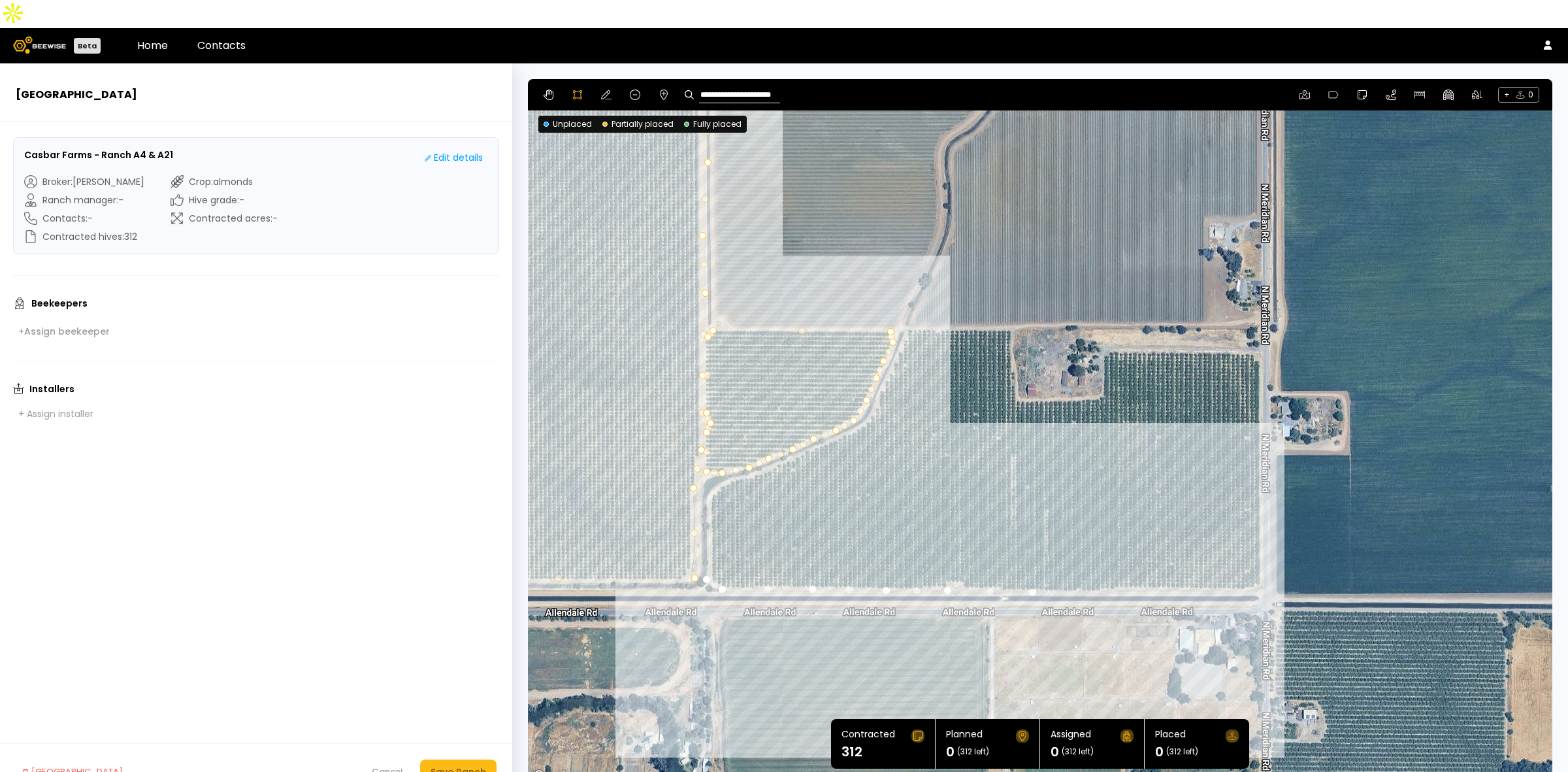
click at [1128, 564] on div at bounding box center [1040, 431] width 1023 height 705
click at [1228, 559] on div at bounding box center [1040, 431] width 1023 height 705
click at [1264, 558] on div at bounding box center [1040, 431] width 1023 height 705
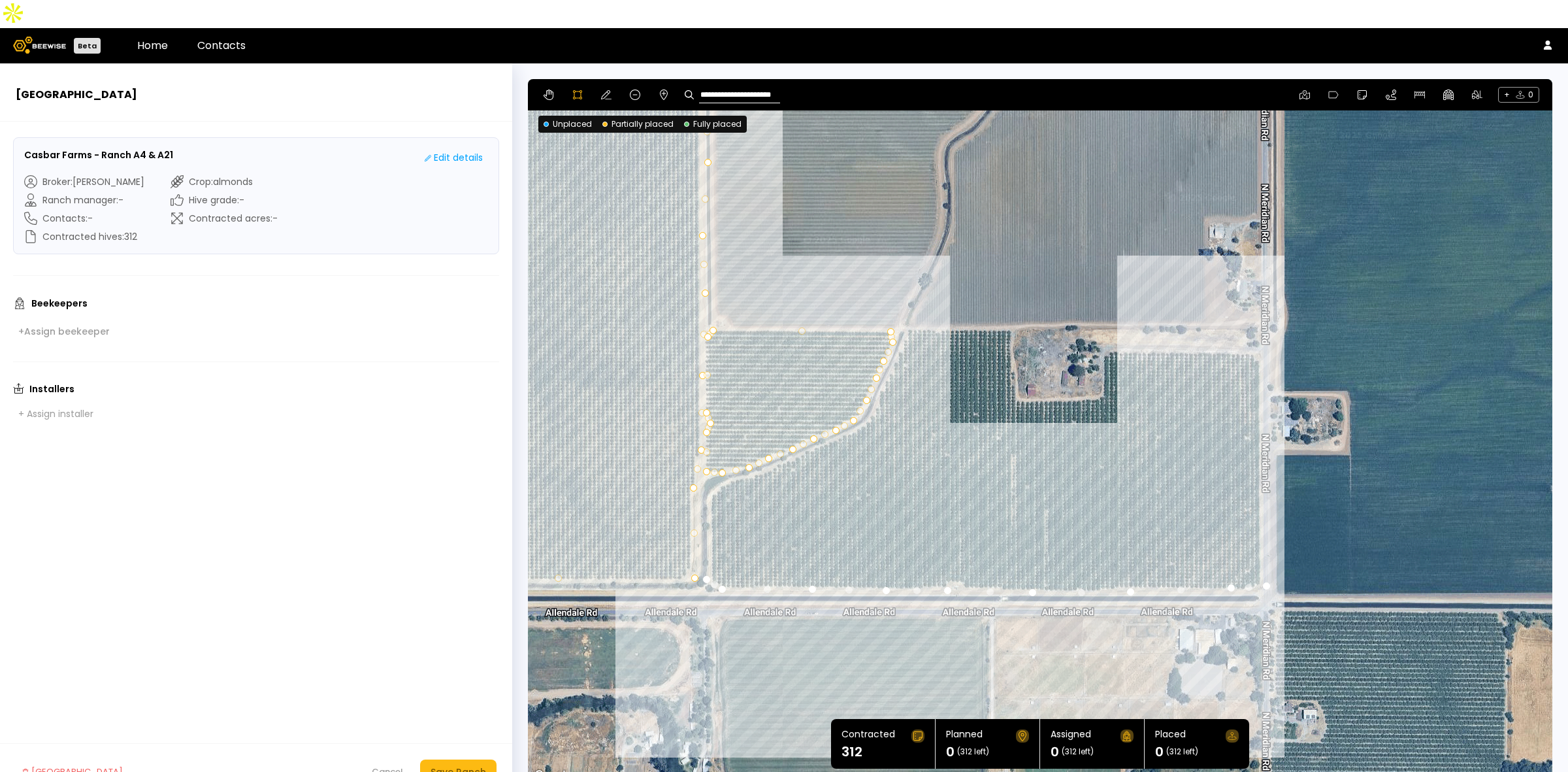
click at [1259, 328] on div at bounding box center [1040, 431] width 1023 height 705
click at [1245, 322] on div at bounding box center [1040, 431] width 1023 height 705
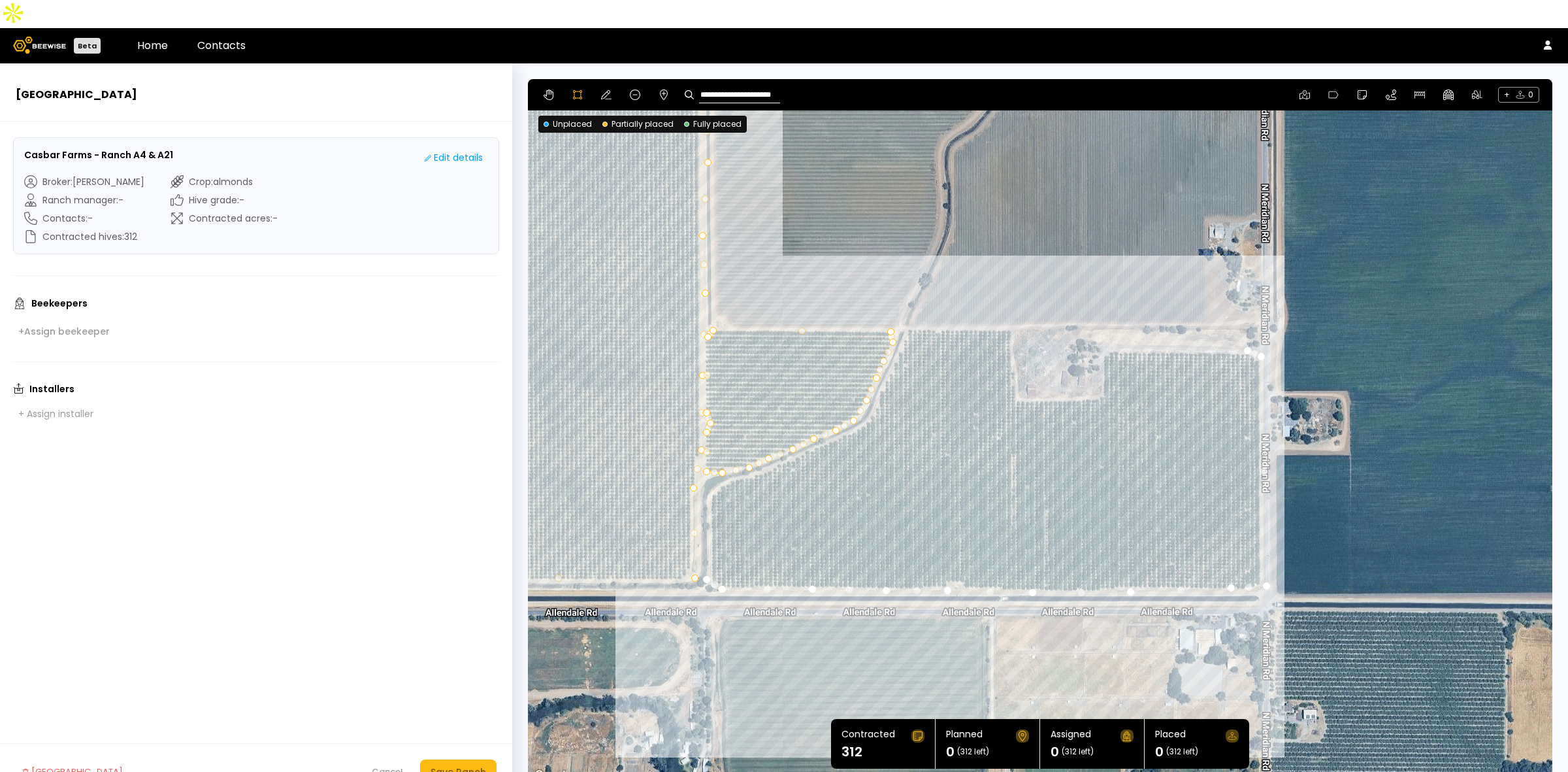
click at [1109, 323] on div at bounding box center [1040, 431] width 1023 height 705
click at [1102, 329] on div at bounding box center [1040, 431] width 1023 height 705
click at [1102, 369] on div at bounding box center [1040, 431] width 1023 height 705
click at [1050, 370] on div at bounding box center [1040, 431] width 1023 height 705
click at [1018, 371] on div at bounding box center [1040, 431] width 1023 height 705
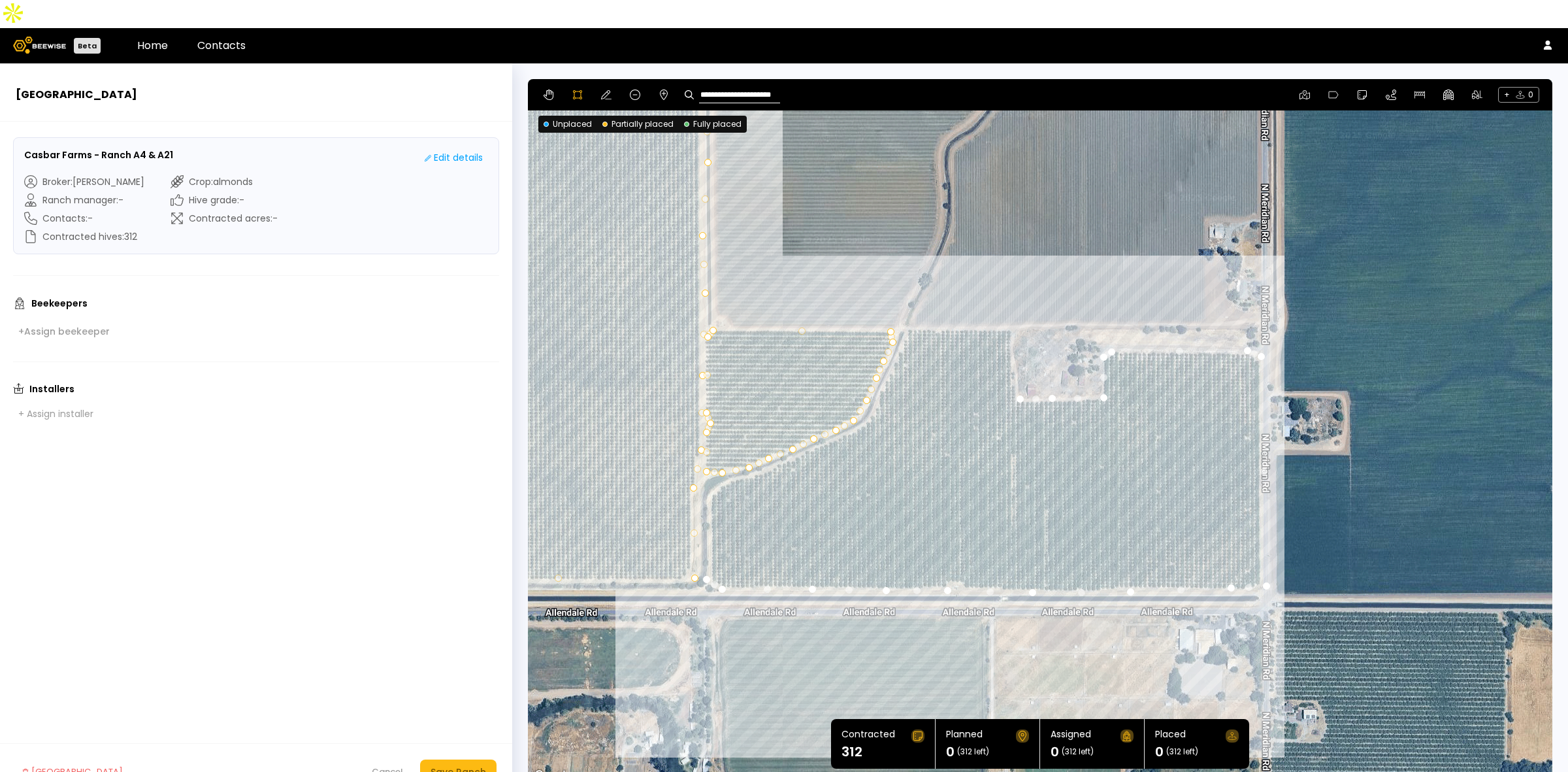
click at [1013, 338] on div at bounding box center [1040, 431] width 1023 height 705
click at [1008, 309] on div at bounding box center [1040, 431] width 1023 height 705
click at [1010, 298] on div at bounding box center [1040, 431] width 1023 height 705
click at [907, 301] on div at bounding box center [1040, 431] width 1023 height 705
click at [897, 325] on div at bounding box center [1040, 431] width 1023 height 705
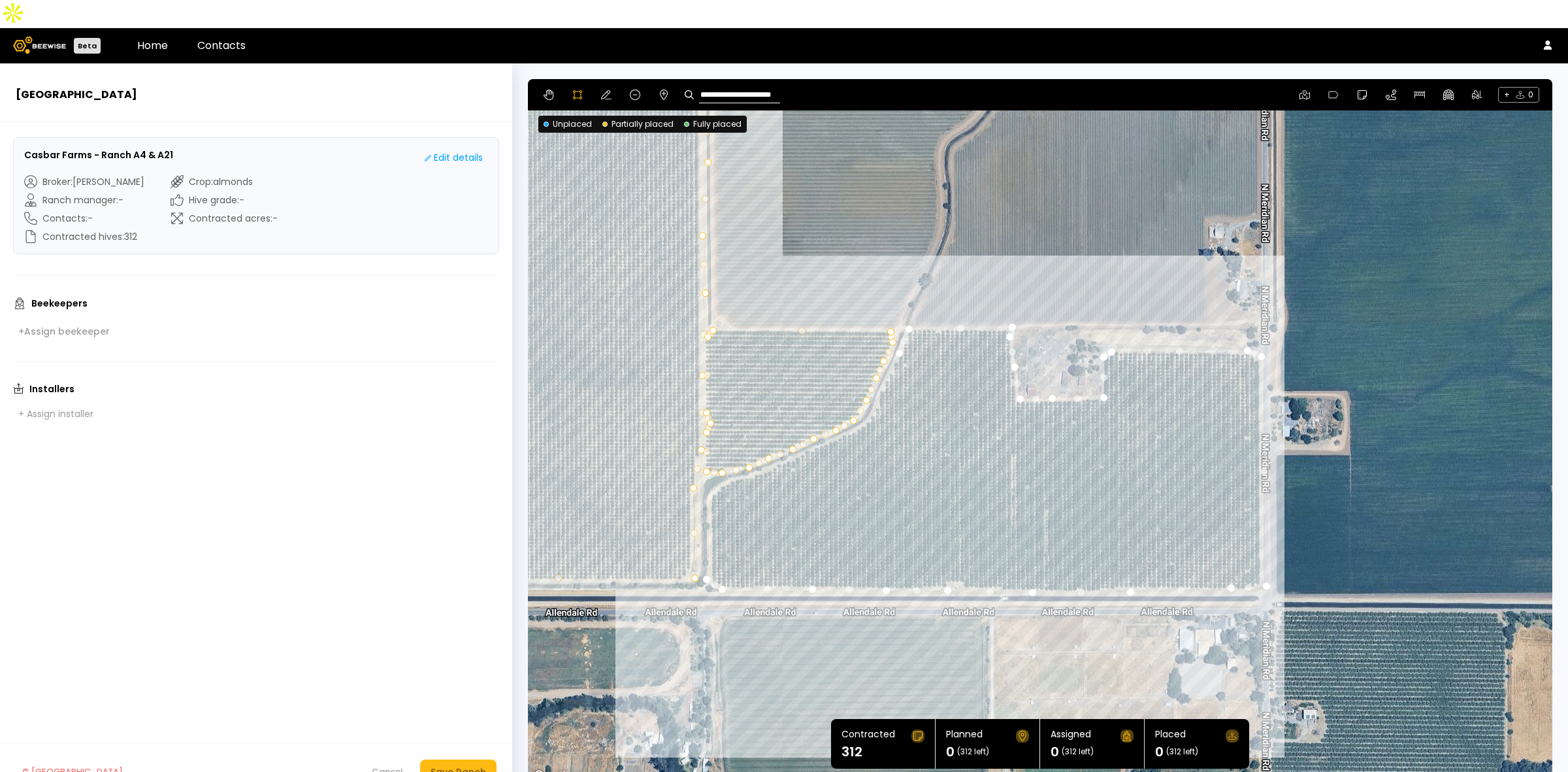
click at [888, 350] on div at bounding box center [1040, 431] width 1023 height 705
click at [876, 376] on div at bounding box center [1040, 431] width 1023 height 705
click at [870, 396] on div at bounding box center [1040, 431] width 1023 height 705
click at [849, 404] on div at bounding box center [1040, 431] width 1023 height 705
click at [811, 419] on div at bounding box center [1040, 431] width 1023 height 705
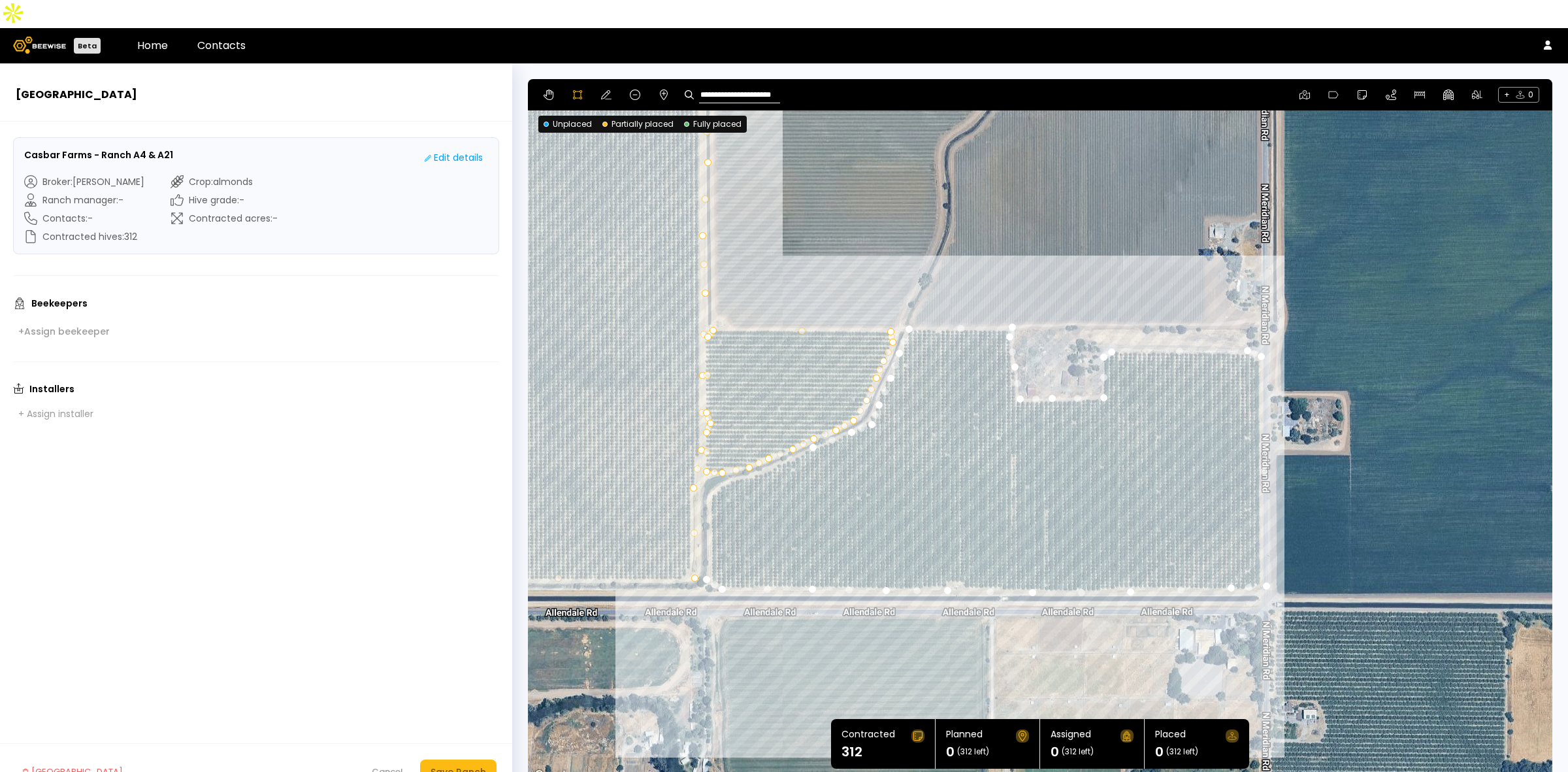
click at [775, 435] on div at bounding box center [1040, 431] width 1023 height 705
click at [758, 446] on div at bounding box center [1040, 431] width 1023 height 705
click at [731, 452] on div at bounding box center [1040, 431] width 1023 height 705
click at [719, 457] on div at bounding box center [1040, 431] width 1023 height 705
click at [709, 469] on div at bounding box center [1040, 431] width 1023 height 705
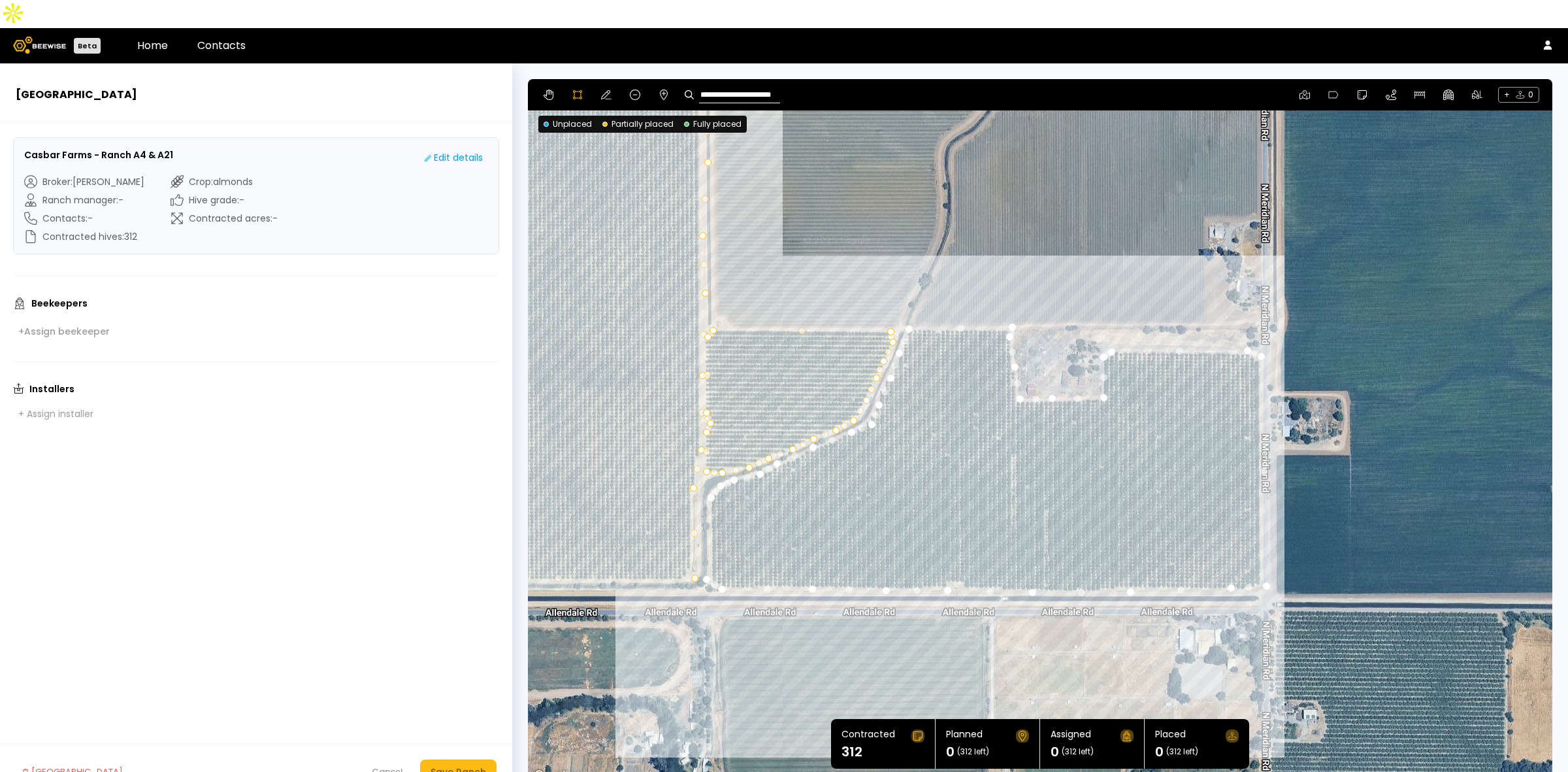
click at [708, 494] on div at bounding box center [1040, 431] width 1023 height 705
click at [709, 535] on div at bounding box center [1040, 431] width 1023 height 705
click at [706, 551] on div at bounding box center [1040, 431] width 1023 height 705
click at [465, 765] on div "Save Ranch" at bounding box center [458, 772] width 55 height 15
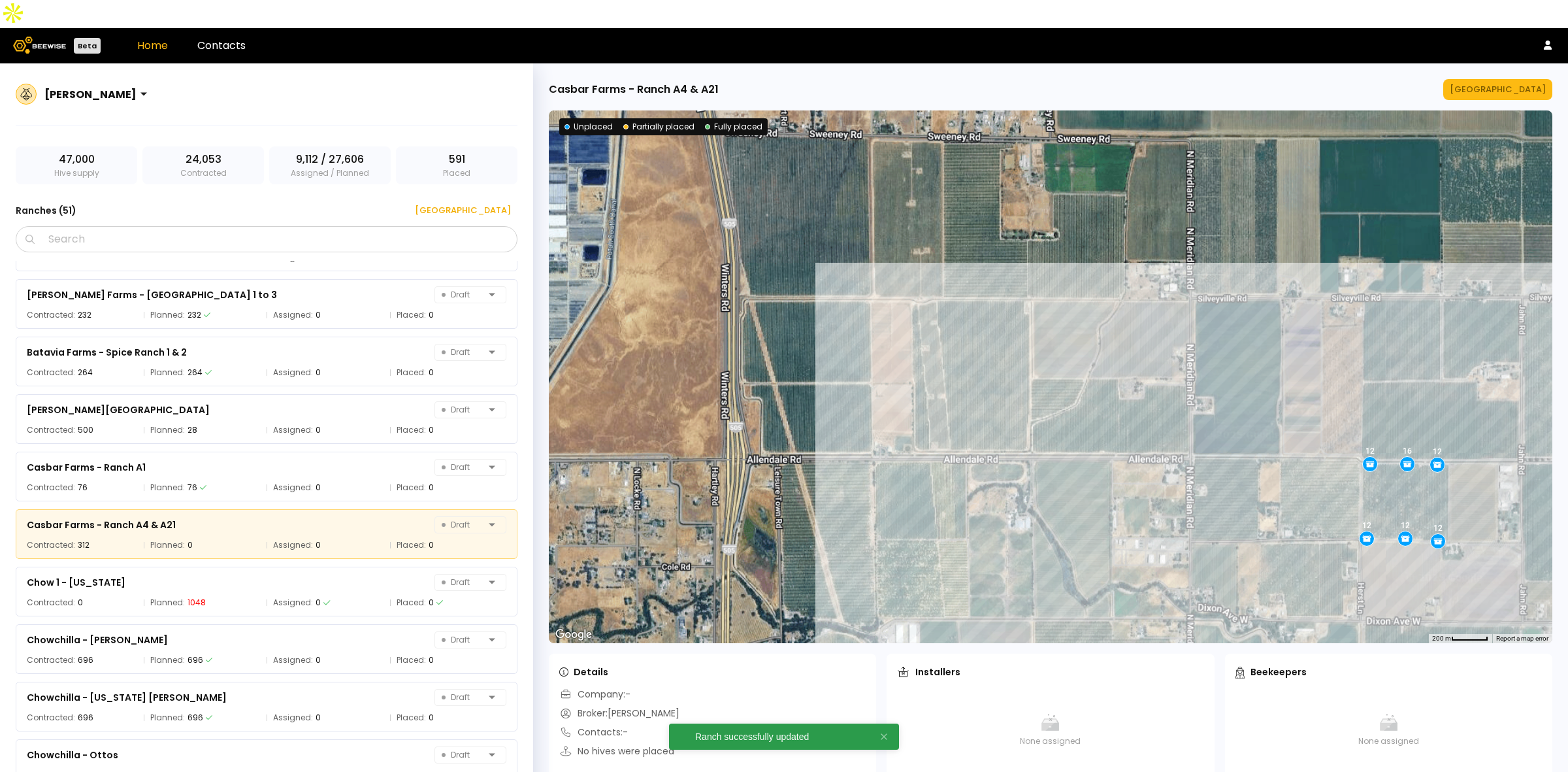
scroll to position [737, 0]
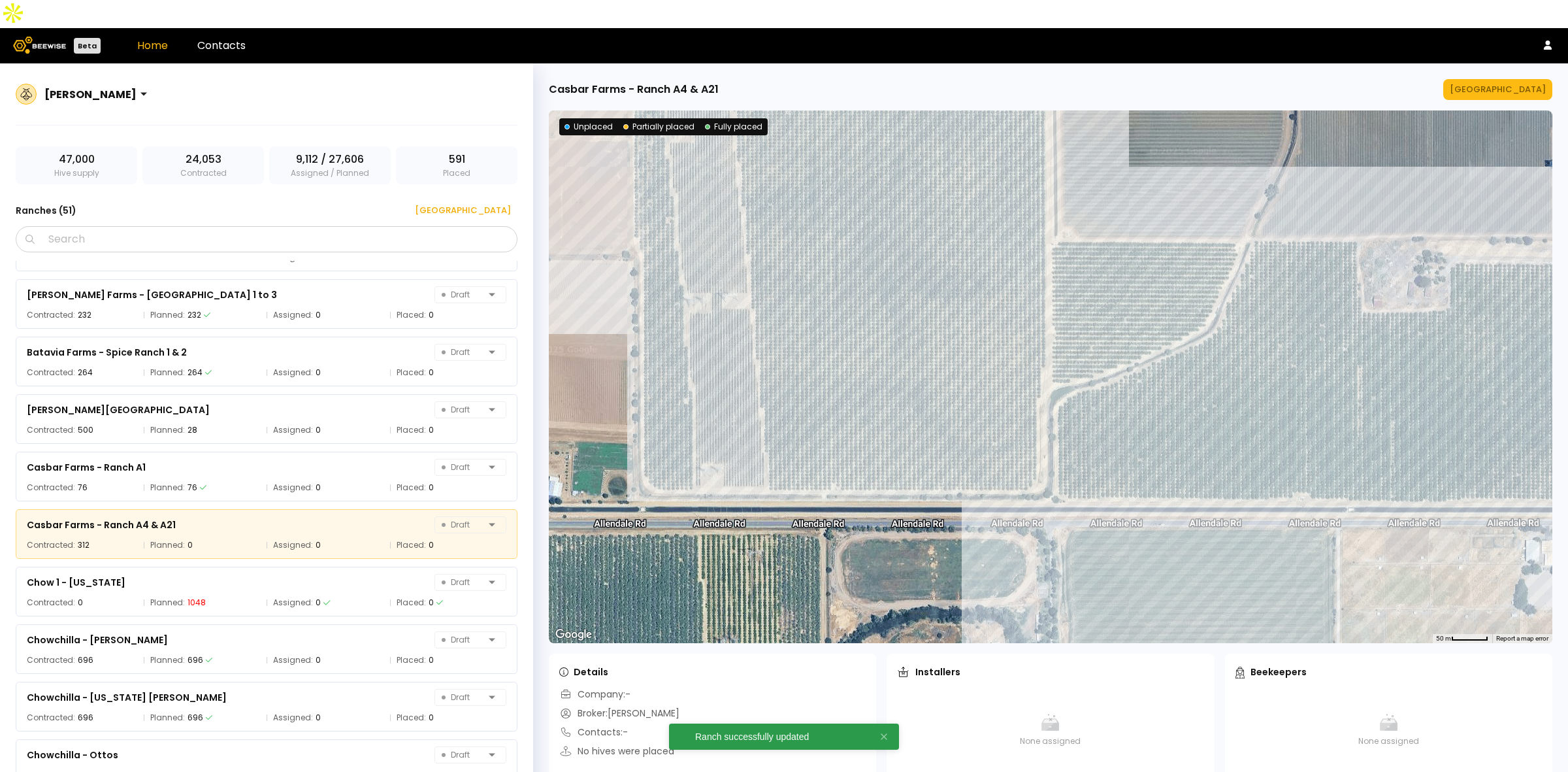
drag, startPoint x: 1174, startPoint y: 413, endPoint x: 986, endPoint y: 628, distance: 285.6
click at [985, 628] on div "Casbar Farms - Ranch A4 & A21 Manage Ranch ← Move left → Move right ↑ Move up ↓…" at bounding box center [1050, 432] width 1035 height 737
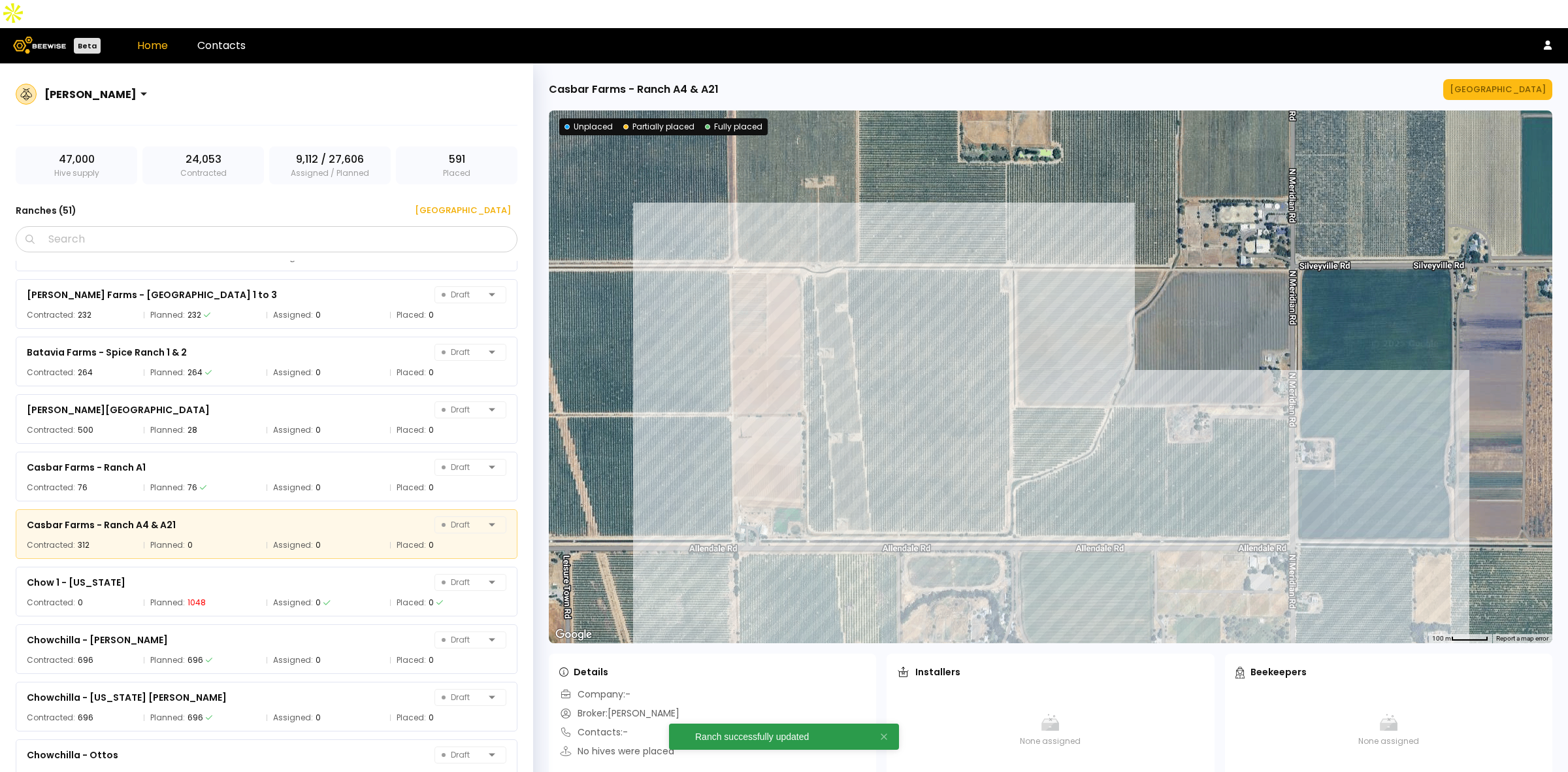
drag, startPoint x: 1142, startPoint y: 286, endPoint x: 1050, endPoint y: 272, distance: 93.1
click at [1050, 272] on div at bounding box center [1050, 376] width 1003 height 533
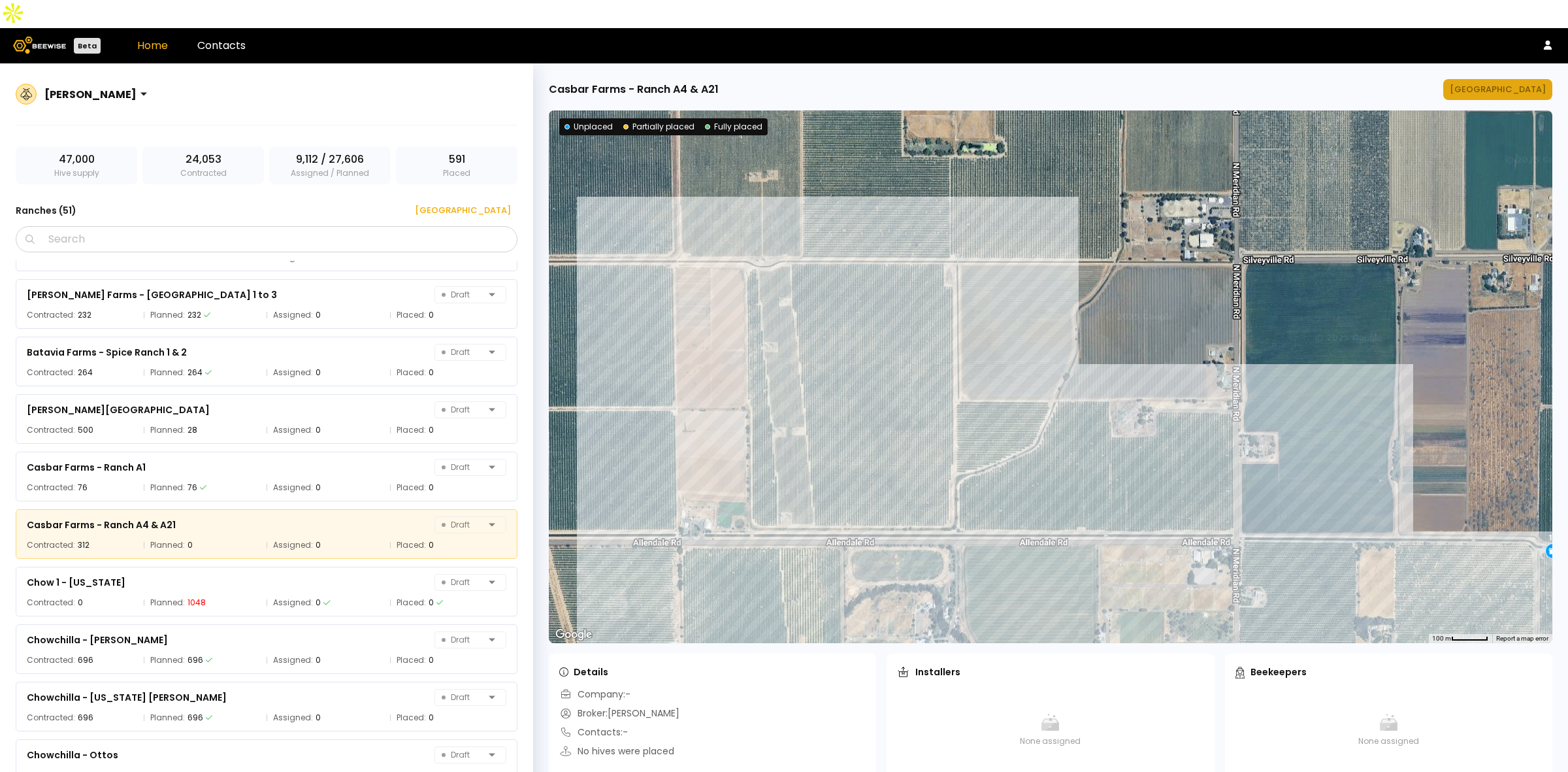
click at [1527, 83] on div "[GEOGRAPHIC_DATA]" at bounding box center [1497, 90] width 96 height 13
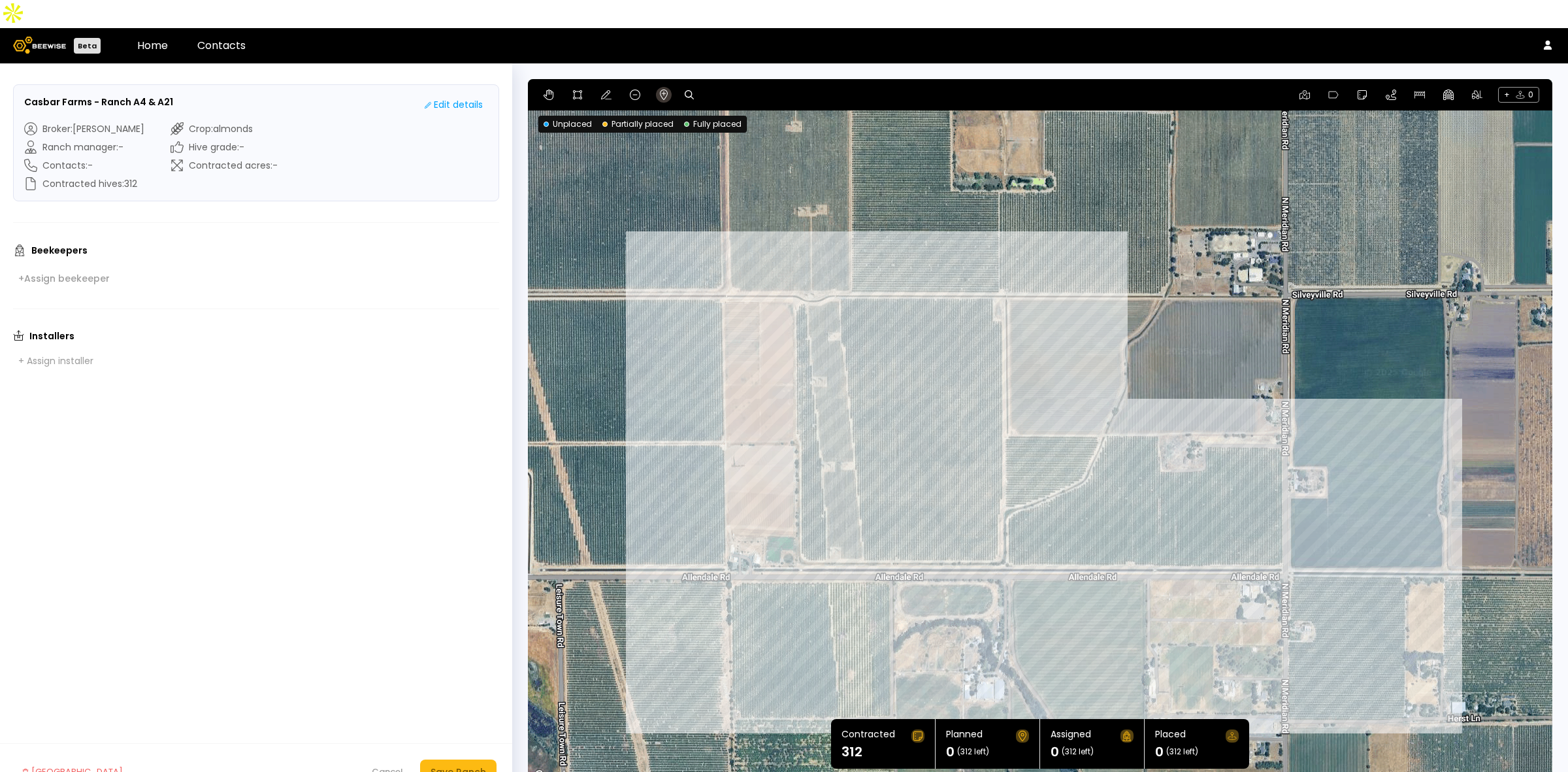
click at [660, 90] on icon at bounding box center [664, 95] width 8 height 10
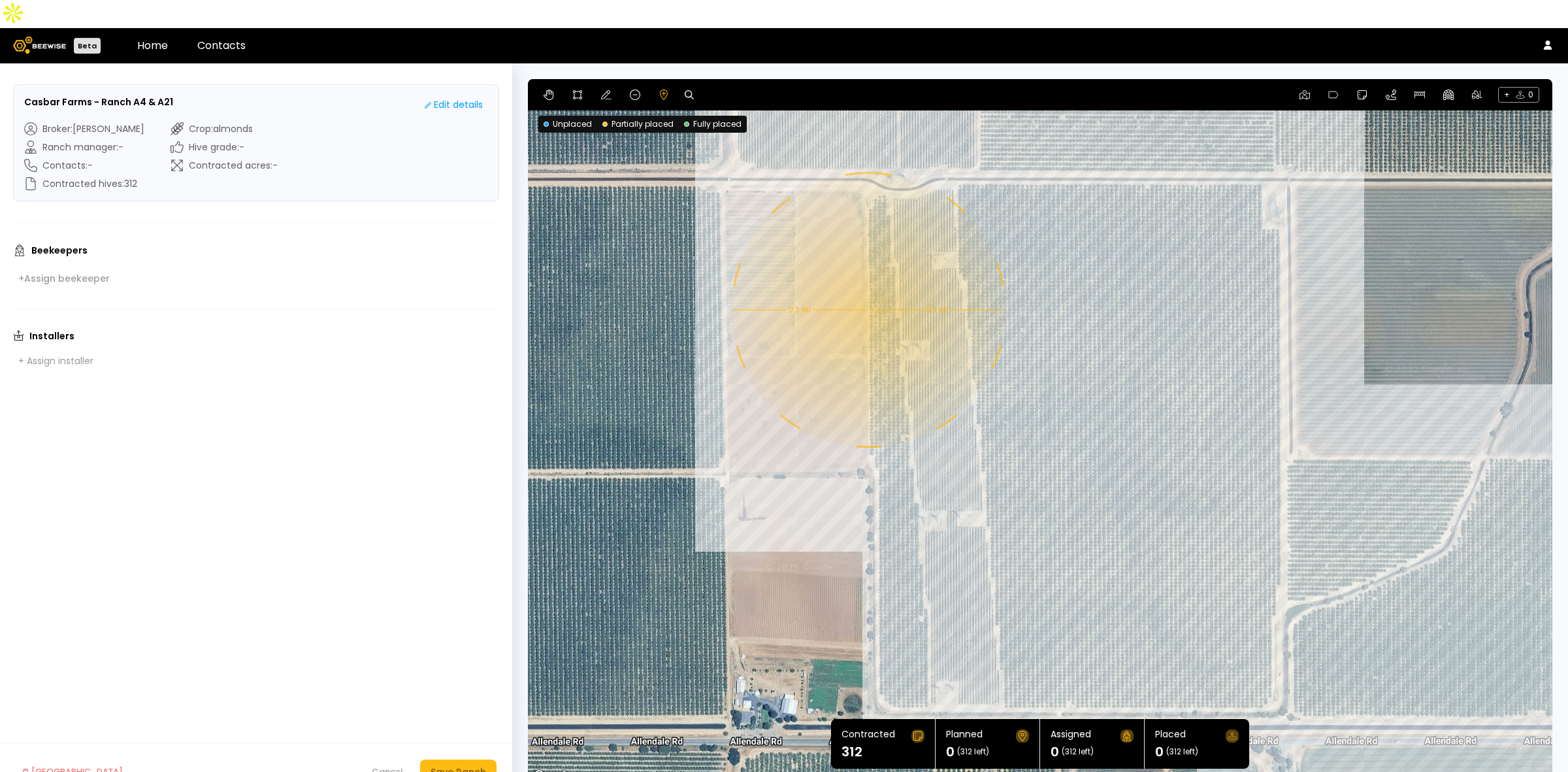
click at [867, 281] on div "0.1 mi 0.1 mi" at bounding box center [1040, 431] width 1024 height 705
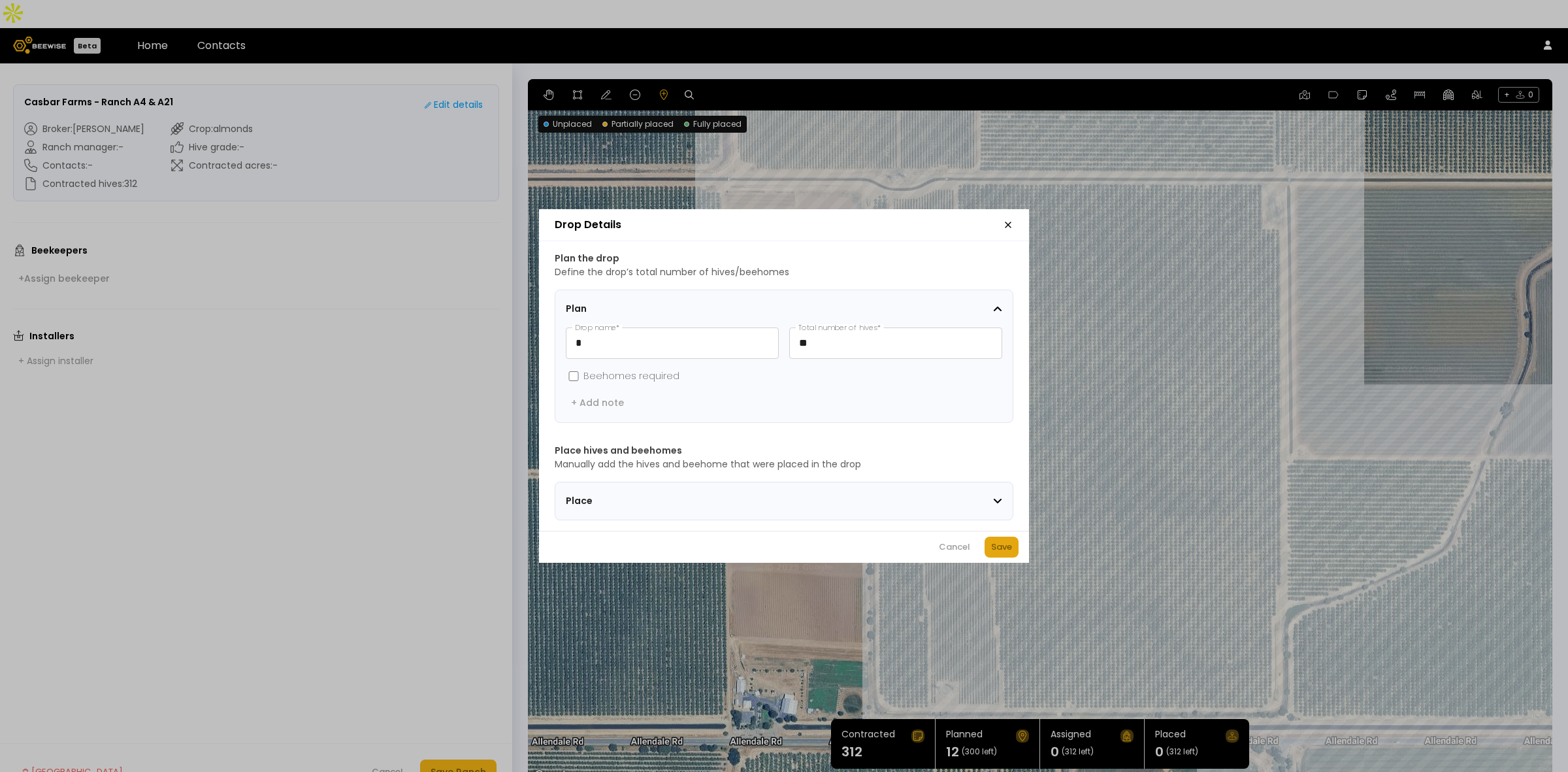
click at [1008, 553] on div "Save" at bounding box center [1002, 547] width 21 height 13
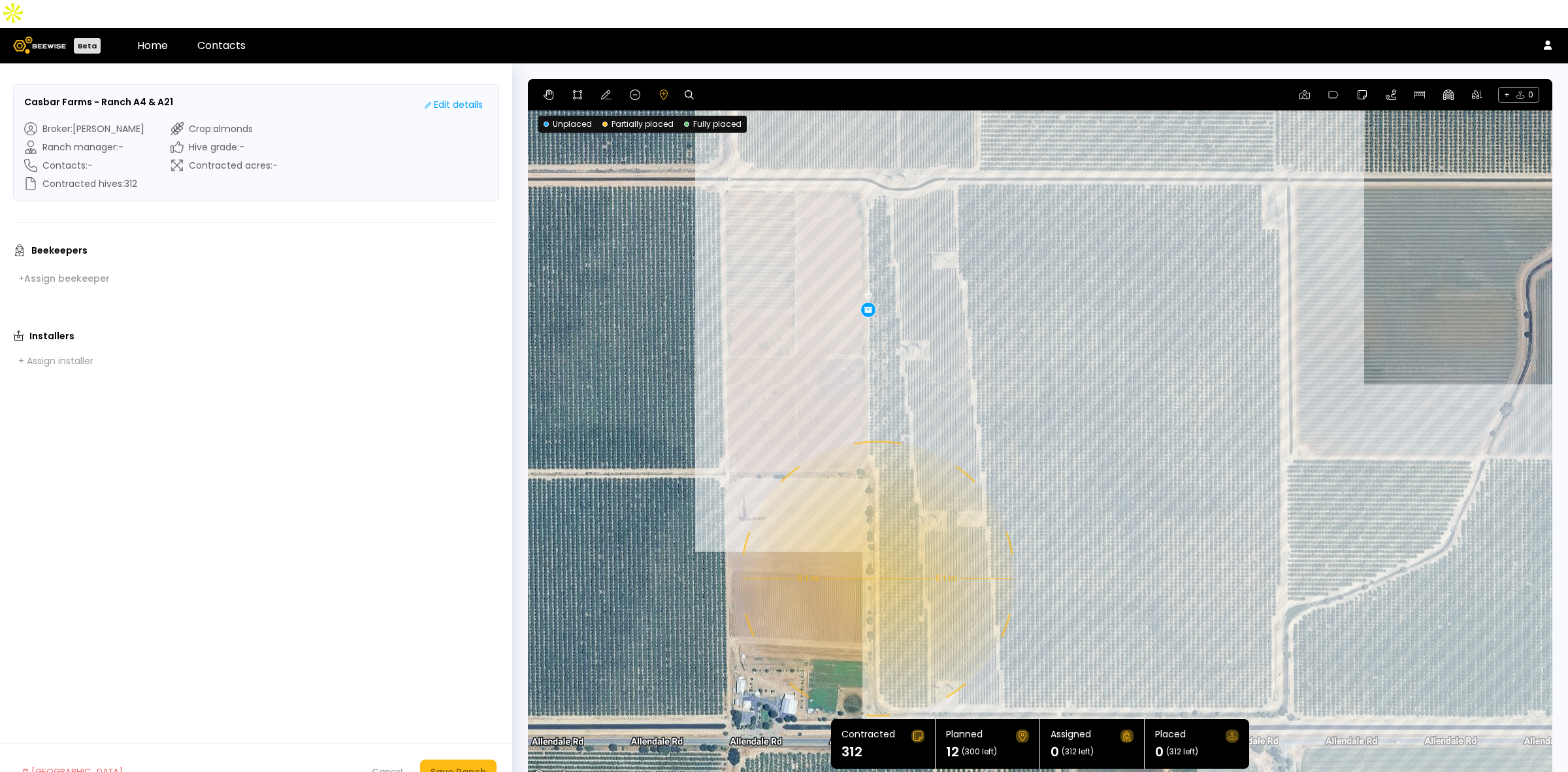
click at [876, 550] on div "0.1 mi 0.1 mi 12" at bounding box center [1040, 431] width 1024 height 705
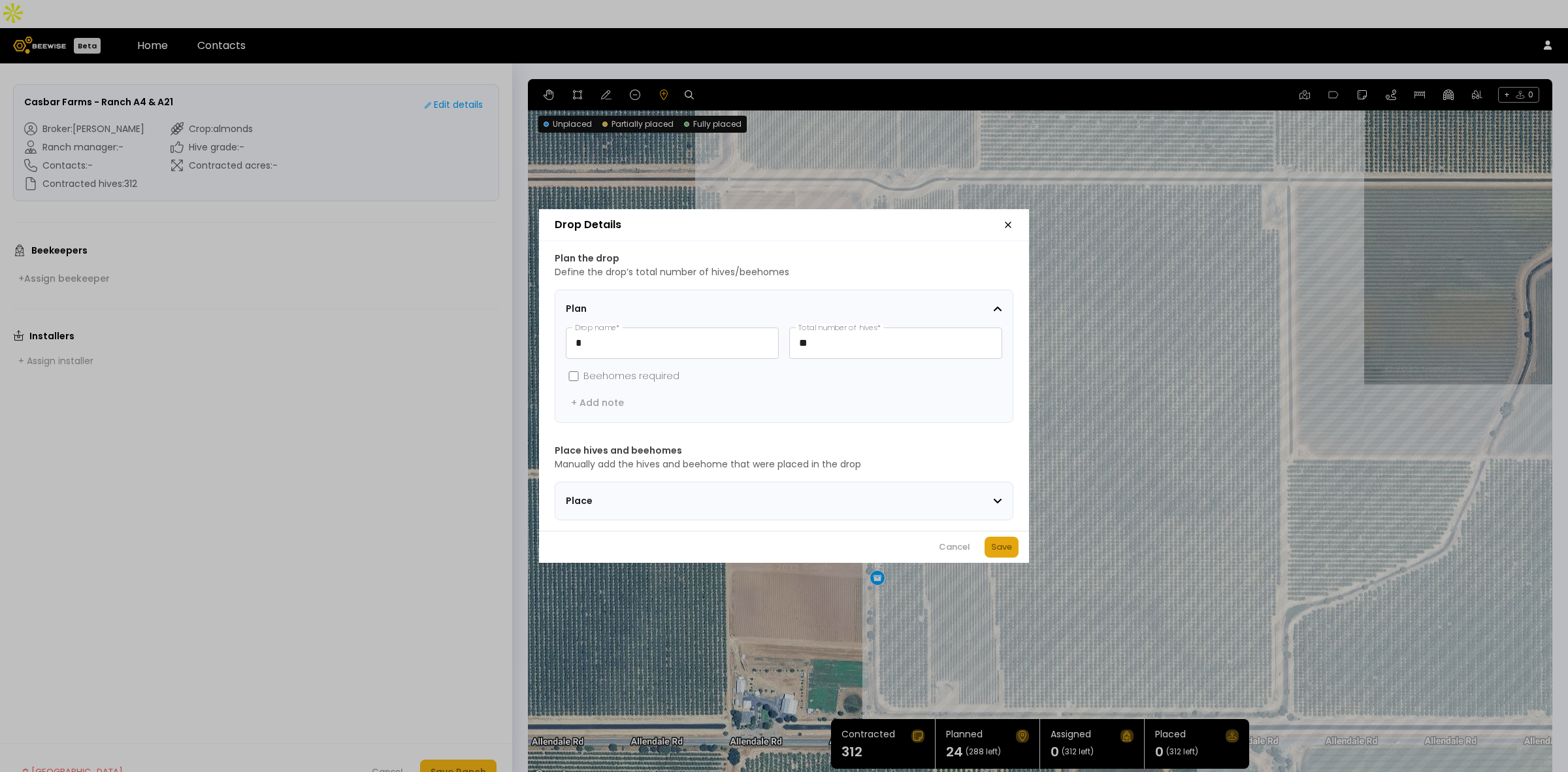
click at [1010, 553] on div "Save" at bounding box center [1002, 547] width 21 height 13
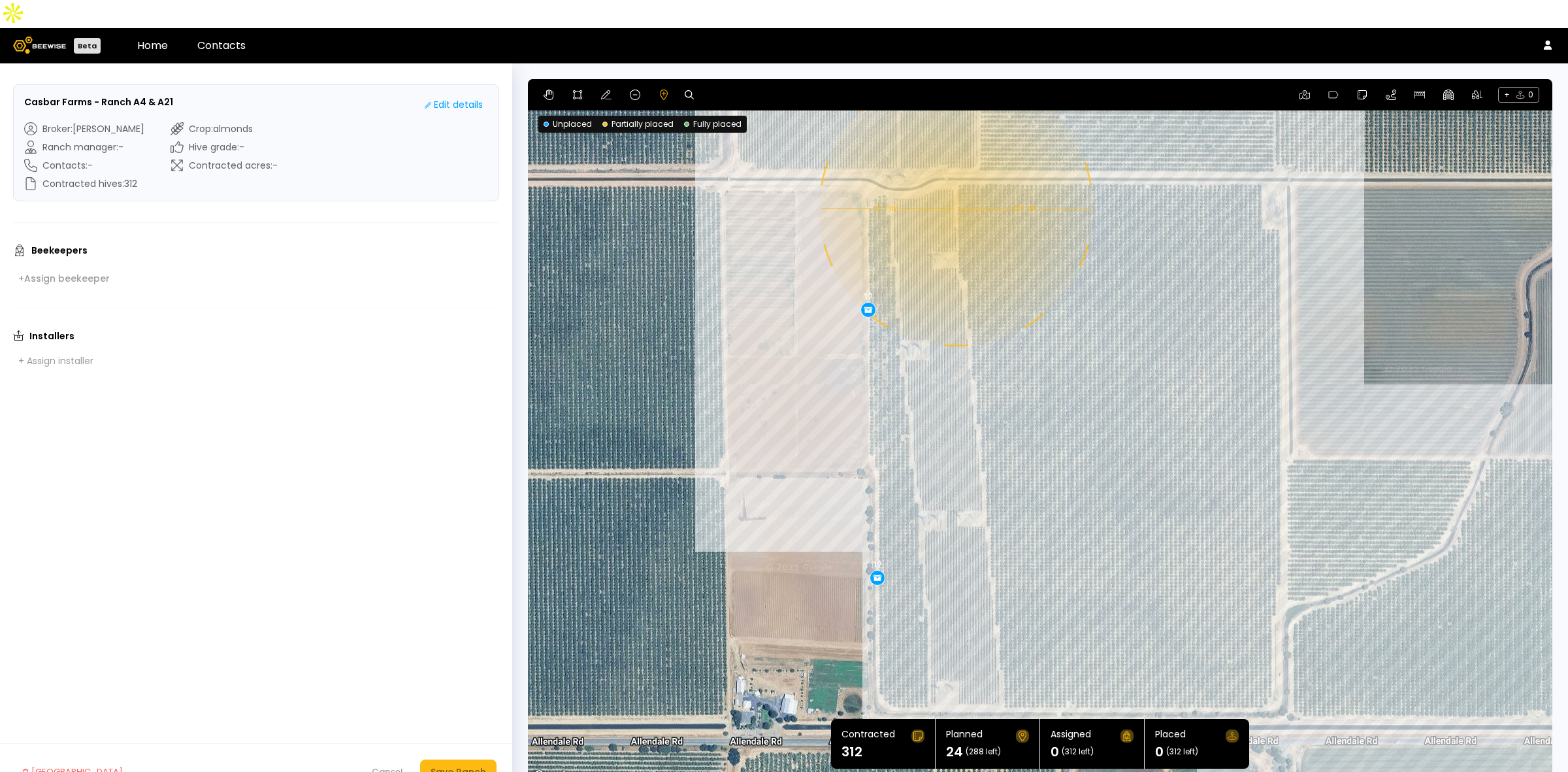
click at [954, 180] on div "0.1 mi 0.1 mi 12 12" at bounding box center [1040, 431] width 1024 height 705
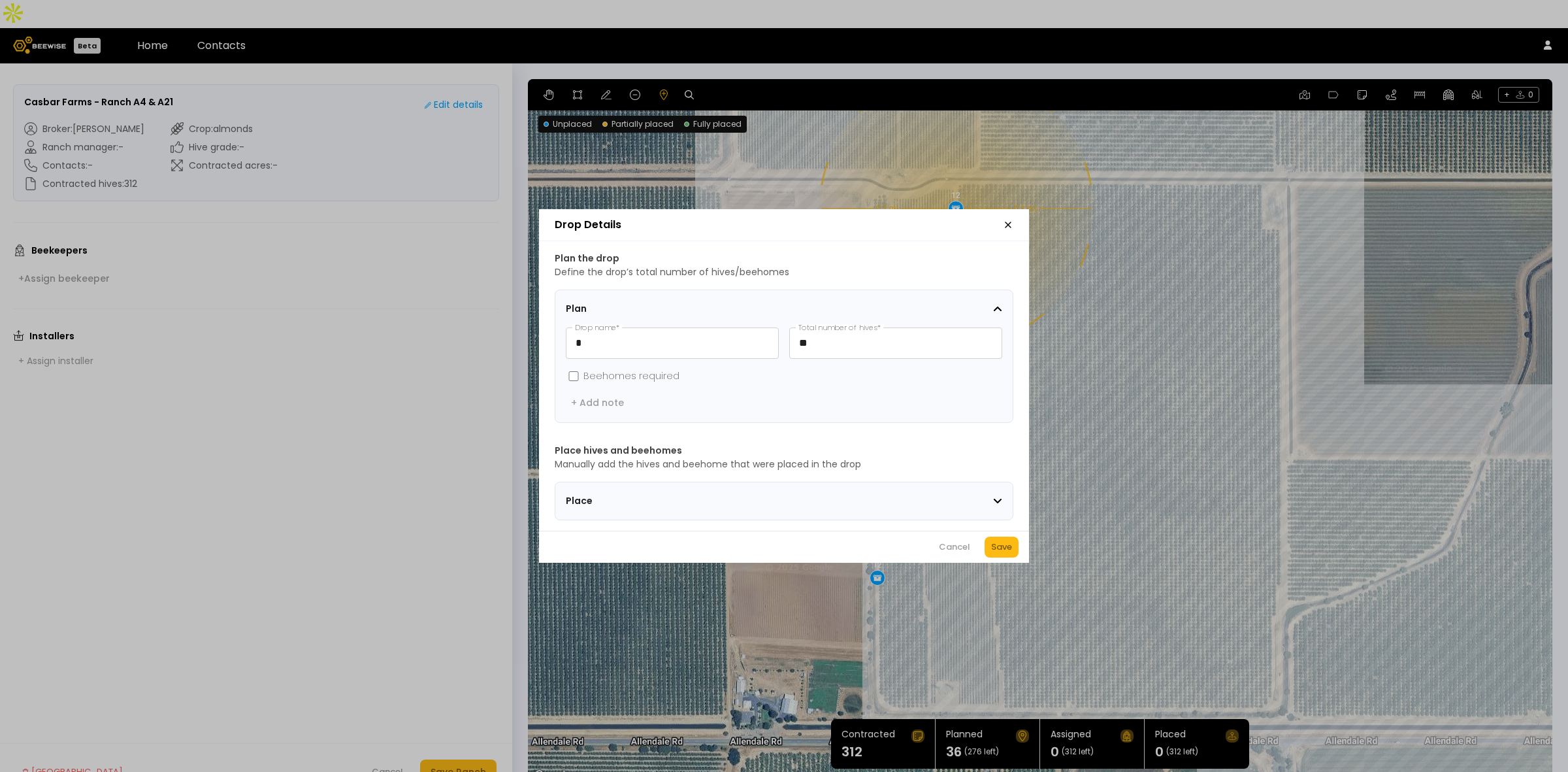
click at [994, 547] on div "Save" at bounding box center [1002, 547] width 21 height 13
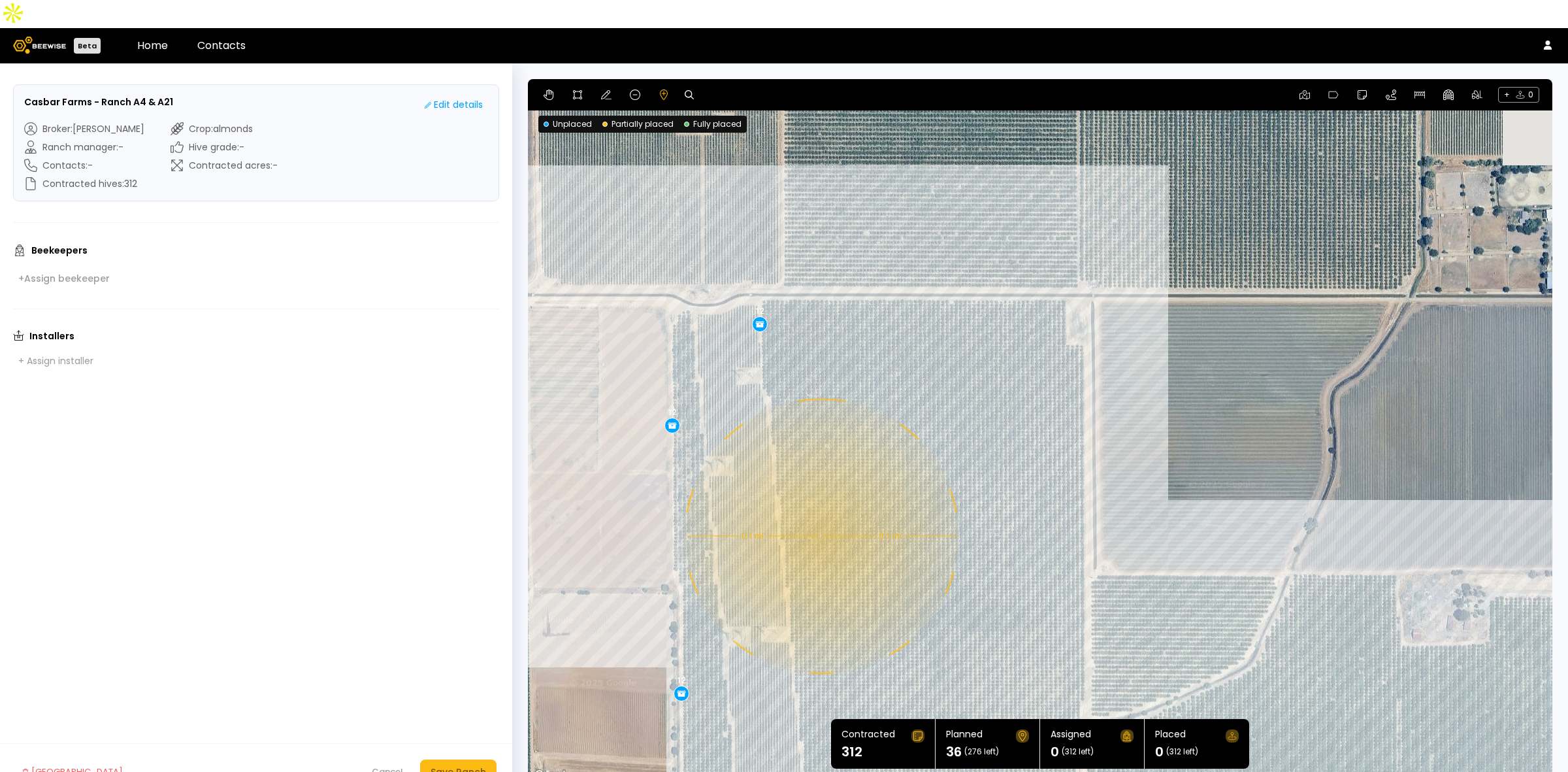
drag, startPoint x: 1216, startPoint y: 275, endPoint x: 962, endPoint y: 415, distance: 290.0
click at [963, 415] on div "0.1 mi 0.1 mi 12 12 12" at bounding box center [1040, 431] width 1024 height 705
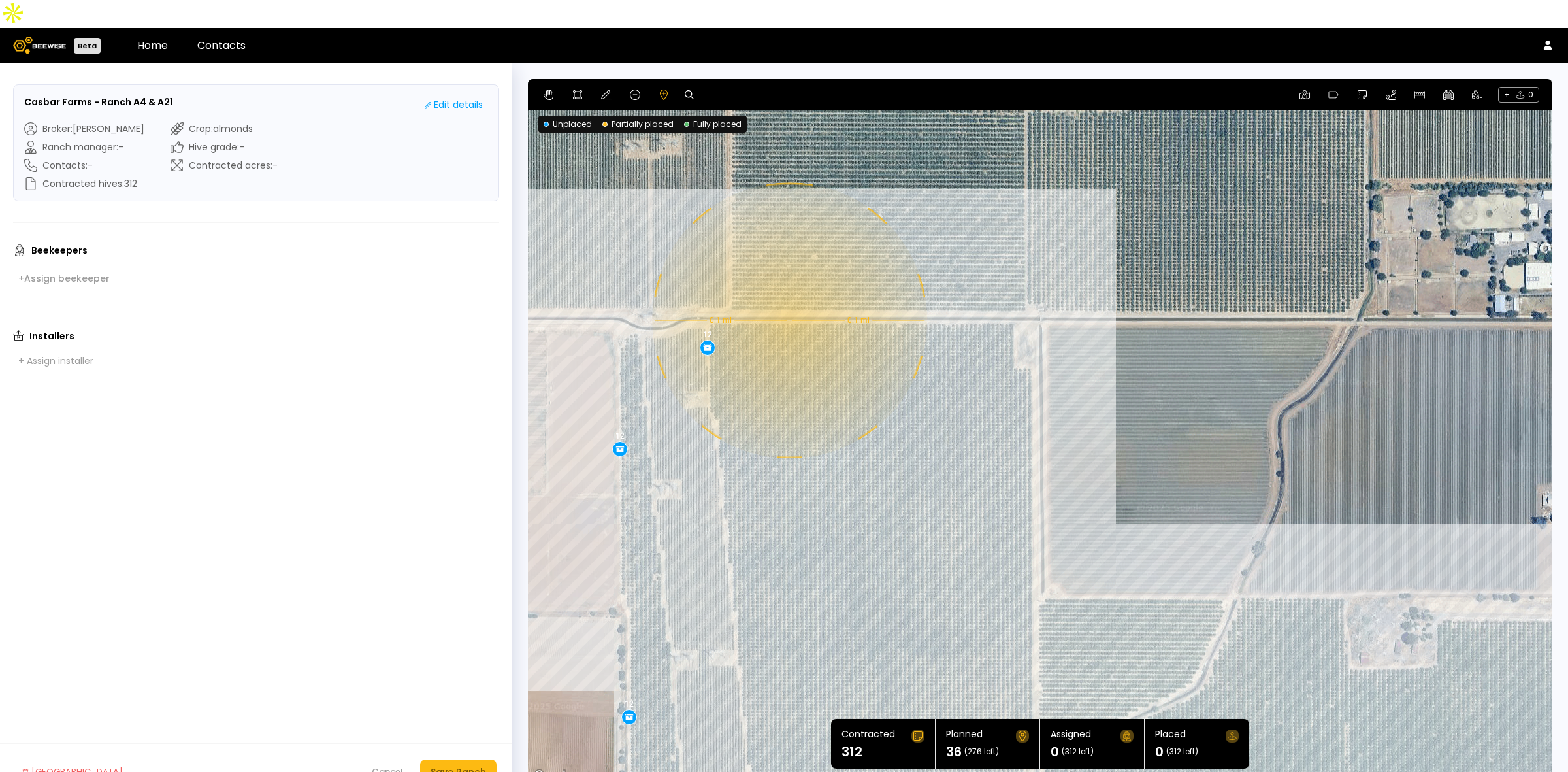
click at [788, 292] on div "0.1 mi 0.1 mi 12 12 12" at bounding box center [1040, 431] width 1024 height 705
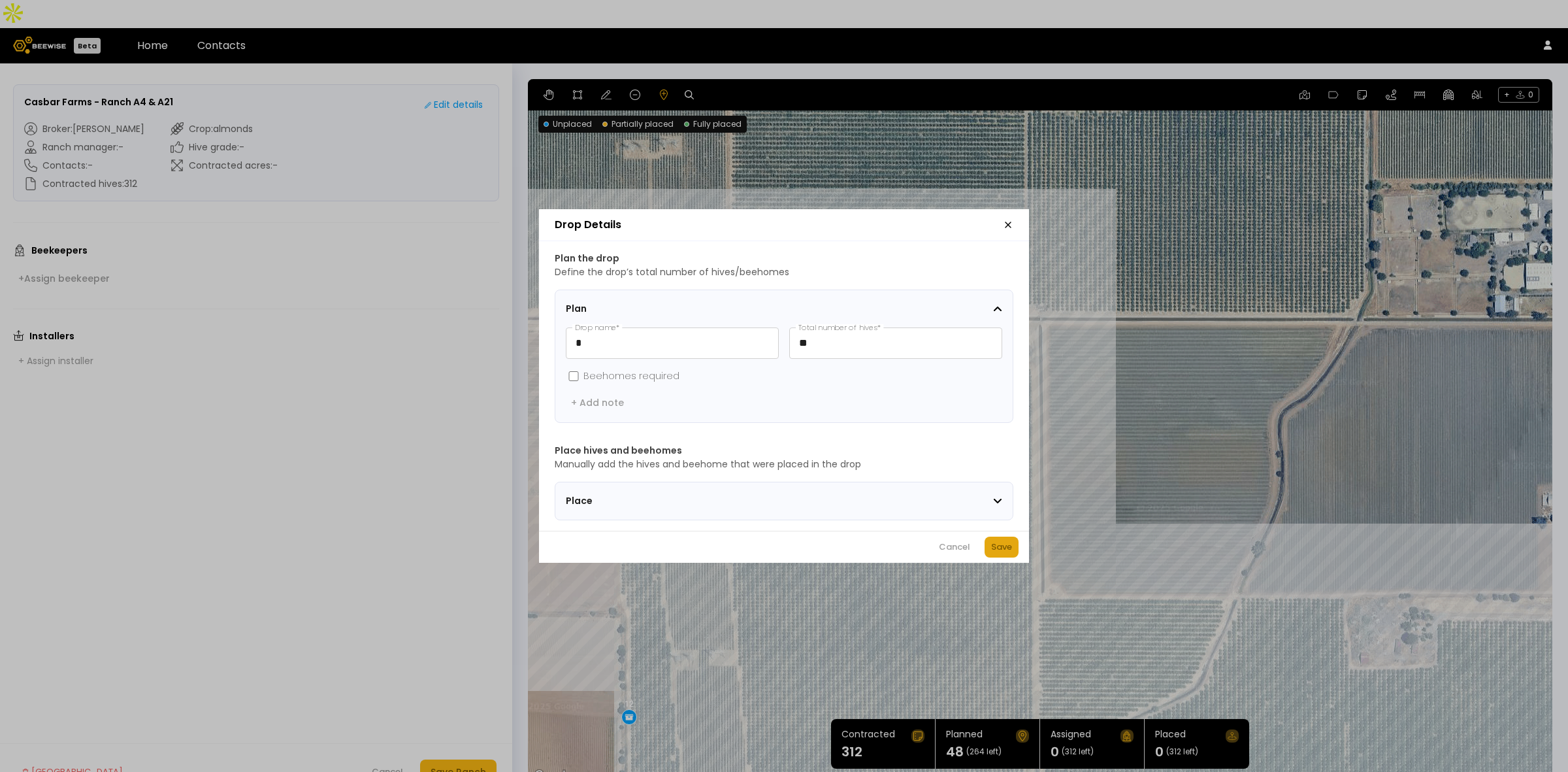
click at [1003, 547] on div "Save" at bounding box center [1002, 547] width 21 height 13
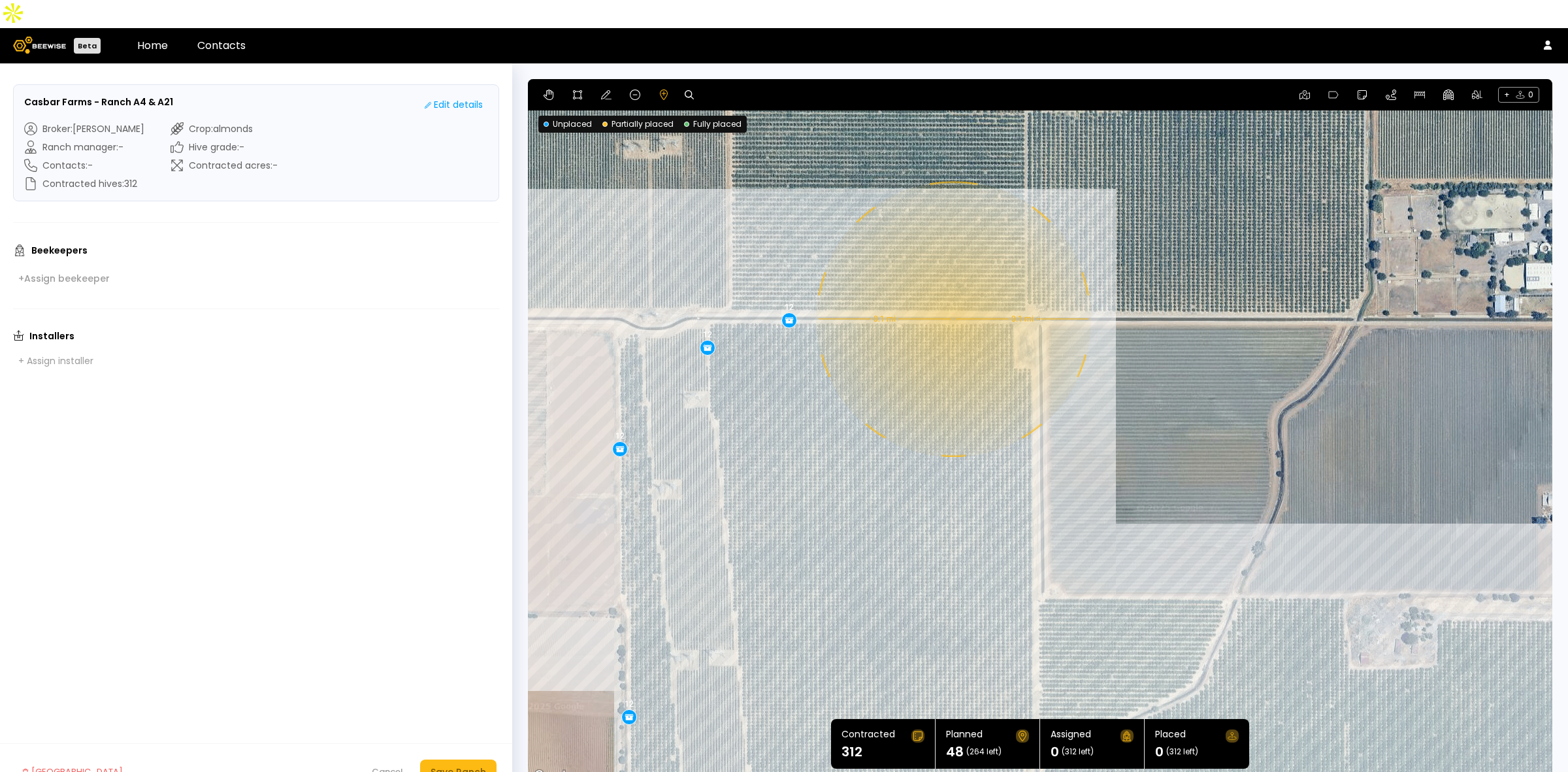
click at [952, 291] on div "0.1 mi 0.1 mi 12 12 12 12" at bounding box center [1040, 431] width 1024 height 705
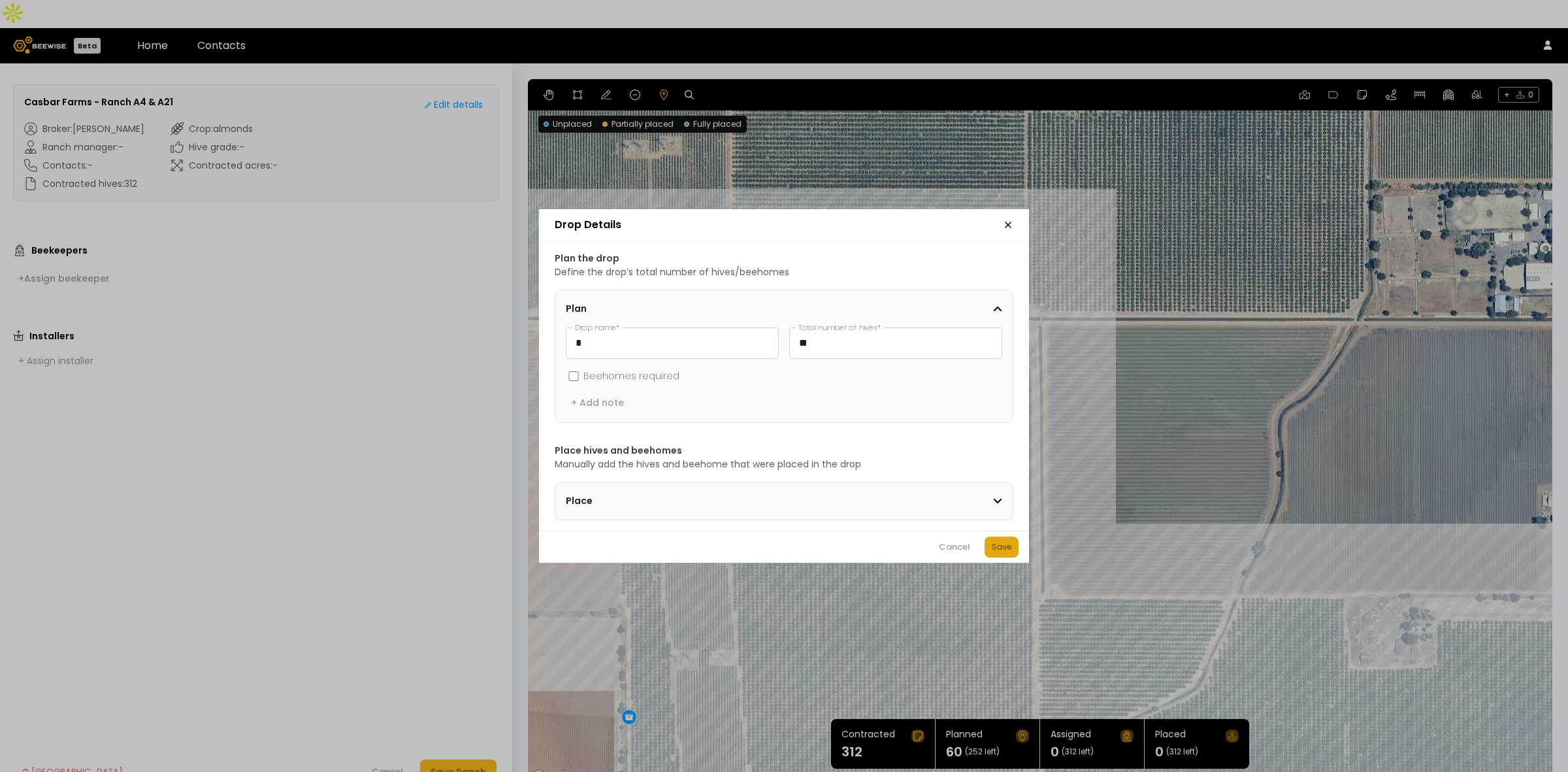
click at [999, 551] on div "Save" at bounding box center [1002, 547] width 21 height 13
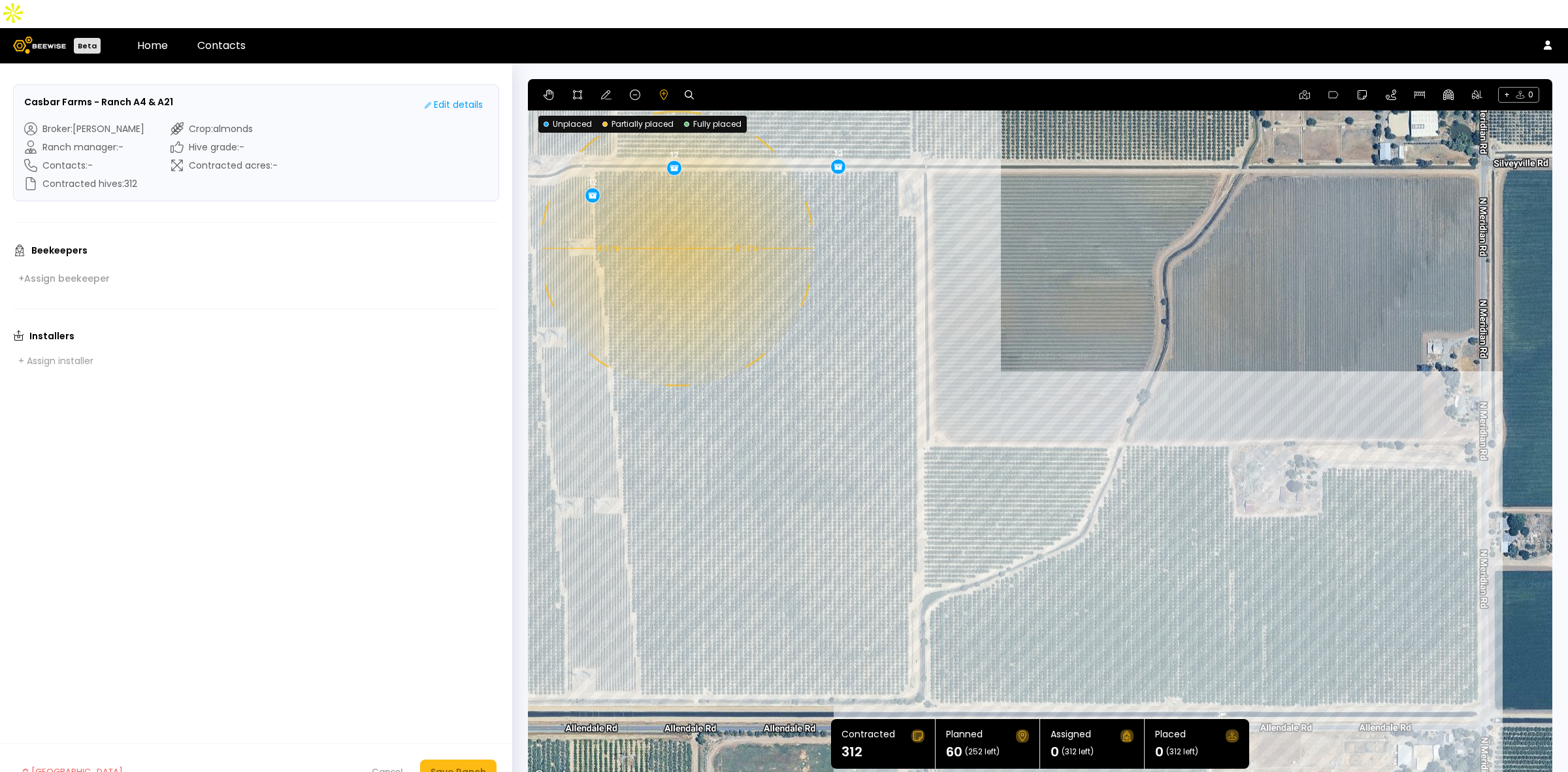
drag, startPoint x: 905, startPoint y: 526, endPoint x: 788, endPoint y: 370, distance: 195.0
click at [788, 370] on div "0.1 mi 0.1 mi 12 12 12 12 12" at bounding box center [1040, 431] width 1024 height 705
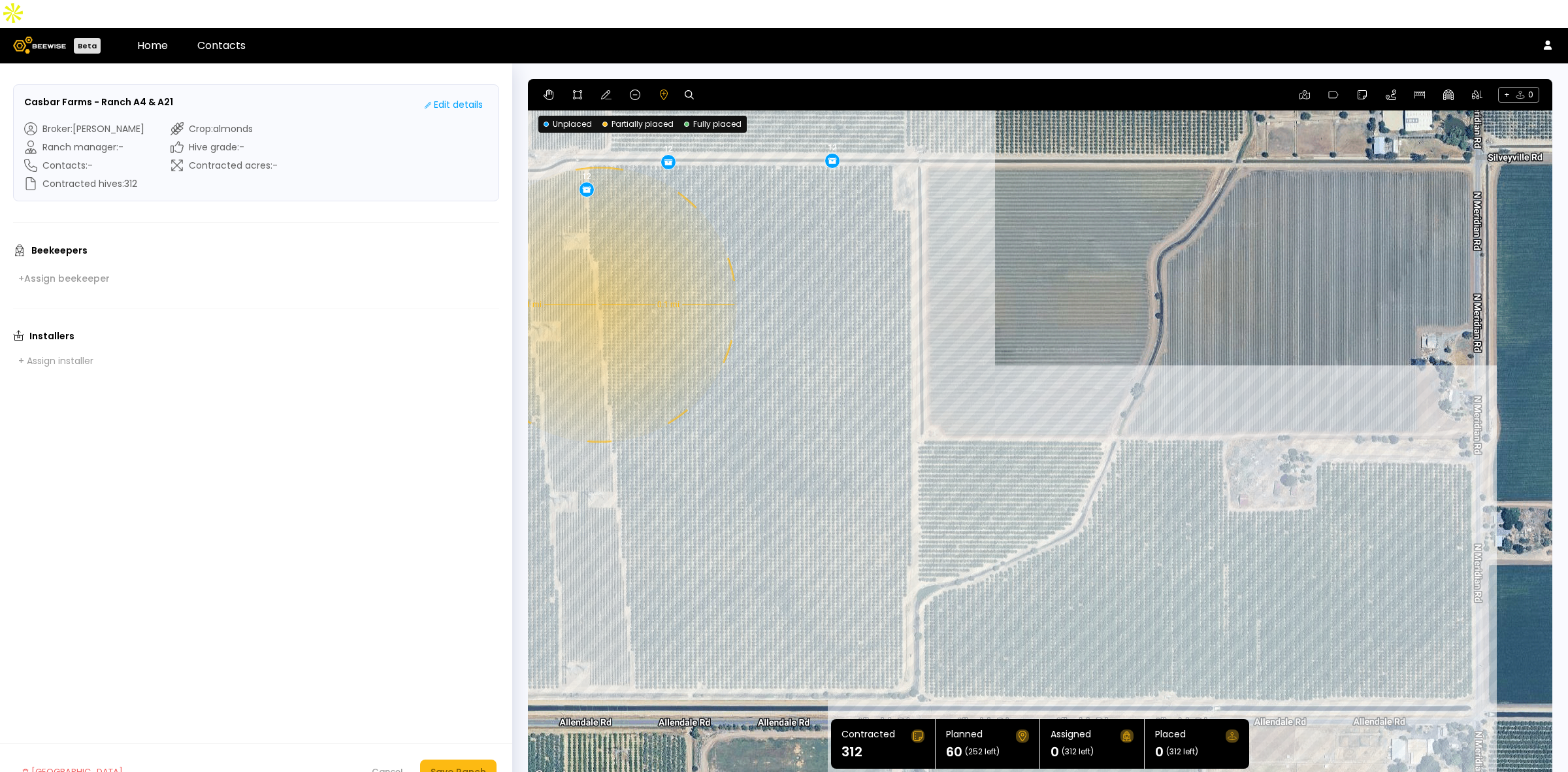
click at [598, 276] on div "0.1 mi 0.1 mi 12 12 12 12 12" at bounding box center [1040, 431] width 1024 height 705
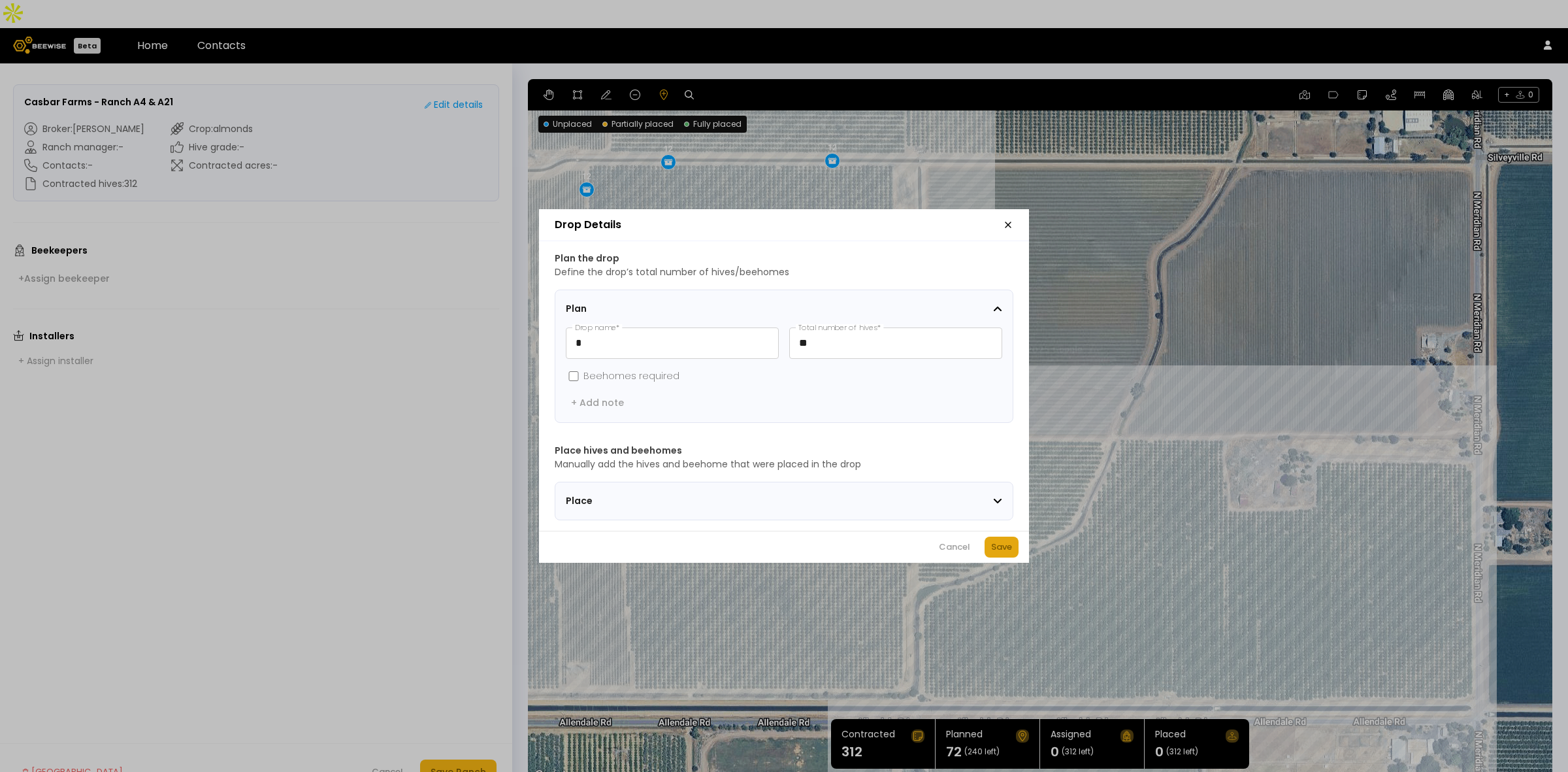
click at [1013, 553] on button "Save" at bounding box center [1002, 547] width 34 height 21
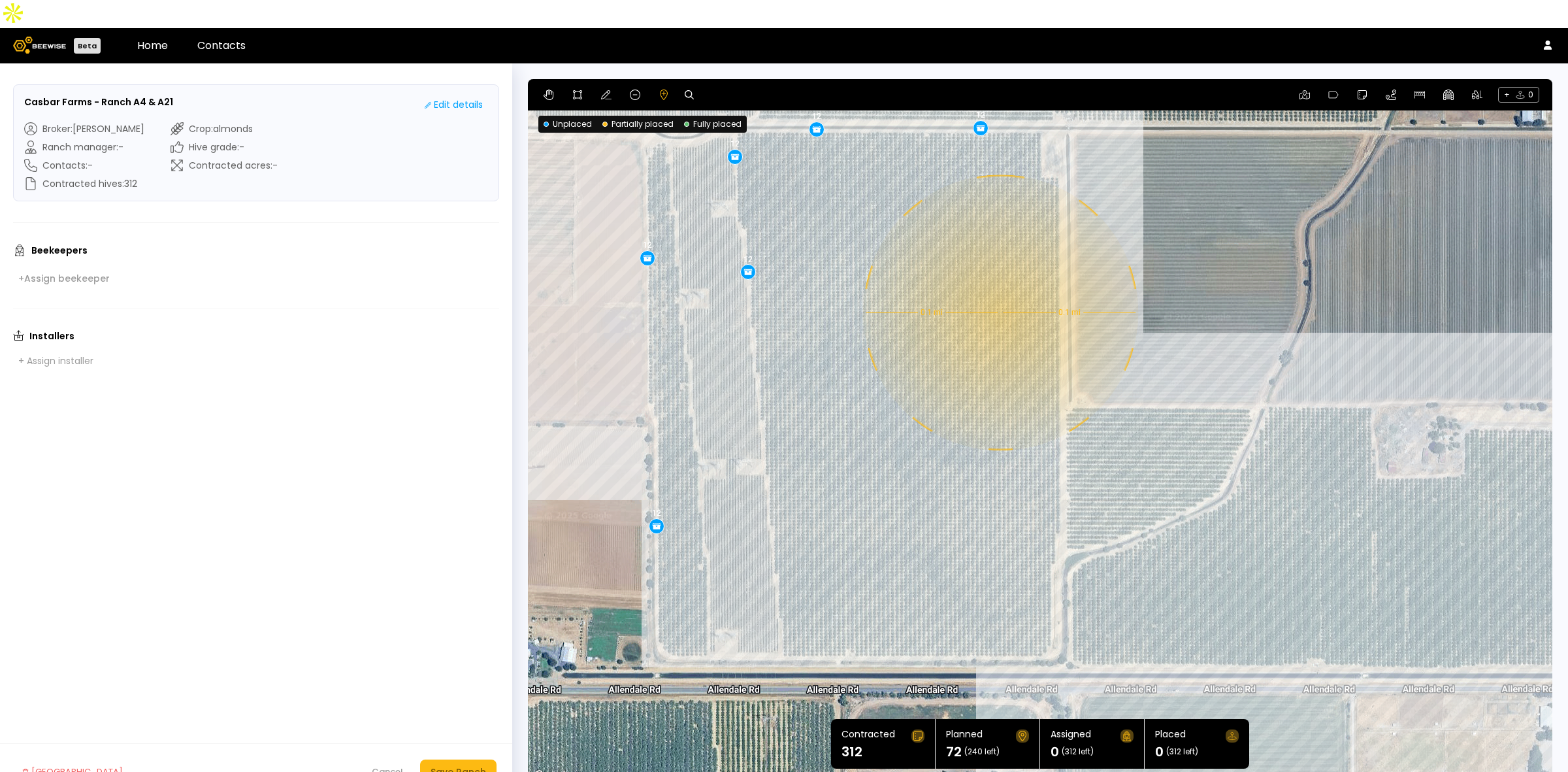
drag, startPoint x: 701, startPoint y: 350, endPoint x: 851, endPoint y: 317, distance: 153.6
click at [851, 317] on div "0.1 mi 0.1 mi 12 12 12 12 12 12" at bounding box center [1040, 431] width 1024 height 705
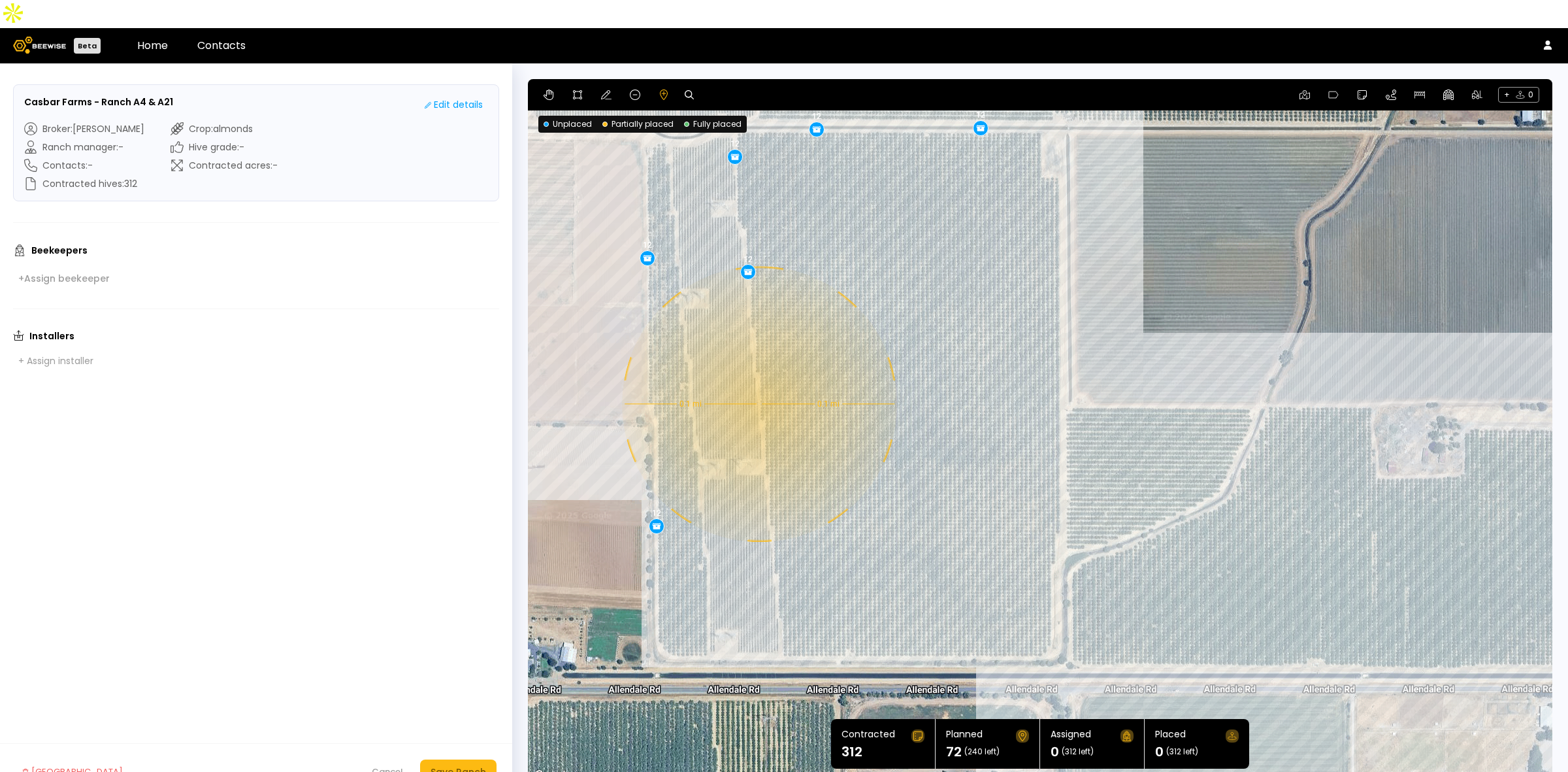
click at [758, 376] on div "0.1 mi 0.1 mi 12 12 12 12 12 12" at bounding box center [1040, 431] width 1024 height 705
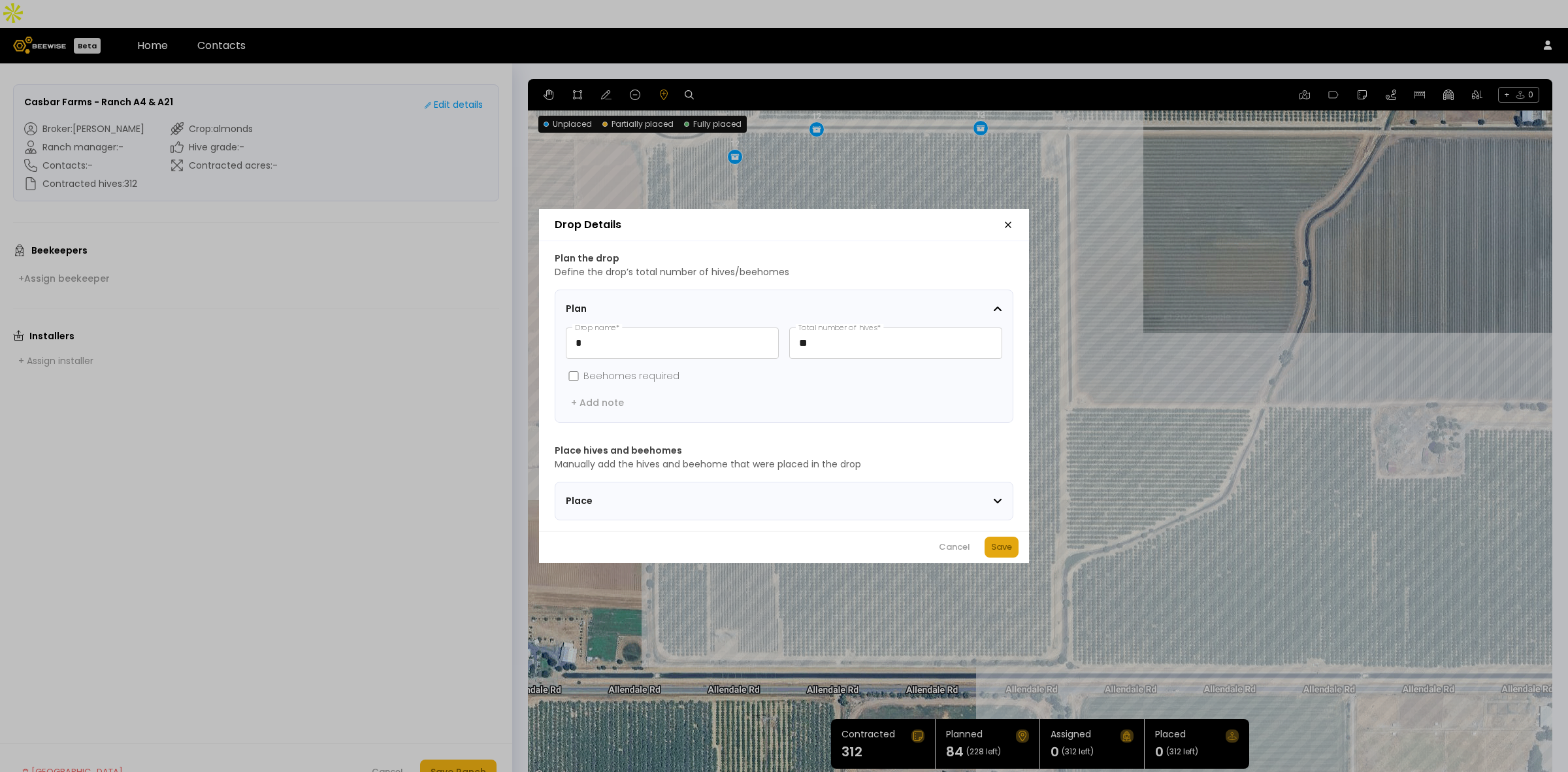
click at [1002, 553] on div "Save" at bounding box center [1002, 547] width 21 height 13
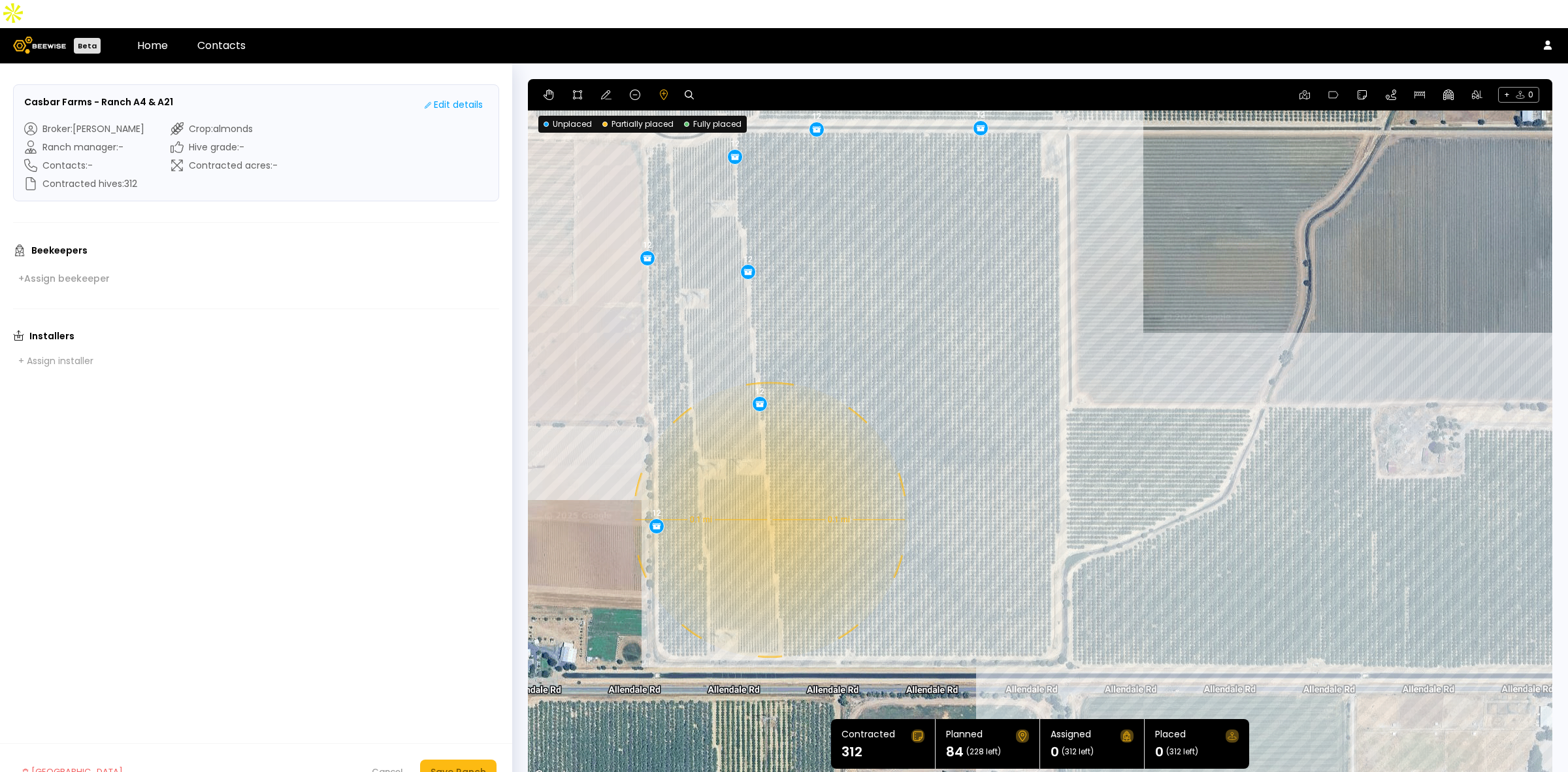
click at [768, 491] on div "0.1 mi 0.1 mi 12 12 12 12 12 12 12" at bounding box center [1040, 431] width 1024 height 705
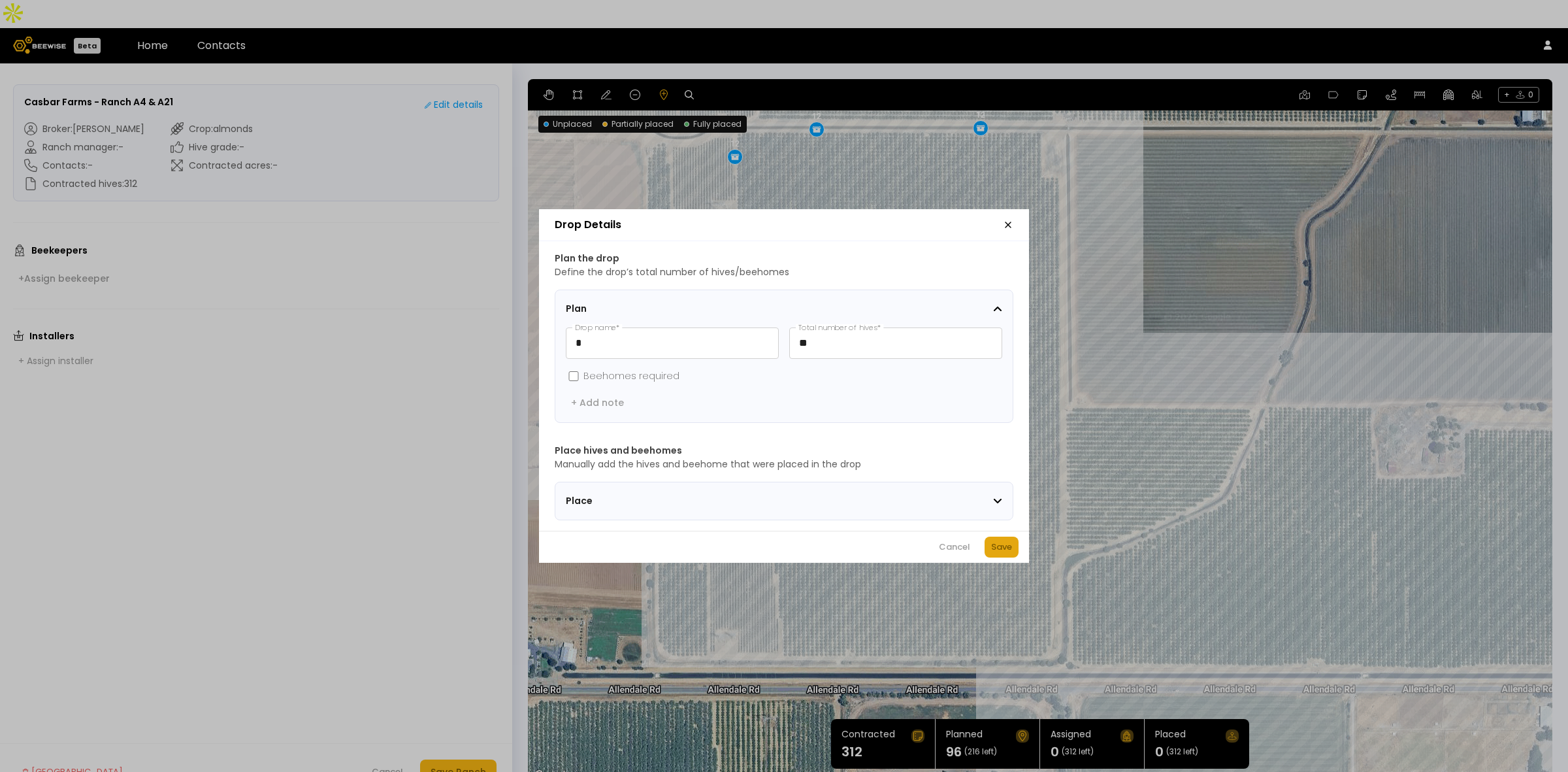
click at [994, 549] on div "Save" at bounding box center [1002, 547] width 21 height 13
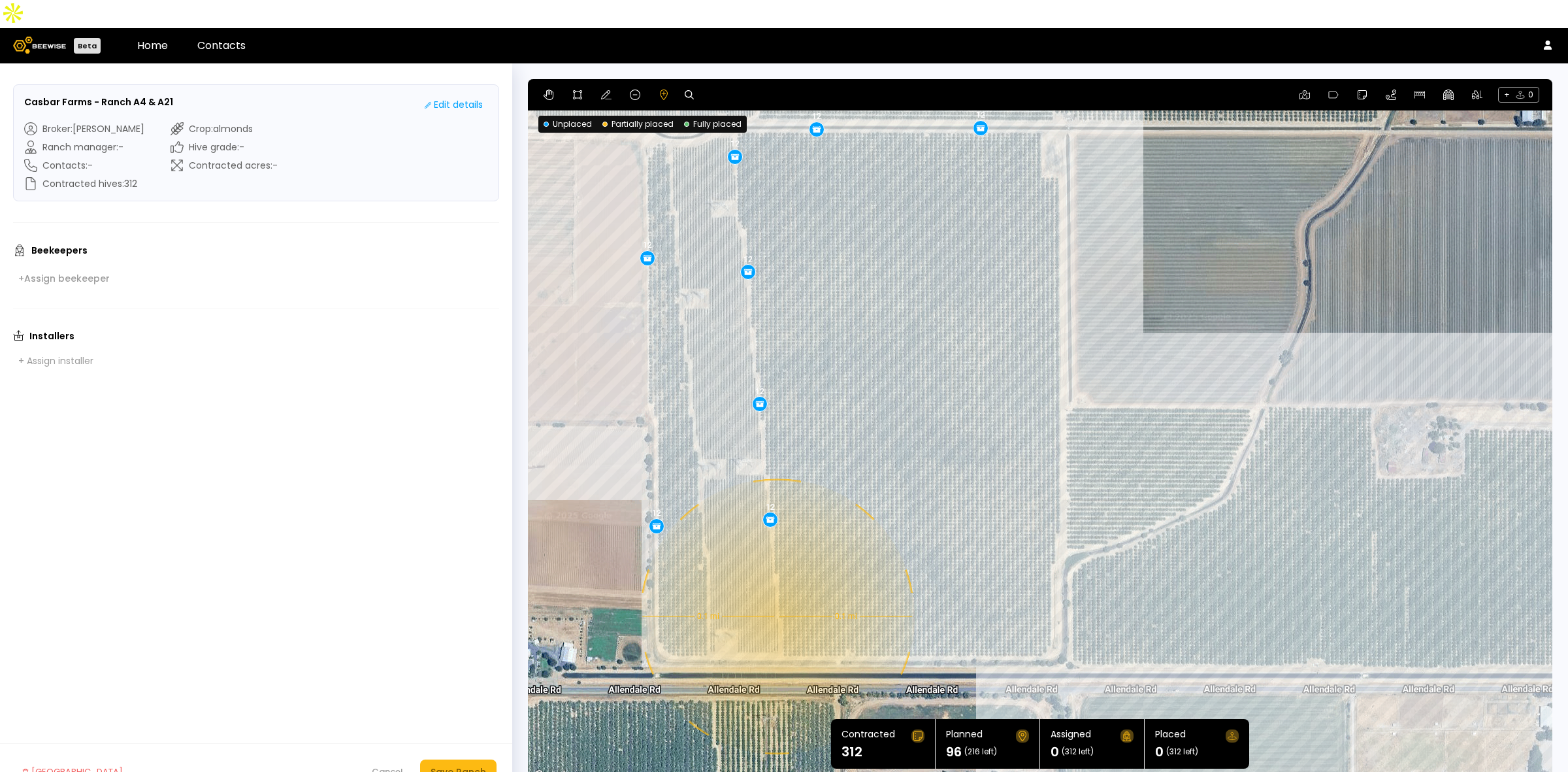
click at [776, 588] on div "0.1 mi 0.1 mi 12 12 12 12 12 12 12 12" at bounding box center [1040, 431] width 1024 height 705
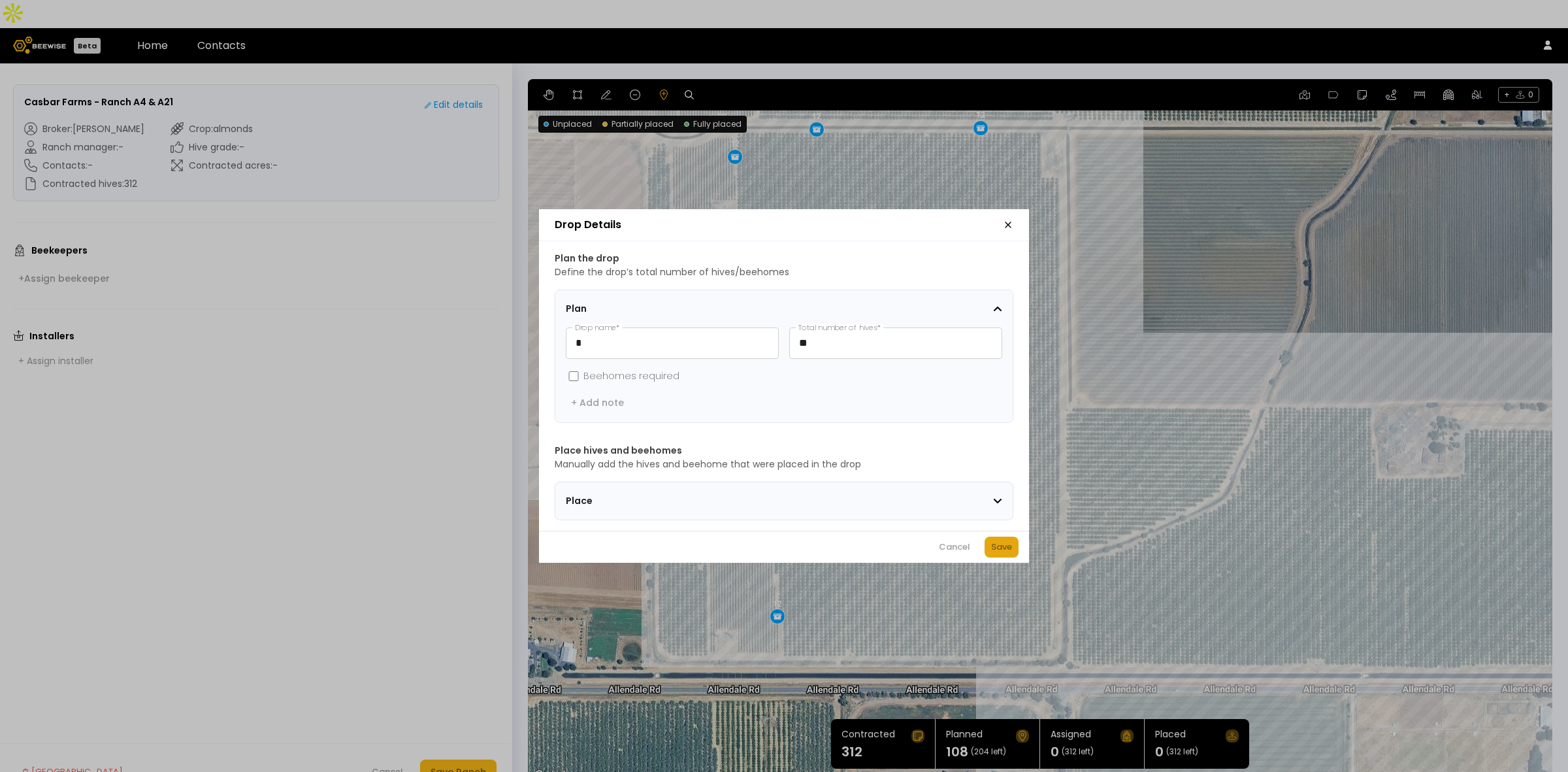
click at [1003, 546] on div "Save" at bounding box center [1002, 547] width 21 height 13
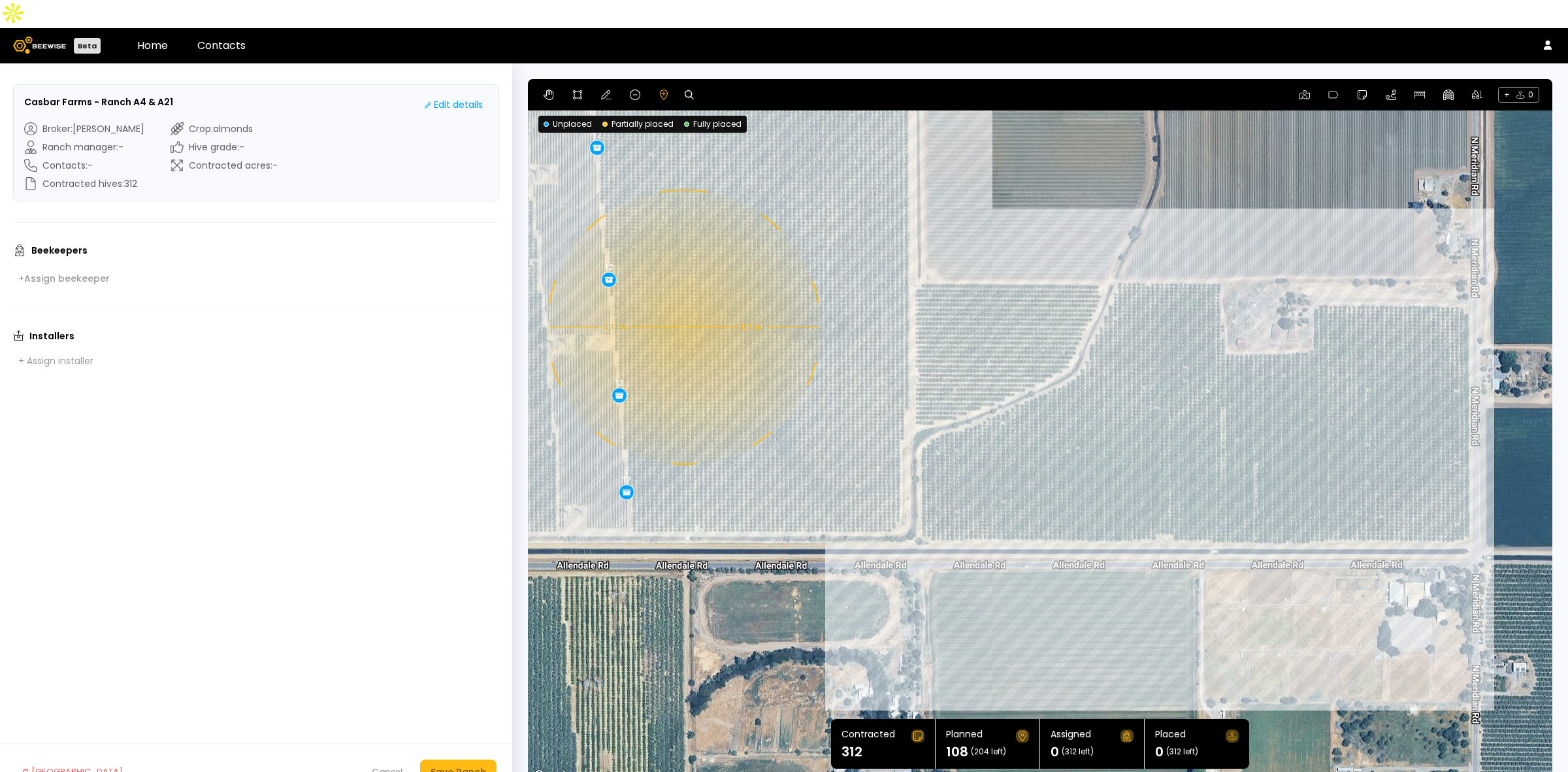
drag, startPoint x: 987, startPoint y: 547, endPoint x: 833, endPoint y: 423, distance: 197.7
click at [833, 423] on div "0.1 mi 0.1 mi 12 12 12 12 12 12 12 12 12" at bounding box center [1040, 431] width 1024 height 705
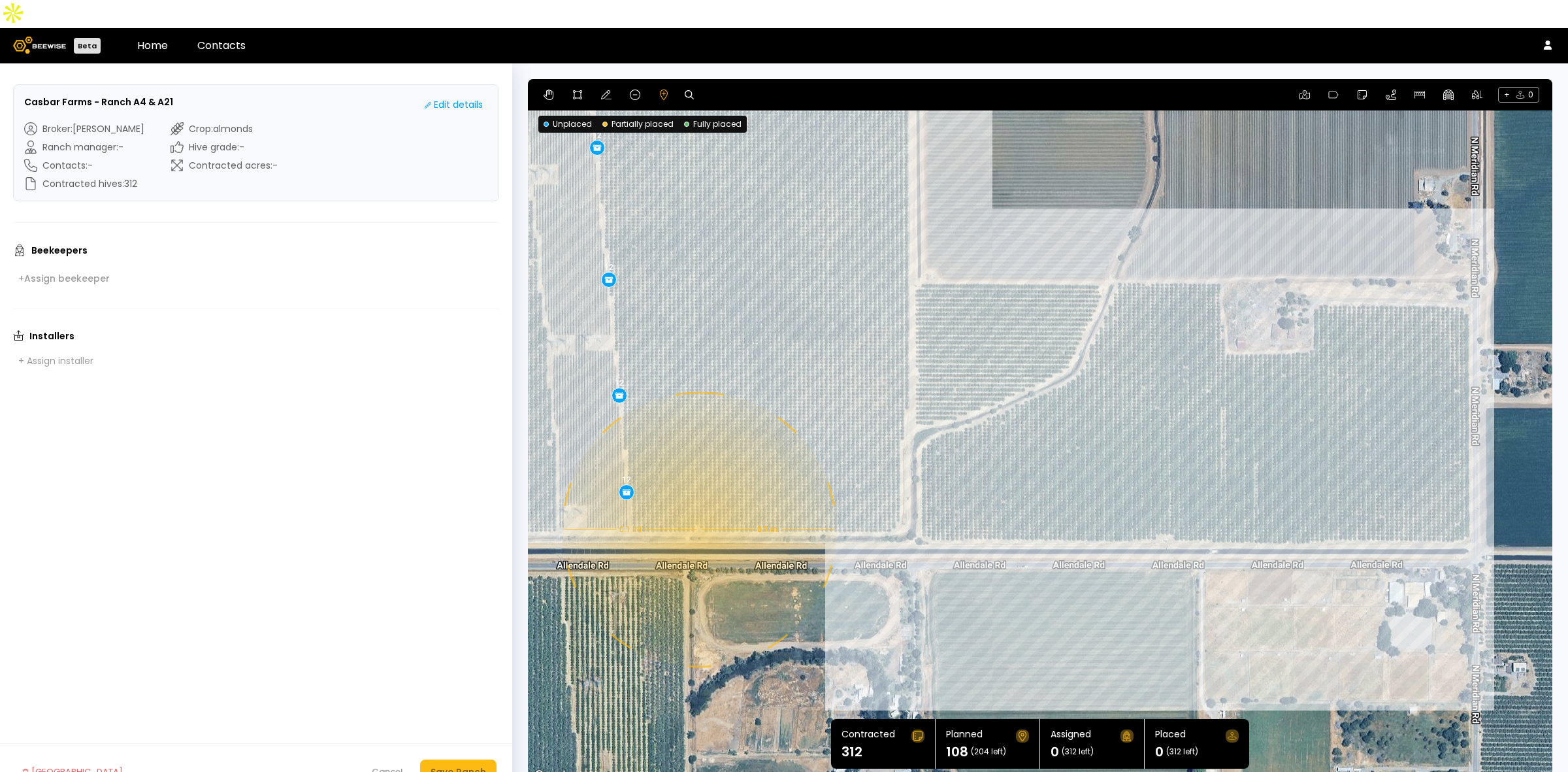
click at [697, 501] on div "0.1 mi 0.1 mi 12 12 12 12 12 12 12 12 12" at bounding box center [1040, 431] width 1024 height 705
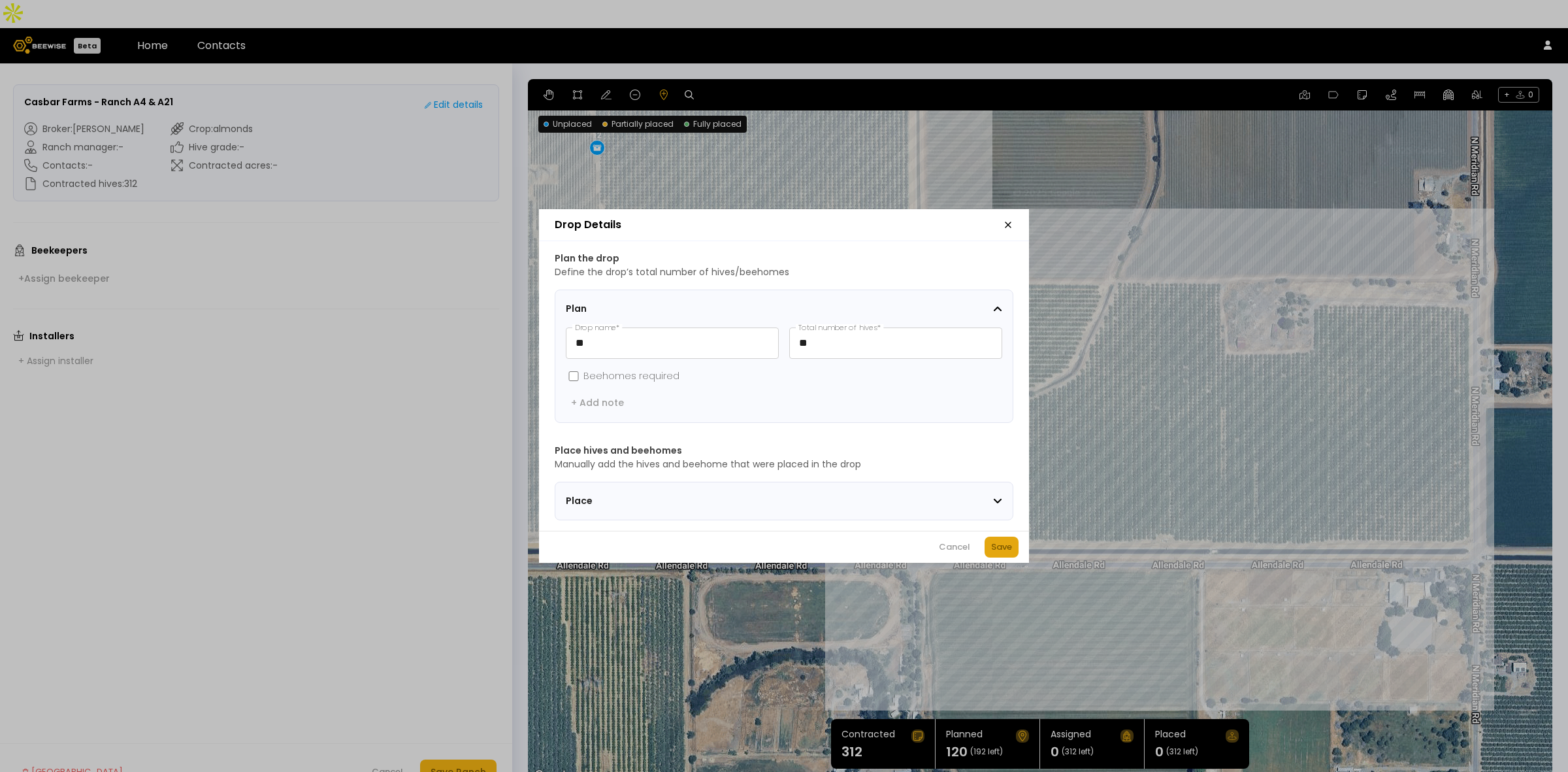
click at [1010, 552] on div "Save" at bounding box center [1002, 547] width 21 height 13
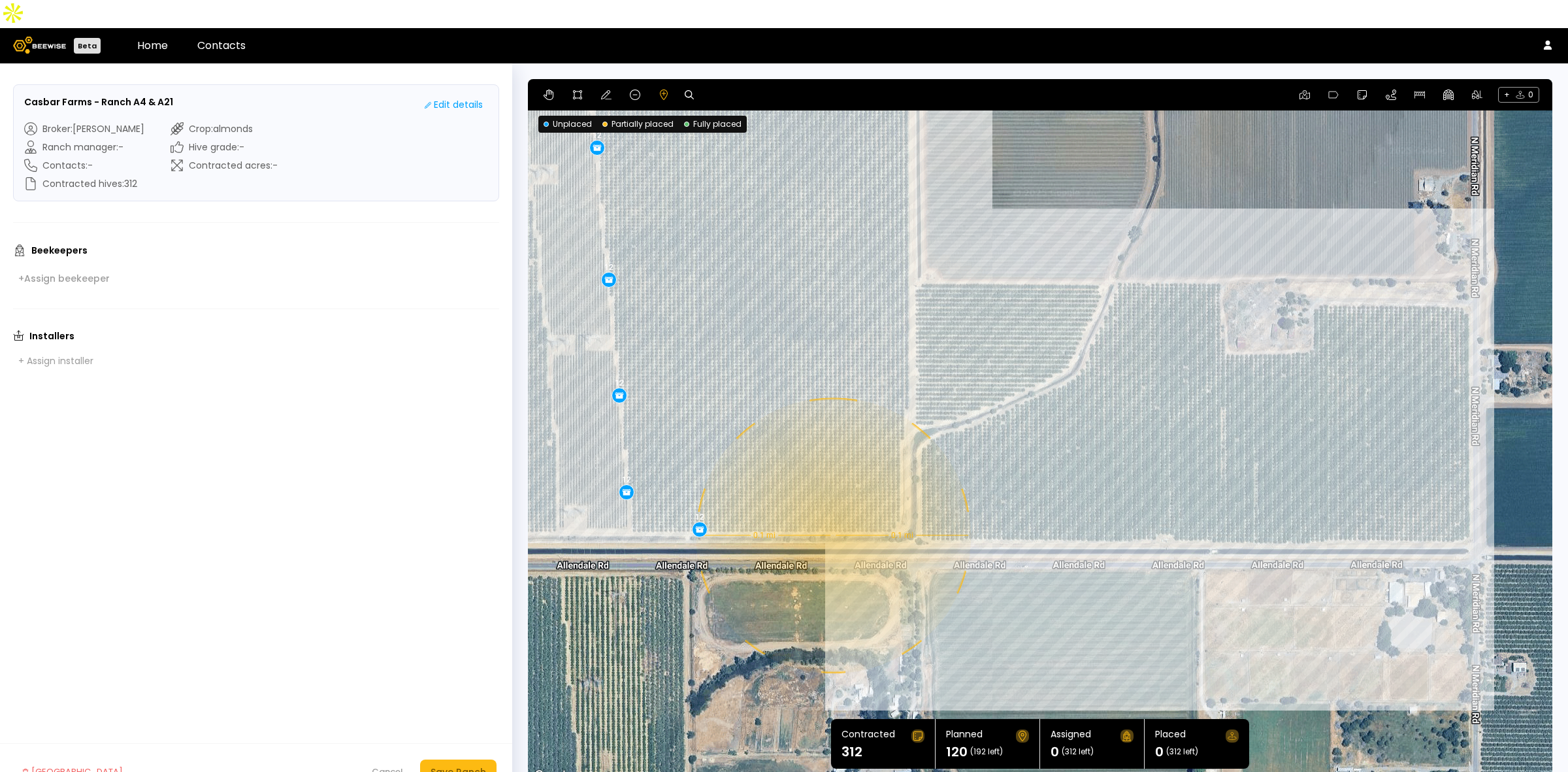
click at [832, 507] on div "0.1 mi 0.1 mi 12 12 12 12 12 12 12 12 12 12" at bounding box center [1040, 431] width 1024 height 705
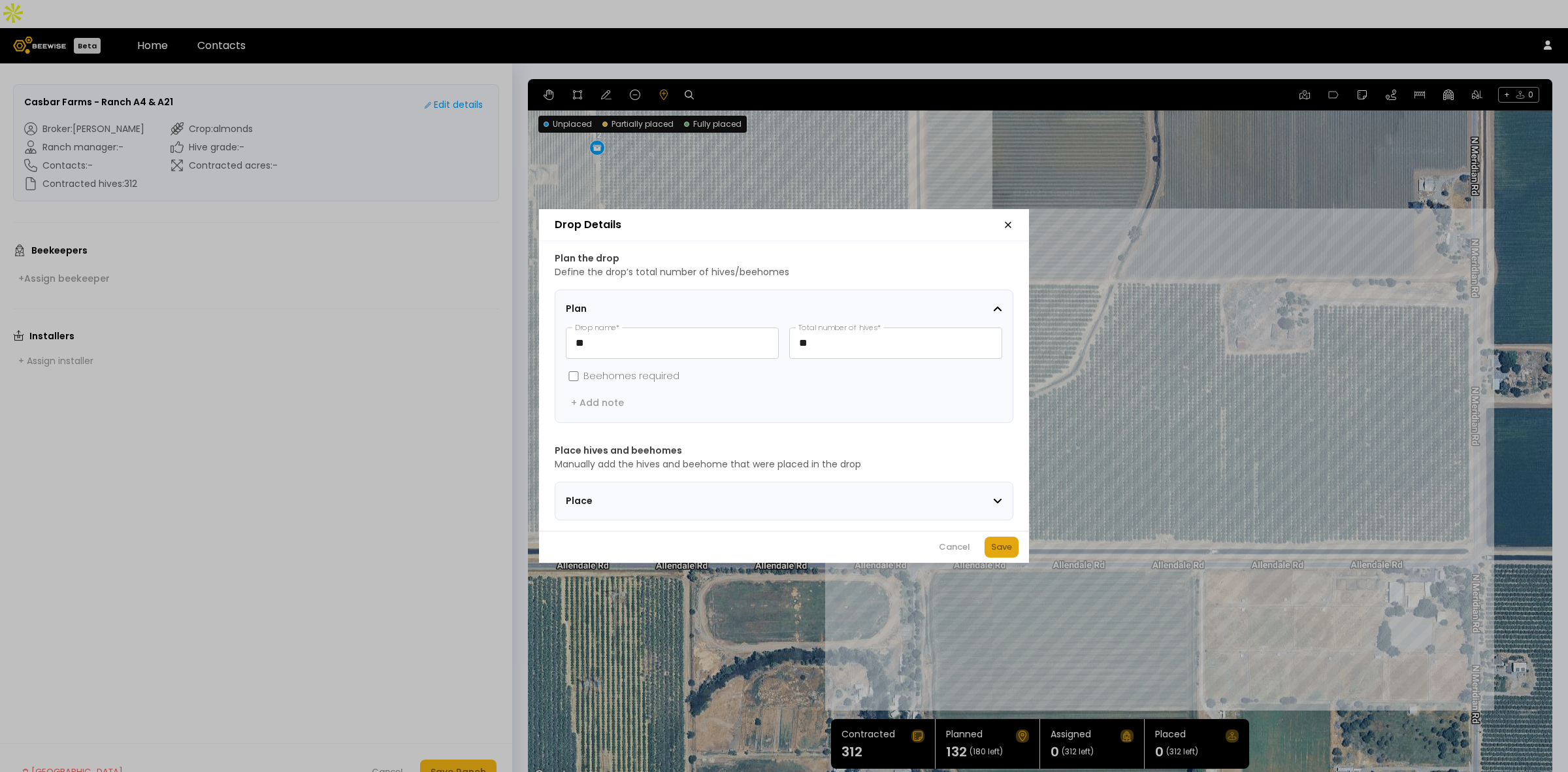
click at [996, 552] on div "Save" at bounding box center [1002, 547] width 21 height 13
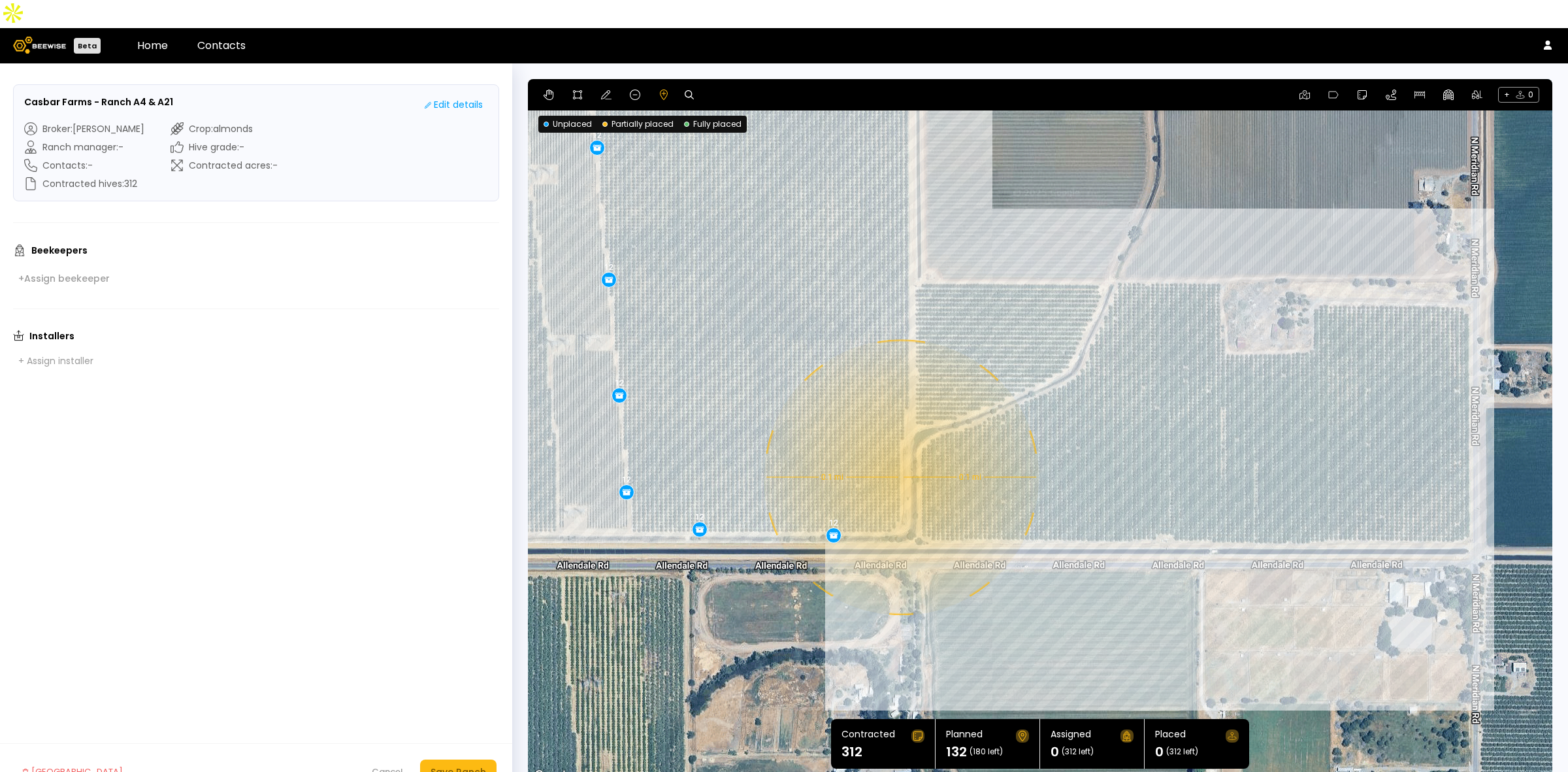
click at [899, 449] on div "0.1 mi 0.1 mi 12 12 12 12 12 12 12 12 12 12 12" at bounding box center [1040, 431] width 1024 height 705
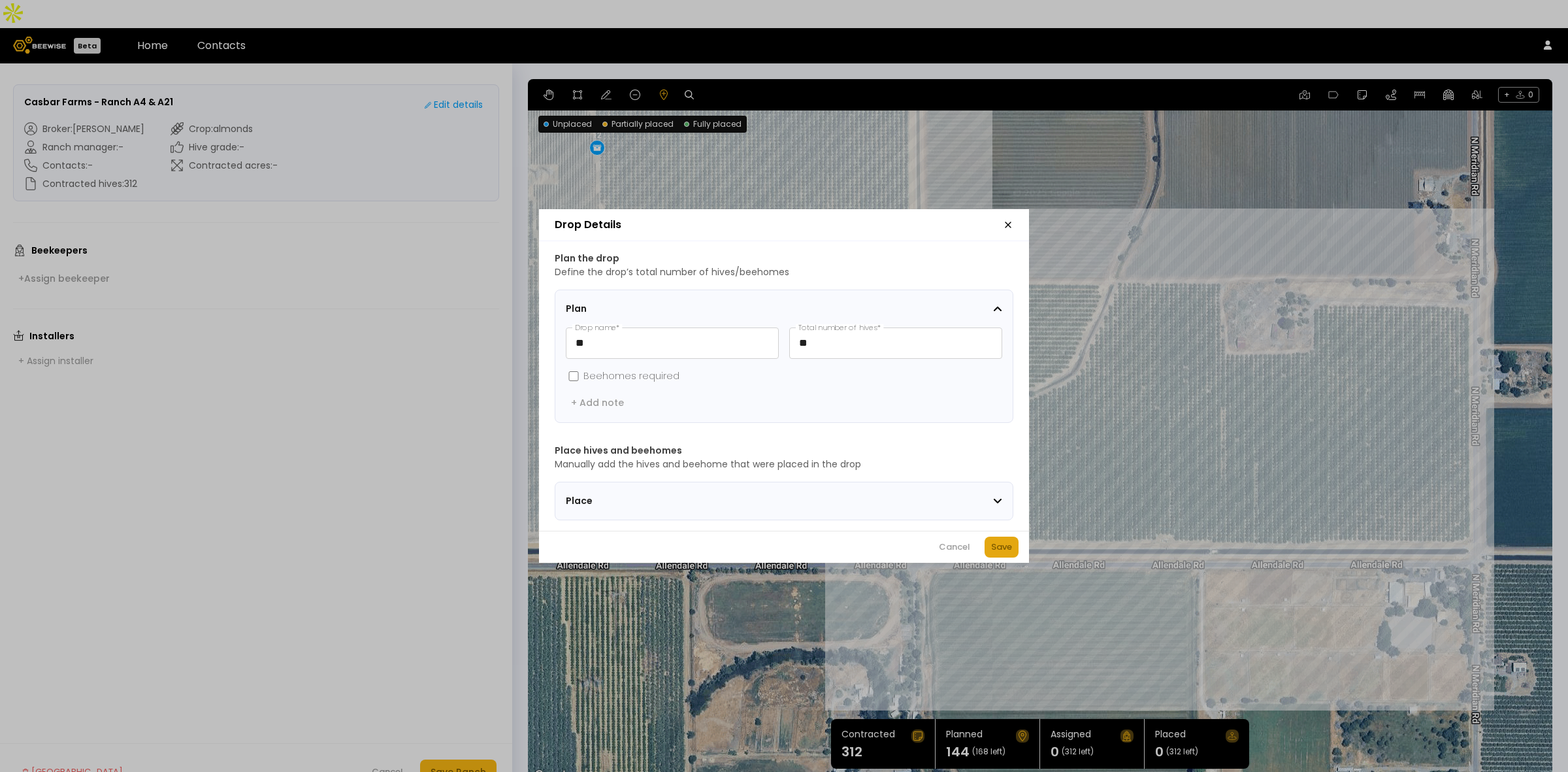
click at [1004, 553] on div "Save" at bounding box center [1002, 547] width 21 height 13
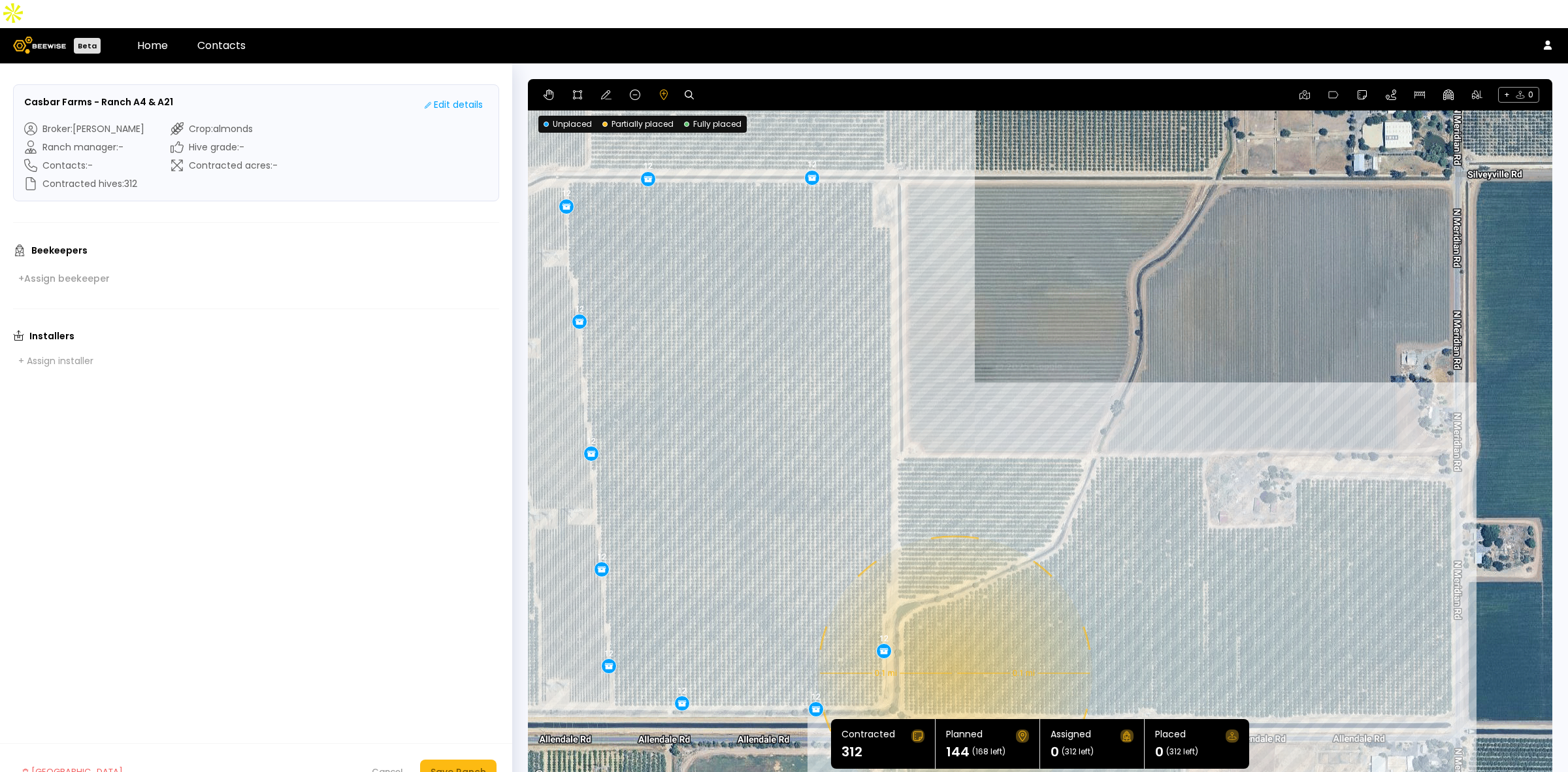
drag, startPoint x: 988, startPoint y: 295, endPoint x: 971, endPoint y: 471, distance: 176.8
click at [971, 471] on div "0.1 mi 0.1 mi 12 12 12 12 12 12 12 12 12 12 12 12" at bounding box center [1040, 431] width 1024 height 705
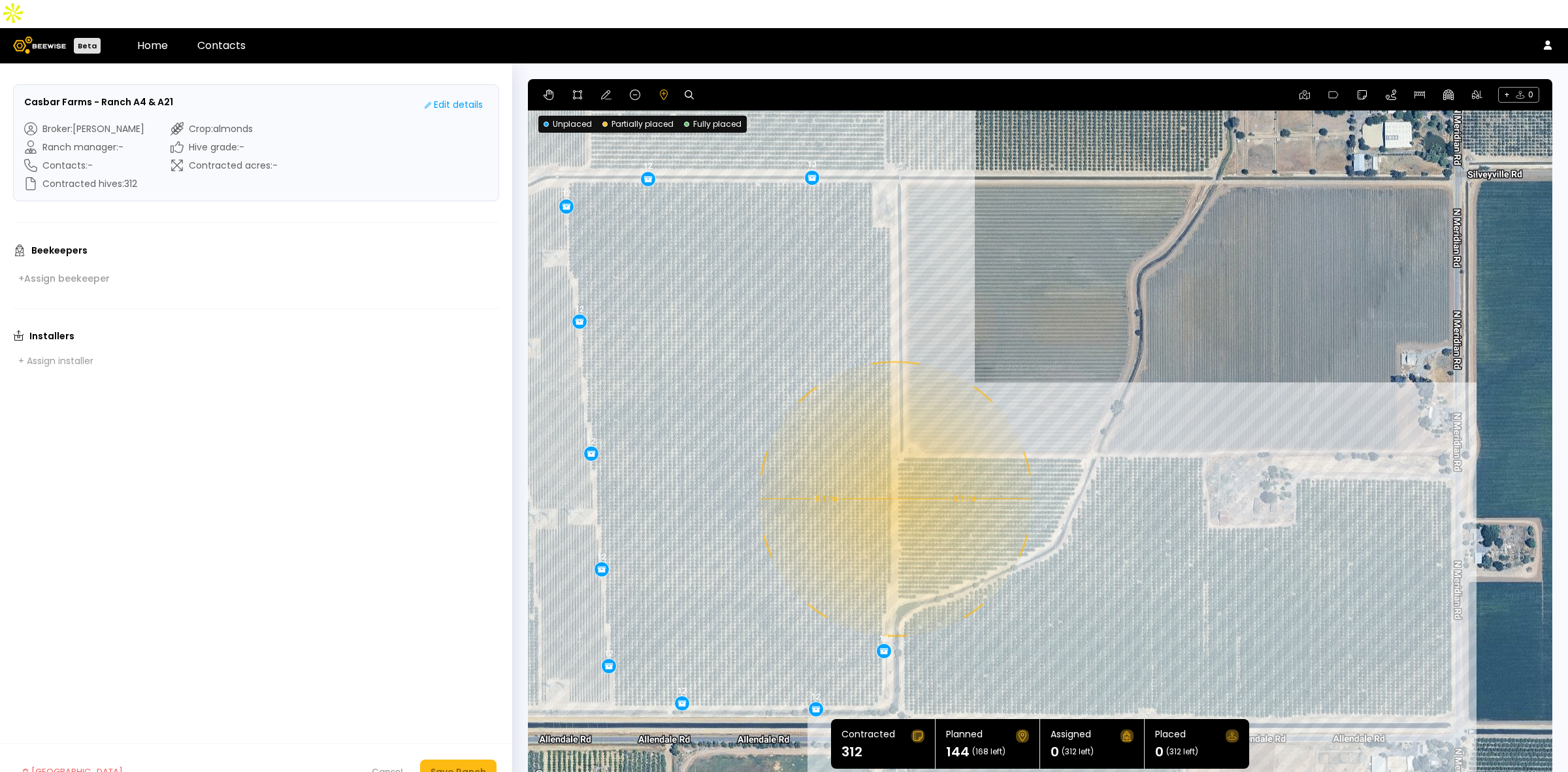
click at [893, 471] on div "0.1 mi 0.1 mi 12 12 12 12 12 12 12 12 12 12 12 12" at bounding box center [1040, 431] width 1024 height 705
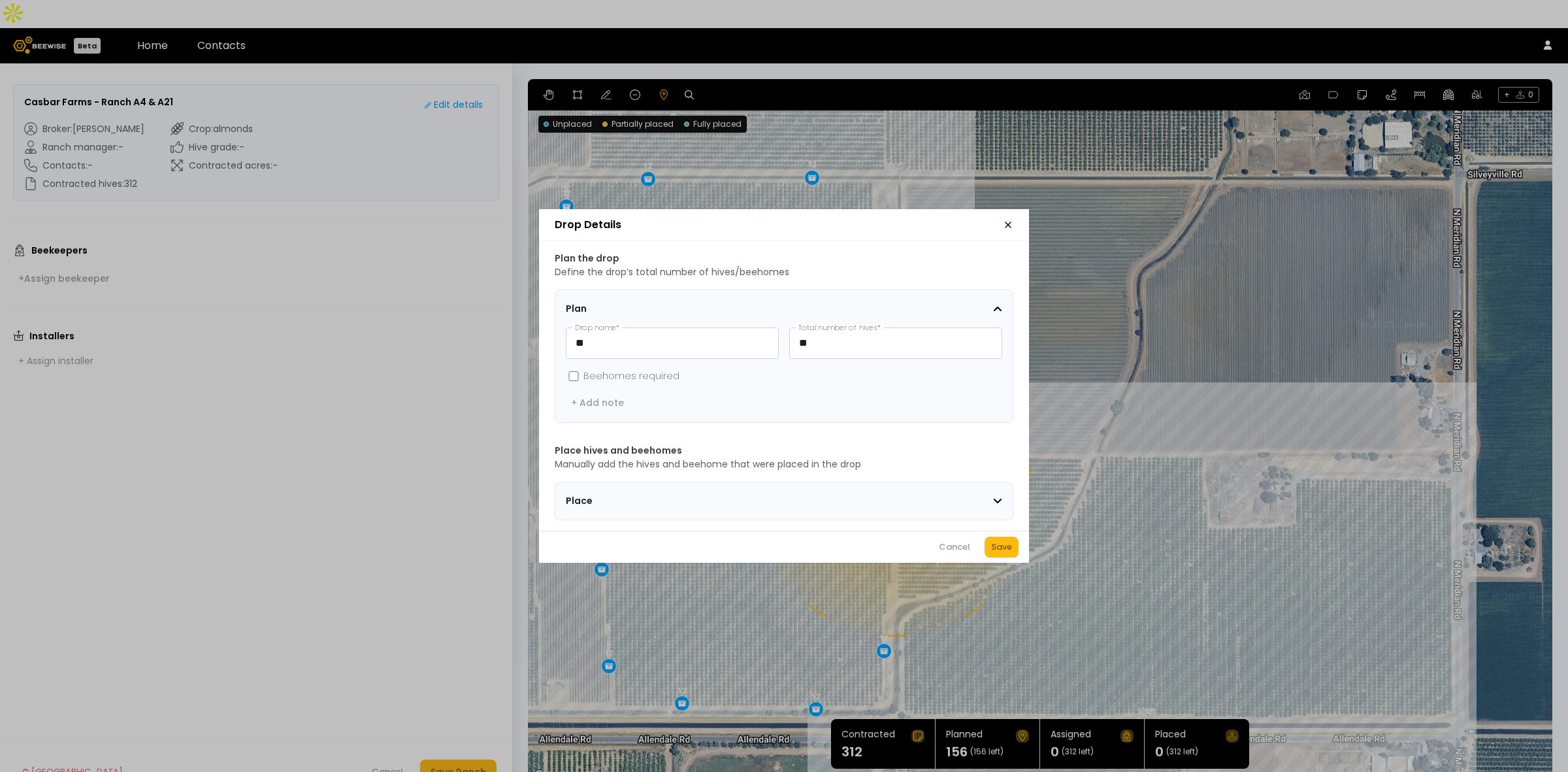
click at [991, 550] on div "Save" at bounding box center [1002, 547] width 21 height 13
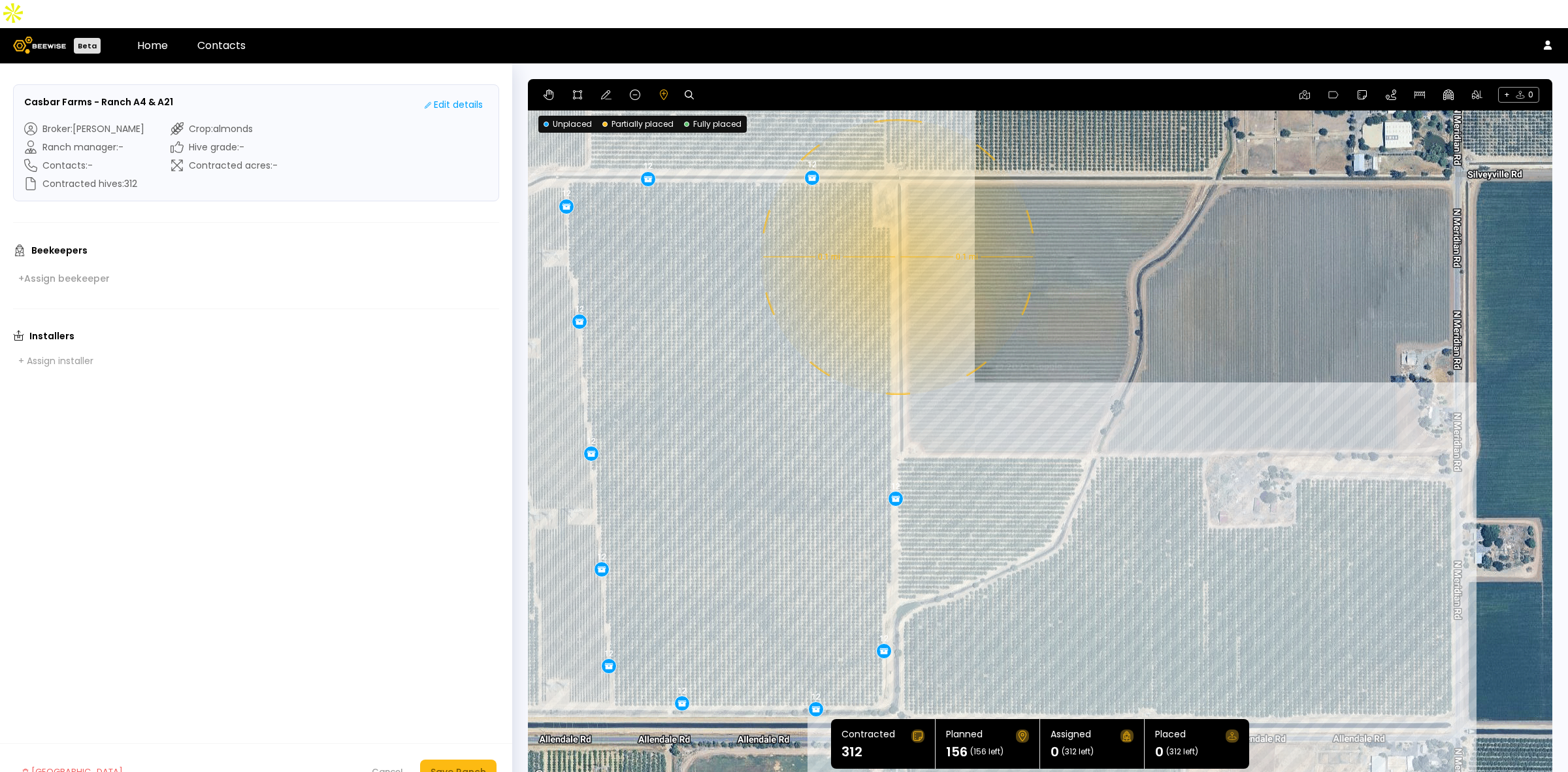
click at [896, 228] on div "0.1 mi 0.1 mi 12 12 12 12 12 12 12 12 12 12 12 12 12" at bounding box center [1040, 431] width 1024 height 705
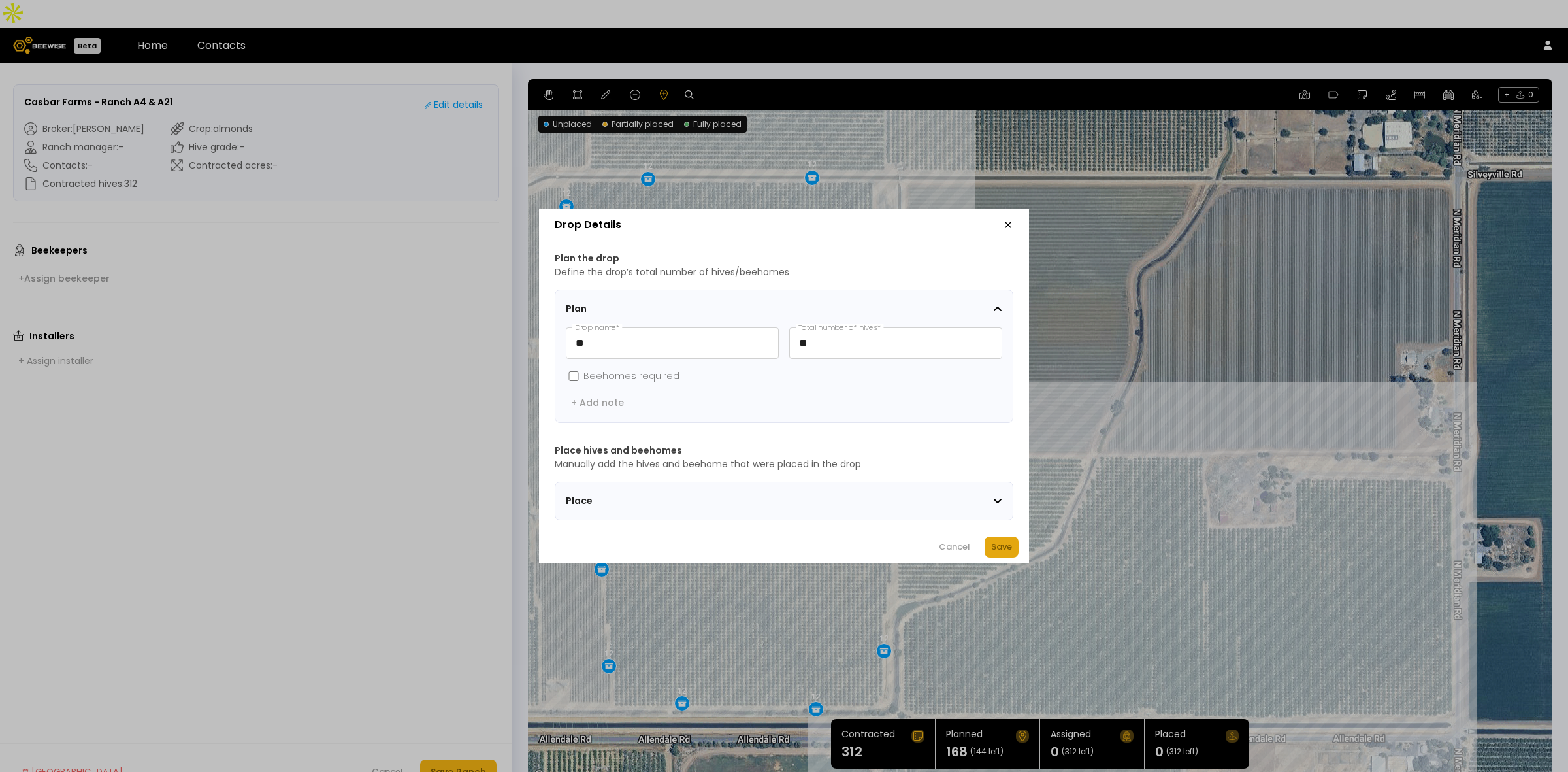
click at [996, 553] on div "Save" at bounding box center [1002, 547] width 21 height 13
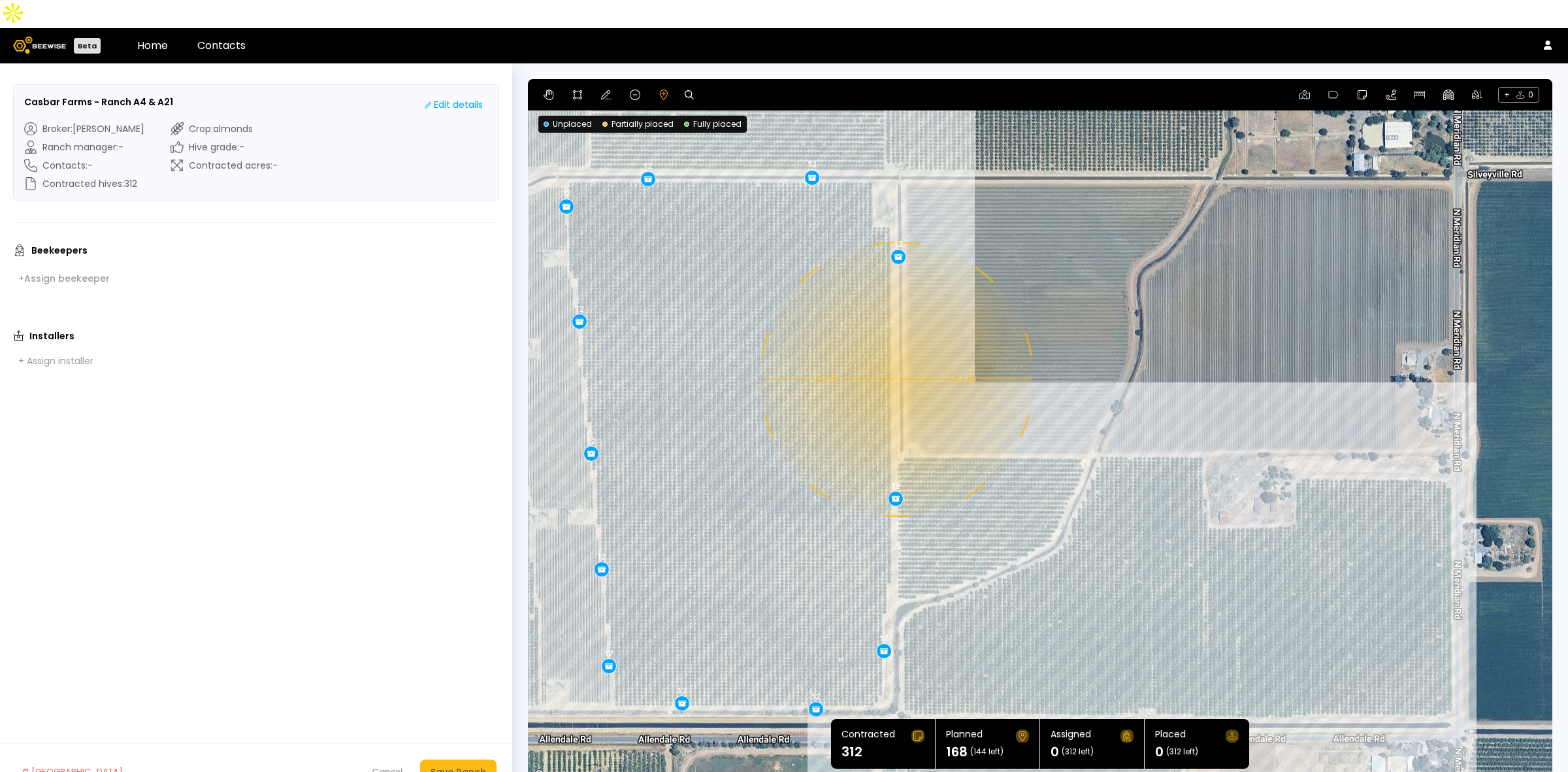
click at [895, 351] on div "0.1 mi 0.1 mi 12 12 12 12 12 12 12 12 12 12 12 12 12 12" at bounding box center [1040, 431] width 1024 height 705
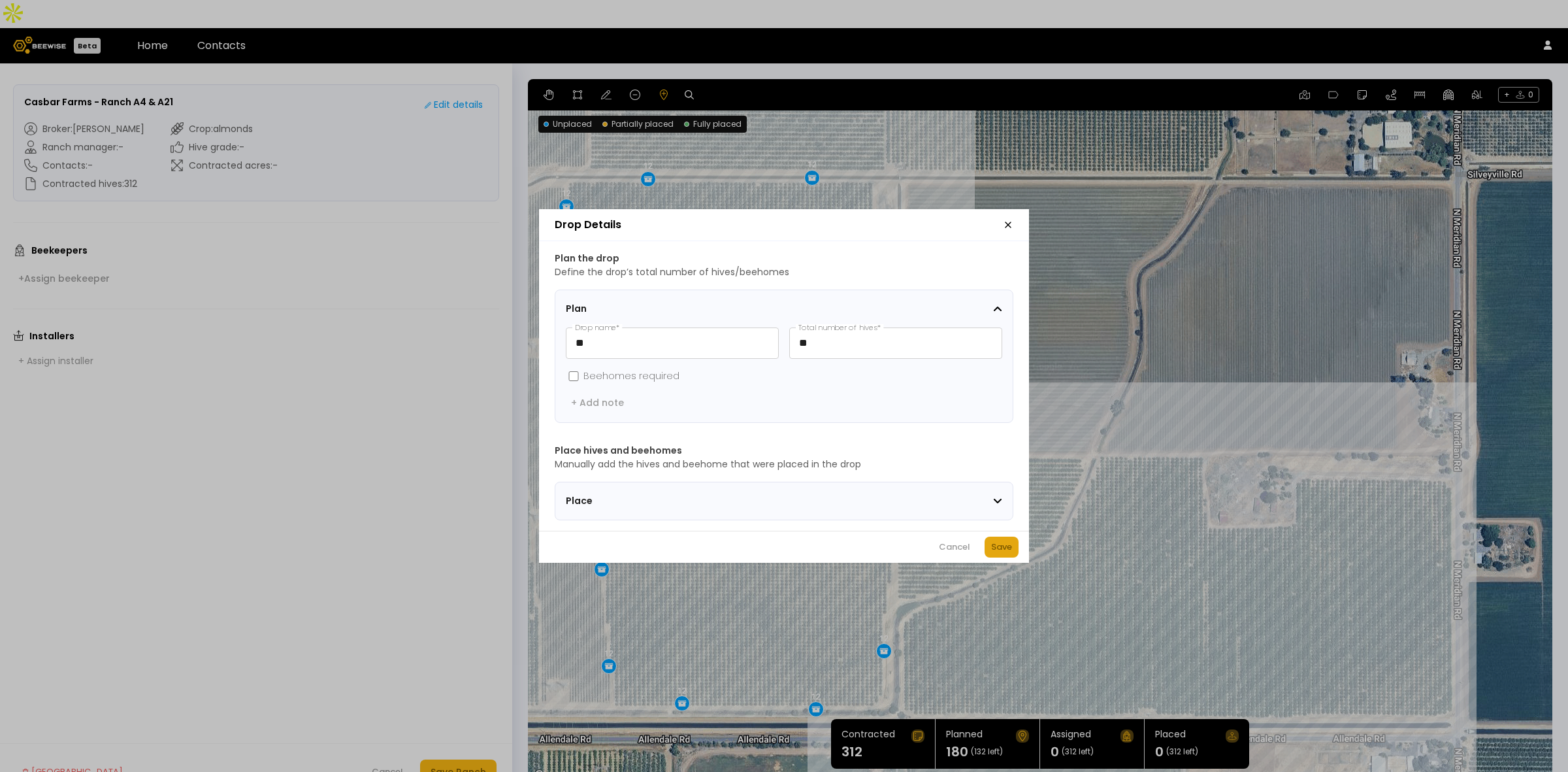
click at [1005, 544] on button "Save" at bounding box center [1002, 547] width 34 height 21
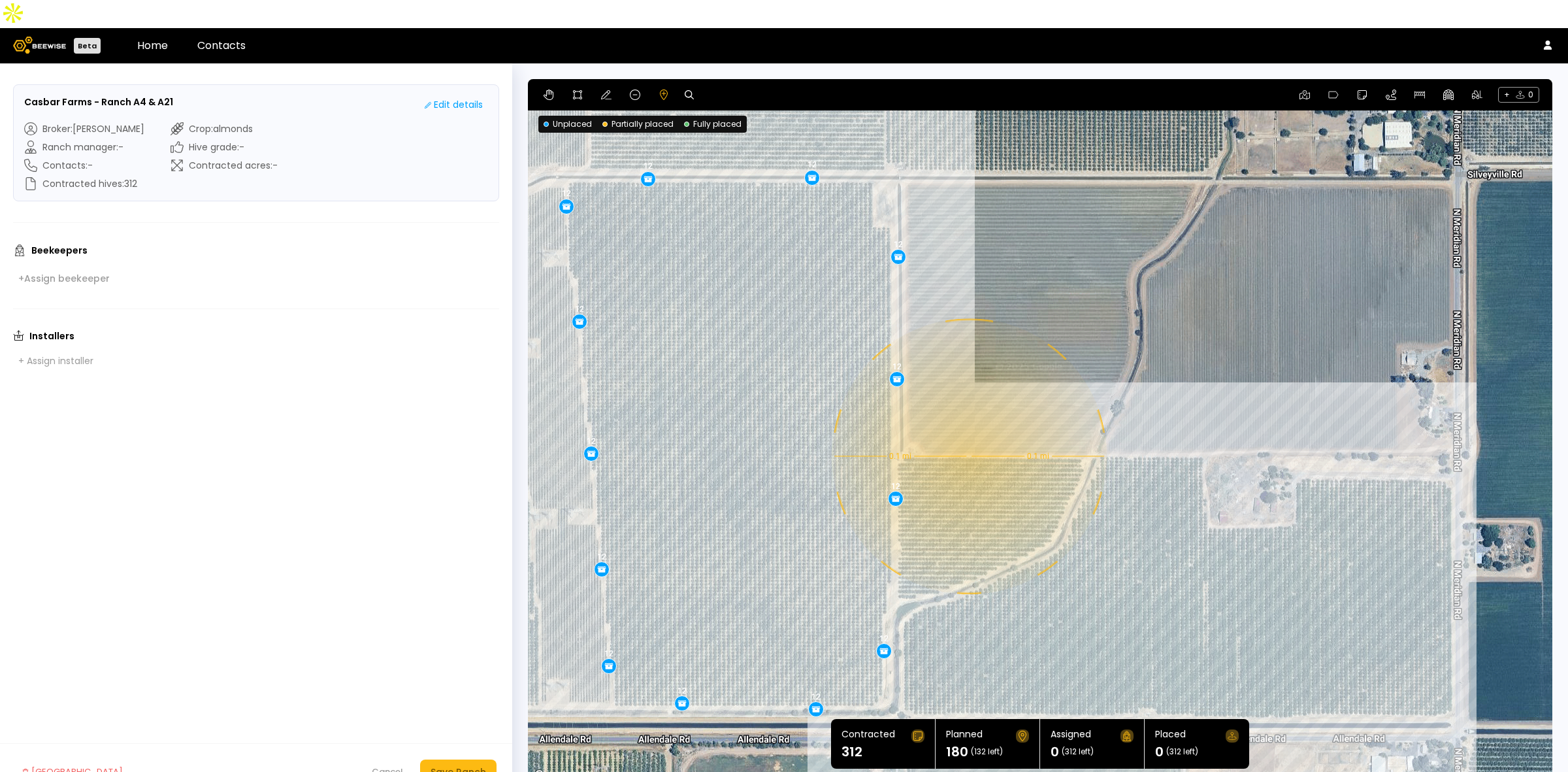
click at [968, 428] on div "0.1 mi 0.1 mi 12 12 12 12 12 12 12 12 12 12 12 12 12 12 12" at bounding box center [1040, 431] width 1024 height 705
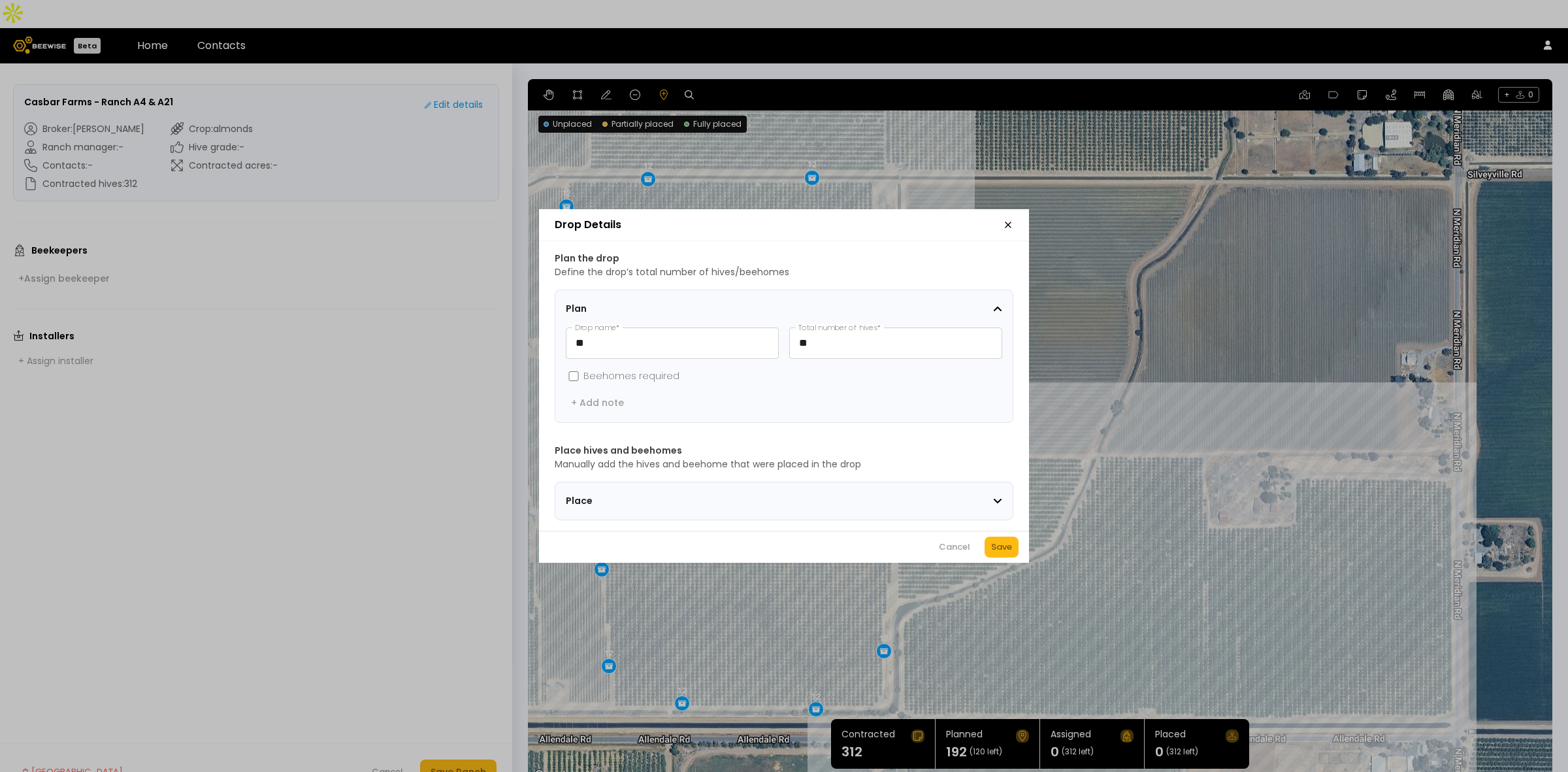
drag, startPoint x: 1005, startPoint y: 555, endPoint x: 314, endPoint y: 567, distance: 691.1
click at [1005, 553] on div "Save" at bounding box center [1002, 547] width 21 height 13
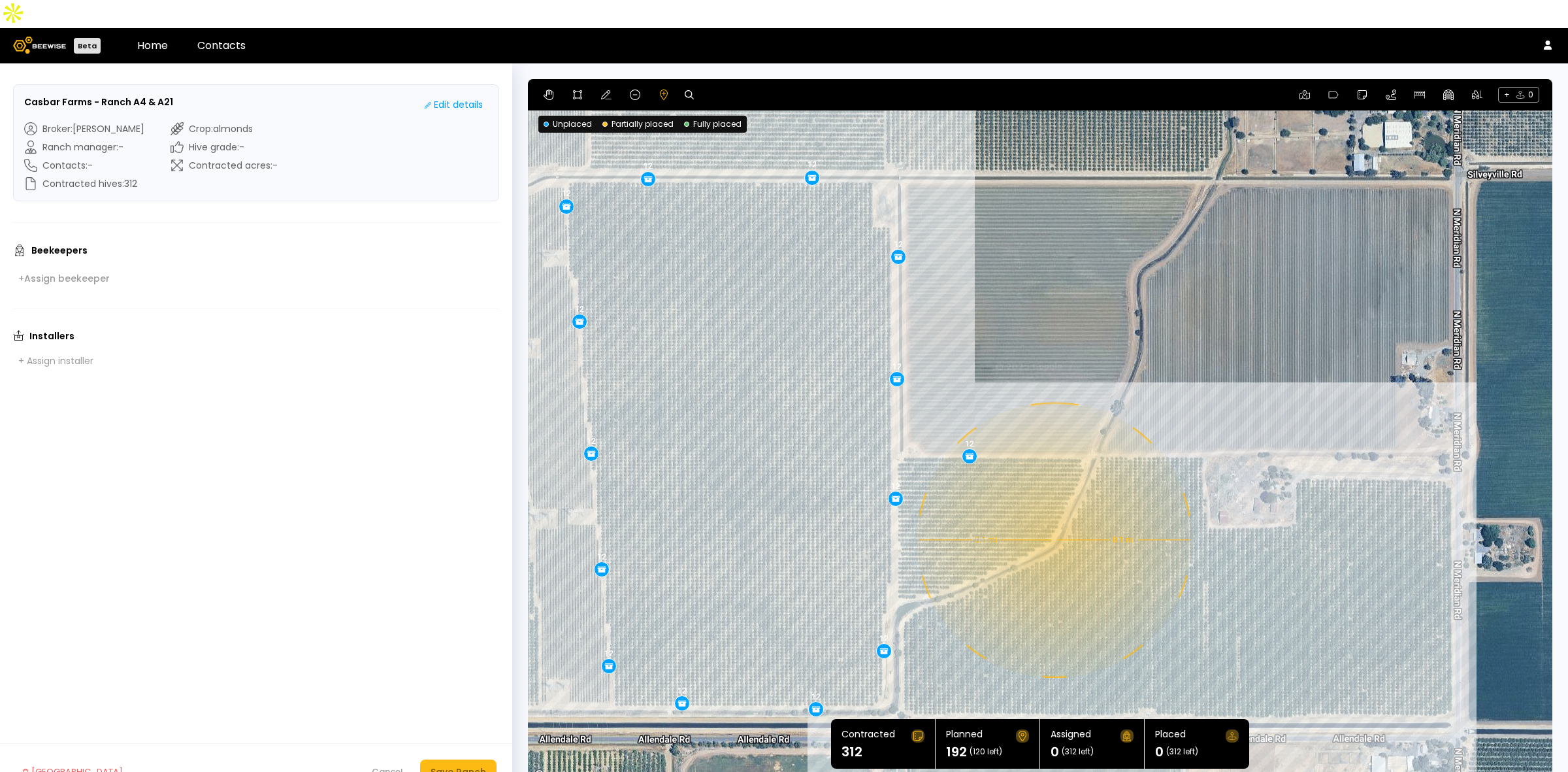
click at [1053, 512] on div "0.1 mi 0.1 mi 12 12 12 12 12 12 12 12 12 12 12 12 12 12 12 12" at bounding box center [1040, 431] width 1024 height 705
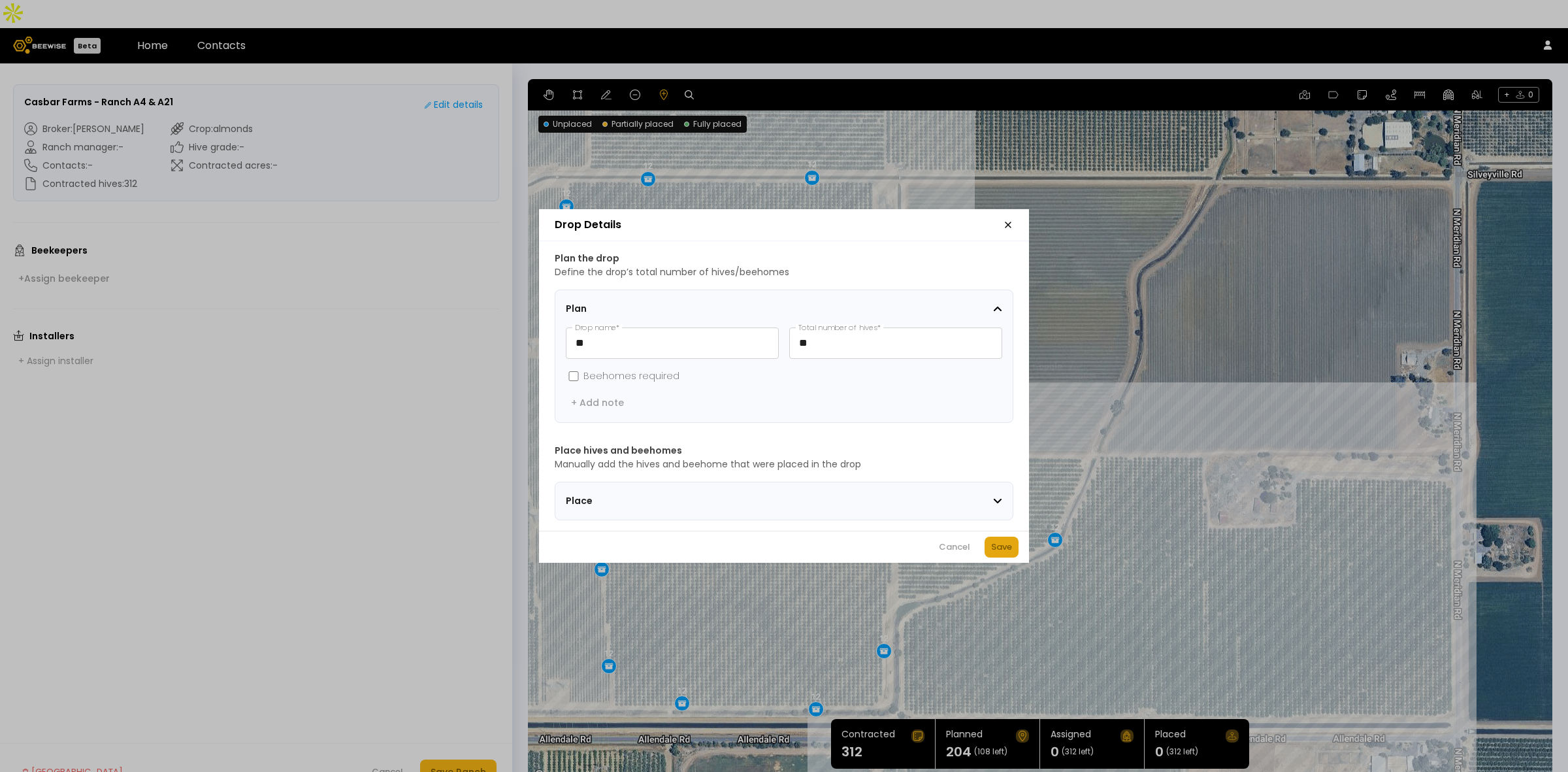
click at [1000, 553] on div "Save" at bounding box center [1002, 547] width 21 height 13
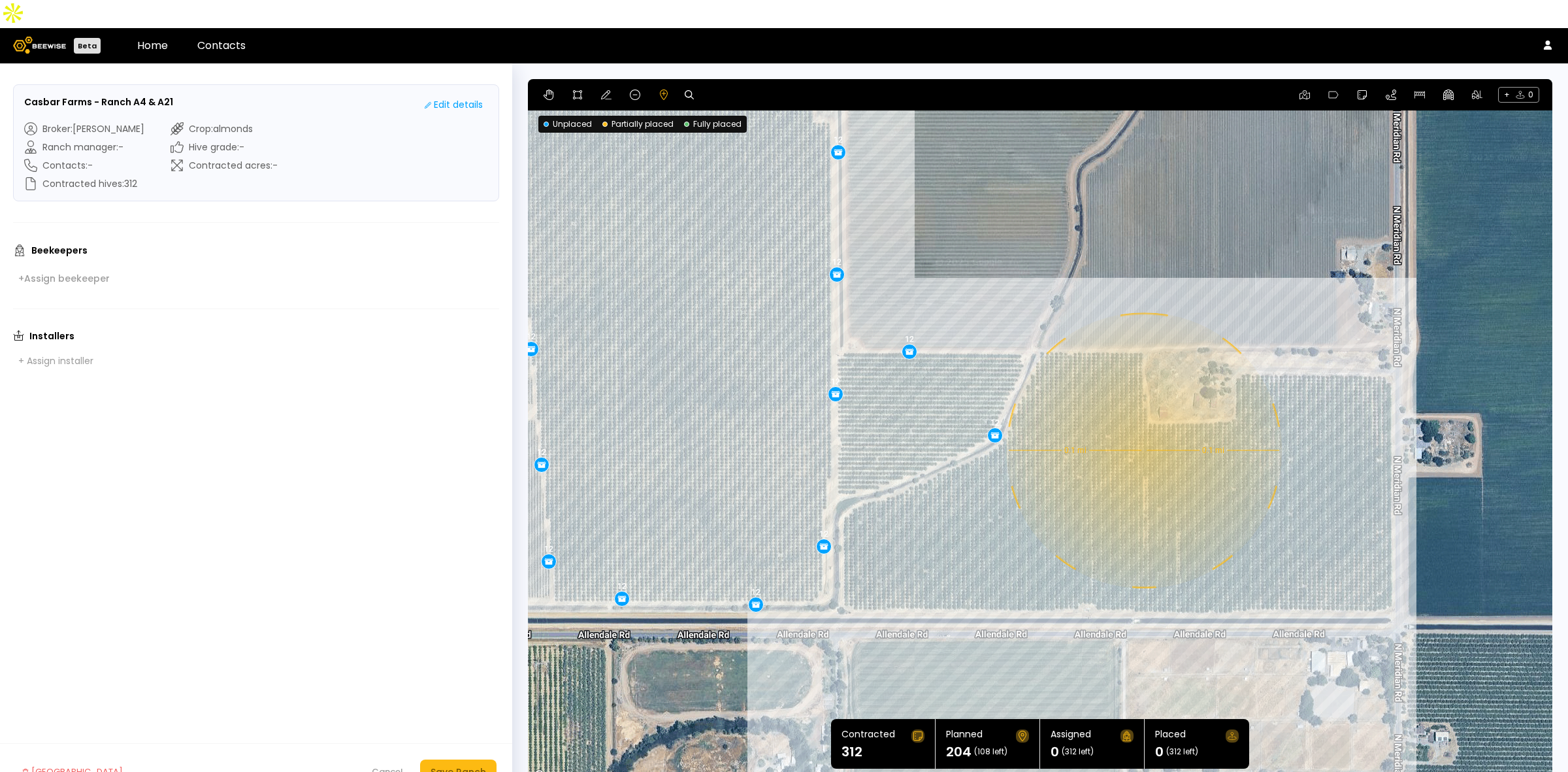
drag, startPoint x: 1237, startPoint y: 583, endPoint x: 1203, endPoint y: 527, distance: 65.5
click at [1203, 527] on div "0.1 mi 0.1 mi 12 12 12 12 12 12 12 12 12 12 12 12 12 12 12 12 12" at bounding box center [1040, 431] width 1024 height 705
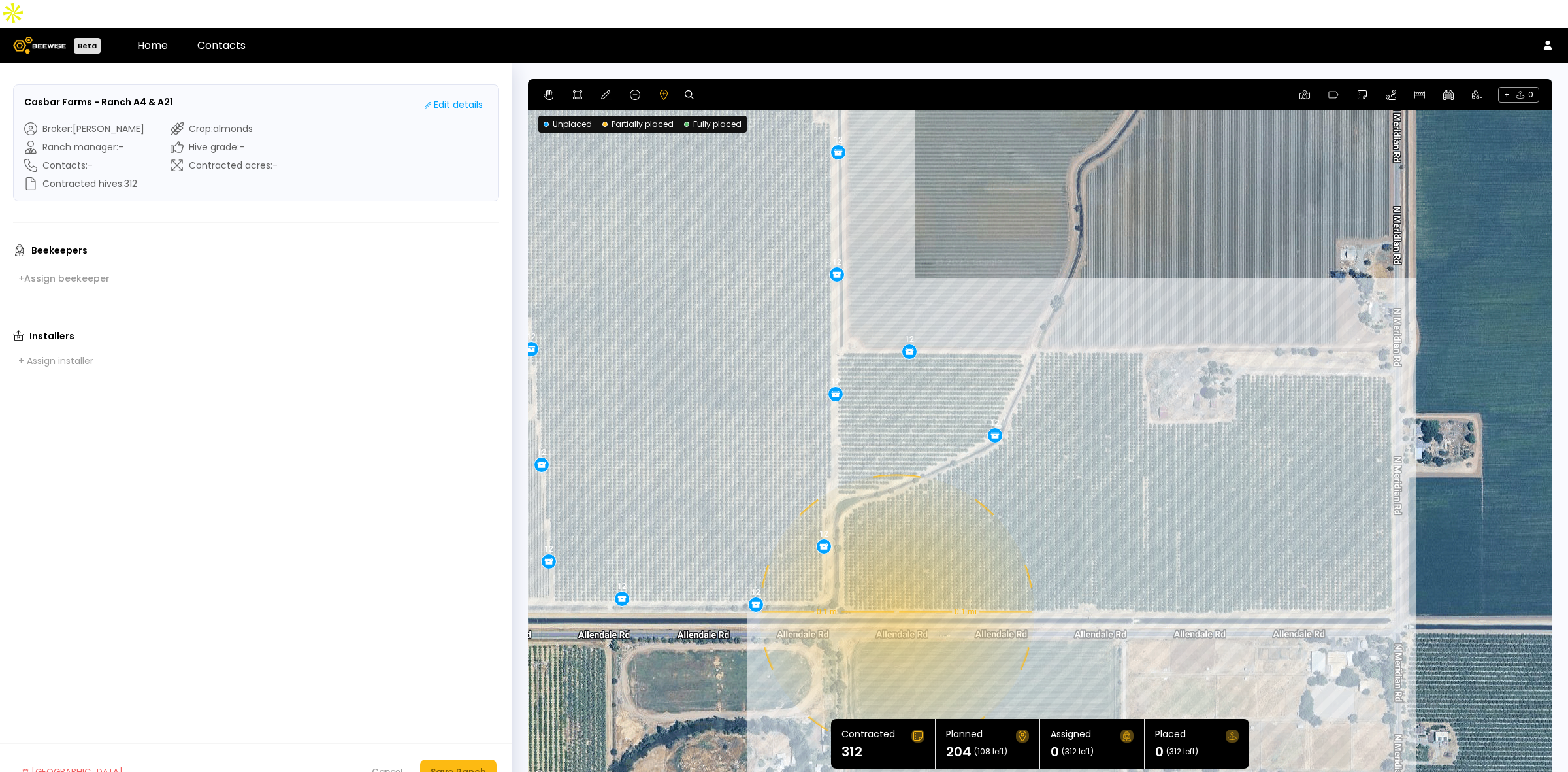
click at [895, 583] on div "0.1 mi 0.1 mi 12 12 12 12 12 12 12 12 12 12 12 12 12 12 12 12 12" at bounding box center [1040, 431] width 1024 height 705
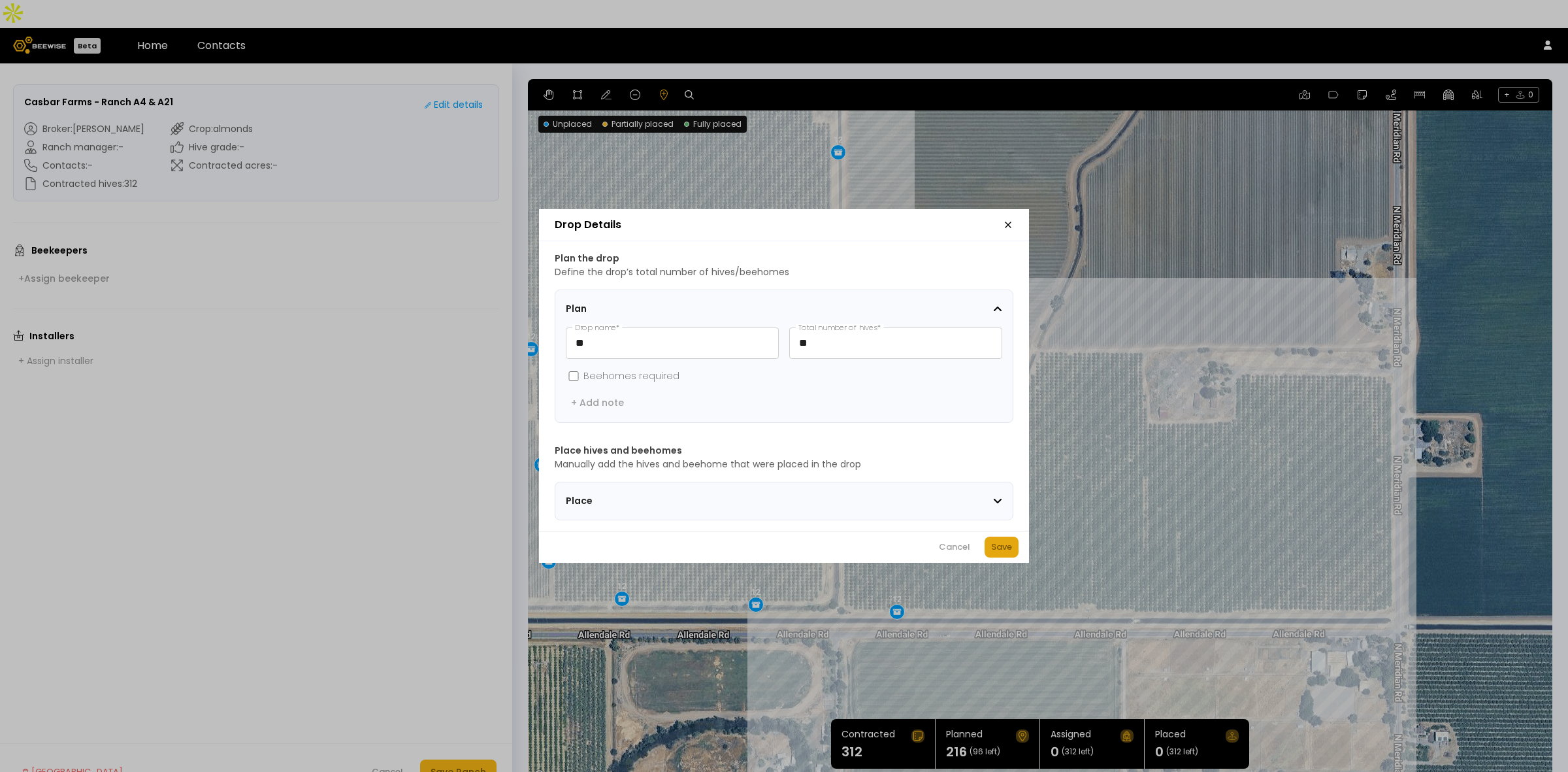
click at [1000, 544] on button "Save" at bounding box center [1002, 547] width 34 height 21
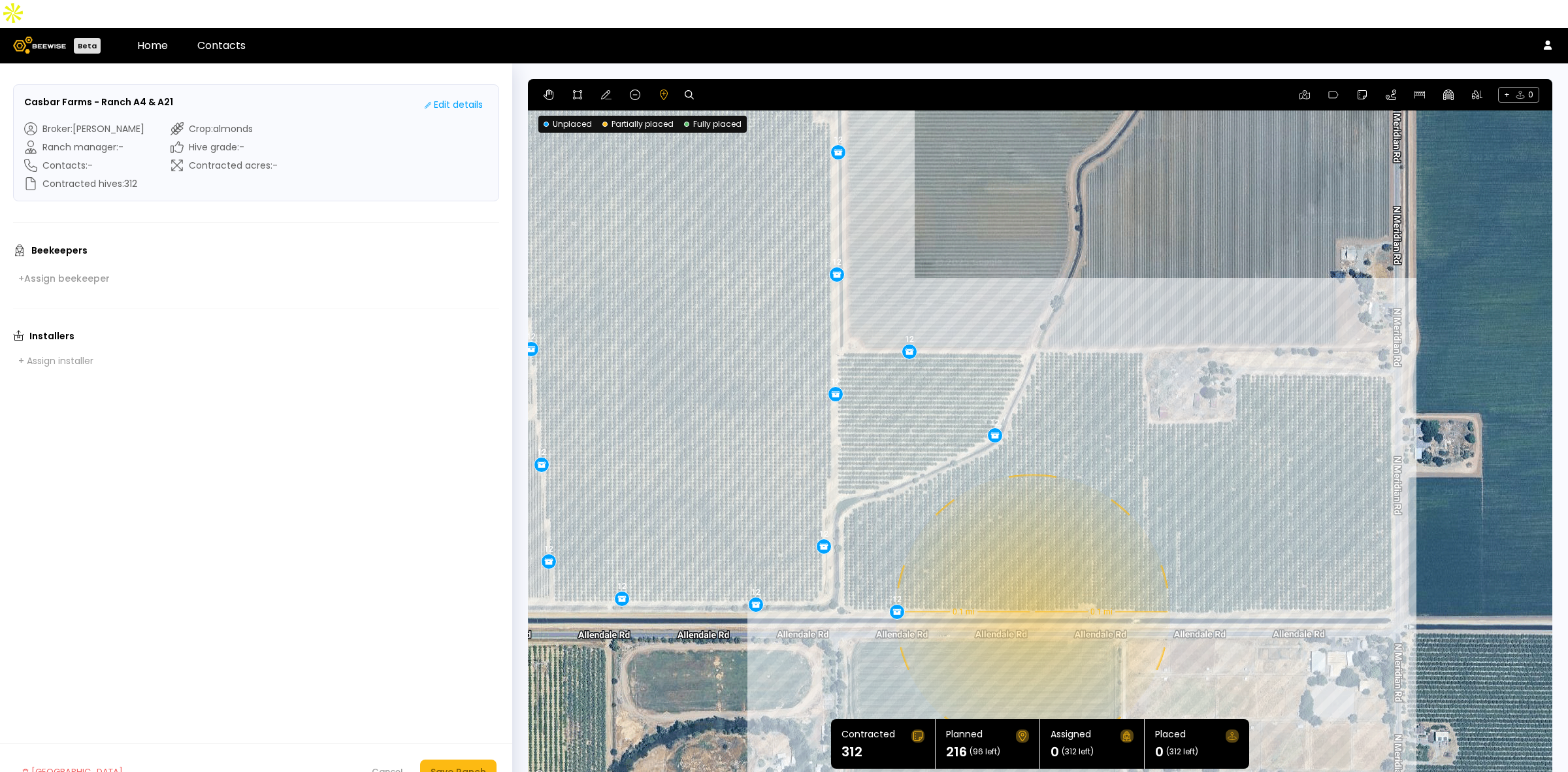
click at [1031, 583] on div "0.1 mi 0.1 mi 12 12 12 12 12 12 12 12 12 12 12 12 12 12 12 12 12 12" at bounding box center [1040, 431] width 1024 height 705
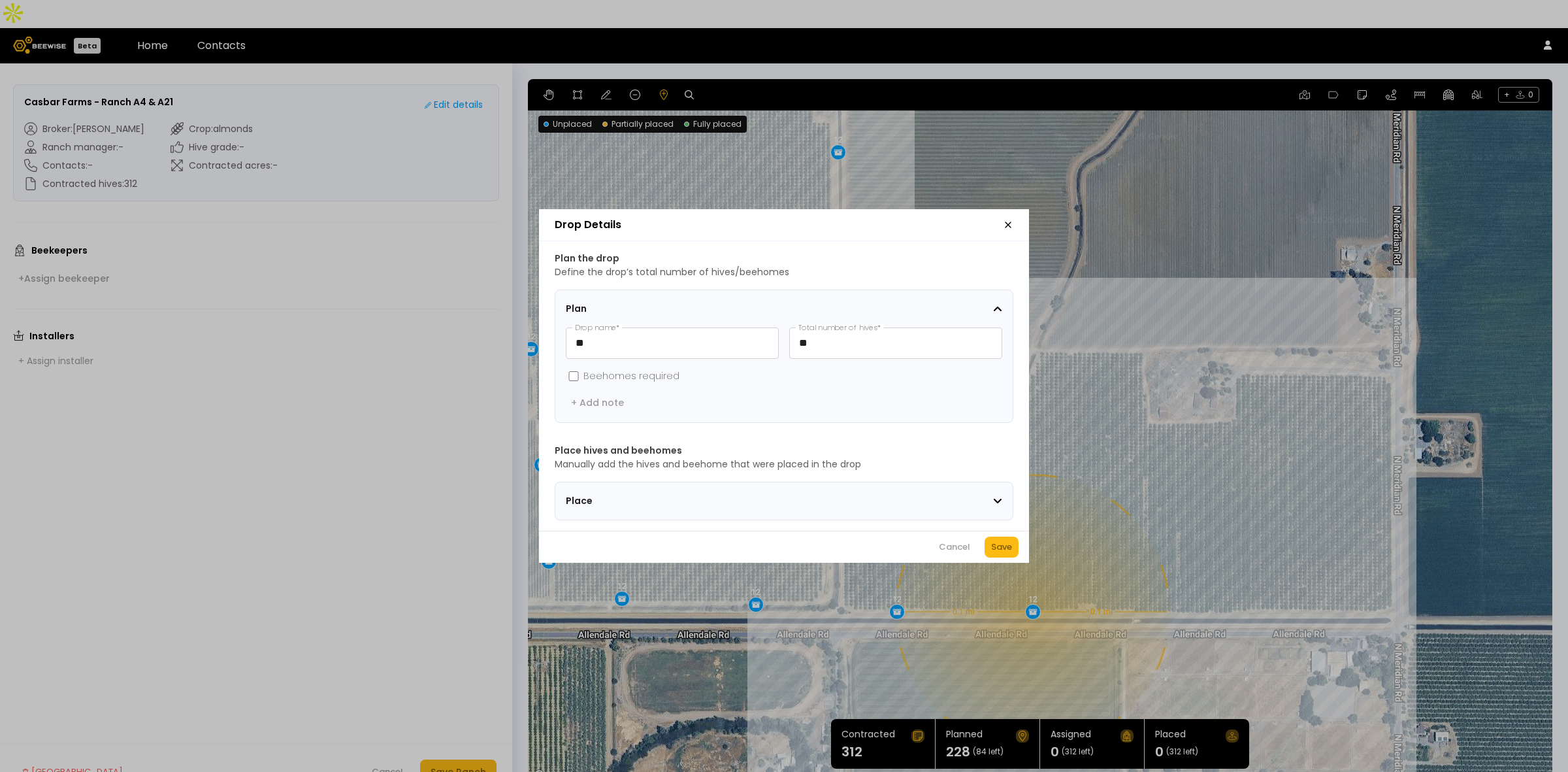
click at [1010, 552] on div "Save" at bounding box center [1002, 547] width 21 height 13
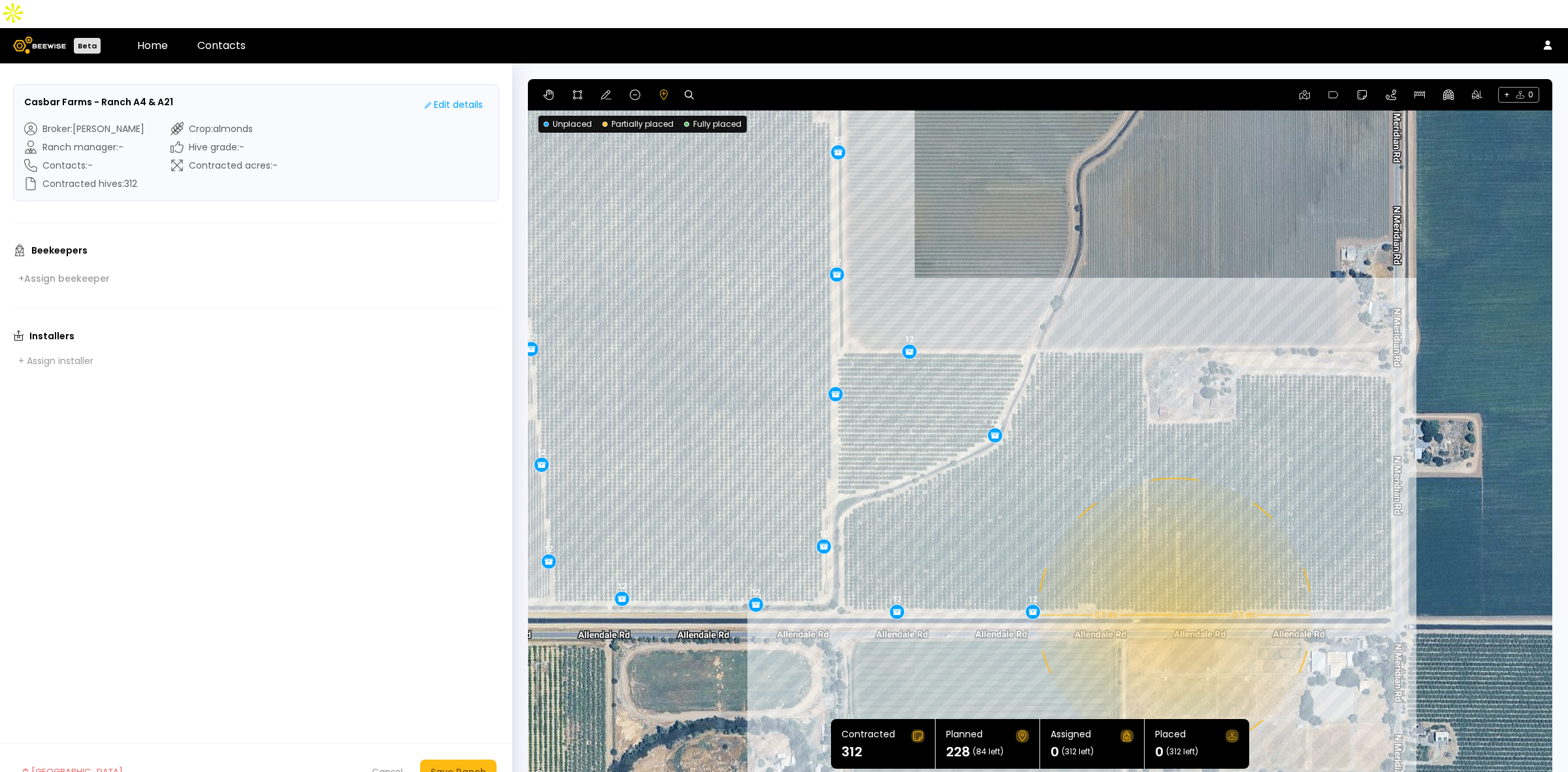
click at [1173, 587] on div "0.1 mi 0.1 mi 12 12 12 12 12 12 12 12 12 12 12 12 12 12 12 12 12 12 12" at bounding box center [1040, 431] width 1024 height 705
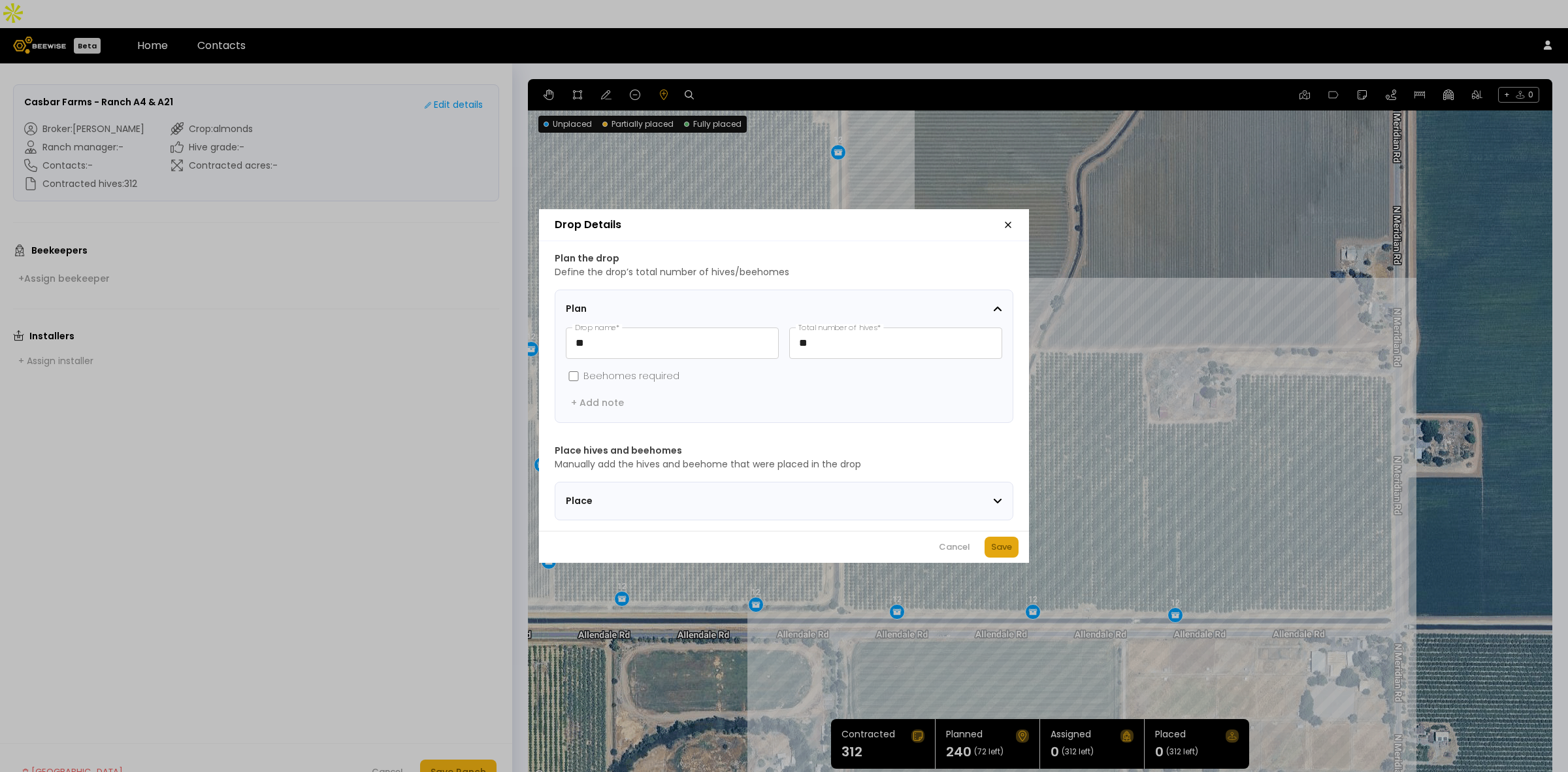
click at [1013, 557] on button "Save" at bounding box center [1002, 547] width 34 height 21
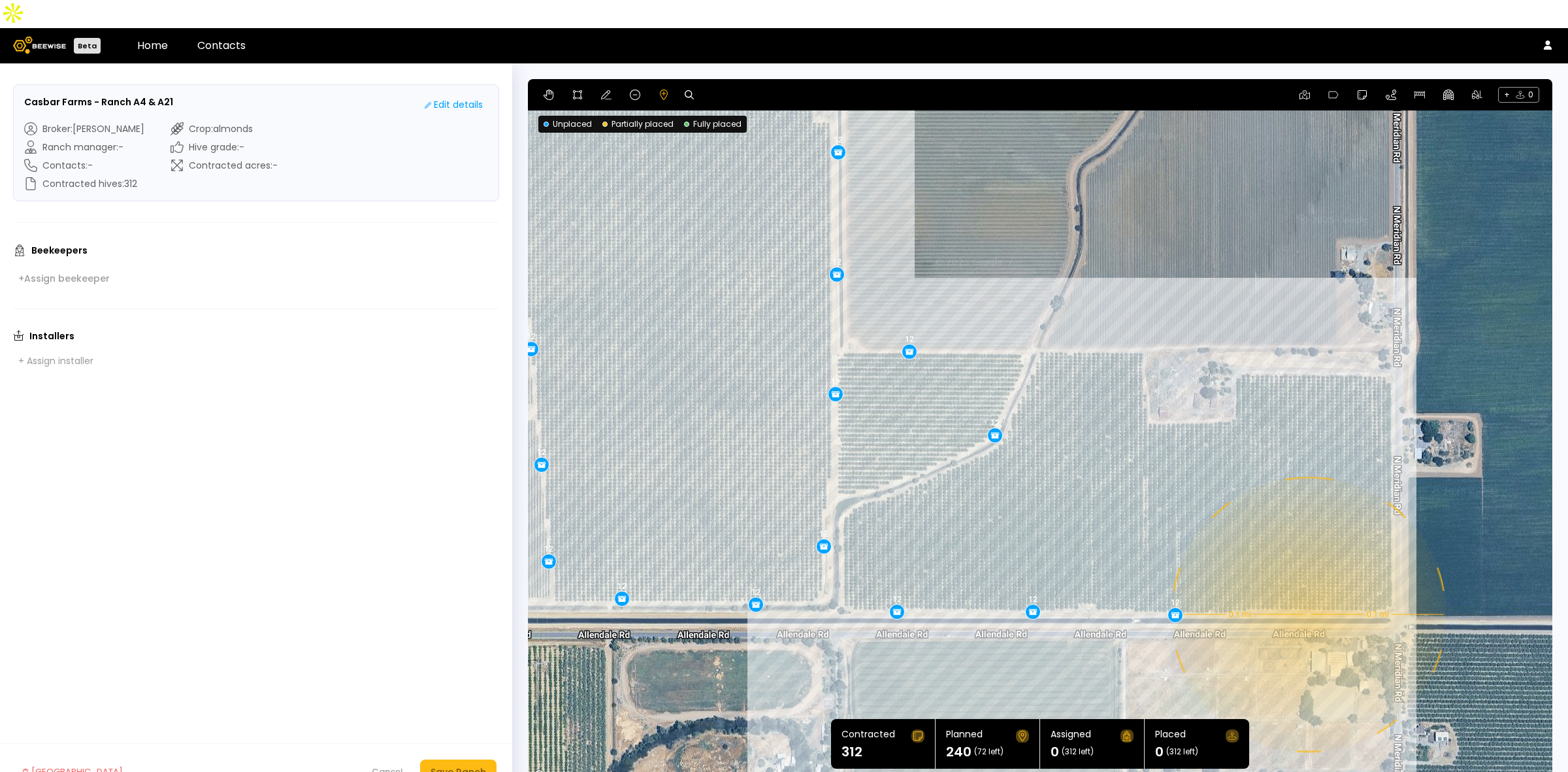
click at [1308, 586] on div "0.1 mi 0.1 mi 12 12 12 12 12 12 12 12 12 12 12 12 12 12 12 12 12 12 12 12" at bounding box center [1040, 431] width 1024 height 705
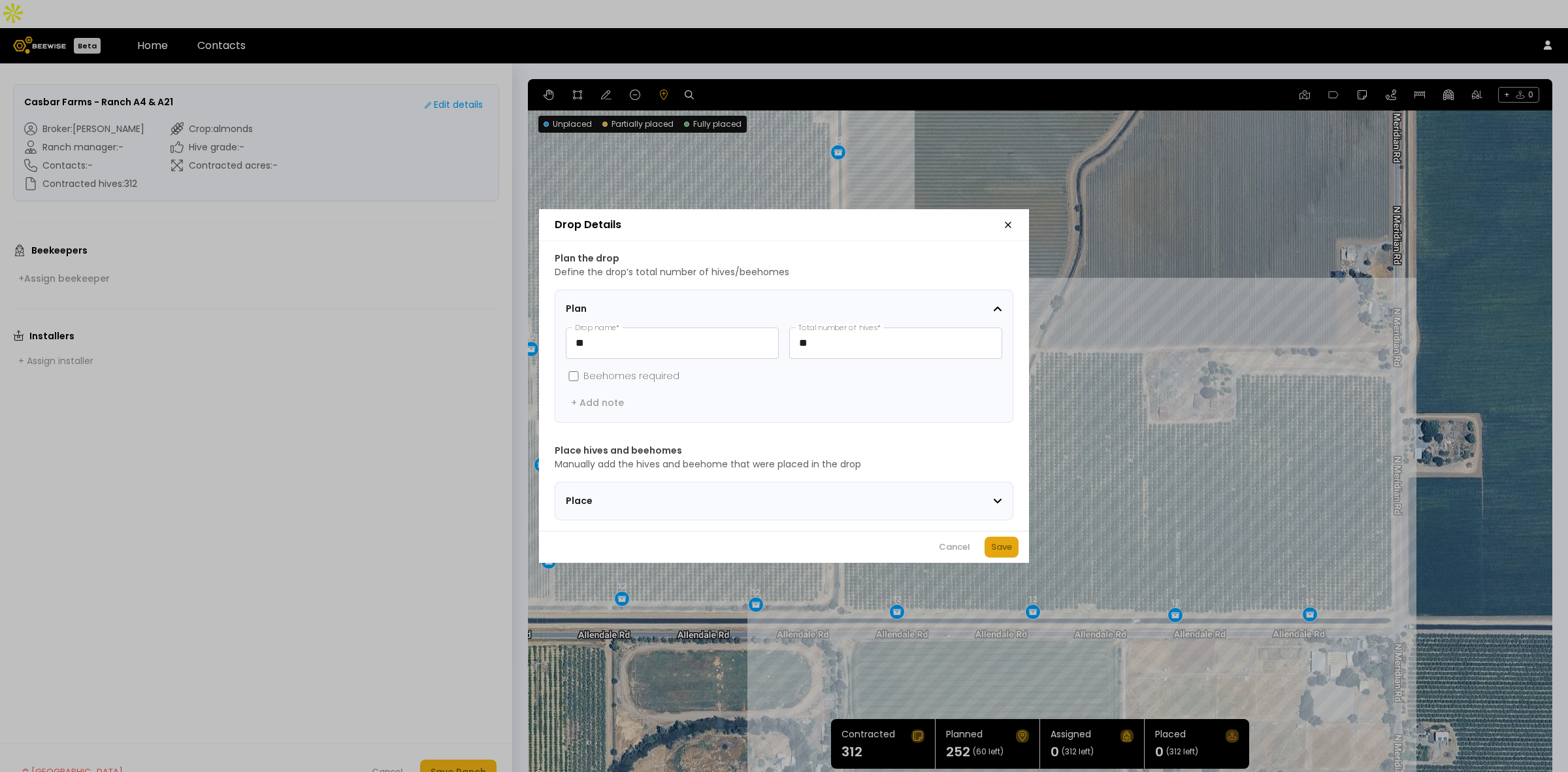
click at [1002, 552] on div "Save" at bounding box center [1002, 547] width 21 height 13
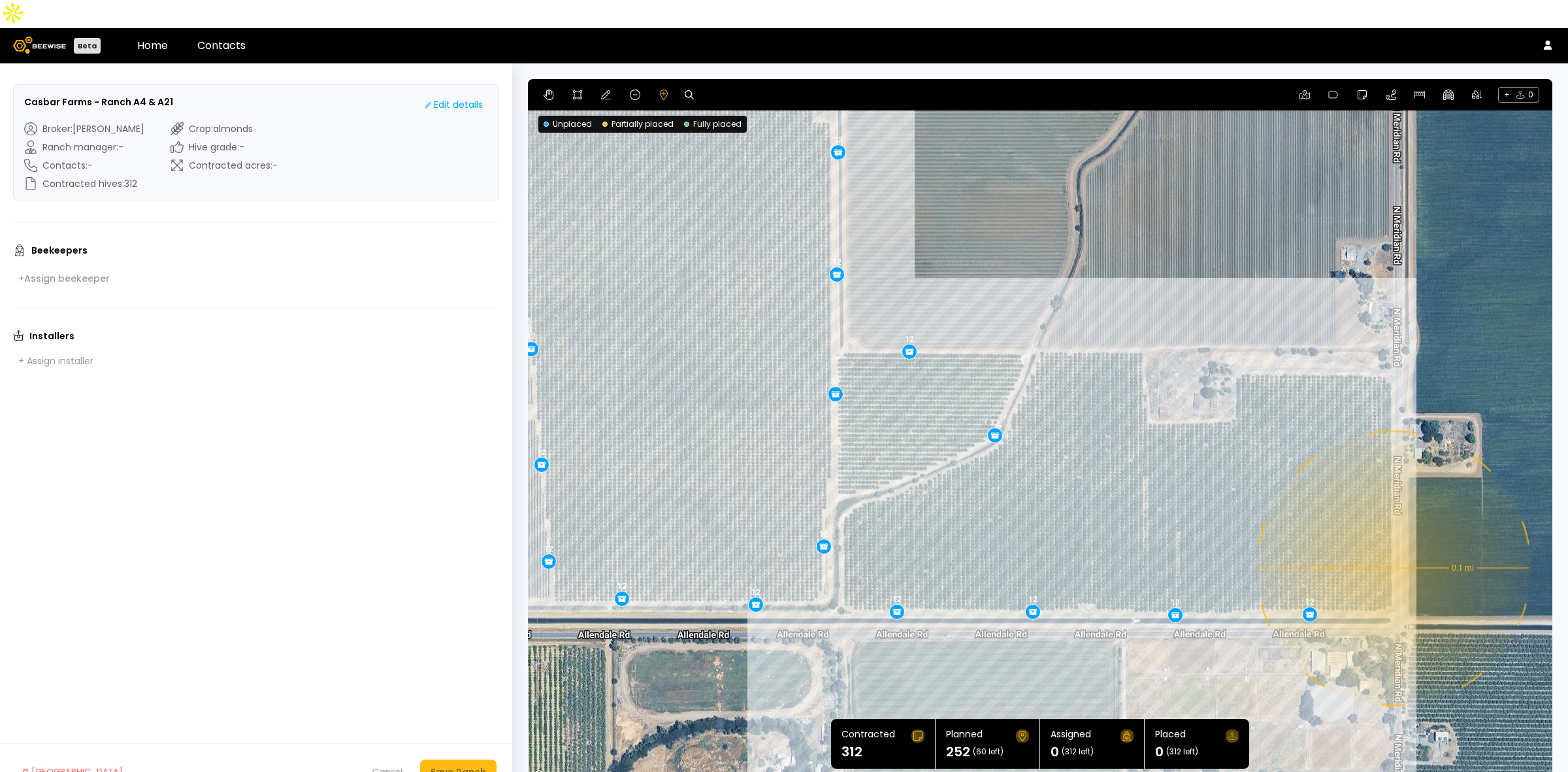
click at [1392, 540] on div "0.1 mi 0.1 mi 12 12 12 12 12 12 12 12 12 12 12 12 12 12 12 12 12 12 12 12 12" at bounding box center [1040, 431] width 1024 height 705
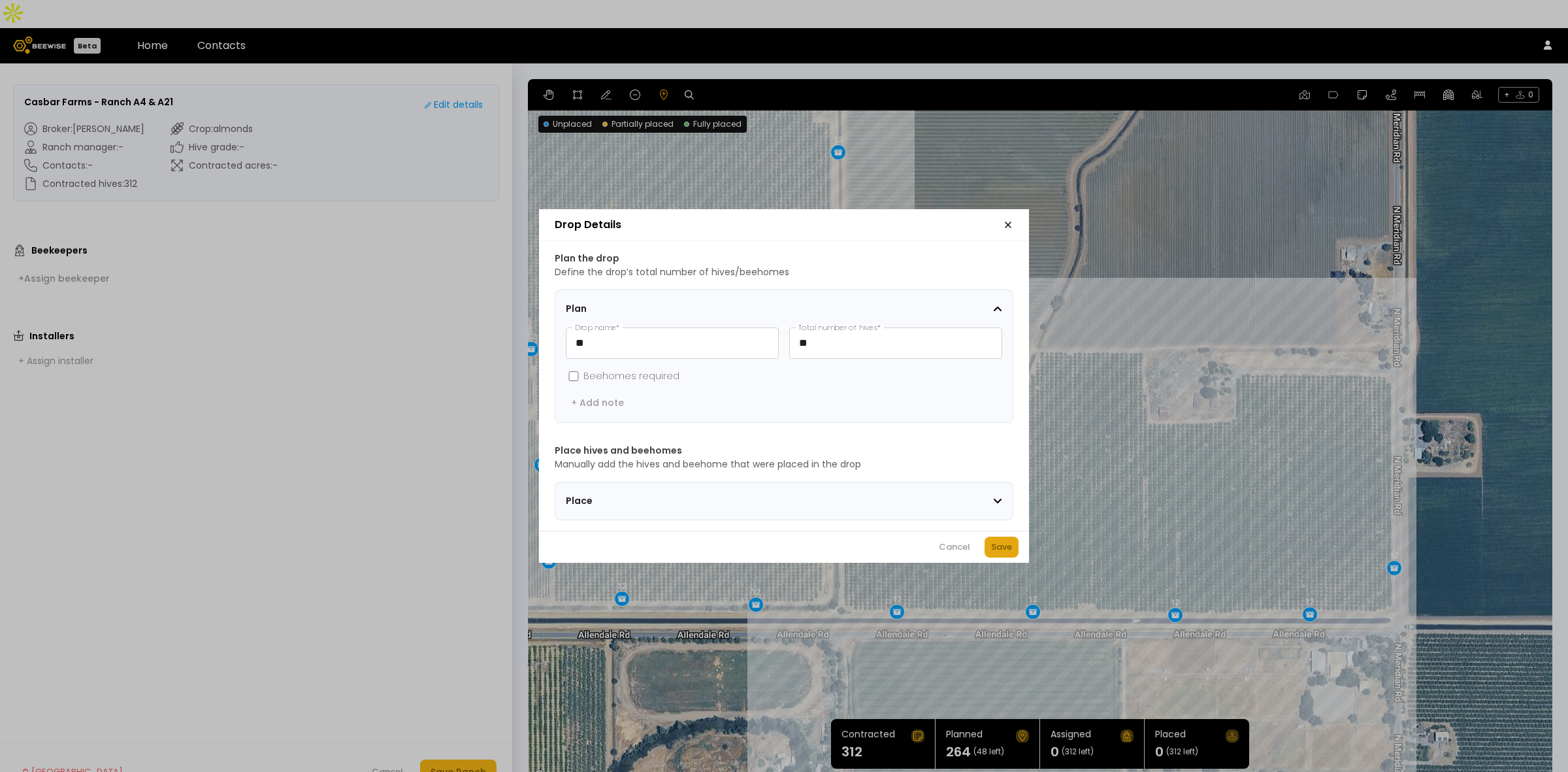
click at [998, 550] on div "Save" at bounding box center [1002, 547] width 21 height 13
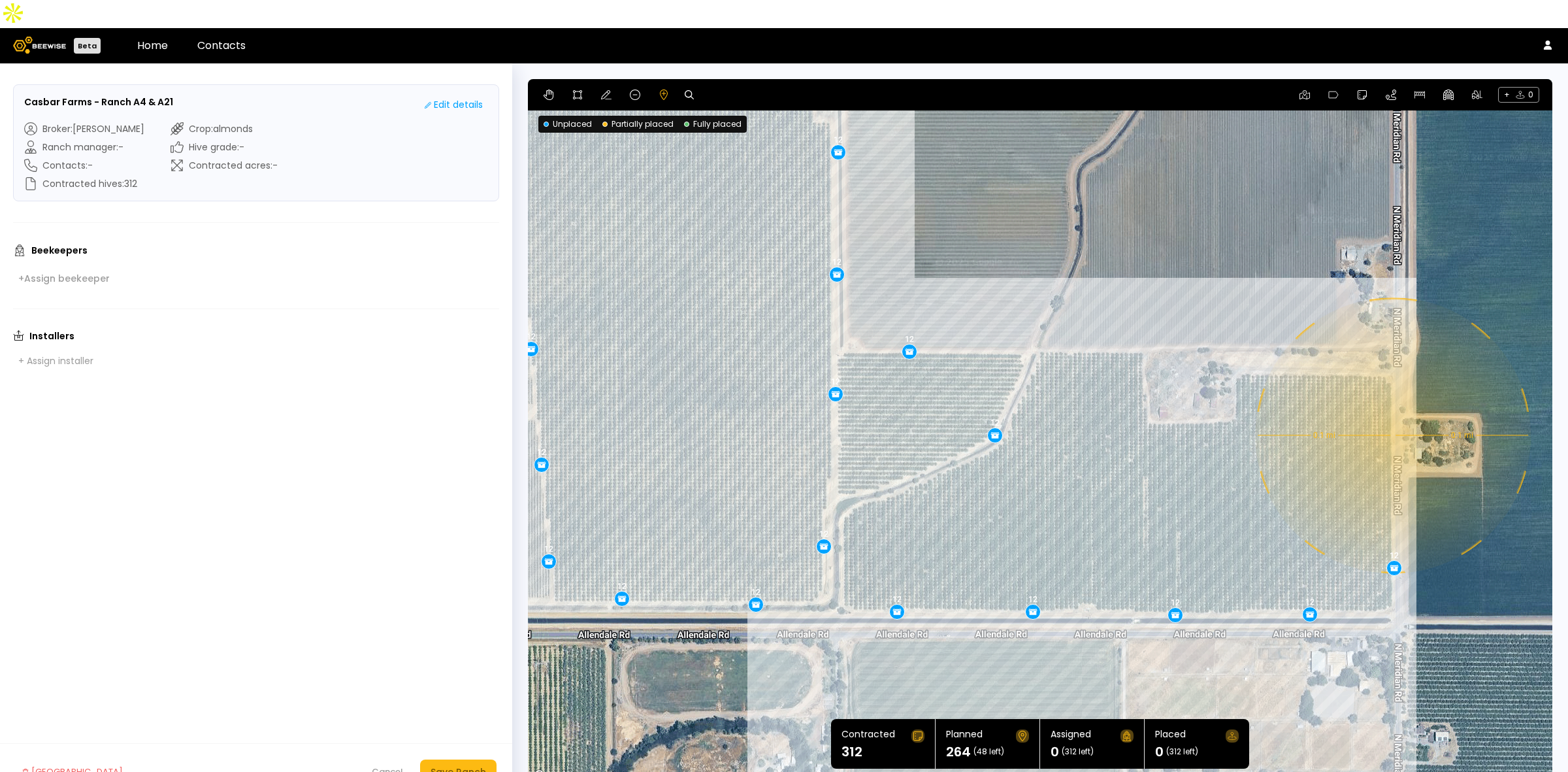
click at [1391, 407] on div "0.1 mi 0.1 mi 12 12 12 12 12 12 12 12 12 12 12 12 12 12 12 12 12 12 12 12 12 12" at bounding box center [1040, 431] width 1024 height 705
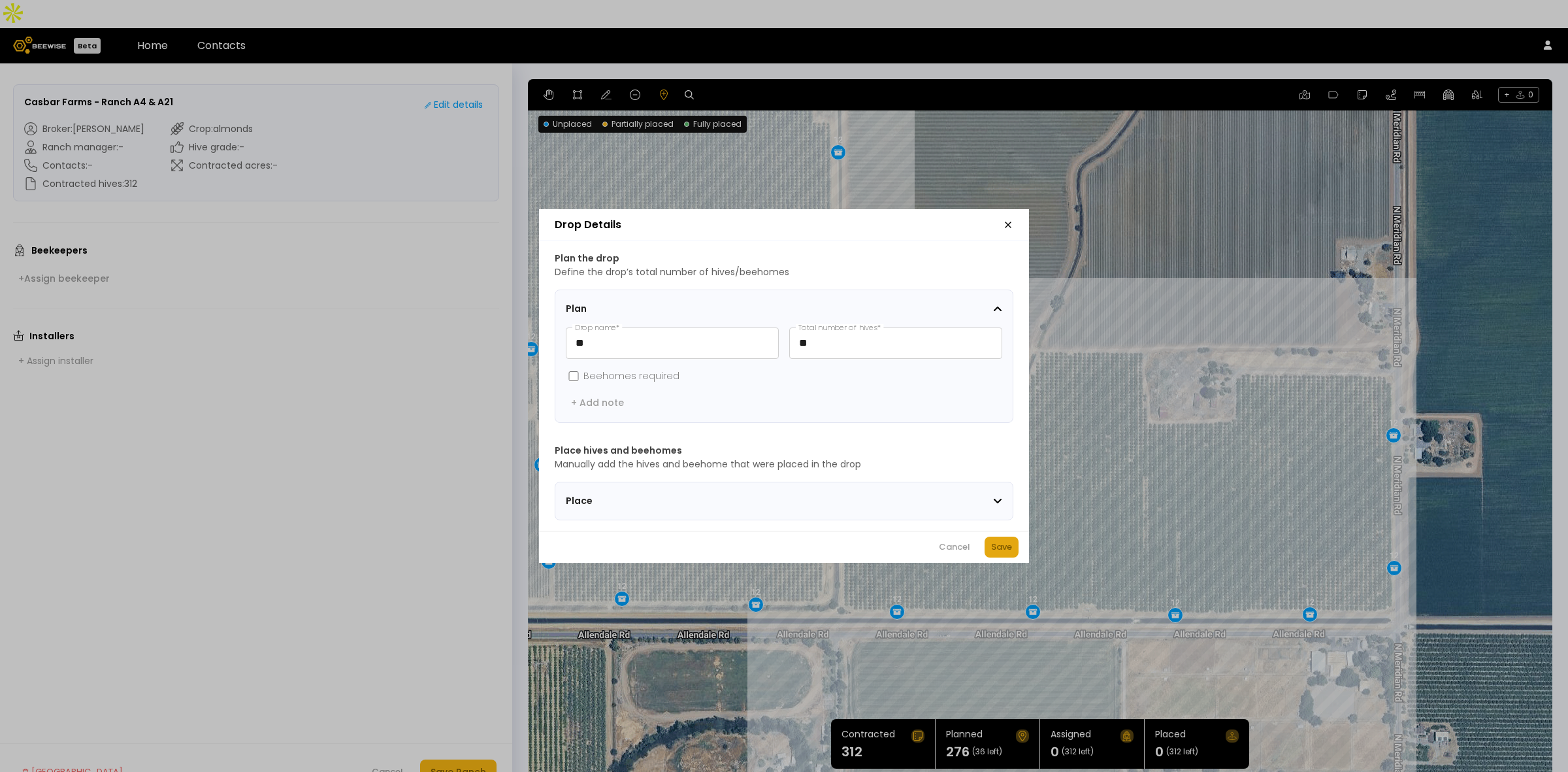
click at [998, 553] on div "Save" at bounding box center [1002, 547] width 21 height 13
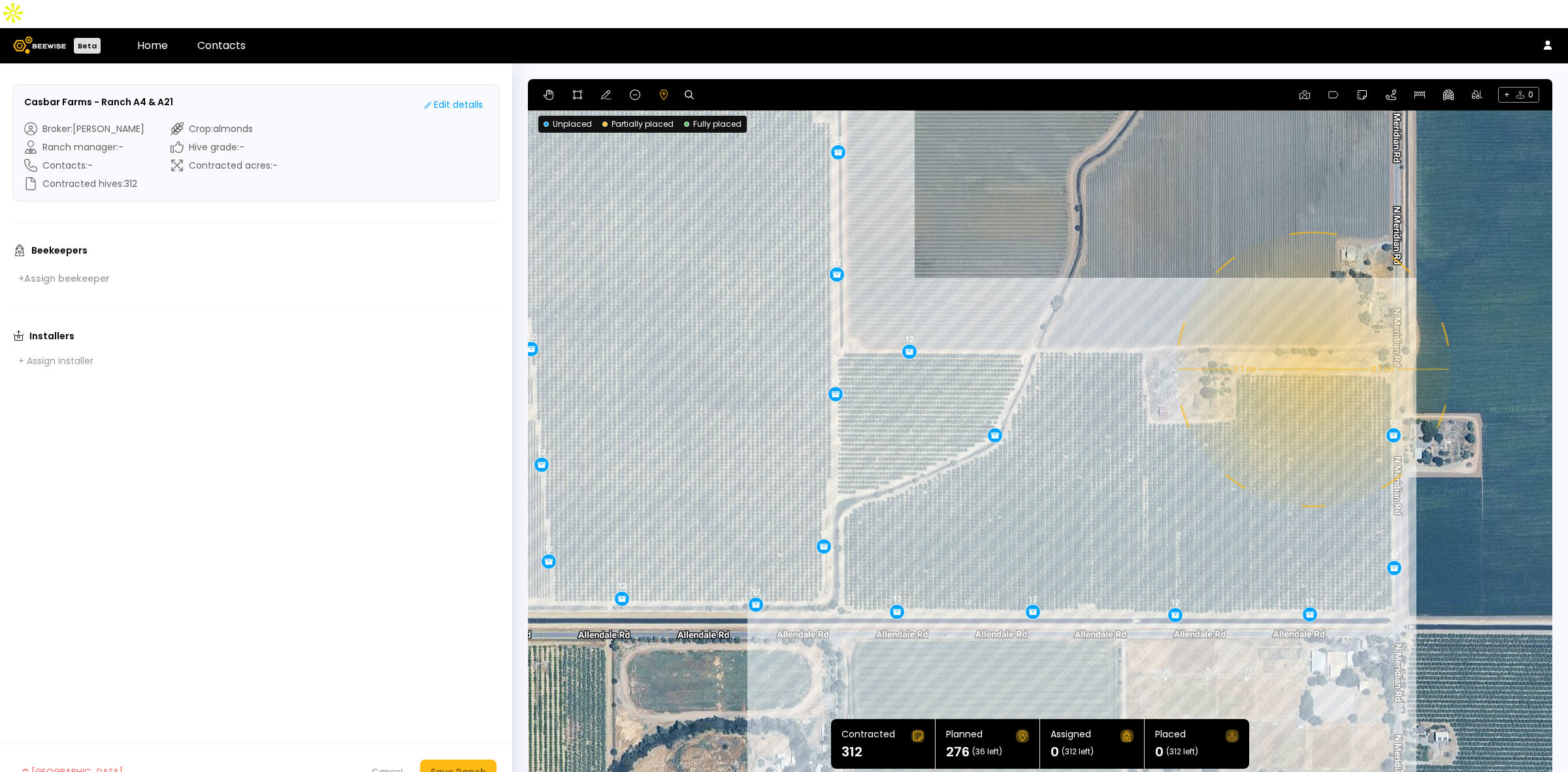
click at [1312, 341] on div "0.1 mi 0.1 mi 12 12 12 12 12 12 12 12 12 12 12 12 12 12 12 12 12 12 12 12 12 12…" at bounding box center [1040, 431] width 1024 height 705
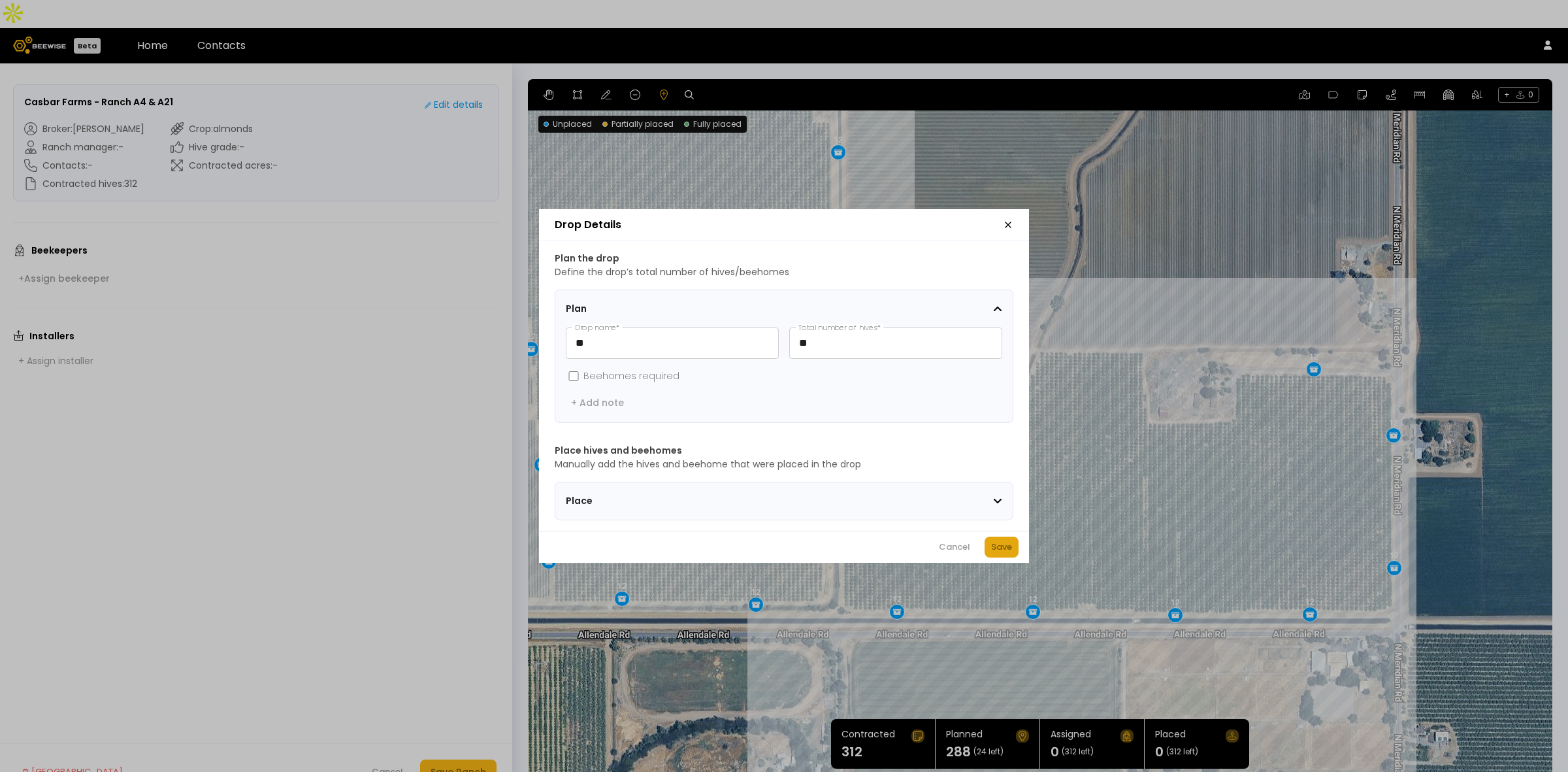
click at [1007, 546] on div "Save" at bounding box center [1002, 547] width 21 height 13
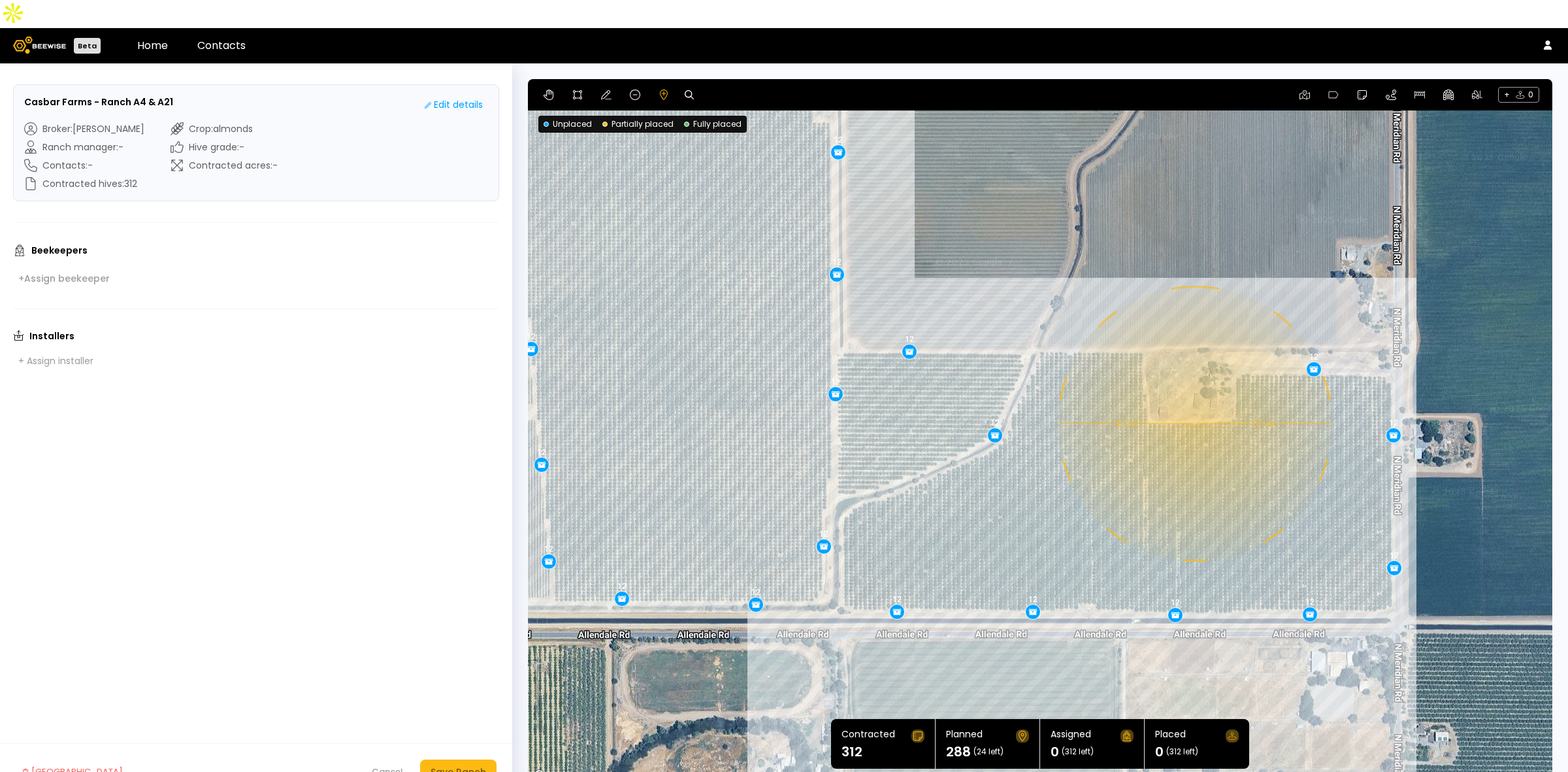
click at [1194, 396] on div "0.1 mi 0.1 mi 12 12 12 12 12 12 12 12 12 12 12 12 12 12 12 12 12 12 12 12 12 12…" at bounding box center [1040, 431] width 1024 height 705
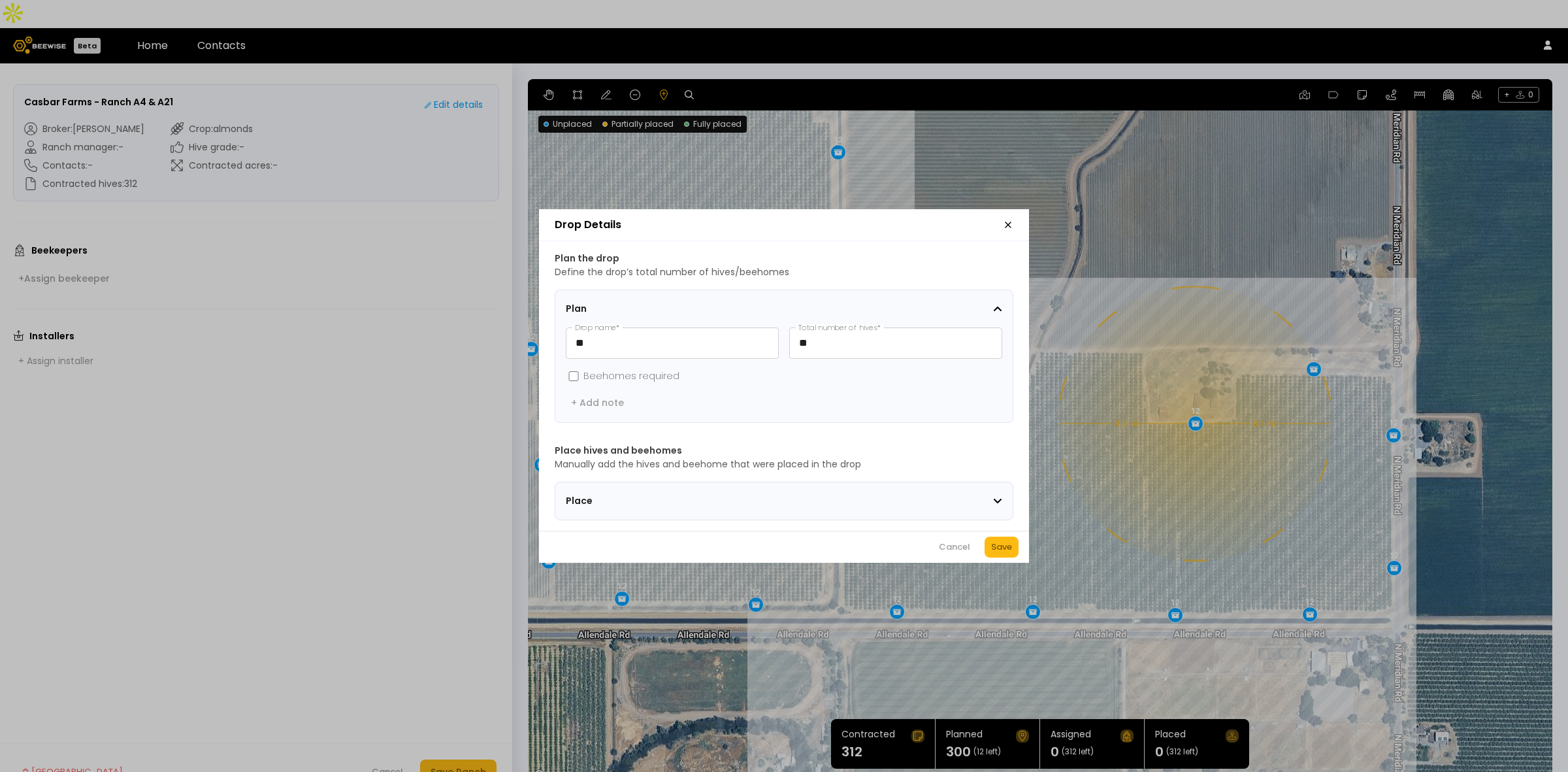
drag, startPoint x: 1007, startPoint y: 550, endPoint x: 997, endPoint y: 463, distance: 87.6
click at [1007, 550] on div "Save" at bounding box center [1002, 547] width 21 height 13
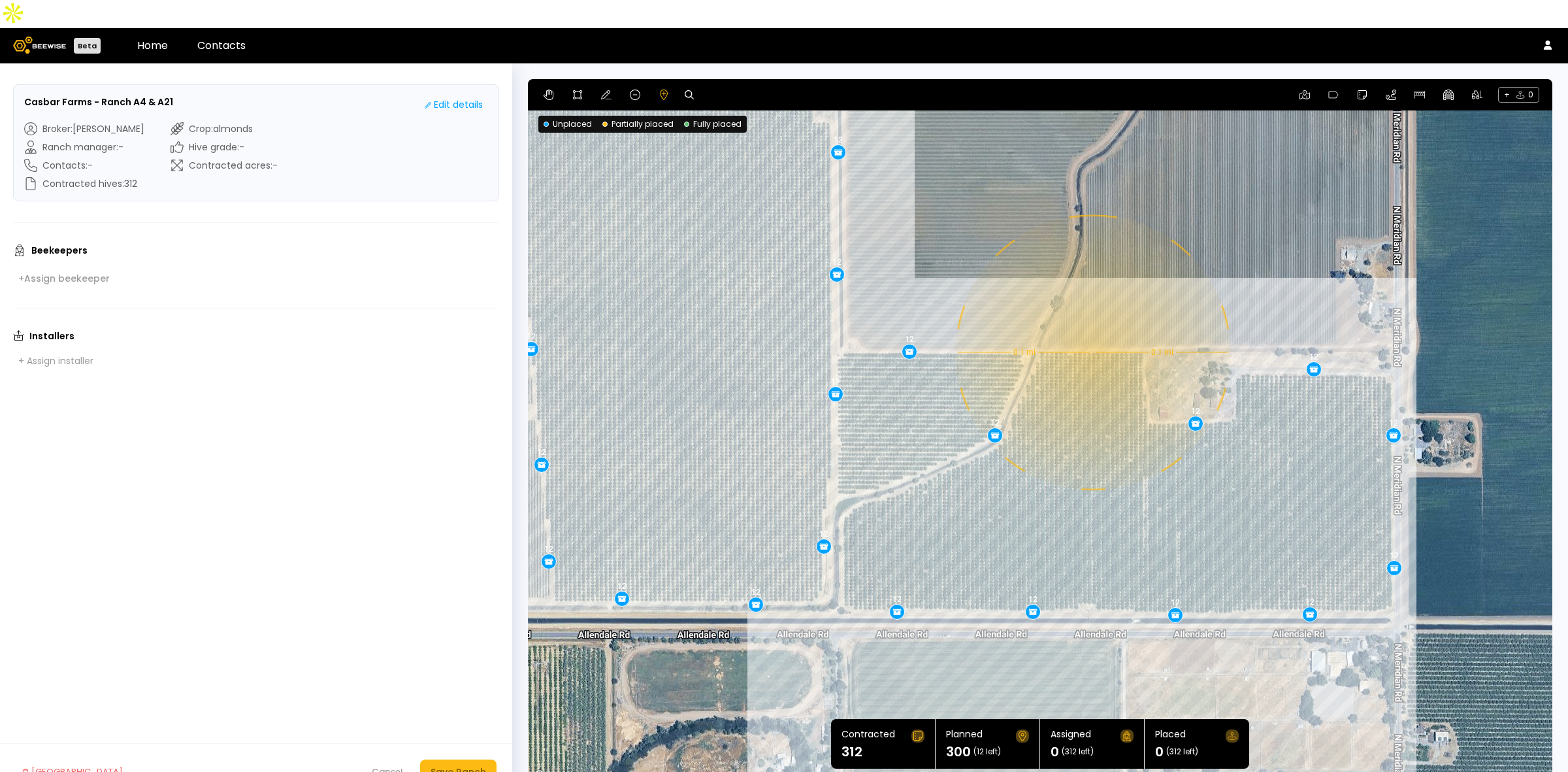
click at [1091, 324] on div "0.1 mi 0.1 mi 12 12 12 12 12 12 12 12 12 12 12 12 12 12 12 12 12 12 12 12 12 12…" at bounding box center [1040, 431] width 1024 height 705
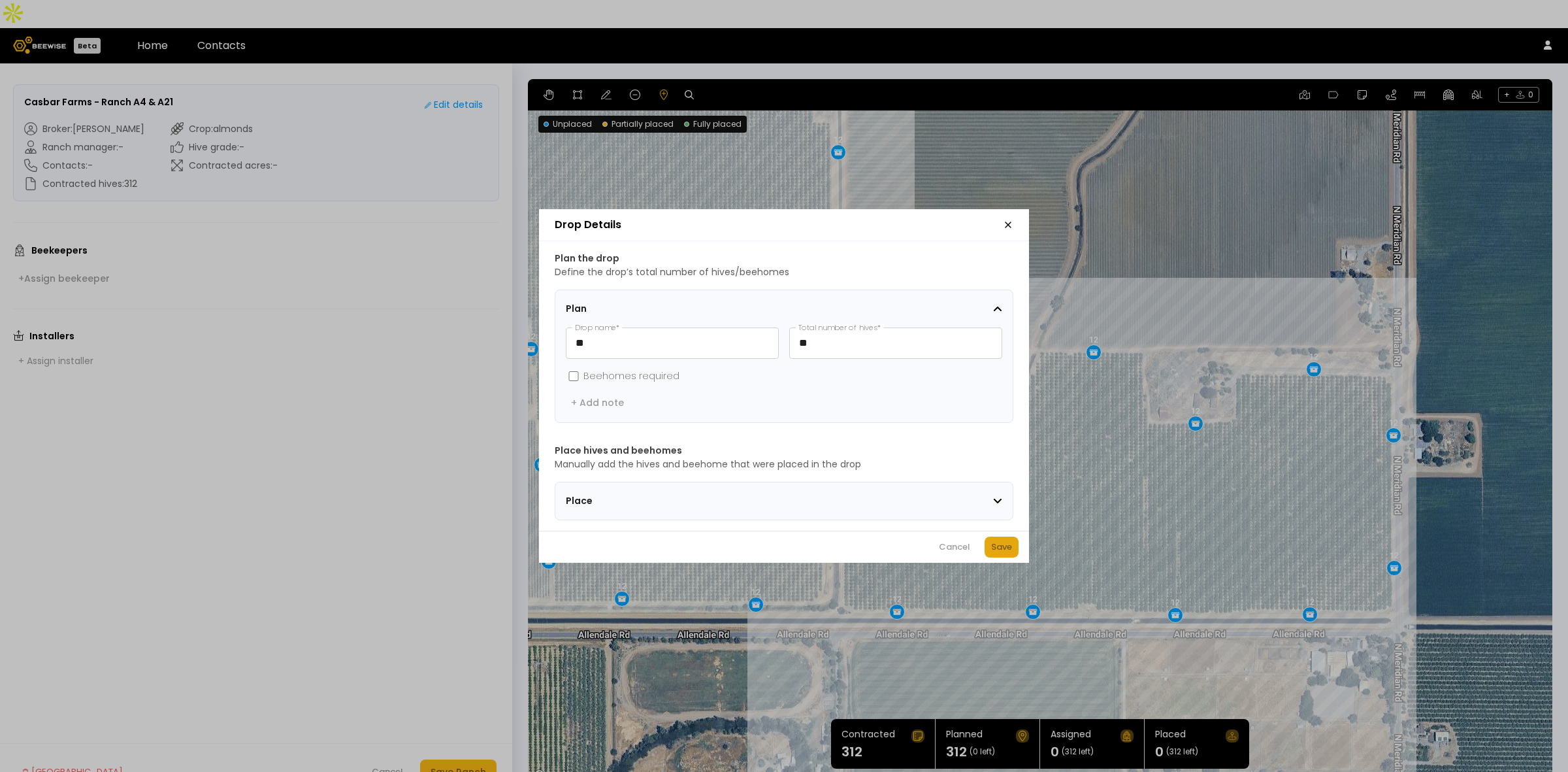
click at [996, 547] on div "Save" at bounding box center [1002, 547] width 21 height 13
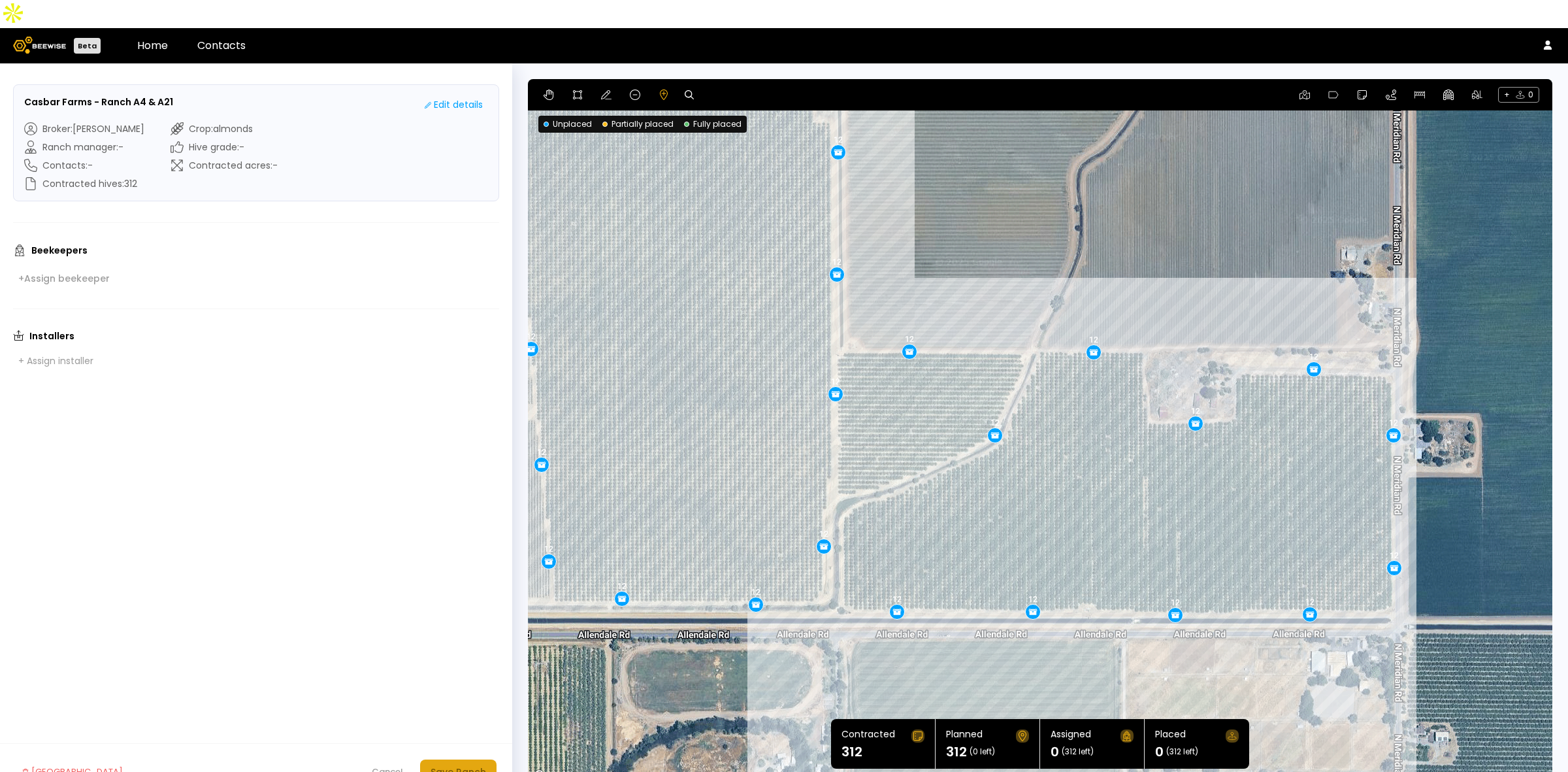
click at [472, 765] on div "Save Ranch" at bounding box center [458, 772] width 55 height 15
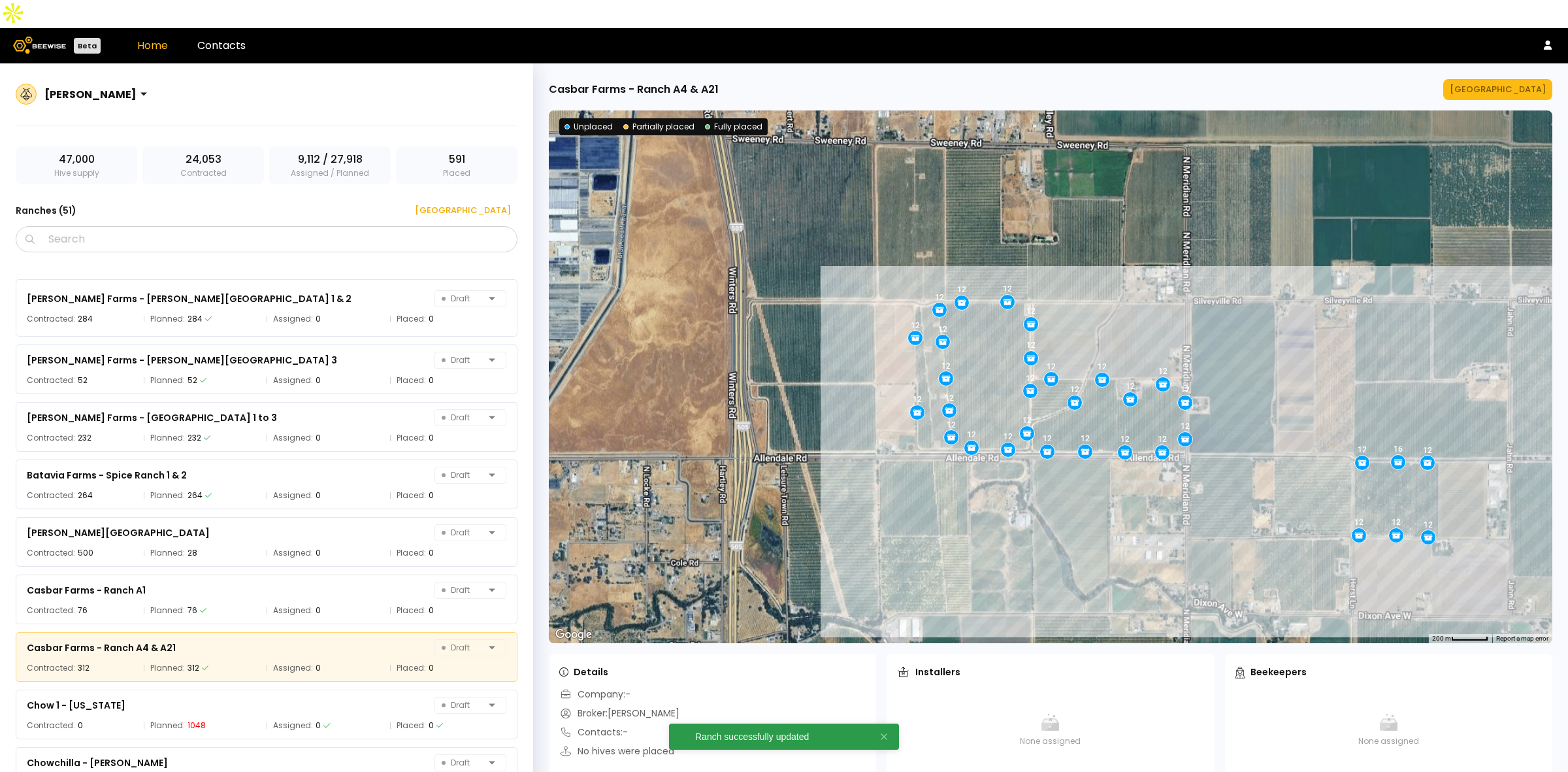
scroll to position [737, 0]
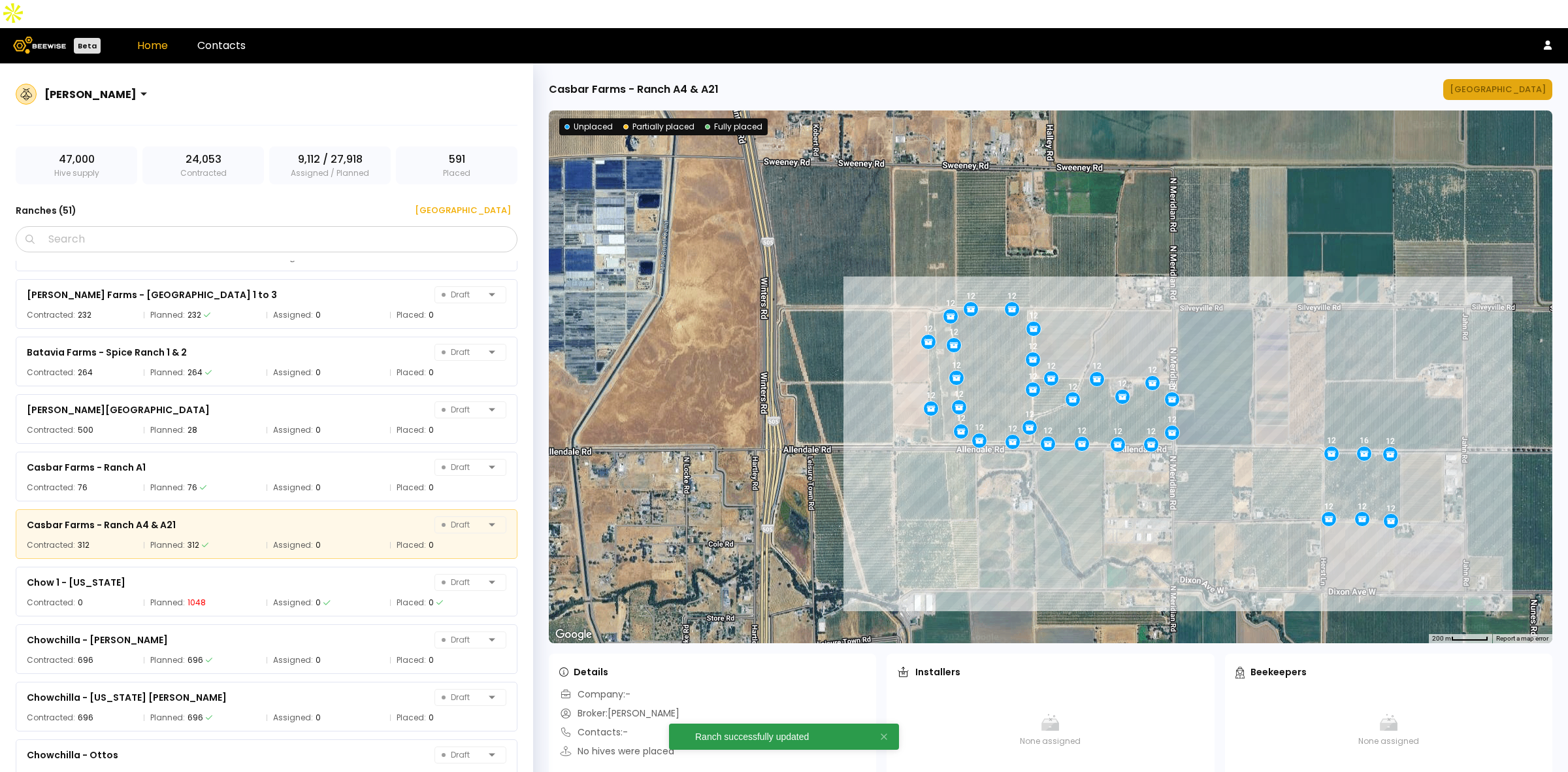
click at [1507, 79] on button "[GEOGRAPHIC_DATA]" at bounding box center [1497, 89] width 109 height 21
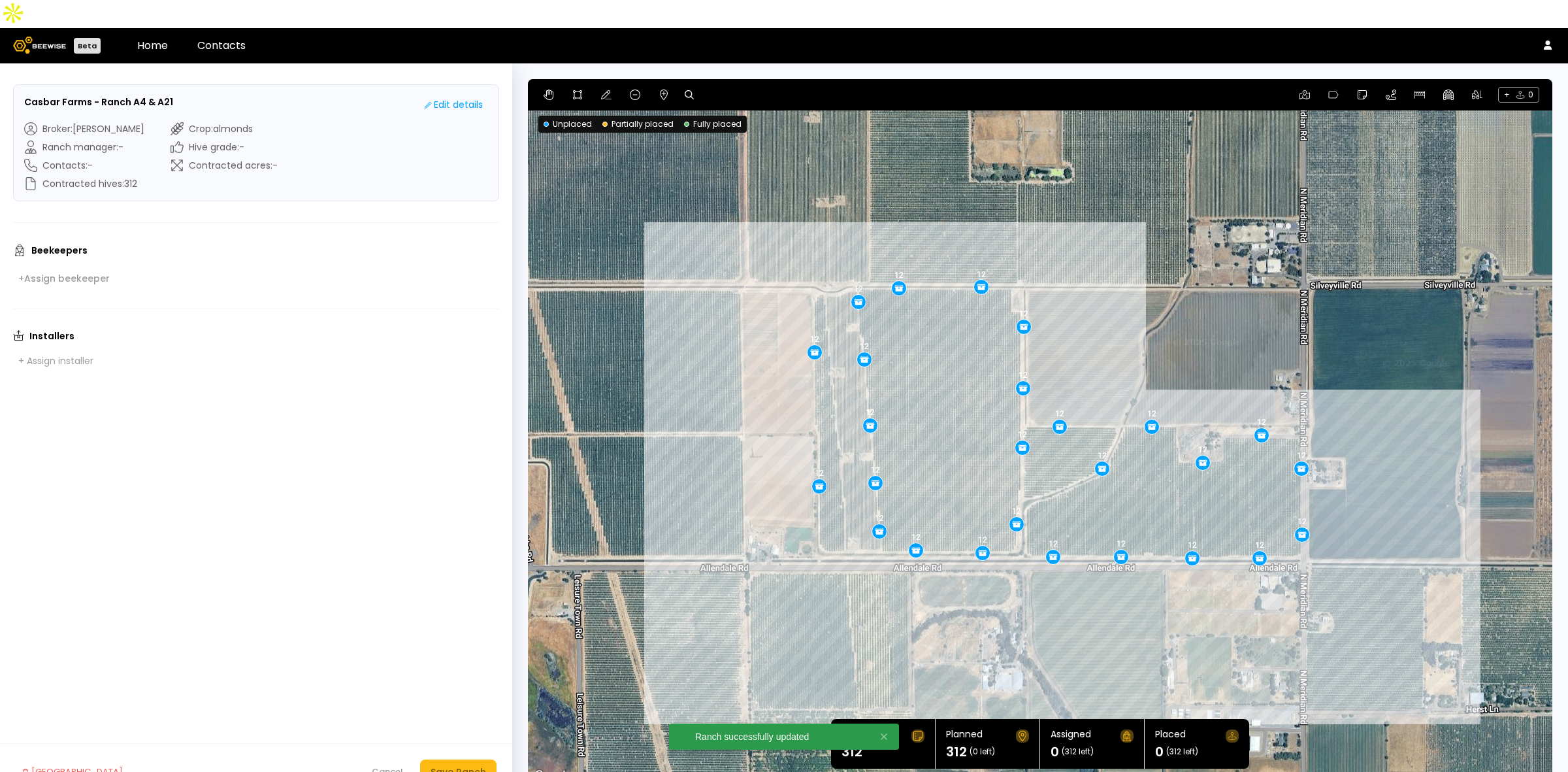
drag, startPoint x: 1054, startPoint y: 303, endPoint x: 1075, endPoint y: 292, distance: 23.7
click at [1075, 292] on div "12 12 12 12 12 12 12 12 12 12 12 12 12 12 12 12 12 12 12 12 12 12 12 12 12 12" at bounding box center [1040, 431] width 1024 height 705
click at [460, 765] on div "Save Ranch" at bounding box center [458, 772] width 55 height 15
